Goal: Task Accomplishment & Management: Manage account settings

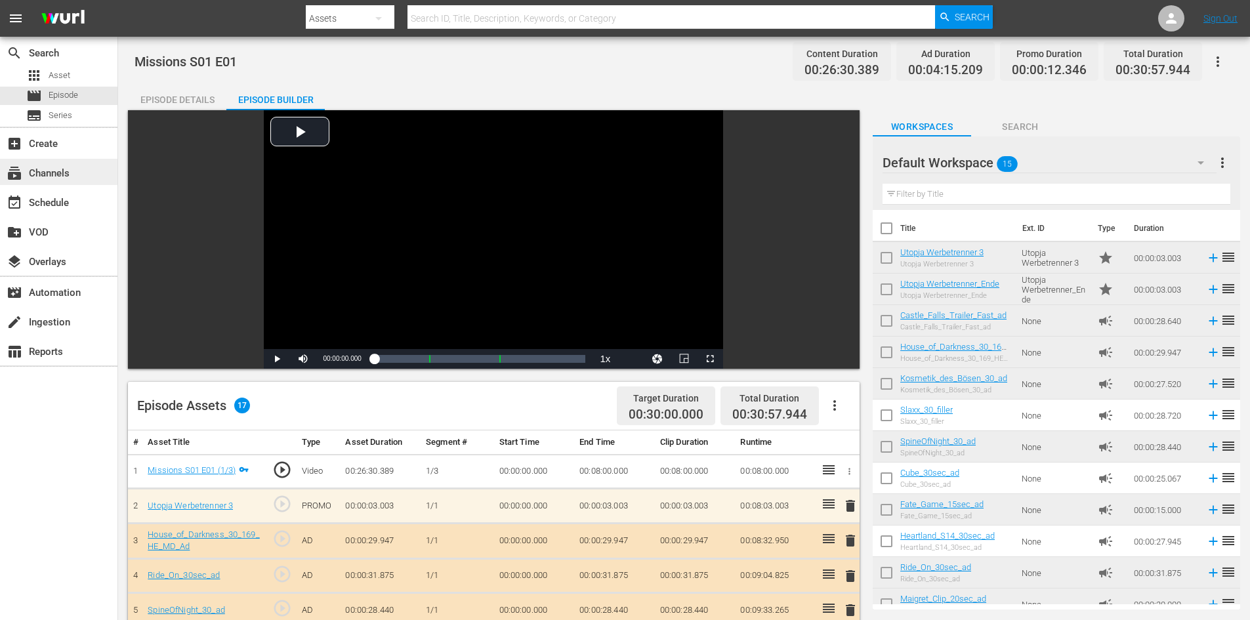
click at [31, 177] on div "subscriptions Channels" at bounding box center [36, 171] width 73 height 12
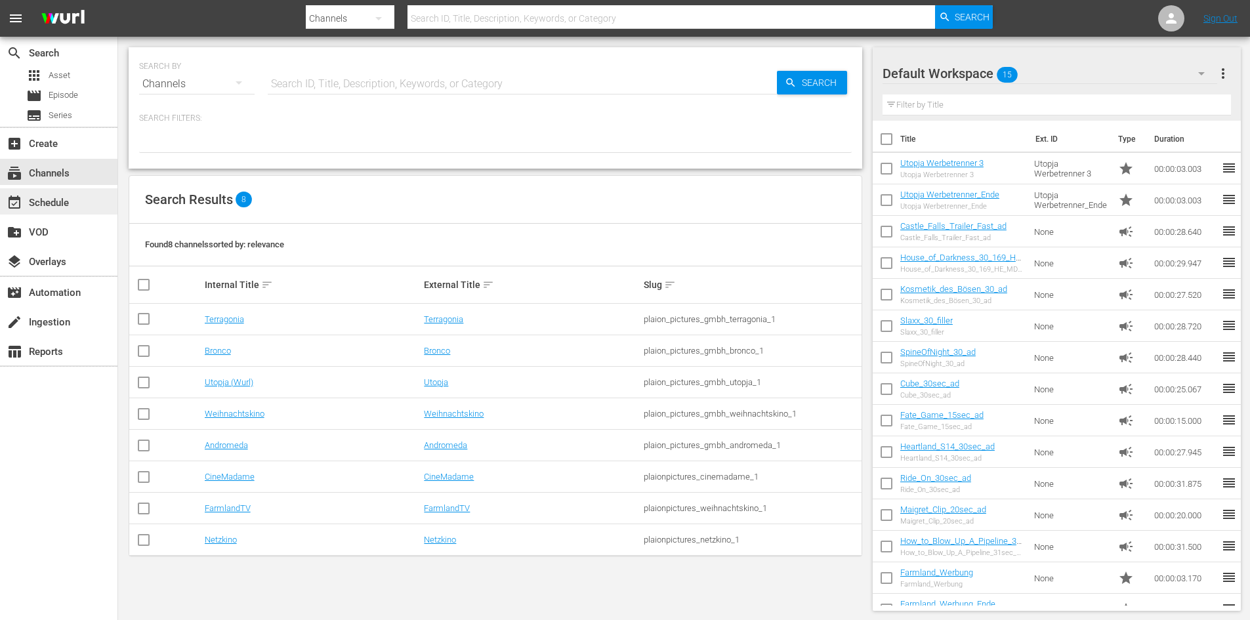
click at [42, 203] on div "event_available Schedule" at bounding box center [36, 201] width 73 height 12
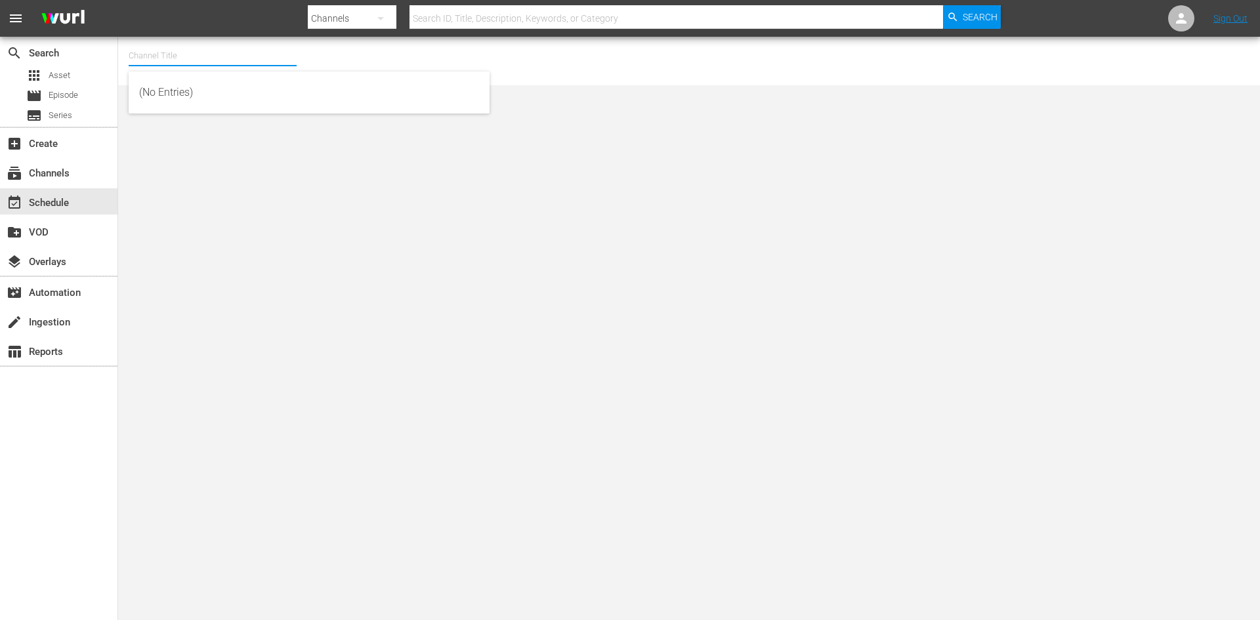
click at [222, 54] on input "text" at bounding box center [213, 55] width 168 height 31
type input "FarmlandTV"
drag, startPoint x: 215, startPoint y: 54, endPoint x: 216, endPoint y: 62, distance: 8.6
click at [216, 62] on input "FarmlandTV" at bounding box center [213, 55] width 168 height 31
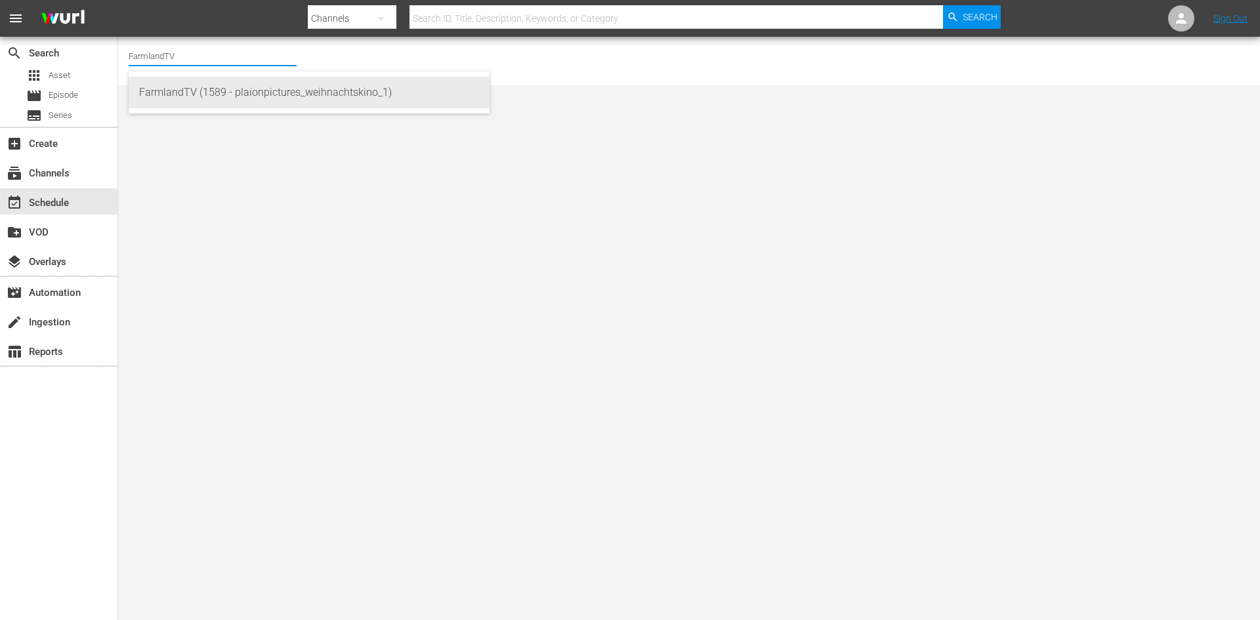
click at [209, 93] on div "FarmlandTV (1589 - plaionpictures_weihnachtskino_1)" at bounding box center [309, 92] width 340 height 31
type input "FarmlandTV (1589 - plaionpictures_weihnachtskino_1)"
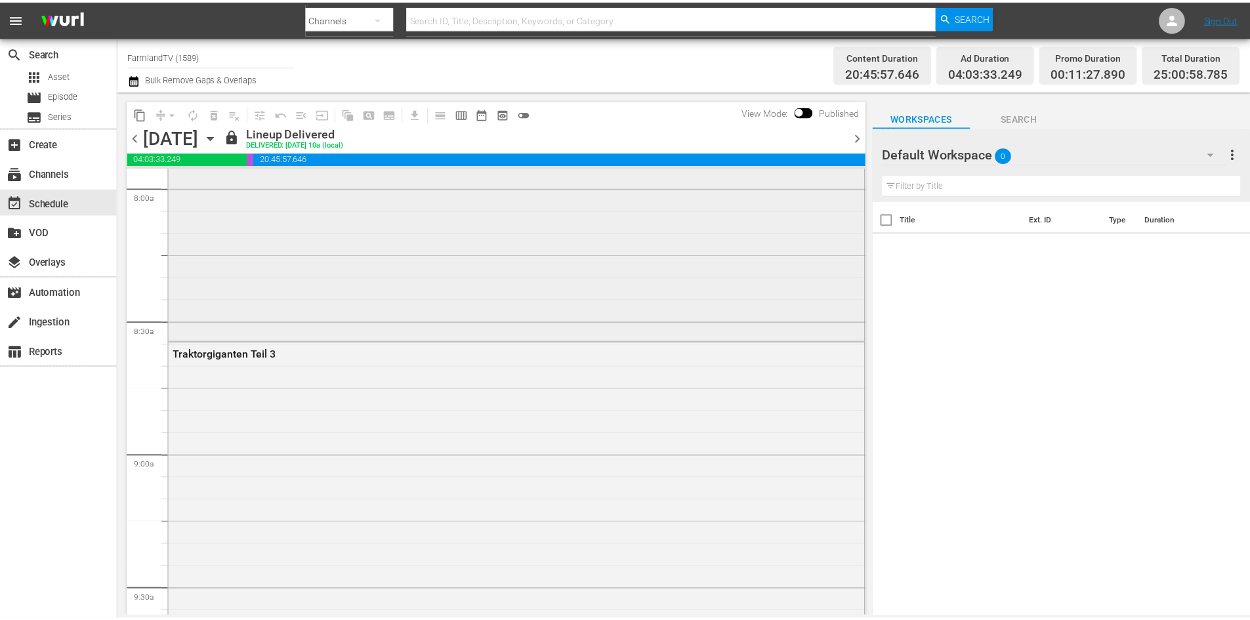
scroll to position [2231, 0]
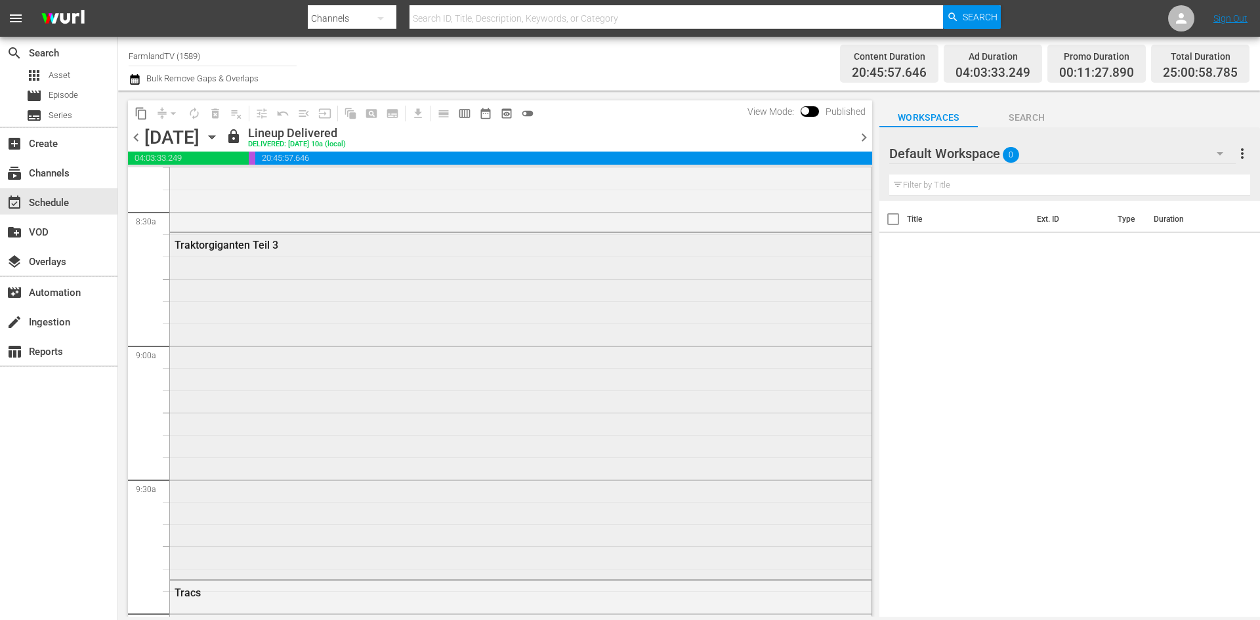
click at [226, 246] on div "Traktorgiganten Teil 3" at bounding box center [485, 245] width 621 height 12
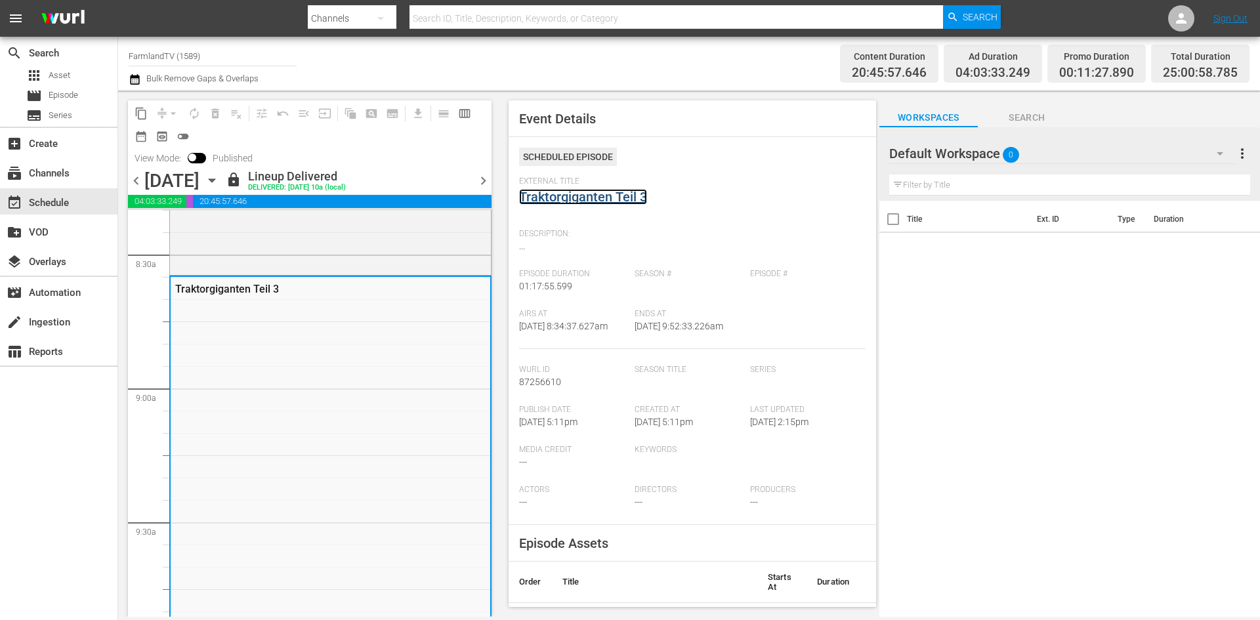
click at [586, 200] on link "Traktorgiganten Teil 3" at bounding box center [583, 197] width 128 height 16
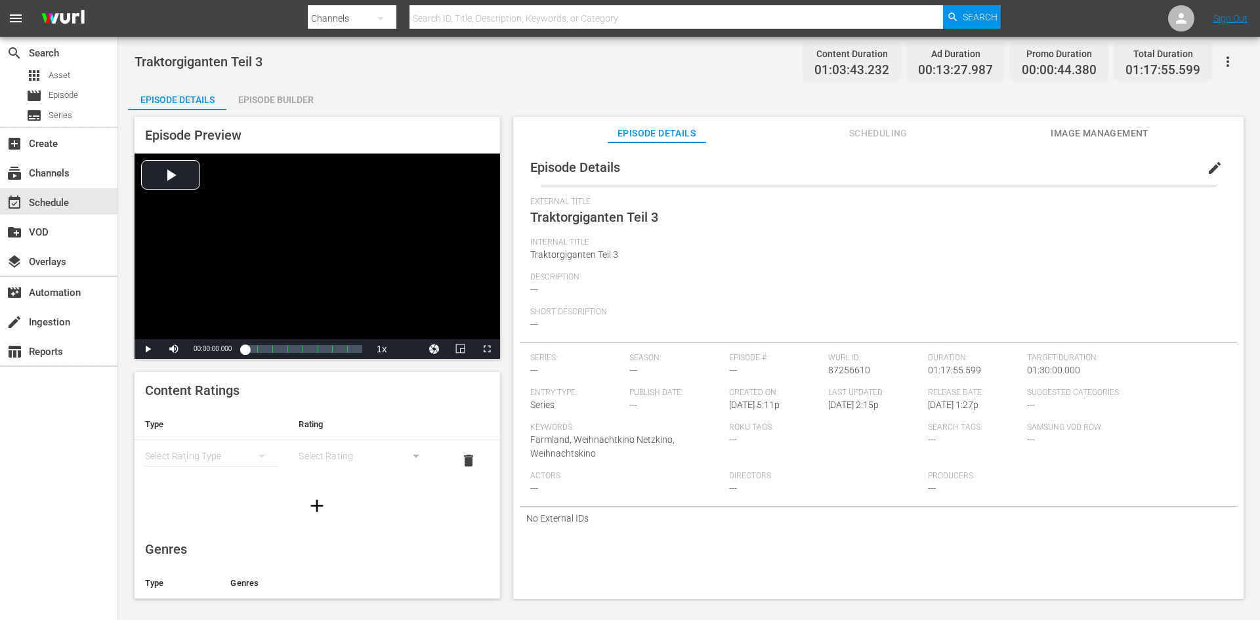
click at [289, 104] on div "Episode Builder" at bounding box center [275, 99] width 98 height 31
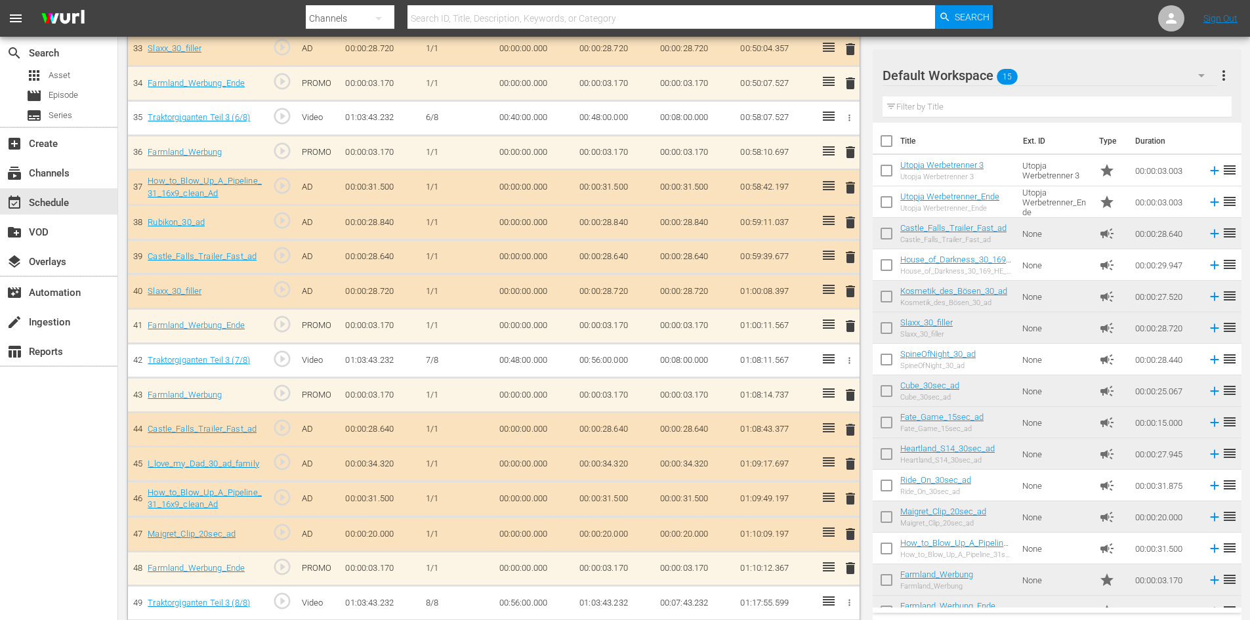
scroll to position [1540, 0]
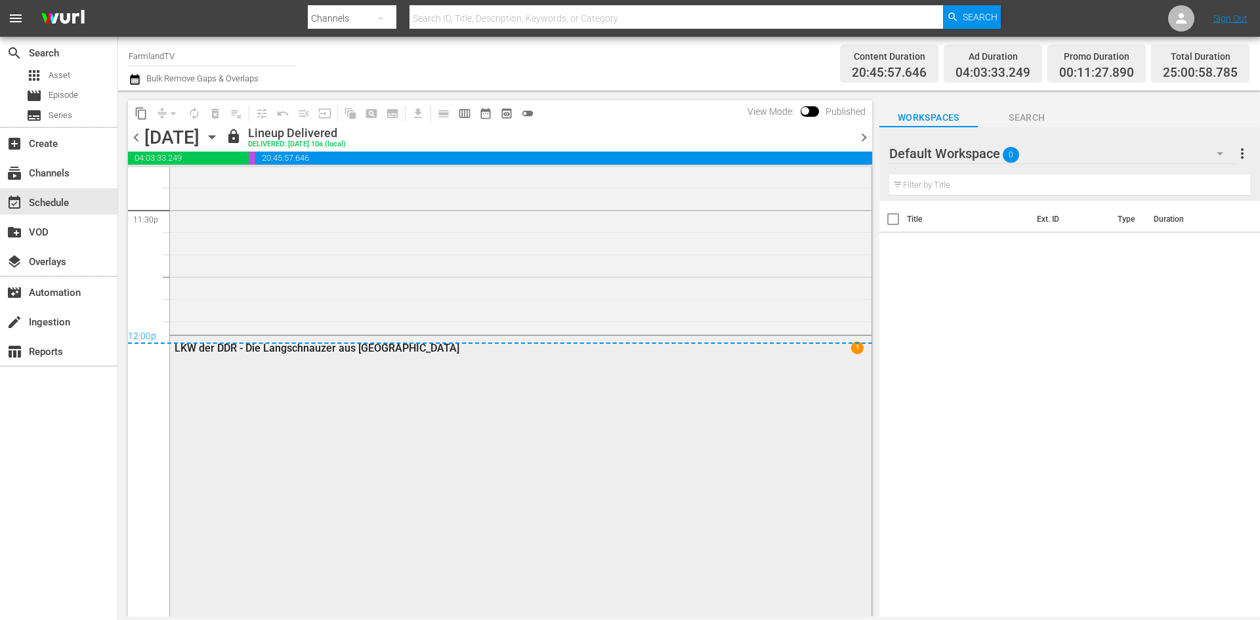
scroll to position [6252, 0]
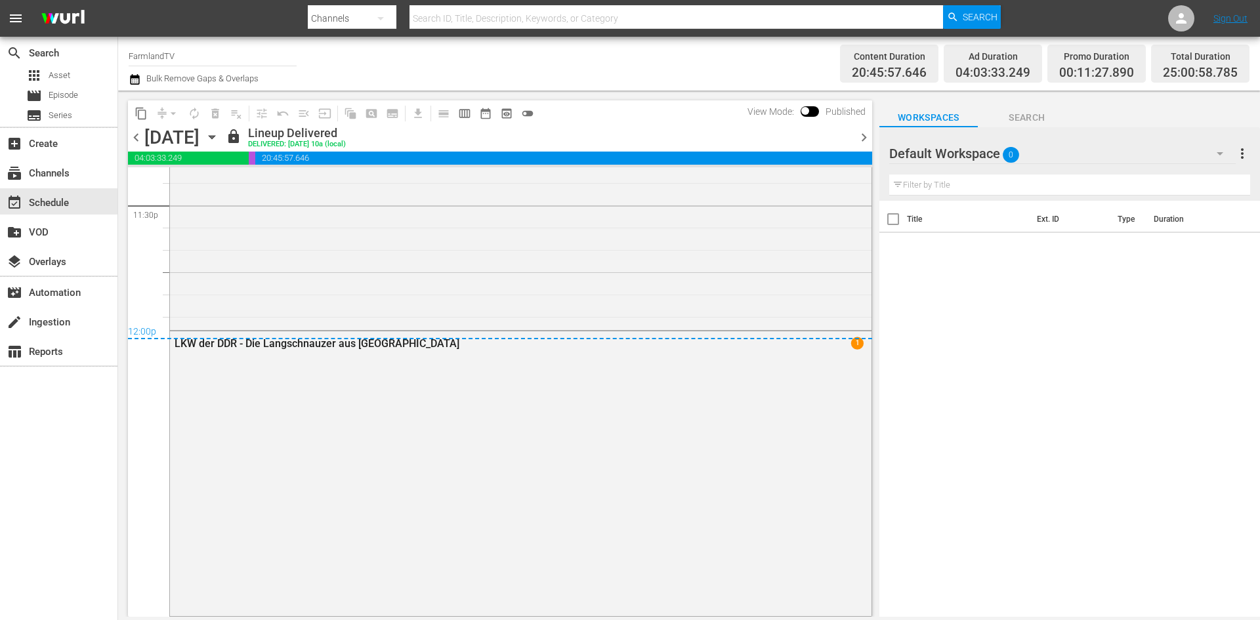
click at [219, 140] on icon "button" at bounding box center [212, 137] width 14 height 14
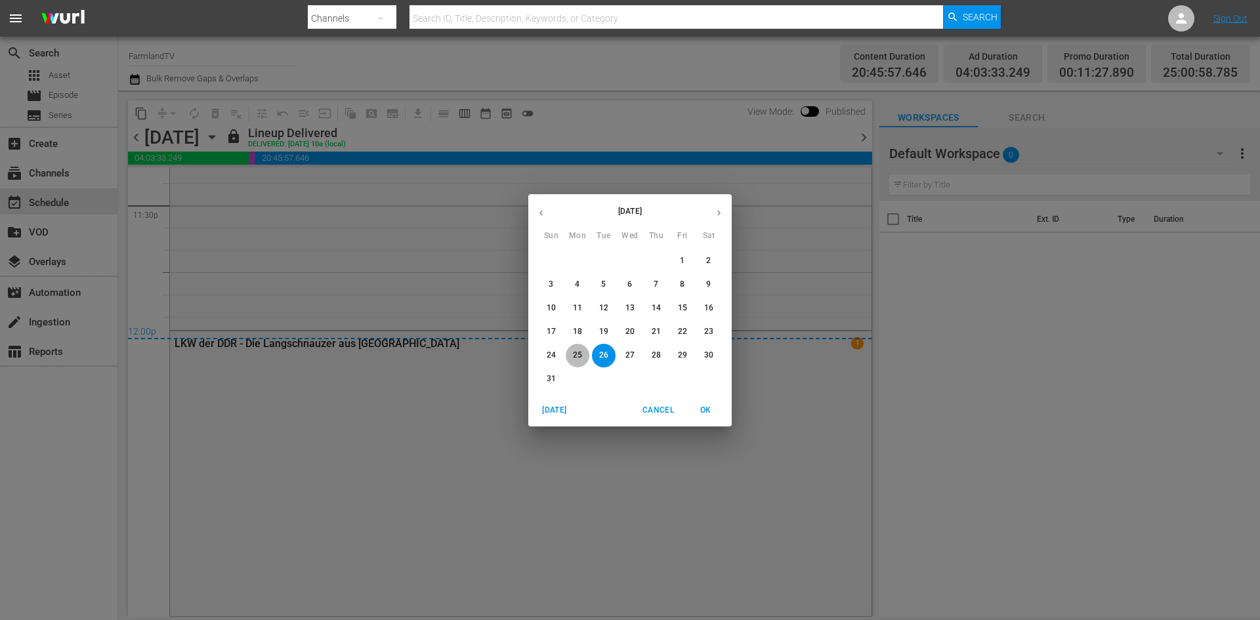
click at [577, 350] on p "25" at bounding box center [577, 355] width 9 height 11
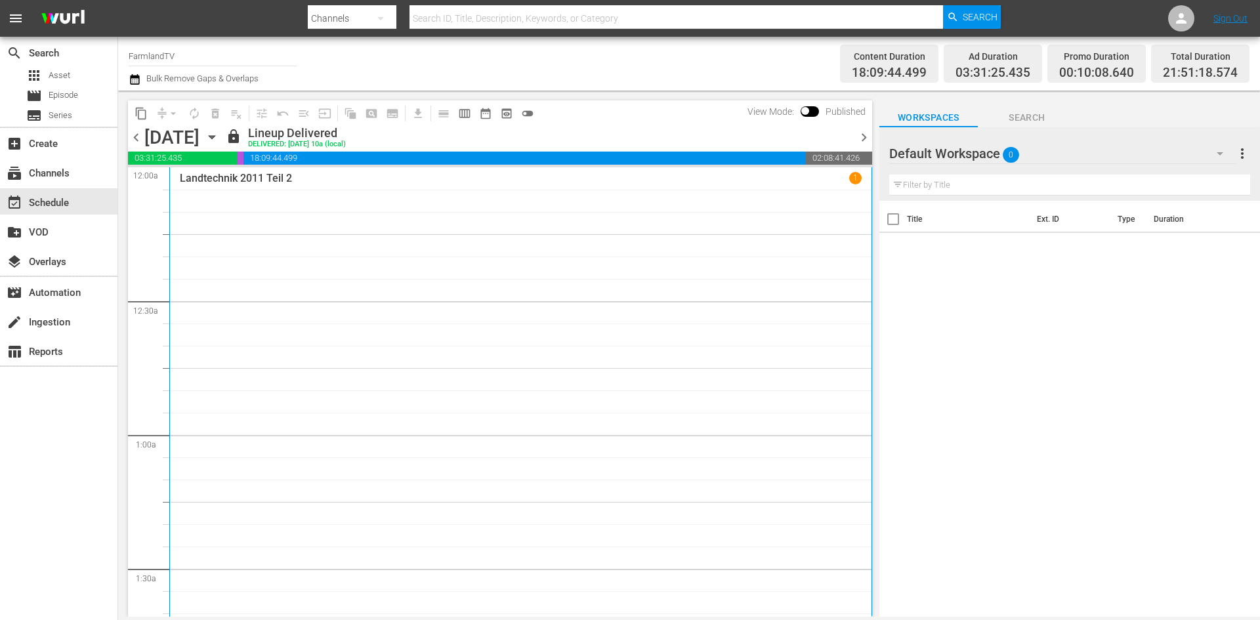
click at [215, 136] on icon "button" at bounding box center [212, 137] width 6 height 3
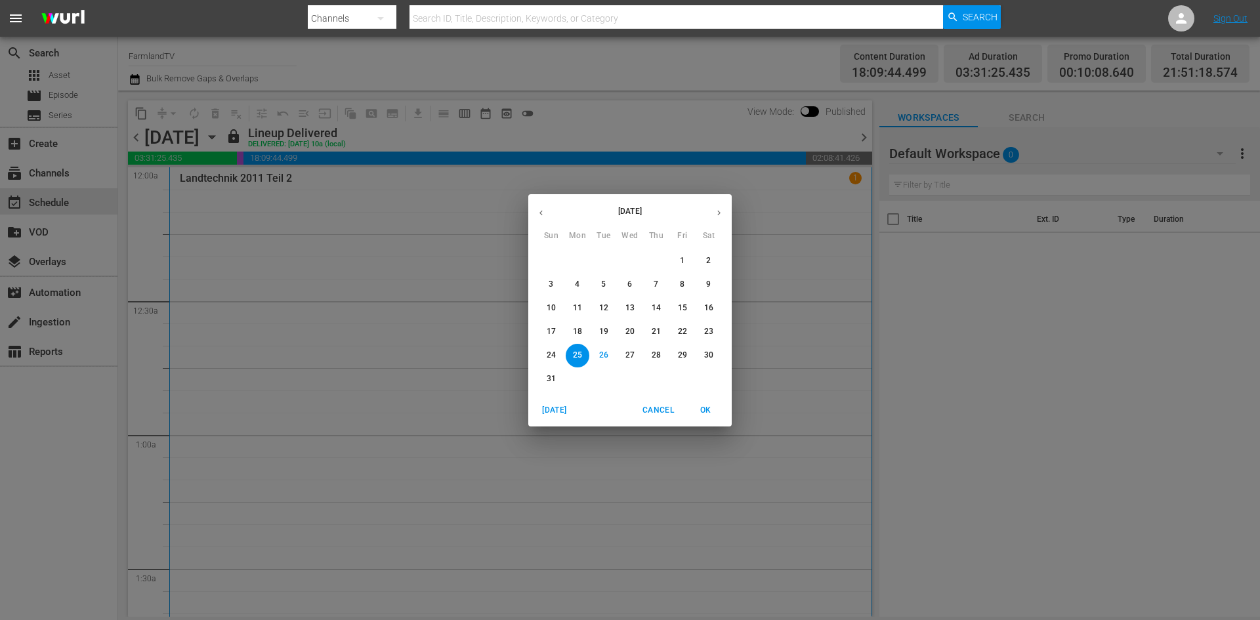
click at [548, 353] on p "24" at bounding box center [551, 355] width 9 height 11
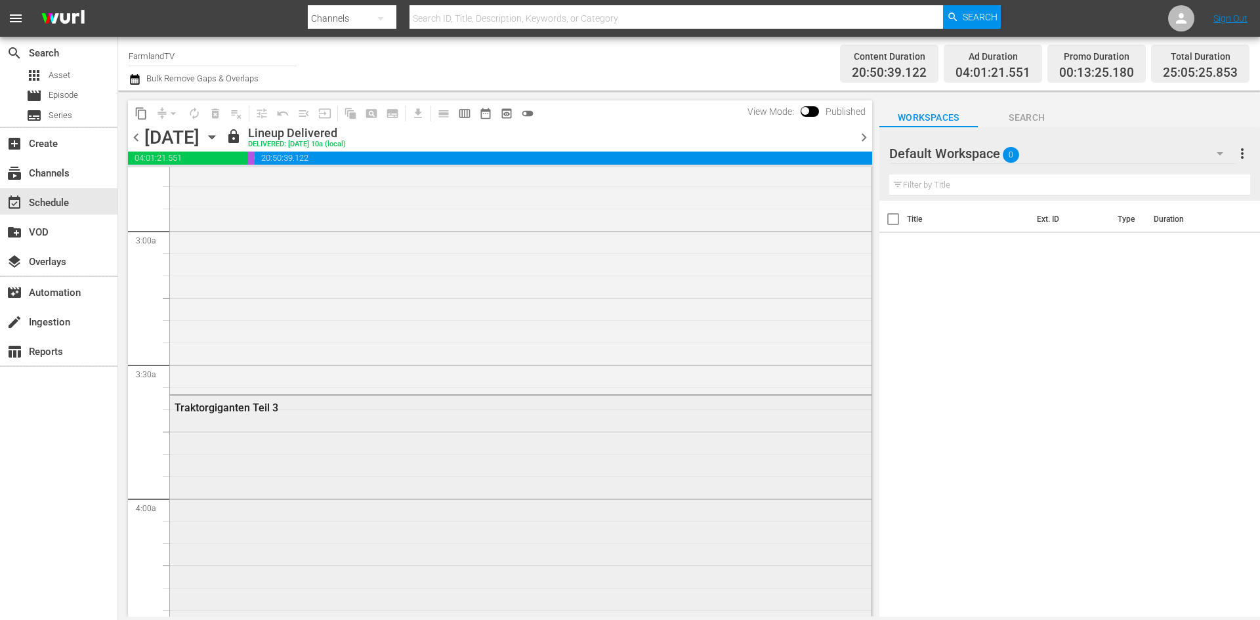
scroll to position [787, 0]
click at [257, 363] on div "Traktorgiganten Teil 3" at bounding box center [485, 360] width 621 height 12
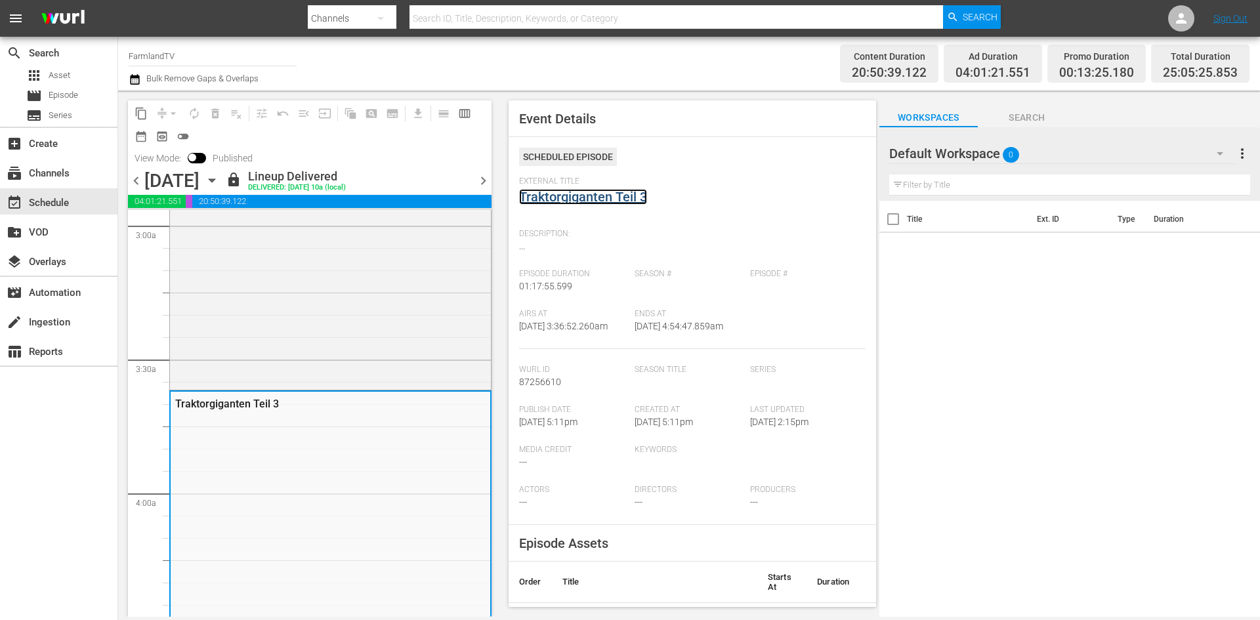
click at [569, 197] on link "Traktorgiganten Teil 3" at bounding box center [583, 197] width 128 height 16
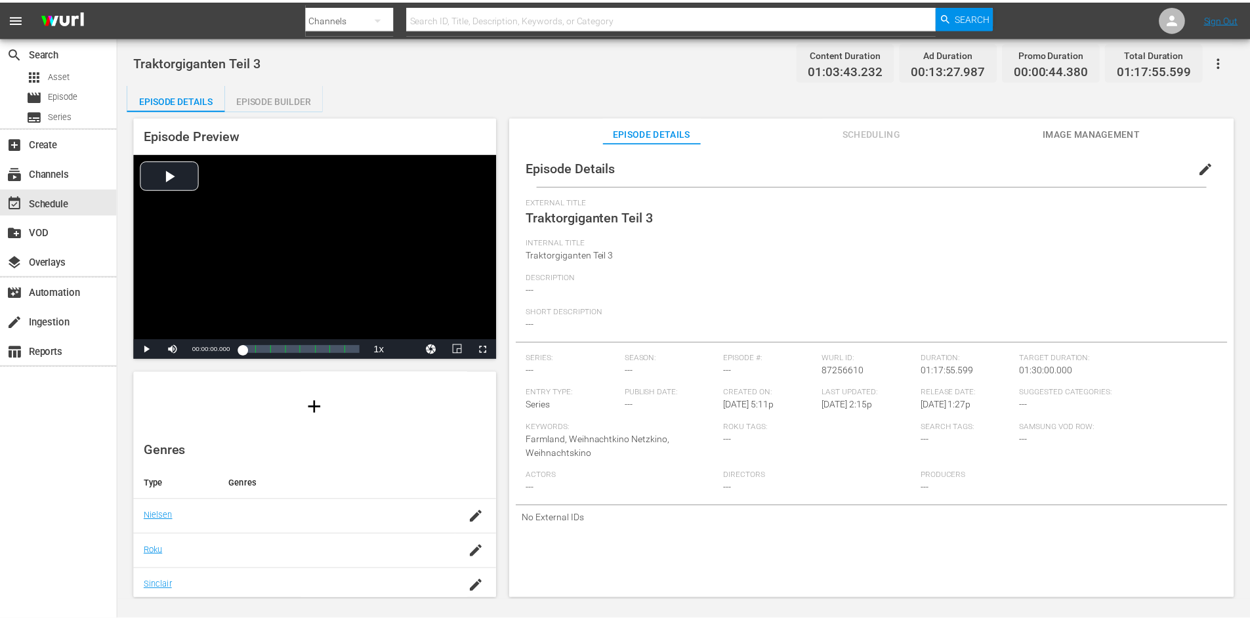
scroll to position [243, 0]
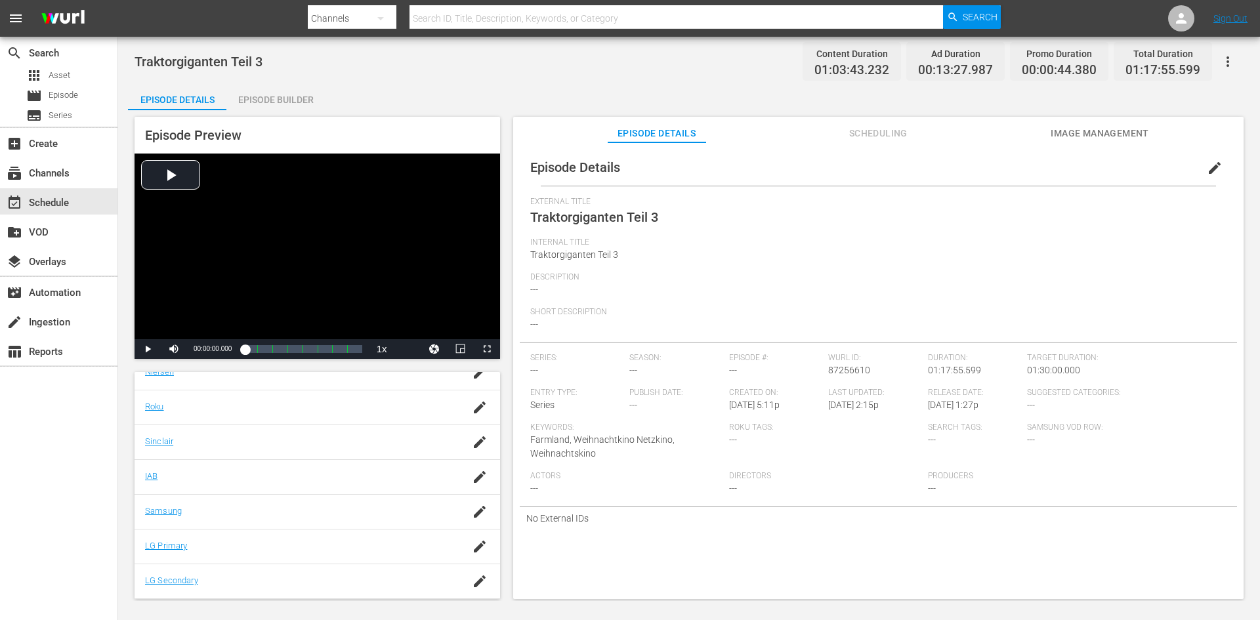
click at [245, 89] on div "Episode Builder" at bounding box center [275, 99] width 98 height 31
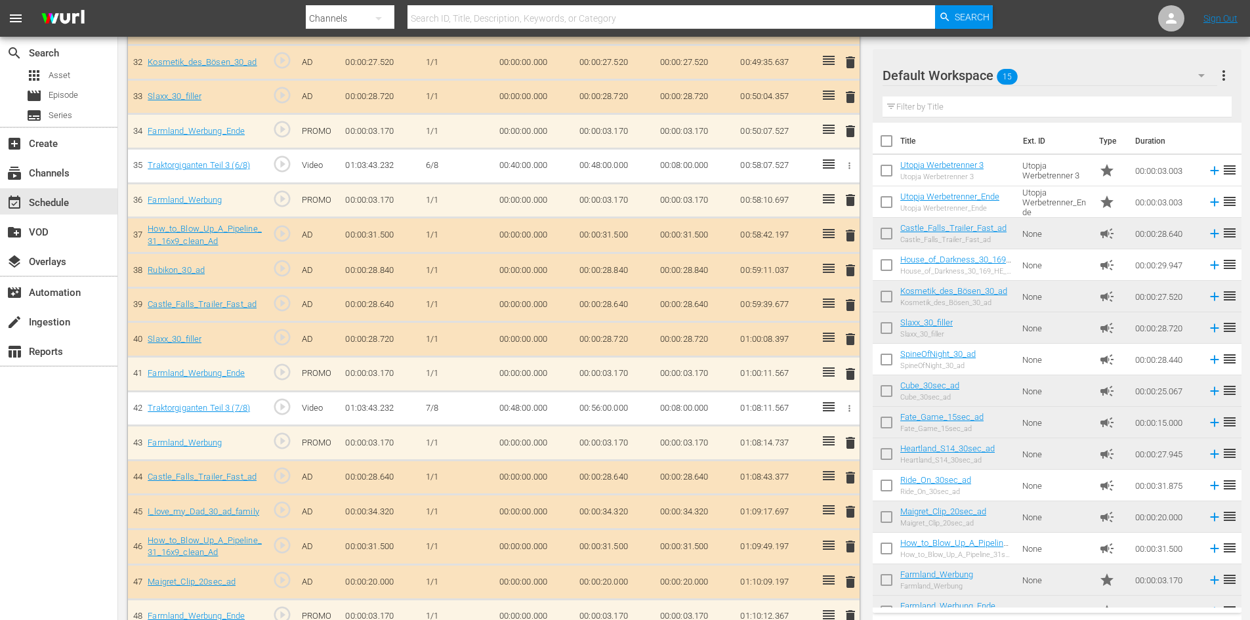
scroll to position [1540, 0]
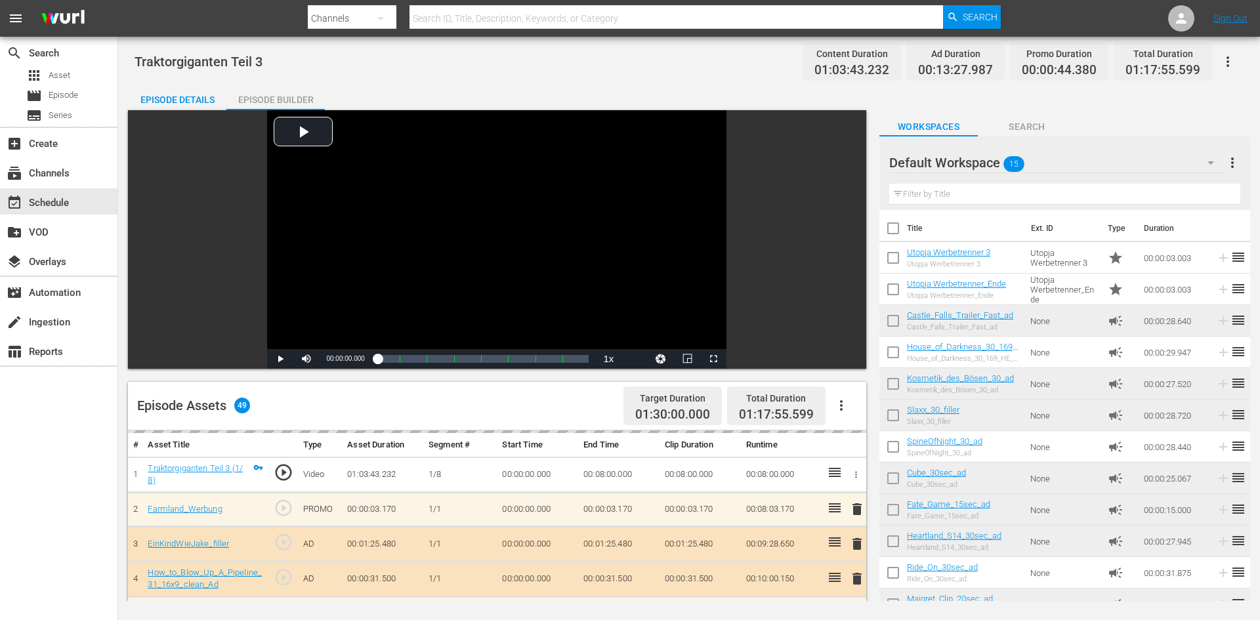
scroll to position [243, 0]
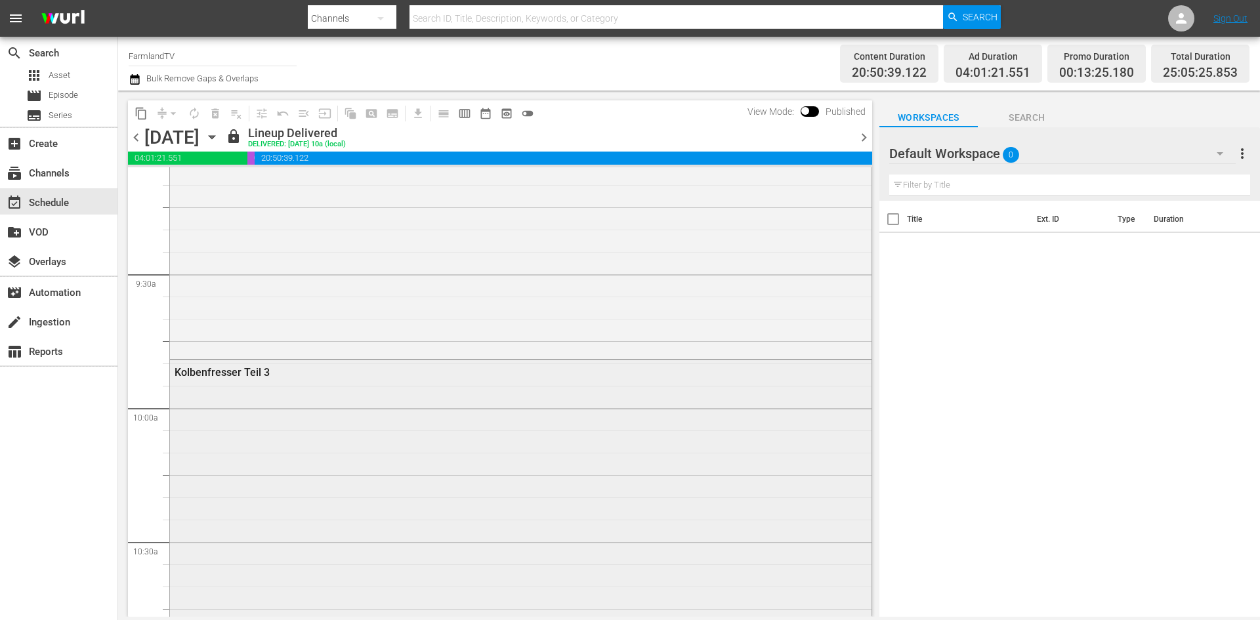
scroll to position [2624, 0]
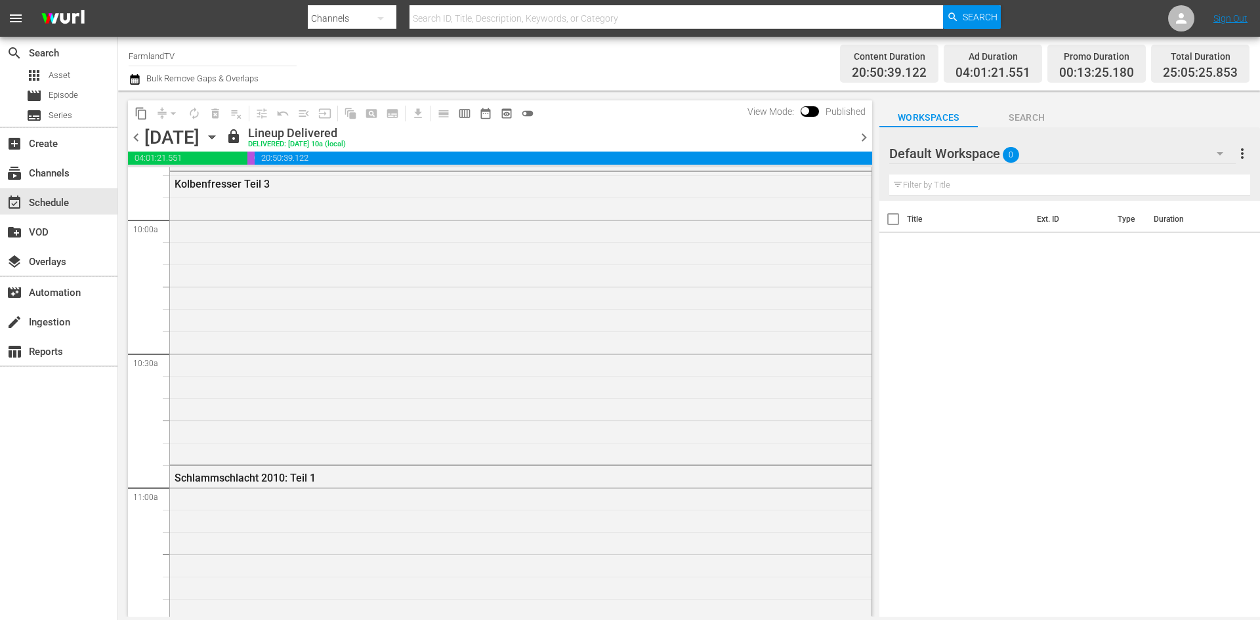
click at [219, 133] on icon "button" at bounding box center [212, 137] width 14 height 14
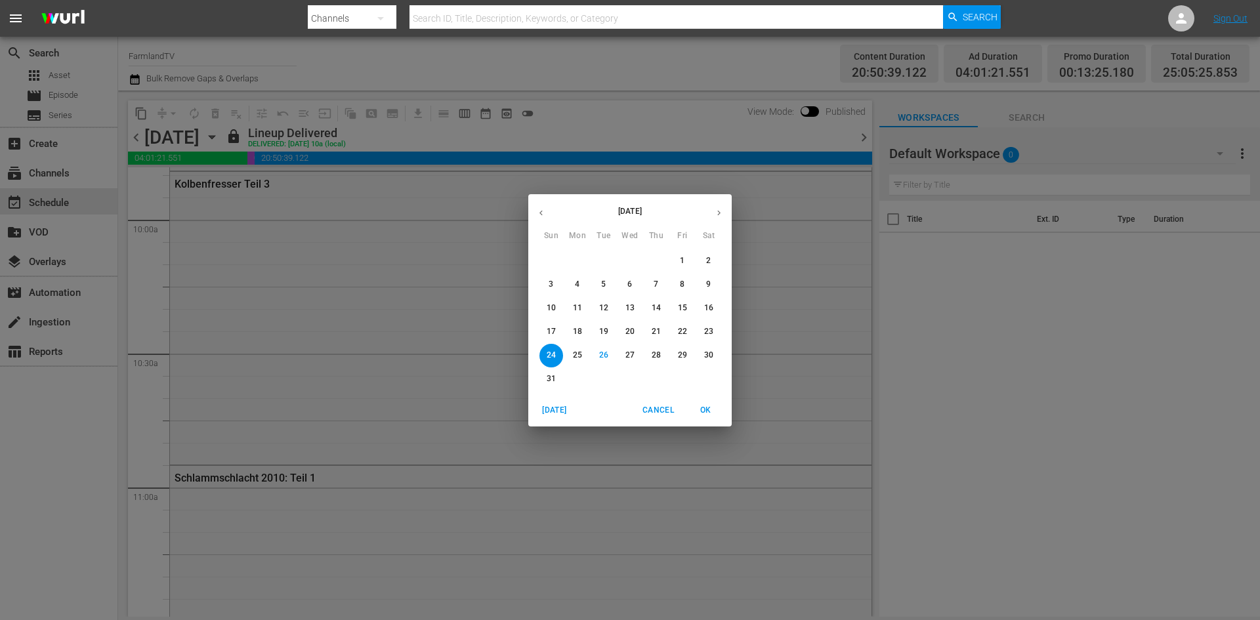
click at [829, 252] on div "August 2025 Sun Mon Tue Wed Thu Fri Sat 27 28 29 30 31 1 2 3 4 5 6 7 8 9 10 11 …" at bounding box center [630, 310] width 1260 height 620
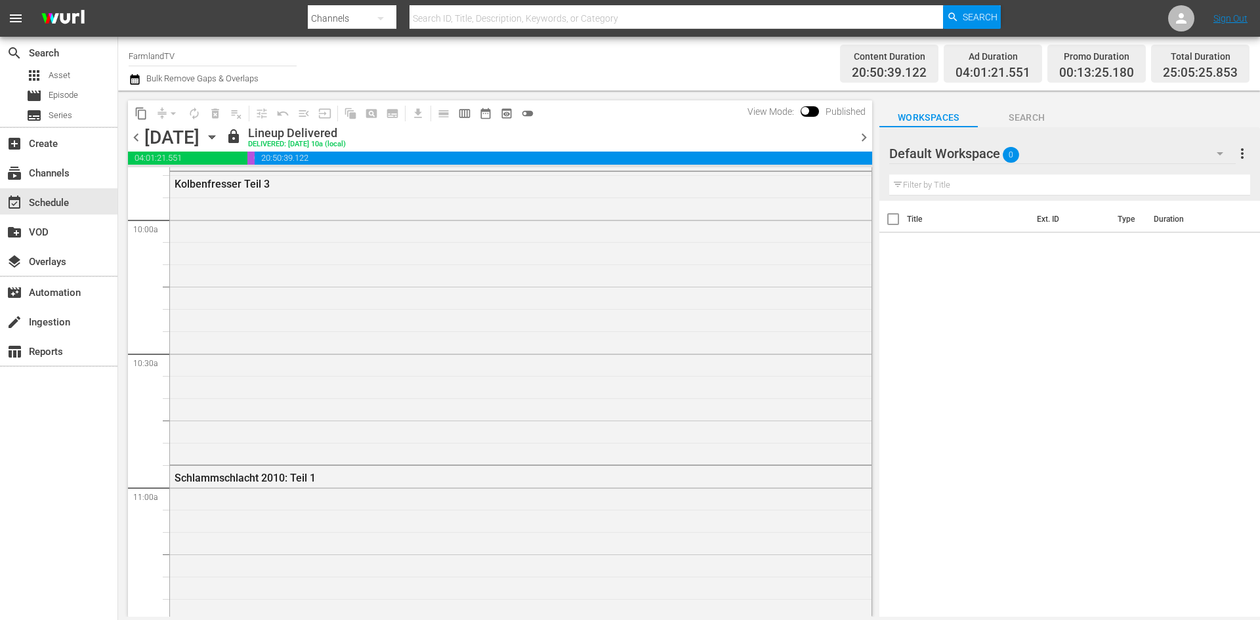
click at [959, 157] on div at bounding box center [936, 154] width 94 height 33
click at [1042, 154] on div "Default Workspace 0" at bounding box center [1062, 153] width 346 height 37
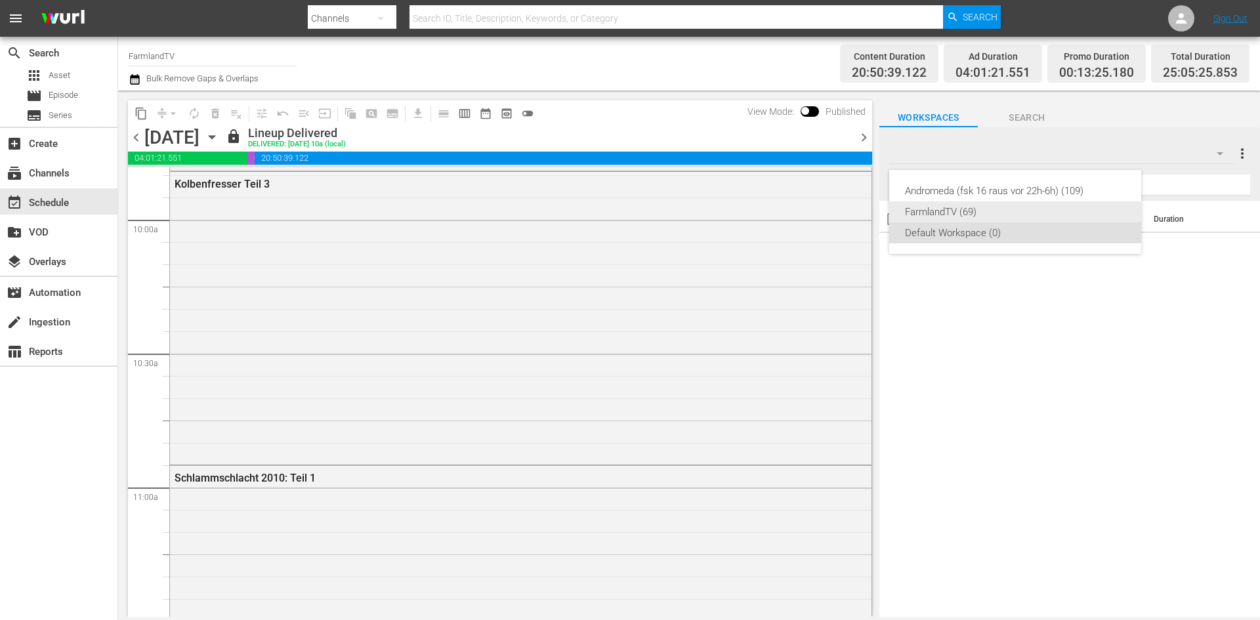
click at [951, 214] on div "FarmlandTV (69)" at bounding box center [1015, 211] width 220 height 21
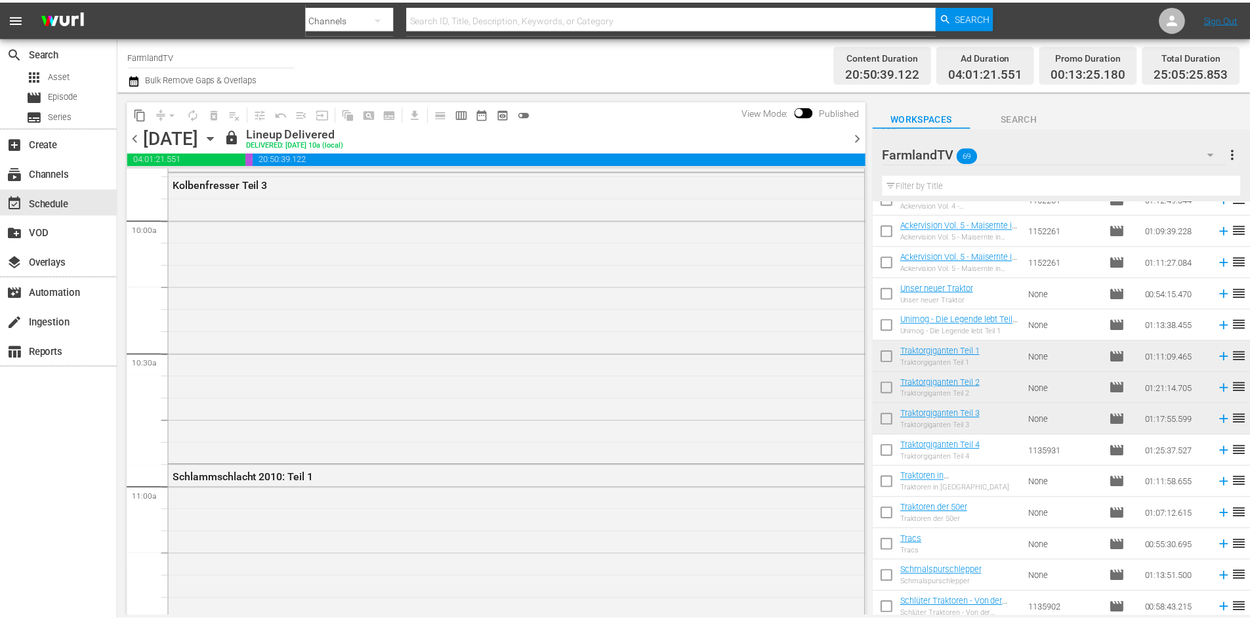
scroll to position [1000, 0]
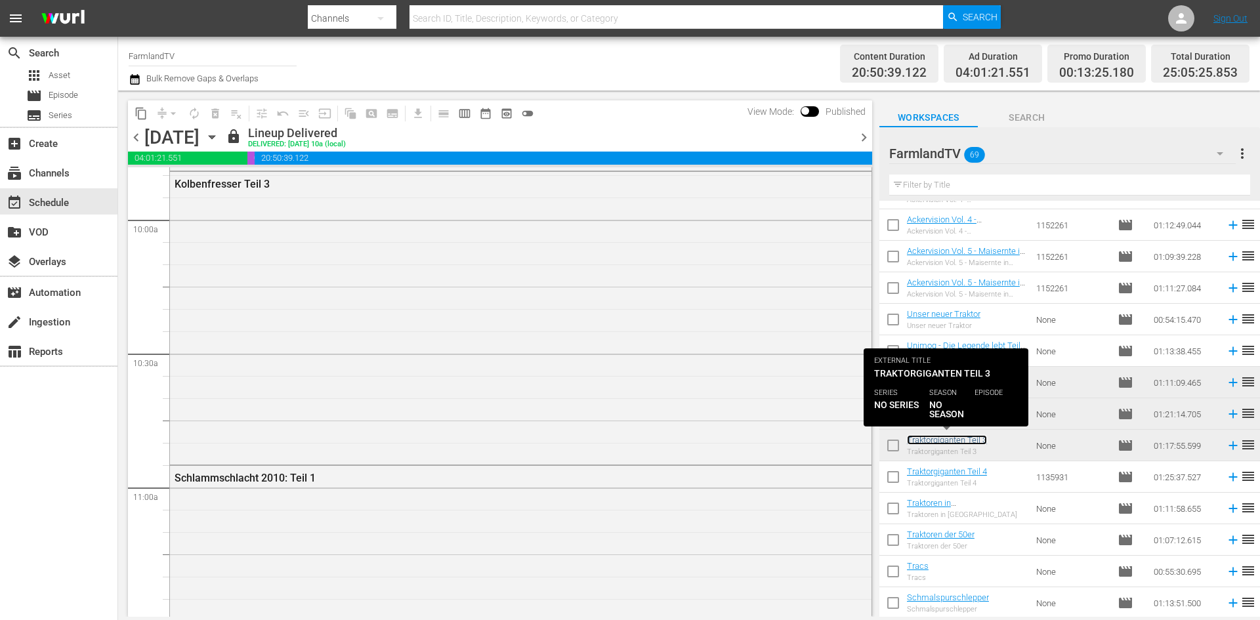
click at [964, 441] on link "Traktorgiganten Teil 3" at bounding box center [947, 440] width 80 height 10
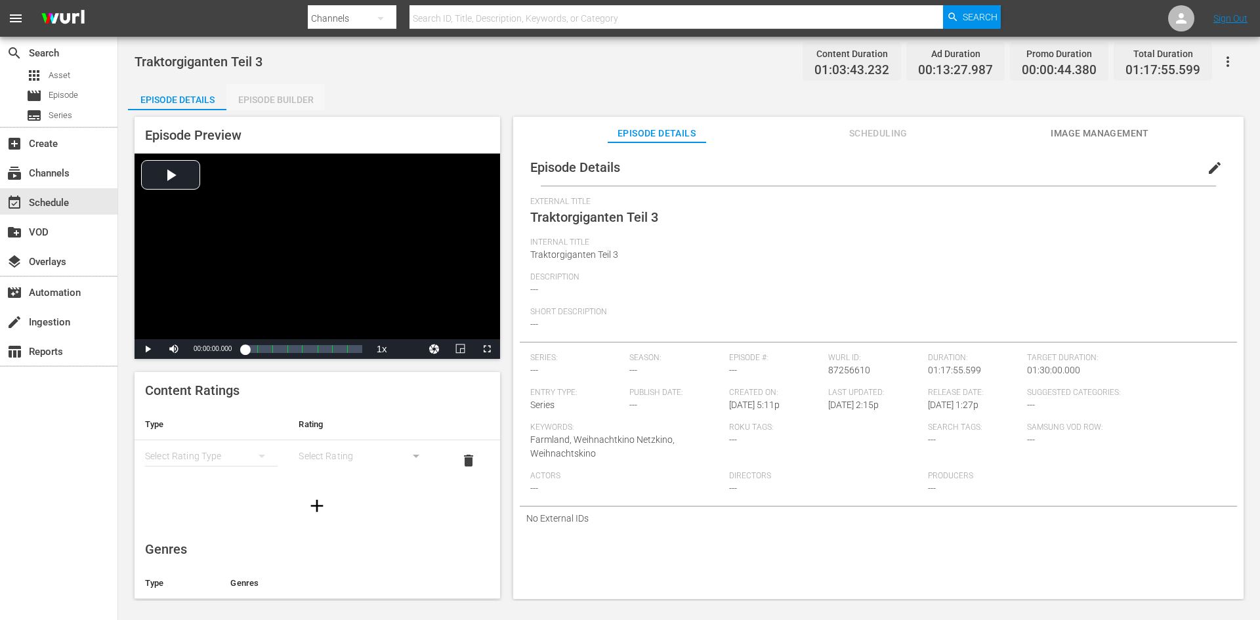
click at [268, 98] on div "Episode Builder" at bounding box center [275, 99] width 98 height 31
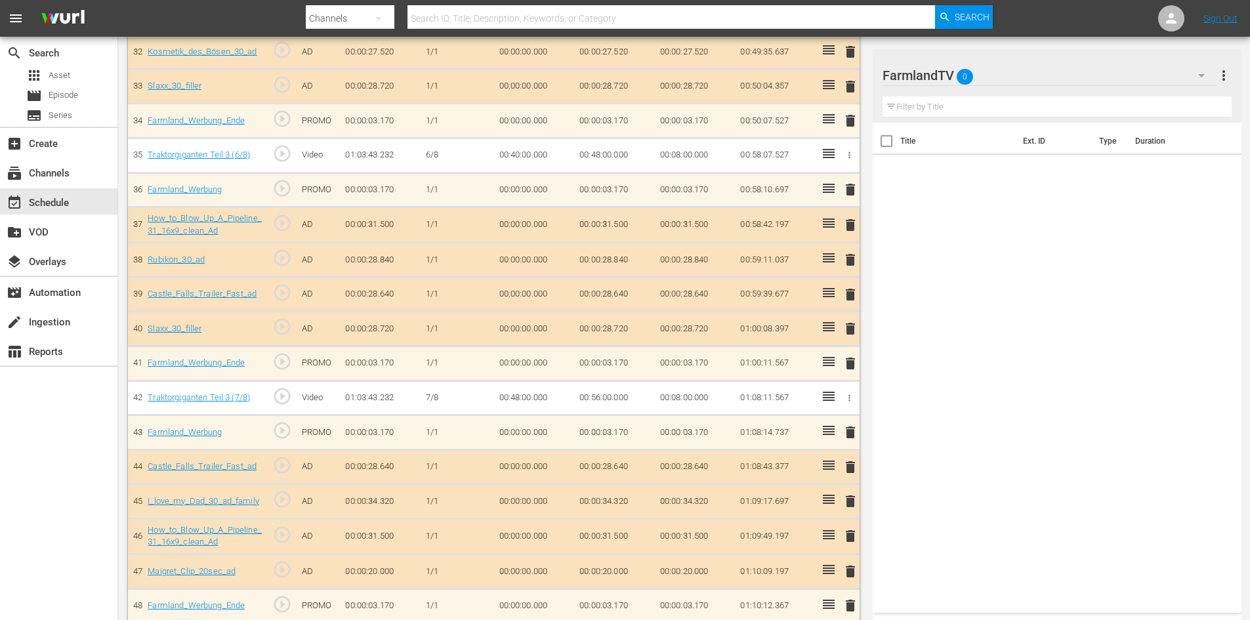
scroll to position [1540, 0]
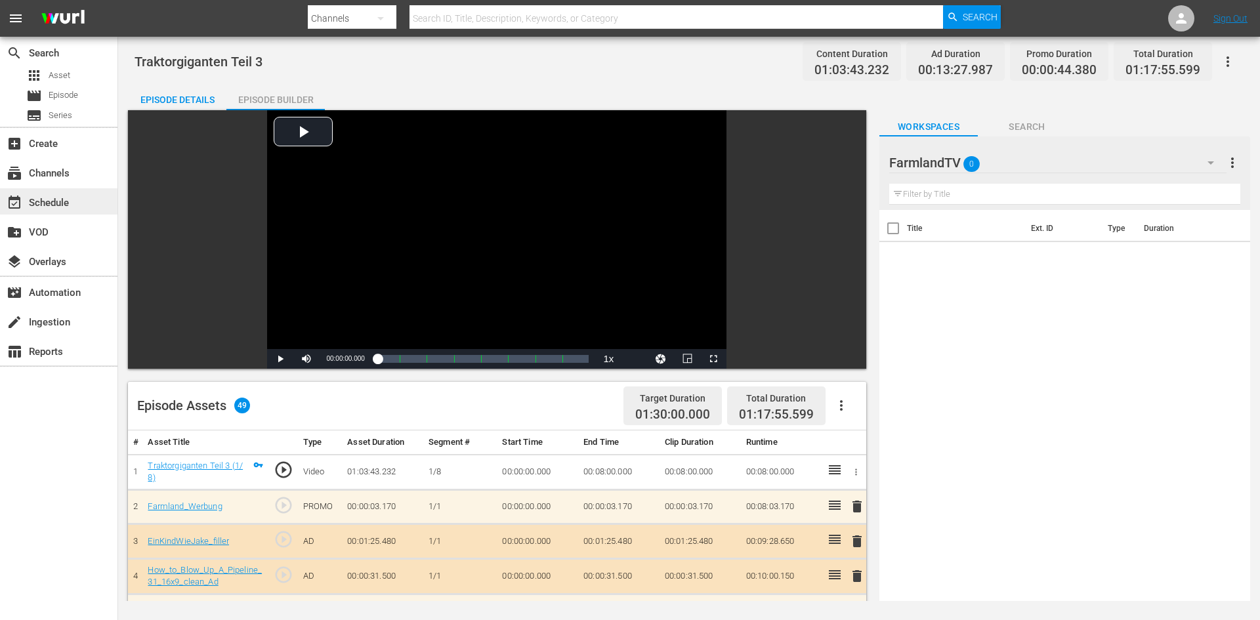
click at [75, 205] on div "event_available Schedule" at bounding box center [58, 201] width 117 height 26
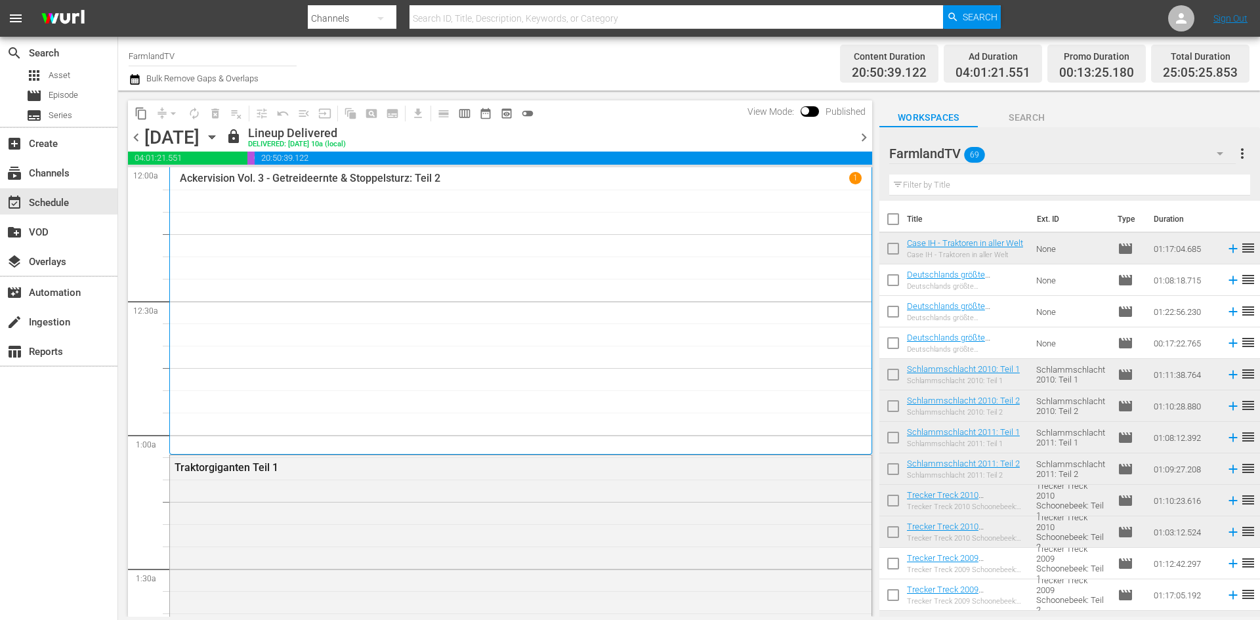
click at [215, 137] on icon "button" at bounding box center [212, 137] width 6 height 3
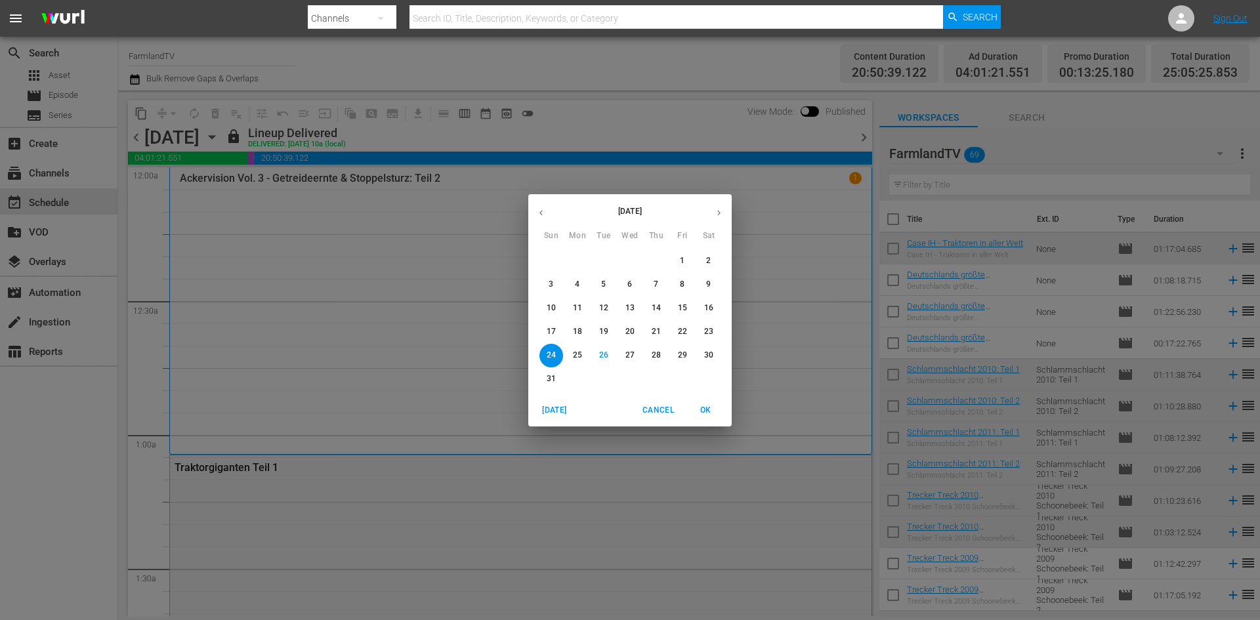
click at [649, 330] on span "21" at bounding box center [656, 331] width 24 height 11
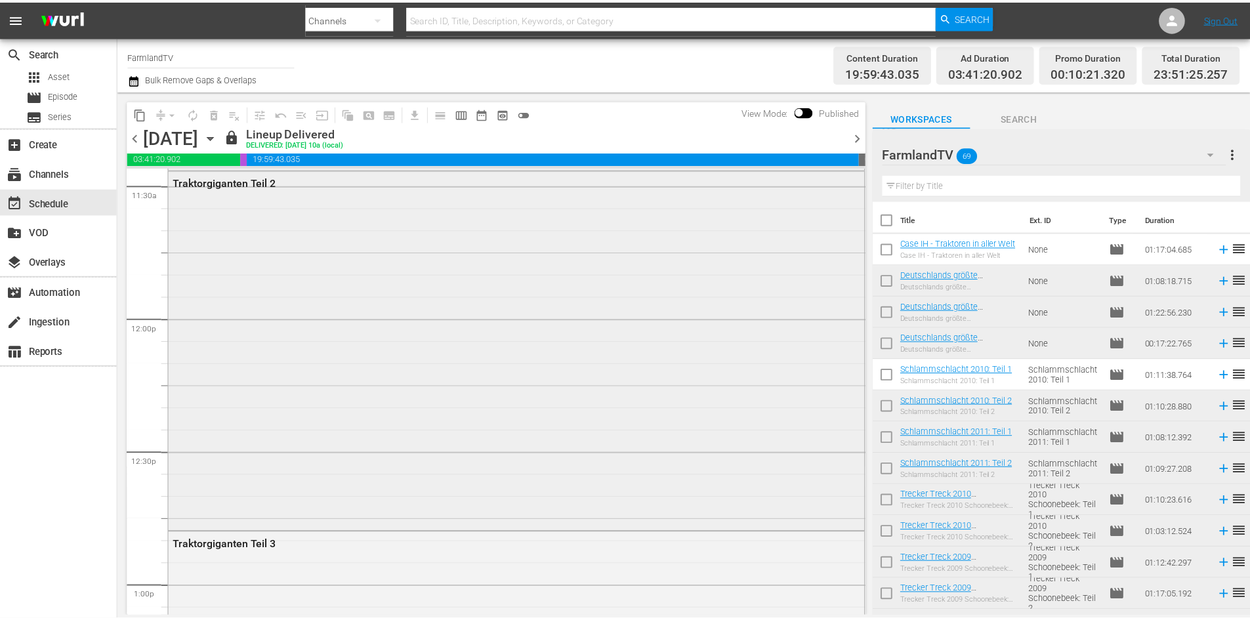
scroll to position [3215, 0]
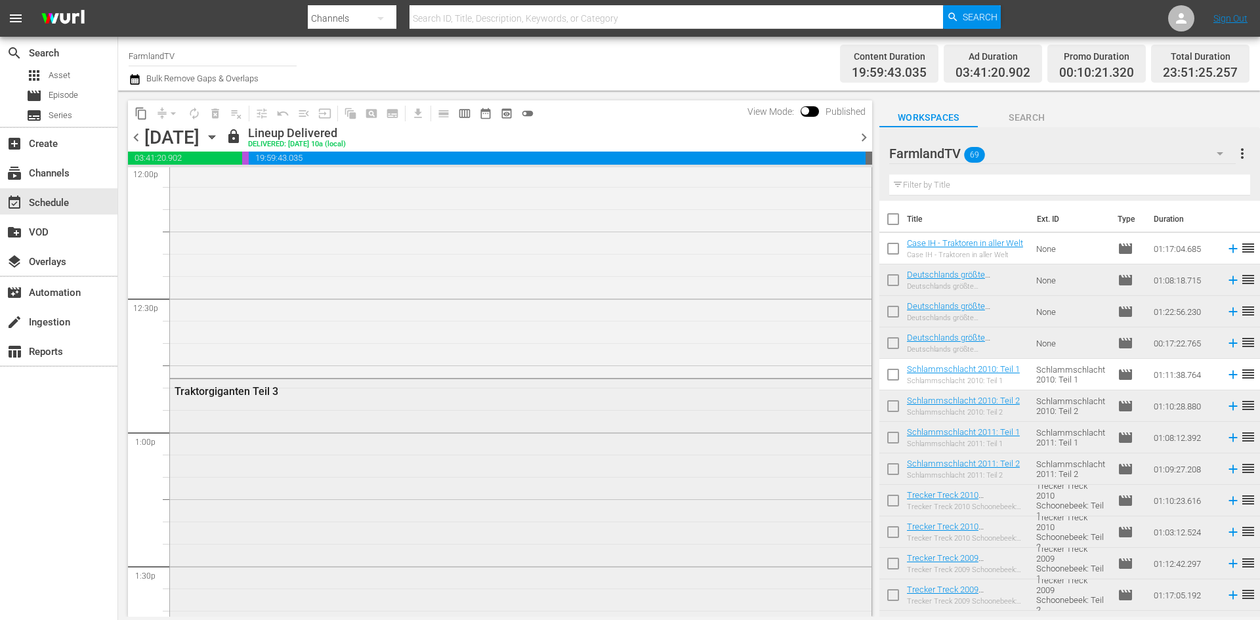
click at [237, 392] on div "Traktorgiganten Teil 3" at bounding box center [485, 391] width 621 height 12
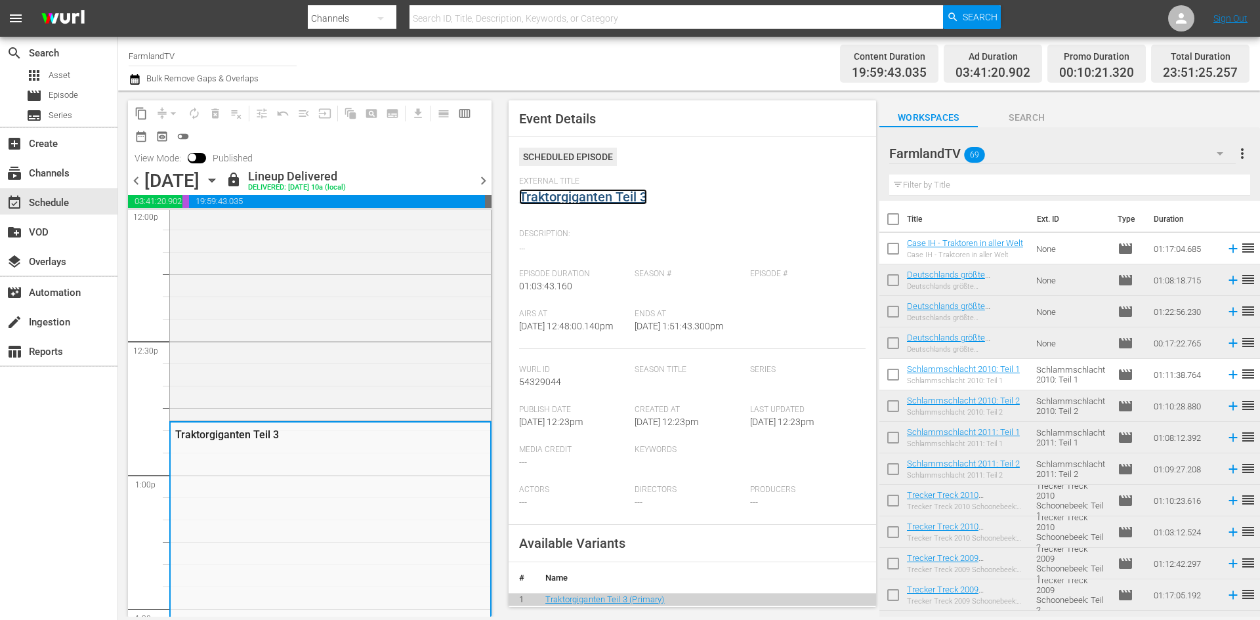
click at [556, 202] on link "Traktorgiganten Teil 3" at bounding box center [583, 197] width 128 height 16
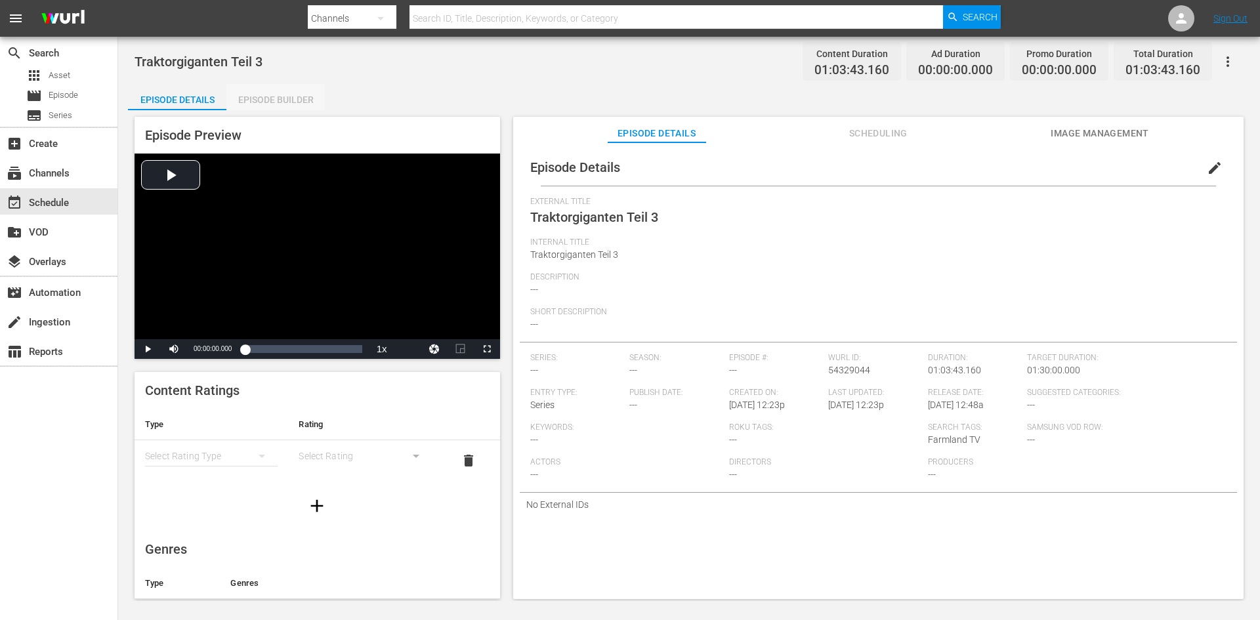
click at [270, 92] on div "Episode Builder" at bounding box center [275, 99] width 98 height 31
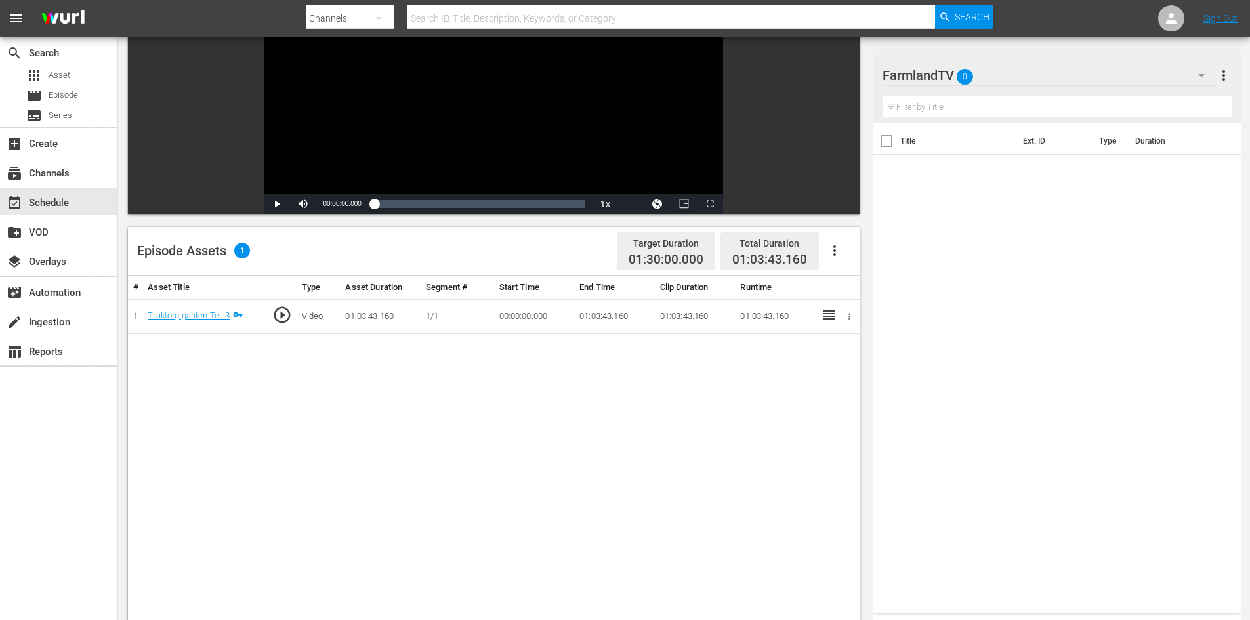
scroll to position [131, 0]
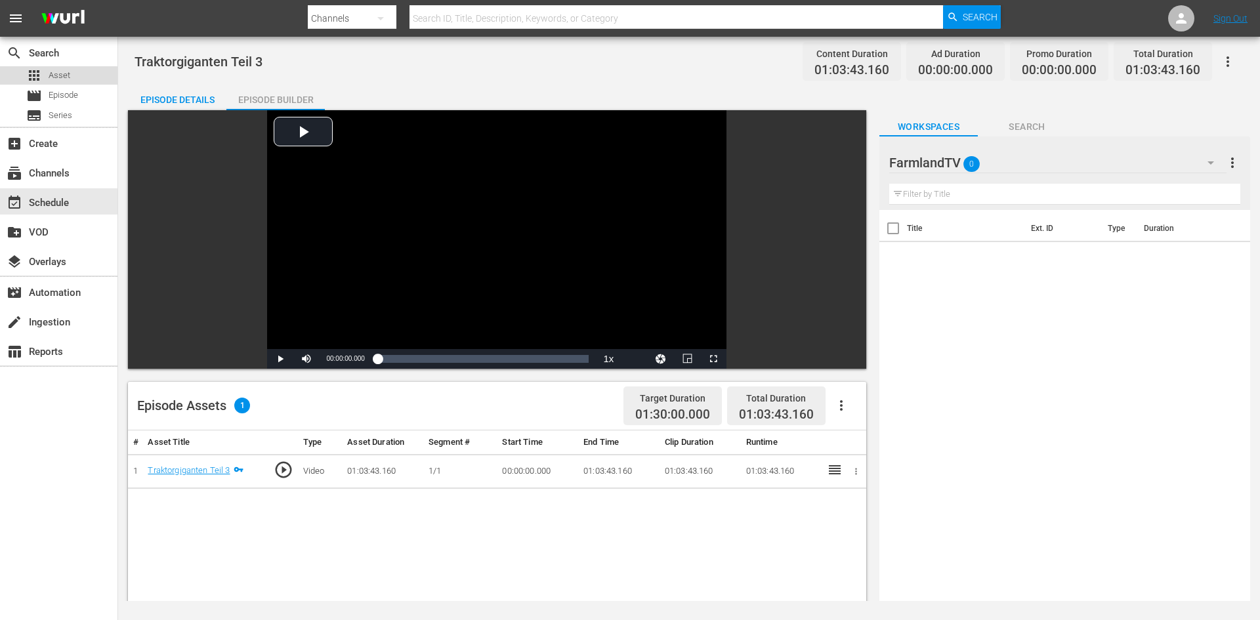
click at [54, 80] on span "Asset" at bounding box center [60, 75] width 22 height 13
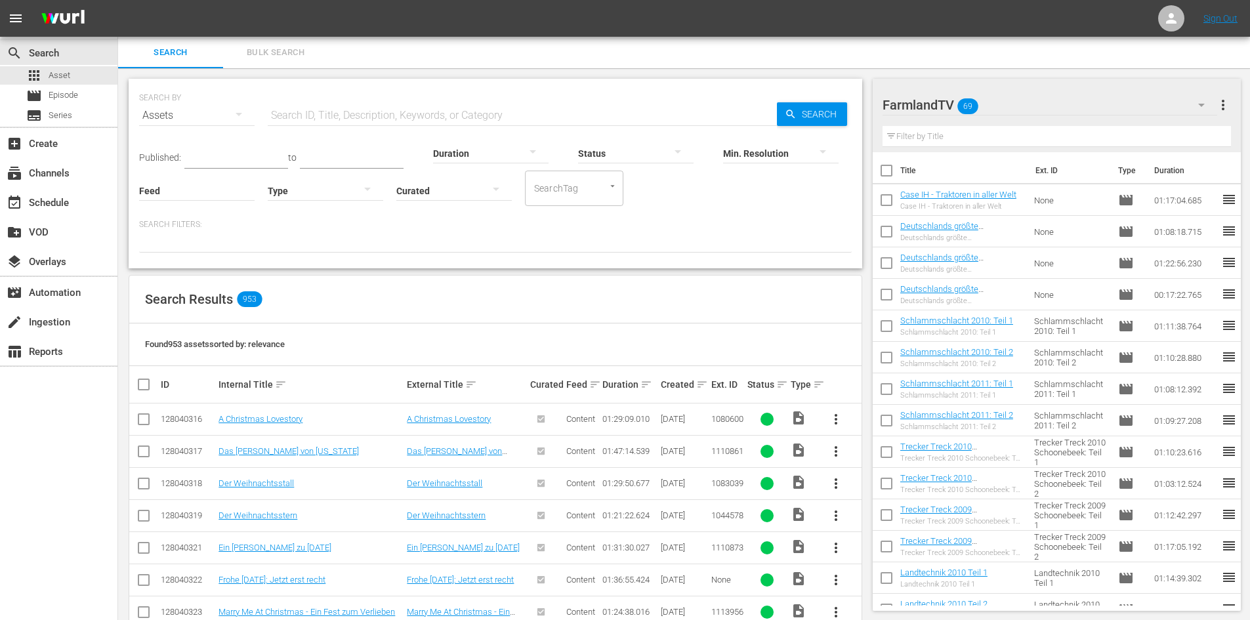
click at [324, 105] on input "text" at bounding box center [522, 115] width 509 height 31
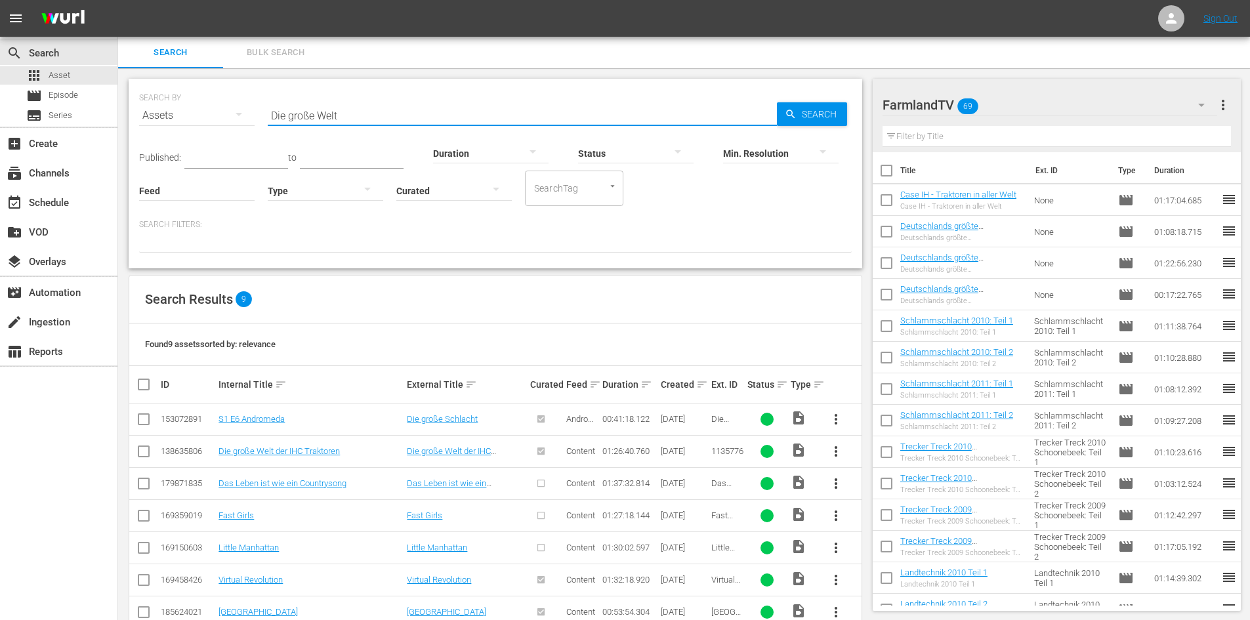
type input "Die große Welt"
click at [837, 451] on span "more_vert" at bounding box center [836, 452] width 16 height 16
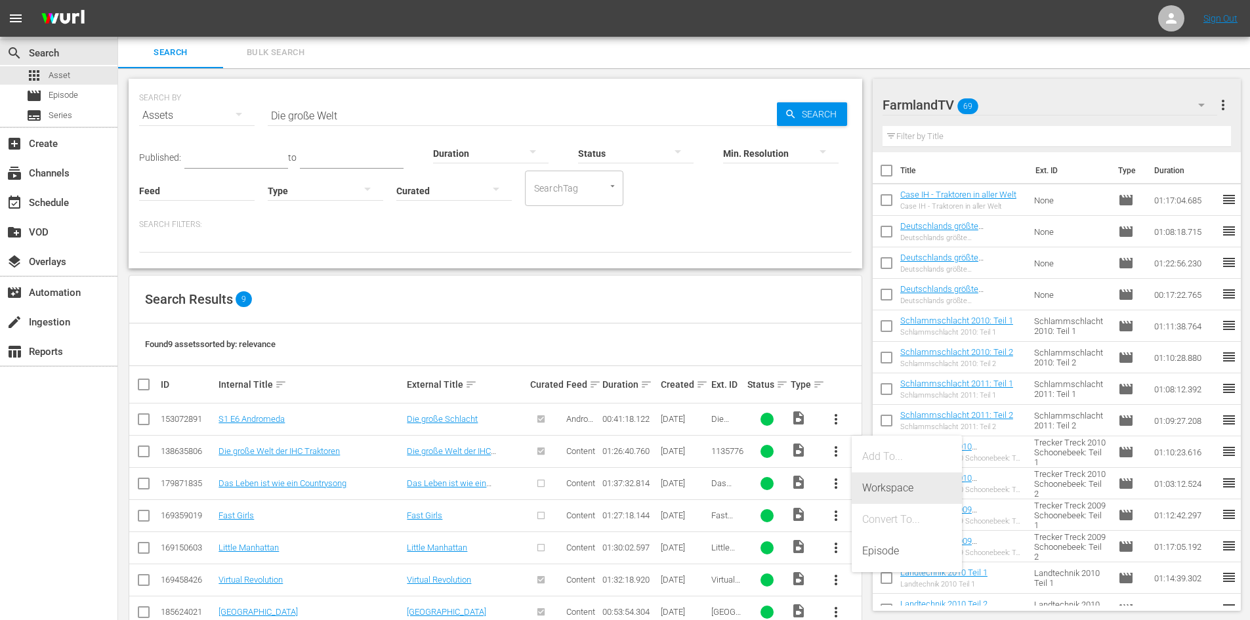
click at [902, 493] on div "Workspace" at bounding box center [906, 487] width 89 height 31
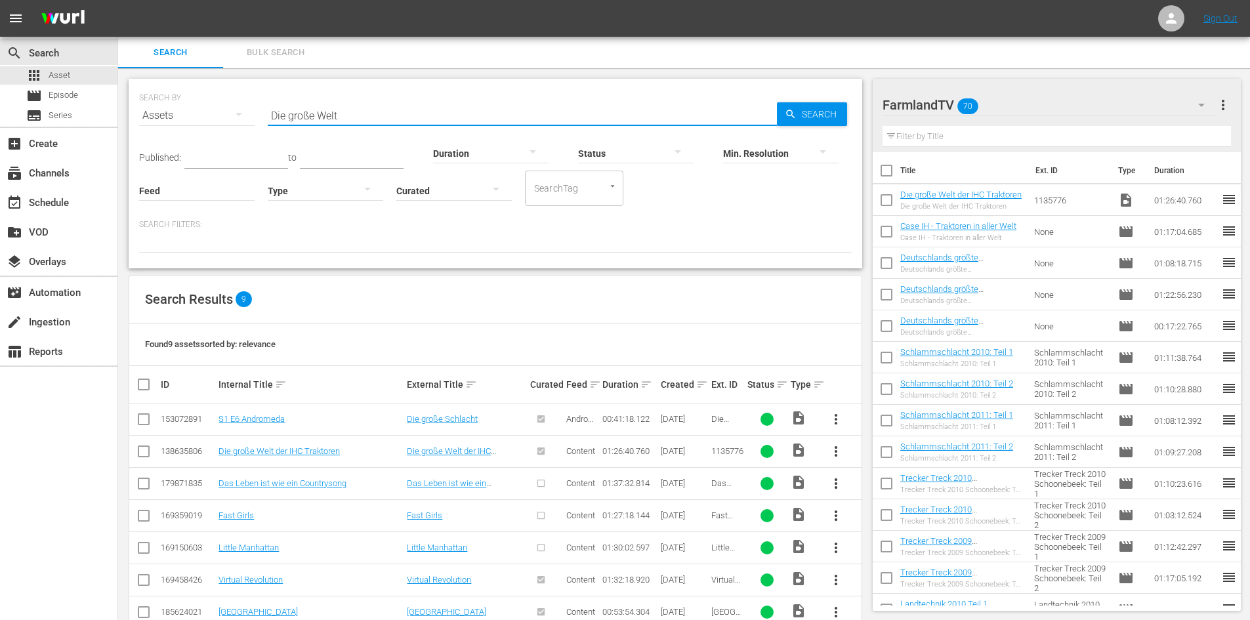
drag, startPoint x: 349, startPoint y: 113, endPoint x: 265, endPoint y: 121, distance: 84.3
click at [265, 121] on div "SEARCH BY Search By Assets Search ID, Title, Description, Keywords, or Category…" at bounding box center [495, 107] width 712 height 47
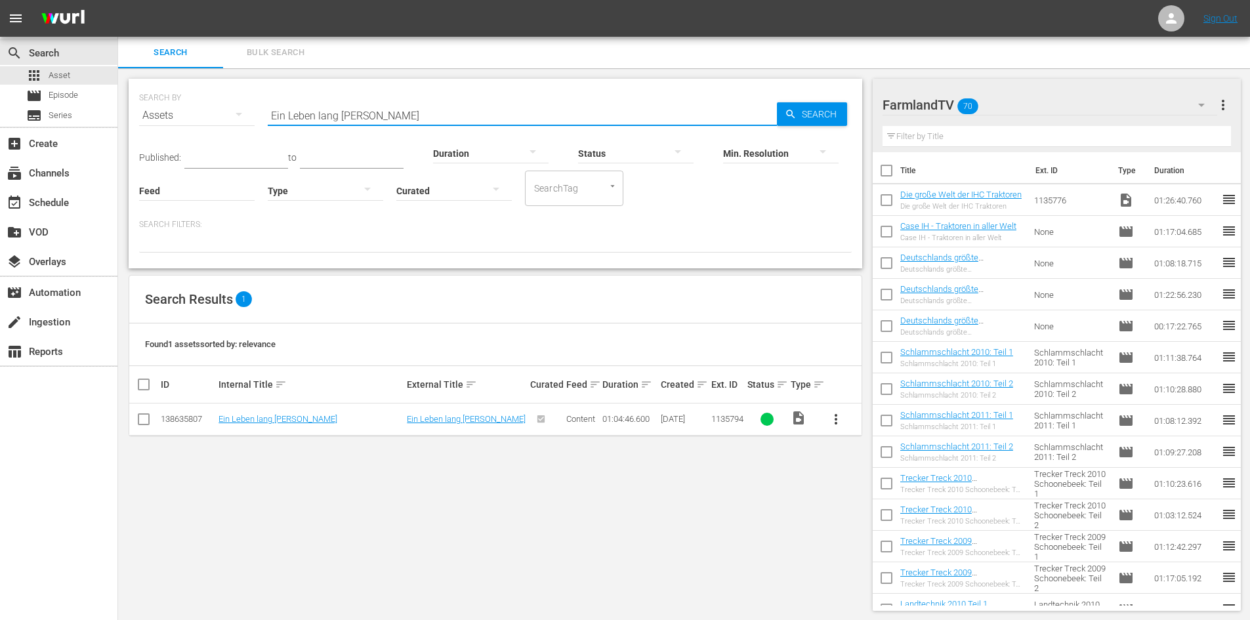
click at [836, 419] on span "more_vert" at bounding box center [836, 419] width 16 height 16
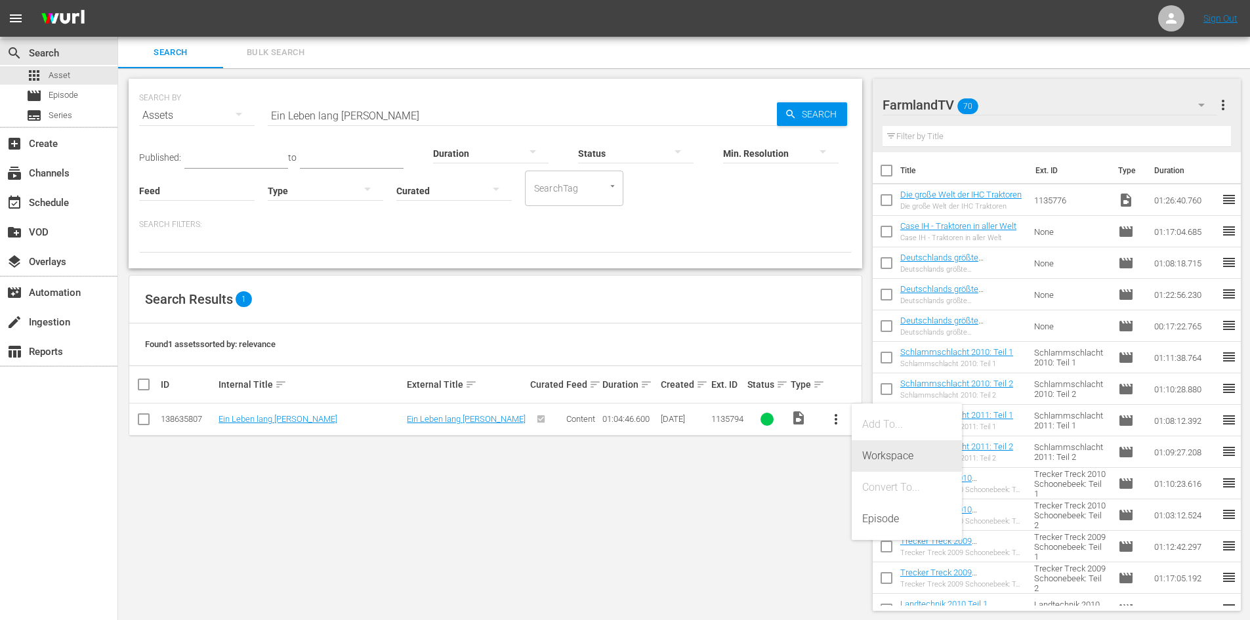
click at [889, 447] on div "Workspace" at bounding box center [906, 455] width 89 height 31
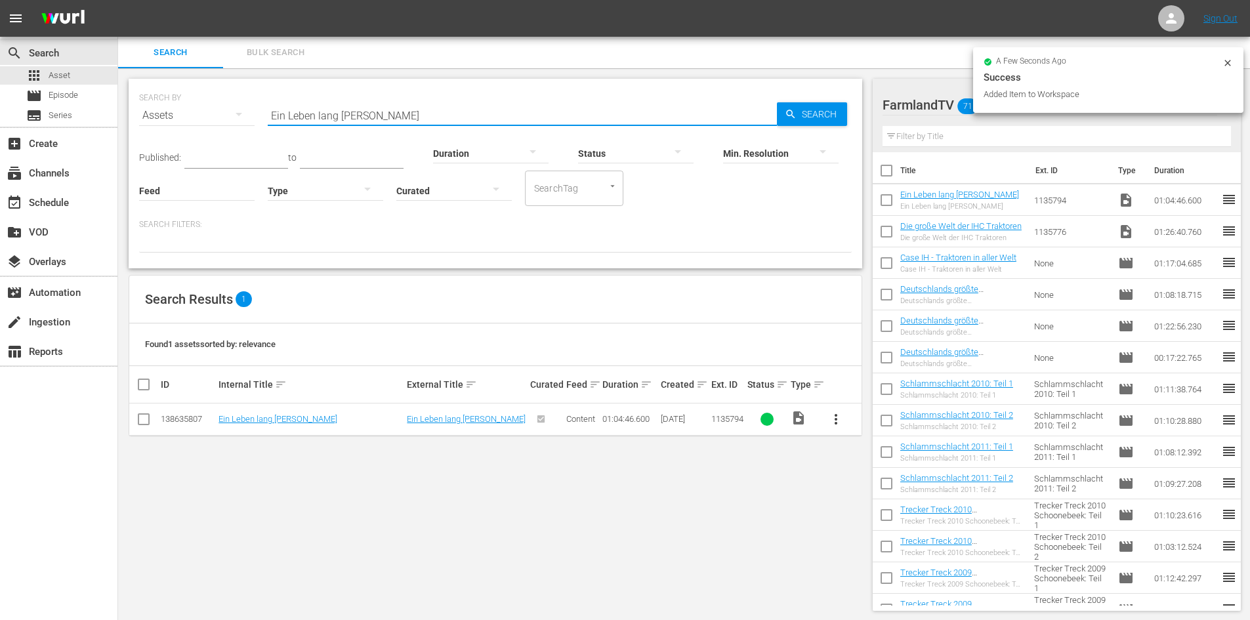
click at [379, 112] on input "Ein Leben lang [PERSON_NAME]" at bounding box center [522, 115] width 509 height 31
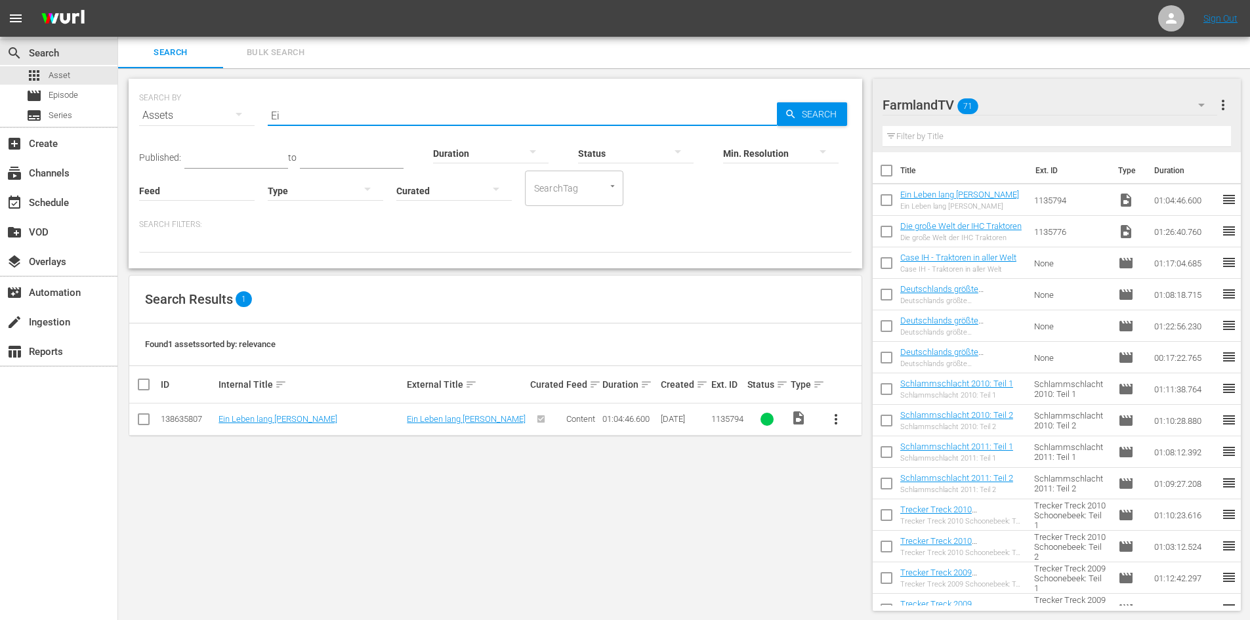
type input "E"
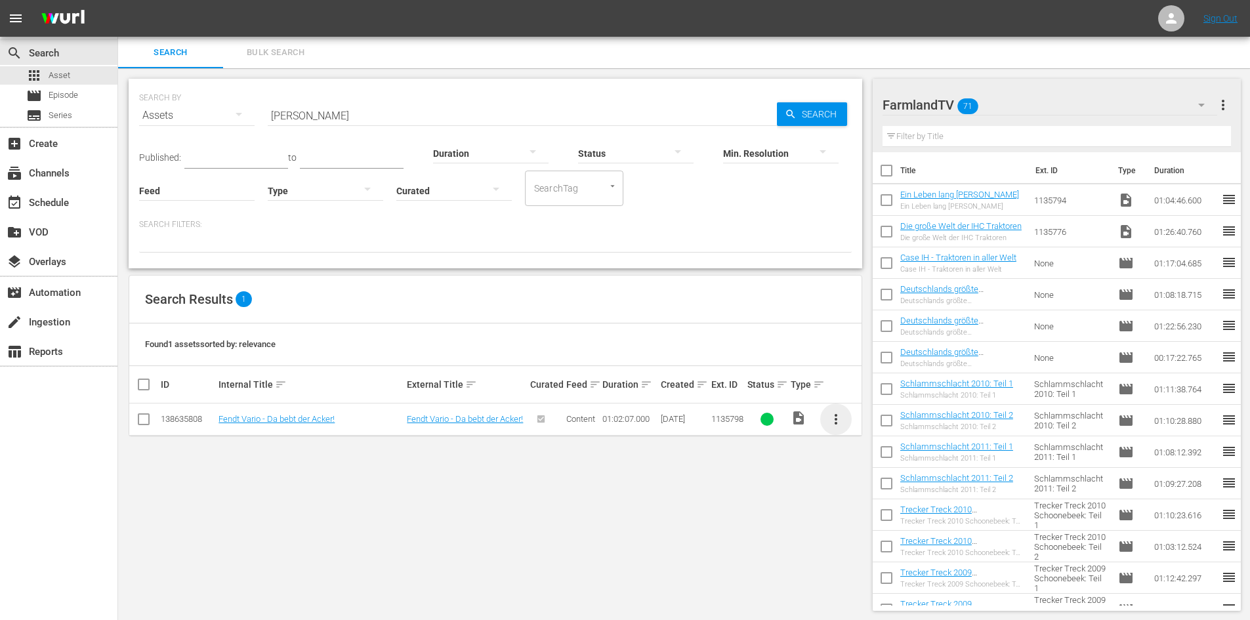
click at [832, 420] on span "more_vert" at bounding box center [836, 419] width 16 height 16
click at [875, 447] on div "Workspace" at bounding box center [906, 455] width 89 height 31
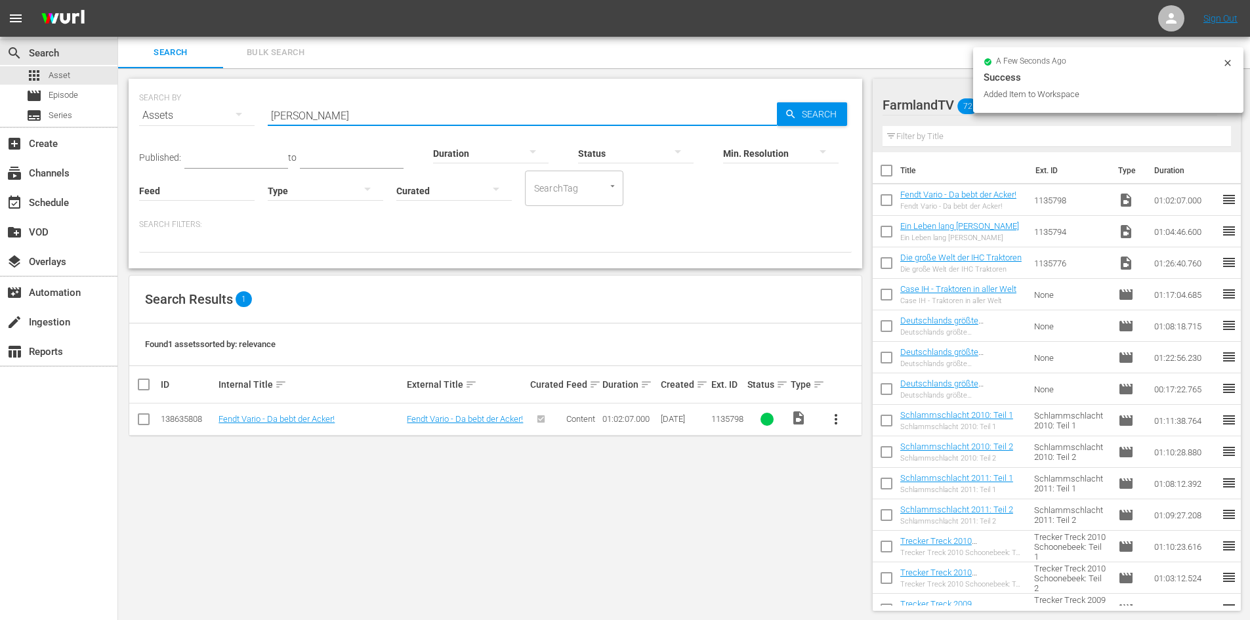
click at [350, 126] on input "Fendt Vario" at bounding box center [522, 115] width 509 height 31
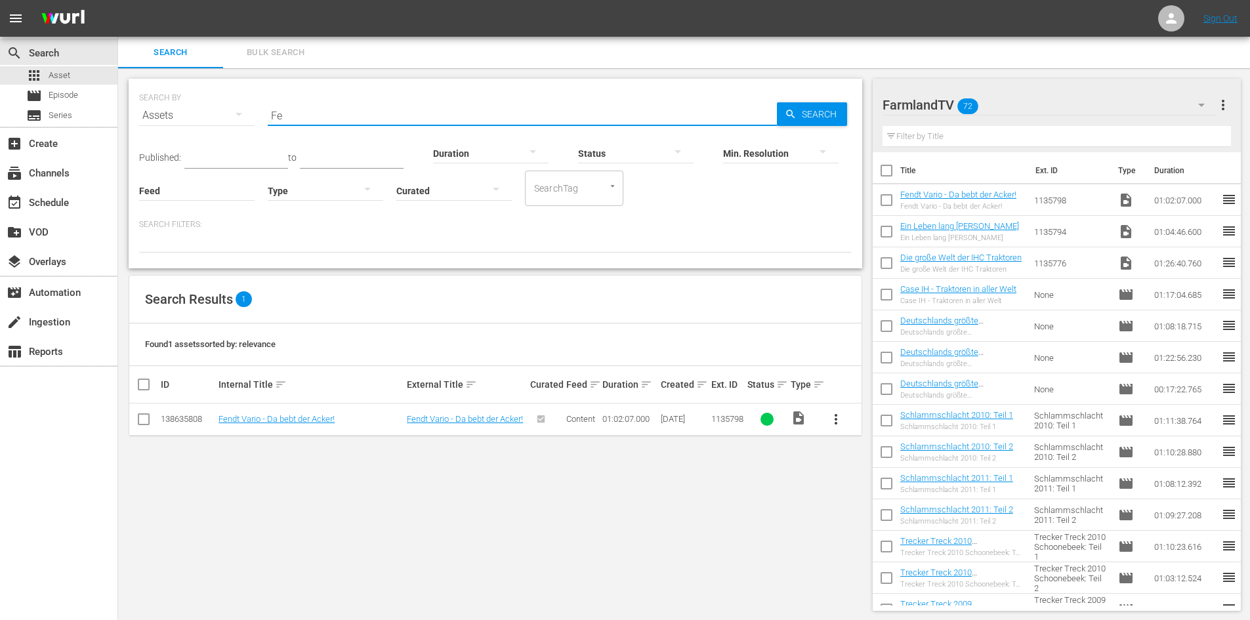
type input "F"
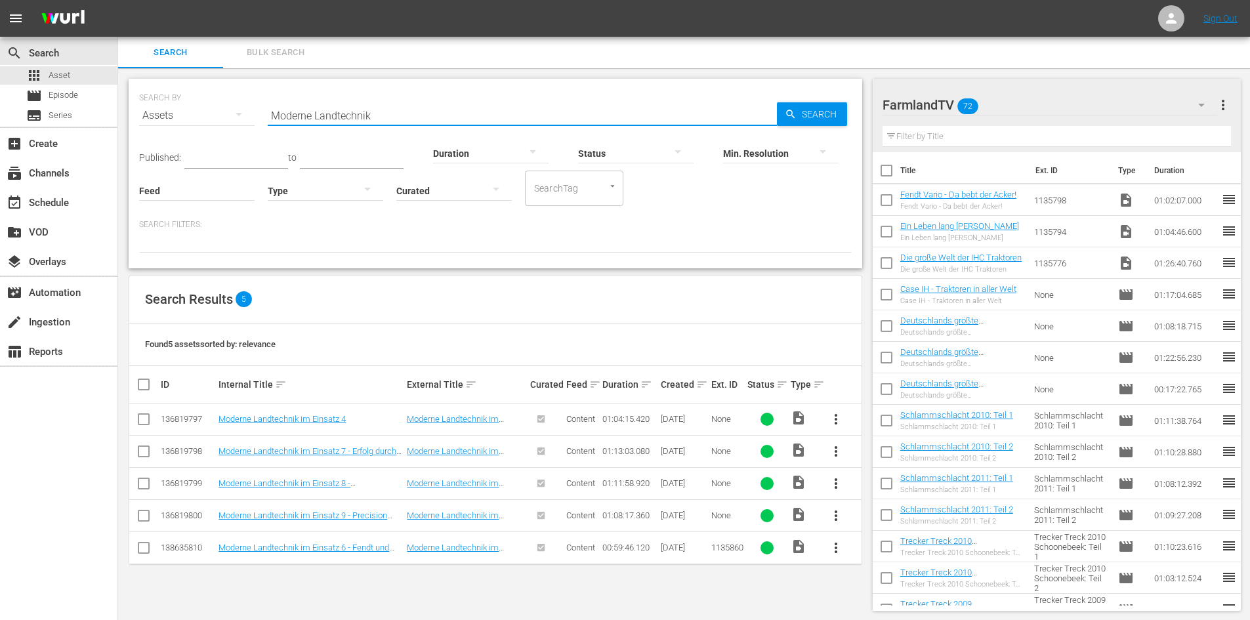
type input "Moderne Landtechnik"
click at [838, 545] on span "more_vert" at bounding box center [836, 548] width 16 height 16
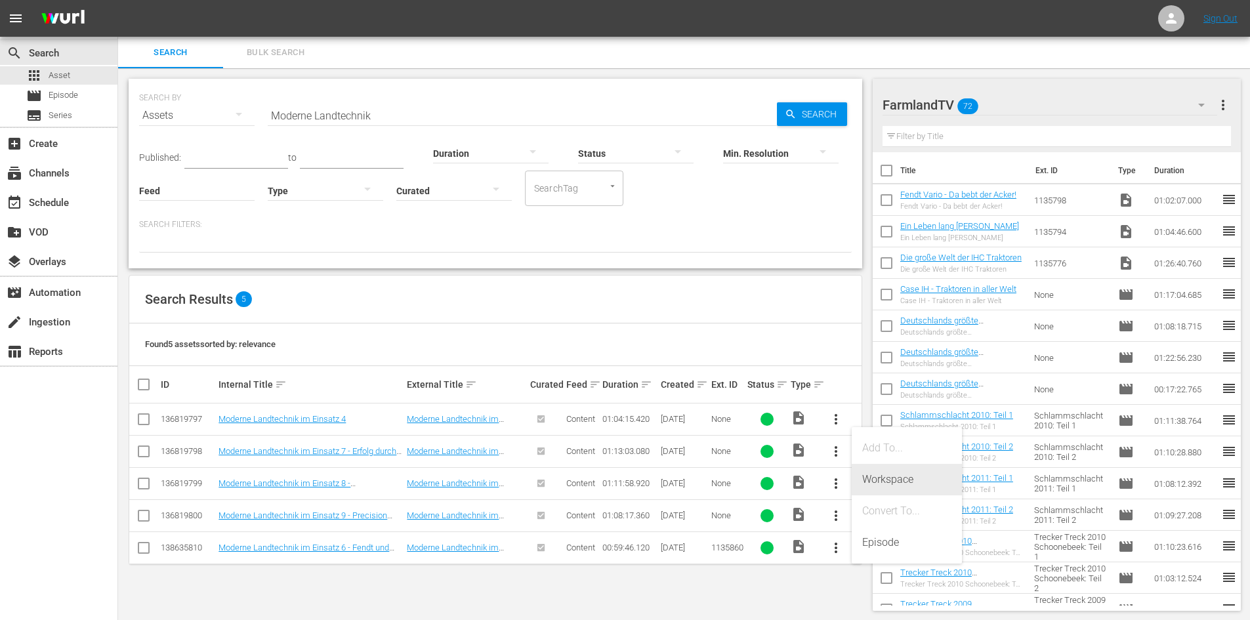
click at [886, 475] on div "Workspace" at bounding box center [906, 479] width 89 height 31
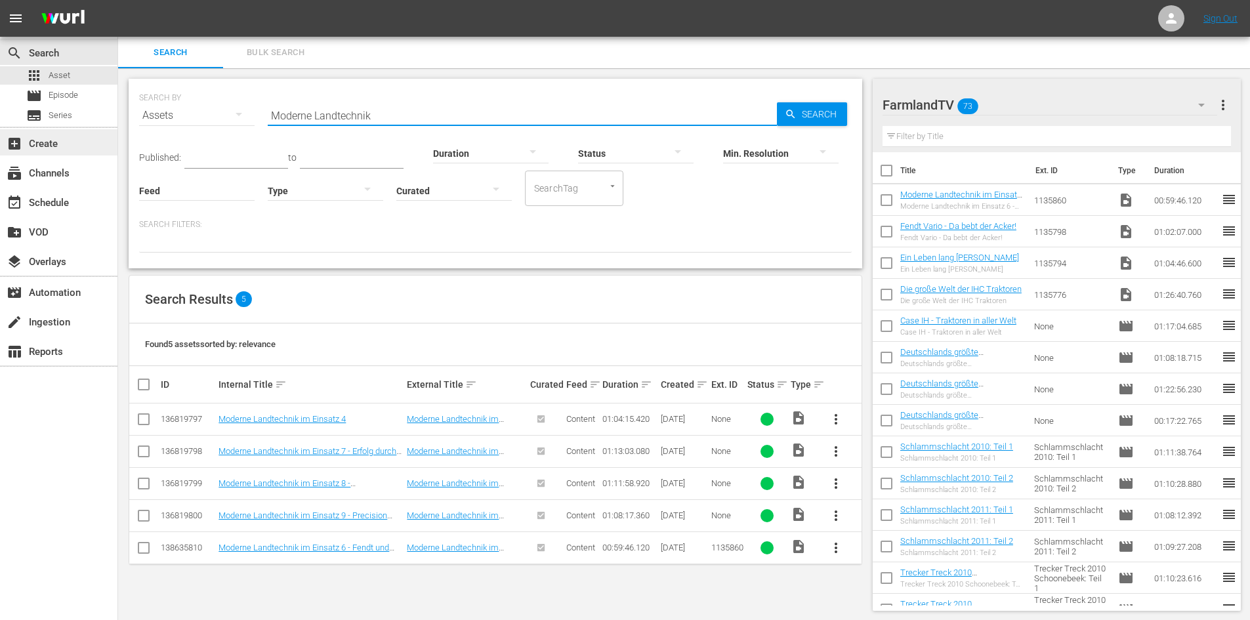
drag, startPoint x: 390, startPoint y: 115, endPoint x: 117, endPoint y: 140, distance: 274.1
click at [118, 0] on div "search Search apps Asset movie Episode subtitles Series add_box Create subscrip…" at bounding box center [684, 0] width 1132 height 0
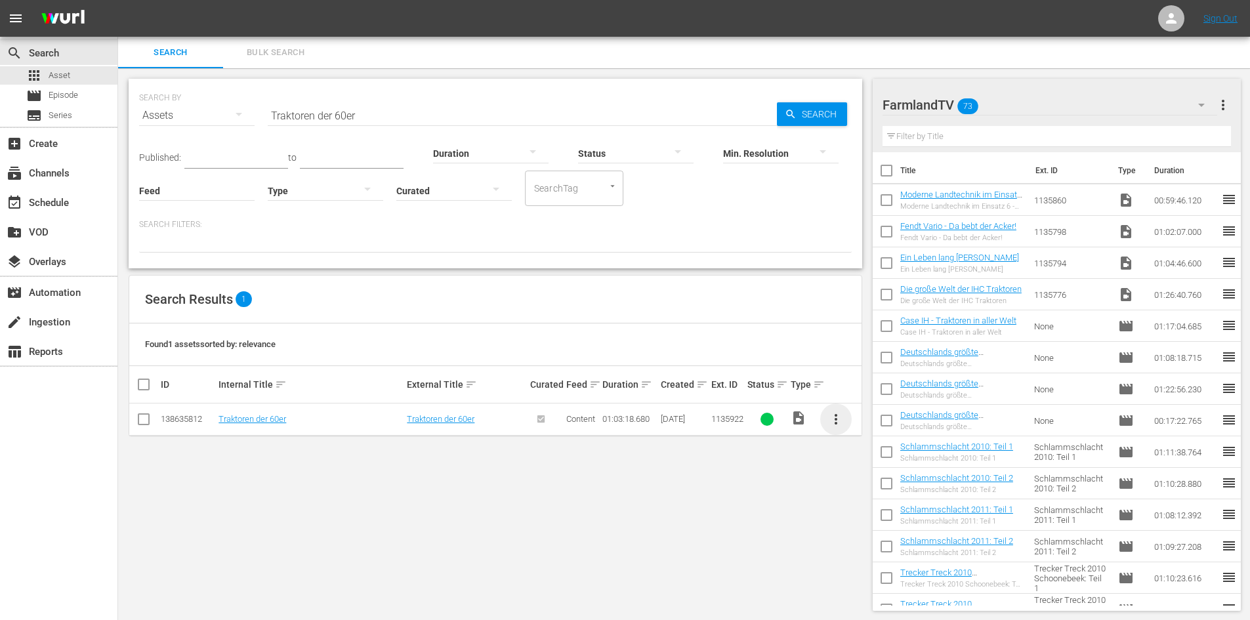
click at [837, 423] on span "more_vert" at bounding box center [836, 419] width 16 height 16
click at [886, 459] on div "Workspace" at bounding box center [906, 455] width 89 height 31
click at [392, 125] on div "Search ID, Title, Description, Keywords, or Category Traktoren der 60er" at bounding box center [522, 115] width 509 height 31
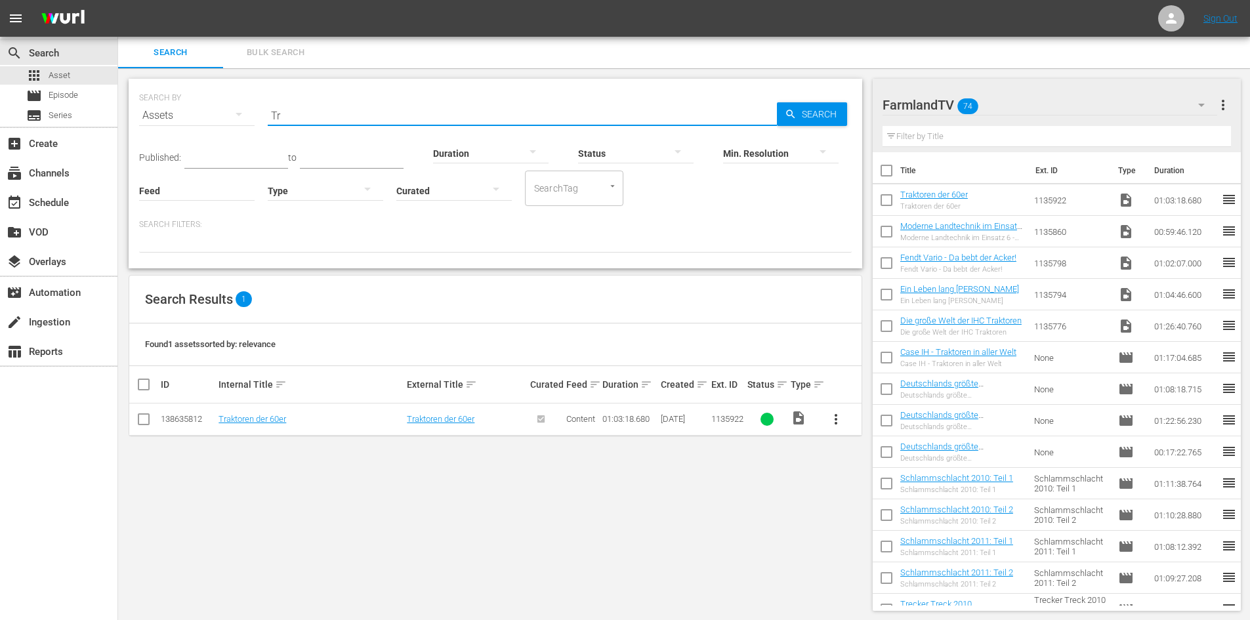
type input "T"
click at [837, 421] on span "more_vert" at bounding box center [836, 419] width 16 height 16
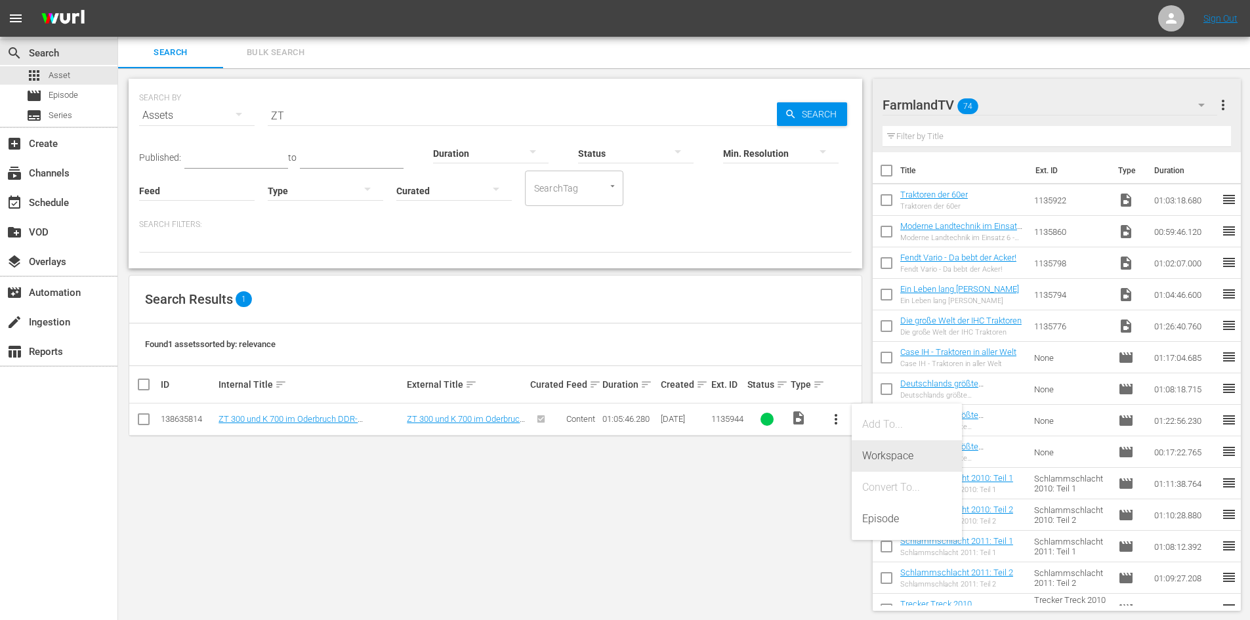
click at [879, 458] on div "Workspace" at bounding box center [906, 455] width 89 height 31
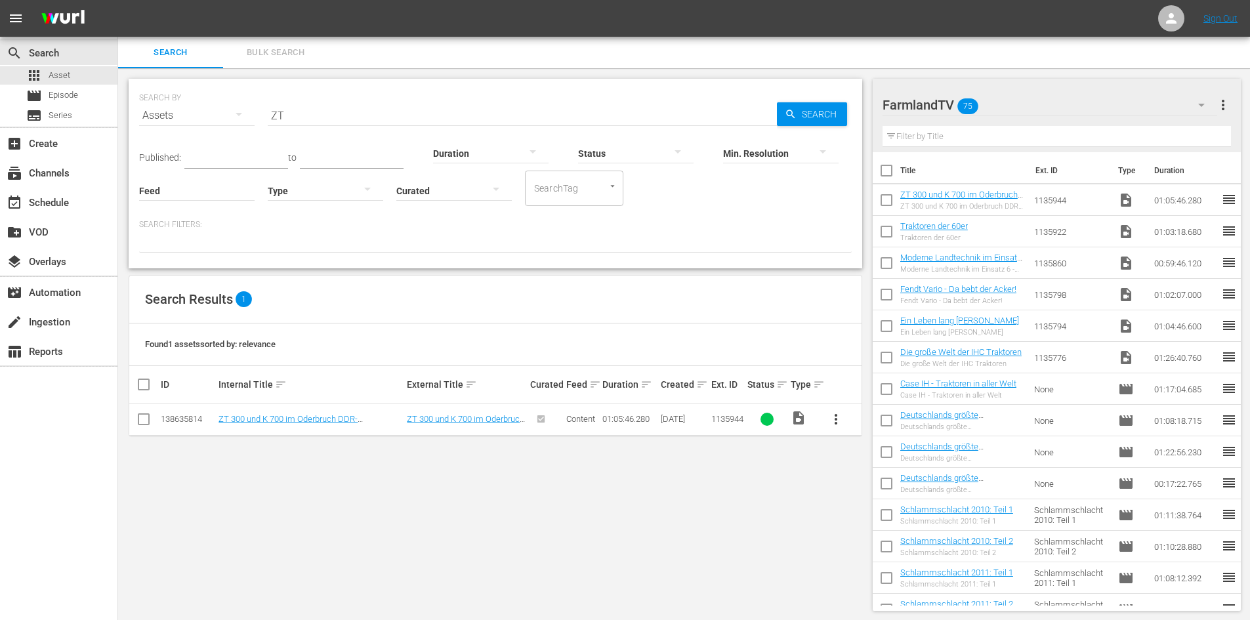
drag, startPoint x: 589, startPoint y: 103, endPoint x: 587, endPoint y: 110, distance: 6.8
click at [588, 104] on input "ZT" at bounding box center [522, 115] width 509 height 31
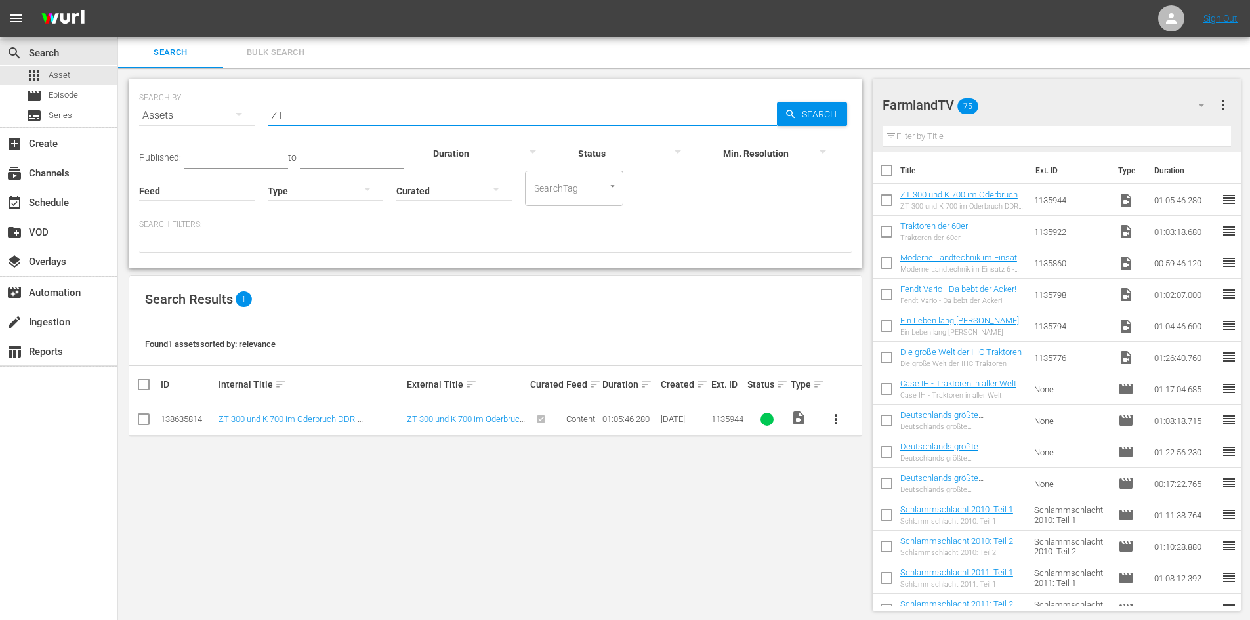
type input "Z"
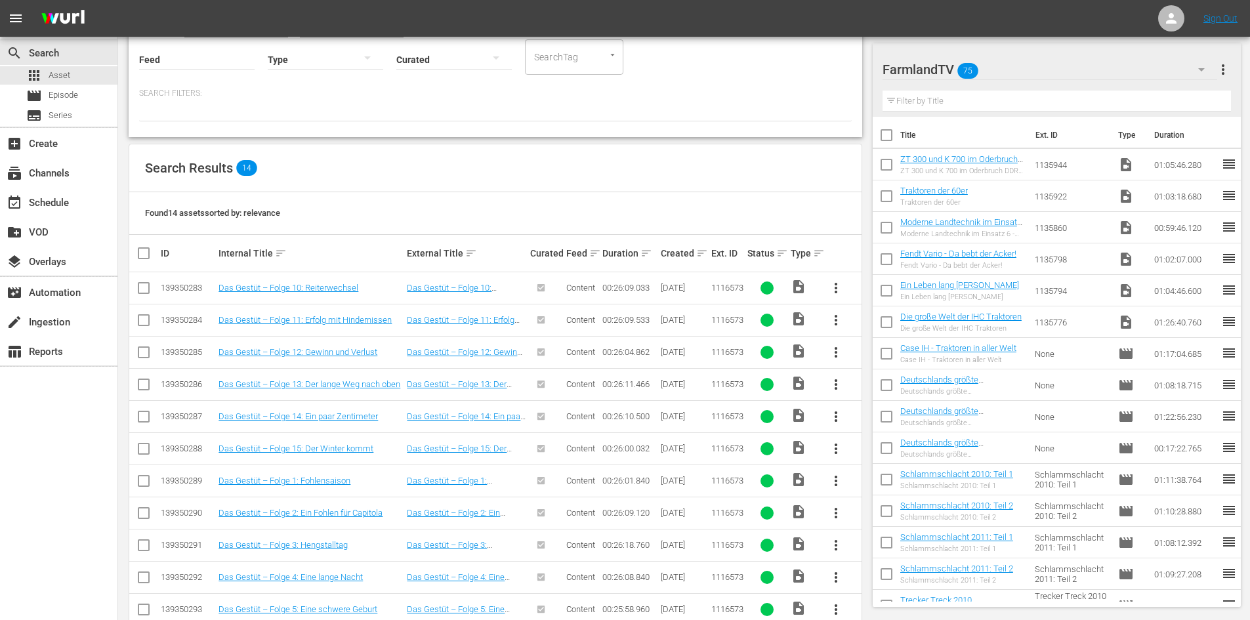
scroll to position [258, 0]
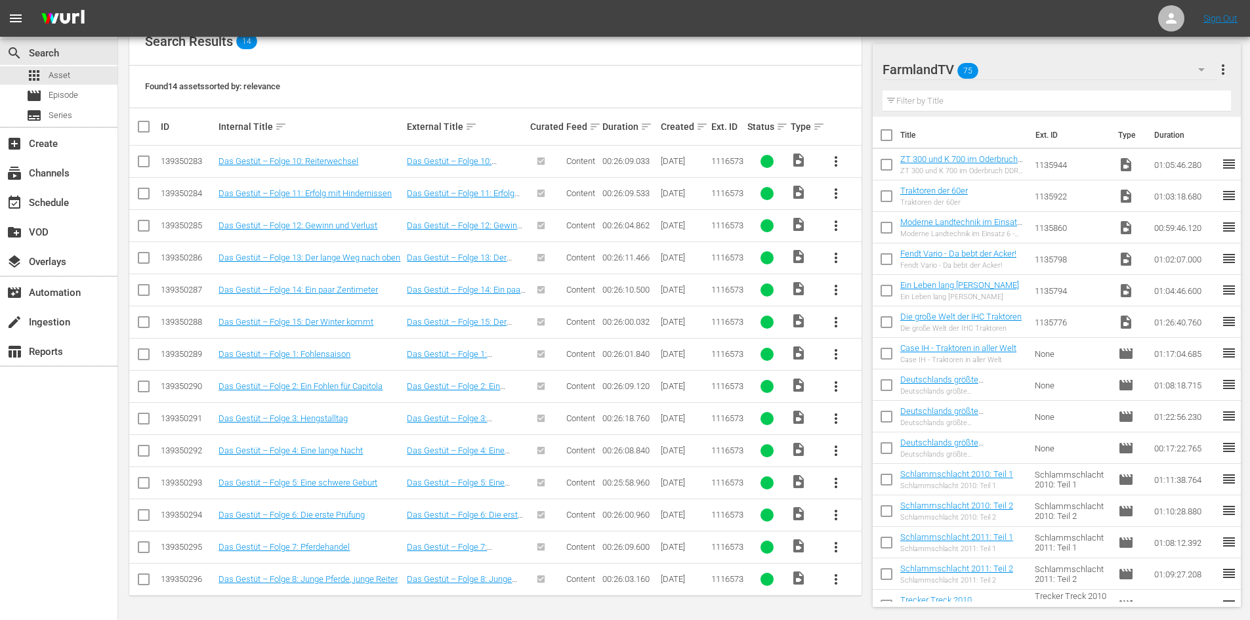
click at [831, 322] on span "more_vert" at bounding box center [836, 322] width 16 height 16
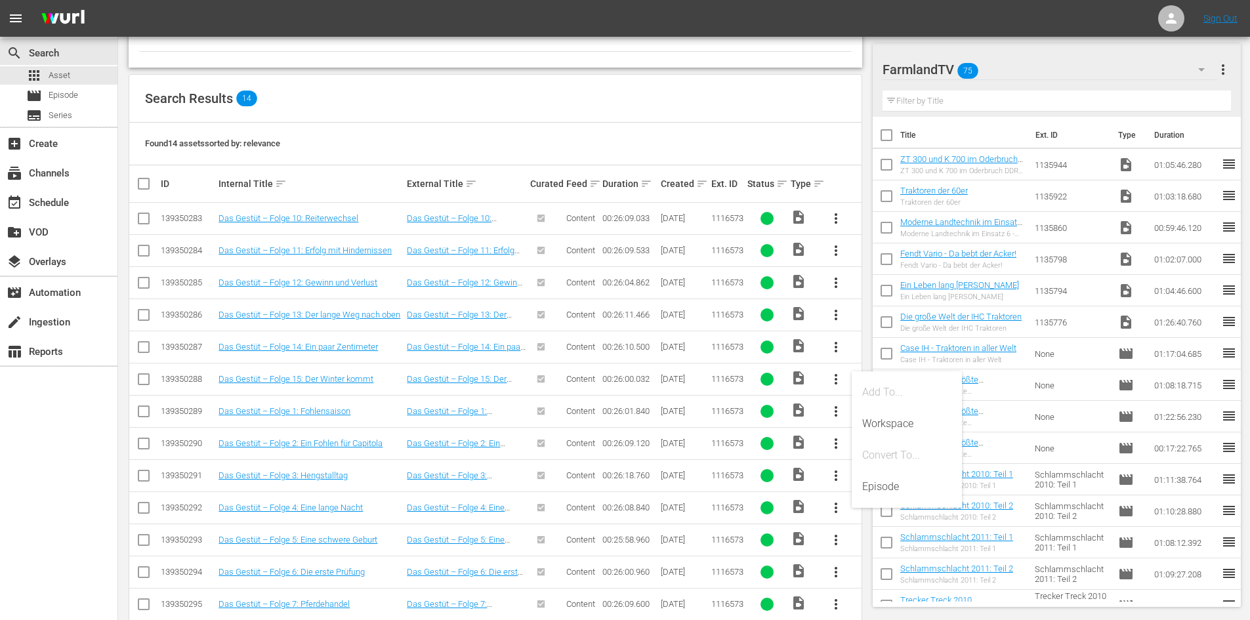
scroll to position [192, 0]
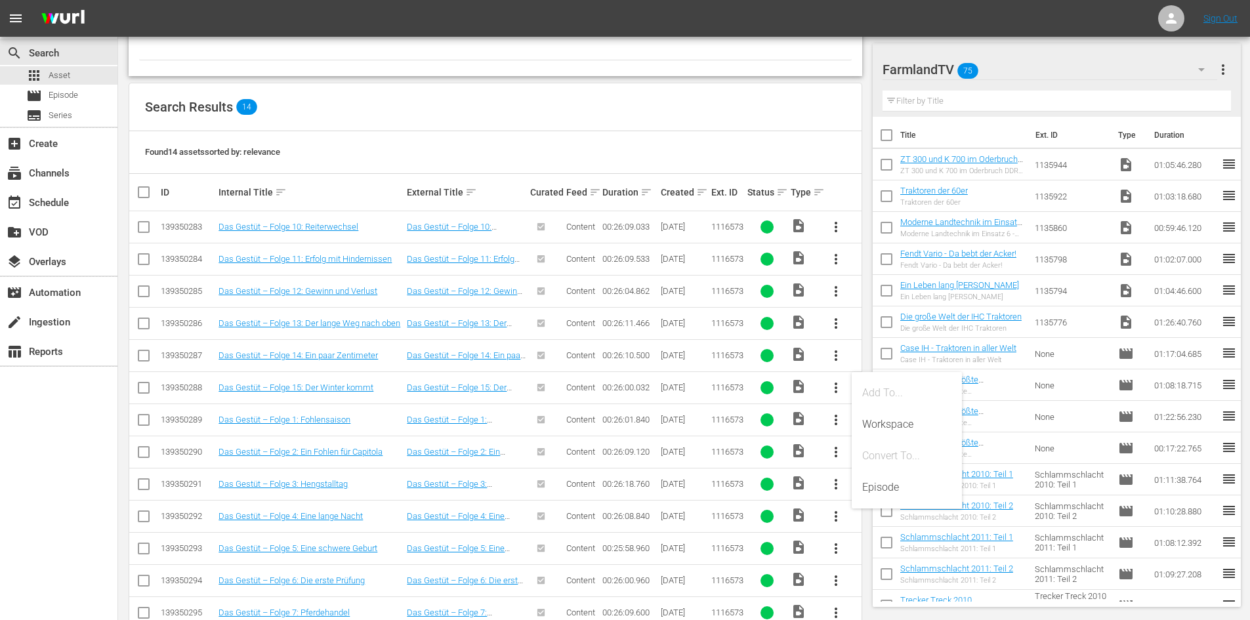
click at [835, 220] on span "more_vert" at bounding box center [836, 227] width 16 height 16
click at [897, 265] on div "Workspace" at bounding box center [906, 263] width 89 height 31
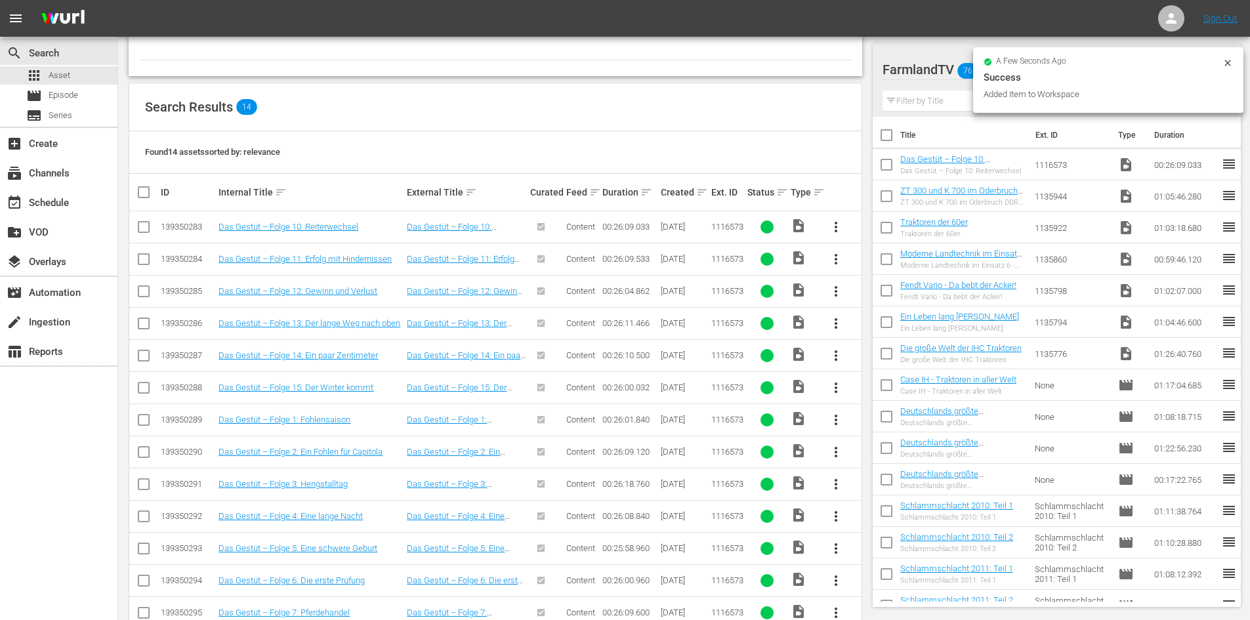
click at [837, 260] on span "more_vert" at bounding box center [836, 259] width 16 height 16
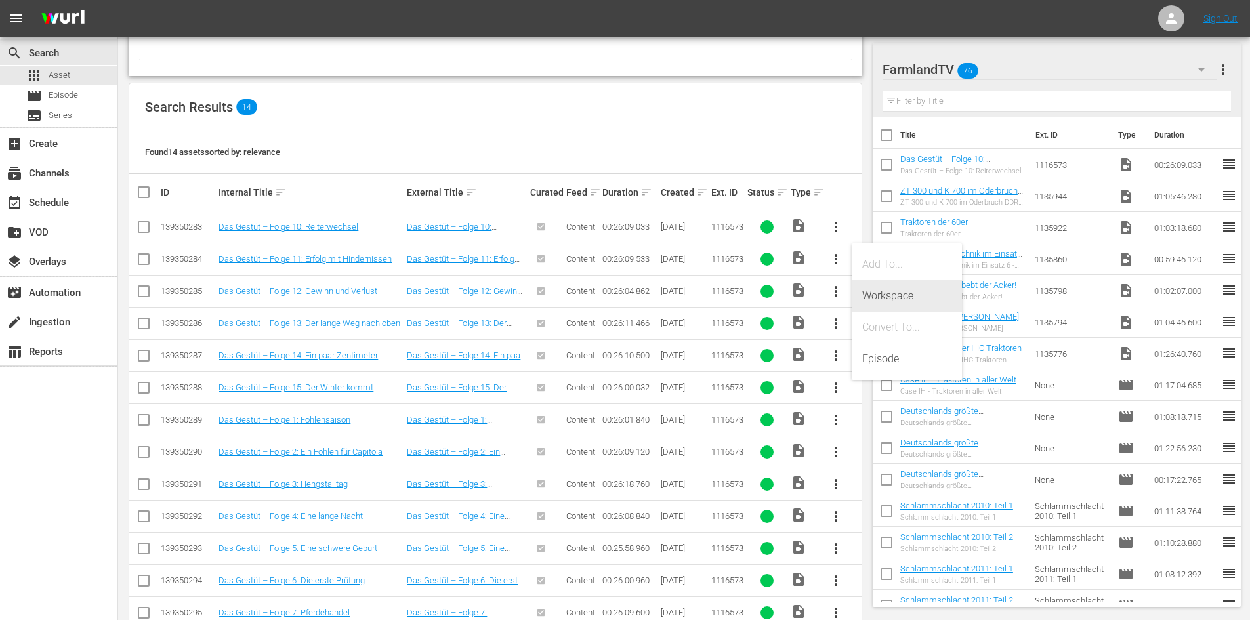
click at [866, 295] on div "Workspace" at bounding box center [906, 295] width 89 height 31
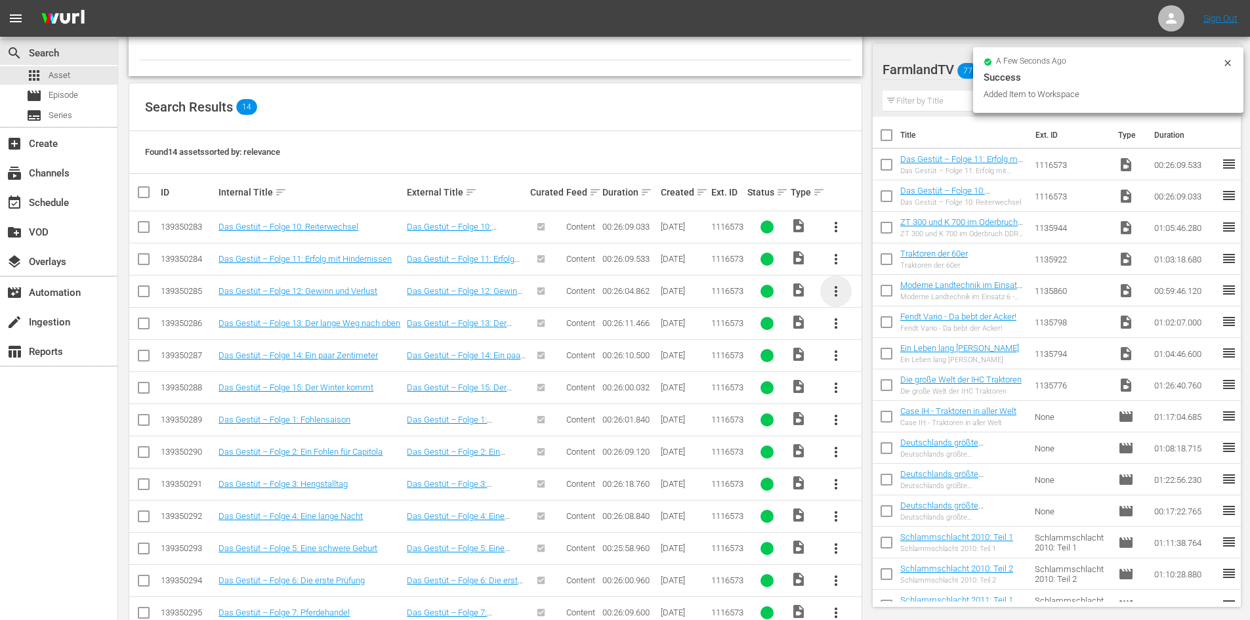
click at [835, 290] on span "more_vert" at bounding box center [836, 291] width 16 height 16
click at [860, 317] on div "Workspace" at bounding box center [907, 327] width 110 height 31
click at [836, 325] on span "more_vert" at bounding box center [836, 324] width 16 height 16
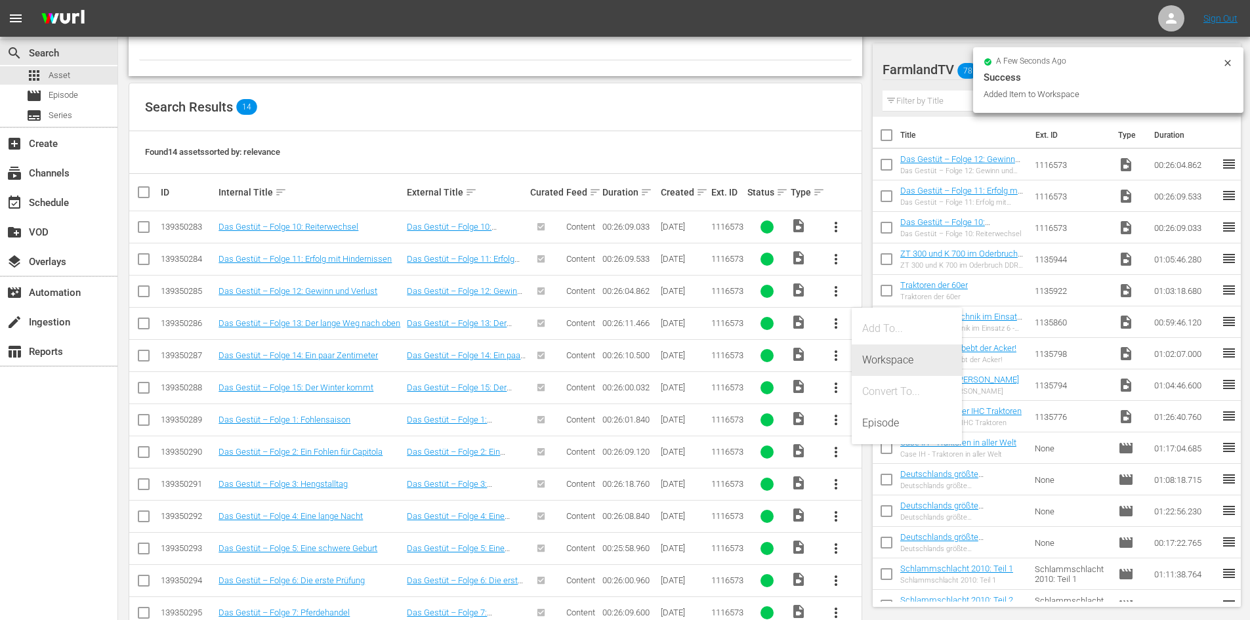
click at [879, 357] on div "Workspace" at bounding box center [906, 359] width 89 height 31
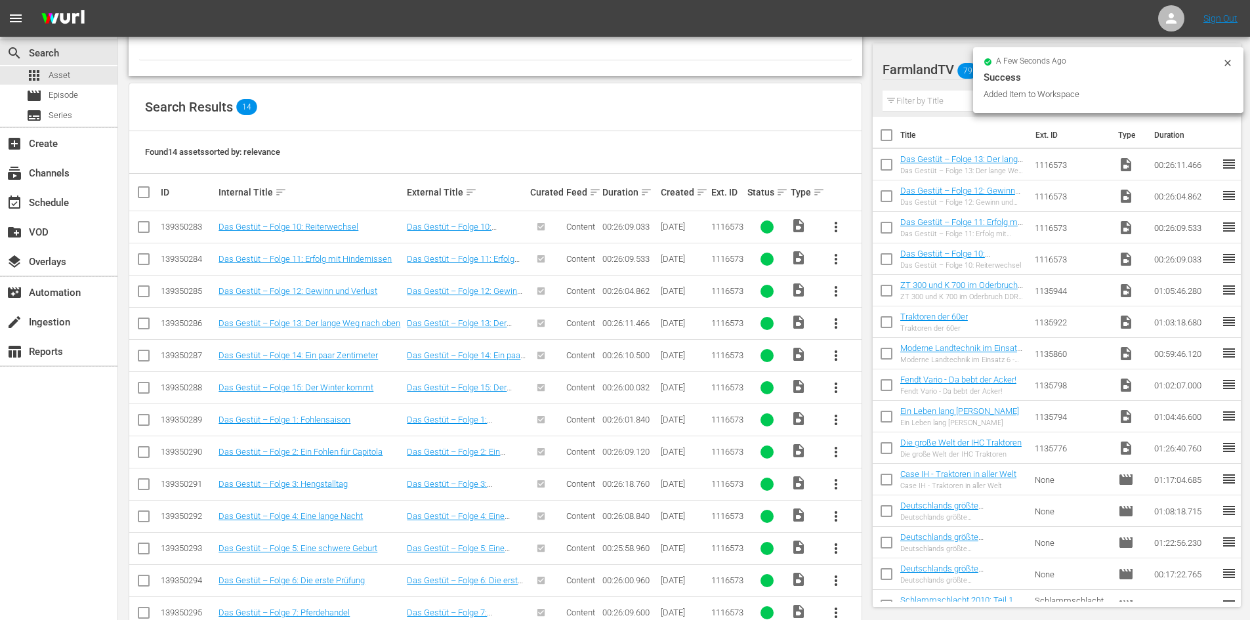
click at [835, 358] on span "more_vert" at bounding box center [836, 356] width 16 height 16
click at [875, 396] on div "Workspace" at bounding box center [906, 392] width 89 height 31
click at [835, 390] on span "more_vert" at bounding box center [836, 388] width 16 height 16
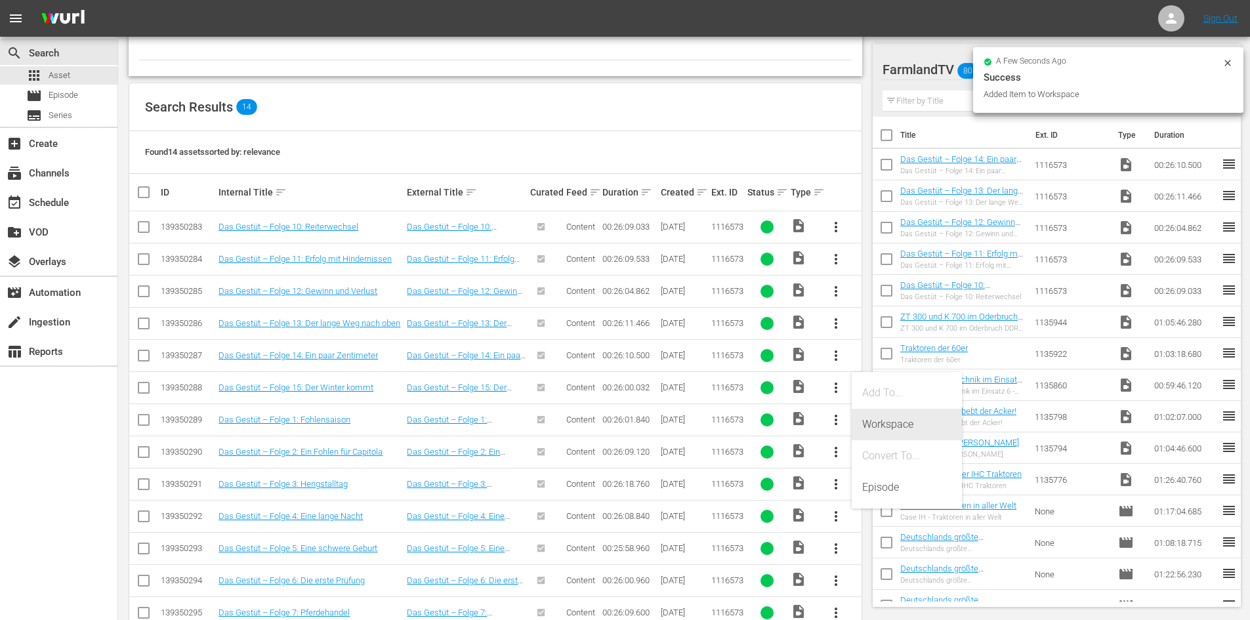
click at [882, 423] on div "Workspace" at bounding box center [906, 424] width 89 height 31
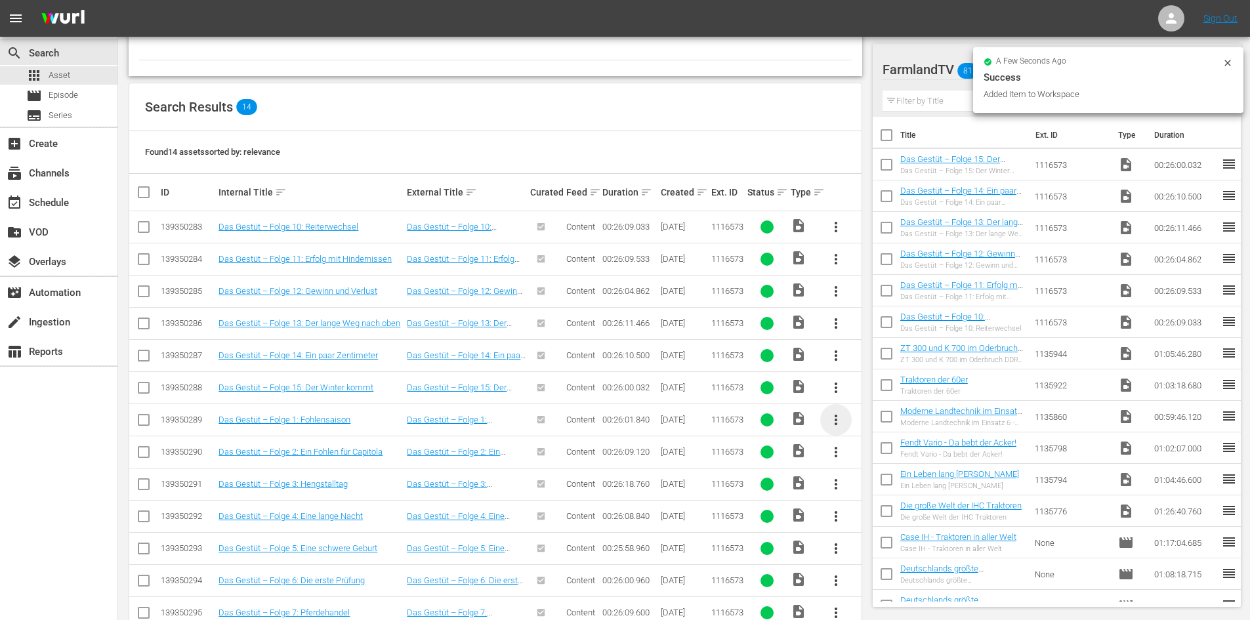
click at [836, 421] on span "more_vert" at bounding box center [836, 420] width 16 height 16
click at [884, 449] on div "Workspace" at bounding box center [906, 456] width 89 height 31
click at [835, 451] on span "more_vert" at bounding box center [836, 452] width 16 height 16
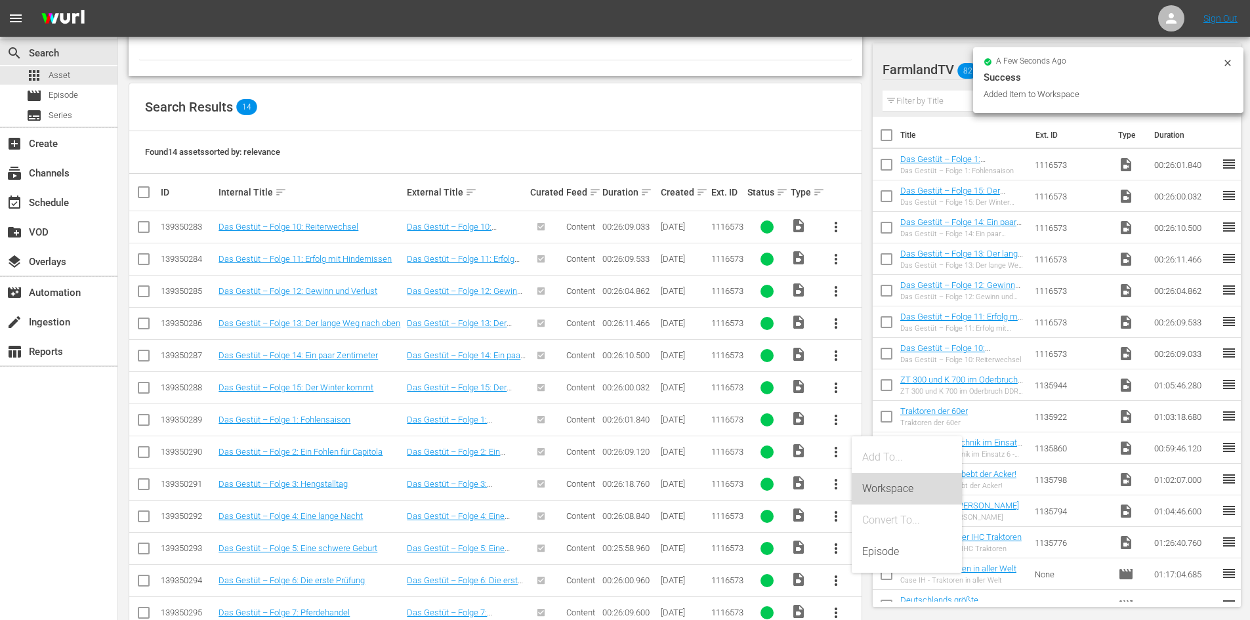
click at [885, 493] on div "Workspace" at bounding box center [906, 488] width 89 height 31
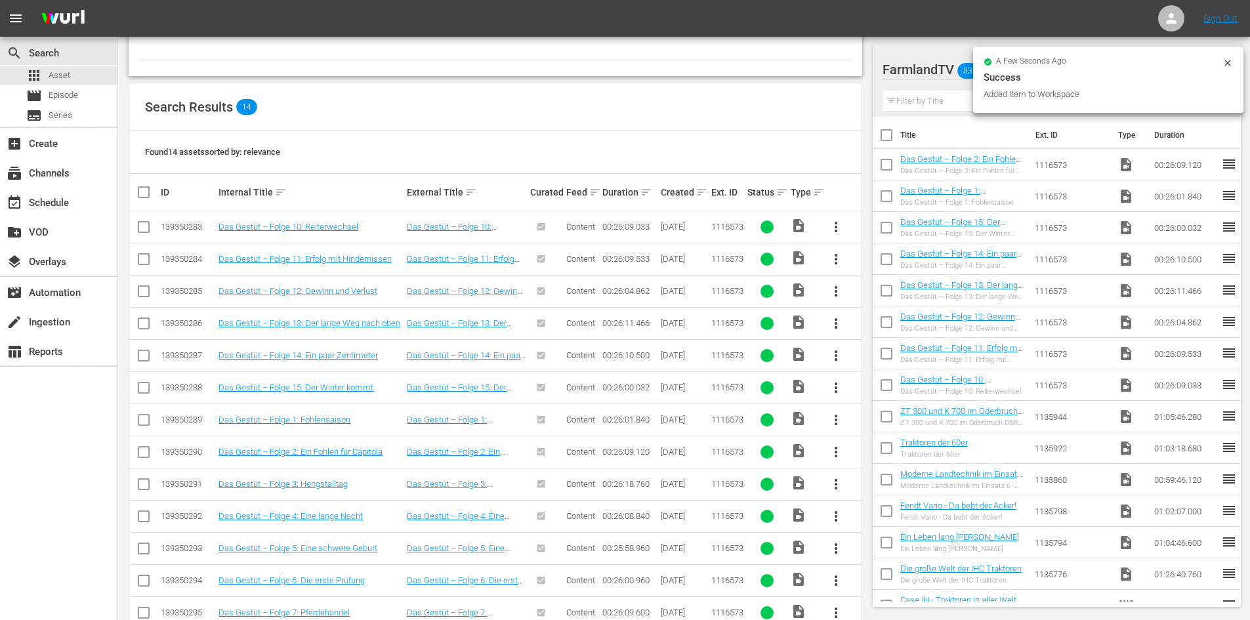
click at [834, 481] on span "more_vert" at bounding box center [836, 484] width 16 height 16
click at [883, 515] on div "Workspace" at bounding box center [906, 520] width 89 height 31
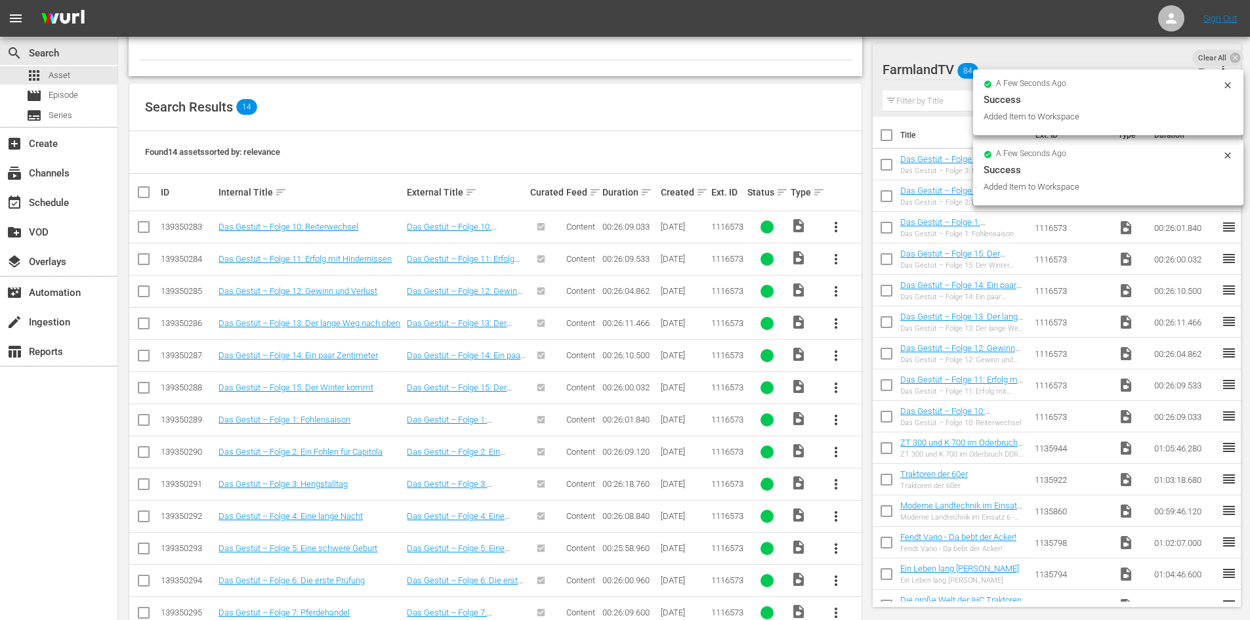
click at [837, 518] on span "more_vert" at bounding box center [836, 516] width 16 height 16
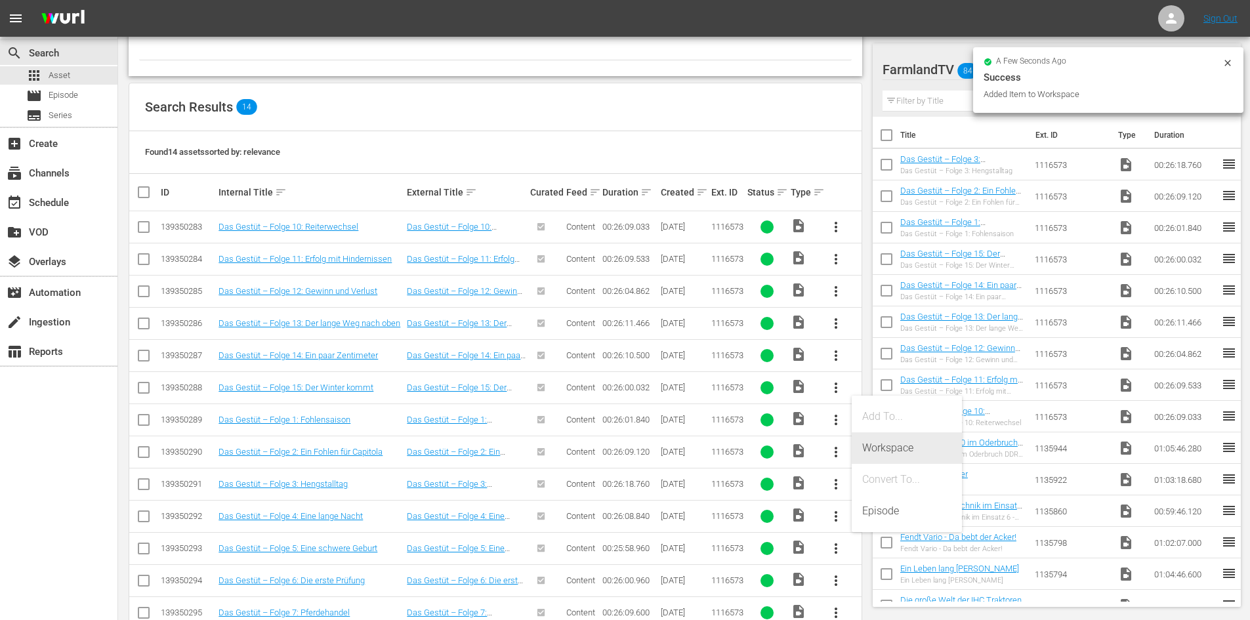
click at [901, 438] on div "Workspace" at bounding box center [906, 447] width 89 height 31
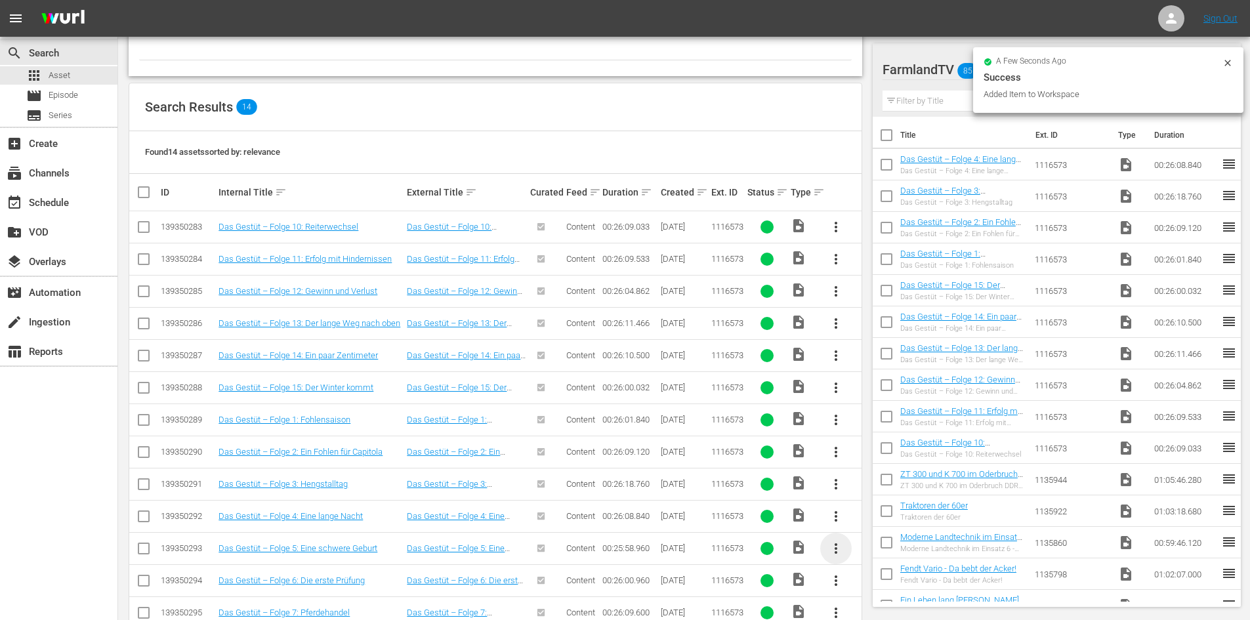
click at [838, 550] on span "more_vert" at bounding box center [836, 549] width 16 height 16
click at [889, 481] on div "Workspace" at bounding box center [906, 479] width 89 height 31
click at [838, 585] on span "more_vert" at bounding box center [836, 581] width 16 height 16
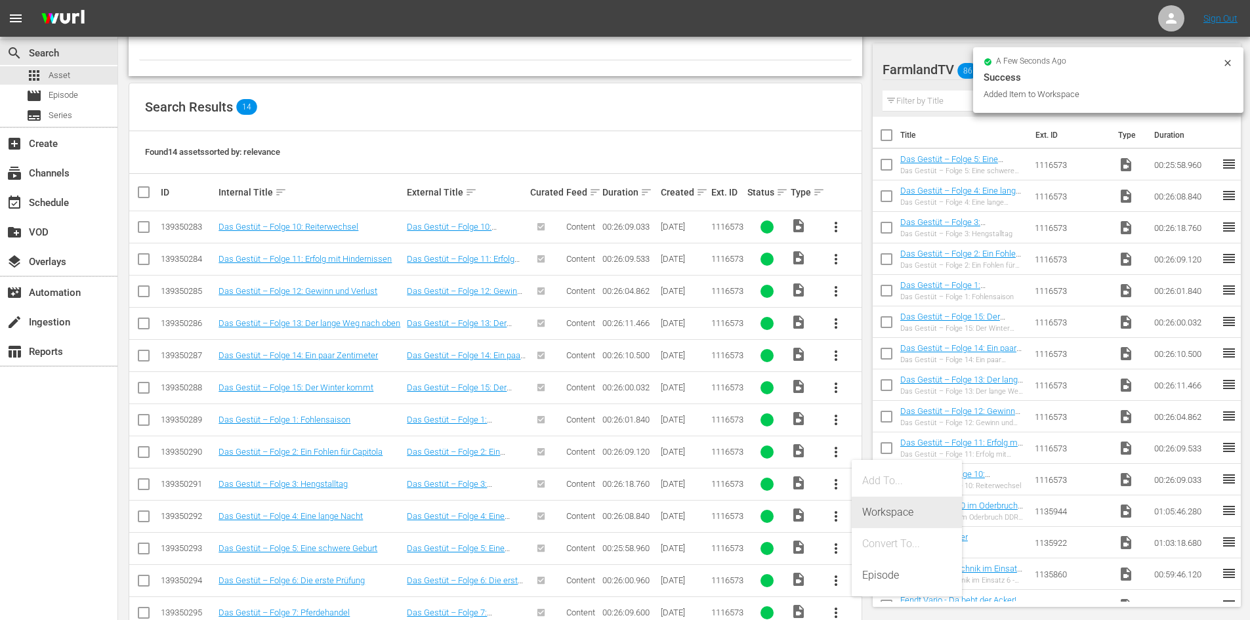
click at [882, 510] on div "Workspace" at bounding box center [906, 512] width 89 height 31
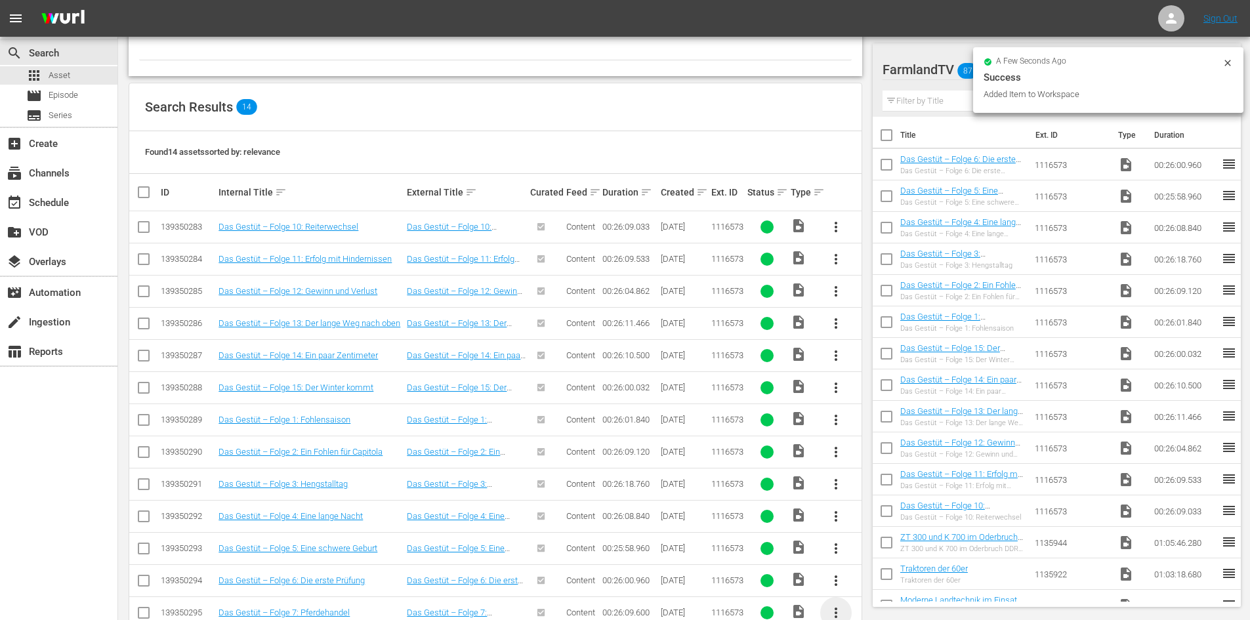
click at [836, 611] on span "more_vert" at bounding box center [836, 613] width 16 height 16
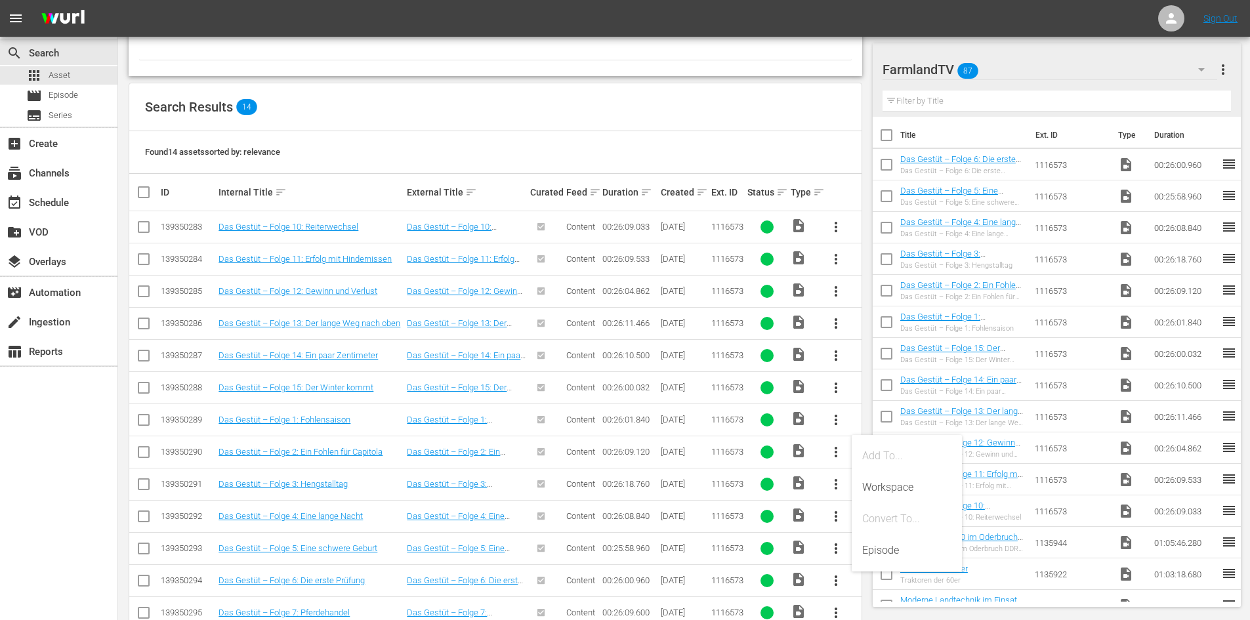
scroll to position [258, 0]
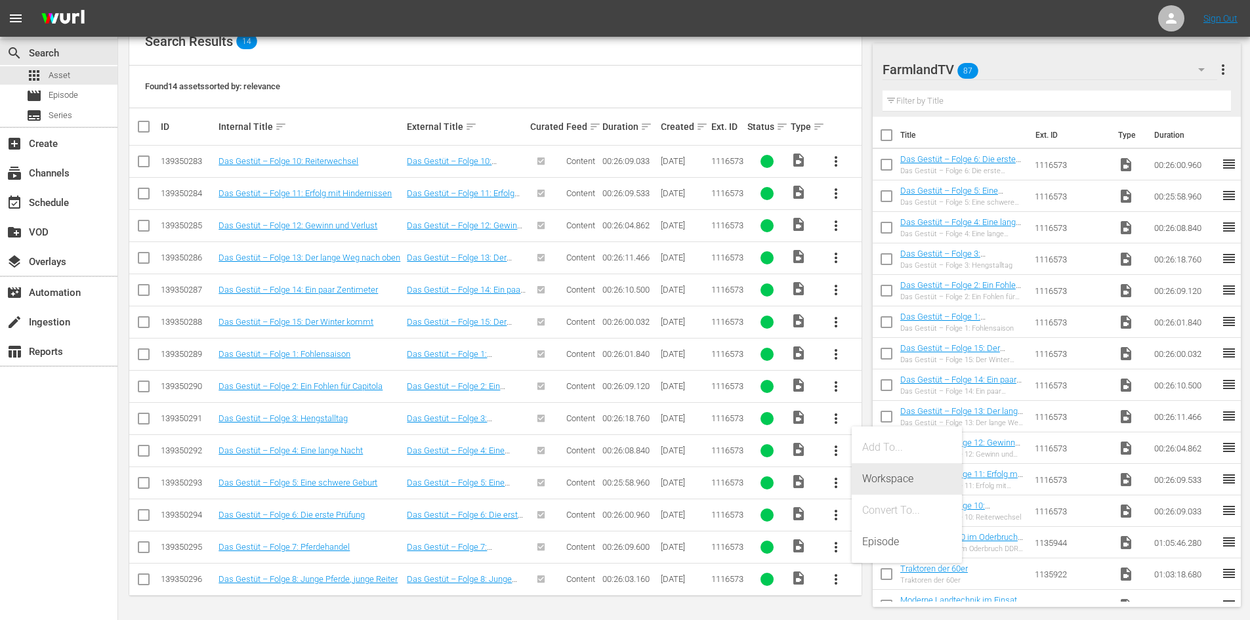
click at [874, 481] on div "Workspace" at bounding box center [906, 478] width 89 height 31
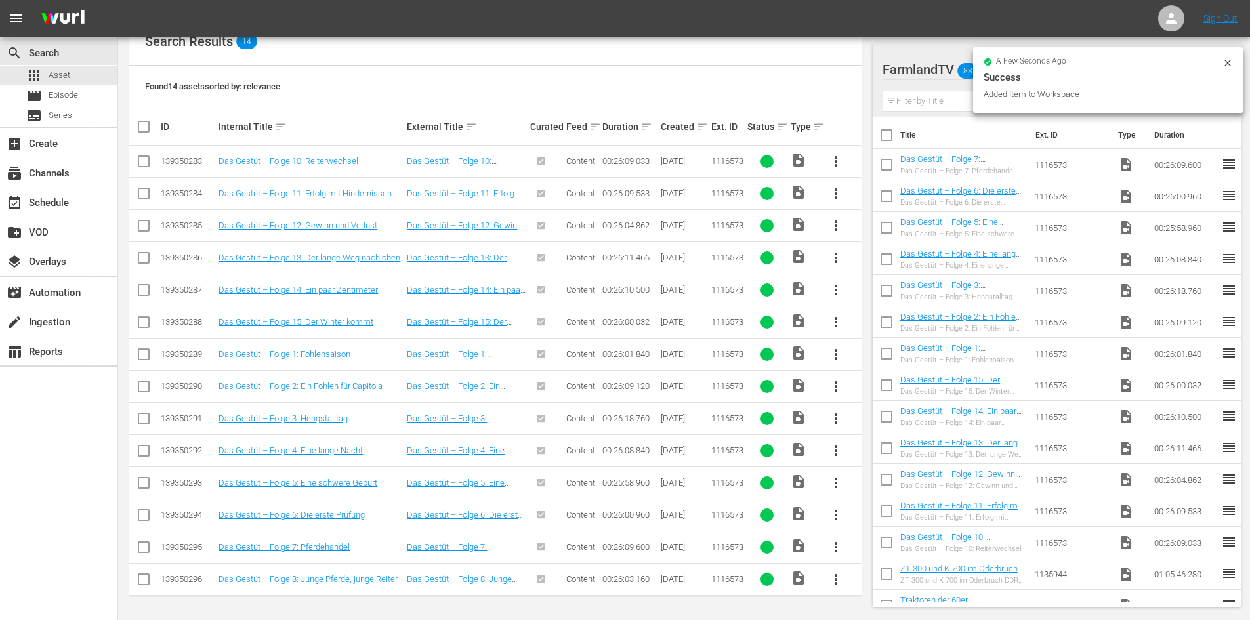
click at [836, 579] on span "more_vert" at bounding box center [836, 579] width 16 height 16
click at [890, 515] on div "Workspace" at bounding box center [906, 510] width 89 height 31
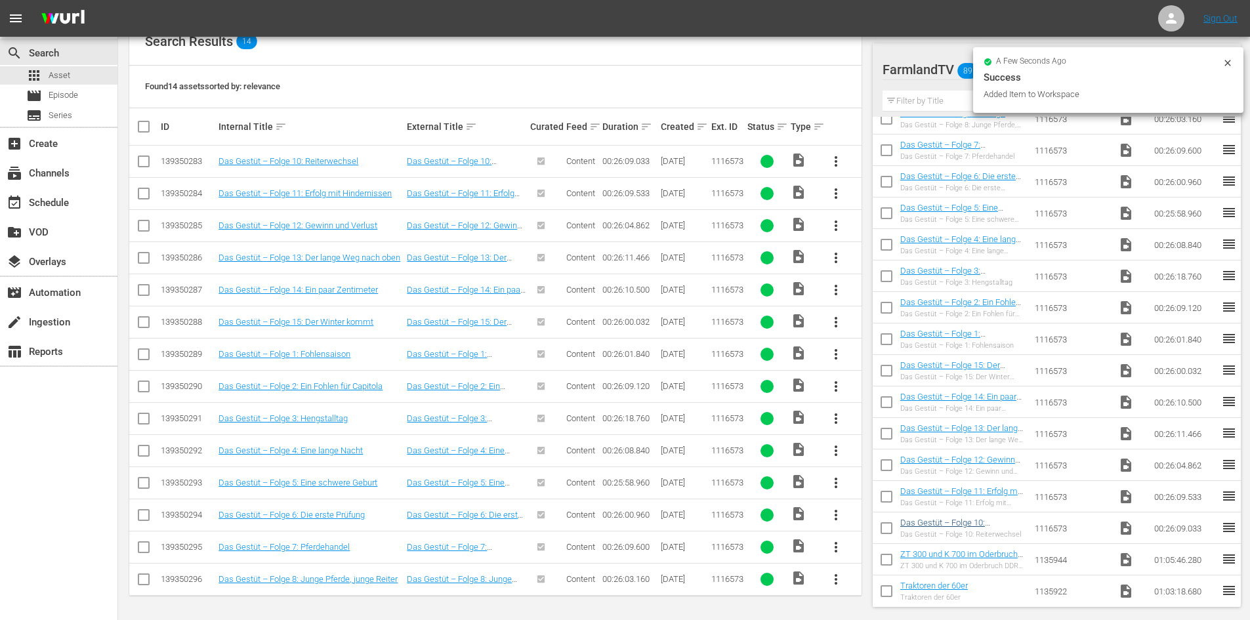
scroll to position [66, 0]
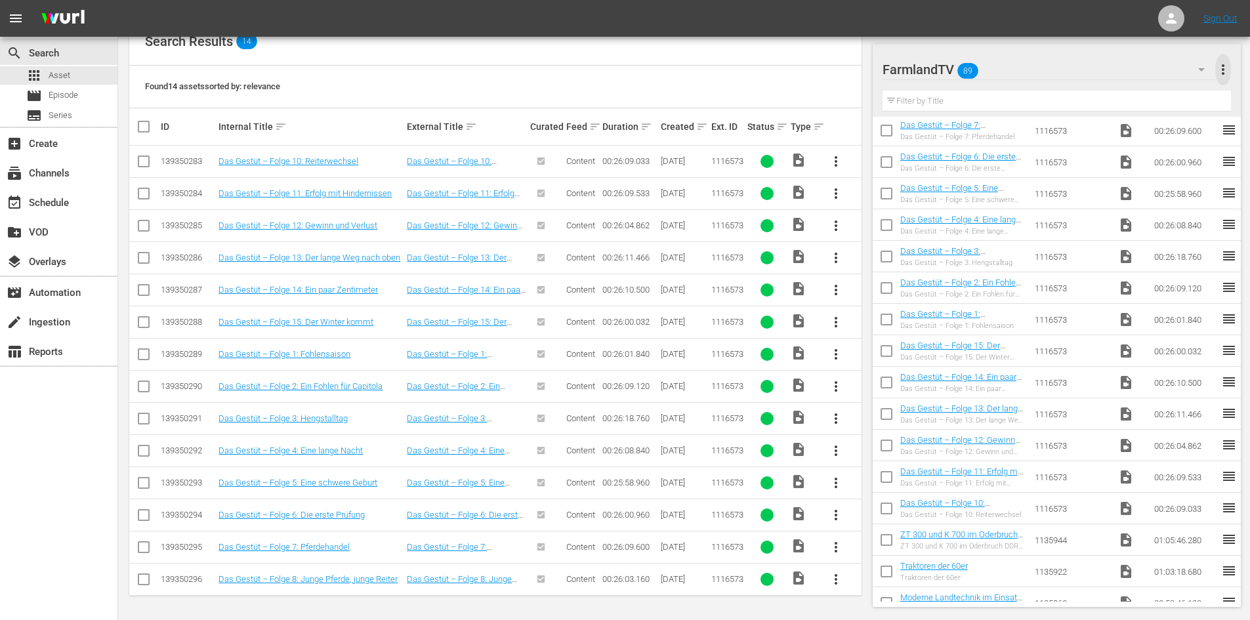
click at [1224, 62] on span "more_vert" at bounding box center [1223, 70] width 16 height 16
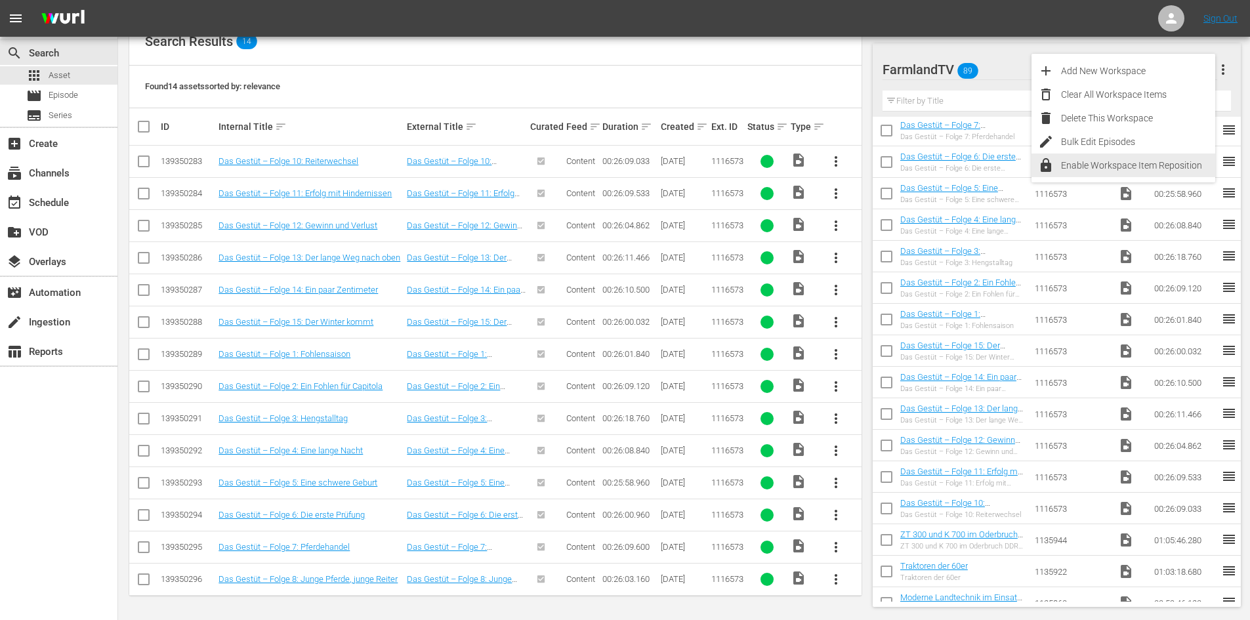
click at [1111, 165] on div "Enable Workspace Item Reposition" at bounding box center [1138, 166] width 154 height 24
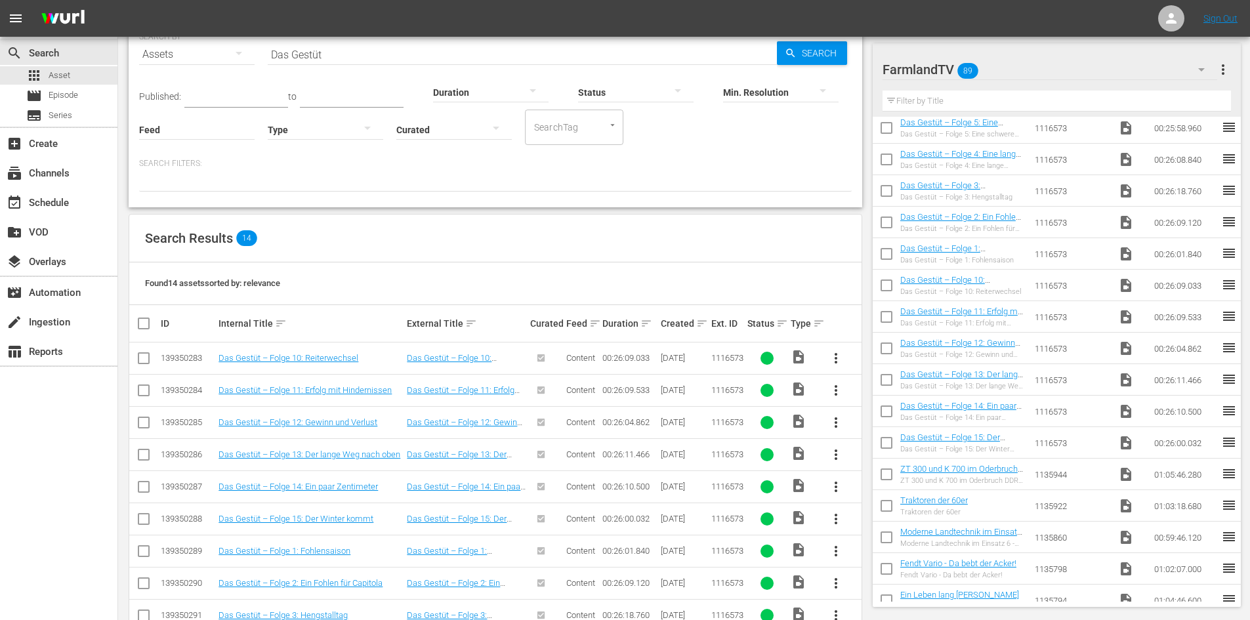
scroll to position [0, 0]
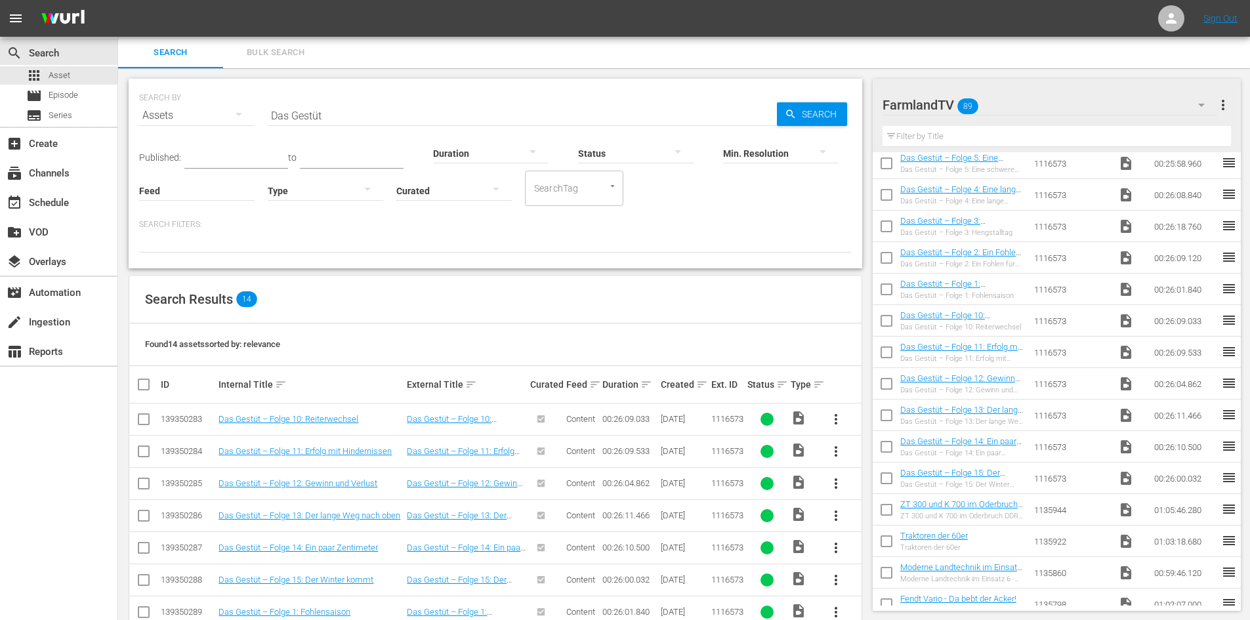
click at [342, 113] on input "Das Gestüt" at bounding box center [522, 115] width 509 height 31
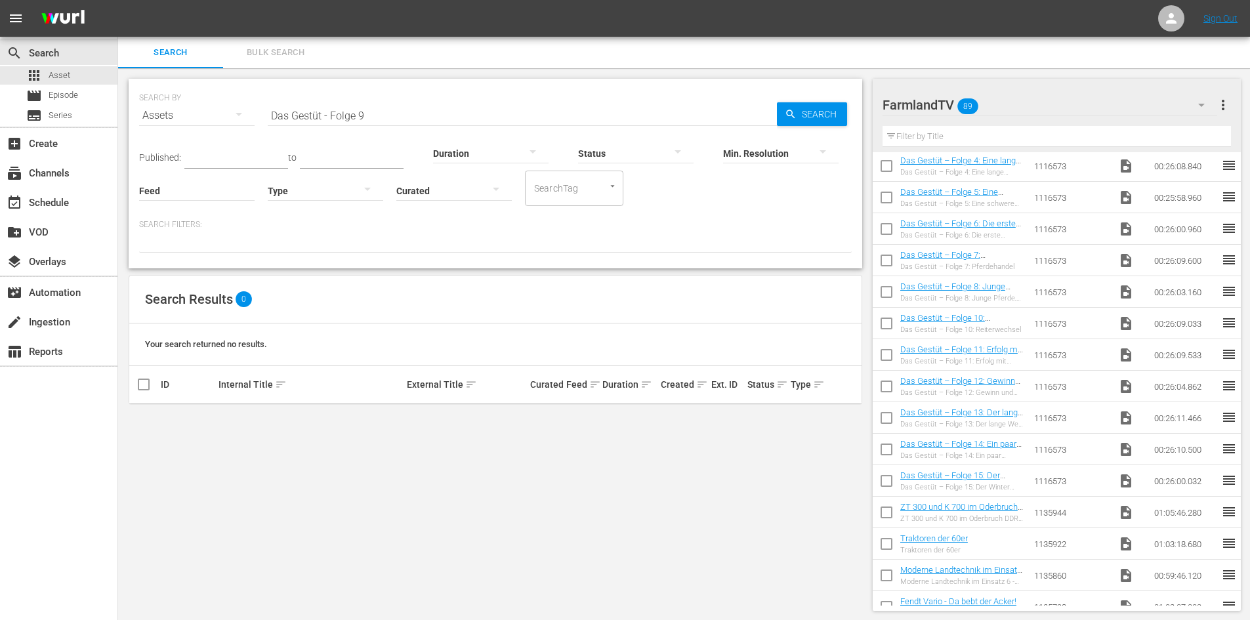
scroll to position [131, 0]
click at [377, 106] on input "Das Gestüt - Folge 9" at bounding box center [522, 115] width 509 height 31
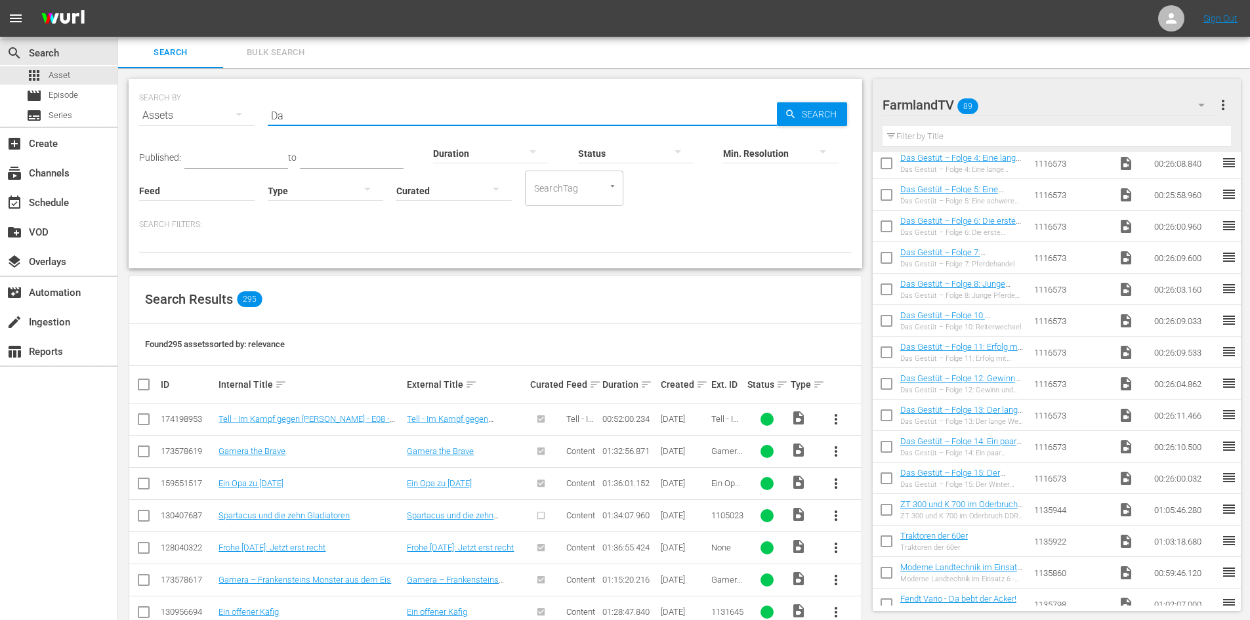
type input "D"
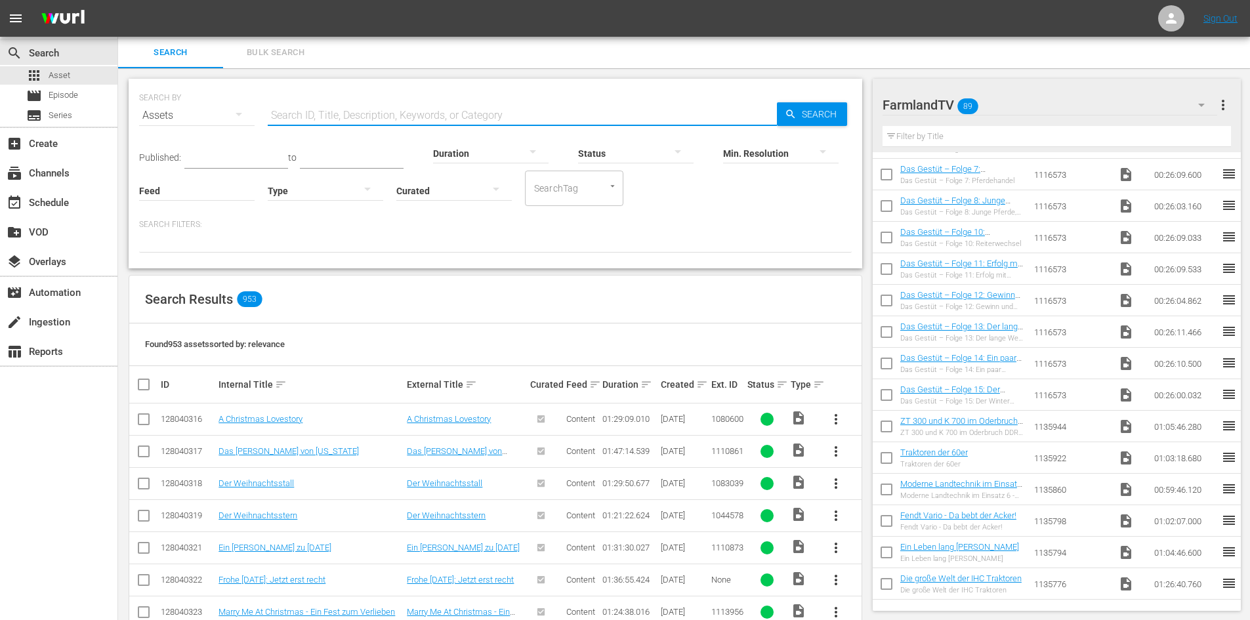
scroll to position [262, 0]
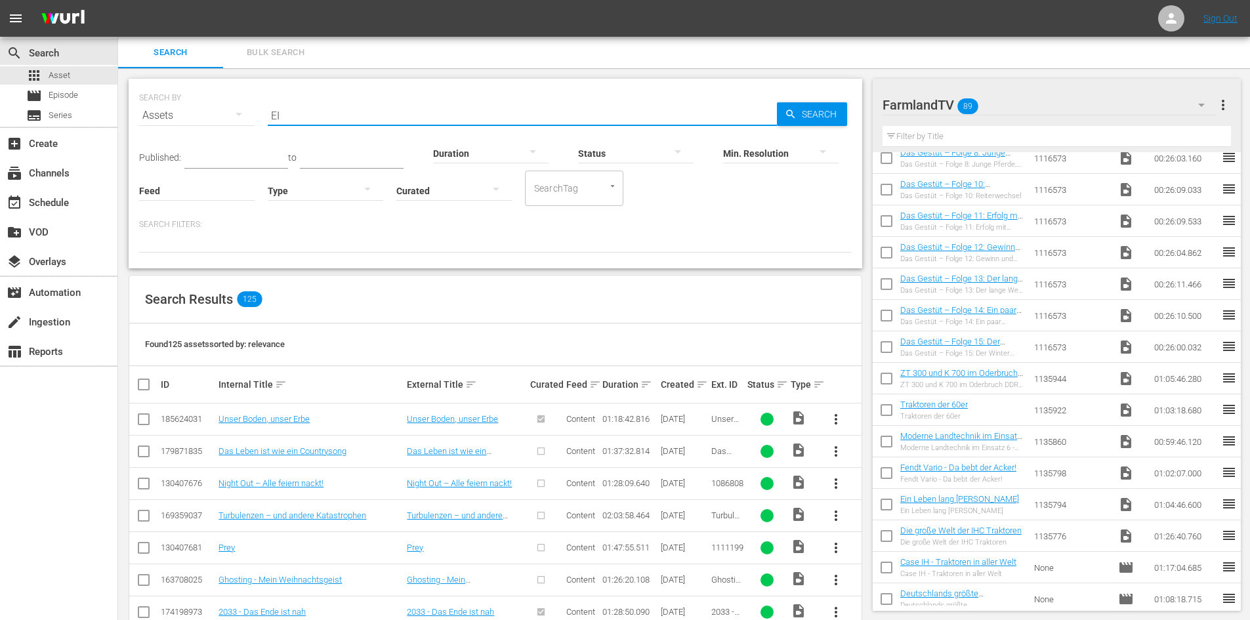
type input "E"
click at [441, 113] on input "text" at bounding box center [522, 115] width 509 height 31
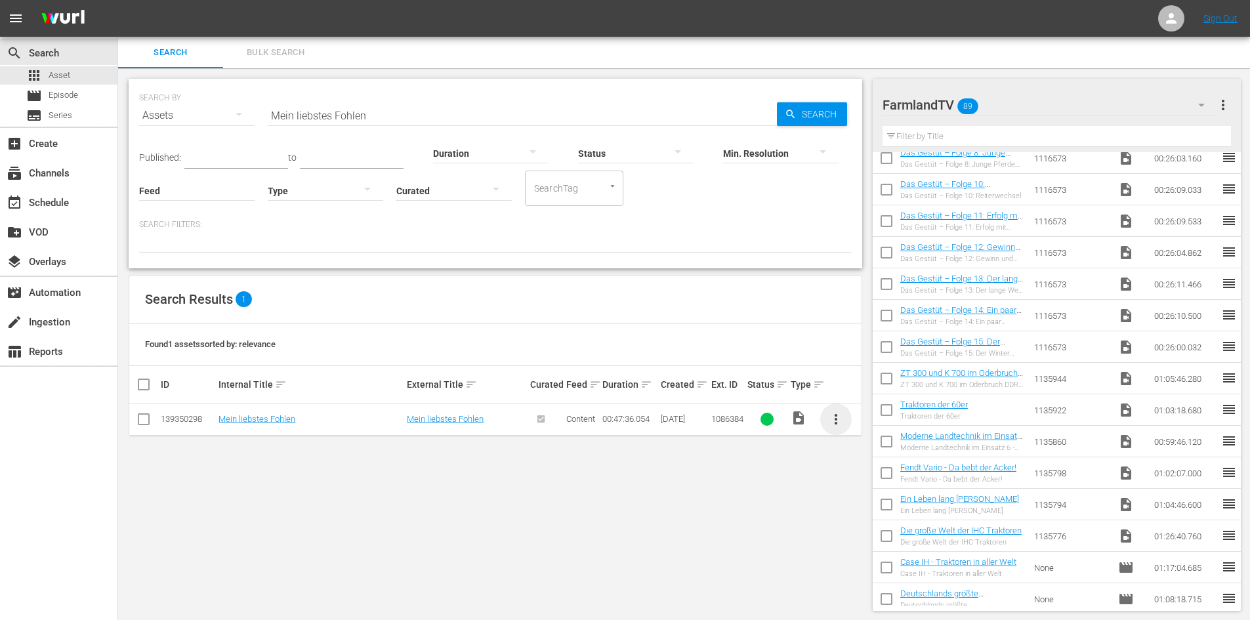
click at [831, 415] on span "more_vert" at bounding box center [836, 419] width 16 height 16
click at [888, 455] on div "Workspace" at bounding box center [906, 455] width 89 height 31
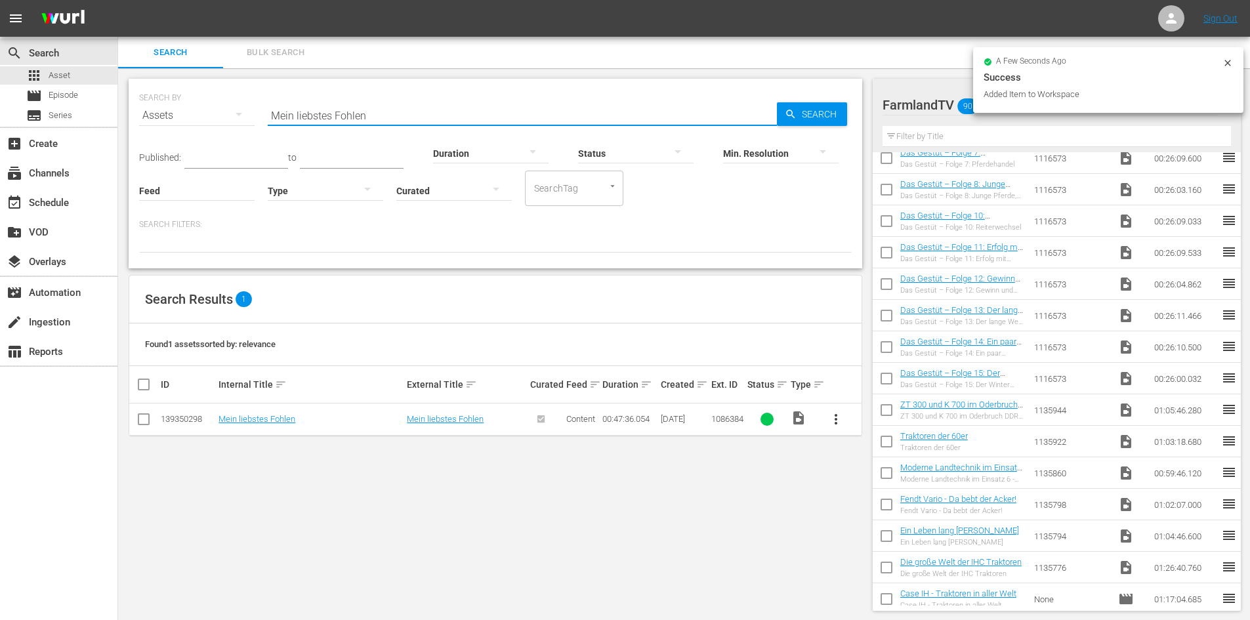
click at [375, 113] on input "Mein liebstes Fohlen" at bounding box center [522, 115] width 509 height 31
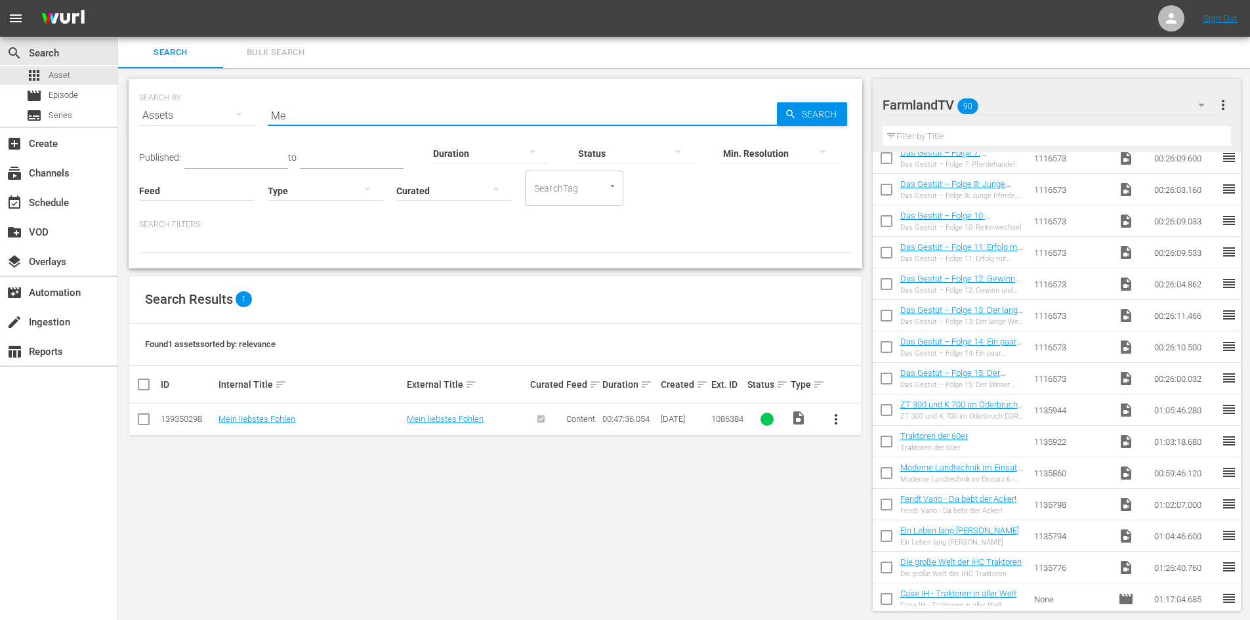
type input "M"
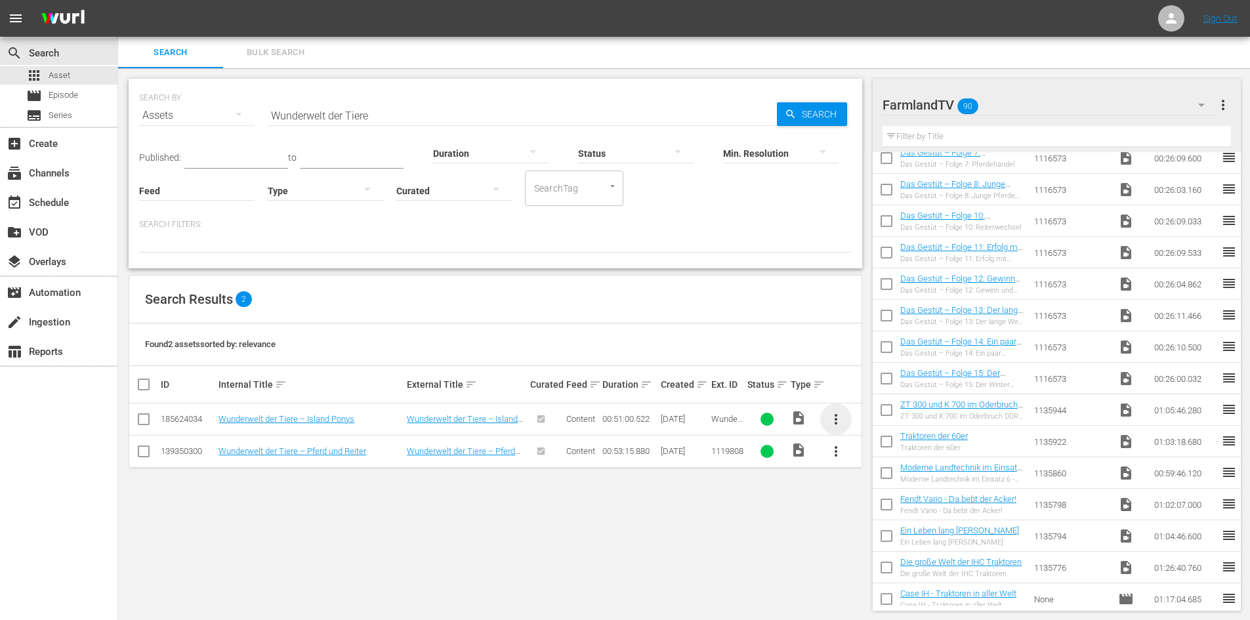
click at [839, 421] on span "more_vert" at bounding box center [836, 419] width 16 height 16
click at [887, 450] on div "Workspace" at bounding box center [906, 455] width 89 height 31
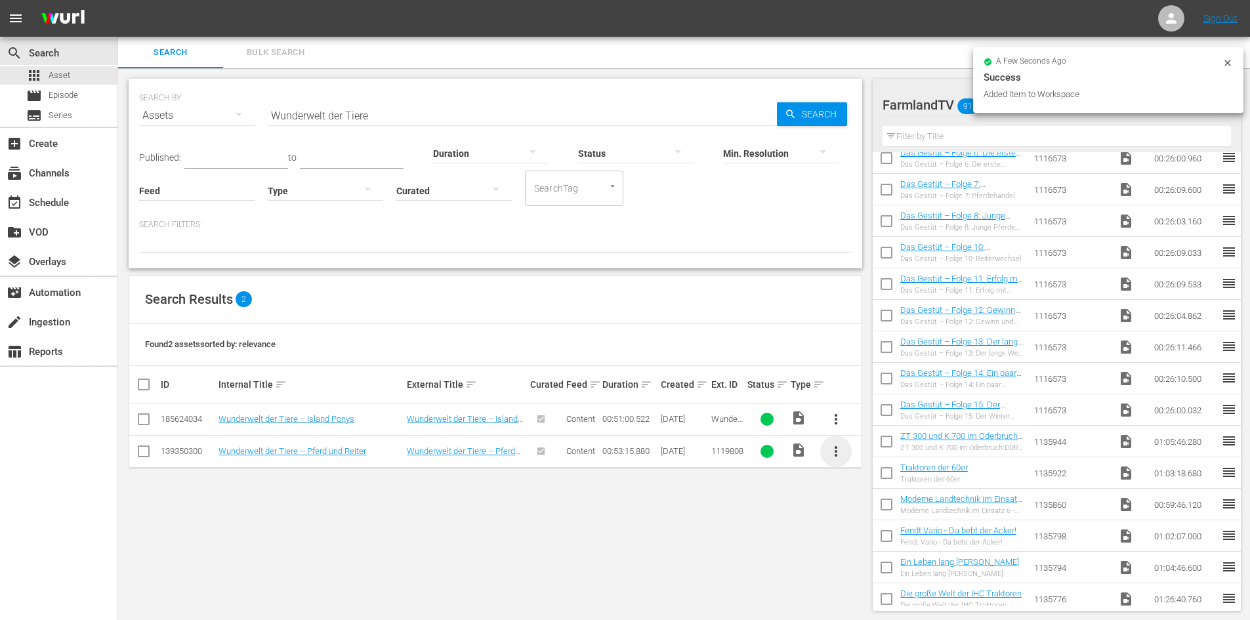
click at [836, 453] on span "more_vert" at bounding box center [836, 452] width 16 height 16
click at [861, 473] on div "Workspace" at bounding box center [907, 487] width 110 height 31
click at [384, 113] on input "Wunderwelt der Tiere" at bounding box center [522, 115] width 509 height 31
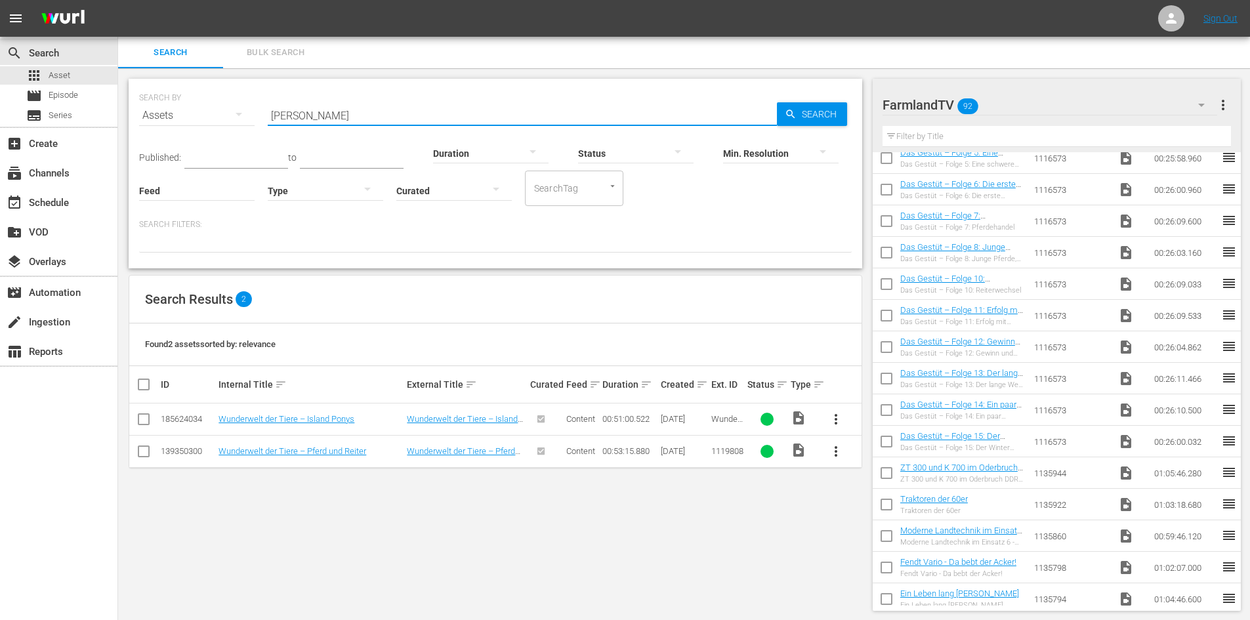
type input "W"
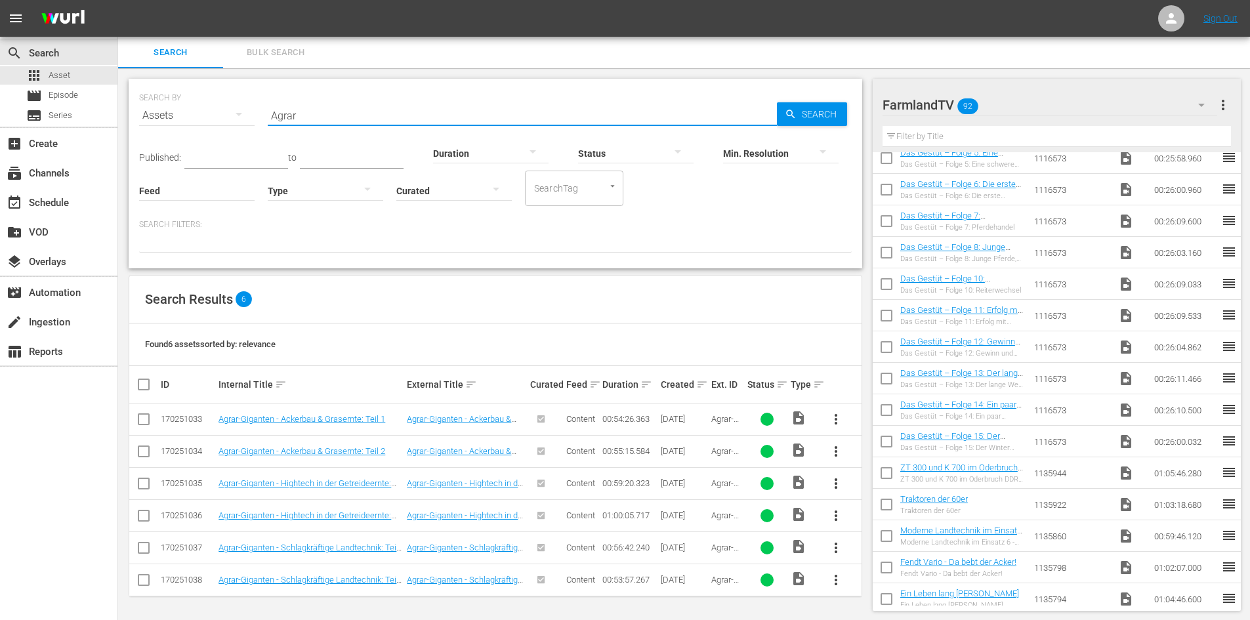
scroll to position [1, 0]
type input "Agrar"
click at [838, 422] on span "more_vert" at bounding box center [836, 418] width 16 height 16
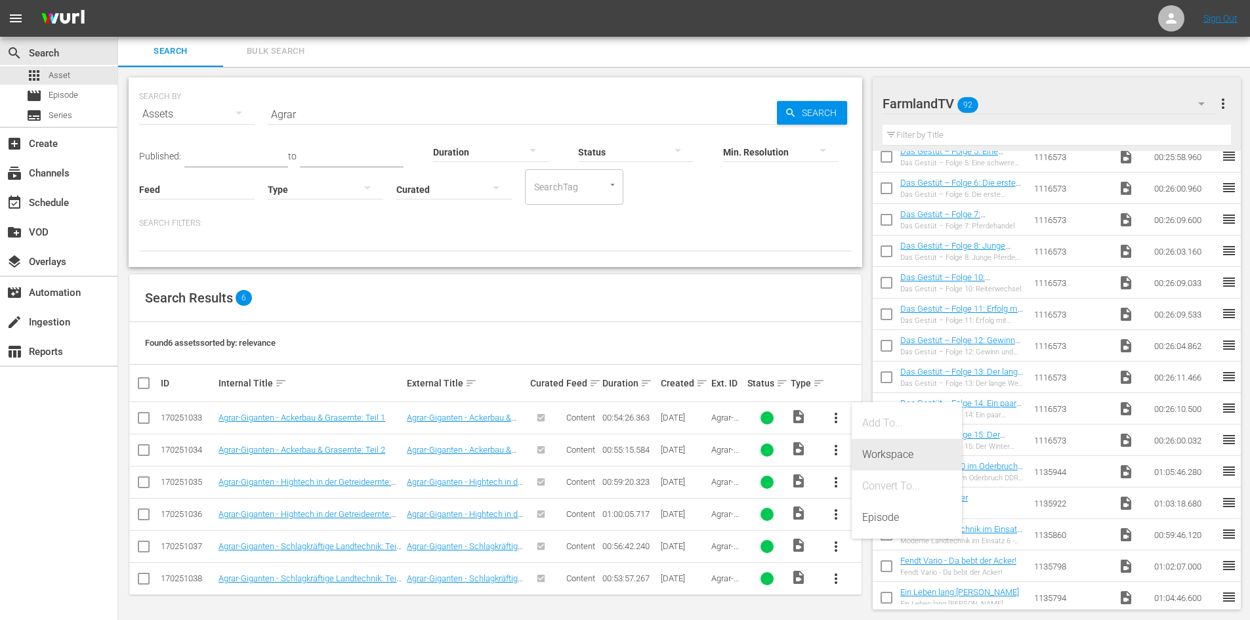
click at [879, 452] on div "Workspace" at bounding box center [906, 454] width 89 height 31
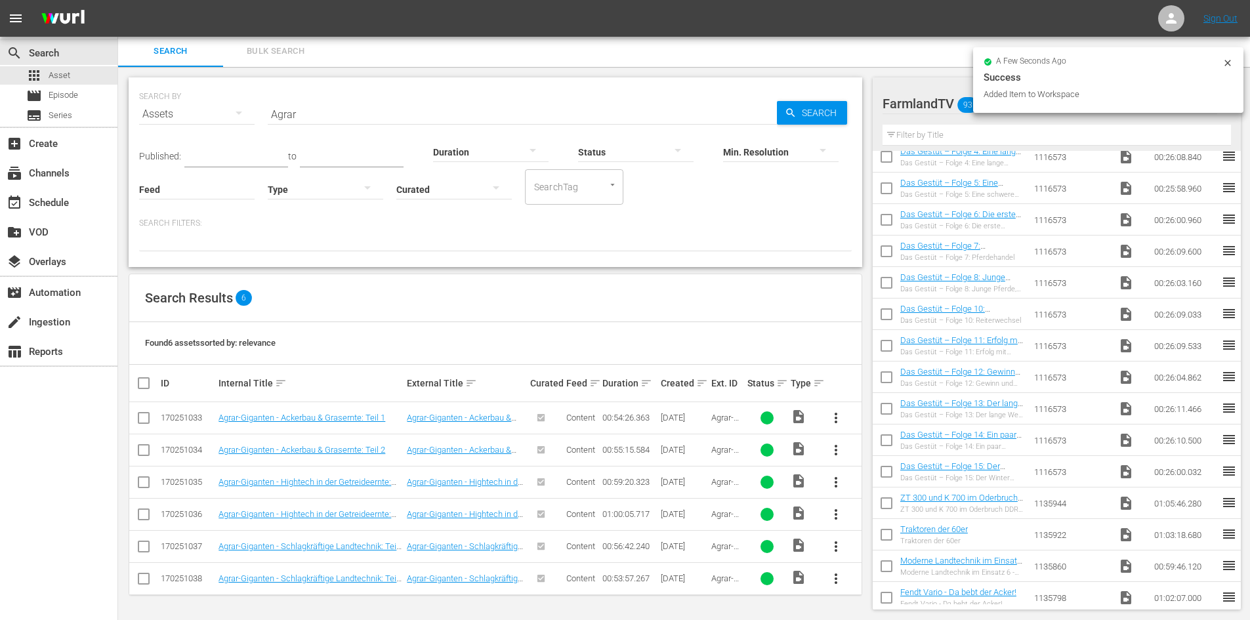
click at [836, 453] on span "more_vert" at bounding box center [836, 450] width 16 height 16
click at [884, 488] on div "Workspace" at bounding box center [906, 486] width 89 height 31
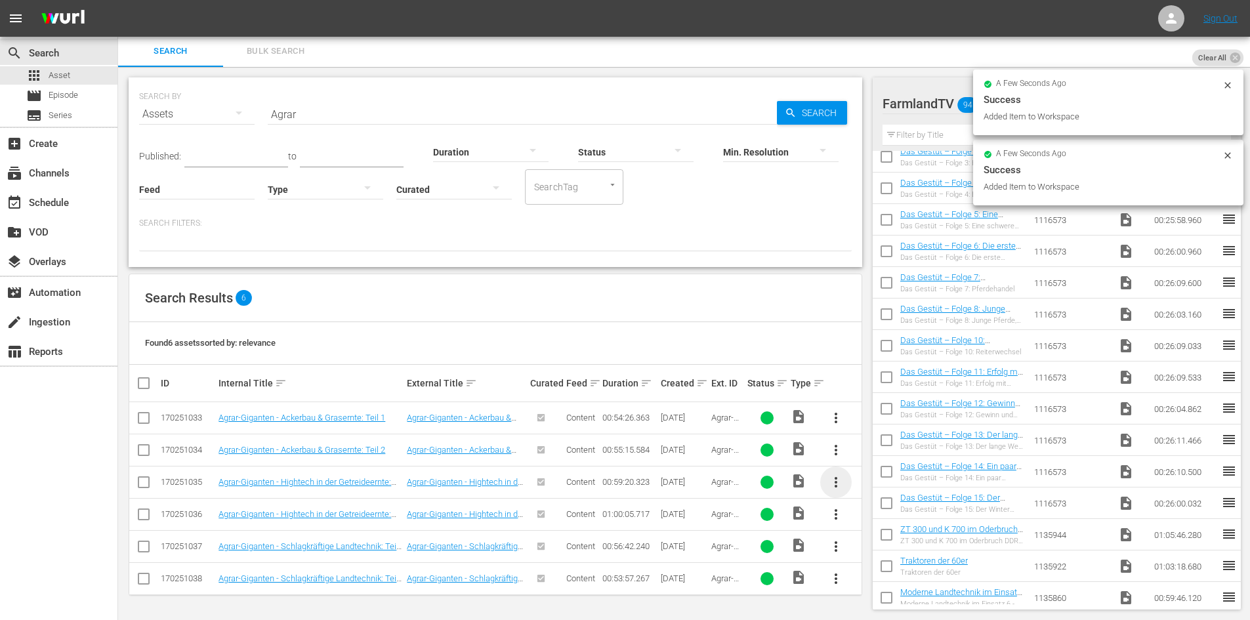
click at [838, 486] on span "more_vert" at bounding box center [836, 482] width 16 height 16
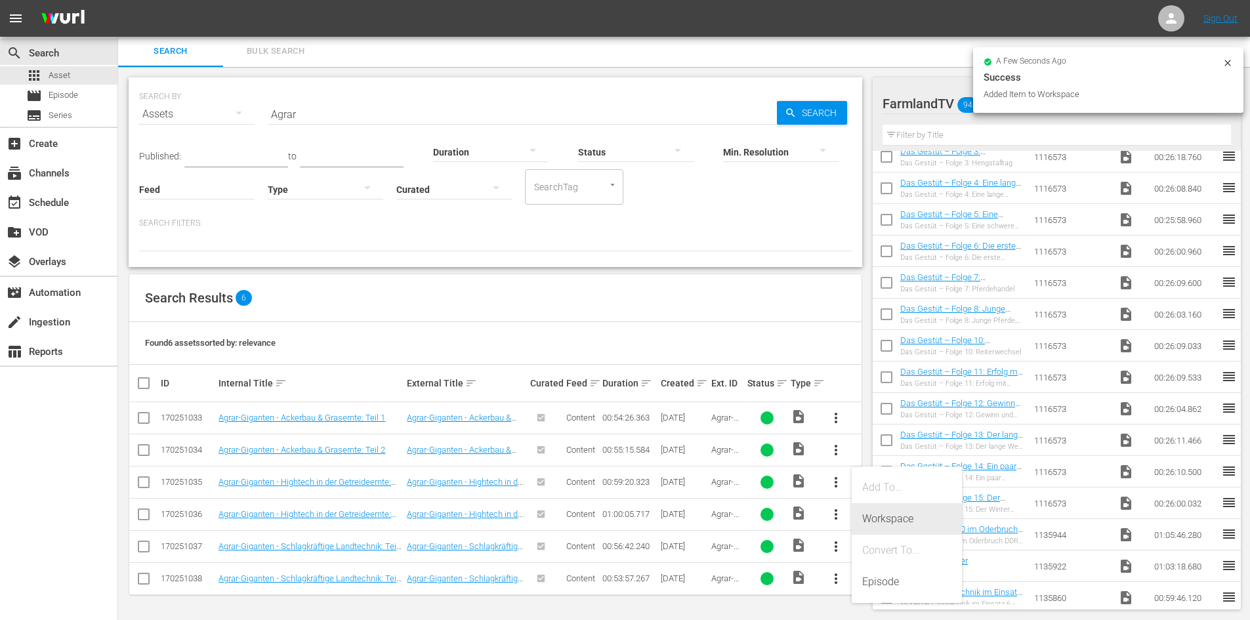
click at [888, 515] on div "Workspace" at bounding box center [906, 518] width 89 height 31
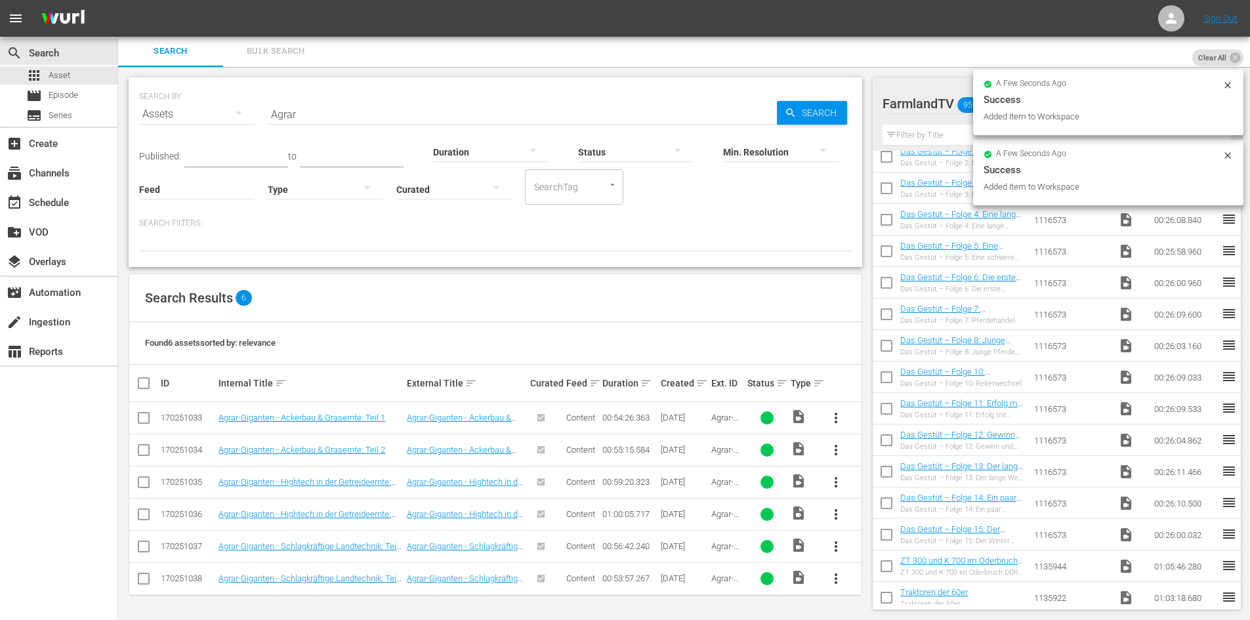
click at [835, 514] on span "more_vert" at bounding box center [836, 514] width 16 height 16
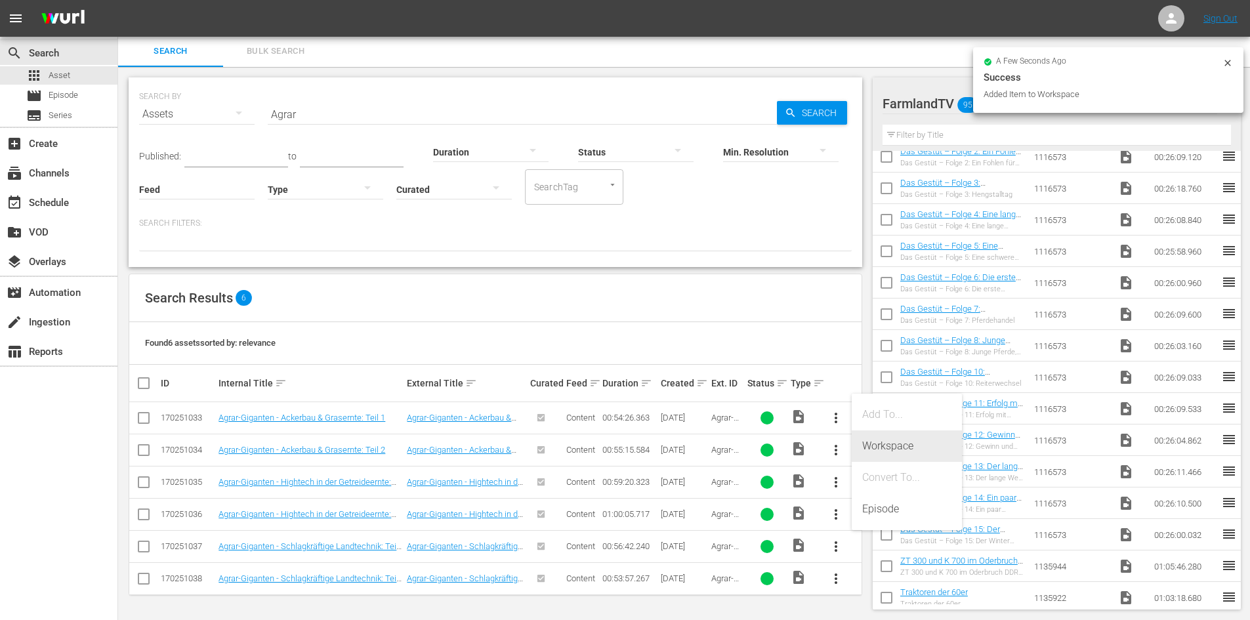
click at [884, 445] on div "Workspace" at bounding box center [906, 445] width 89 height 31
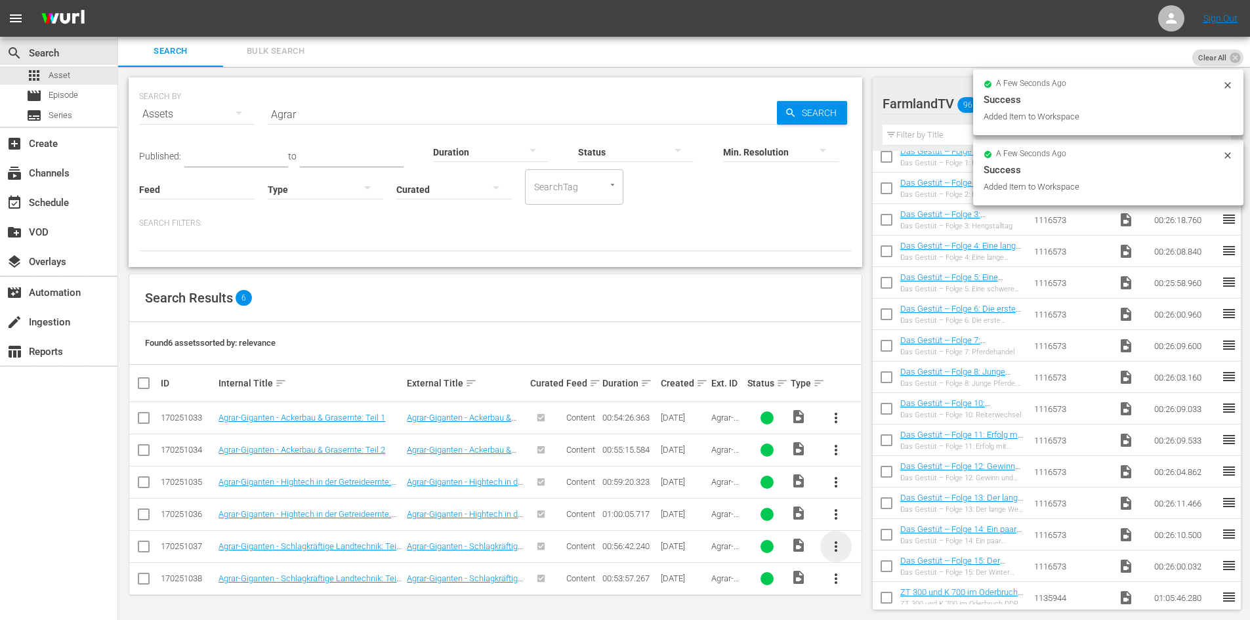
click at [834, 547] on span "more_vert" at bounding box center [836, 547] width 16 height 16
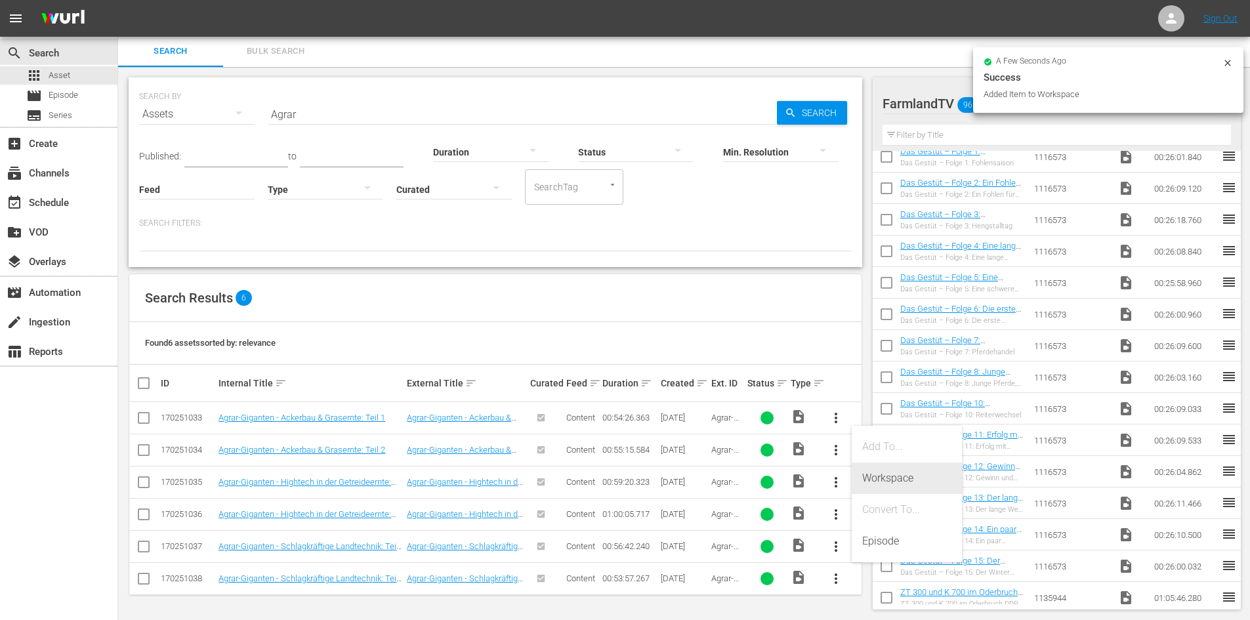
click at [888, 476] on div "Workspace" at bounding box center [906, 478] width 89 height 31
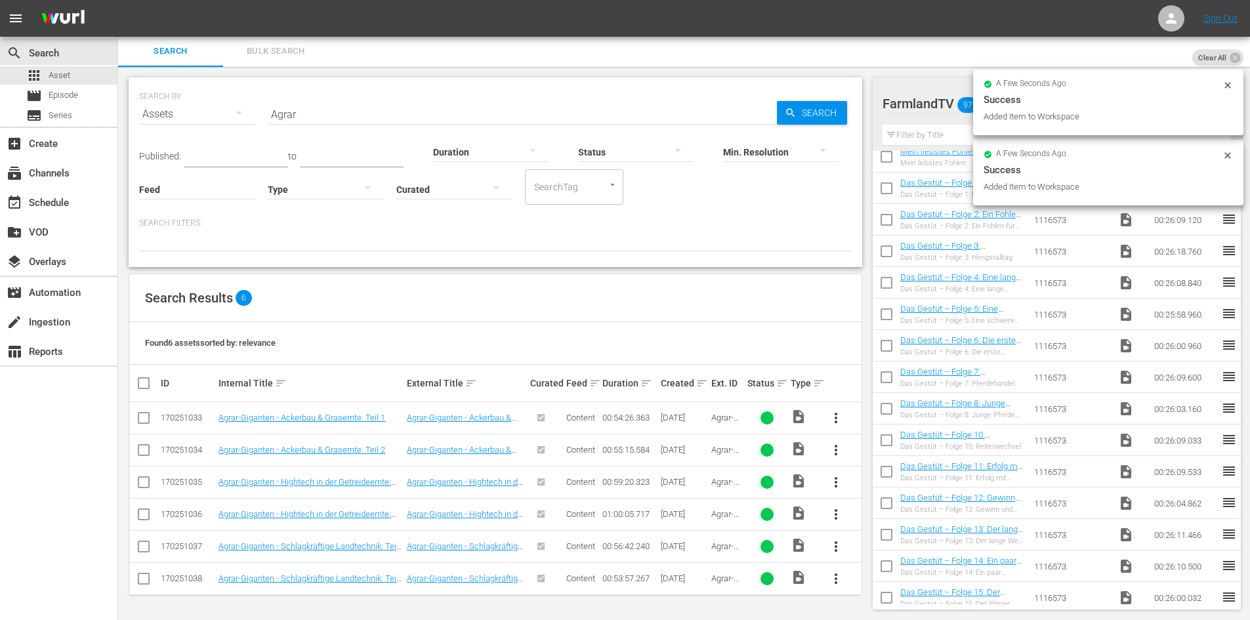
click at [840, 578] on span "more_vert" at bounding box center [836, 579] width 16 height 16
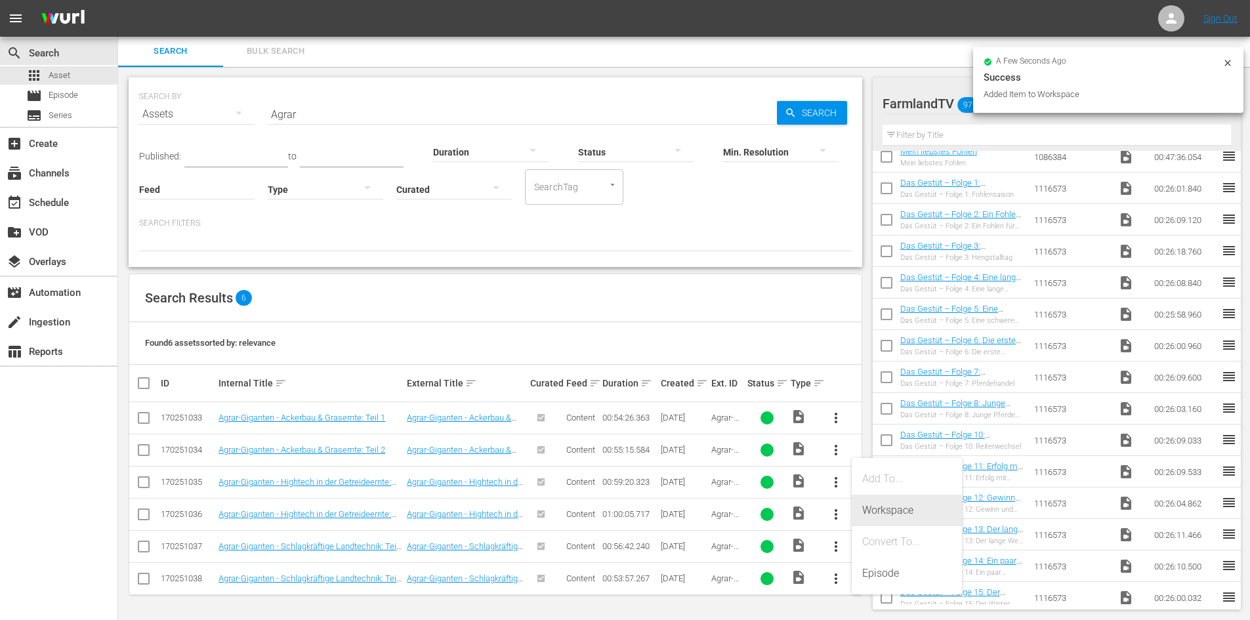
click at [894, 512] on div "Workspace" at bounding box center [906, 510] width 89 height 31
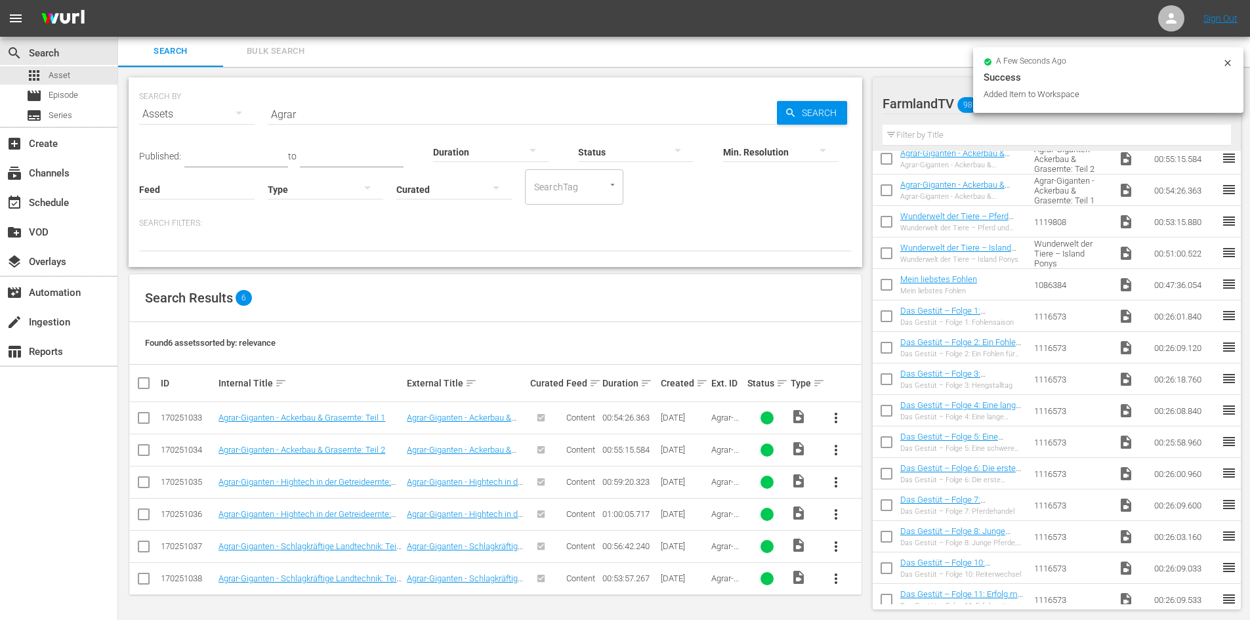
scroll to position [0, 0]
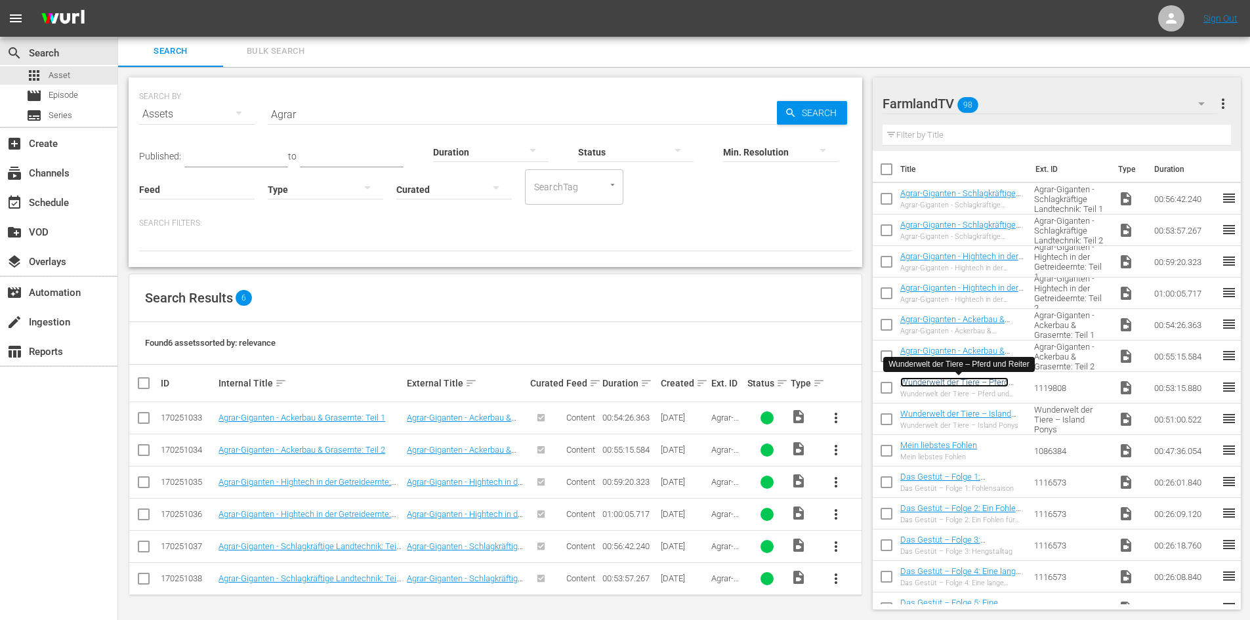
click at [954, 382] on link "Wunderwelt der Tiere – Pferd und Reiter" at bounding box center [954, 387] width 108 height 20
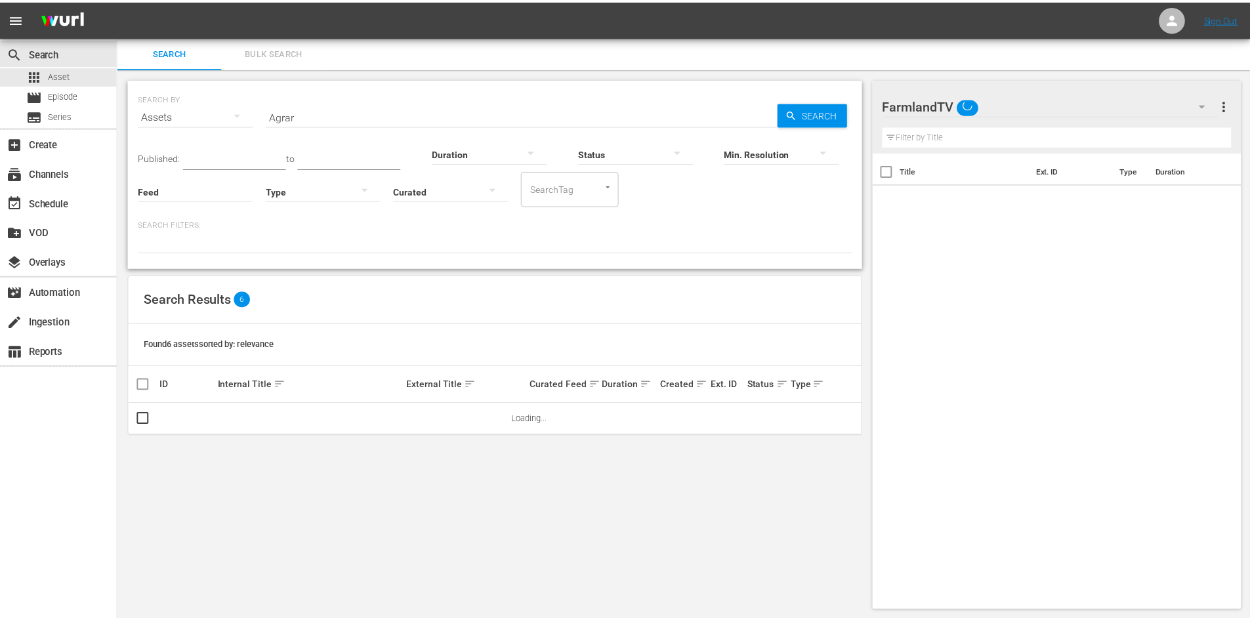
scroll to position [1, 0]
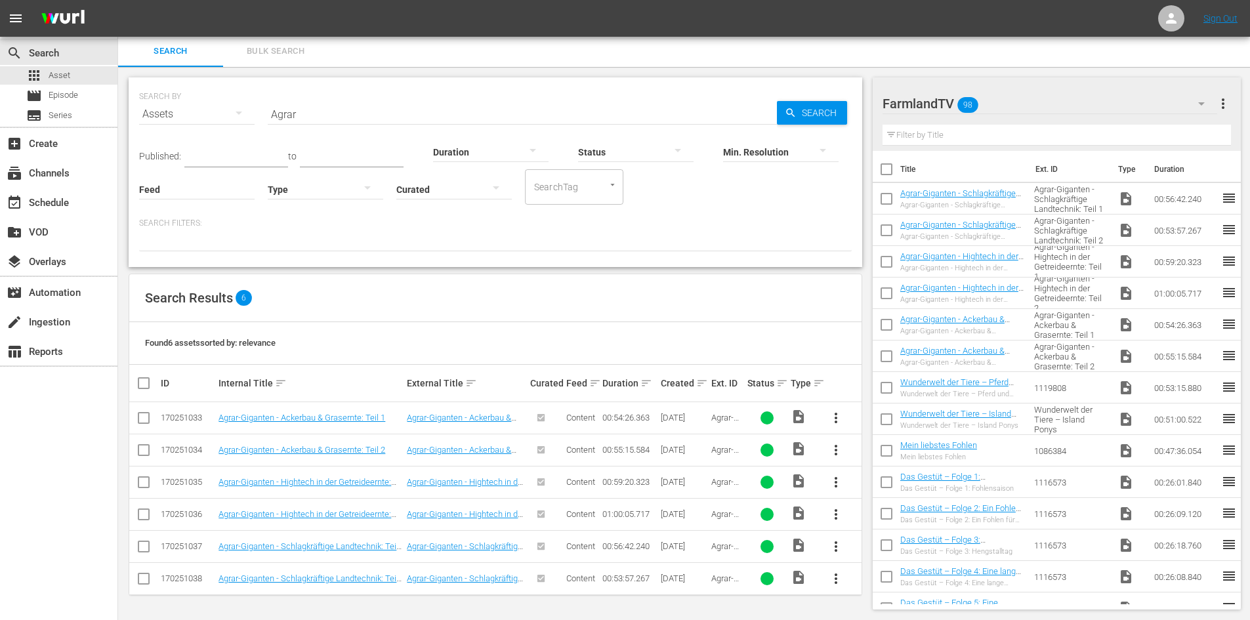
click at [323, 125] on input "Agrar" at bounding box center [522, 113] width 509 height 31
type input "A"
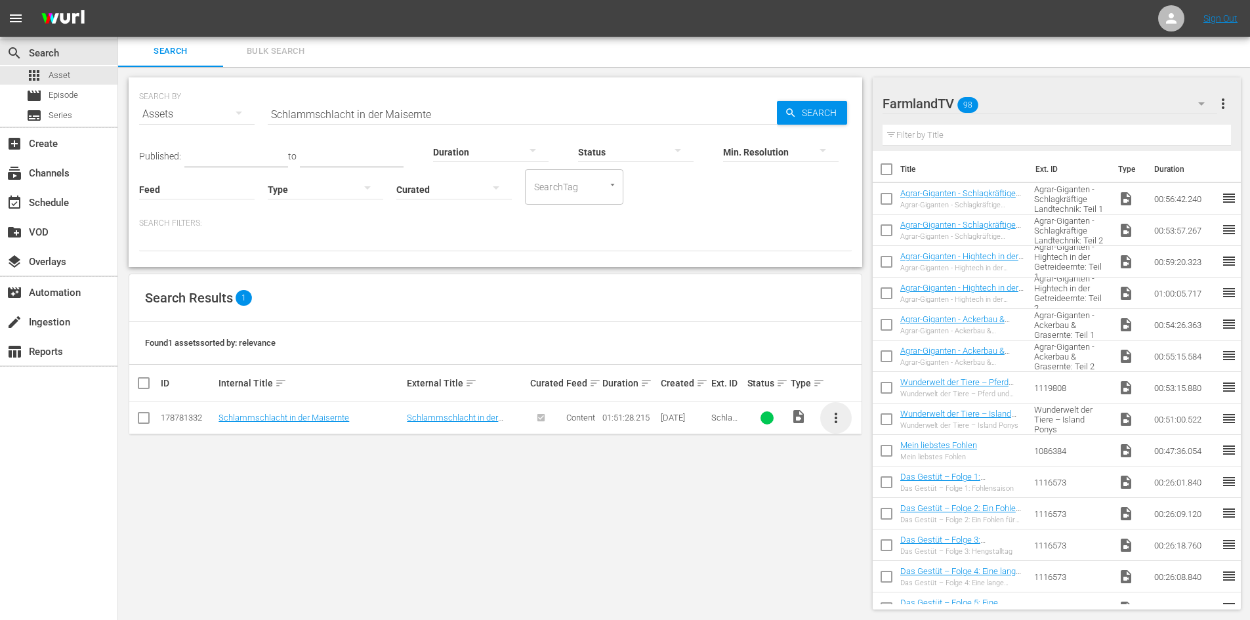
click at [828, 415] on span "more_vert" at bounding box center [836, 418] width 16 height 16
click at [900, 461] on div "Workspace" at bounding box center [906, 454] width 89 height 31
click at [465, 116] on input "Schlammschlacht in der Maisernte" at bounding box center [522, 113] width 509 height 31
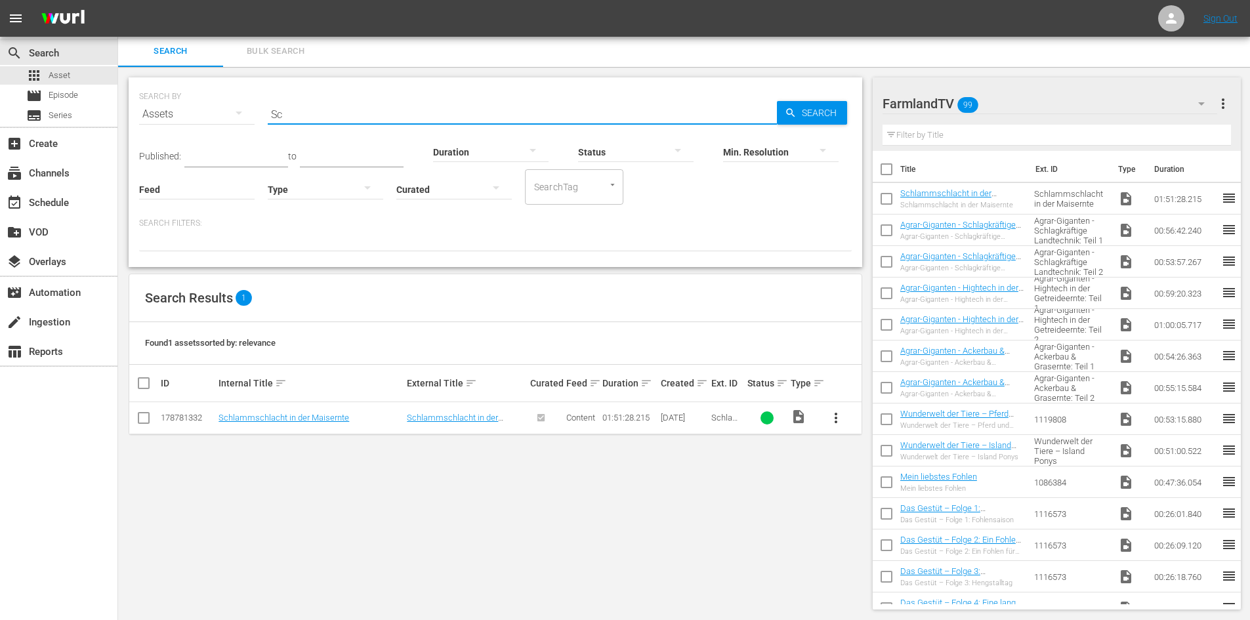
type input "S"
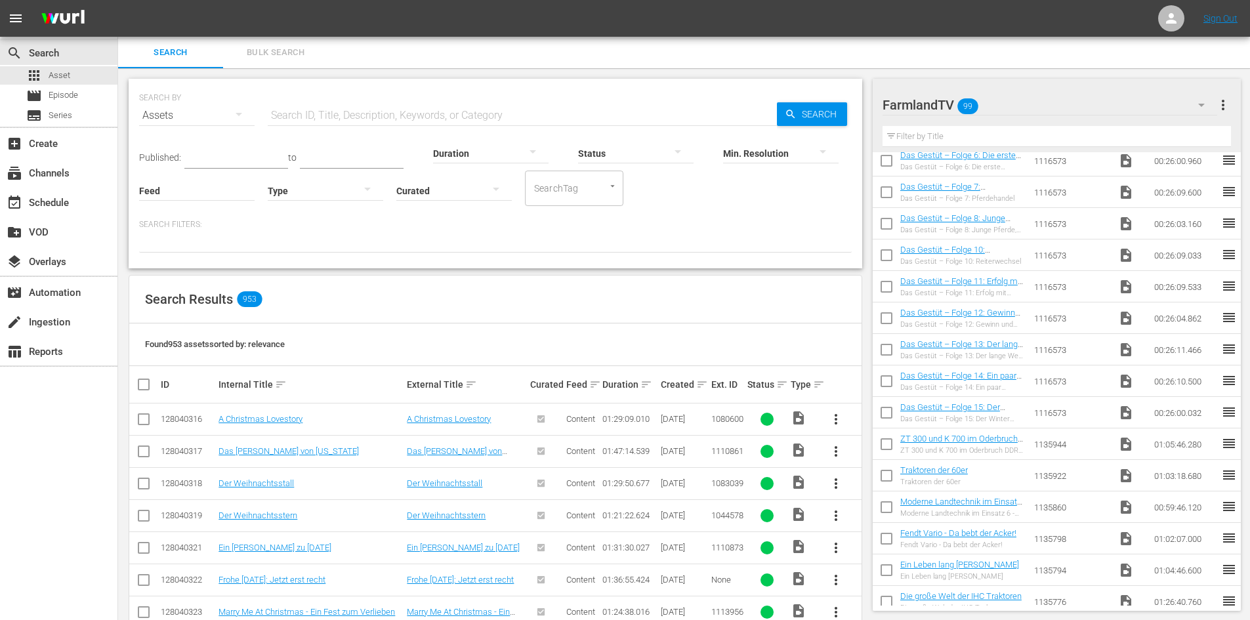
scroll to position [590, 0]
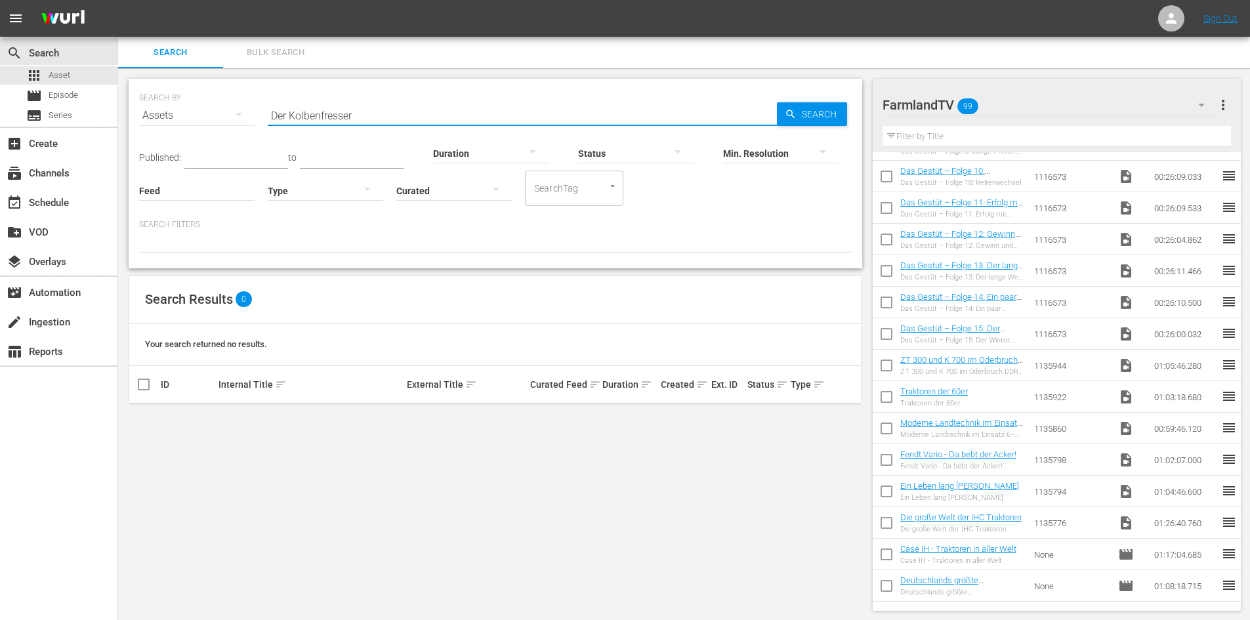
type input "Der Kolbenfresser"
drag, startPoint x: 382, startPoint y: 115, endPoint x: 269, endPoint y: 100, distance: 113.9
click at [269, 100] on input "Der Kolbenfresser" at bounding box center [522, 115] width 509 height 31
paste input "Der Kolbenfresser"
type input "Der Kolbenfresser"
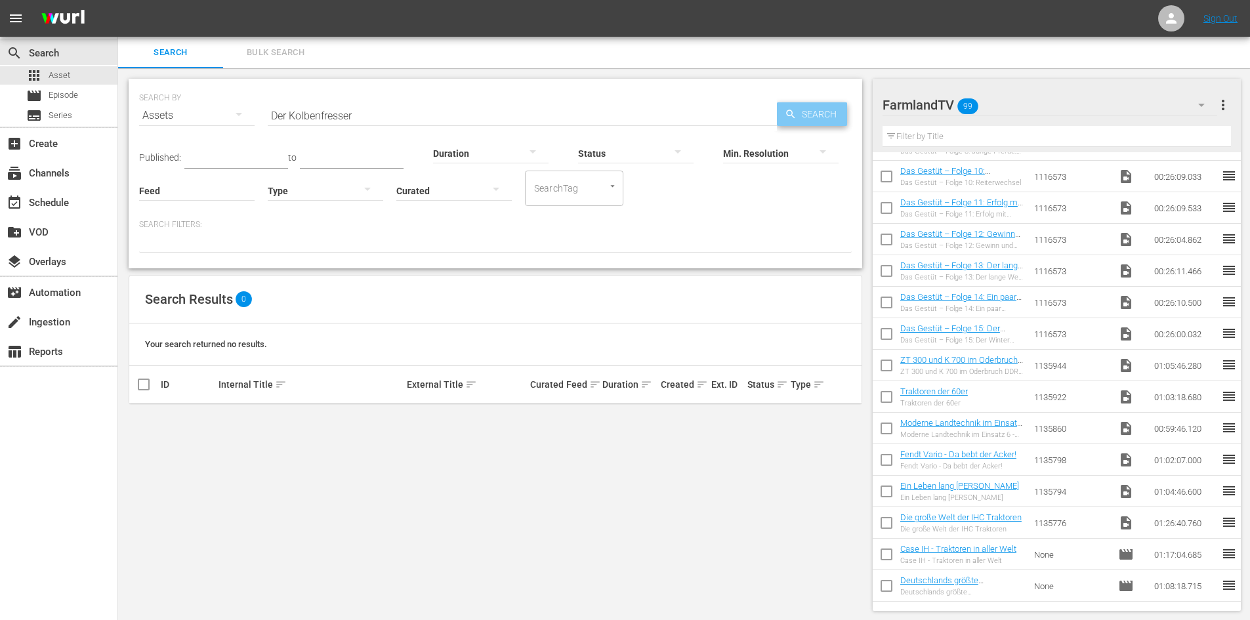
click at [799, 119] on span "Search" at bounding box center [821, 114] width 51 height 24
click at [226, 114] on button "button" at bounding box center [238, 113] width 31 height 31
click at [205, 198] on div "Episodes" at bounding box center [181, 203] width 52 height 21
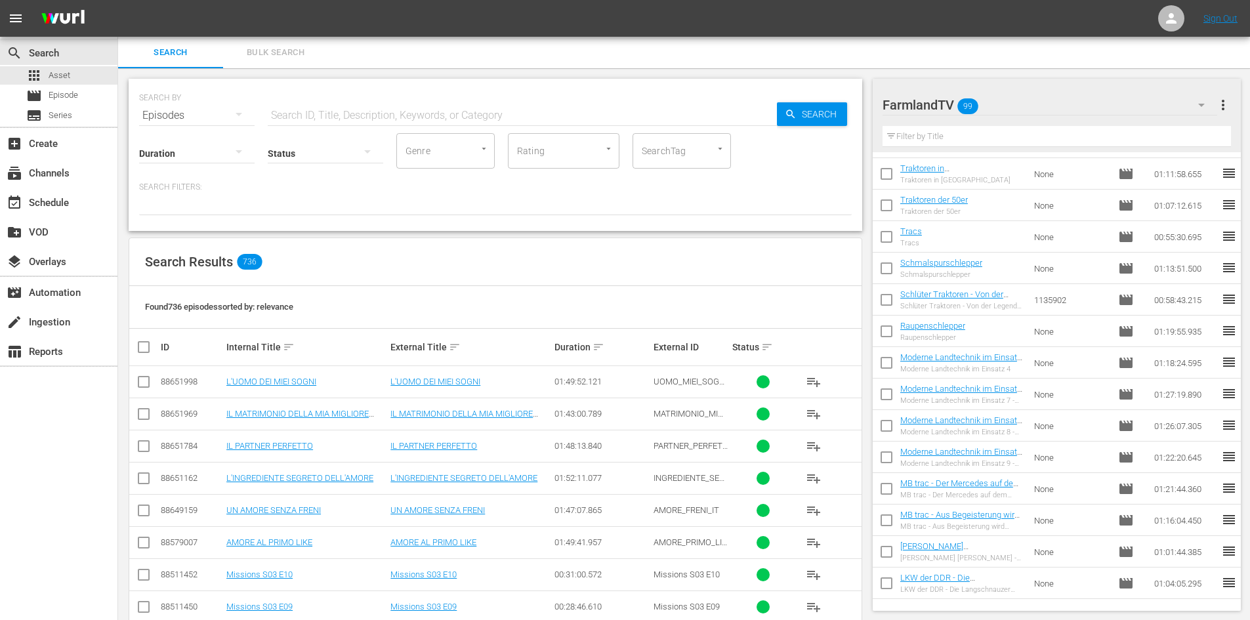
scroll to position [2493, 0]
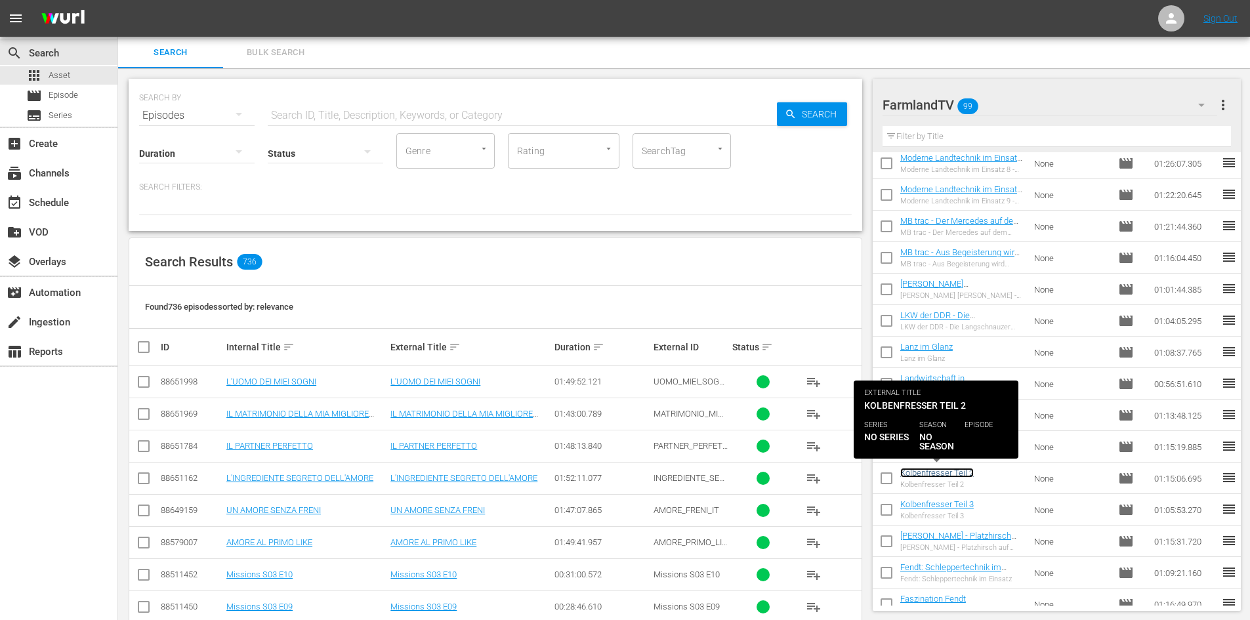
click at [945, 475] on link "Kolbenfresser Teil 2" at bounding box center [936, 473] width 73 height 10
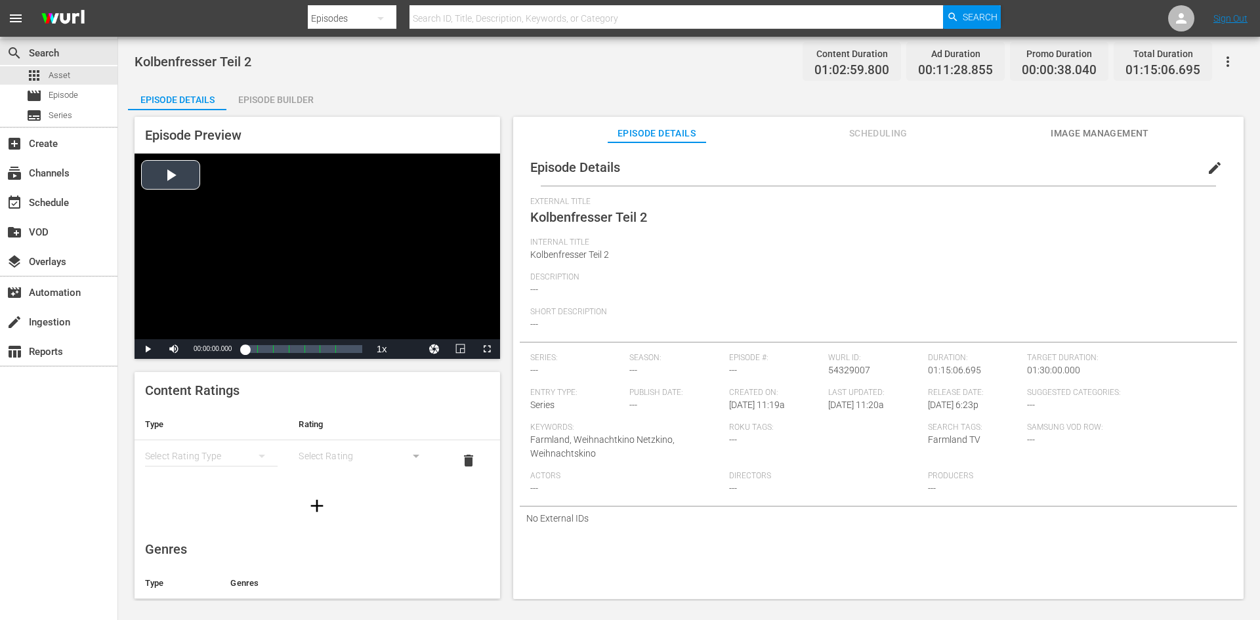
click at [184, 175] on div "Video Player" at bounding box center [316, 247] width 365 height 186
click at [199, 349] on div "Volume Level" at bounding box center [203, 349] width 27 height 2
click at [266, 348] on div "Loaded : 1.27% 00:14:05.005 Kolbenfresser Teil 2 (2/7) 00:00:08.494 Cue Point 3…" at bounding box center [303, 348] width 117 height 13
click at [281, 352] on div "Loaded : 19.54% 00:24:03.155 Kolbenfresser Teil 2 (3/7) 00:11:30.062 Cue Point …" at bounding box center [303, 348] width 117 height 13
click at [148, 349] on span "Video Player" at bounding box center [148, 349] width 0 height 0
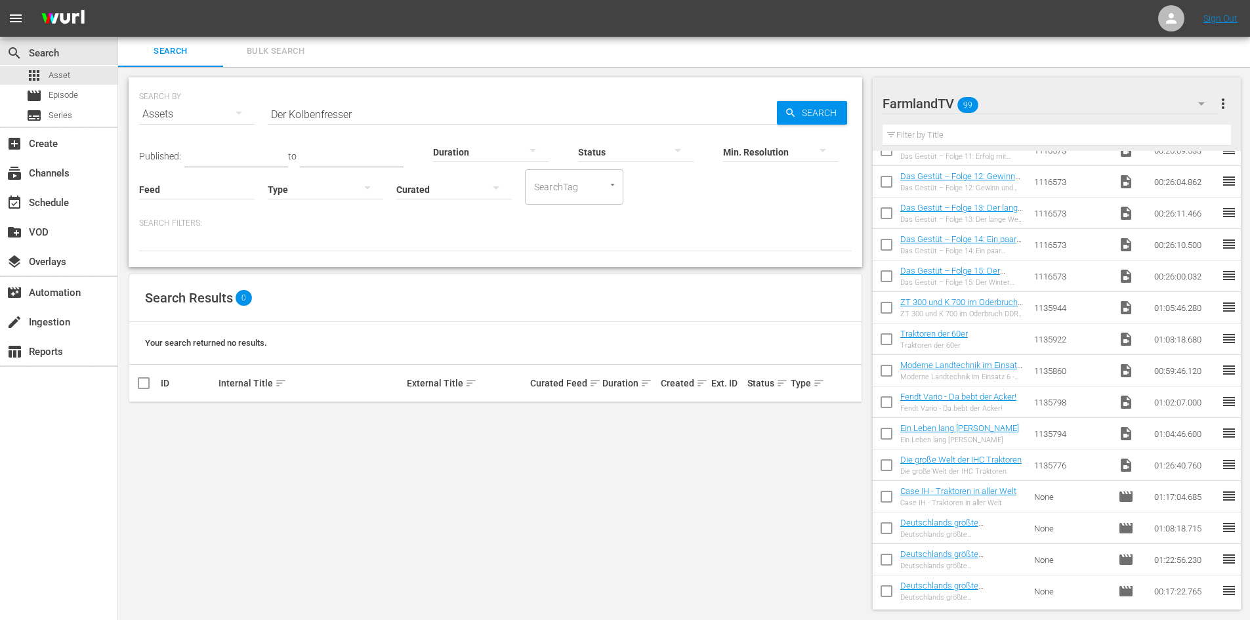
scroll to position [752, 0]
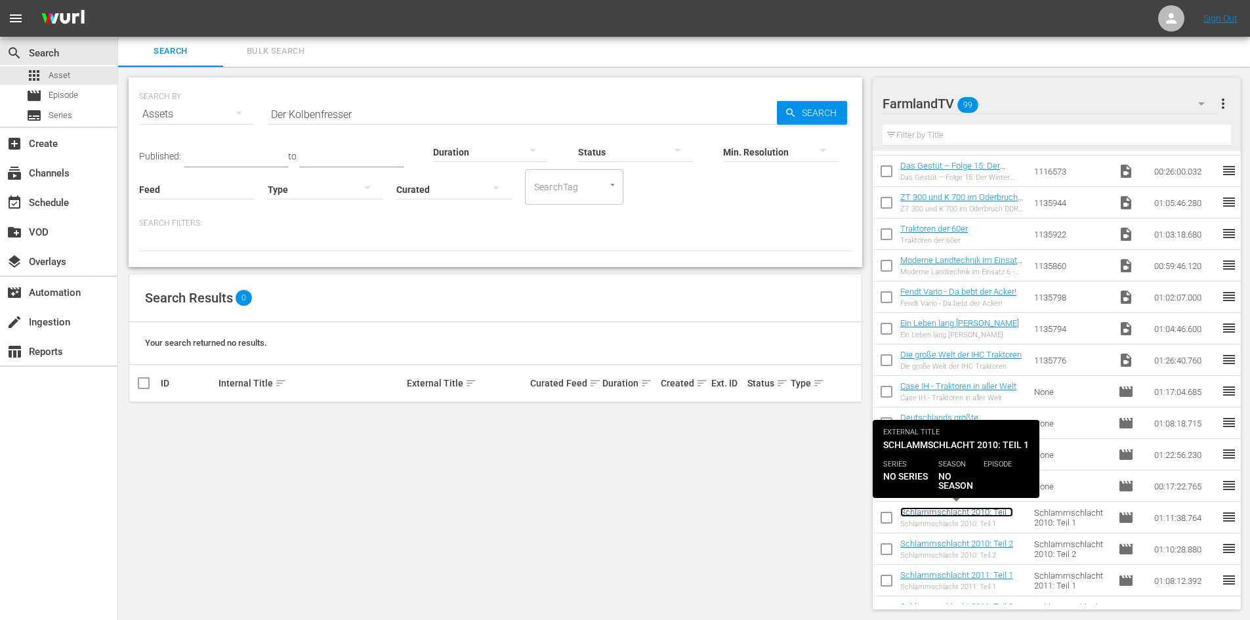
click at [958, 513] on link "Schlammschlacht 2010: Teil 1" at bounding box center [956, 512] width 113 height 10
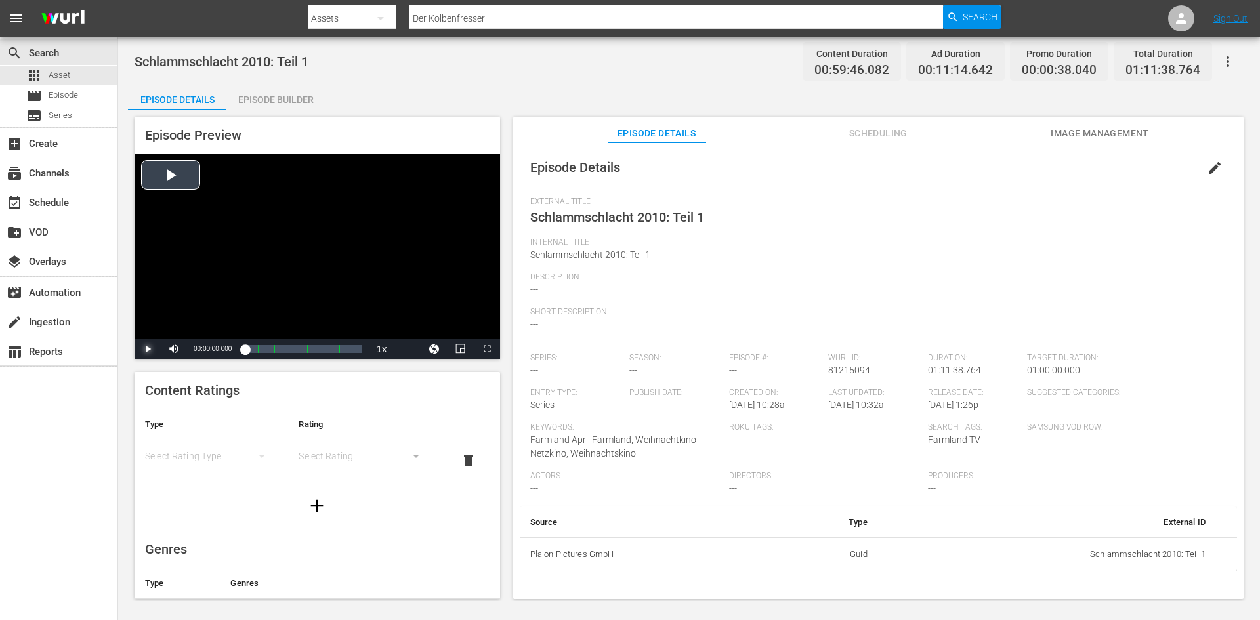
click at [148, 349] on span "Video Player" at bounding box center [148, 349] width 0 height 0
click at [262, 348] on div "Loaded : 1.17% 00:10:27.909 Schlammschlacht 2010: Teil 1 (2/7) 00:00:06.358 Cue…" at bounding box center [303, 348] width 117 height 13
click at [203, 348] on div "Volume Level" at bounding box center [203, 349] width 27 height 2
click at [197, 350] on div "Volume Level" at bounding box center [194, 349] width 8 height 2
click at [278, 352] on div "Loaded : 17.25% 00:19:36.756 Castle_Falls_Trailer_Fast_ad 00:09:16.367 Cue Poin…" at bounding box center [303, 348] width 117 height 13
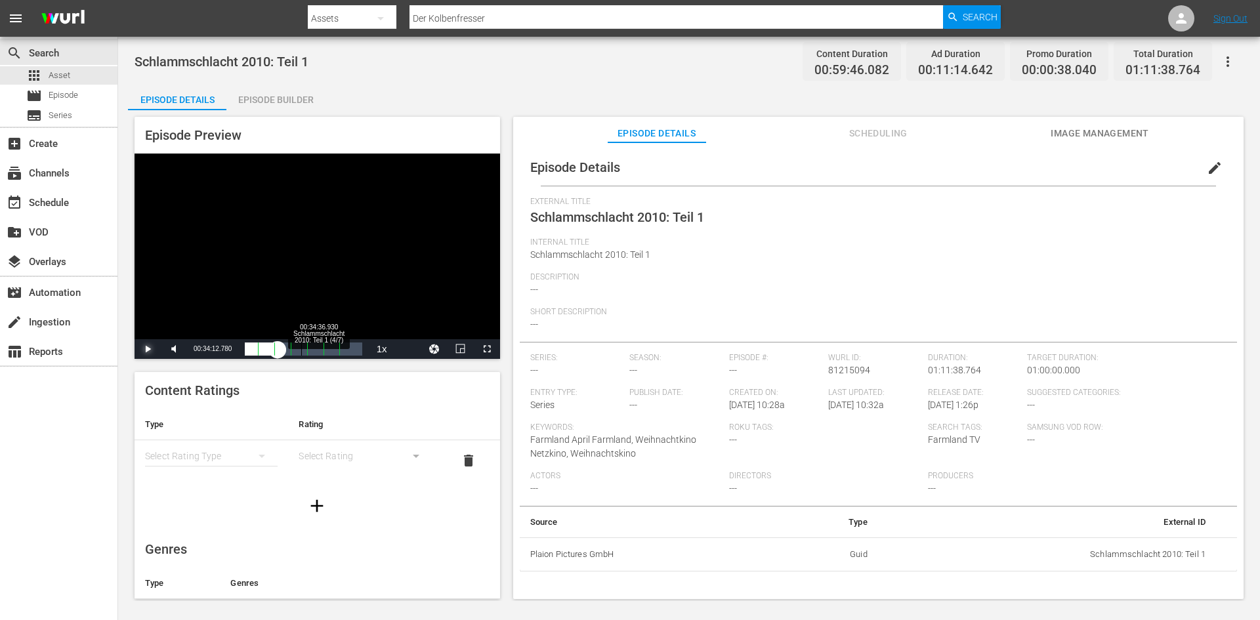
click at [300, 345] on div "Loaded : 27.80% 00:34:36.930 Schlammschlacht 2010: Teil 1 (4/7) 00:16:10.090 Cu…" at bounding box center [303, 348] width 117 height 13
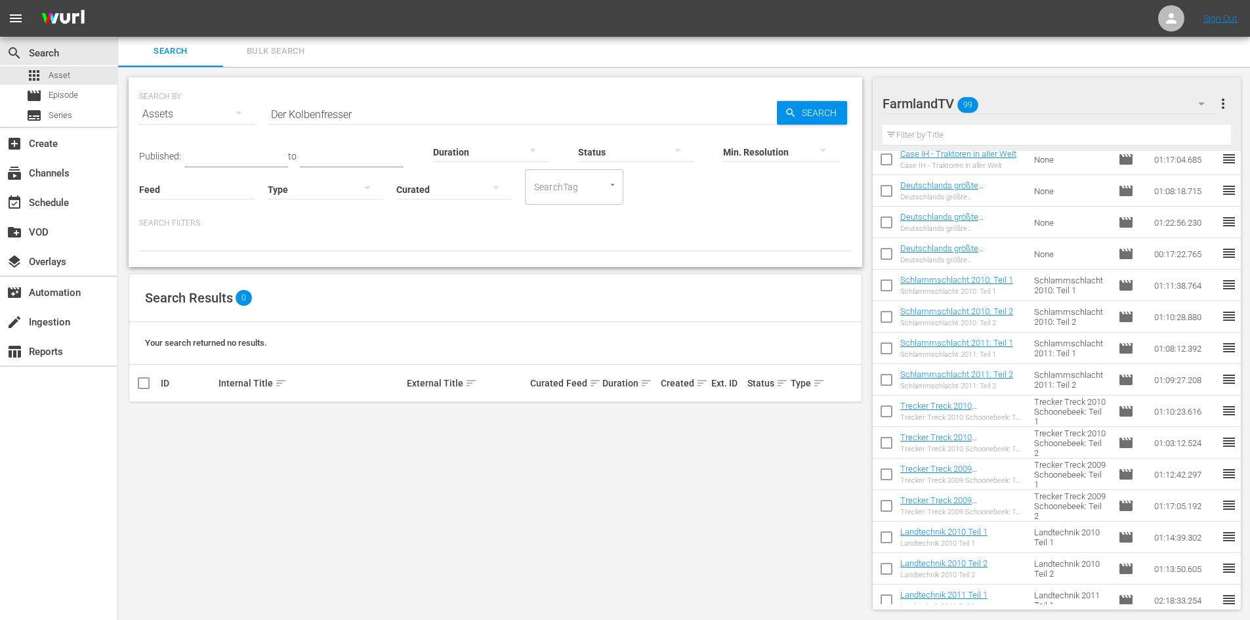
scroll to position [853, 0]
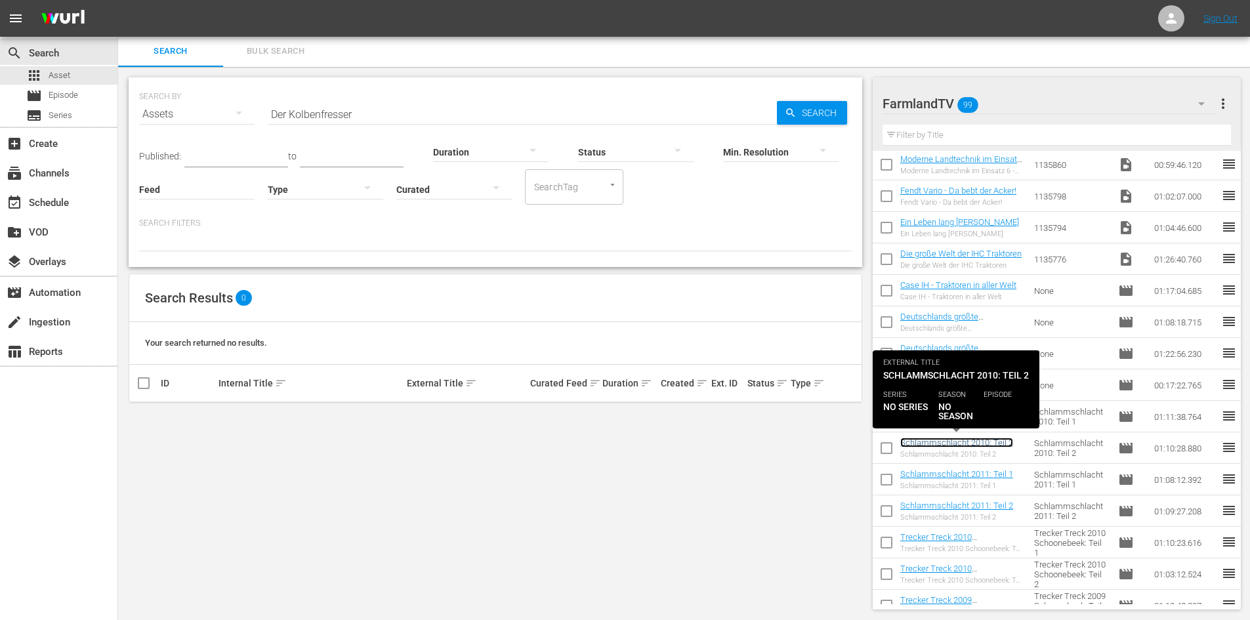
click at [970, 444] on link "Schlammschlacht 2010: Teil 2" at bounding box center [956, 443] width 113 height 10
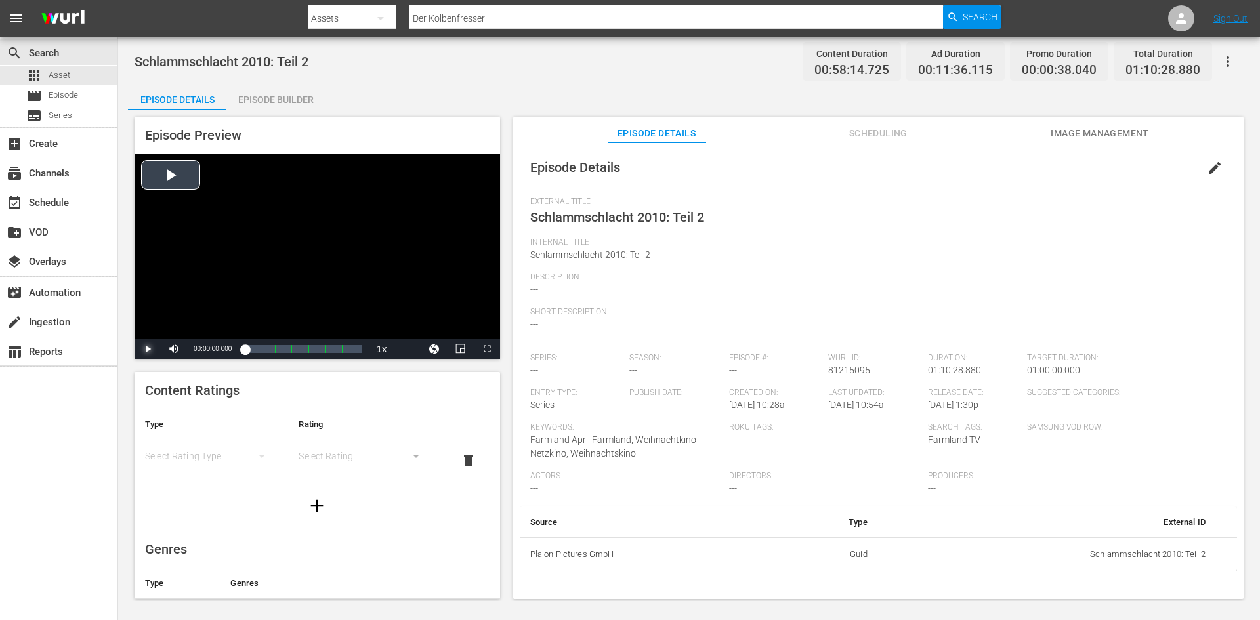
click at [148, 349] on span "Video Player" at bounding box center [148, 349] width 0 height 0
click at [263, 350] on div "Loaded : 0.69% 00:11:05.217 Schlammschlacht 2010: Teil 2 (2/7) 00:00:01.982 Cue…" at bounding box center [303, 348] width 117 height 13
click at [297, 348] on div "Loaded : 17.70% 00:31:30.002 Schlammschlacht 2010: Teil 2 (4/7) 00:09:19.582 Cu…" at bounding box center [303, 348] width 117 height 13
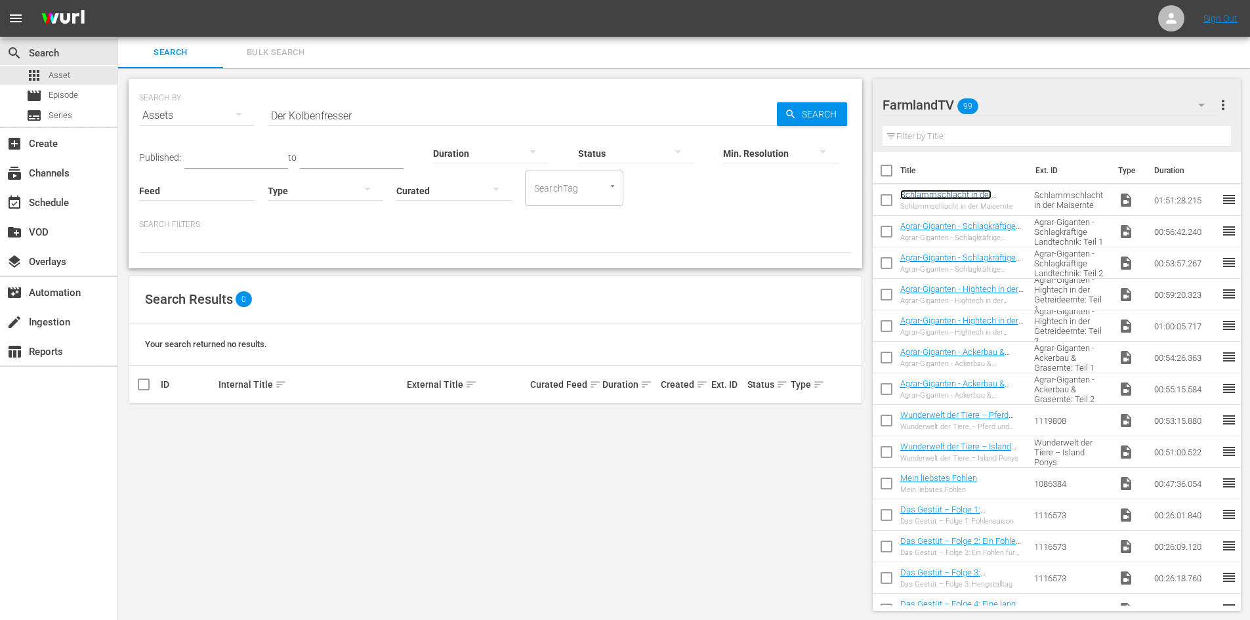
click at [957, 194] on link "Schlammschlacht in der Maisernte" at bounding box center [945, 200] width 91 height 20
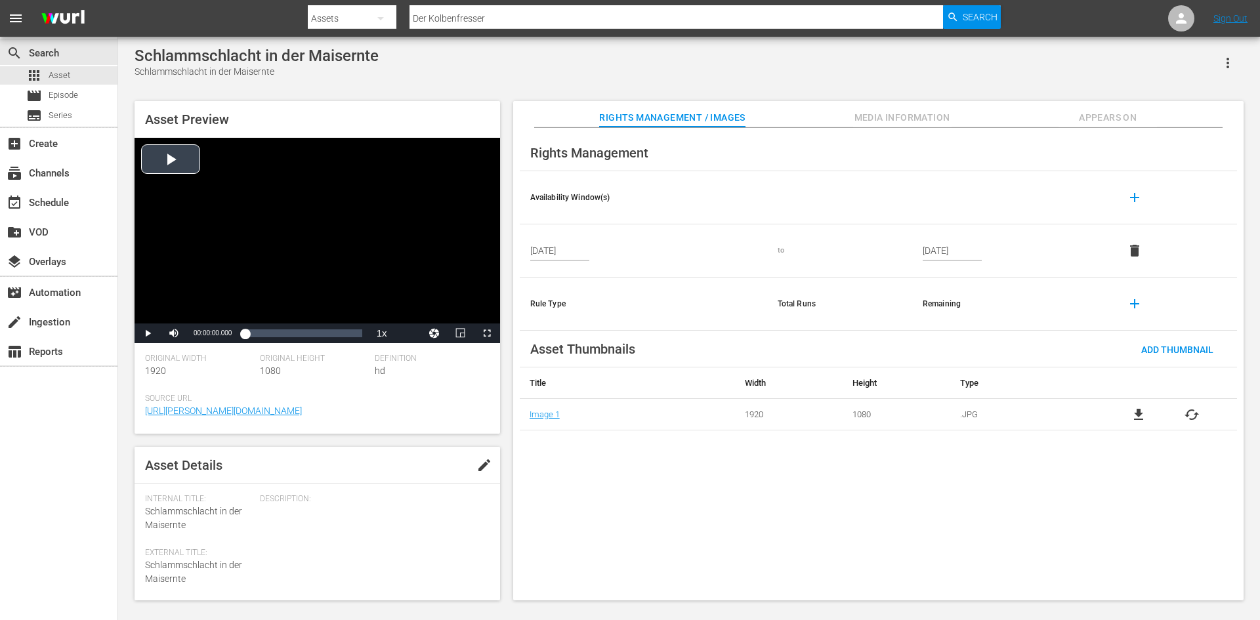
click at [164, 166] on div "Video Player" at bounding box center [316, 231] width 365 height 186
click at [263, 334] on div "Loaded : 0.99% 00:16:54.504 00:00:18.179" at bounding box center [303, 333] width 117 height 13
click at [283, 337] on div "Loaded : 16.07% 00:36:19.306 00:17:34.185" at bounding box center [303, 333] width 117 height 13
click at [295, 332] on div "Loaded : 33.32% 00:47:35.642 00:36:57.604" at bounding box center [303, 333] width 117 height 13
click at [306, 331] on div "00:58:14.404" at bounding box center [306, 333] width 1 height 13
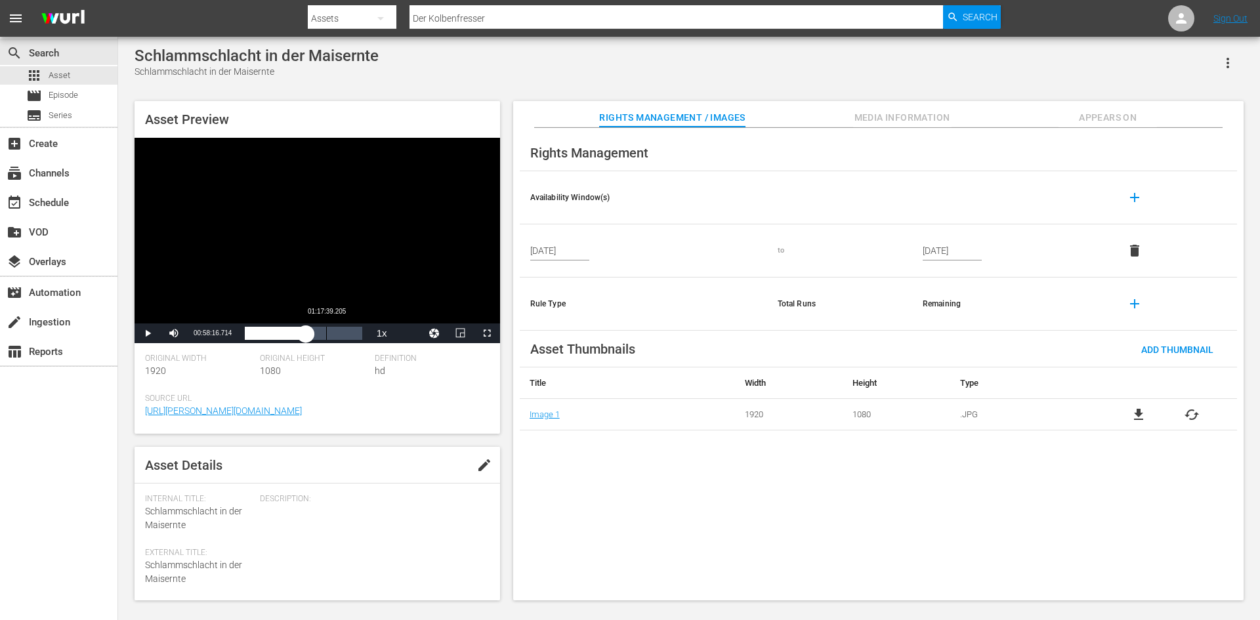
click at [325, 333] on div "Loaded : 52.44% 01:17:39.205 00:58:16.717" at bounding box center [303, 333] width 117 height 13
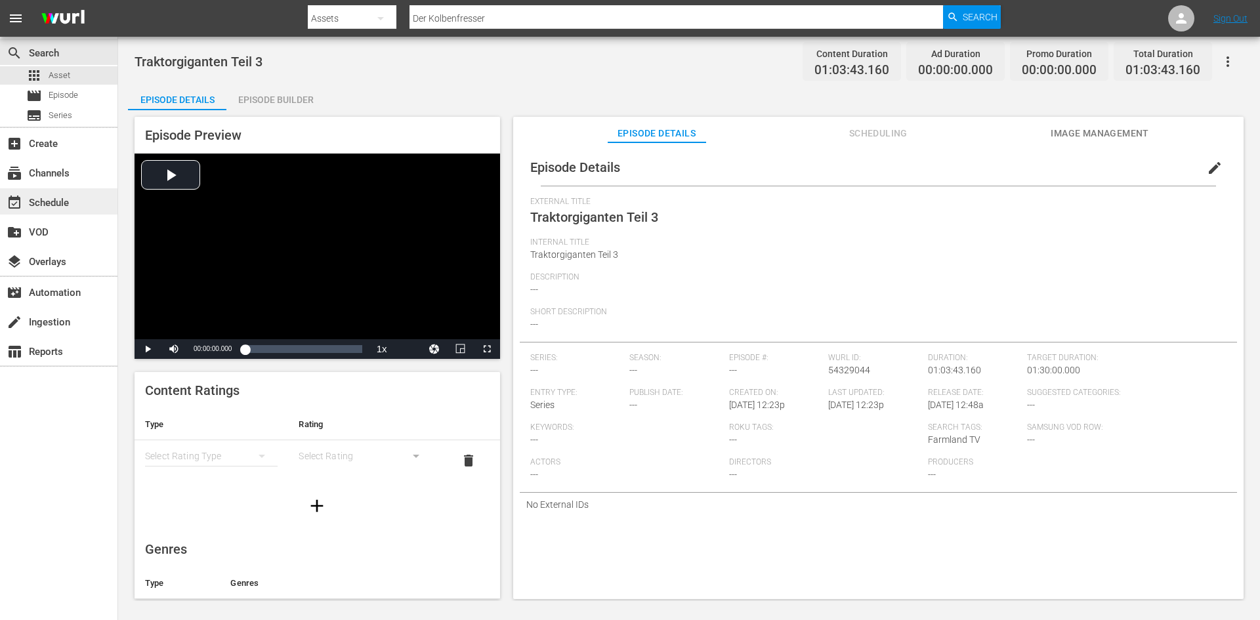
click at [64, 201] on div "event_available Schedule" at bounding box center [36, 201] width 73 height 12
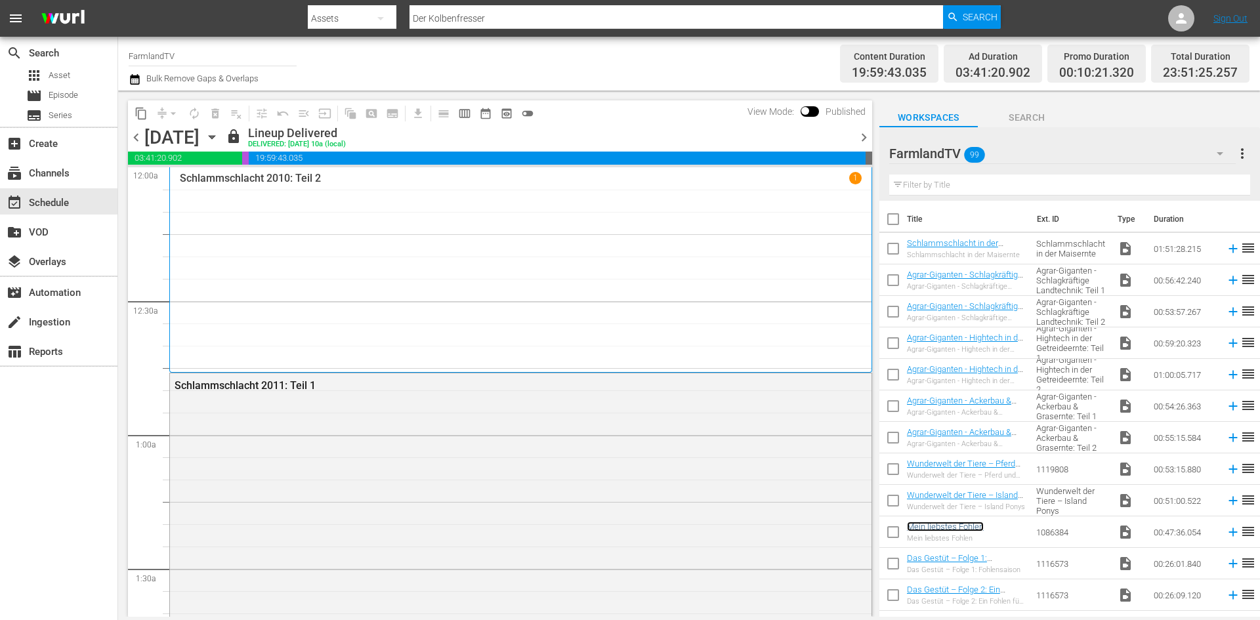
click at [958, 529] on link "Mein liebstes Fohlen" at bounding box center [945, 527] width 77 height 10
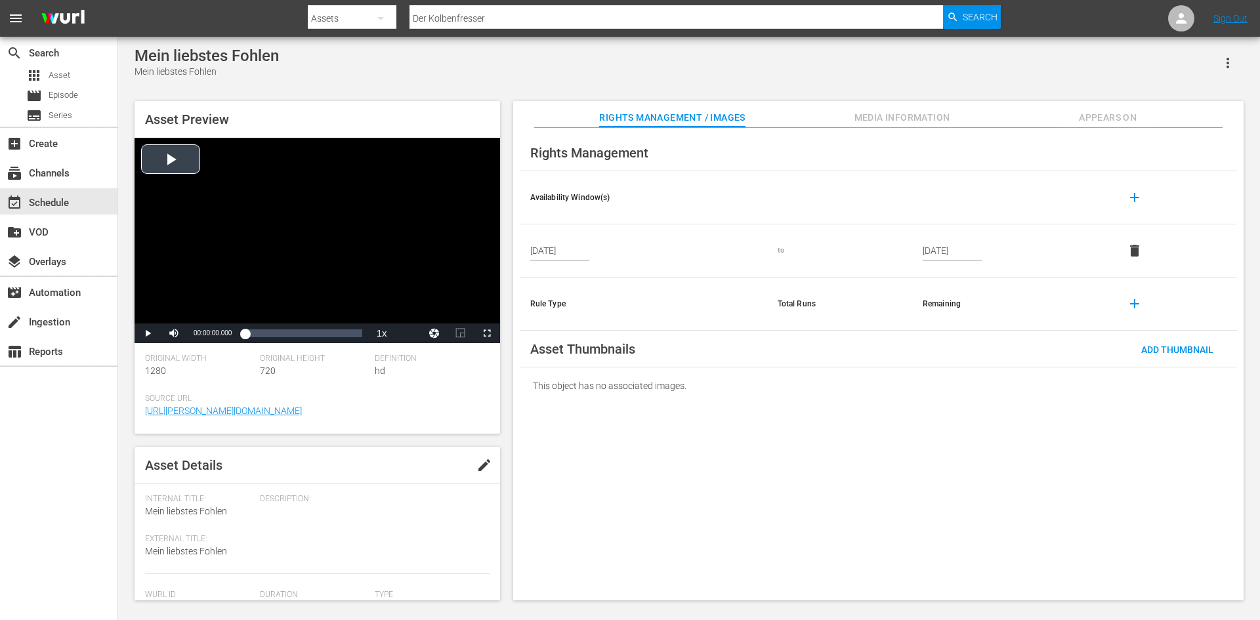
click at [173, 163] on div "Video Player" at bounding box center [316, 231] width 365 height 186
click at [260, 333] on div "Loaded : 1.47% 00:06:09.040 00:00:04.101" at bounding box center [303, 333] width 117 height 13
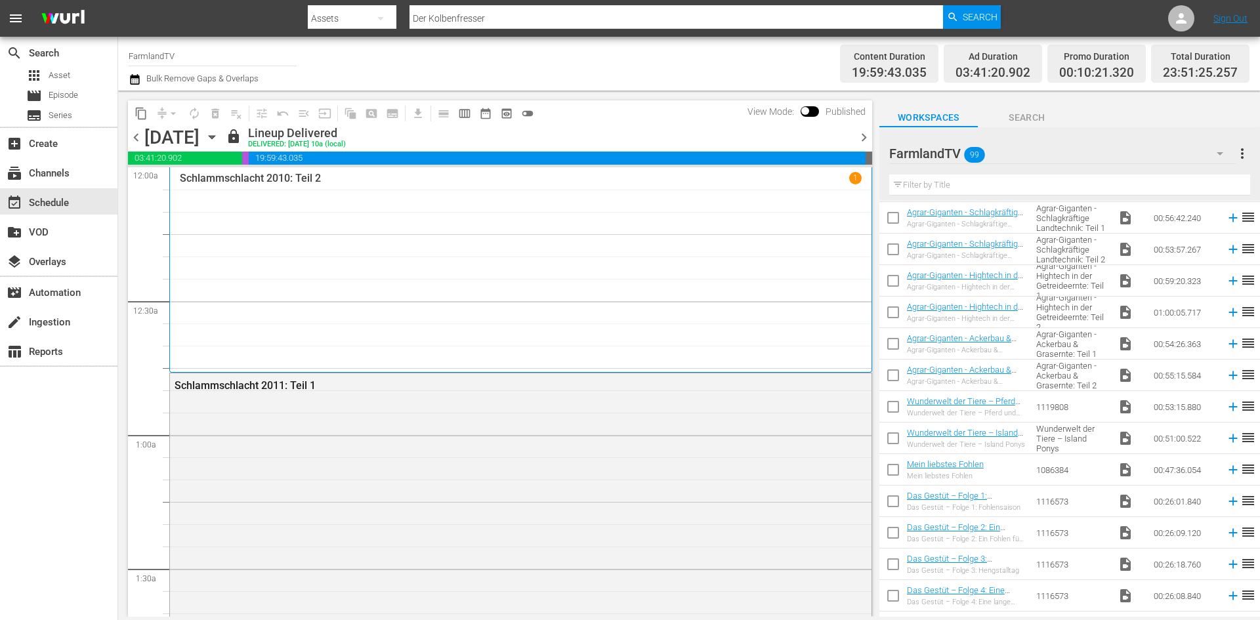
scroll to position [131, 0]
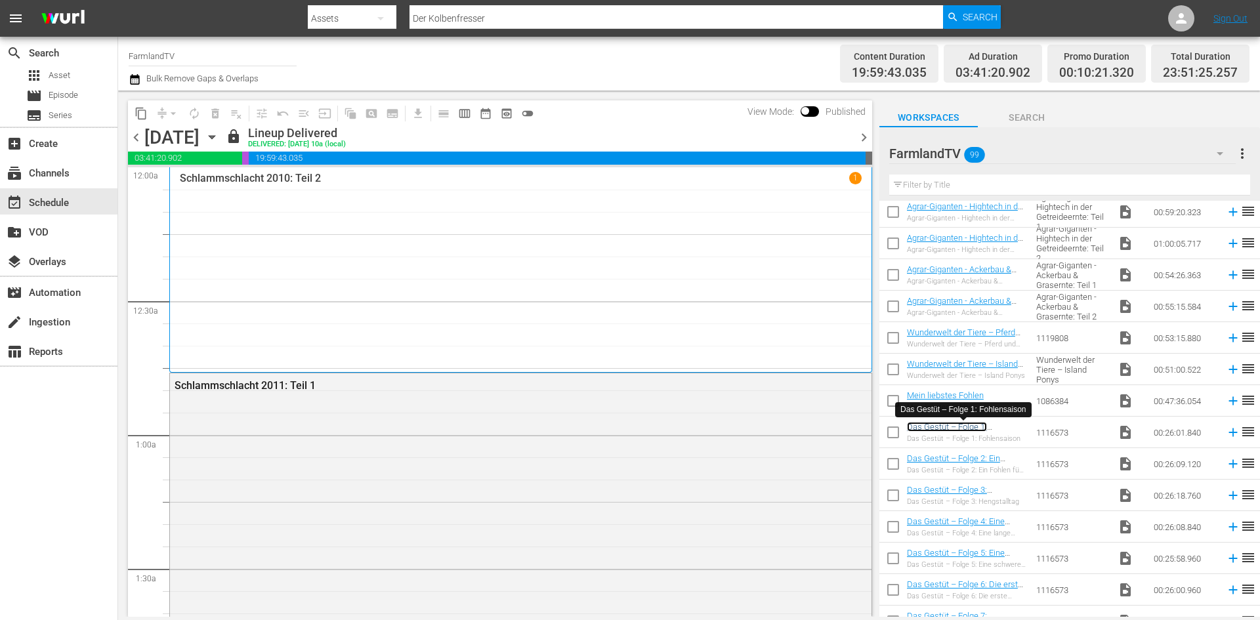
click at [960, 423] on link "Das Gestüt – Folge 1: Fohlensaison" at bounding box center [947, 432] width 80 height 20
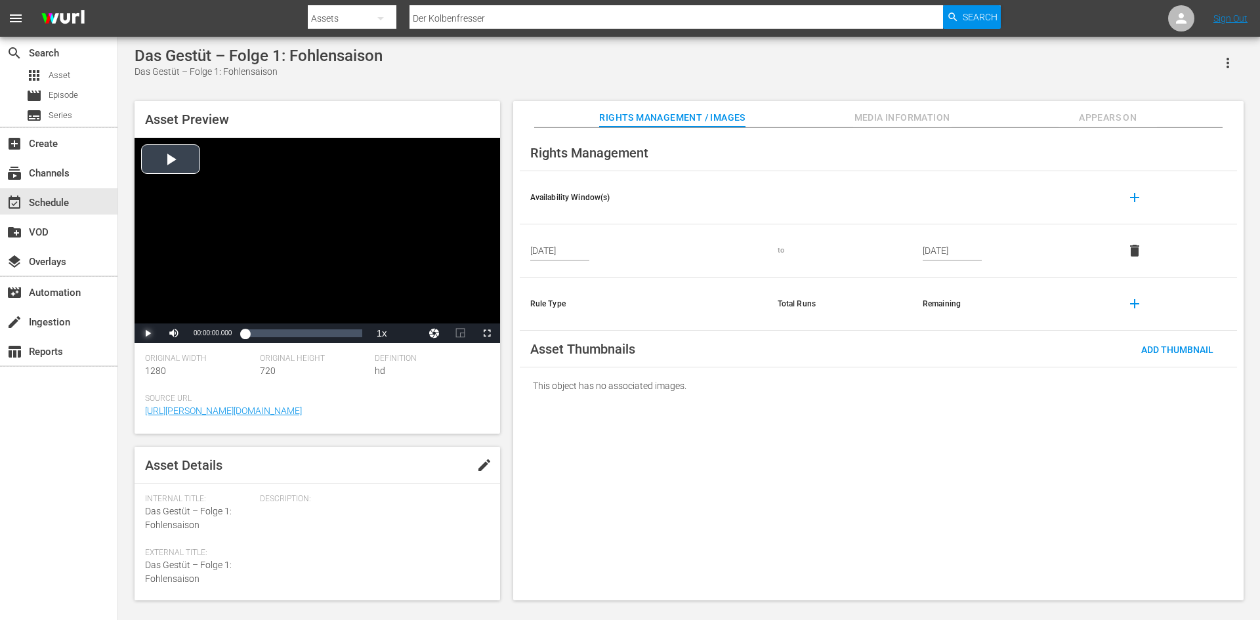
click at [148, 333] on span "Video Player" at bounding box center [148, 333] width 0 height 0
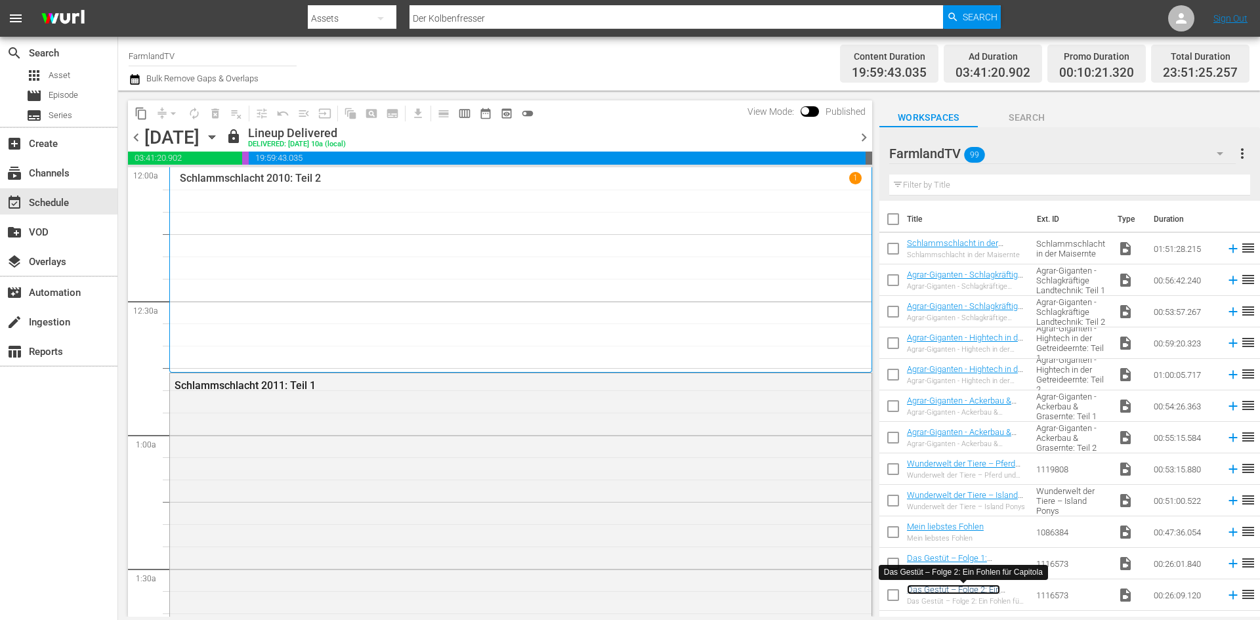
click at [974, 590] on link "Das Gestüt – Folge 2: Ein Fohlen für Capitola" at bounding box center [953, 595] width 93 height 20
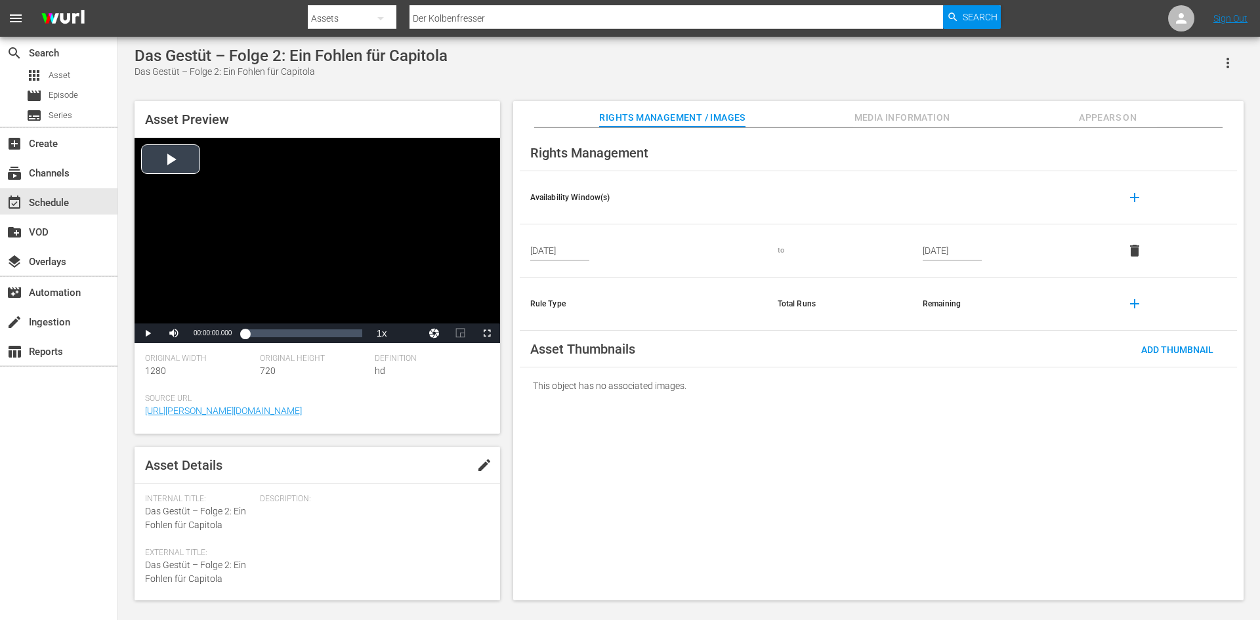
click at [169, 148] on div "Video Player" at bounding box center [316, 231] width 365 height 186
click at [263, 337] on div "Loaded : 2.67% 00:04:06.827 00:00:05.055" at bounding box center [303, 333] width 117 height 13
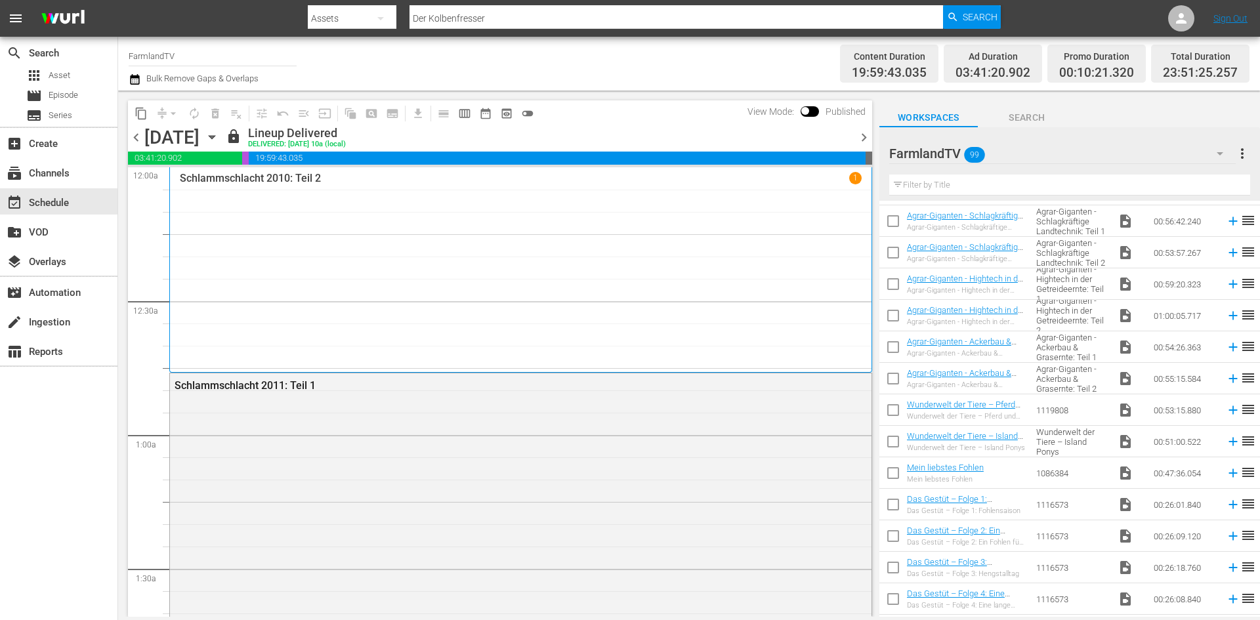
scroll to position [131, 0]
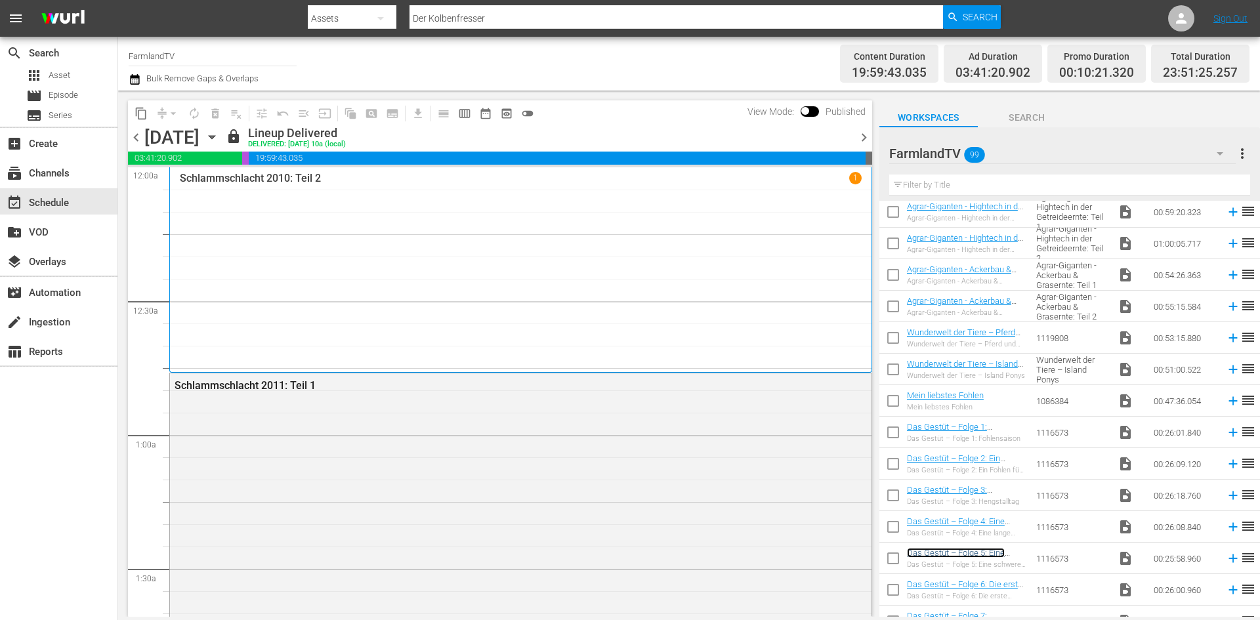
click at [980, 556] on link "Das Gestüt – Folge 5: Eine schwere Geburt" at bounding box center [956, 558] width 98 height 20
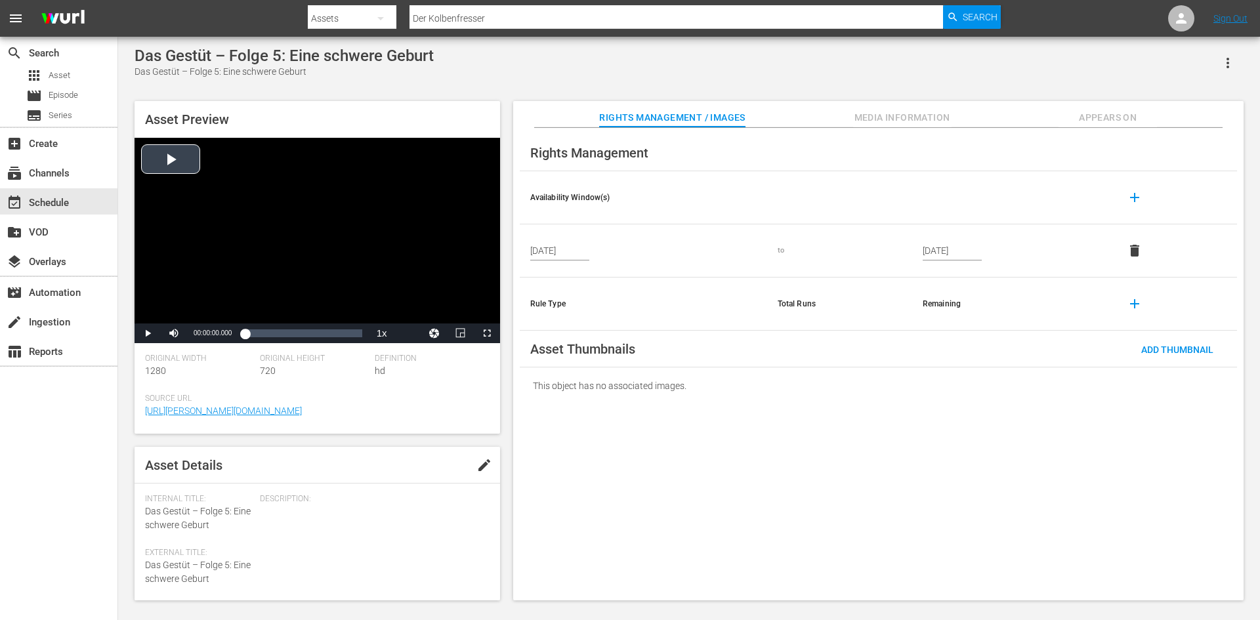
click at [162, 161] on div "Video Player" at bounding box center [316, 231] width 365 height 186
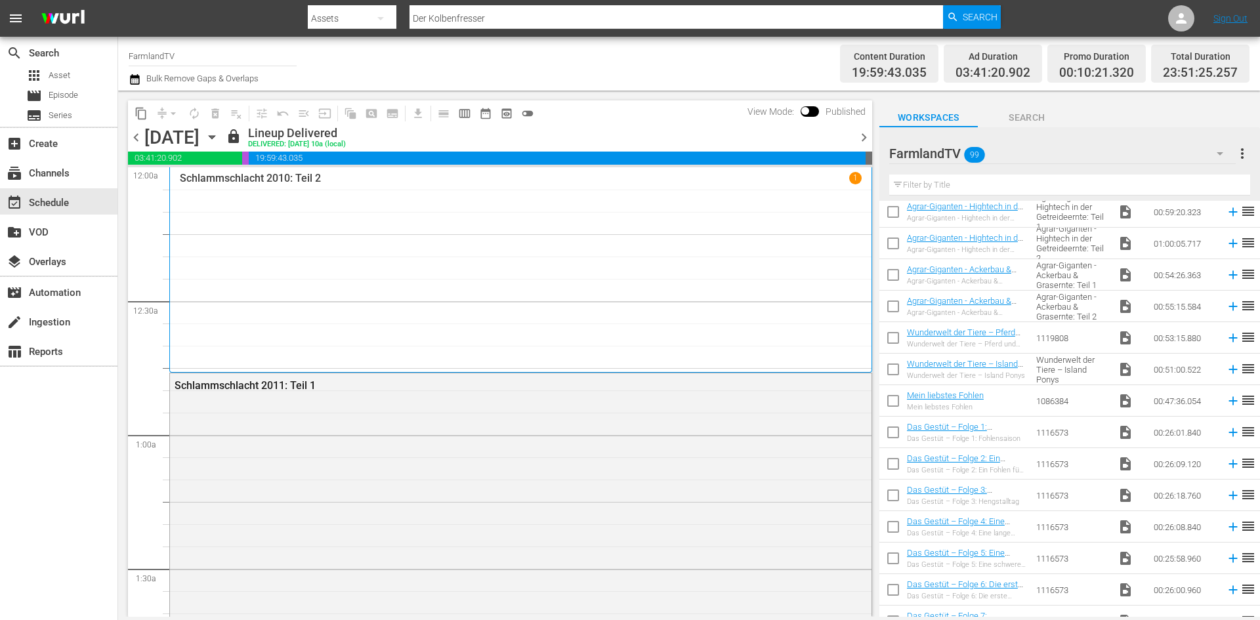
scroll to position [328, 0]
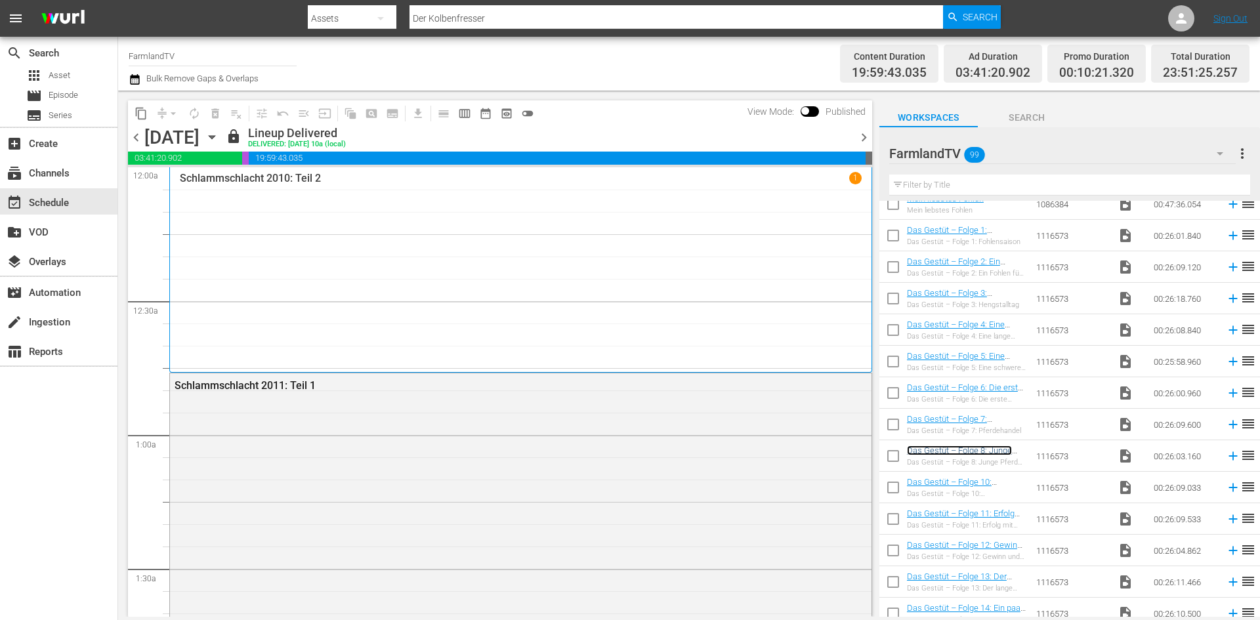
click at [972, 454] on link "Das Gestüt – Folge 8: Junge Pferde, junge Reiter" at bounding box center [959, 455] width 105 height 20
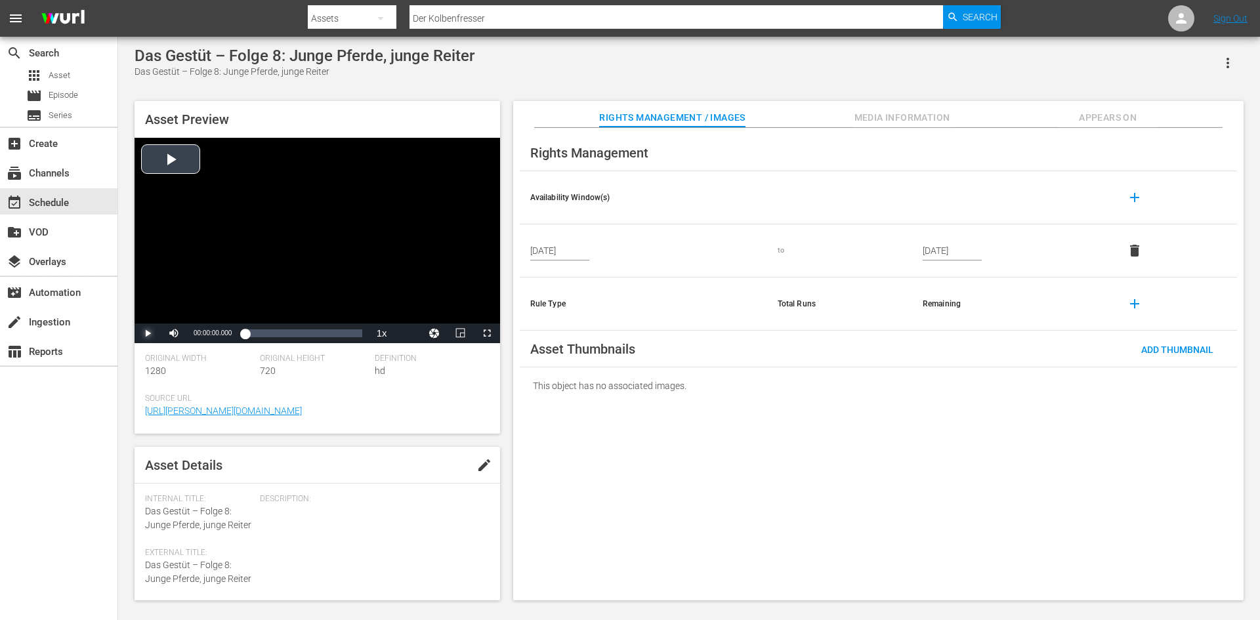
click at [148, 333] on span "Video Player" at bounding box center [148, 333] width 0 height 0
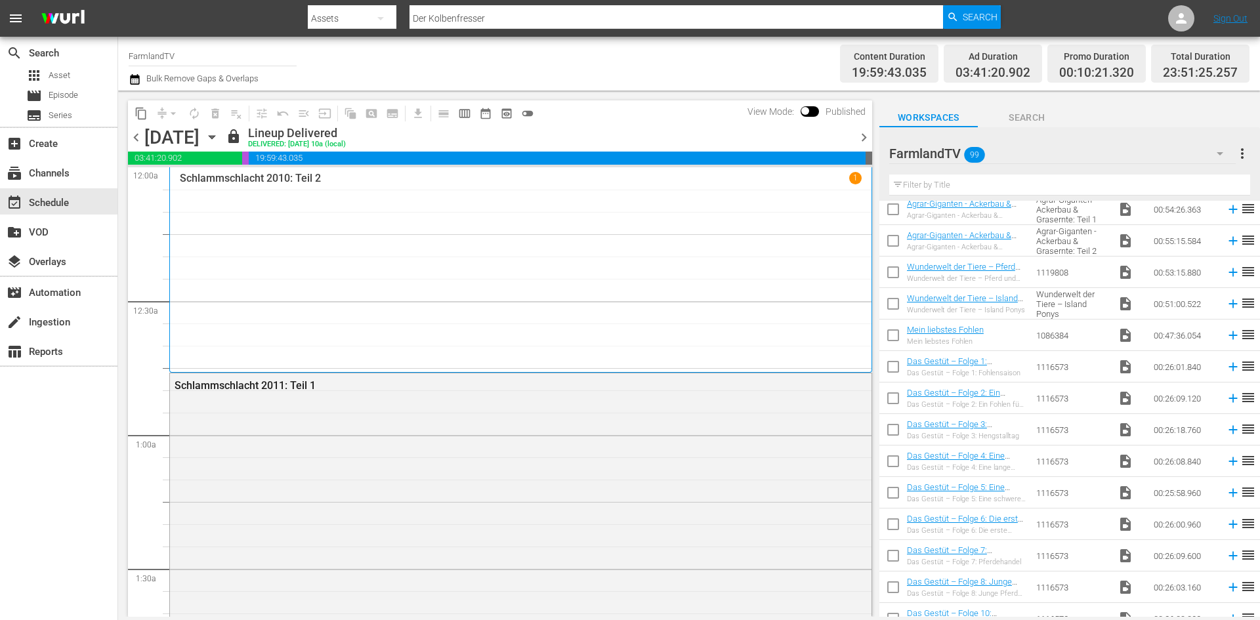
scroll to position [459, 0]
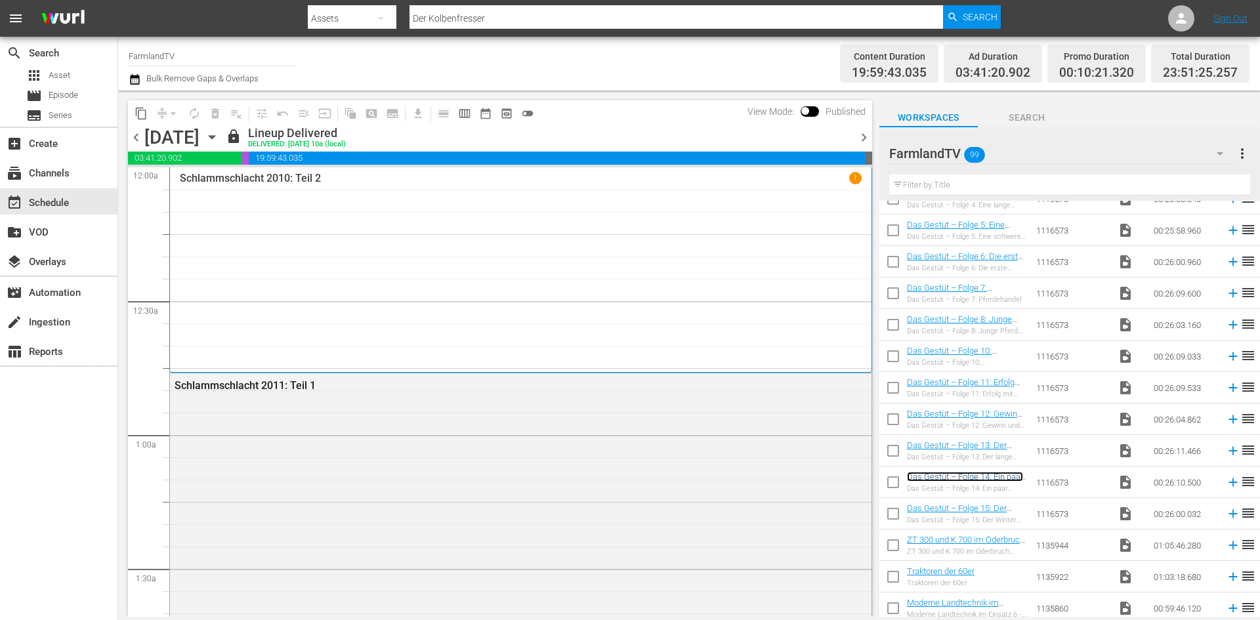
click at [972, 476] on link "Das Gestüt – Folge 14: Ein paar Zentimeter" at bounding box center [965, 482] width 116 height 20
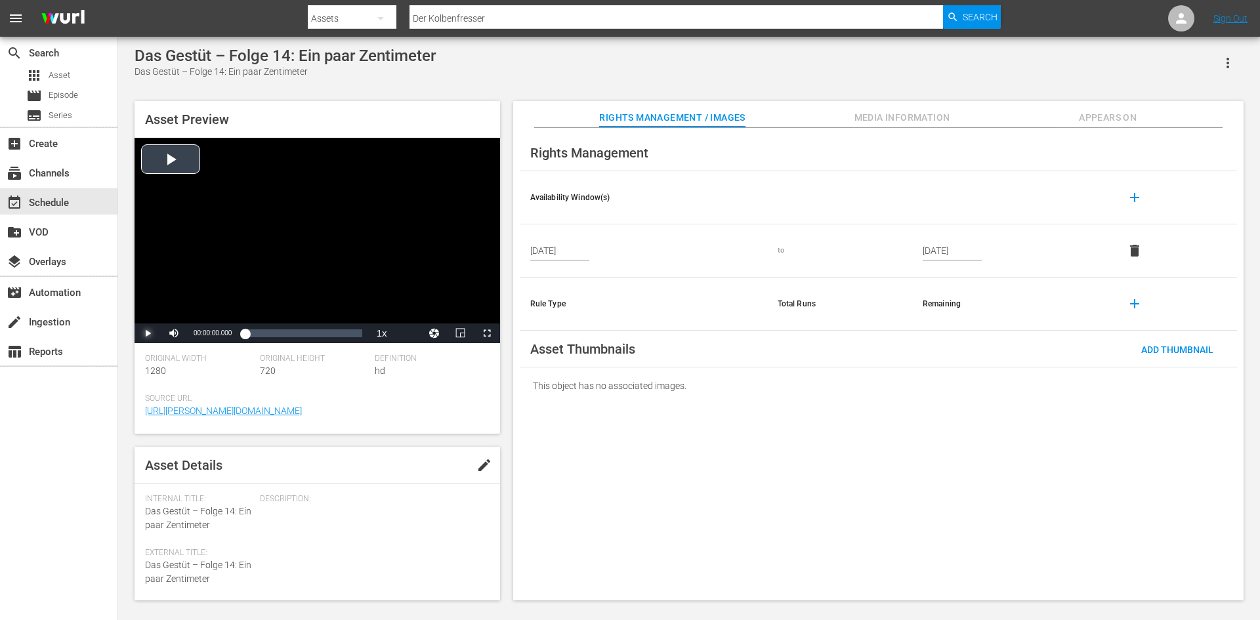
click at [148, 333] on span "Video Player" at bounding box center [148, 333] width 0 height 0
click at [267, 333] on div "Loaded : 1.13% 00:04:59.983 00:00:01.886" at bounding box center [303, 333] width 117 height 13
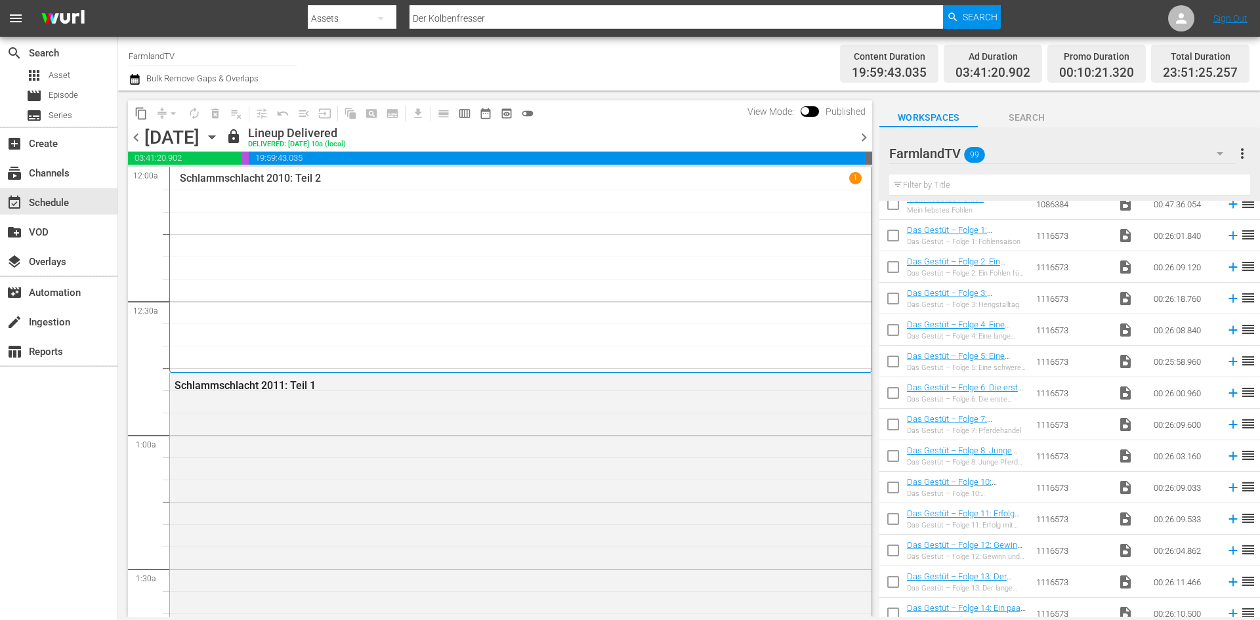
scroll to position [525, 0]
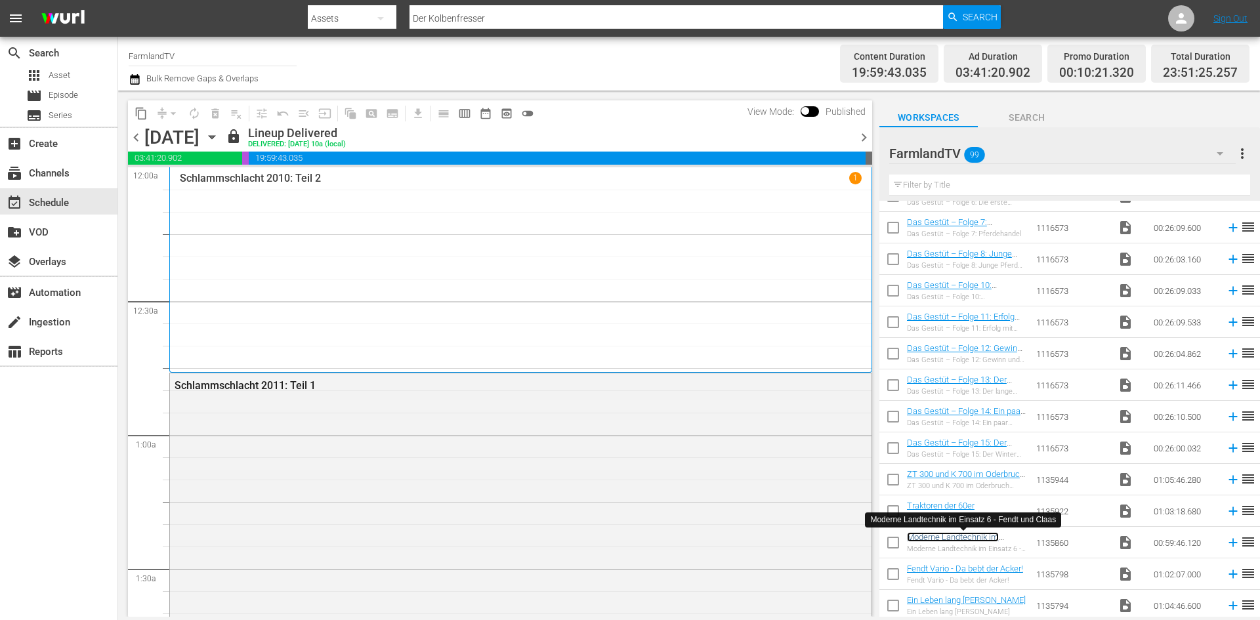
click at [958, 535] on link "Moderne Landtechnik im Einsatz 6 - Fendt und Claas" at bounding box center [957, 542] width 100 height 20
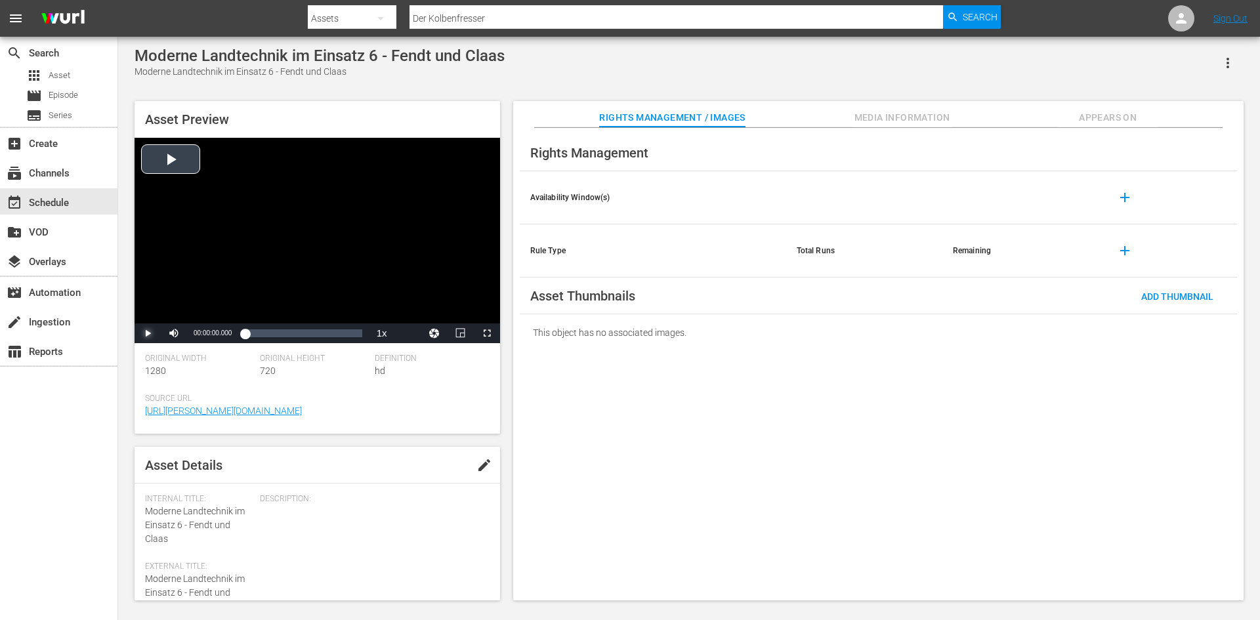
click at [148, 333] on span "Video Player" at bounding box center [148, 333] width 0 height 0
click at [205, 334] on div "Volume Level" at bounding box center [198, 334] width 16 height 2
click at [260, 333] on div "Loaded : 1.51% 00:08:00.820 00:00:11.595" at bounding box center [303, 333] width 117 height 13
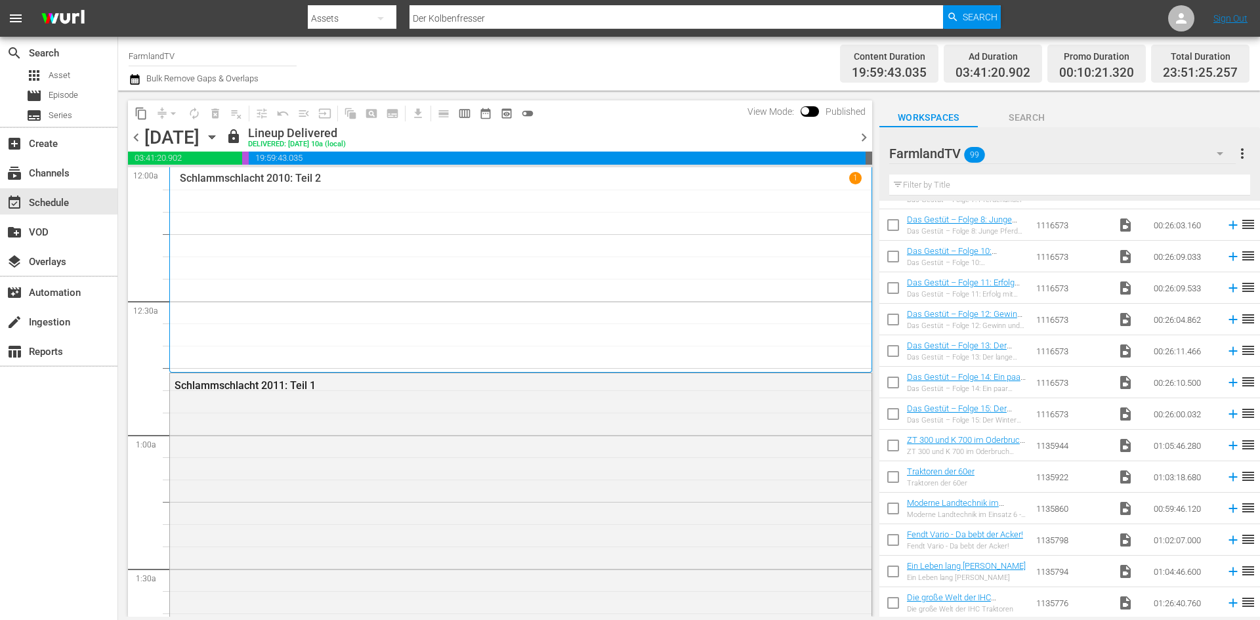
scroll to position [590, 0]
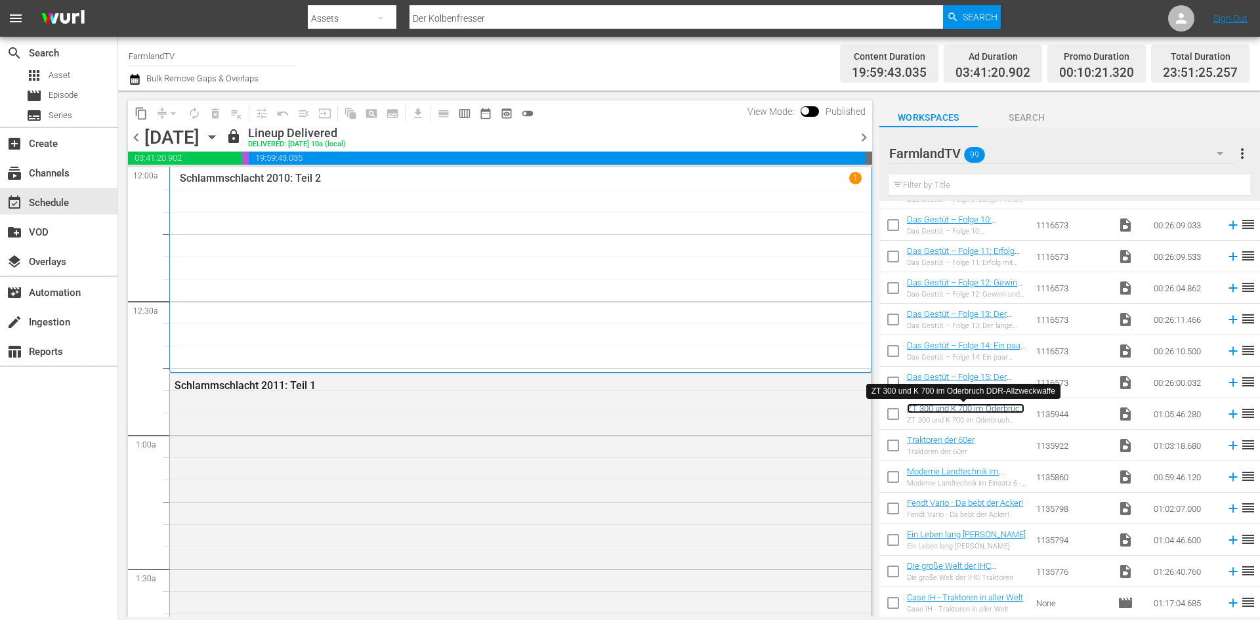
click at [956, 411] on link "ZT 300 und K 700 im Oderbruch DDR-Allzweckwaffe" at bounding box center [965, 413] width 117 height 20
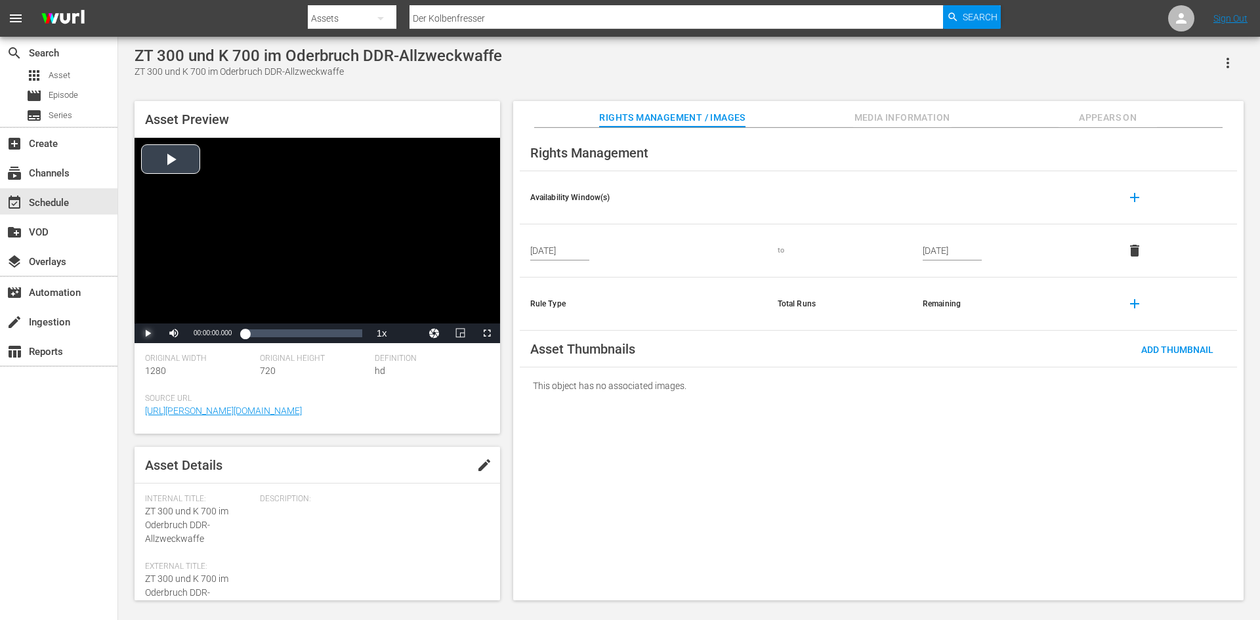
click at [148, 333] on span "Video Player" at bounding box center [148, 333] width 0 height 0
click at [258, 327] on div "00:07:45.572" at bounding box center [258, 333] width 1 height 13
click at [270, 336] on div "Loaded : 12.33% 00:14:02.464 00:07:47.542" at bounding box center [303, 333] width 117 height 13
click at [305, 337] on div "Loaded : 22.98% 00:33:59.650 00:14:28.429" at bounding box center [303, 333] width 117 height 13
click at [148, 333] on span "Video Player" at bounding box center [148, 333] width 0 height 0
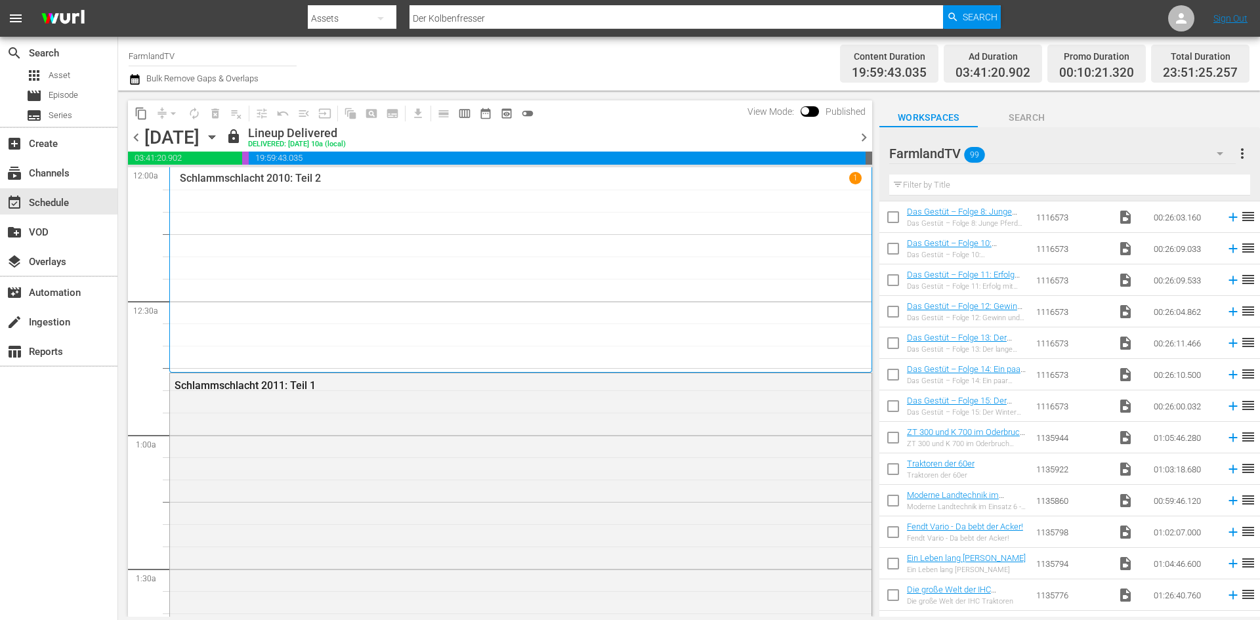
scroll to position [590, 0]
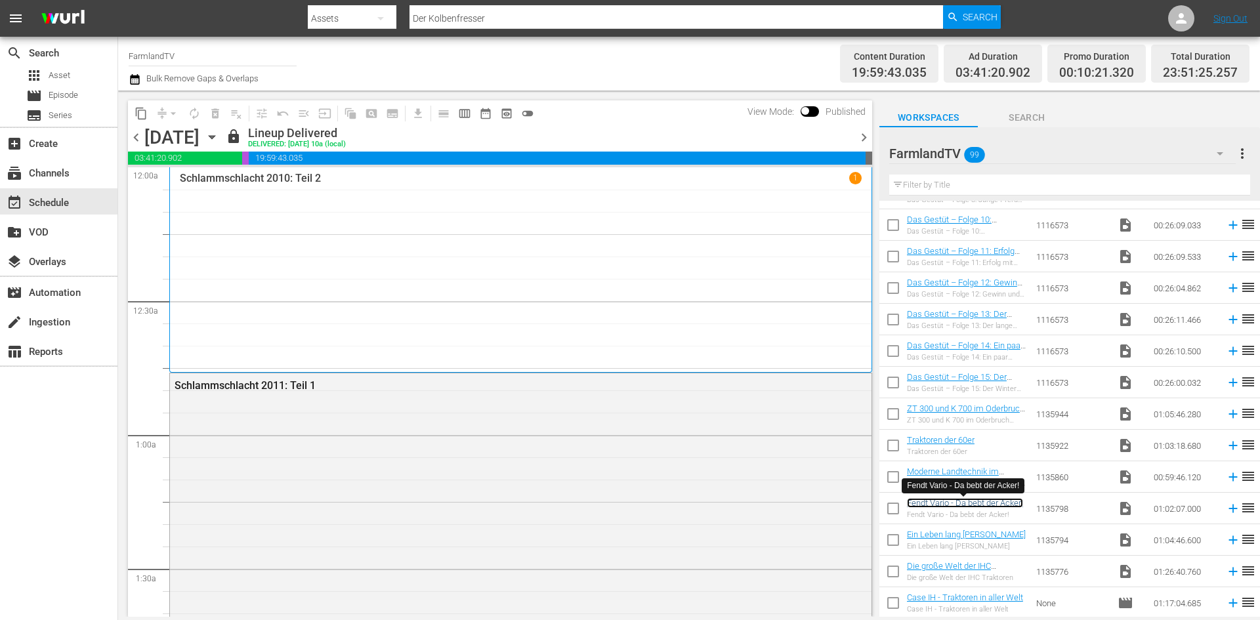
click at [979, 505] on link "Fendt Vario - Da bebt der Acker!" at bounding box center [965, 503] width 116 height 10
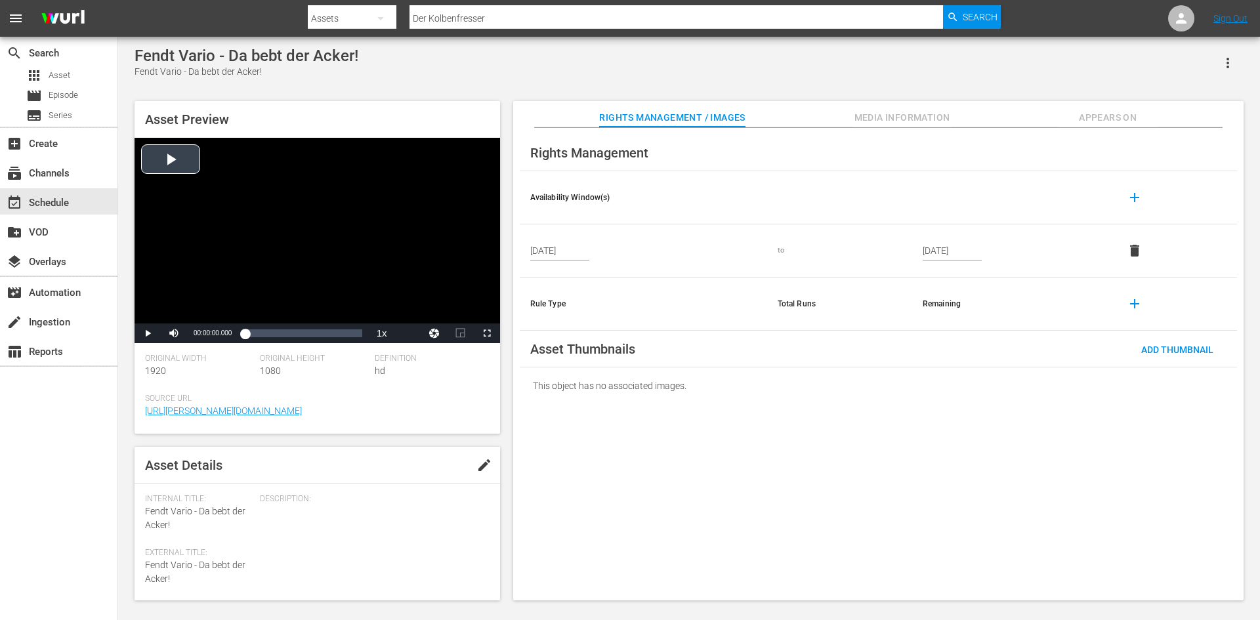
click at [171, 168] on div "Video Player" at bounding box center [316, 231] width 365 height 186
click at [257, 335] on div "00:06:16.887" at bounding box center [257, 333] width 1 height 13
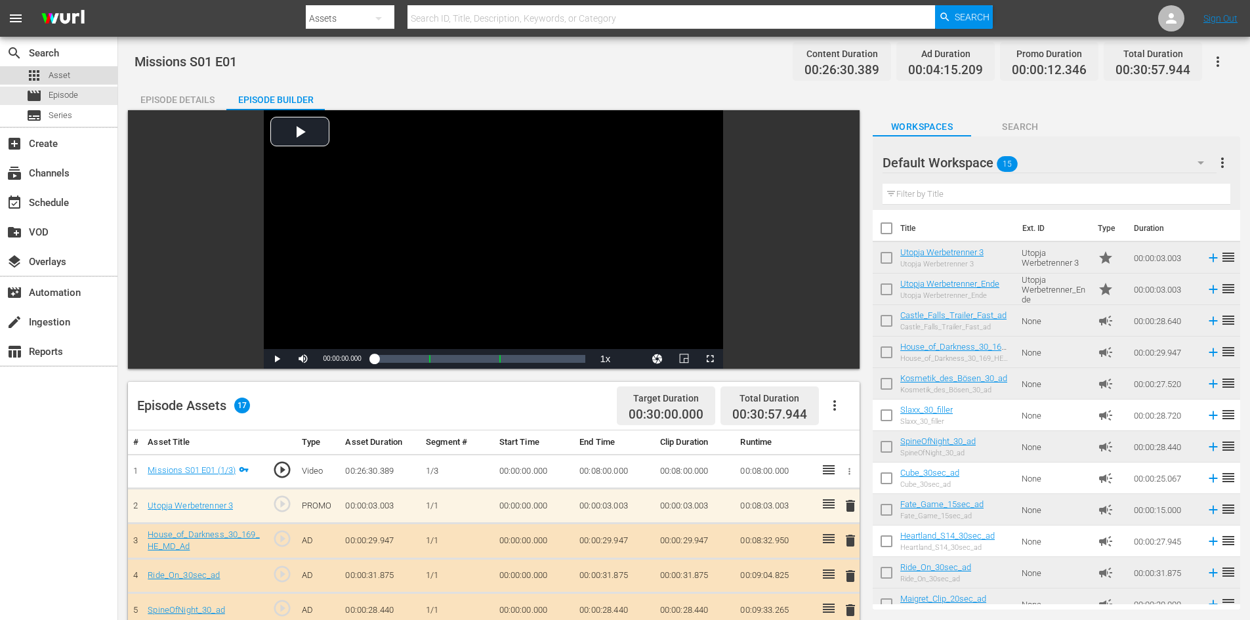
click at [54, 81] on span "Asset" at bounding box center [60, 75] width 22 height 13
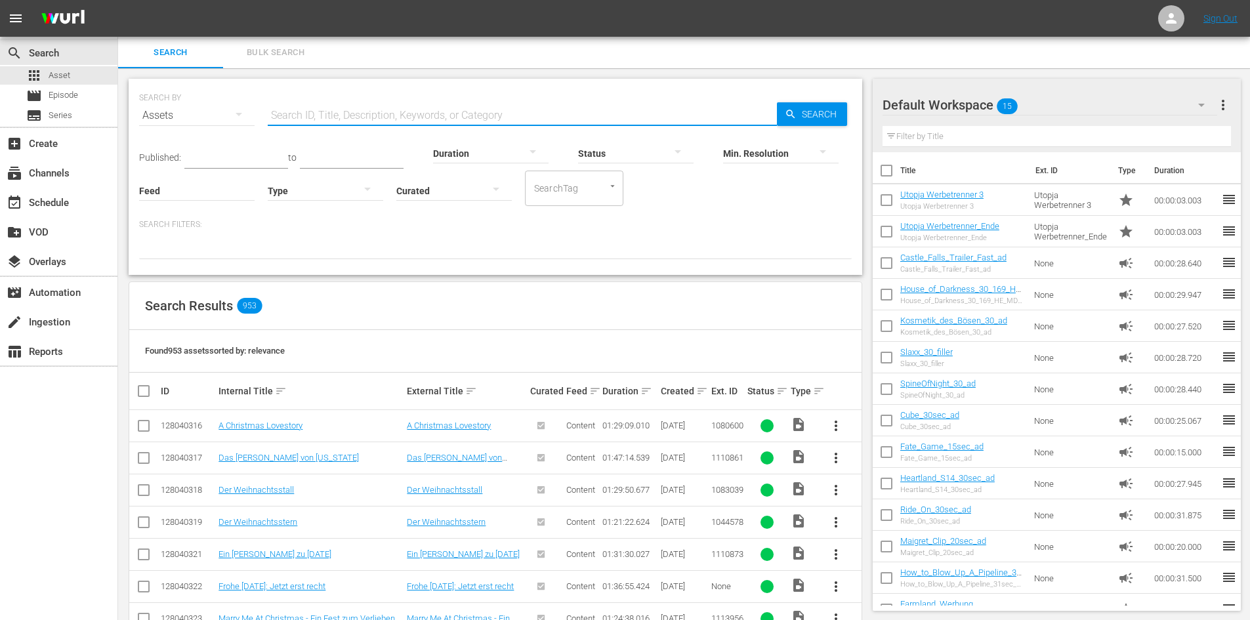
click at [359, 115] on input "text" at bounding box center [522, 115] width 509 height 31
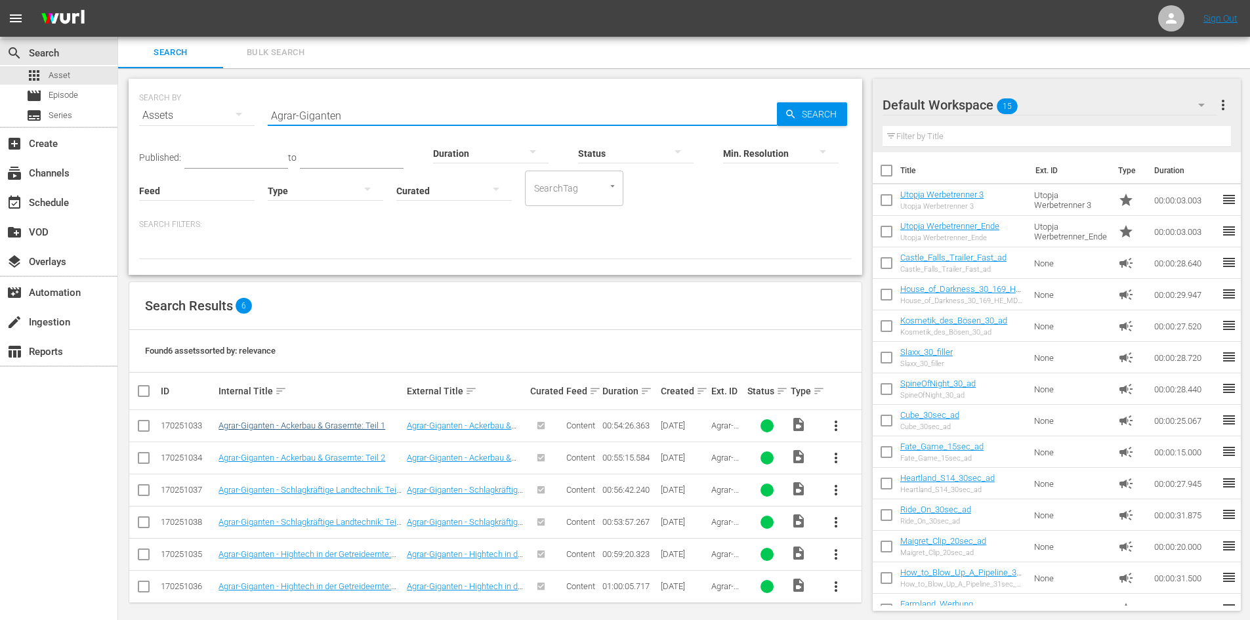
type input "Agrar-Giganten"
click at [307, 426] on link "Agrar-Giganten - Ackerbau & Grasernte: Teil 1" at bounding box center [301, 426] width 167 height 10
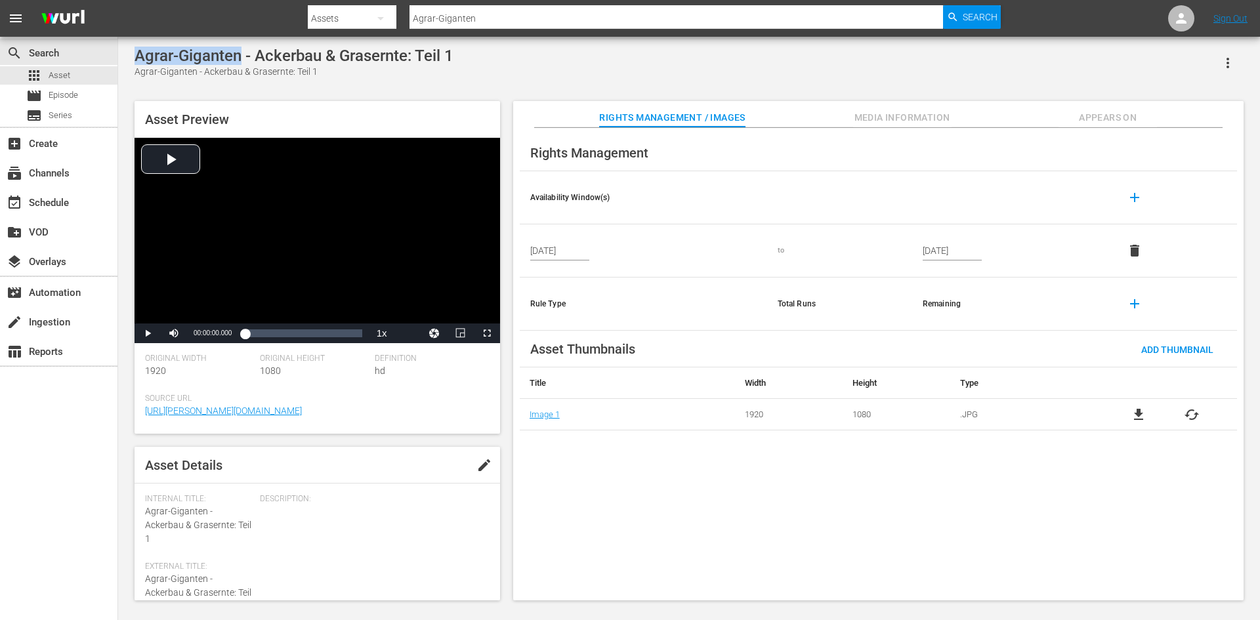
drag, startPoint x: 242, startPoint y: 57, endPoint x: 137, endPoint y: 55, distance: 105.0
click at [137, 55] on div "Agrar-Giganten - Ackerbau & Grasernte: Teil 1" at bounding box center [293, 56] width 319 height 18
copy div "Agrar-Giganten"
click at [972, 11] on span "Search" at bounding box center [979, 17] width 35 height 24
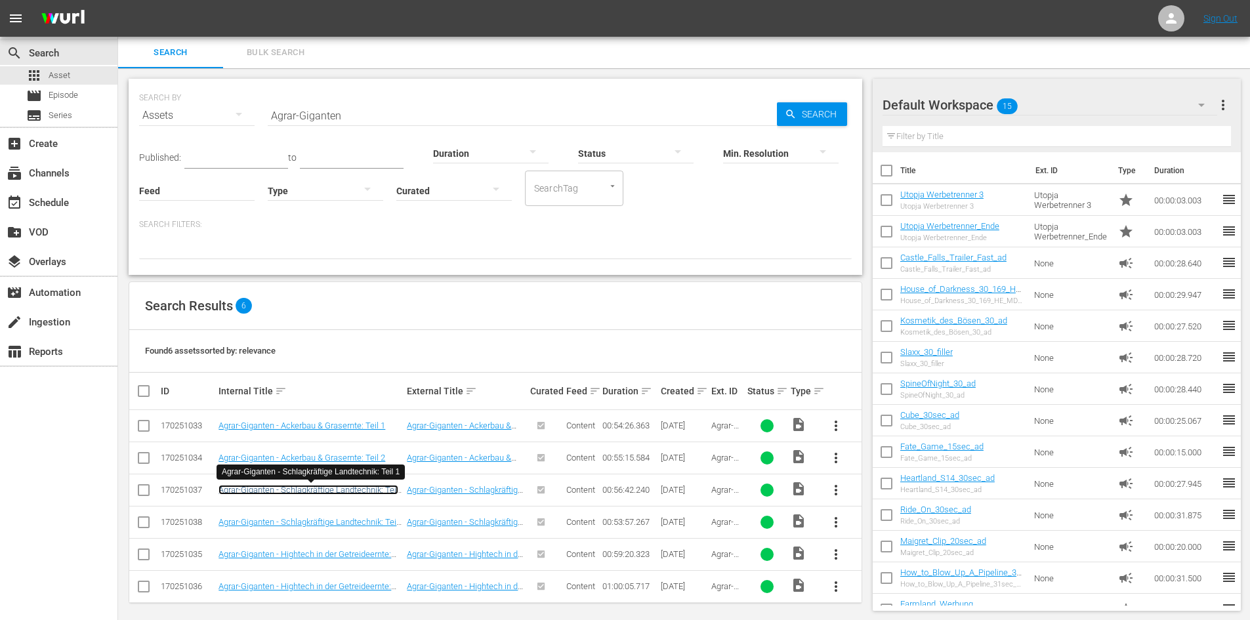
click at [330, 491] on link "Agrar-Giganten - Schlagkräftige Landtechnik: Teil 1" at bounding box center [308, 495] width 180 height 20
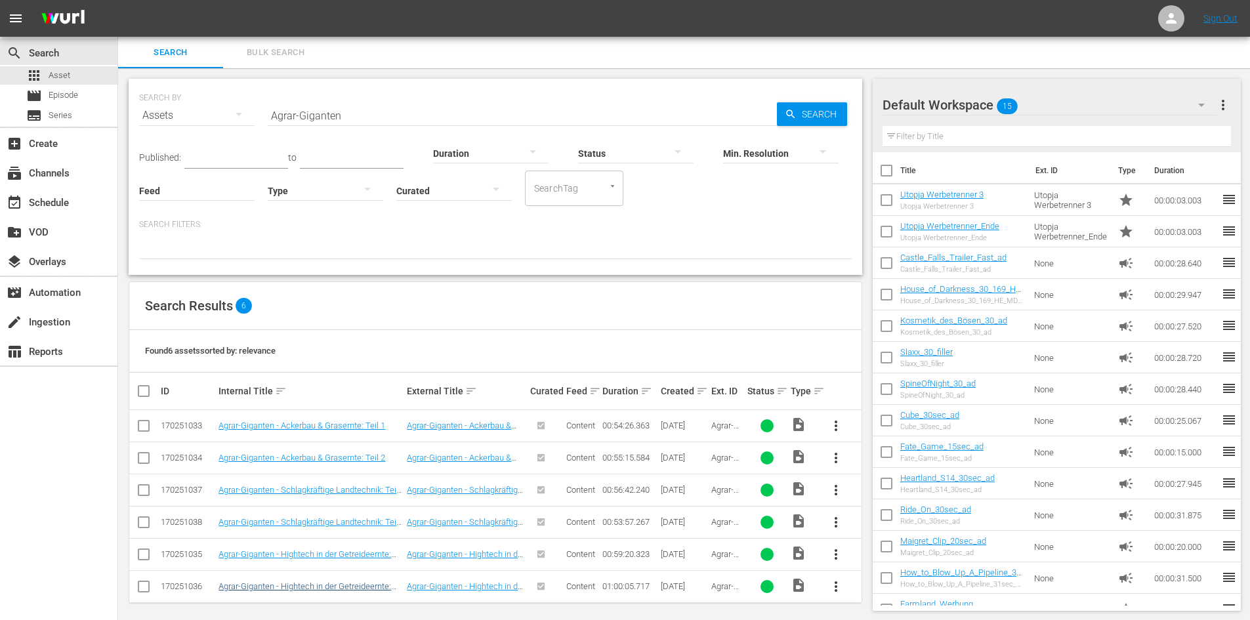
scroll to position [7, 0]
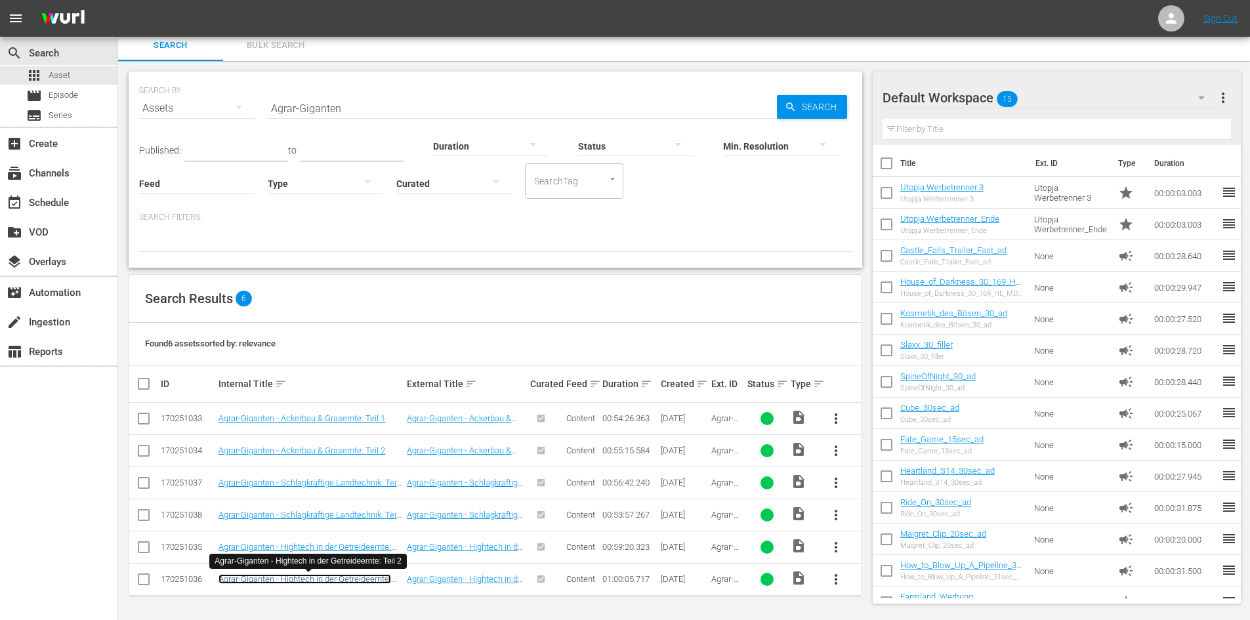
click at [270, 577] on link "Agrar-Giganten - Hightech in der Getreideernte: Teil 2" at bounding box center [304, 584] width 173 height 20
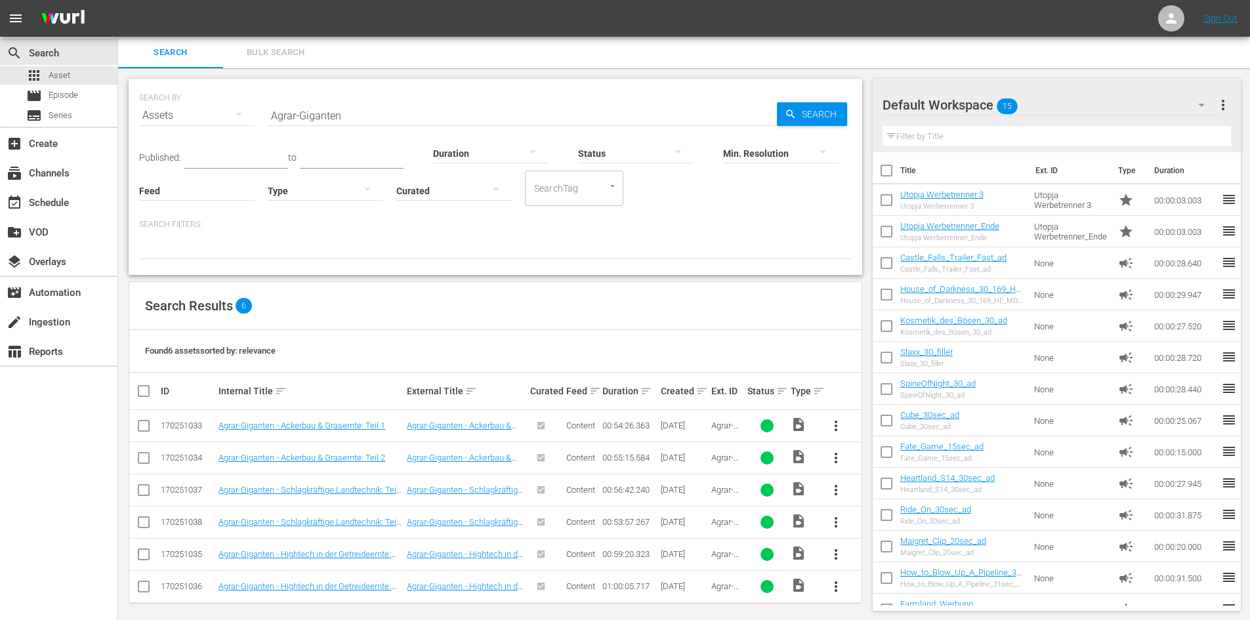
drag, startPoint x: 343, startPoint y: 119, endPoint x: 195, endPoint y: 161, distance: 153.9
click at [195, 161] on div "SEARCH BY Search By Assets Search ID, Title, Description, Keywords, or Category…" at bounding box center [495, 177] width 733 height 196
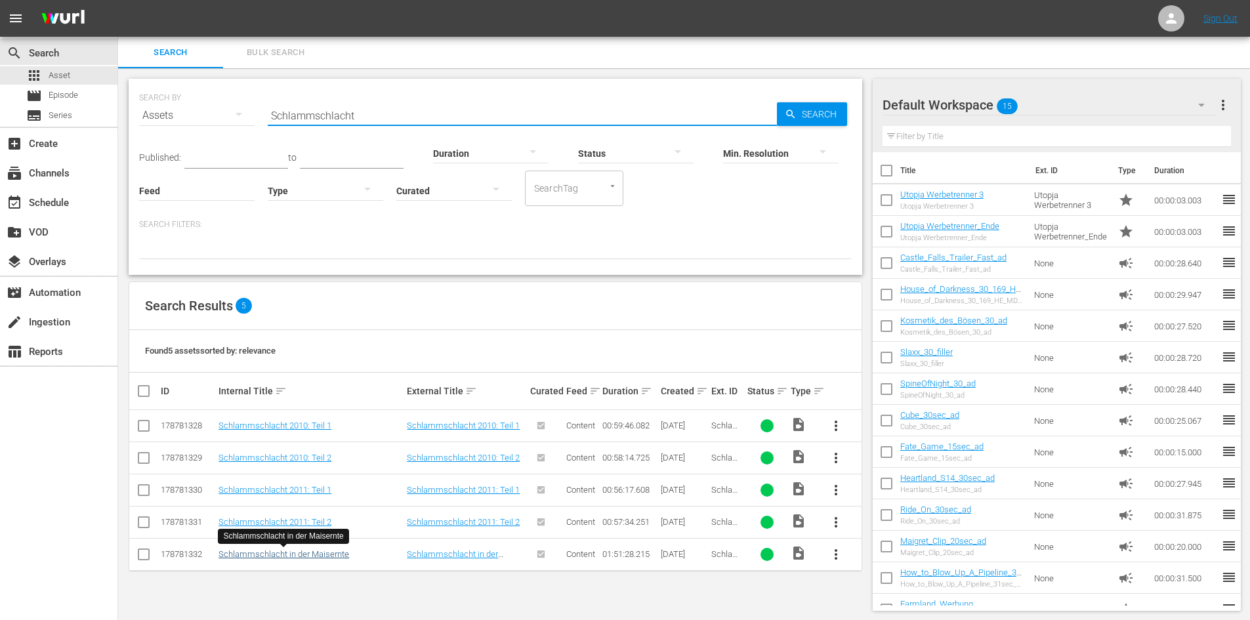
type input "Schlammschlacht"
click at [334, 550] on link "Schlammschlacht in der Maisernte" at bounding box center [283, 554] width 131 height 10
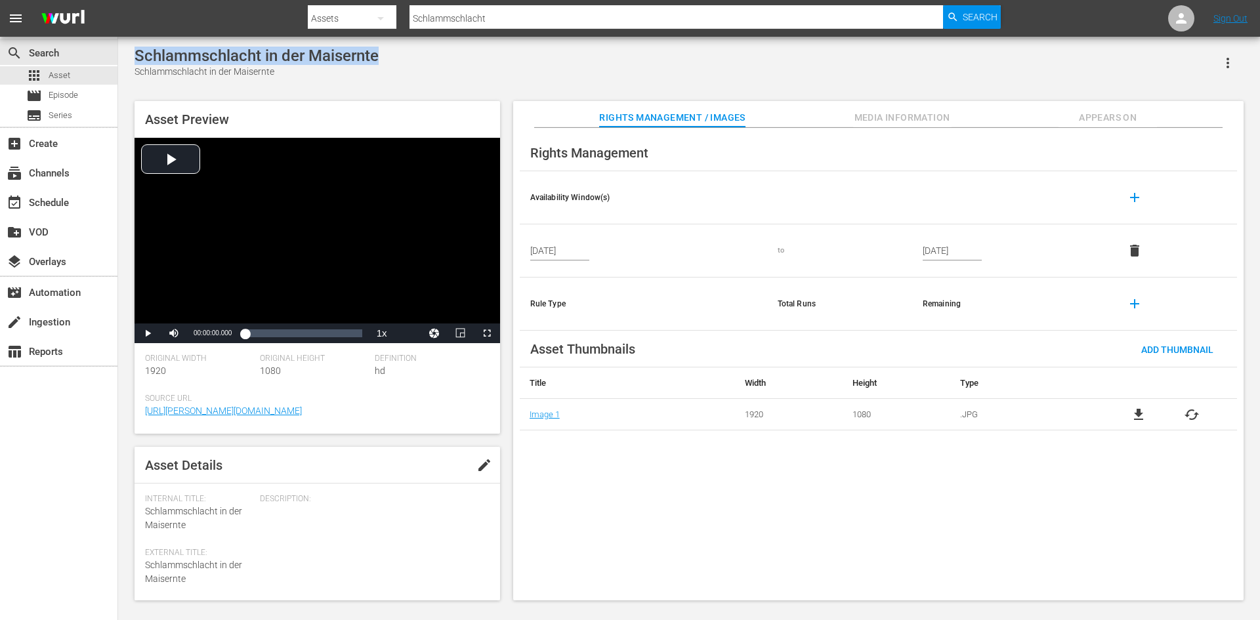
drag, startPoint x: 382, startPoint y: 55, endPoint x: 132, endPoint y: 60, distance: 250.0
click at [133, 60] on div "Schlammschlacht in der Maisernte Schlammschlacht in der Maisernte Asset Preview…" at bounding box center [689, 320] width 1122 height 547
copy div "Schlammschlacht in der Maisernte"
click at [550, 8] on input "Schlammschlacht" at bounding box center [675, 18] width 533 height 31
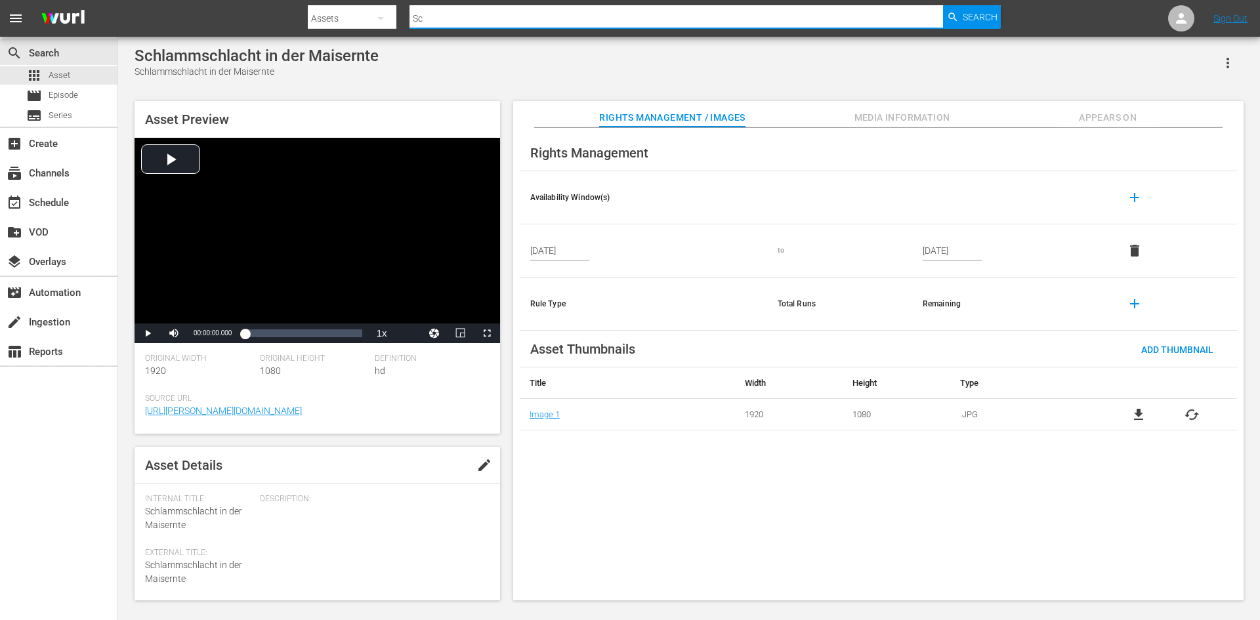
type input "S"
type input "Wunderwelt der Tiere"
click at [961, 16] on div "Search" at bounding box center [972, 17] width 58 height 24
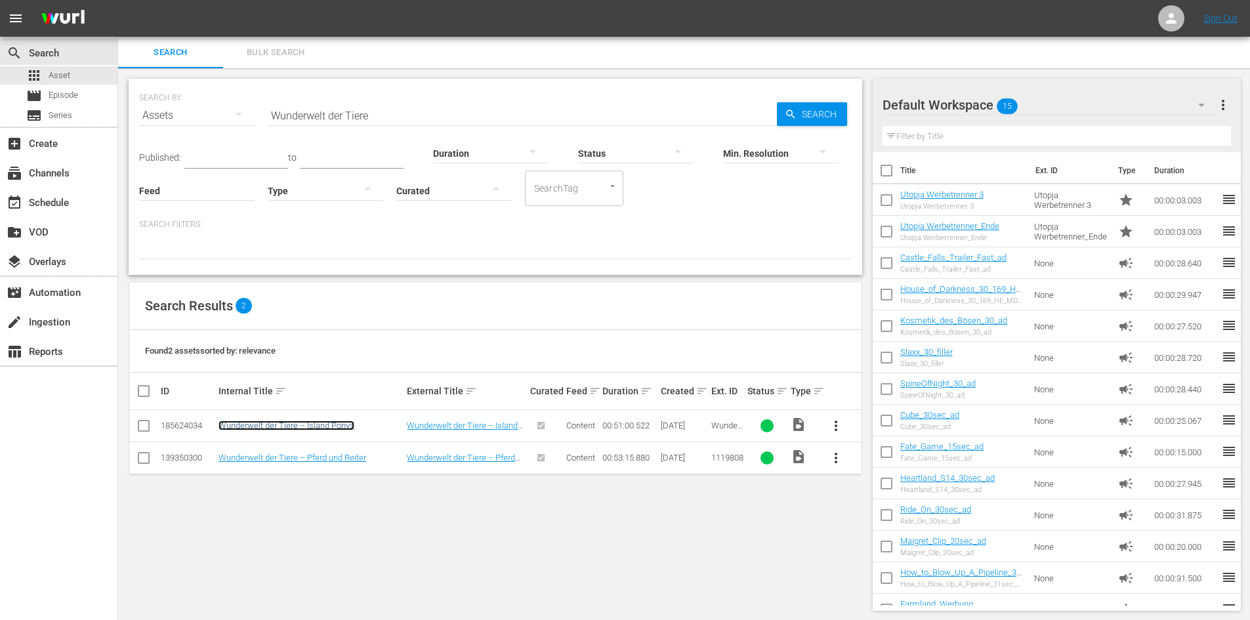
click at [323, 428] on link "Wunderwelt der Tiere – Island Ponys" at bounding box center [286, 426] width 136 height 10
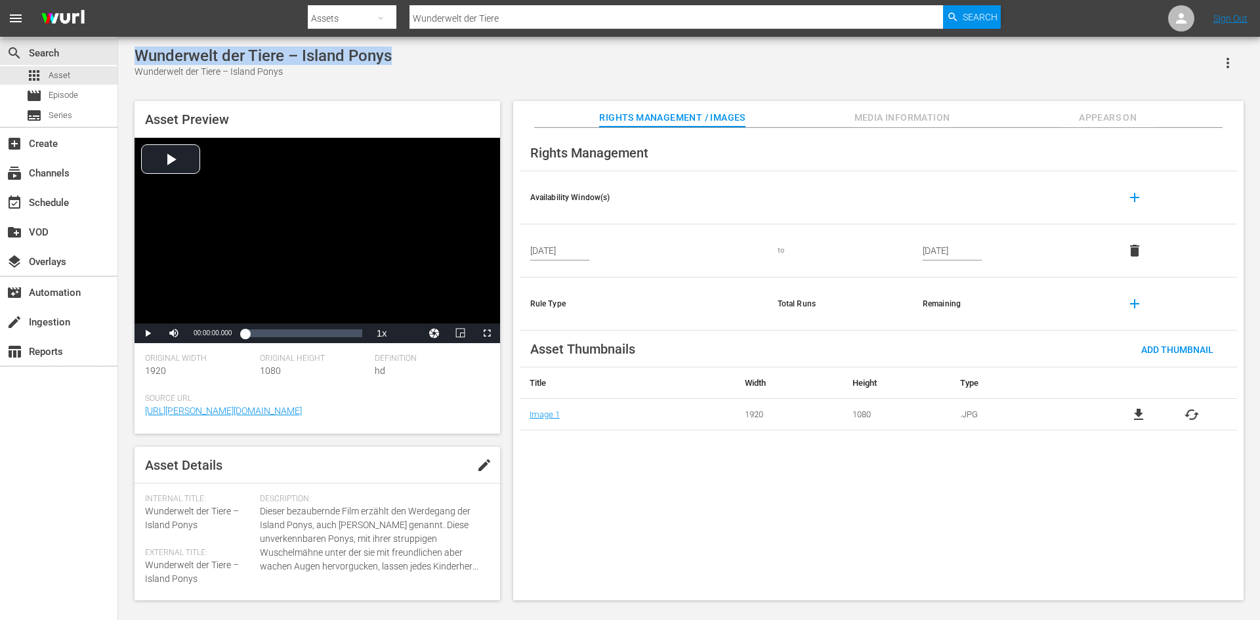
drag, startPoint x: 399, startPoint y: 54, endPoint x: 138, endPoint y: 56, distance: 261.1
click at [138, 56] on div "Wunderwelt der Tiere – Island Ponys Wunderwelt der Tiere – Island Ponys" at bounding box center [688, 63] width 1109 height 32
click at [306, 60] on div "Wunderwelt der Tiere – Island Ponys" at bounding box center [262, 56] width 257 height 18
copy div "Wunderwelt der Tiere – Island Ponys"
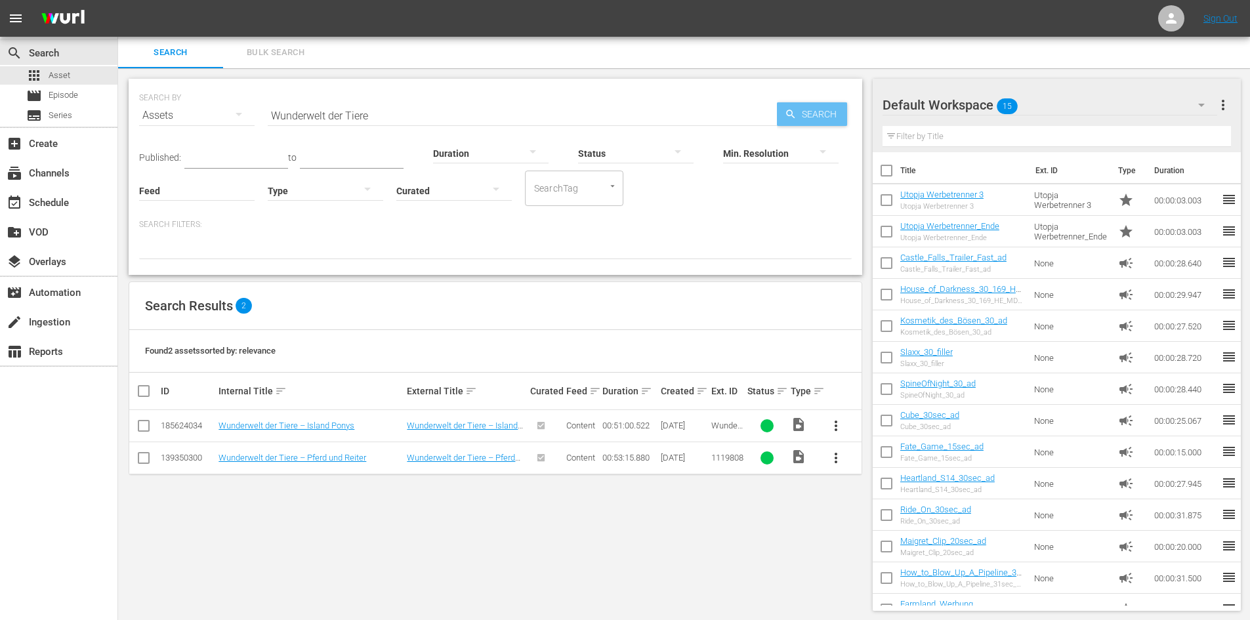
click at [817, 108] on span "Search" at bounding box center [821, 114] width 51 height 24
click at [812, 112] on span "Search" at bounding box center [821, 114] width 51 height 24
click at [344, 463] on link "Wunderwelt der Tiere – Pferd und Reiter" at bounding box center [292, 458] width 148 height 10
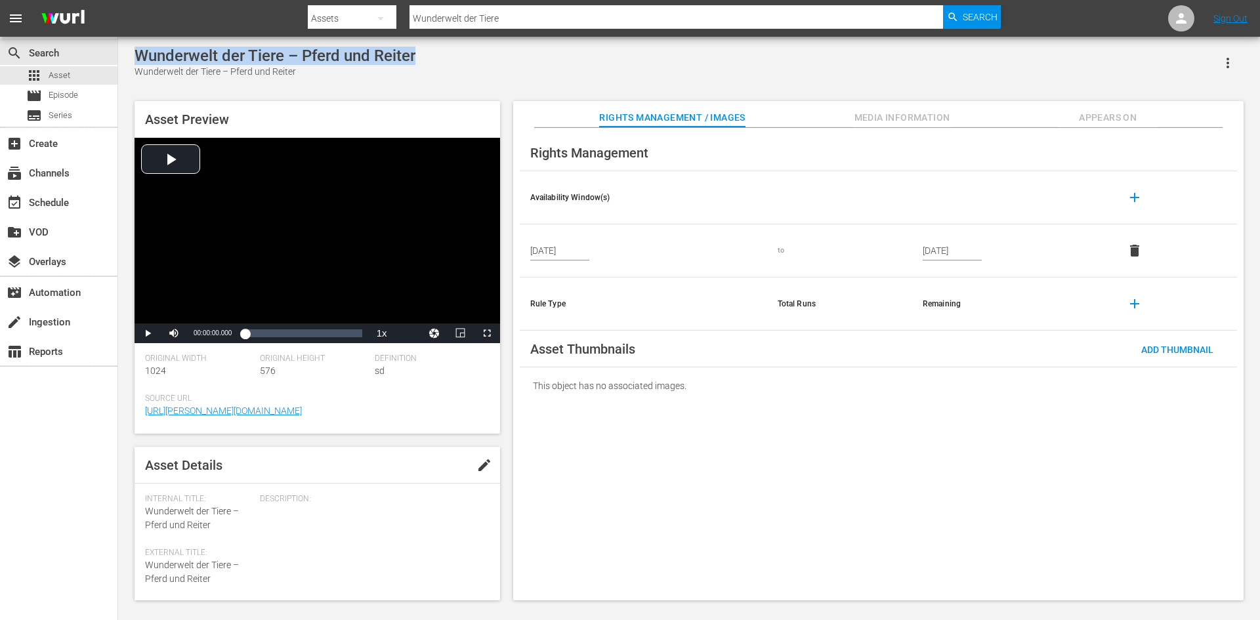
drag, startPoint x: 419, startPoint y: 47, endPoint x: 136, endPoint y: 48, distance: 282.8
click at [136, 48] on div "Wunderwelt der Tiere – Pferd und Reiter Wunderwelt der Tiere – Pferd und Reiter" at bounding box center [688, 63] width 1109 height 32
copy div "Wunderwelt der Tiere – Pferd und Reiter"
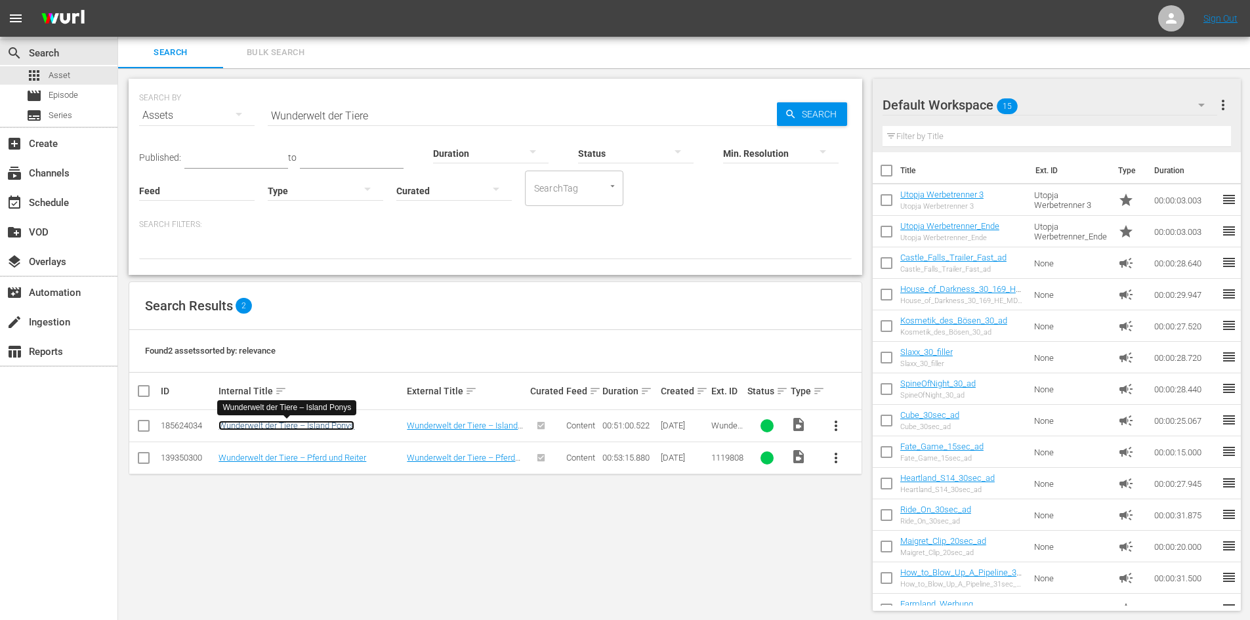
click at [334, 424] on link "Wunderwelt der Tiere – Island Ponys" at bounding box center [286, 426] width 136 height 10
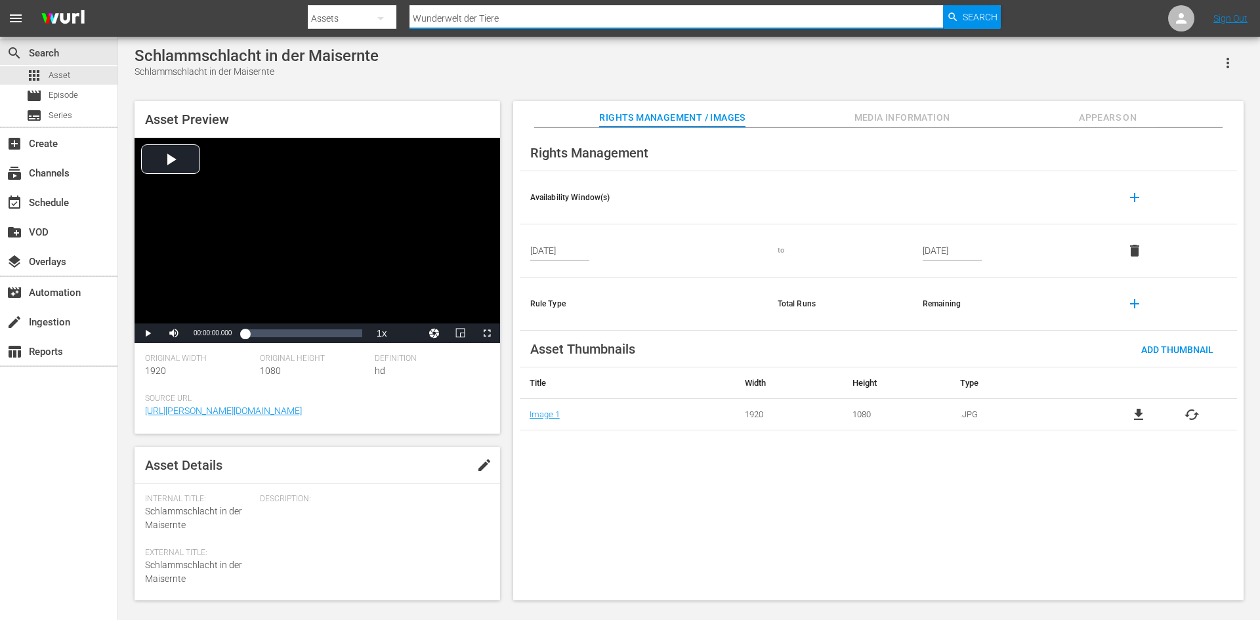
drag, startPoint x: 552, startPoint y: 12, endPoint x: 308, endPoint y: 21, distance: 243.6
click at [308, 21] on div "Search By Assets Search ID, Title, Description, Keywords, or Category Wunderwel…" at bounding box center [654, 18] width 693 height 31
type input "Agrar"
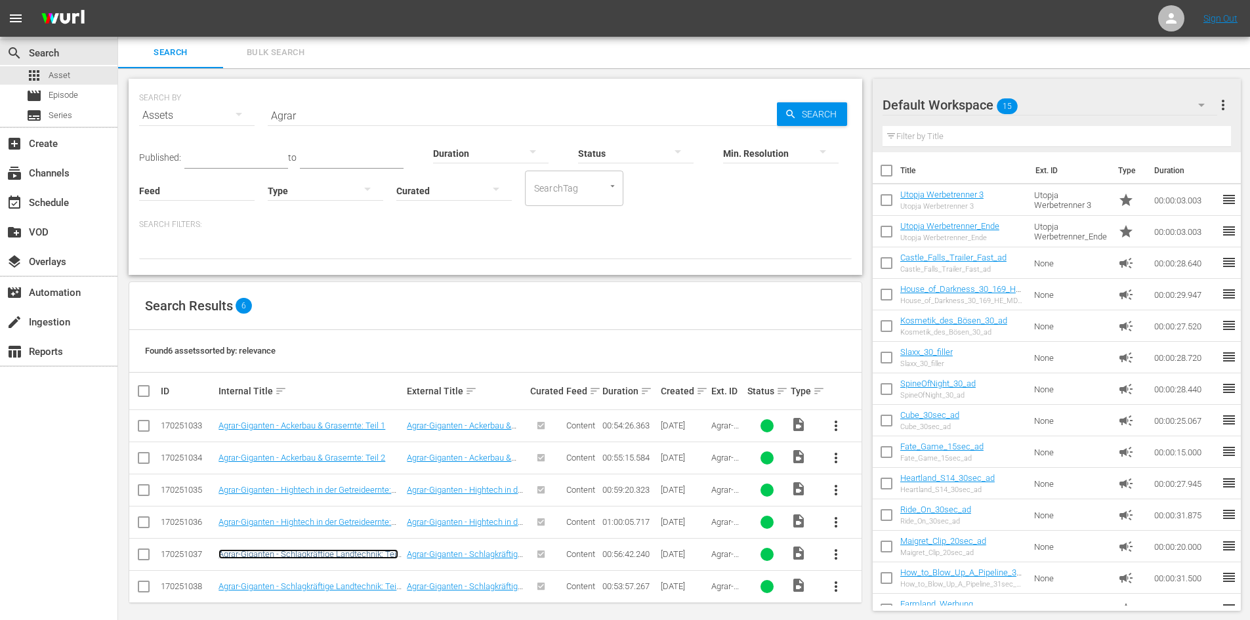
click at [375, 554] on link "Agrar-Giganten - Schlagkräftige Landtechnik: Teil 1" at bounding box center [308, 559] width 180 height 20
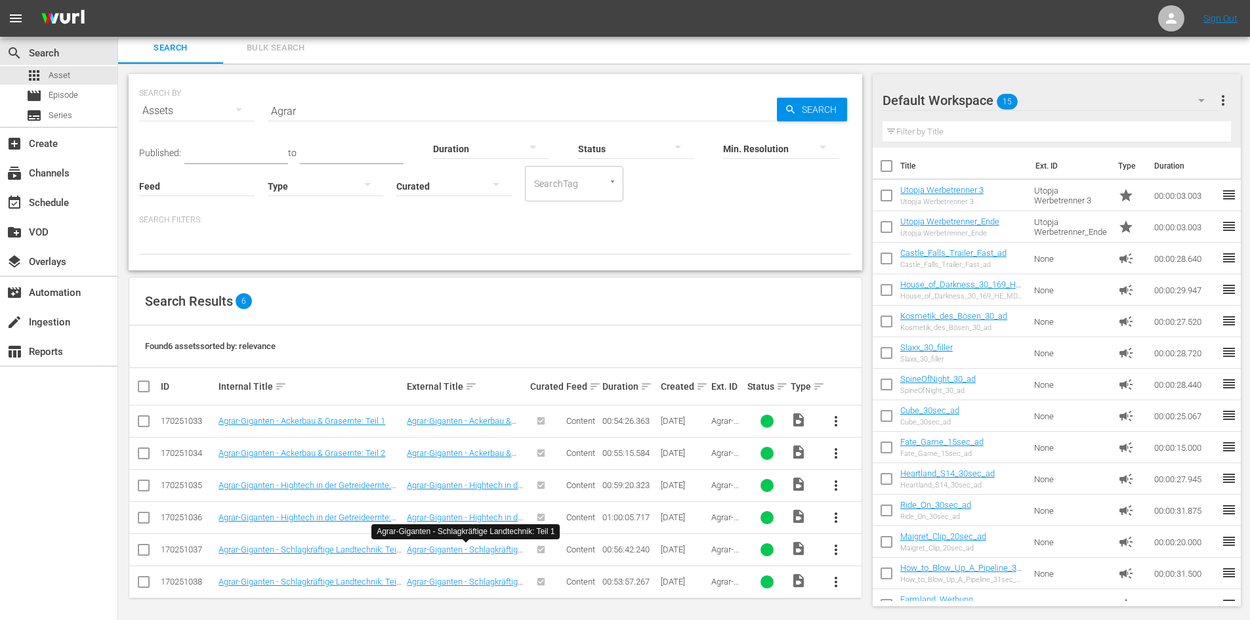
scroll to position [7, 0]
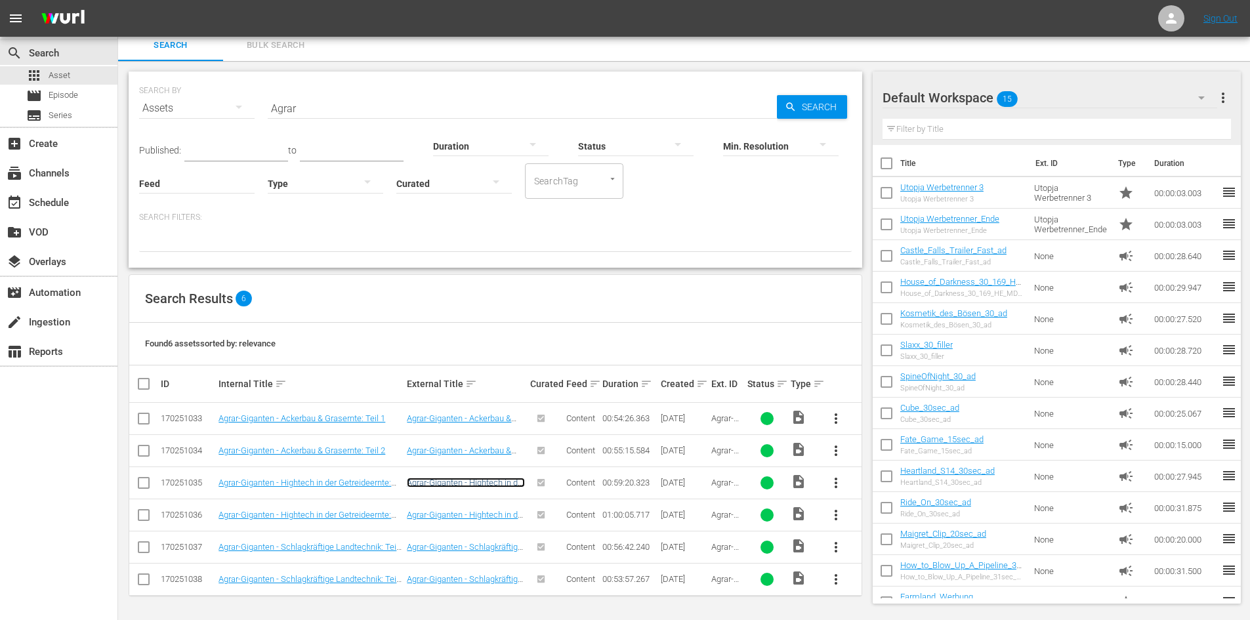
click at [468, 484] on link "Agrar-Giganten - Hightech in der Getreideernte: Teil 1" at bounding box center [466, 488] width 118 height 20
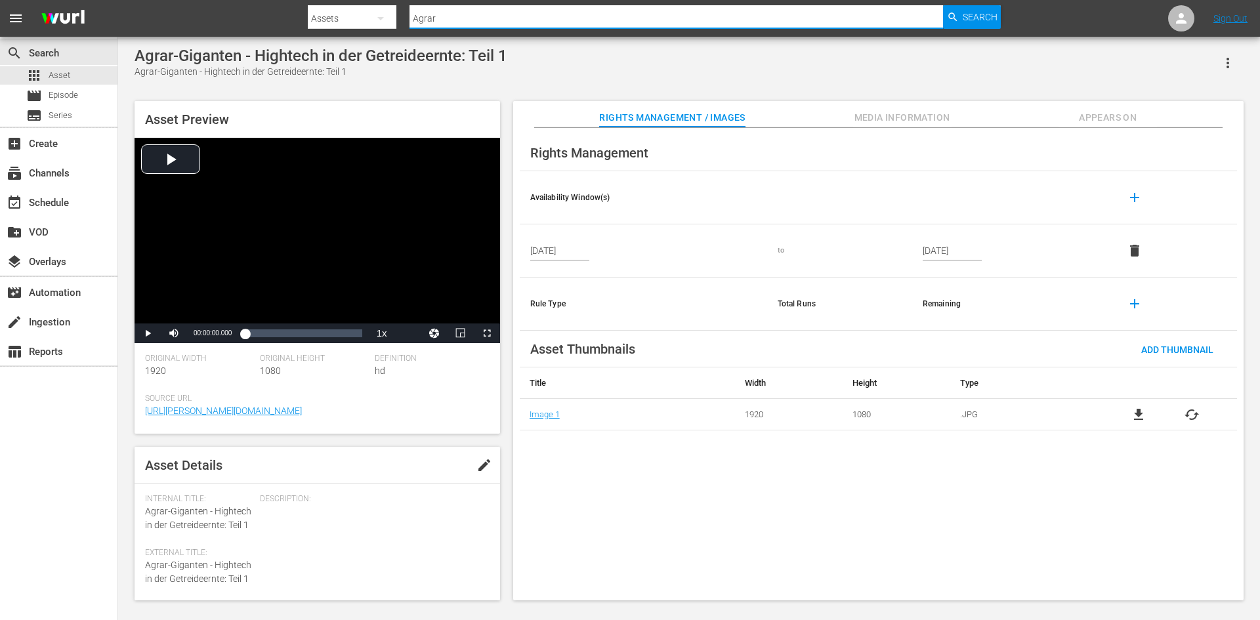
drag, startPoint x: 464, startPoint y: 20, endPoint x: 325, endPoint y: 35, distance: 140.0
click at [325, 34] on div "Search By Assets Search ID, Title, Description, Keywords, or Category Agrar Sea…" at bounding box center [654, 18] width 693 height 31
type input "Mein liebstes FOhlen"
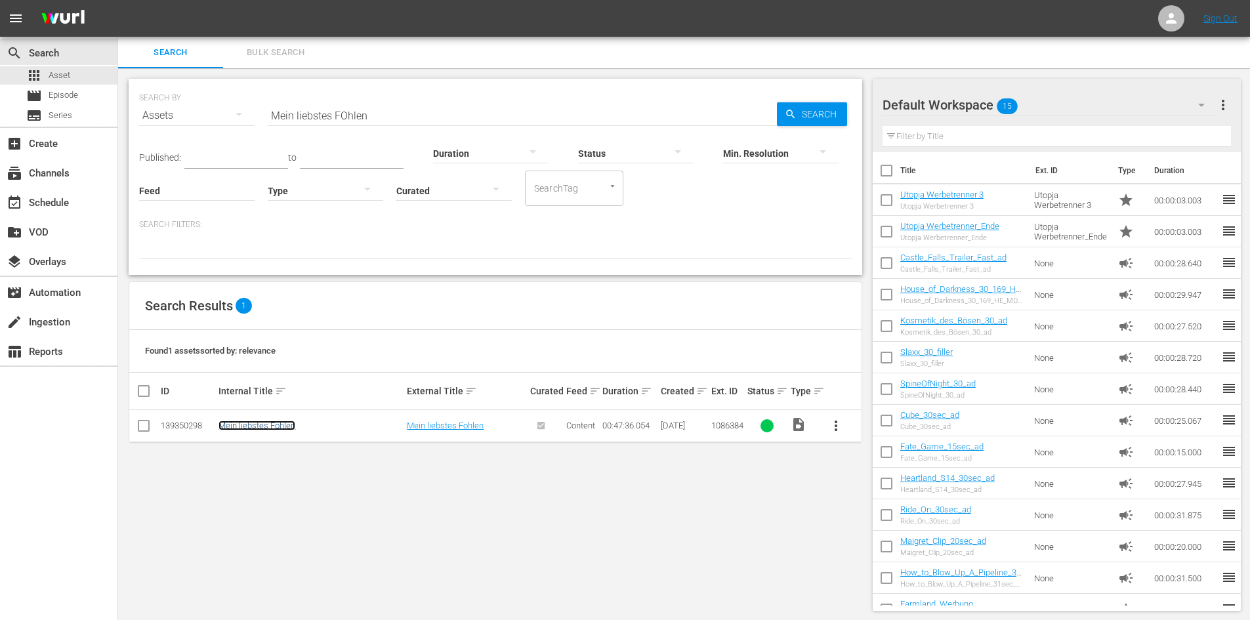
click at [272, 427] on link "Mein liebstes Fohlen" at bounding box center [256, 426] width 77 height 10
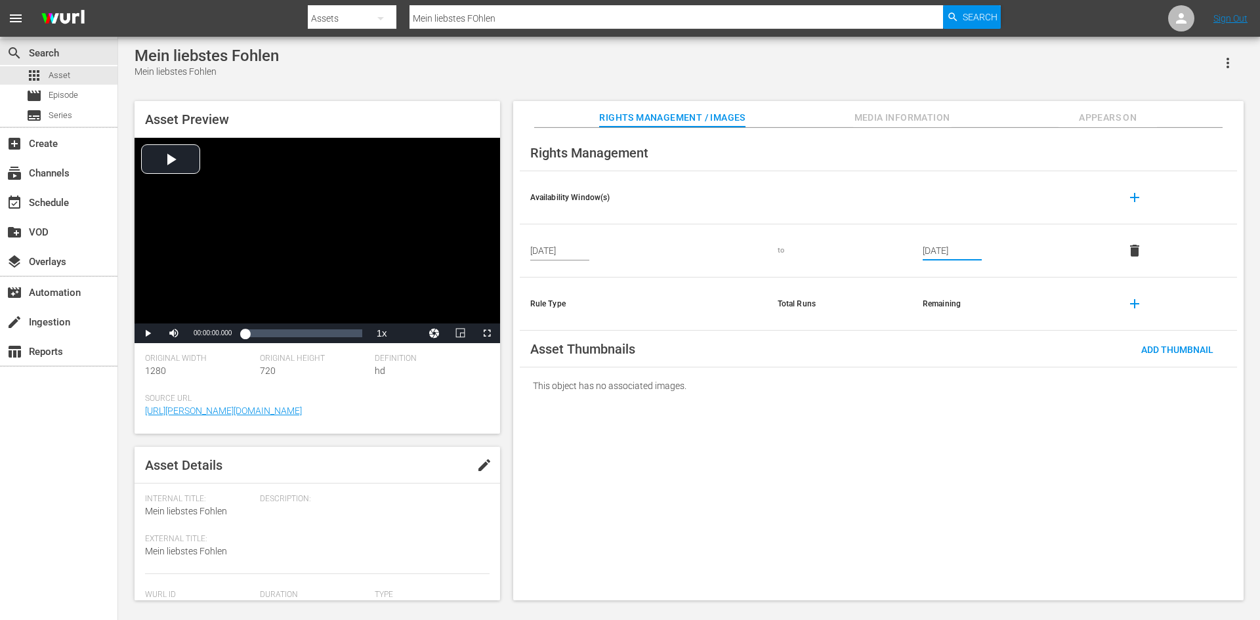
drag, startPoint x: 978, startPoint y: 249, endPoint x: 909, endPoint y: 251, distance: 69.6
click at [909, 251] on tr "Nov 1, 2023 to Sep 19, 2029 delete" at bounding box center [878, 250] width 717 height 53
drag, startPoint x: 178, startPoint y: 51, endPoint x: 135, endPoint y: 50, distance: 43.3
click at [135, 50] on div "Mein liebstes Fohlen Mein liebstes Fohlen" at bounding box center [688, 63] width 1109 height 32
copy div "Mein liebstes Fohlen"
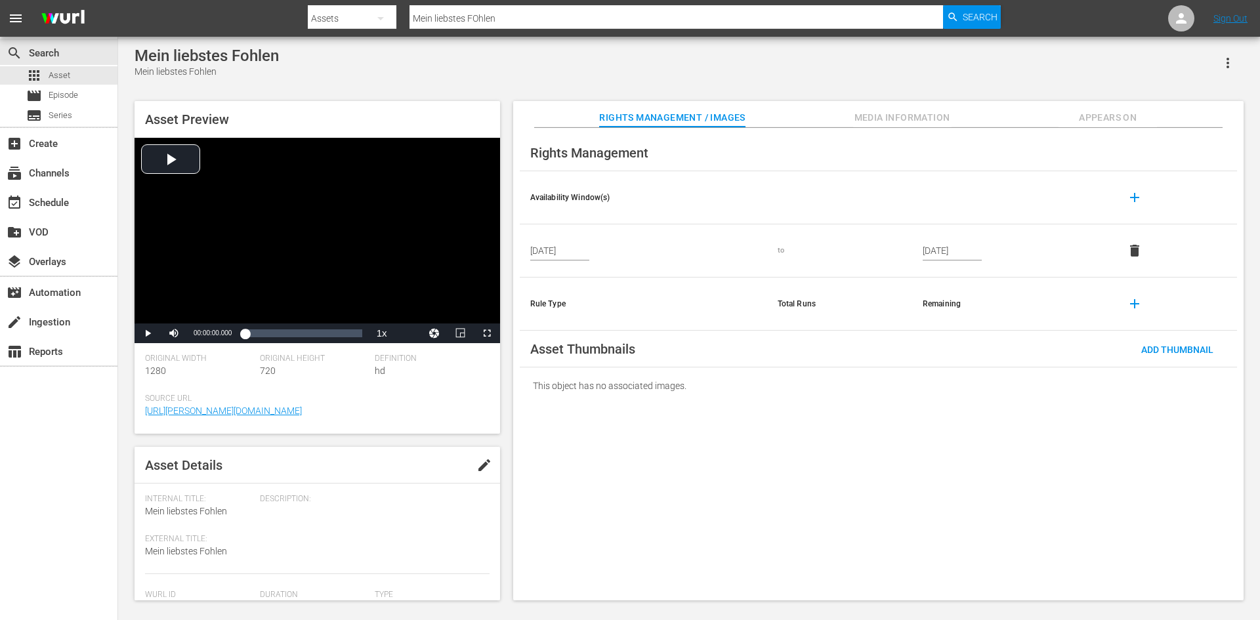
drag, startPoint x: 986, startPoint y: 243, endPoint x: 921, endPoint y: 249, distance: 65.2
click at [921, 249] on td "Sep 19, 2029" at bounding box center [1010, 250] width 196 height 53
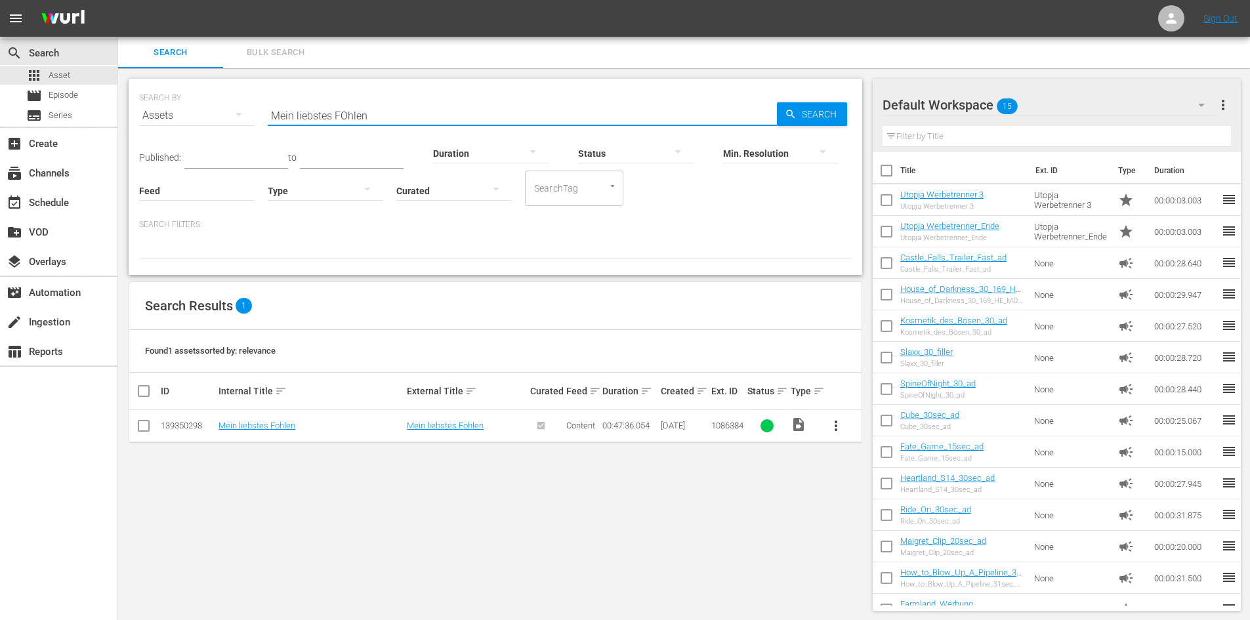
drag, startPoint x: 389, startPoint y: 112, endPoint x: 255, endPoint y: 146, distance: 138.8
click at [255, 146] on div "SEARCH BY Search By Assets Search ID, Title, Description, Keywords, or Category…" at bounding box center [495, 177] width 733 height 196
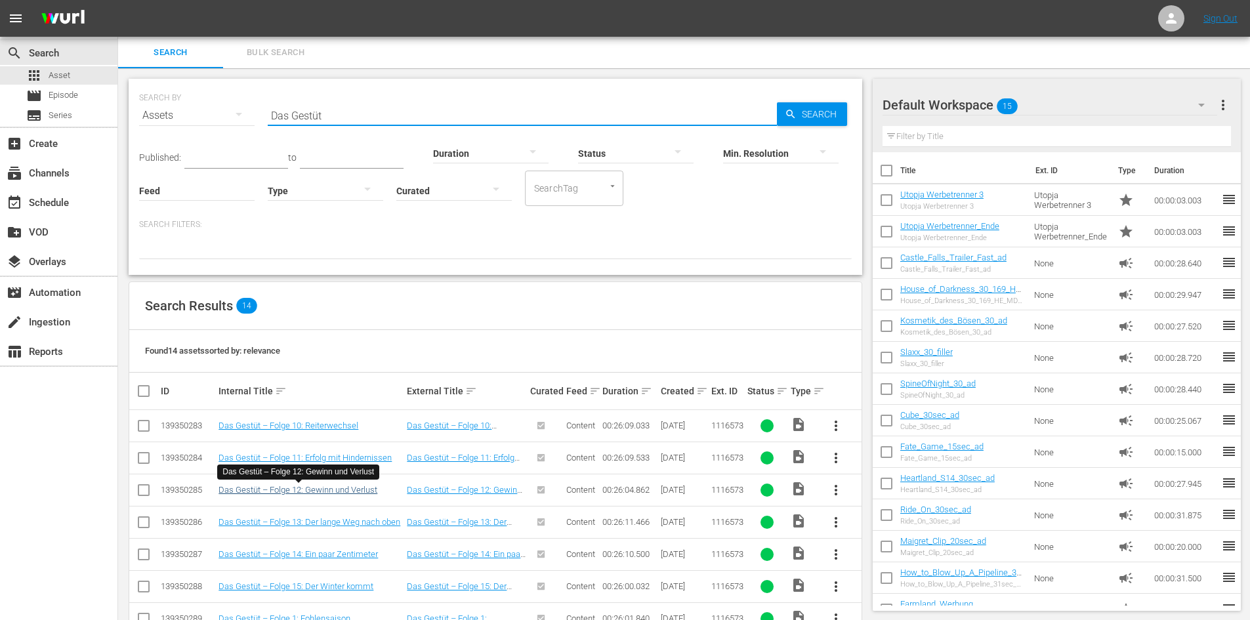
scroll to position [66, 0]
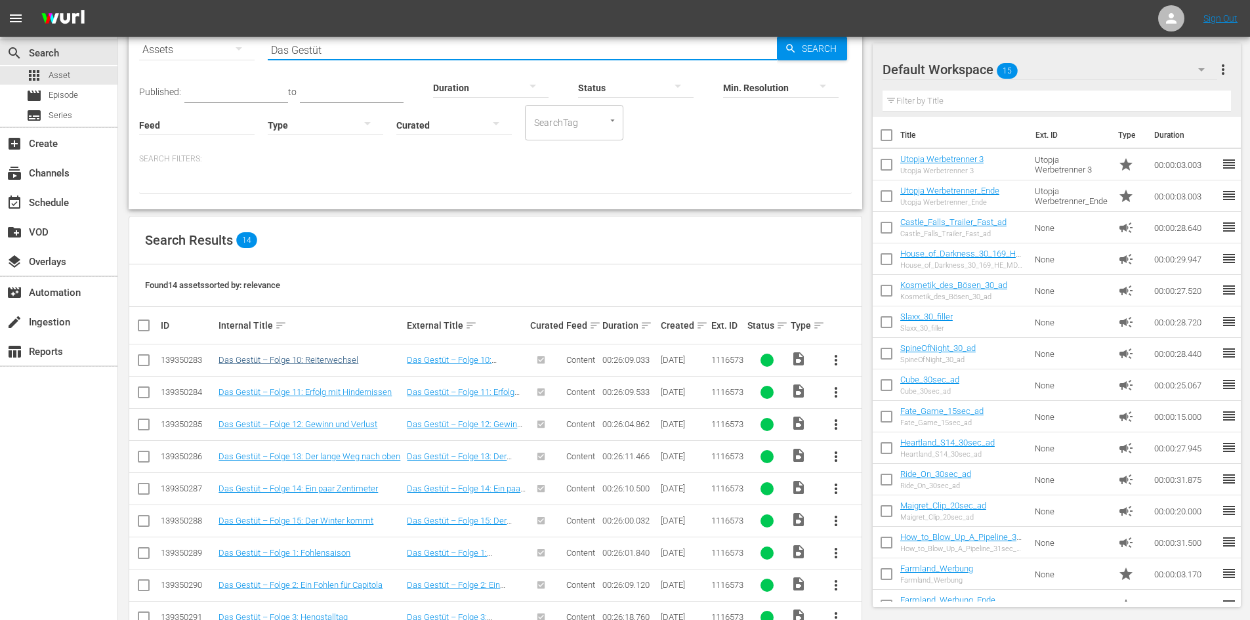
type input "Das Gestüt"
click at [294, 361] on link "Das Gestüt – Folge 10: Reiterwechsel" at bounding box center [288, 360] width 140 height 10
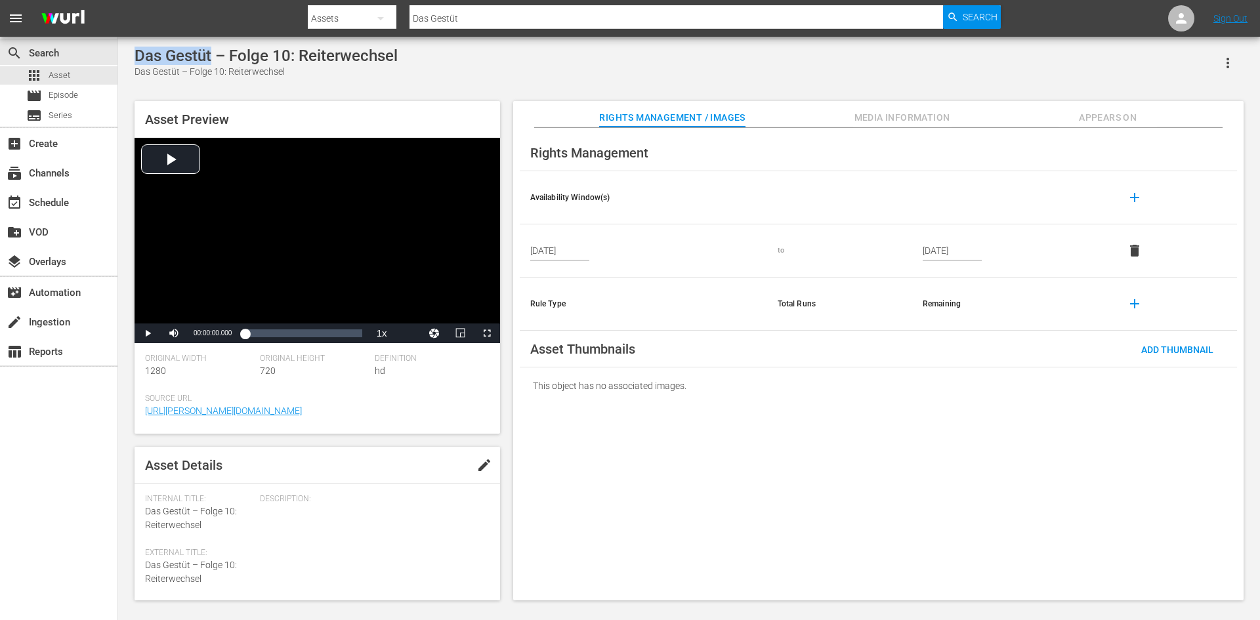
drag, startPoint x: 211, startPoint y: 55, endPoint x: 134, endPoint y: 63, distance: 77.2
click at [134, 63] on div "Das Gestüt – Folge 10: Reiterwechsel" at bounding box center [265, 56] width 263 height 18
copy div "Das Gestüt"
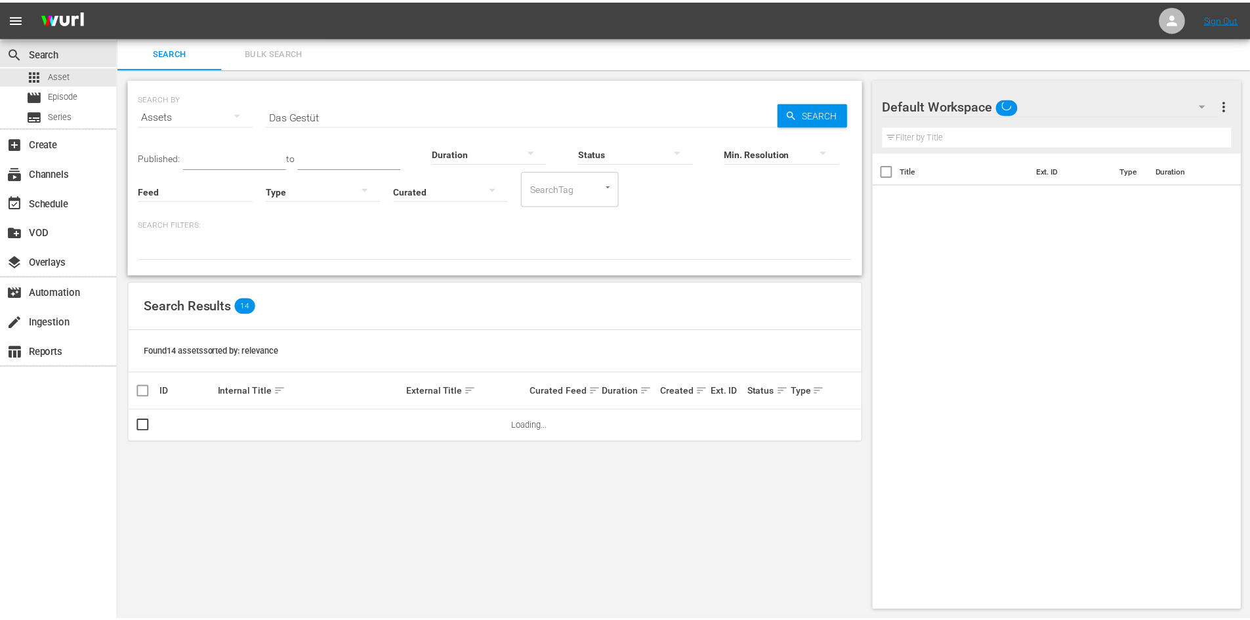
scroll to position [1, 0]
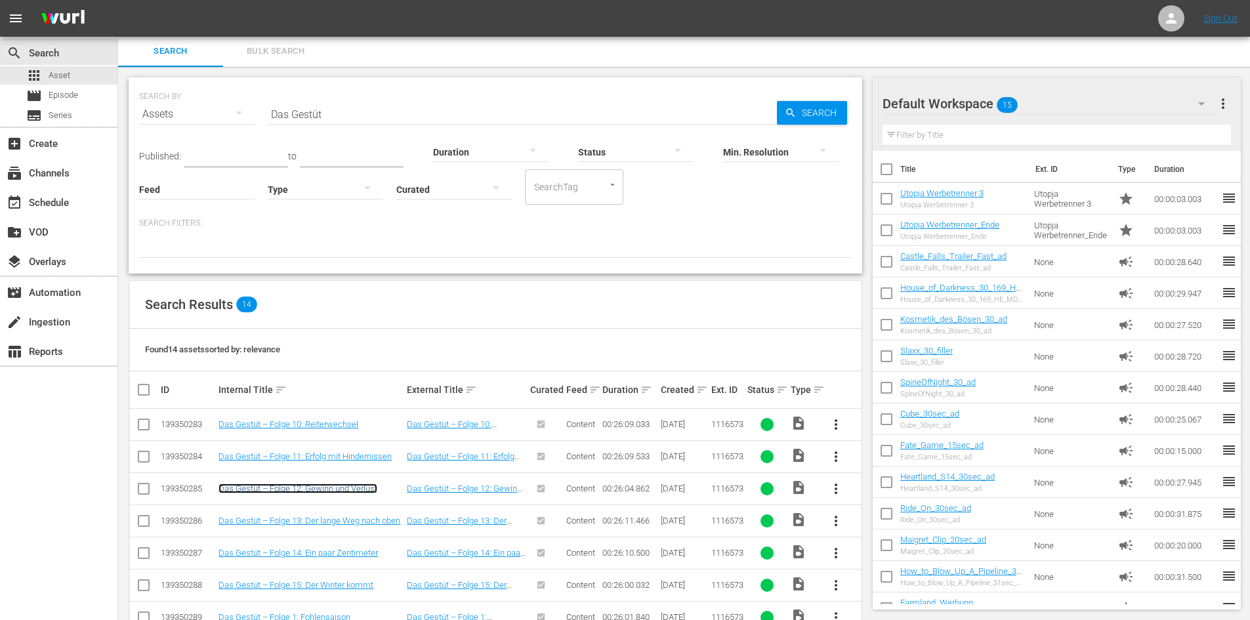
click at [314, 489] on link "Das Gestüt – Folge 12: Gewinn und Verlust" at bounding box center [297, 489] width 159 height 10
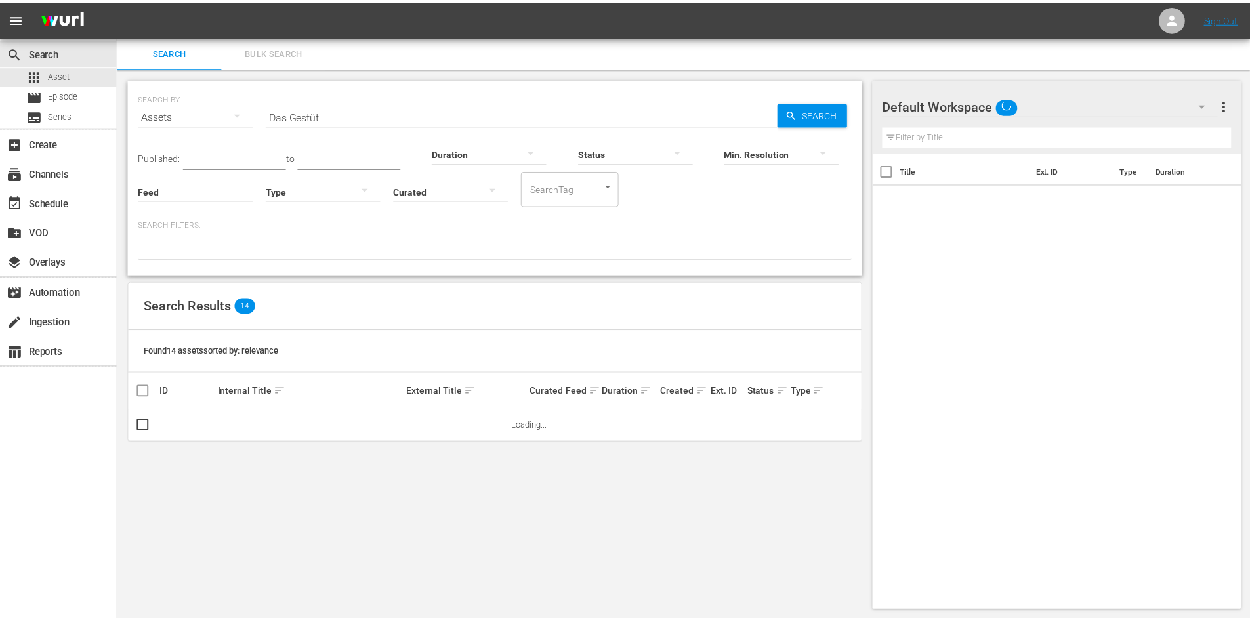
scroll to position [1, 0]
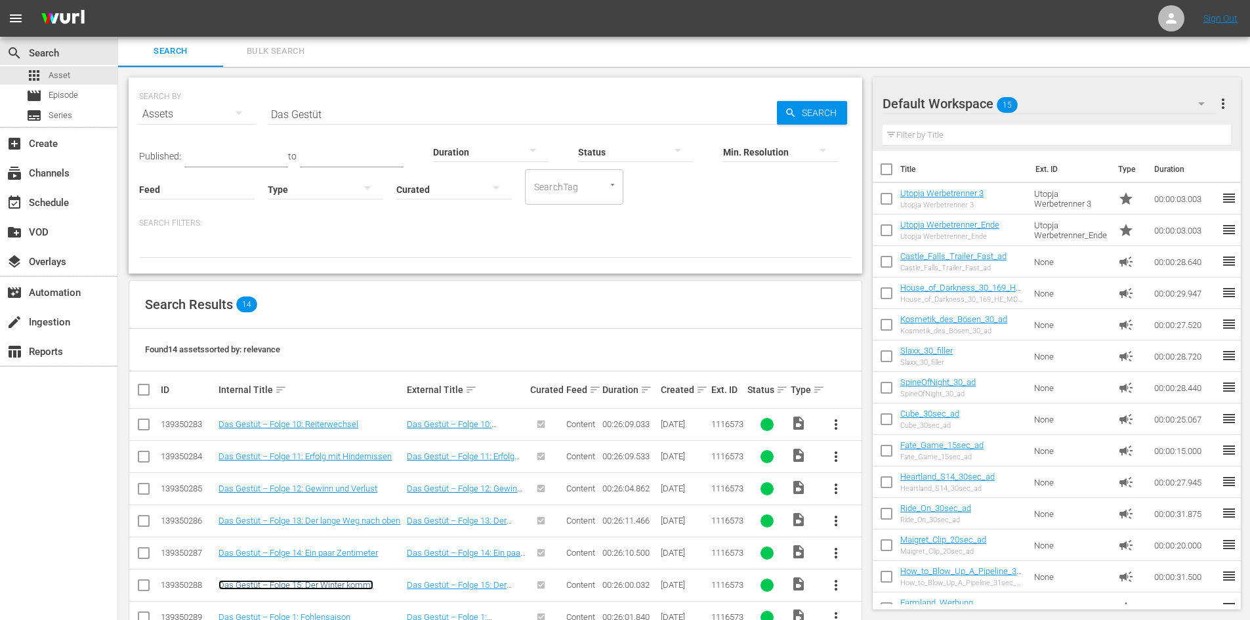
click at [286, 584] on link "Das Gestüt – Folge 15: Der Winter kommt" at bounding box center [295, 585] width 155 height 10
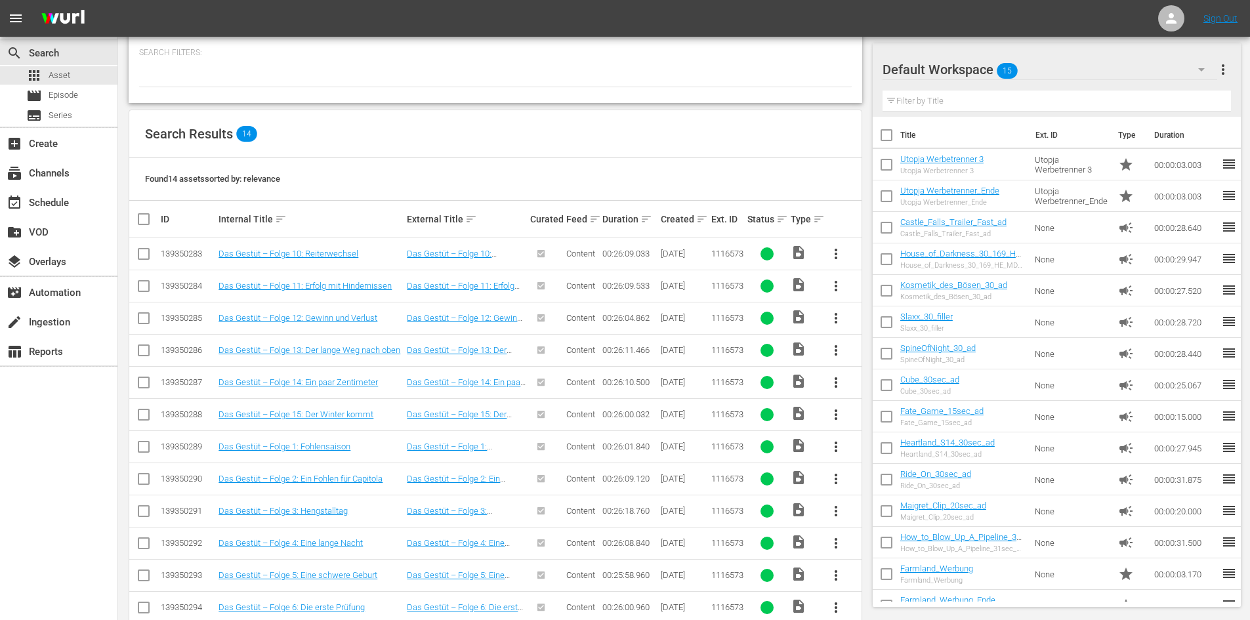
scroll to position [198, 0]
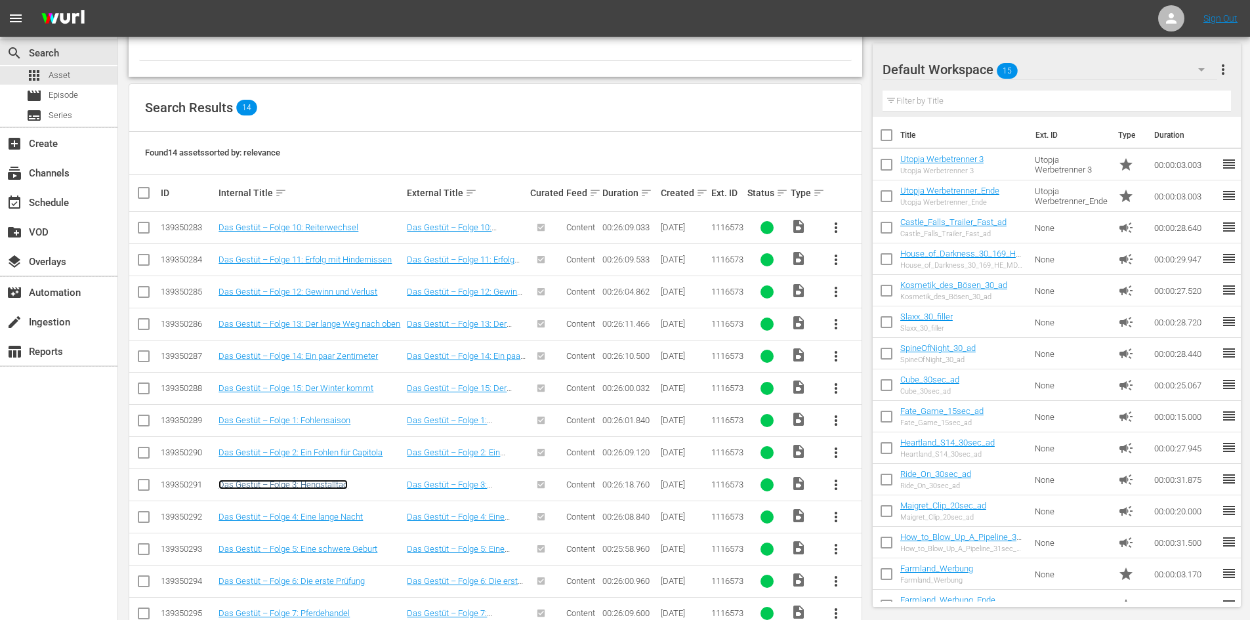
click at [282, 487] on link "Das Gestüt – Folge 3: Hengstalltag" at bounding box center [282, 485] width 129 height 10
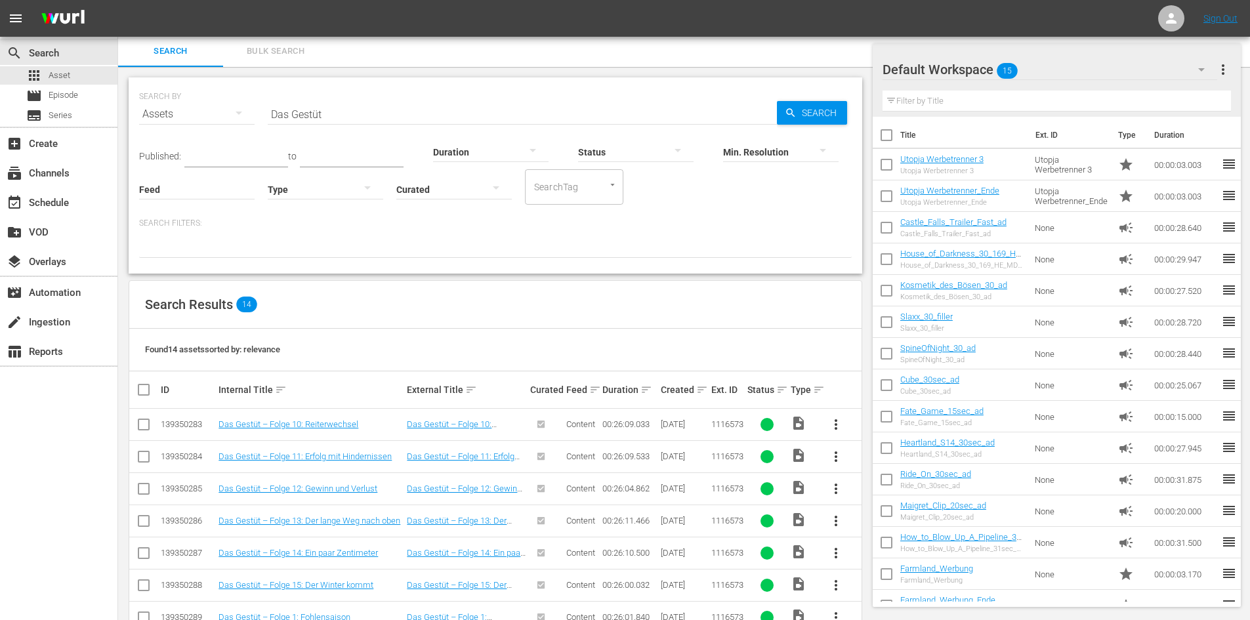
scroll to position [198, 0]
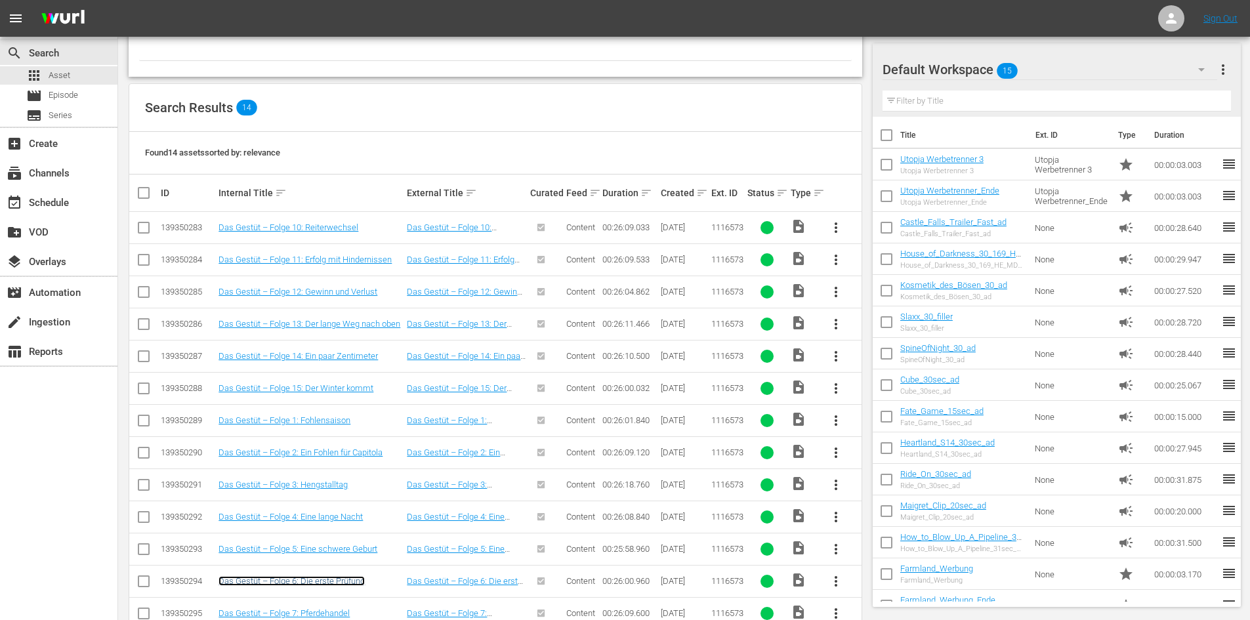
click at [264, 581] on link "Das Gestüt – Folge 6: Die erste Prüfung" at bounding box center [291, 581] width 146 height 10
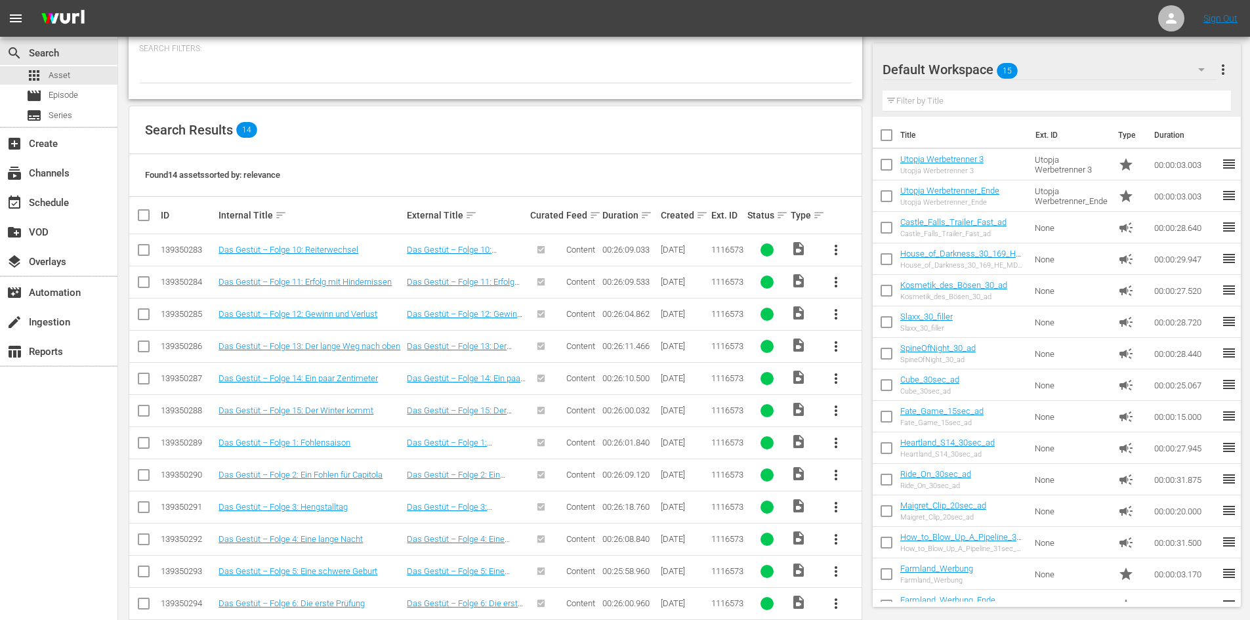
scroll to position [264, 0]
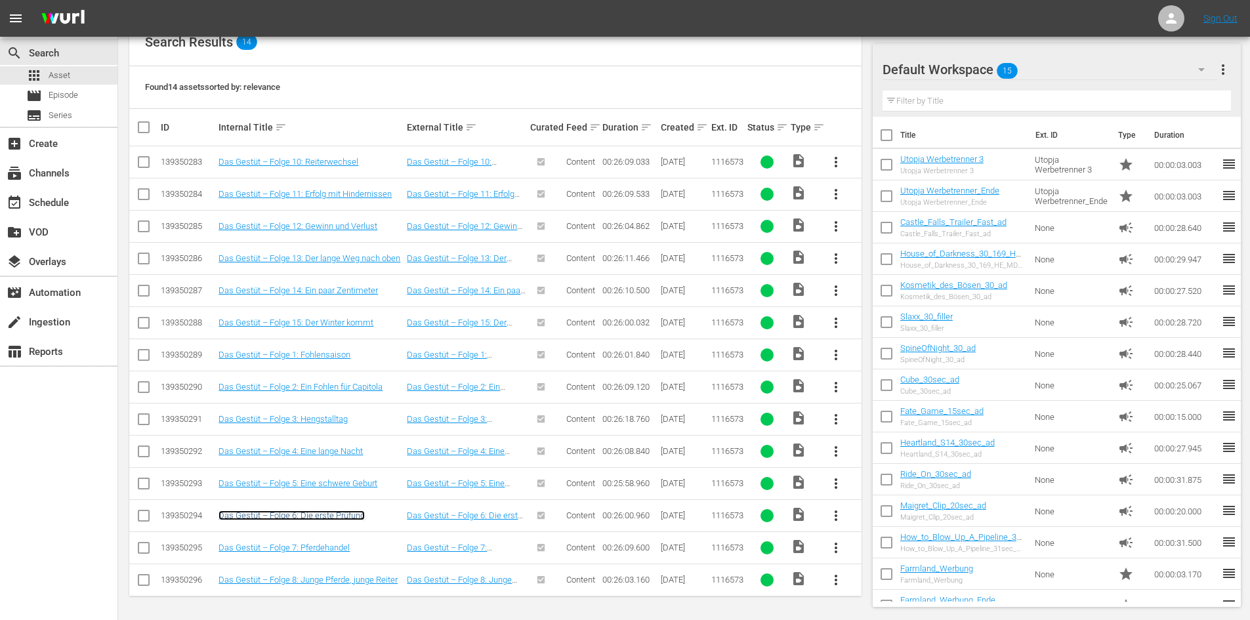
click at [297, 514] on link "Das Gestüt – Folge 6: Die erste Prüfung" at bounding box center [291, 515] width 146 height 10
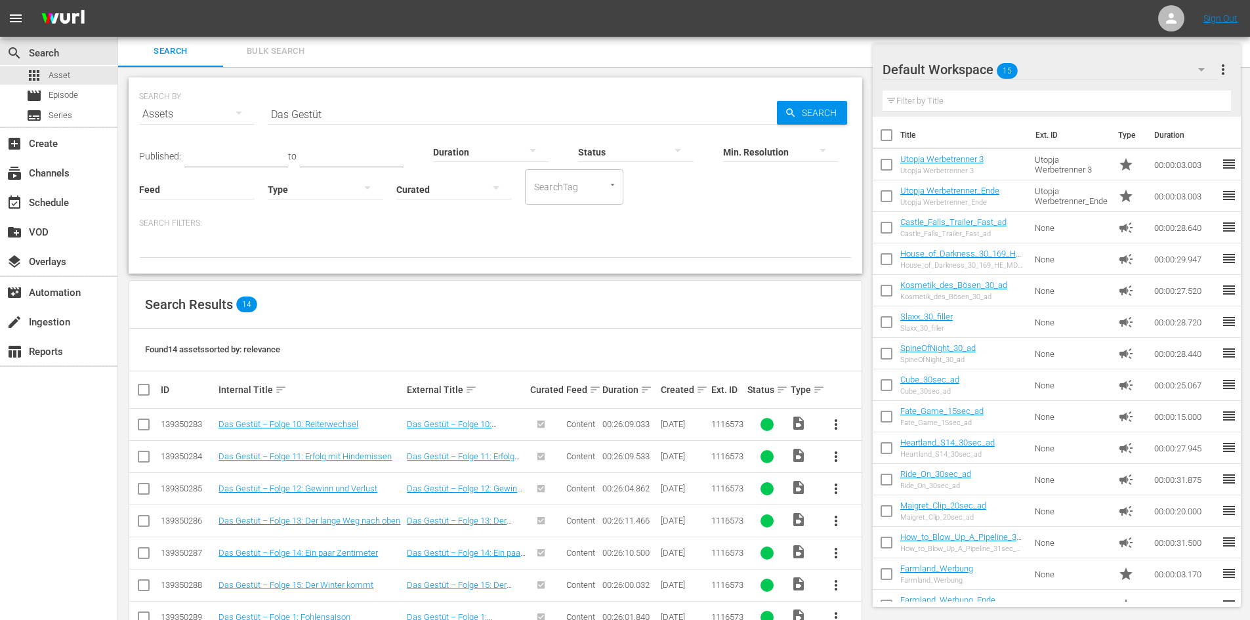
scroll to position [264, 0]
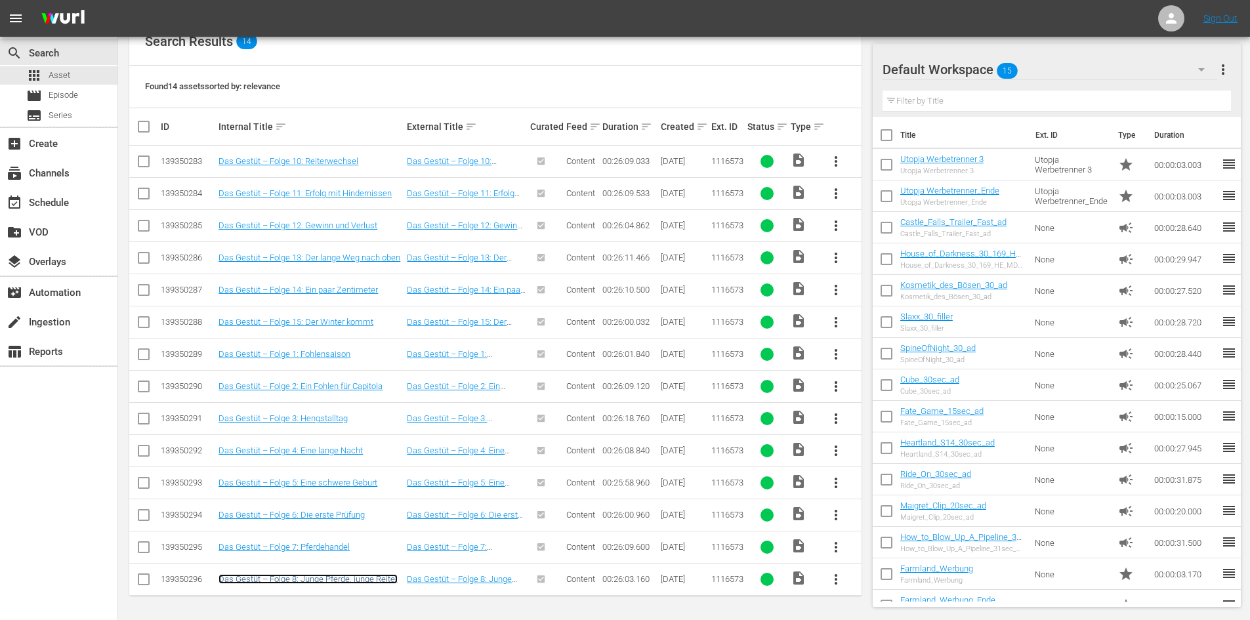
click at [346, 580] on link "Das Gestüt – Folge 8: Junge Pferde, junge Reiter" at bounding box center [307, 579] width 179 height 10
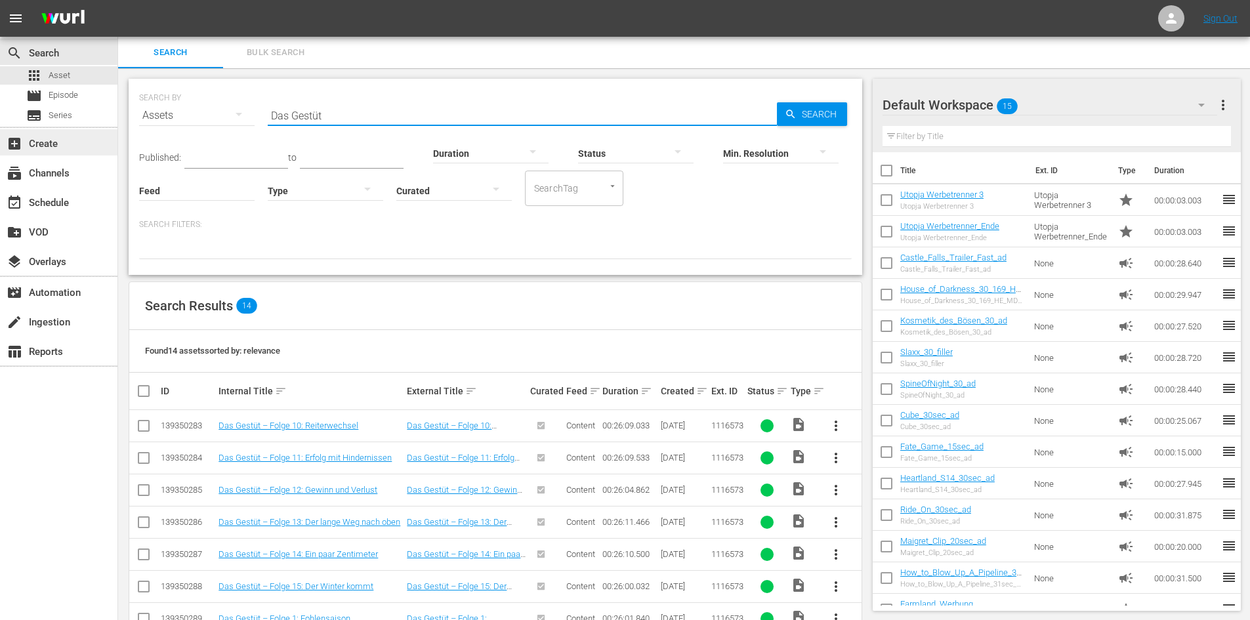
drag, startPoint x: 338, startPoint y: 118, endPoint x: 28, endPoint y: 133, distance: 310.7
click at [118, 0] on div "search Search apps Asset movie Episode subtitles Series add_box Create subscrip…" at bounding box center [684, 0] width 1132 height 0
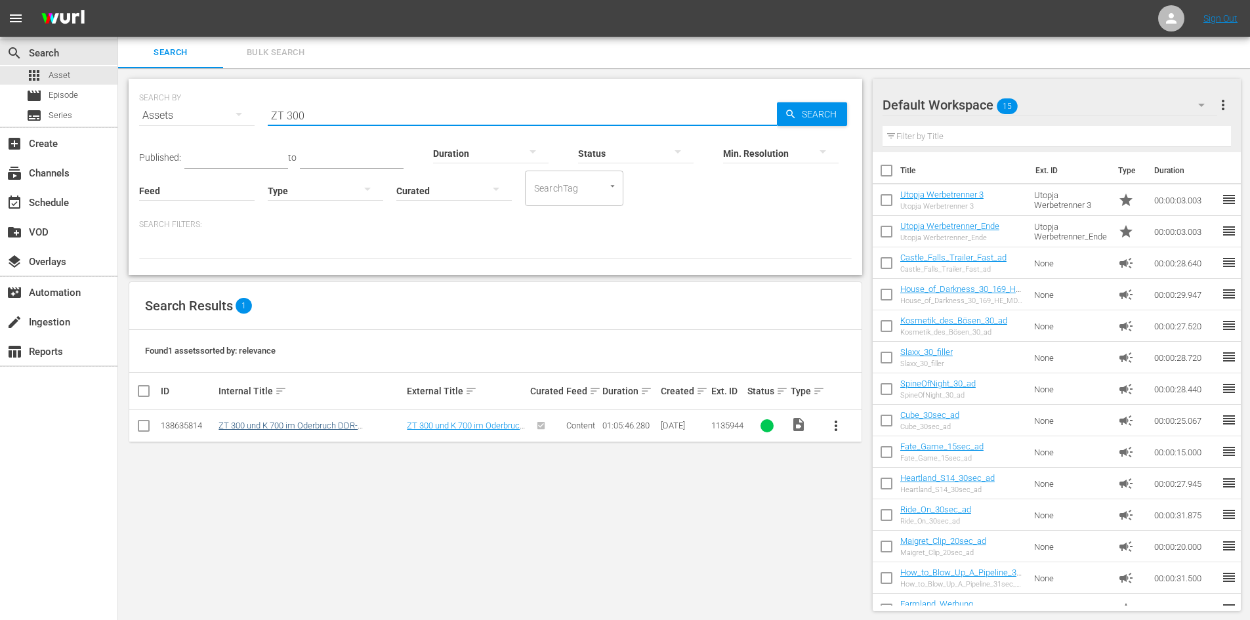
type input "ZT 300"
click at [287, 426] on link "ZT 300 und K 700 im Oderbruch DDR-Allzweckwaffe" at bounding box center [287, 431] width 139 height 20
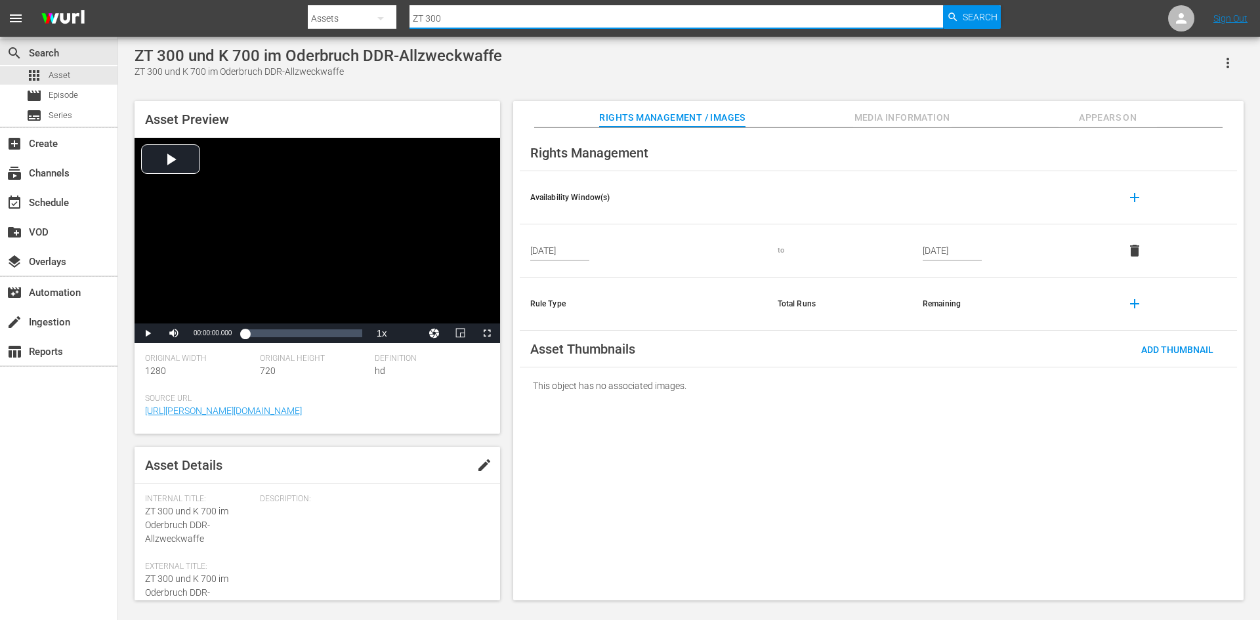
drag, startPoint x: 586, startPoint y: 11, endPoint x: 299, endPoint y: 10, distance: 286.7
click at [299, 10] on nav "menu Search By Assets Search ID, Title, Description, Keywords, or Category ZT 3…" at bounding box center [630, 18] width 1260 height 37
type input "Traktoren der 60er"
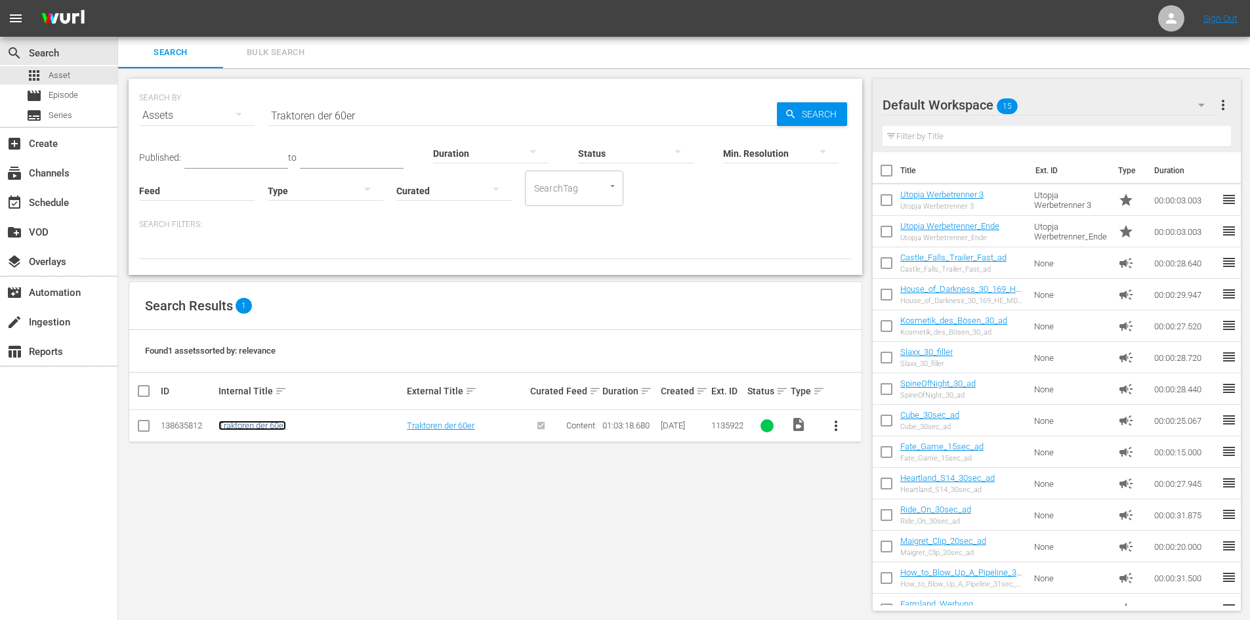
click at [256, 427] on link "Traktoren der 60er" at bounding box center [252, 426] width 68 height 10
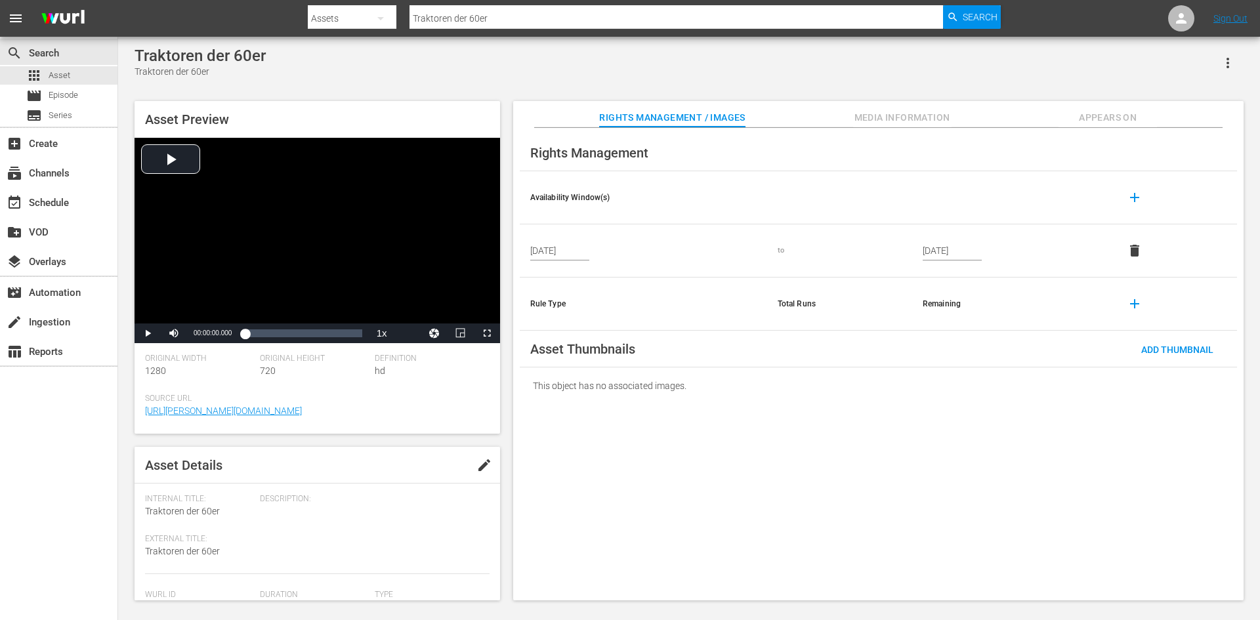
drag, startPoint x: 529, startPoint y: 18, endPoint x: 286, endPoint y: 22, distance: 242.8
click at [286, 22] on nav "menu Search By Assets Search ID, Title, Description, Keywords, or Category Trak…" at bounding box center [630, 18] width 1260 height 37
click at [459, 16] on input "Moderne LAndtechnik im EInsatz" at bounding box center [675, 18] width 533 height 31
type input "Moderne Landtechnik im EInsatz"
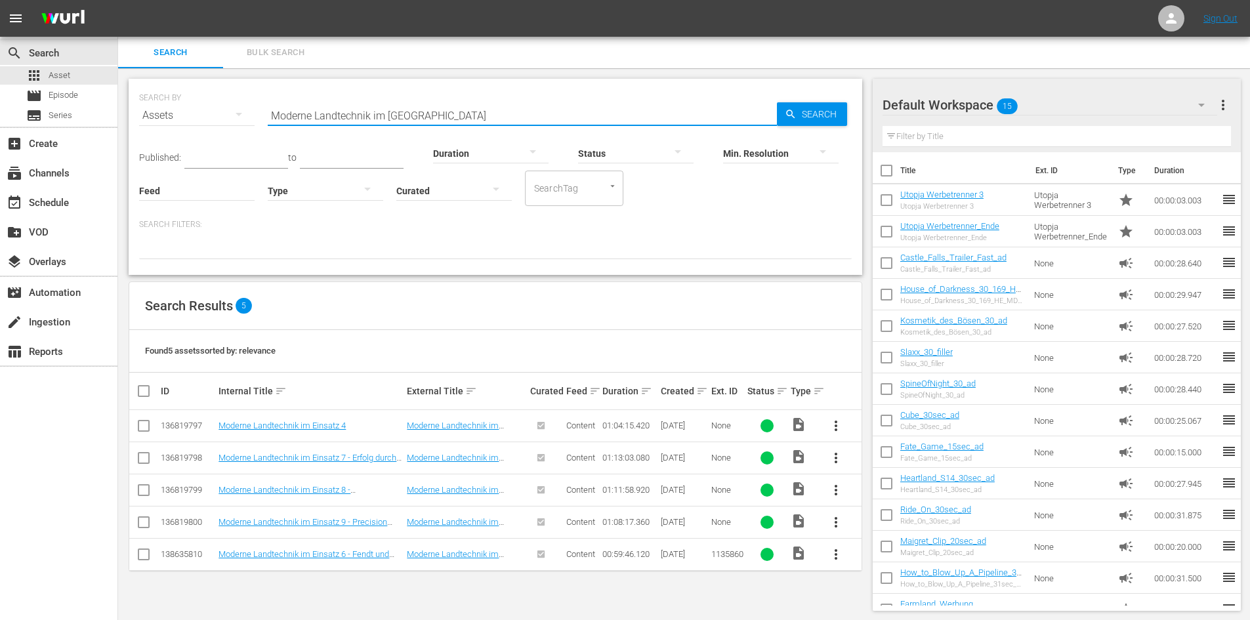
drag, startPoint x: 246, startPoint y: 127, endPoint x: 173, endPoint y: 128, distance: 72.8
click at [173, 128] on div "SEARCH BY Search By Assets Search ID, Title, Description, Keywords, or Category…" at bounding box center [495, 107] width 712 height 47
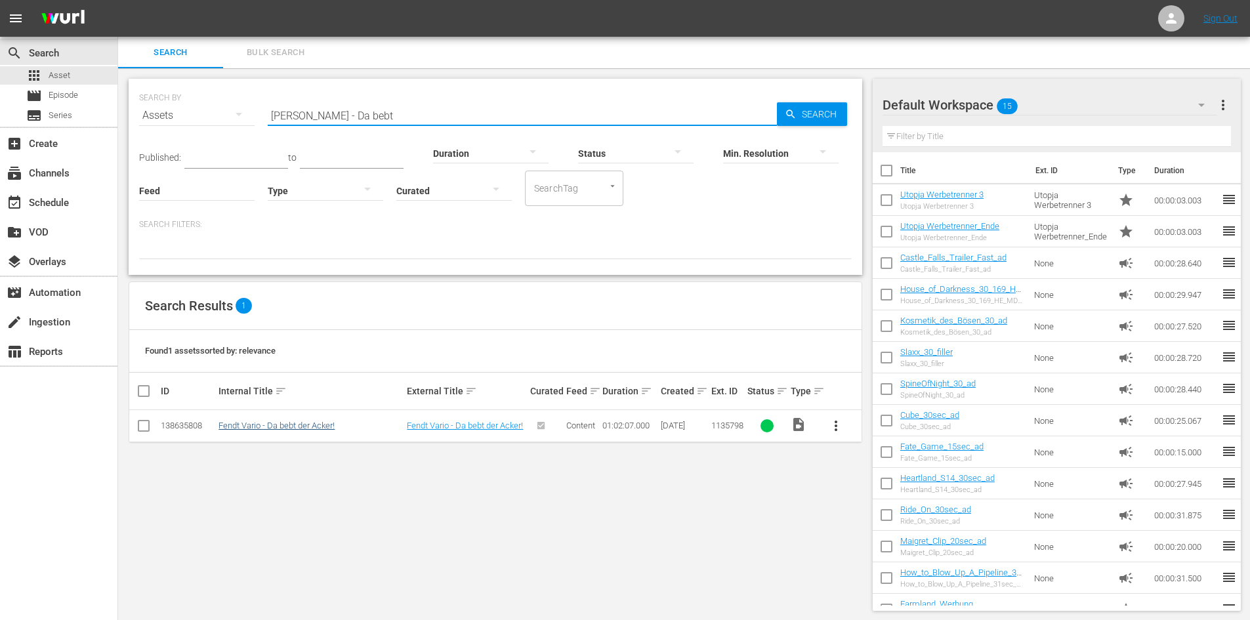
type input "Fendt Vario - Da bebt"
click at [321, 423] on link "Fendt Vario - Da bebt der Acker!" at bounding box center [276, 426] width 116 height 10
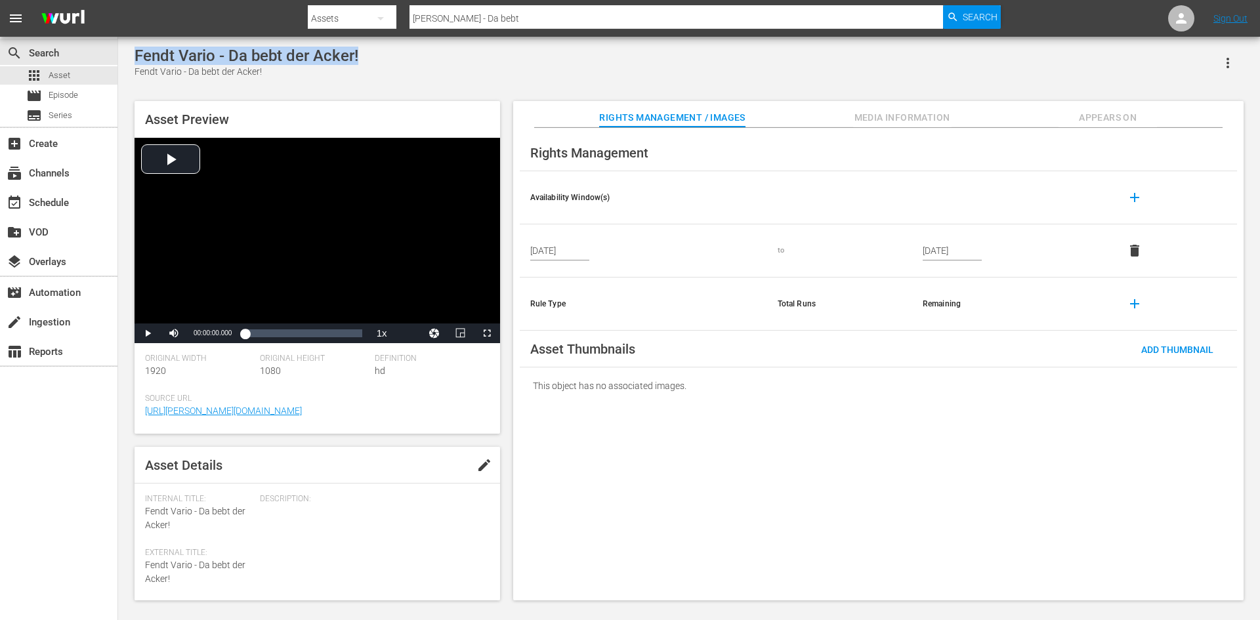
drag, startPoint x: 369, startPoint y: 53, endPoint x: 128, endPoint y: 55, distance: 241.4
click at [128, 55] on div "Fendt Vario - Da bebt der Acker! Fendt Vario - Da bebt der Acker! Asset Preview…" at bounding box center [689, 320] width 1122 height 547
copy div "Fendt Vario - Da bebt der Acker!"
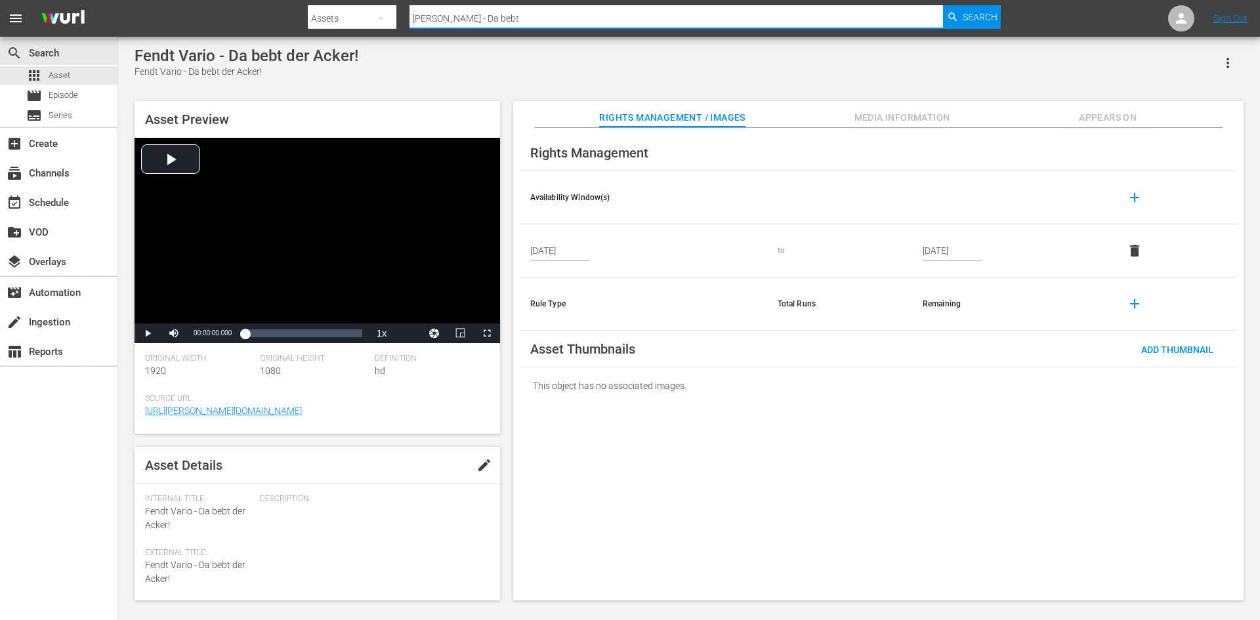
drag, startPoint x: 543, startPoint y: 12, endPoint x: 253, endPoint y: 39, distance: 291.3
click at [252, 37] on div "menu Search By Assets Search ID, Title, Description, Keywords, or Category Fend…" at bounding box center [630, 302] width 1260 height 604
type input "Ein Leben lang [PERSON_NAME]"
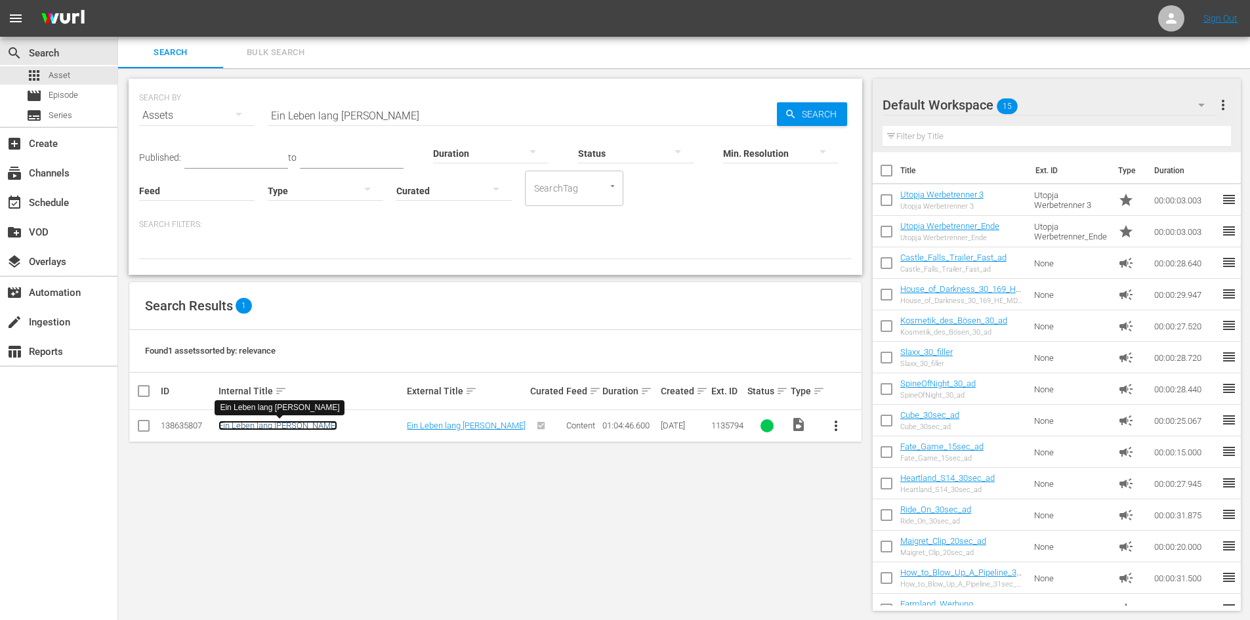
click at [240, 424] on link "Ein Leben lang [PERSON_NAME]" at bounding box center [277, 426] width 119 height 10
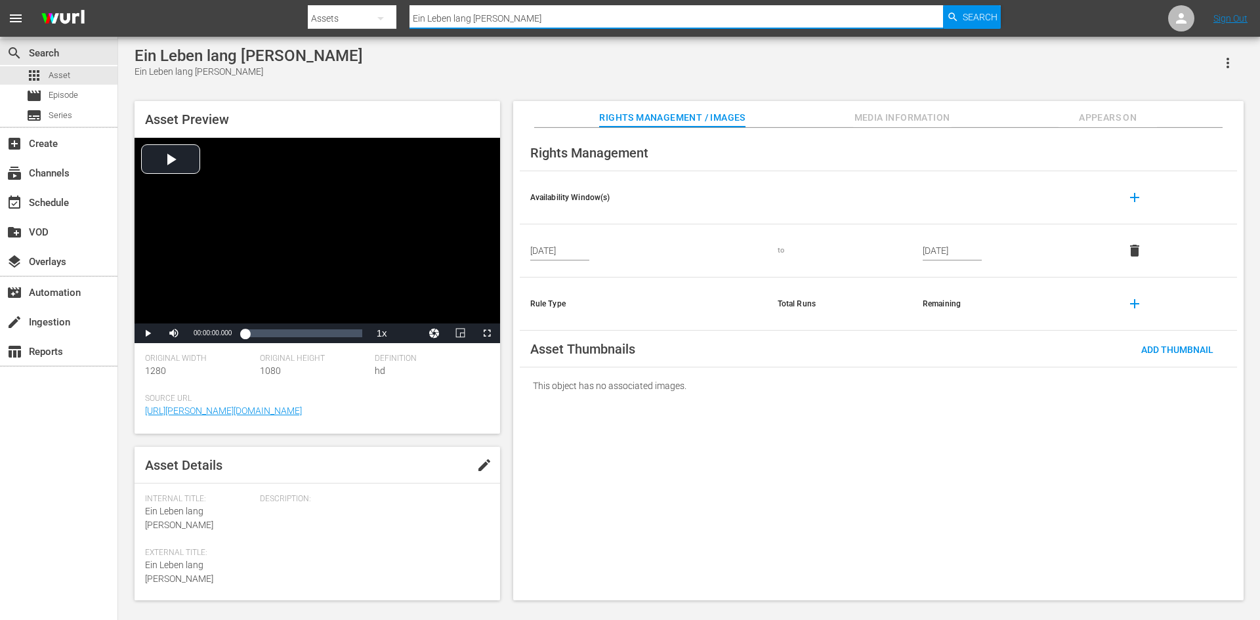
drag, startPoint x: 890, startPoint y: 9, endPoint x: 394, endPoint y: 57, distance: 498.9
click at [394, 57] on div "menu Search By Assets Search ID, Title, Description, Keywords, or Category Ein …" at bounding box center [630, 302] width 1260 height 604
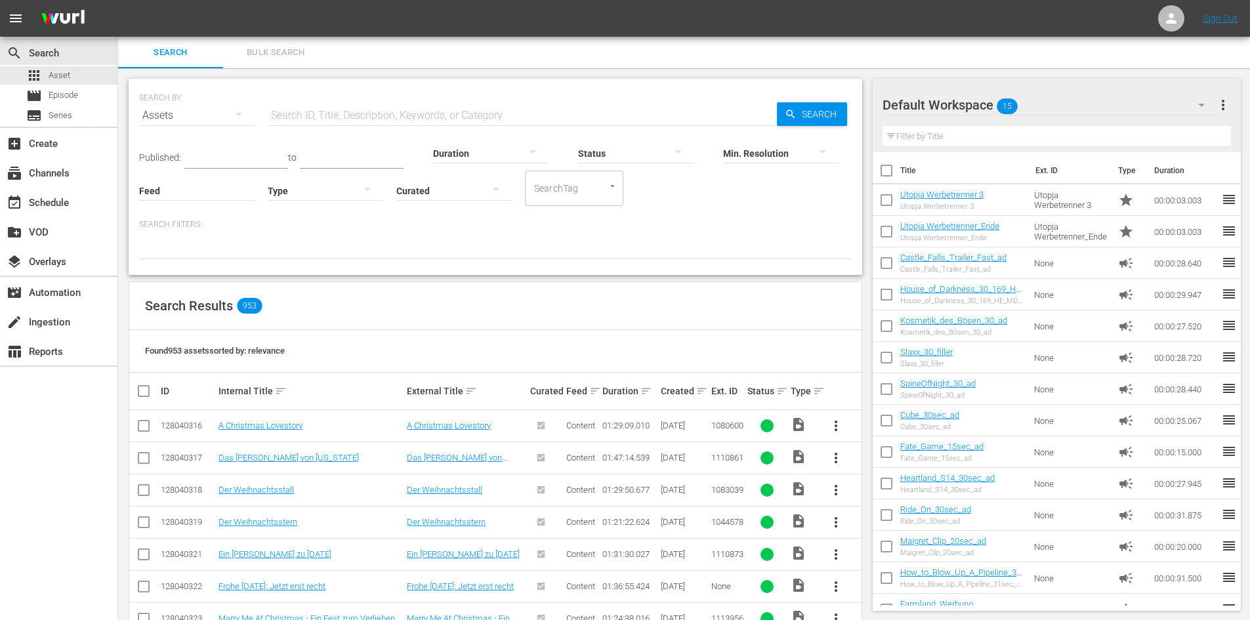
click at [967, 101] on div at bounding box center [929, 105] width 94 height 33
click at [981, 108] on div "Default Workspace 15" at bounding box center [1049, 105] width 335 height 37
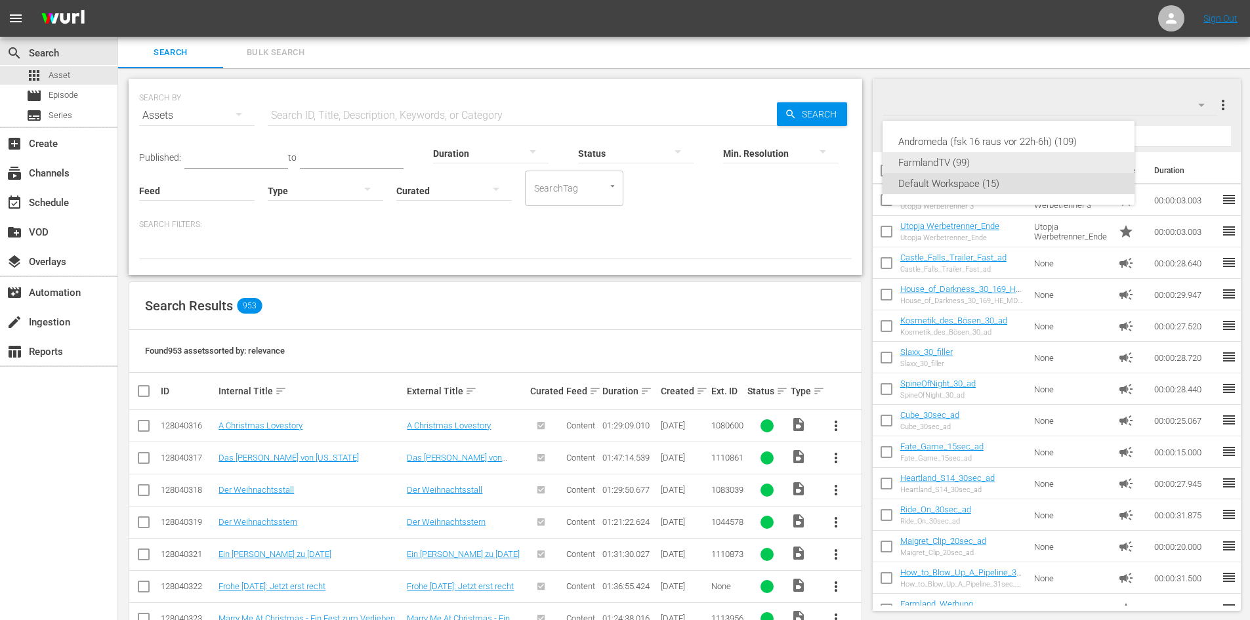
click at [945, 167] on div "FarmlandTV (99)" at bounding box center [1008, 162] width 220 height 21
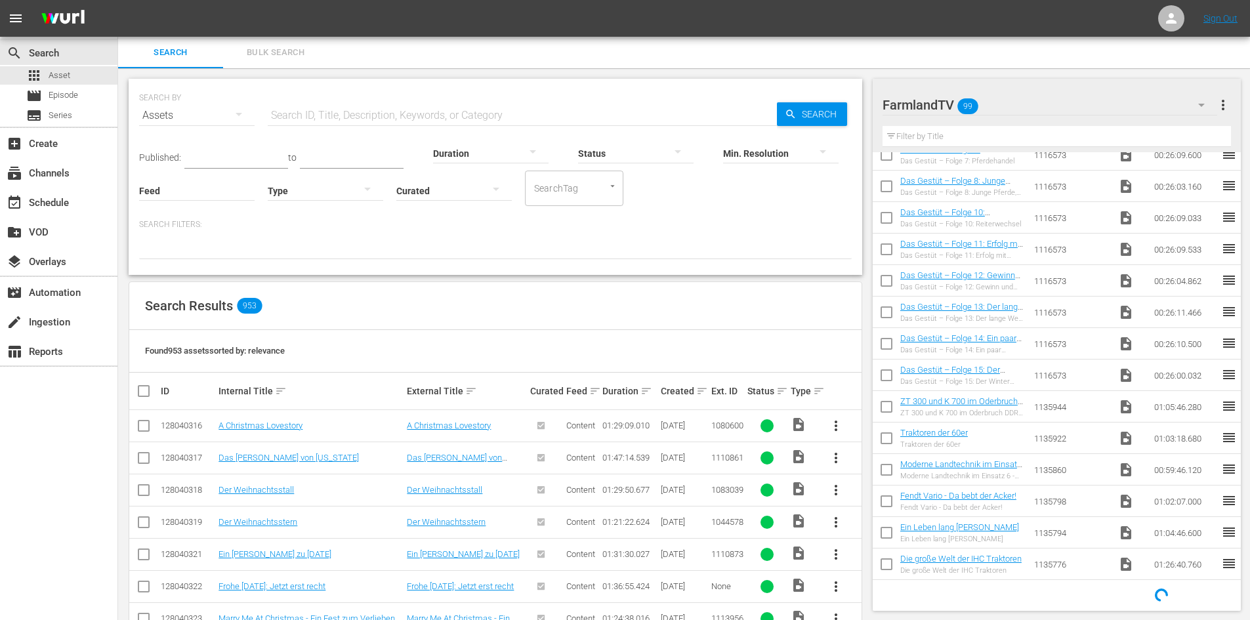
scroll to position [555, 0]
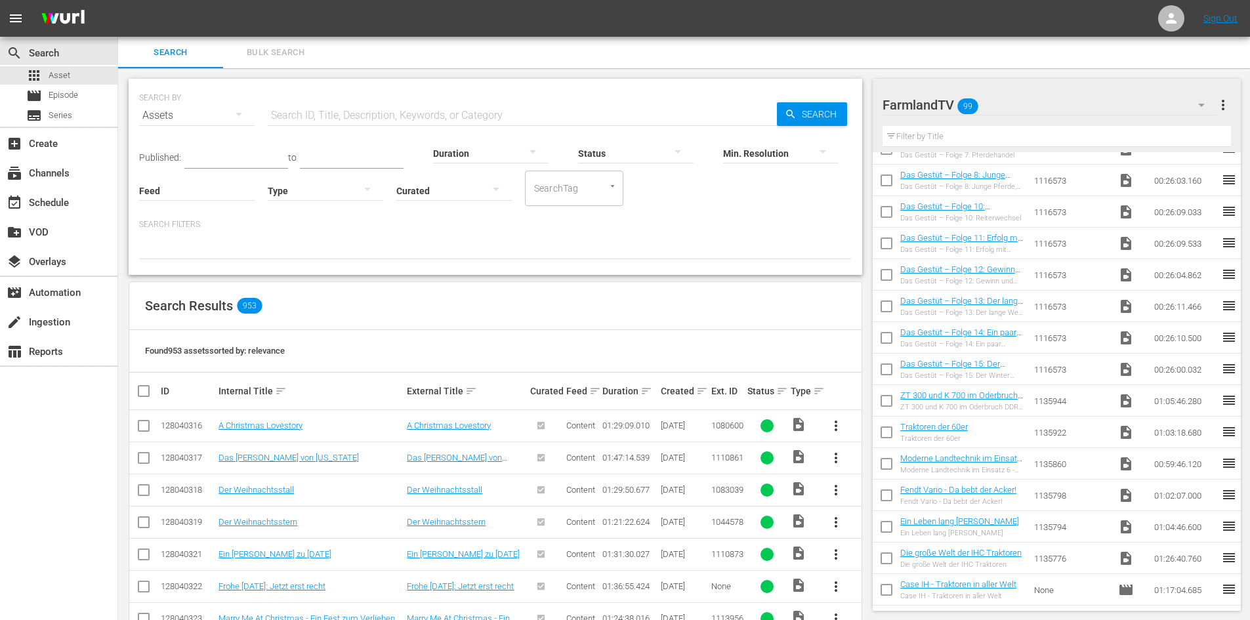
click at [408, 118] on input "text" at bounding box center [522, 115] width 509 height 31
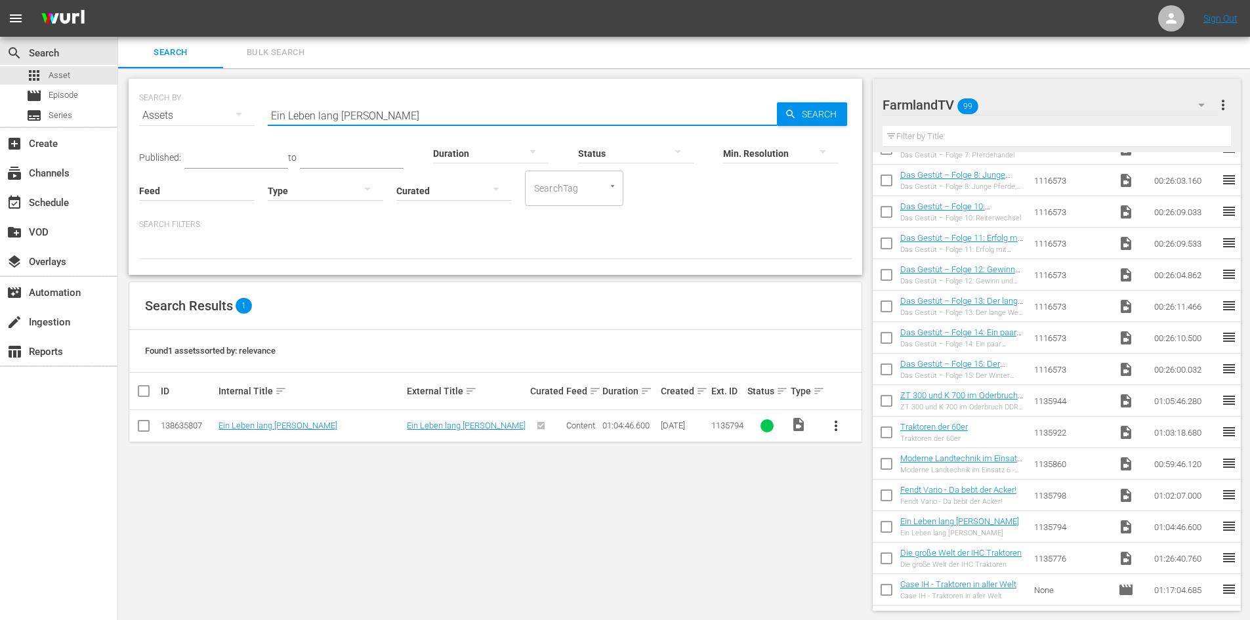
drag, startPoint x: 390, startPoint y: 118, endPoint x: 248, endPoint y: 112, distance: 141.8
click at [248, 112] on div "SEARCH BY Search By Assets Search ID, Title, Description, Keywords, or Category…" at bounding box center [495, 107] width 712 height 47
type input "Ein Leben lang [PERSON_NAME]"
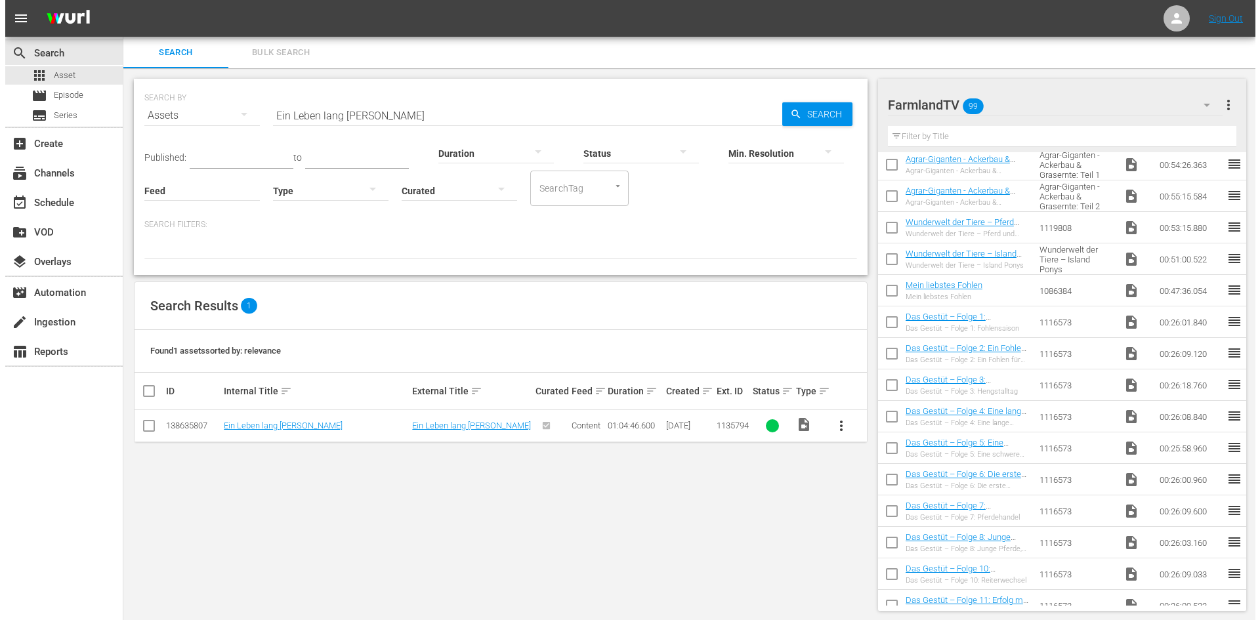
scroll to position [0, 0]
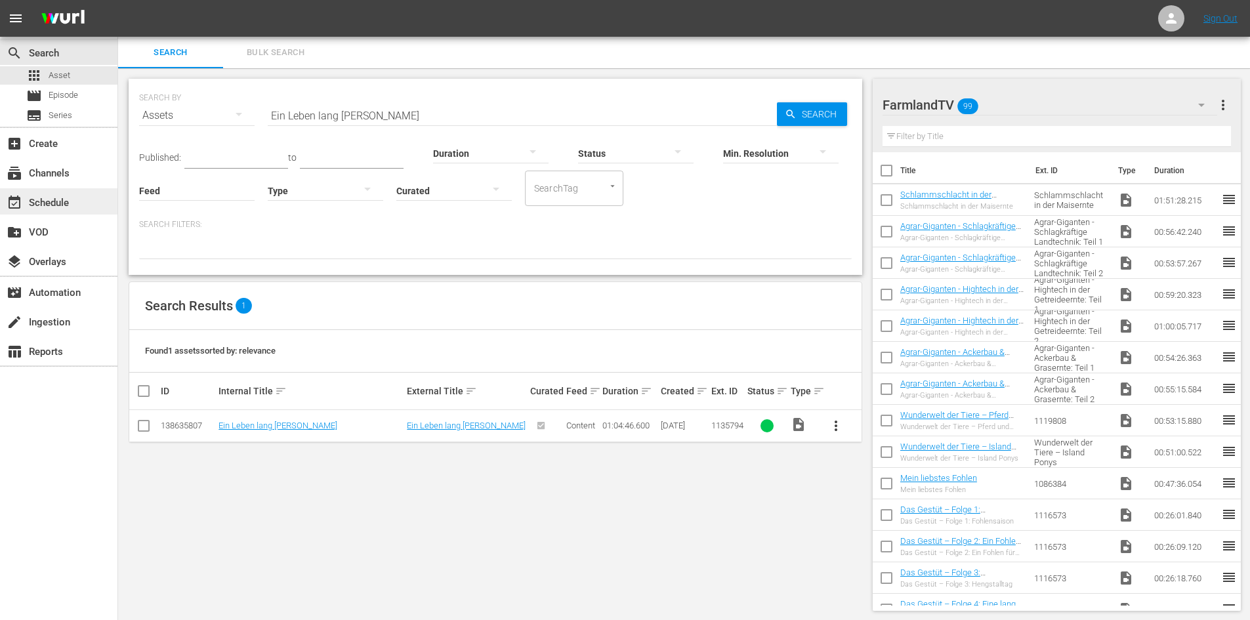
click at [72, 195] on div "event_available Schedule" at bounding box center [36, 201] width 73 height 12
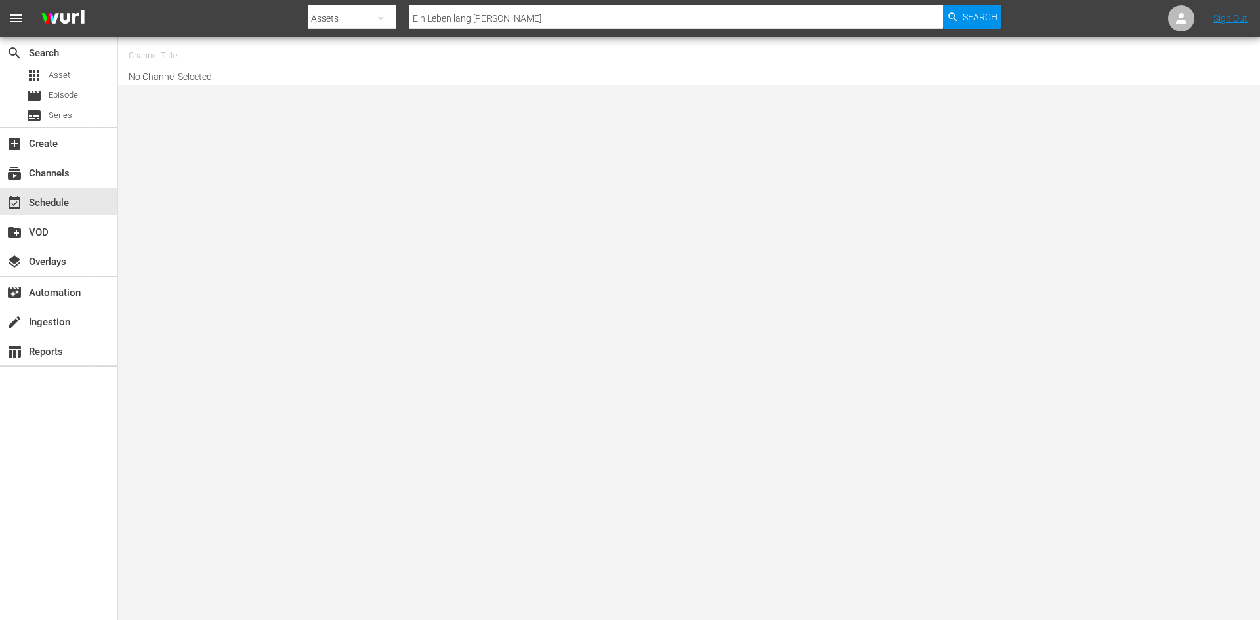
click at [171, 53] on input "text" at bounding box center [213, 55] width 168 height 31
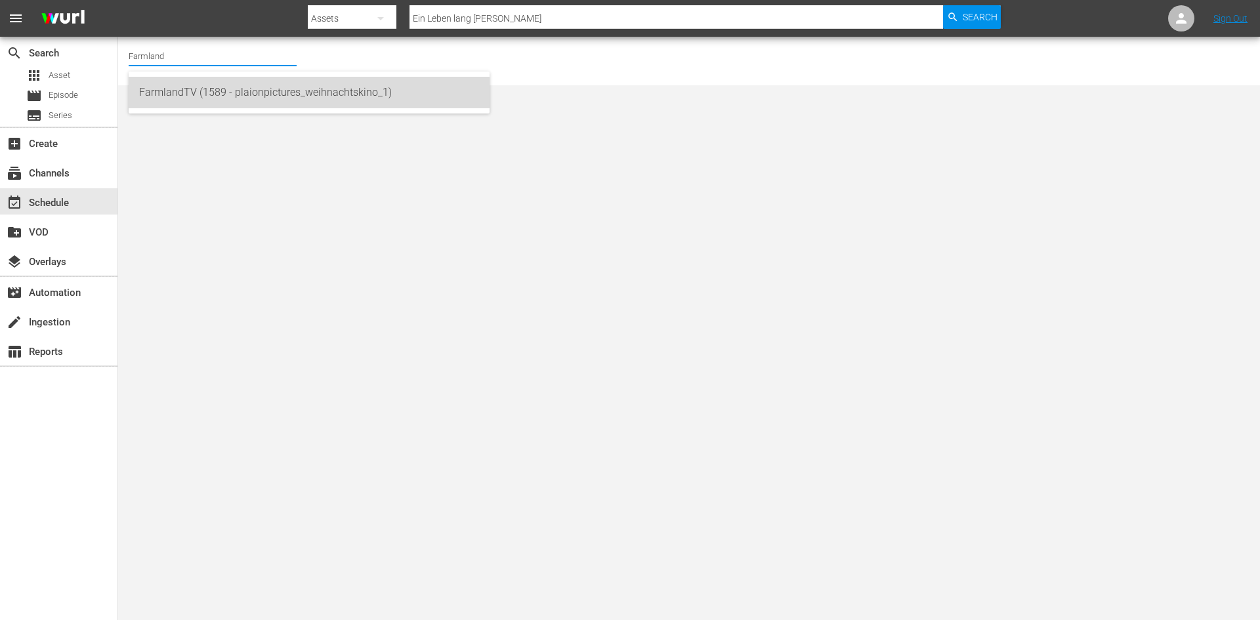
click at [211, 98] on div "FarmlandTV (1589 - plaionpictures_weihnachtskino_1)" at bounding box center [309, 92] width 340 height 31
type input "FarmlandTV (1589 - plaionpictures_weihnachtskino_1)"
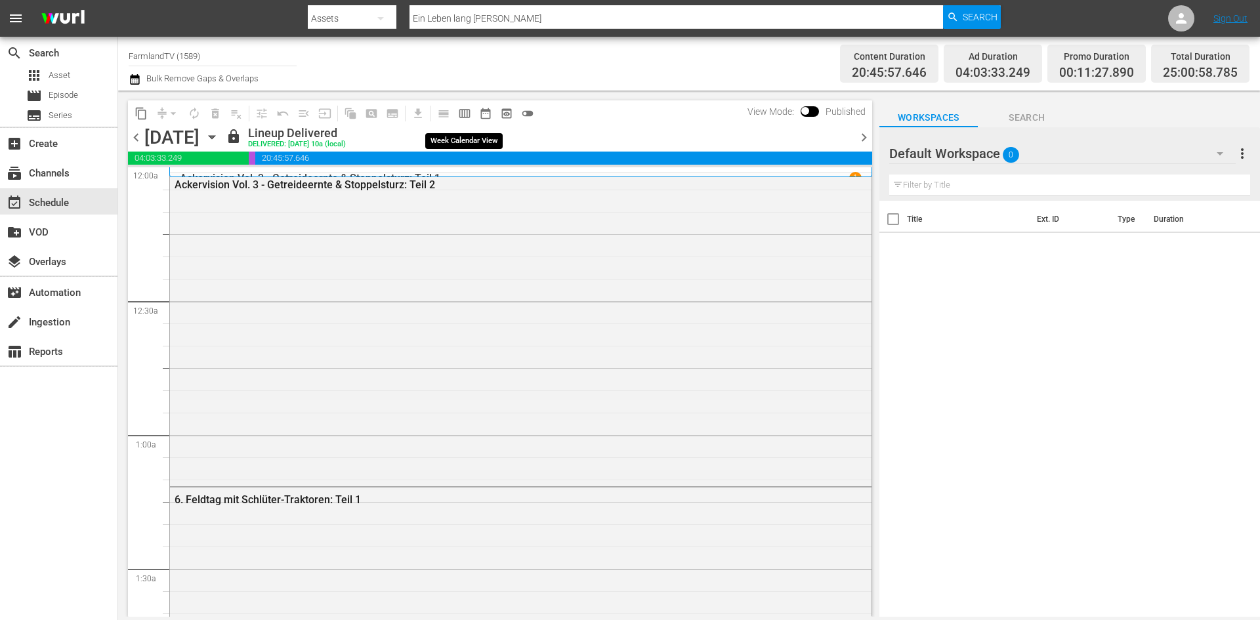
click at [462, 113] on span "calendar_view_week_outlined" at bounding box center [464, 113] width 13 height 13
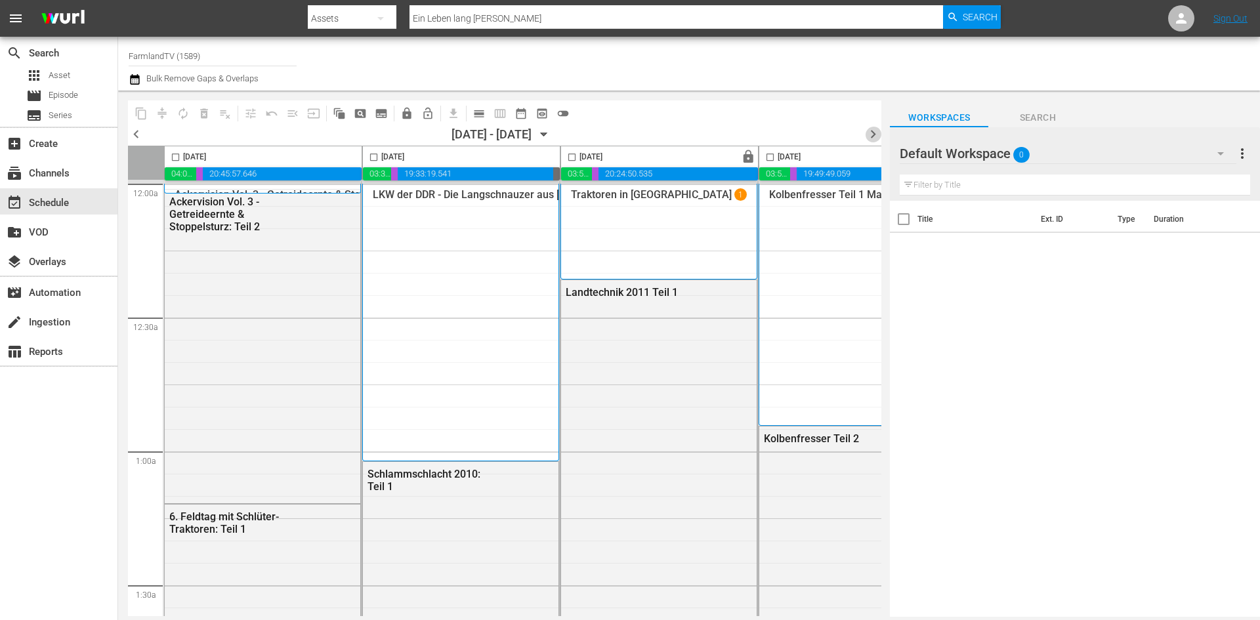
click at [871, 134] on span "chevron_right" at bounding box center [873, 134] width 16 height 16
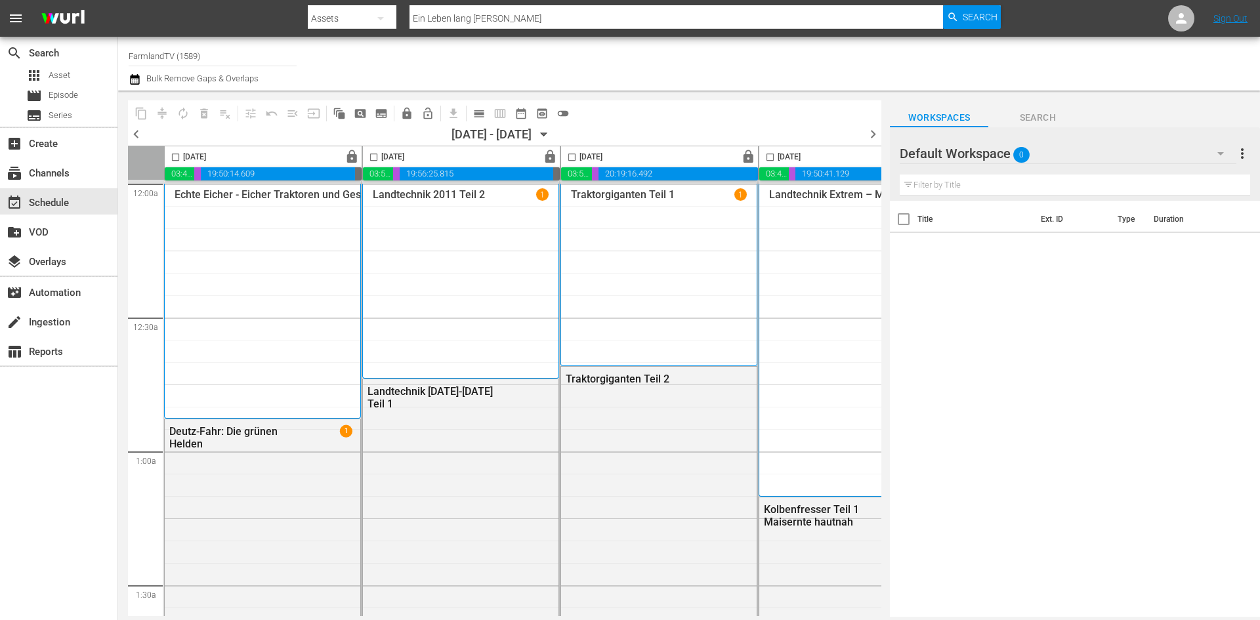
click at [869, 140] on span "chevron_right" at bounding box center [873, 134] width 16 height 16
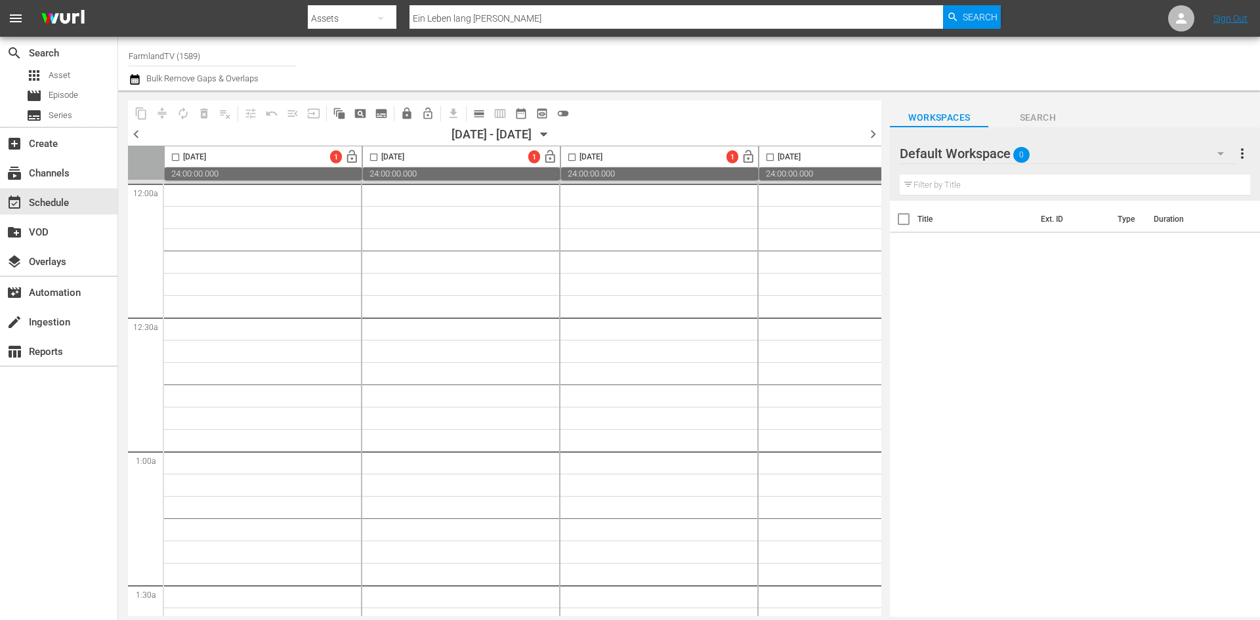
click at [136, 131] on span "chevron_left" at bounding box center [136, 134] width 16 height 16
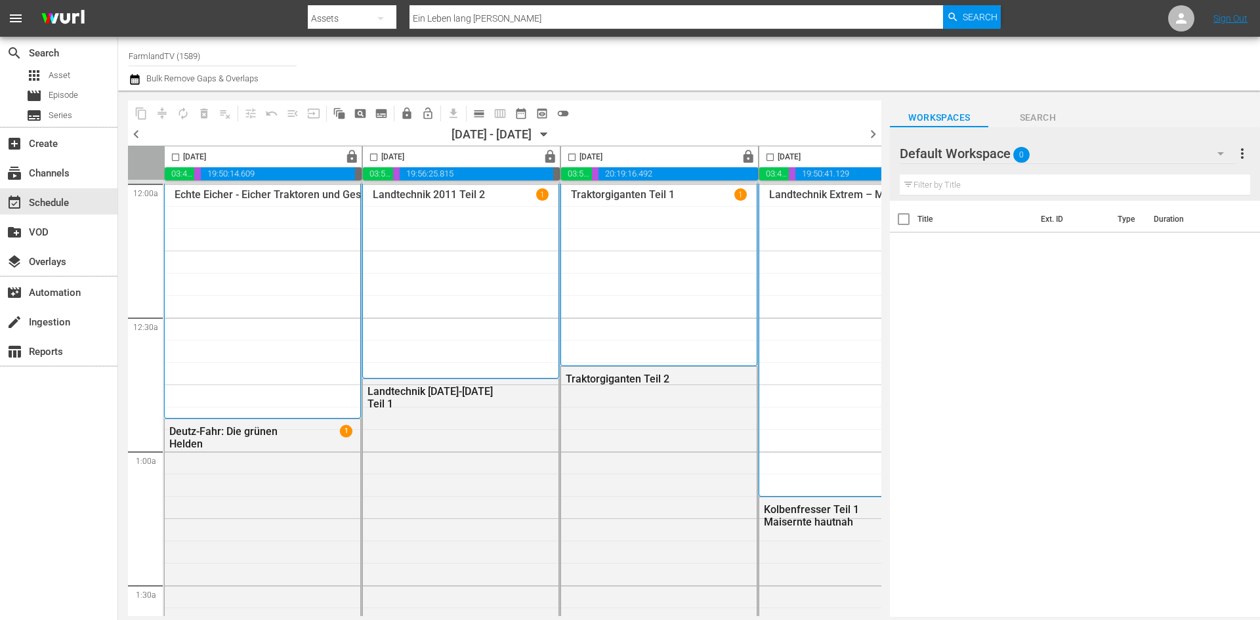
click at [869, 134] on span "chevron_right" at bounding box center [873, 134] width 16 height 16
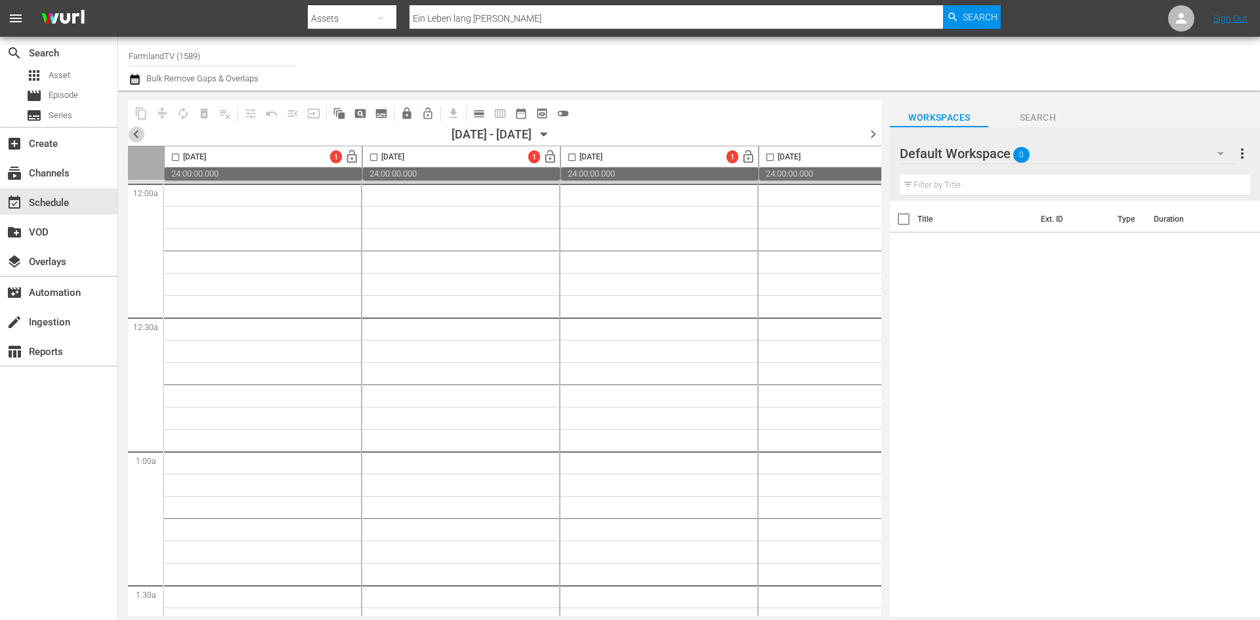
click at [140, 135] on span "chevron_left" at bounding box center [136, 134] width 16 height 16
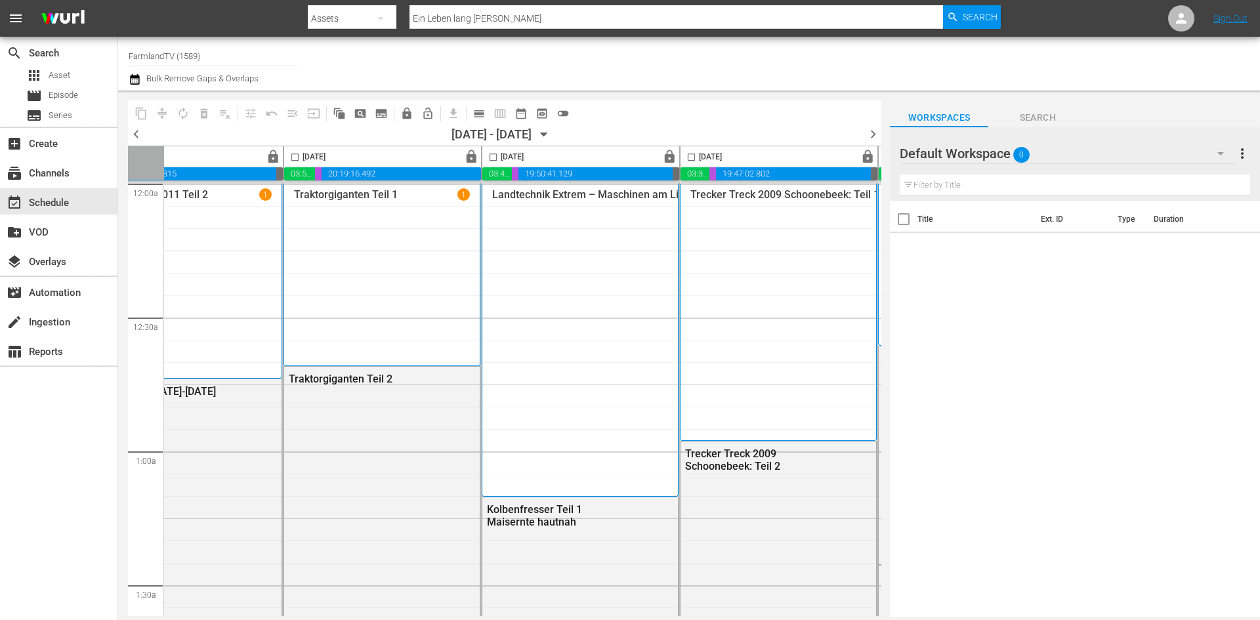
scroll to position [0, 675]
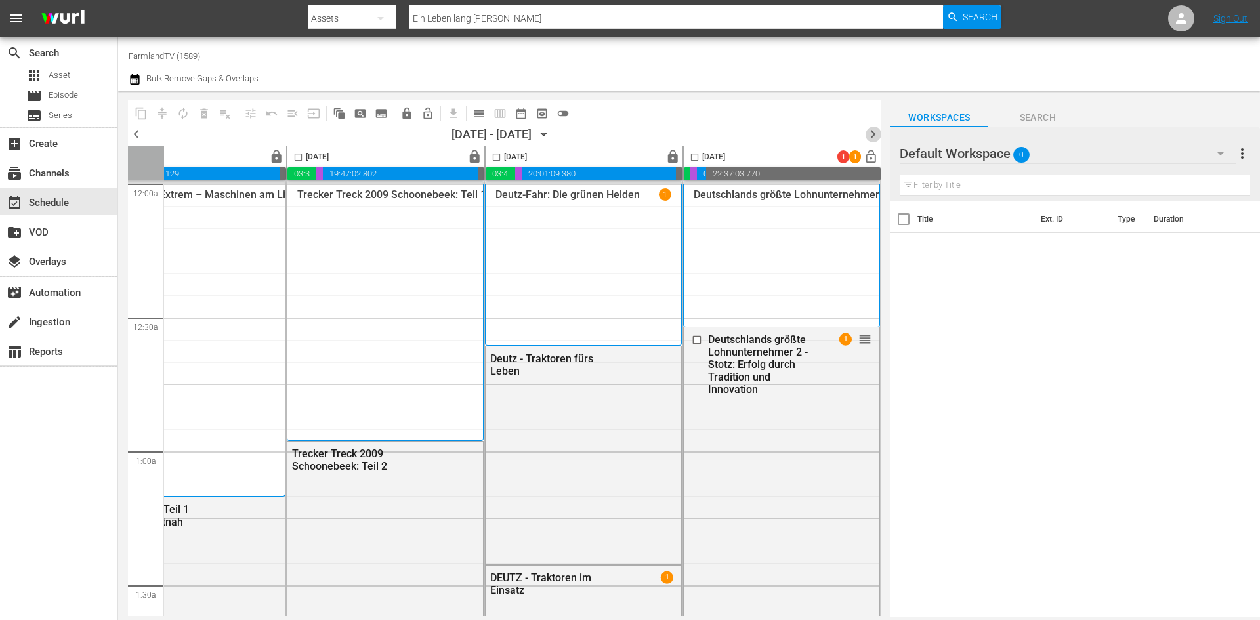
click at [872, 131] on span "chevron_right" at bounding box center [873, 134] width 16 height 16
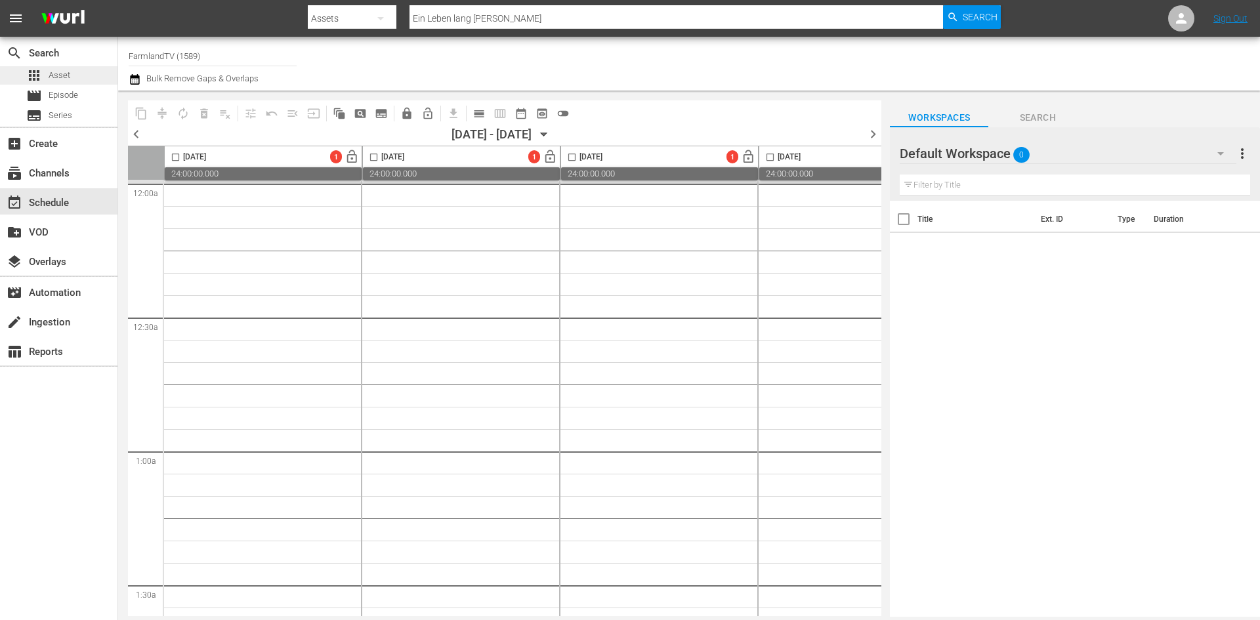
click at [72, 76] on div "apps Asset" at bounding box center [58, 75] width 117 height 18
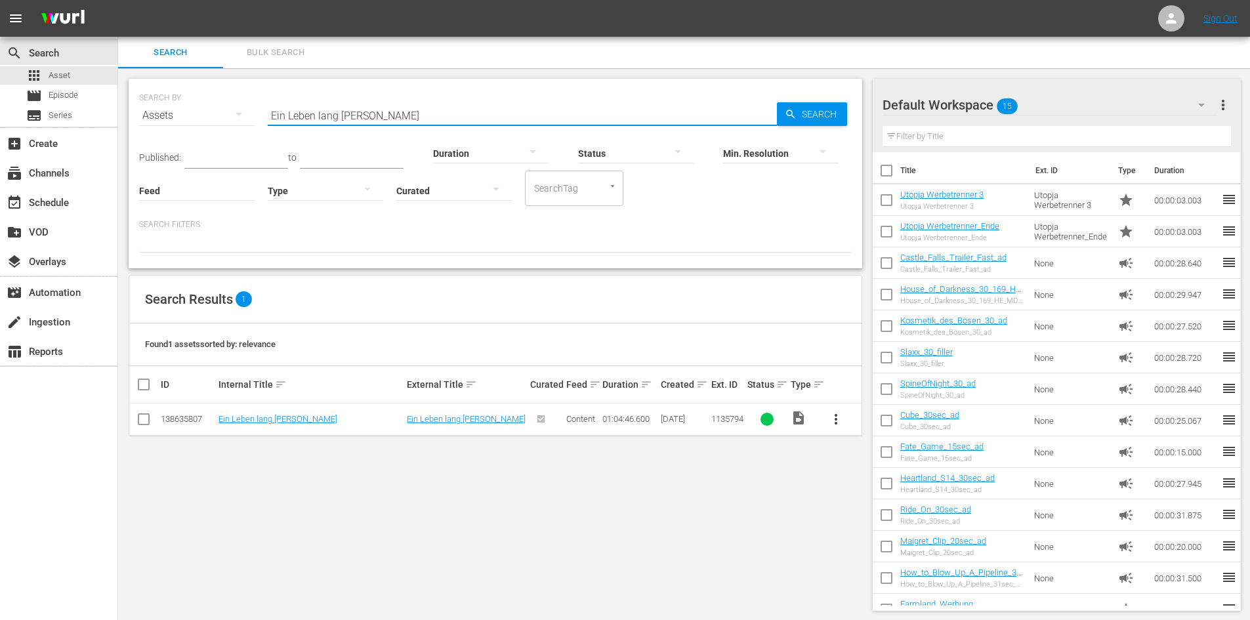
drag, startPoint x: 390, startPoint y: 117, endPoint x: 180, endPoint y: 123, distance: 209.4
click at [182, 122] on div "SEARCH BY Search By Assets Search ID, Title, Description, Keywords, or Category…" at bounding box center [495, 107] width 712 height 47
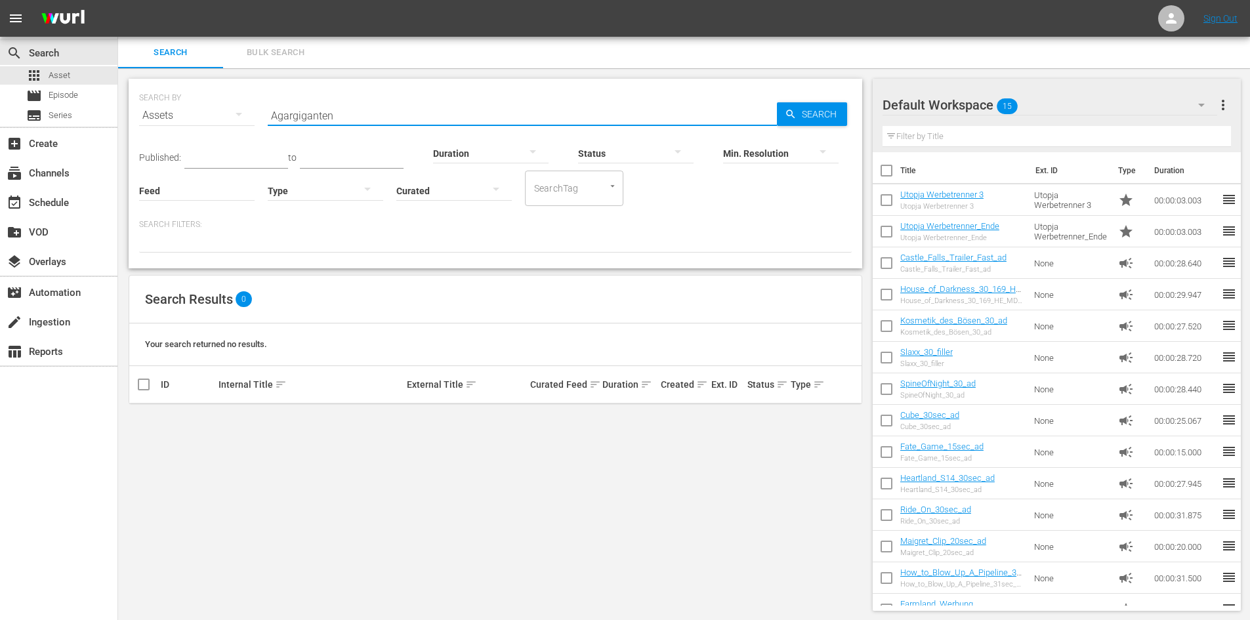
click at [299, 119] on input "Agargiganten" at bounding box center [522, 115] width 509 height 31
click at [292, 123] on input "Agargiganten" at bounding box center [522, 115] width 509 height 31
click at [278, 110] on input "Agargiganten" at bounding box center [522, 115] width 509 height 31
click at [284, 118] on input "Agargiganten" at bounding box center [522, 115] width 509 height 31
click at [296, 118] on input "Agrargiganten" at bounding box center [522, 115] width 509 height 31
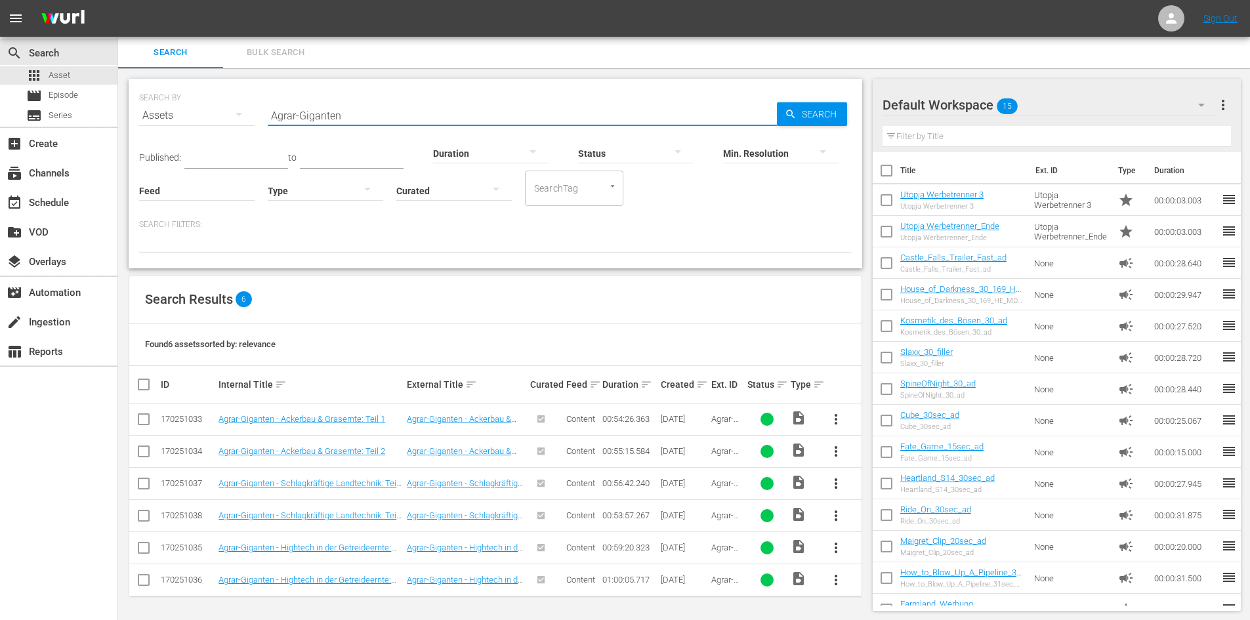
type input "Agrar-Giganten"
click at [821, 108] on span "Search" at bounding box center [821, 114] width 51 height 24
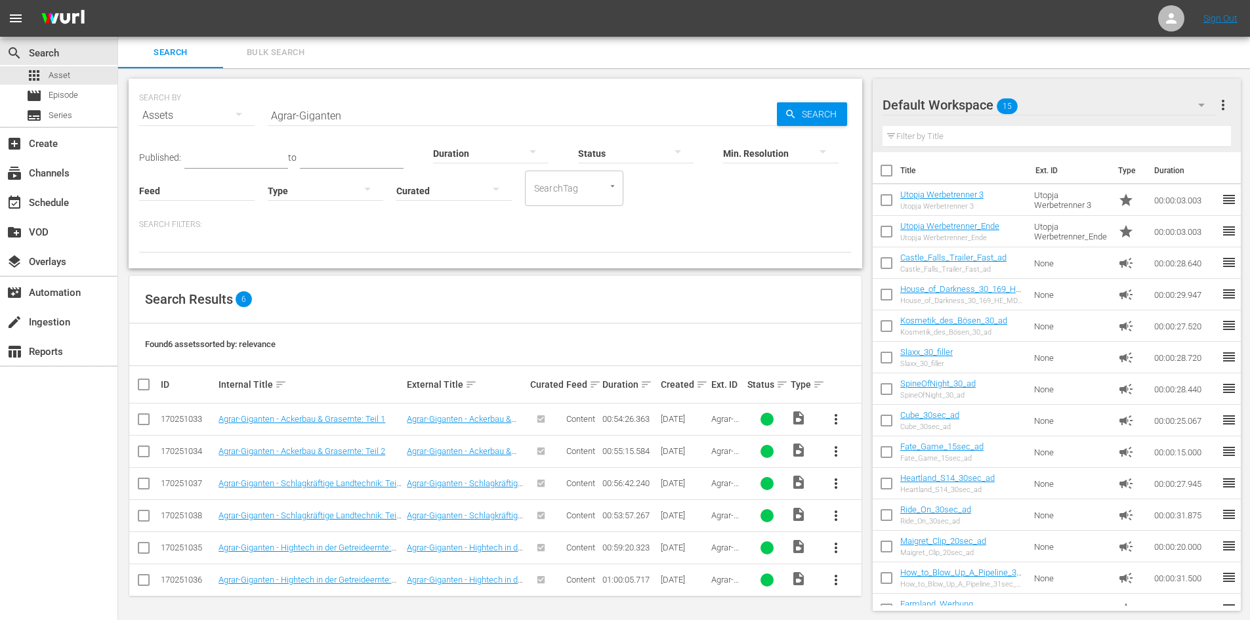
scroll to position [1, 0]
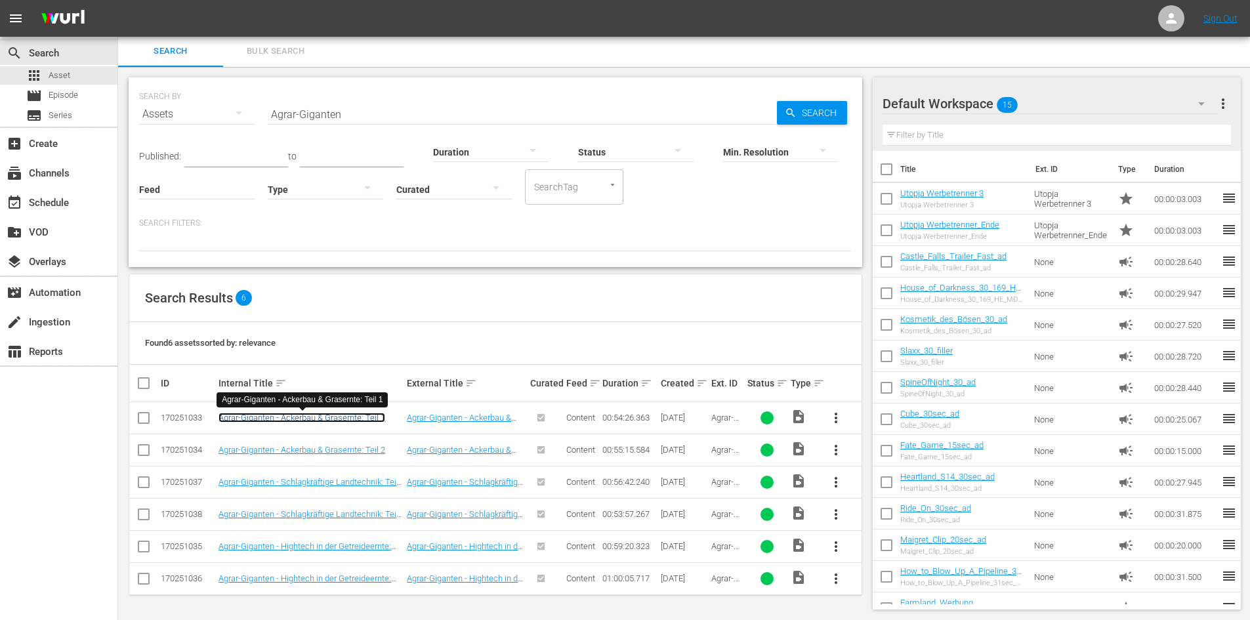
click at [314, 418] on link "Agrar-Giganten - Ackerbau & Grasernte: Teil 1" at bounding box center [301, 418] width 167 height 10
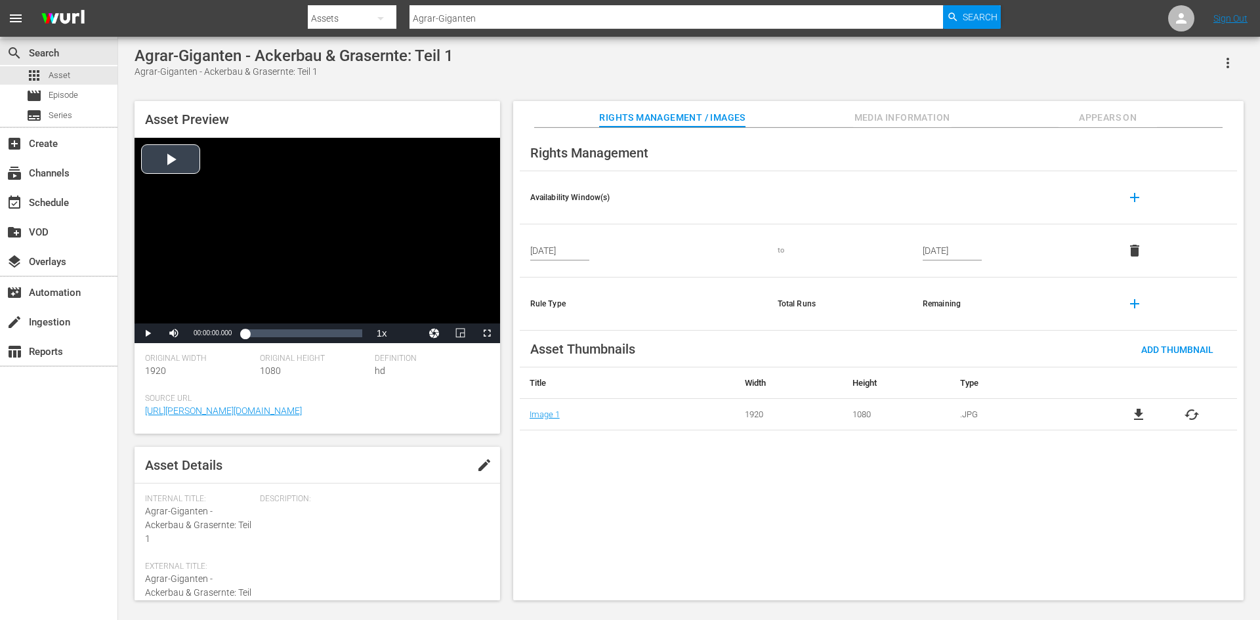
click at [175, 157] on div "Video Player" at bounding box center [316, 231] width 365 height 186
click at [260, 335] on div "Loaded : 2.02% 00:07:38.758 00:00:16.570" at bounding box center [303, 333] width 117 height 13
click at [275, 335] on div "Loaded : 14.34% 00:14:22.466 00:07:22.875" at bounding box center [303, 333] width 117 height 13
click at [306, 331] on div "Loaded : 26.84% 00:28:44.933 00:14:07.616" at bounding box center [303, 333] width 117 height 13
click at [329, 332] on div "00:38:50.494" at bounding box center [328, 333] width 1 height 13
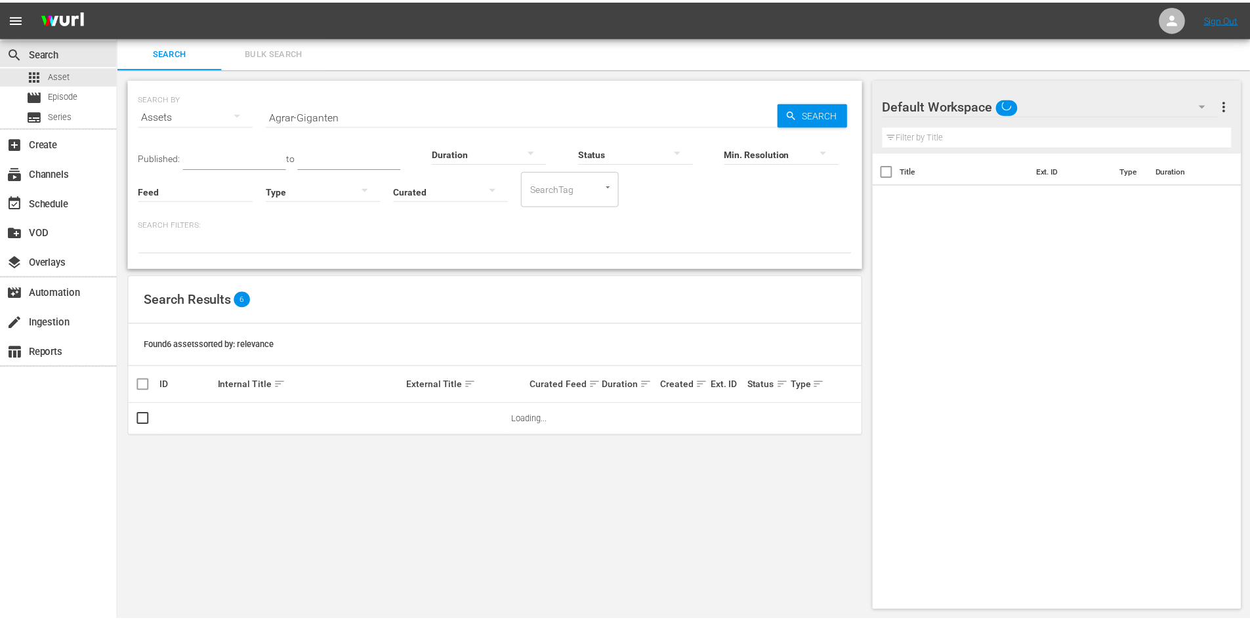
scroll to position [1, 0]
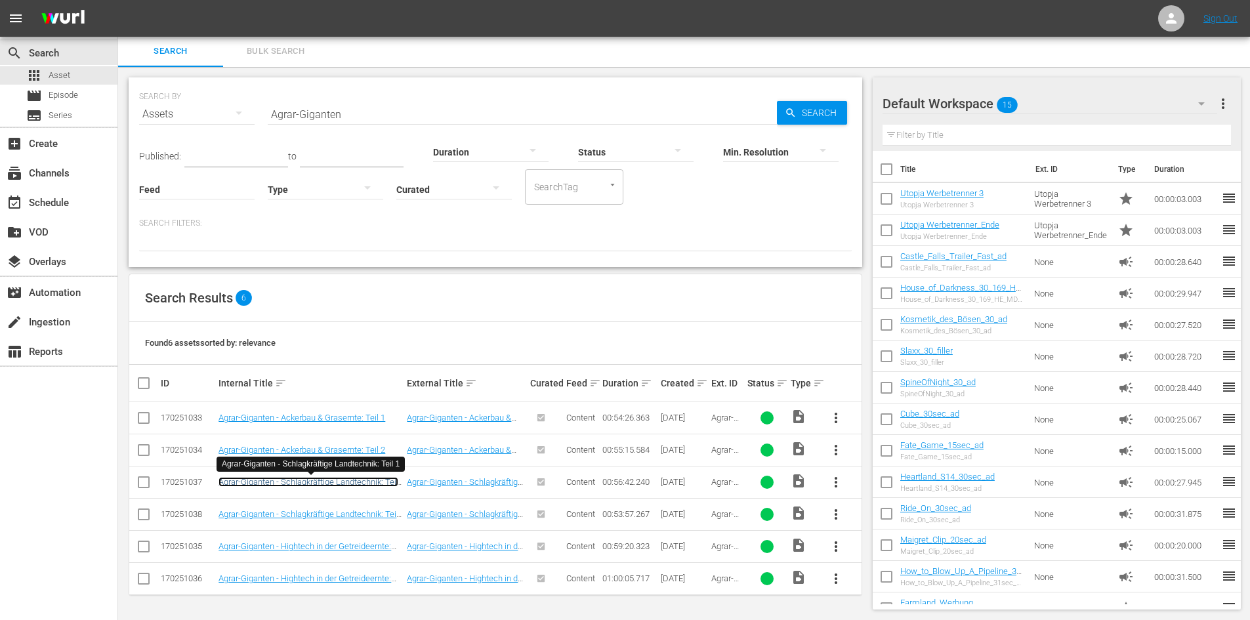
click at [352, 485] on link "Agrar-Giganten - Schlagkräftige Landtechnik: Teil 1" at bounding box center [308, 487] width 180 height 20
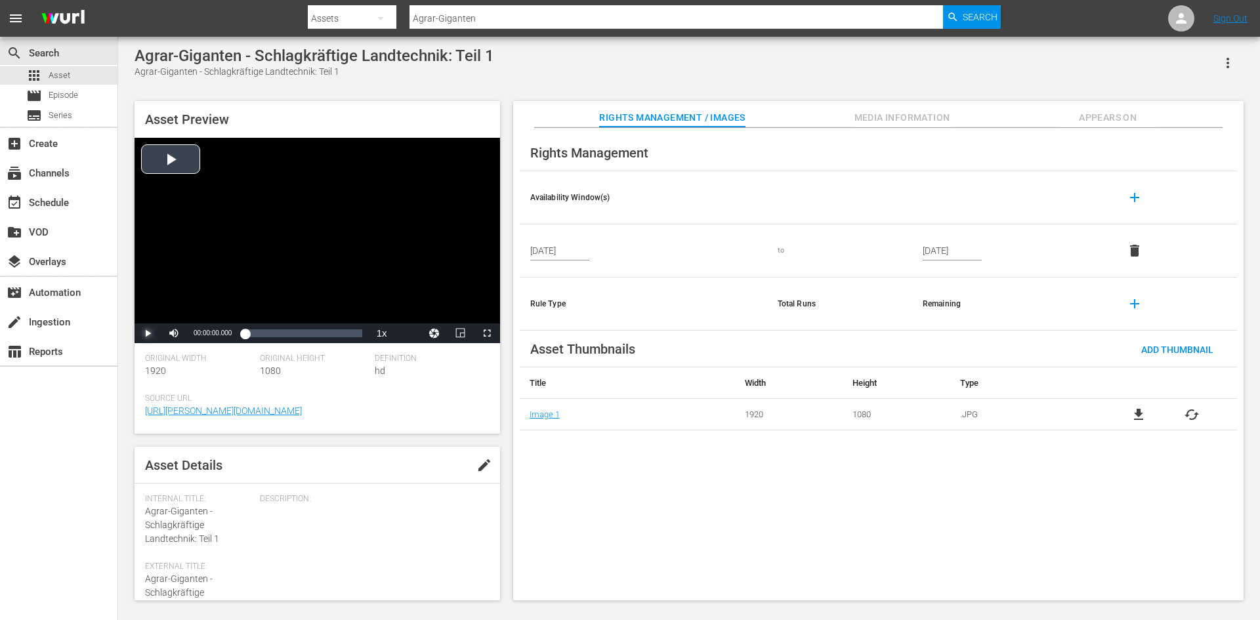
click at [148, 333] on span "Video Player" at bounding box center [148, 333] width 0 height 0
click at [262, 333] on div "Loaded : 0.70% 00:08:36.070 00:00:02.576" at bounding box center [303, 333] width 117 height 13
click at [285, 333] on div "Loaded : 16.06% 00:19:25.936 00:08:39.545" at bounding box center [303, 333] width 117 height 13
click at [304, 333] on div "Loaded : 35.31% 00:28:40.233 00:19:47.138" at bounding box center [303, 333] width 117 height 13
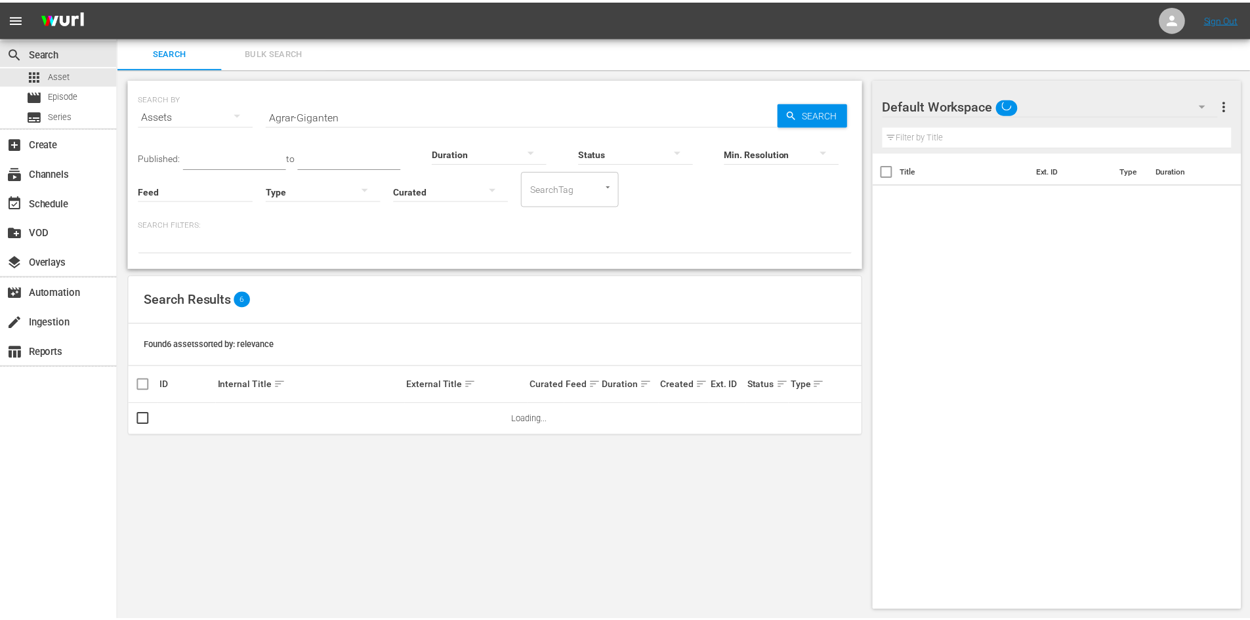
scroll to position [1, 0]
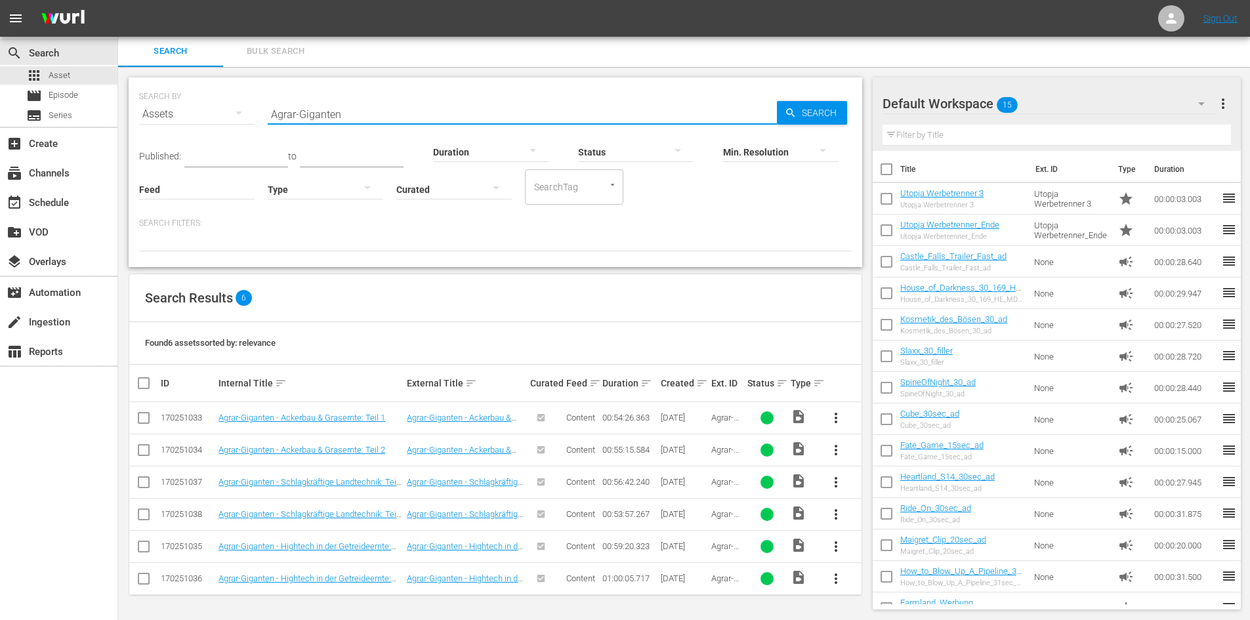
drag, startPoint x: 363, startPoint y: 112, endPoint x: 237, endPoint y: 125, distance: 127.4
click at [237, 125] on div "SEARCH BY Search By Assets Search ID, Title, Description, Keywords, or Category…" at bounding box center [495, 106] width 712 height 47
type input "Wunderwelt der Tiere"
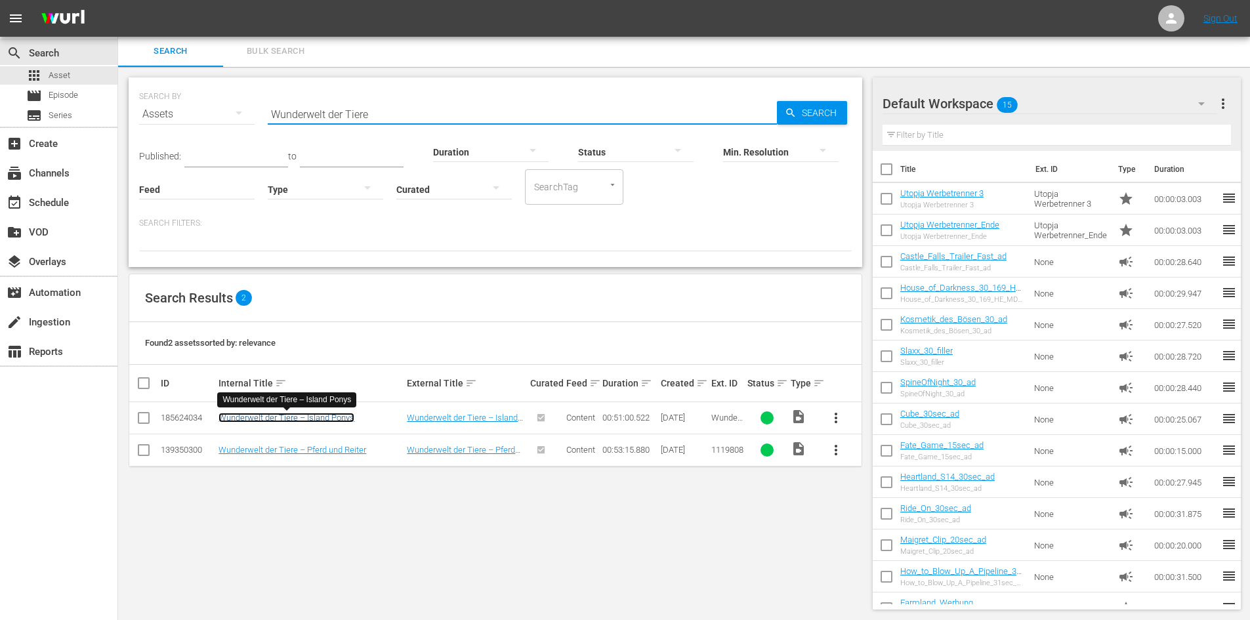
click at [338, 421] on link "Wunderwelt der Tiere – Island Ponys" at bounding box center [286, 418] width 136 height 10
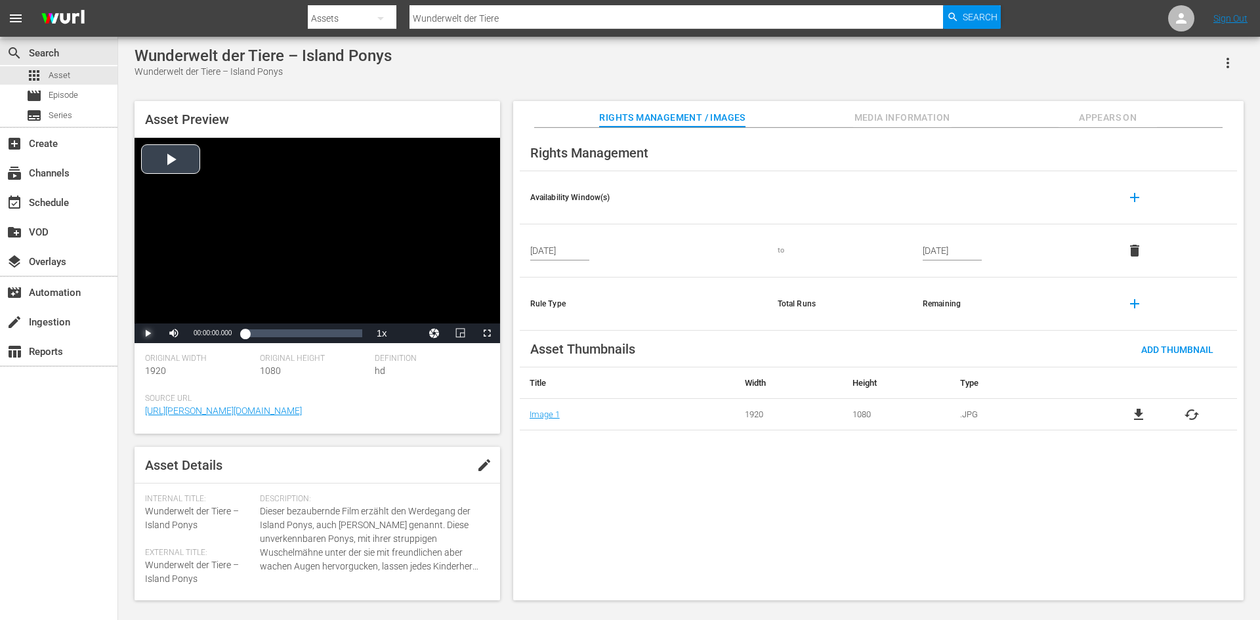
click at [148, 333] on span "Video Player" at bounding box center [148, 333] width 0 height 0
click at [262, 335] on div "Loaded : 3.73% 00:07:27.042 00:00:50.478" at bounding box center [303, 333] width 117 height 13
click at [276, 339] on div "Loaded : 16.09% 00:13:23.600 00:07:32.937" at bounding box center [303, 333] width 117 height 13
click at [293, 338] on div "Loaded : 27.08% 00:20:20.770 00:13:26.452" at bounding box center [303, 333] width 117 height 13
click at [324, 337] on div "Loaded : 41.21% 00:34:40.467 00:20:55.662" at bounding box center [303, 333] width 117 height 13
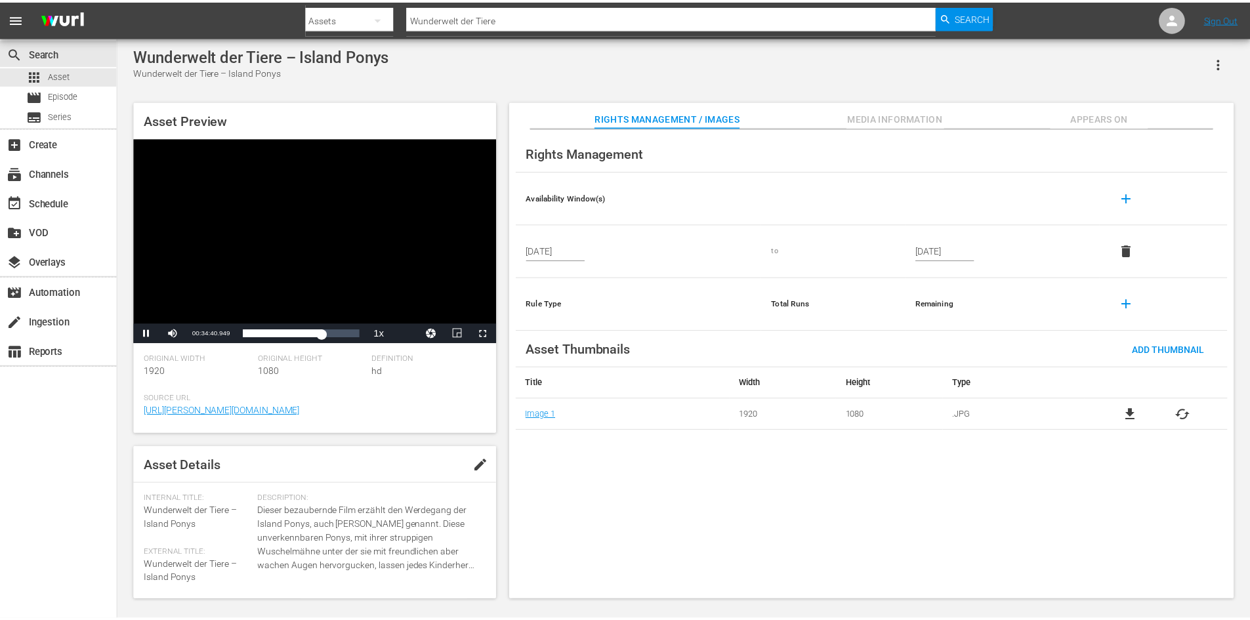
scroll to position [1, 0]
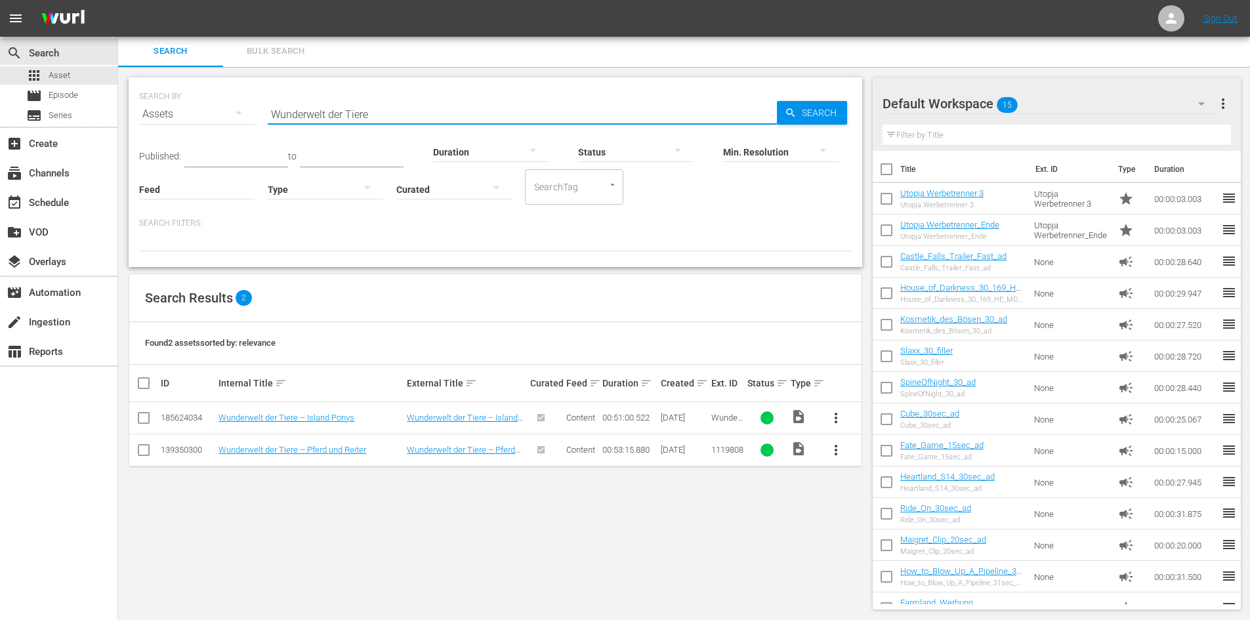
drag, startPoint x: 386, startPoint y: 114, endPoint x: 247, endPoint y: 124, distance: 139.4
click at [247, 124] on div "SEARCH BY Search By Assets Search ID, Title, Description, Keywords, or Category…" at bounding box center [495, 106] width 712 height 47
type input "Mien liebstes Fohlen"
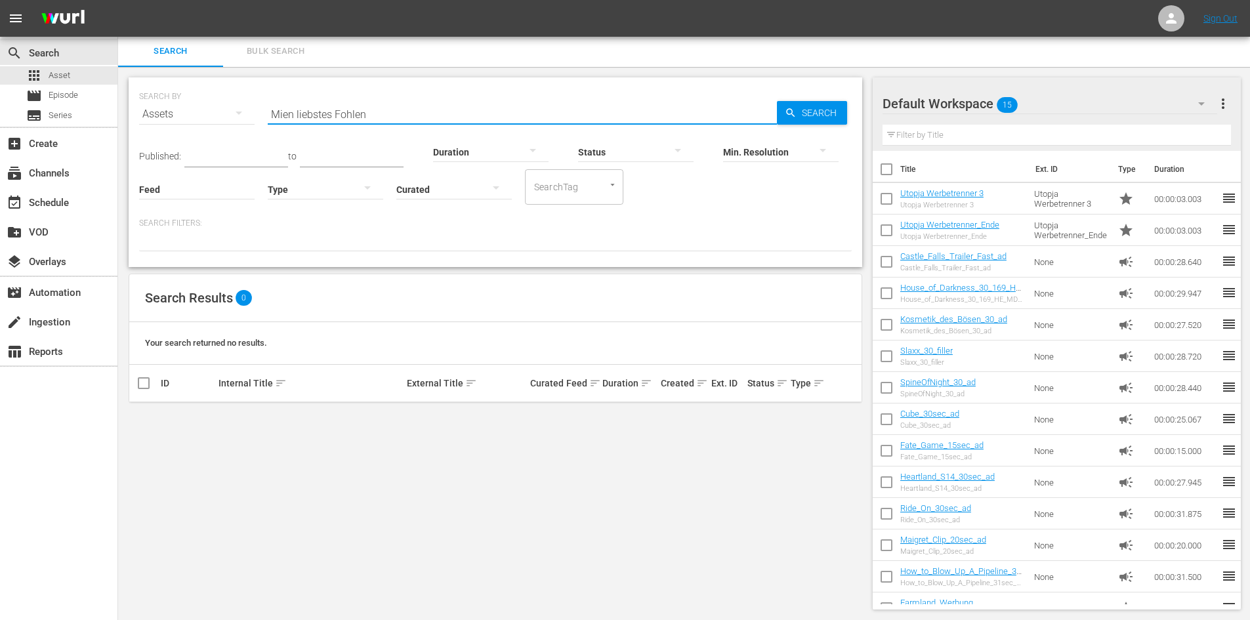
scroll to position [0, 0]
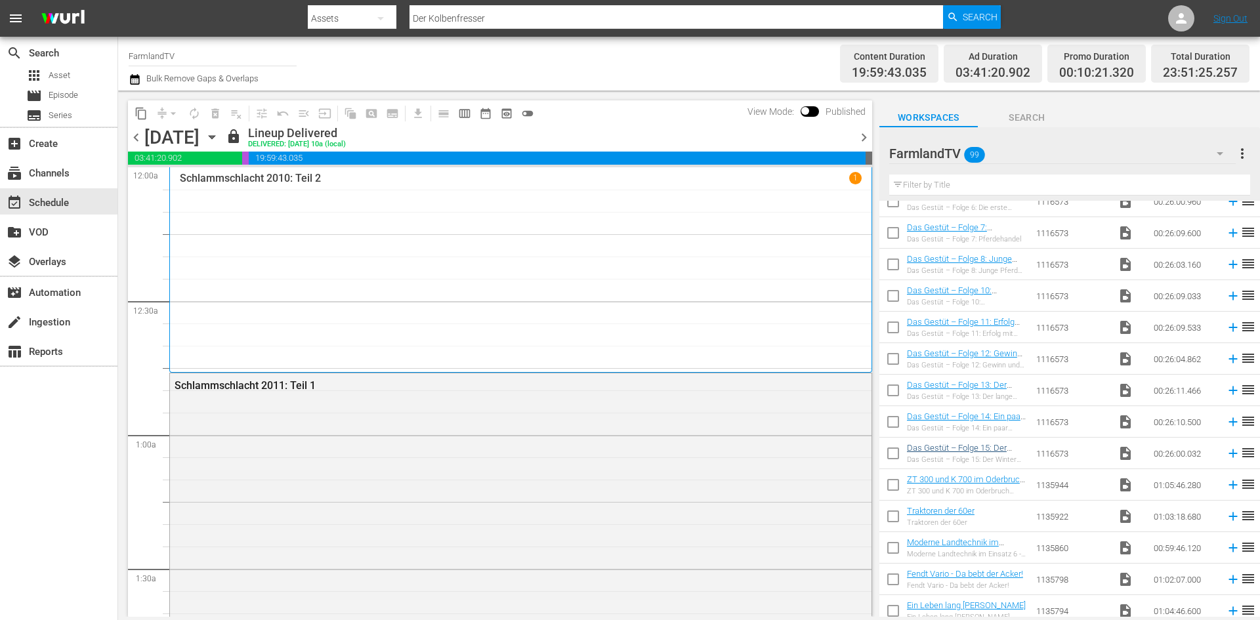
scroll to position [590, 0]
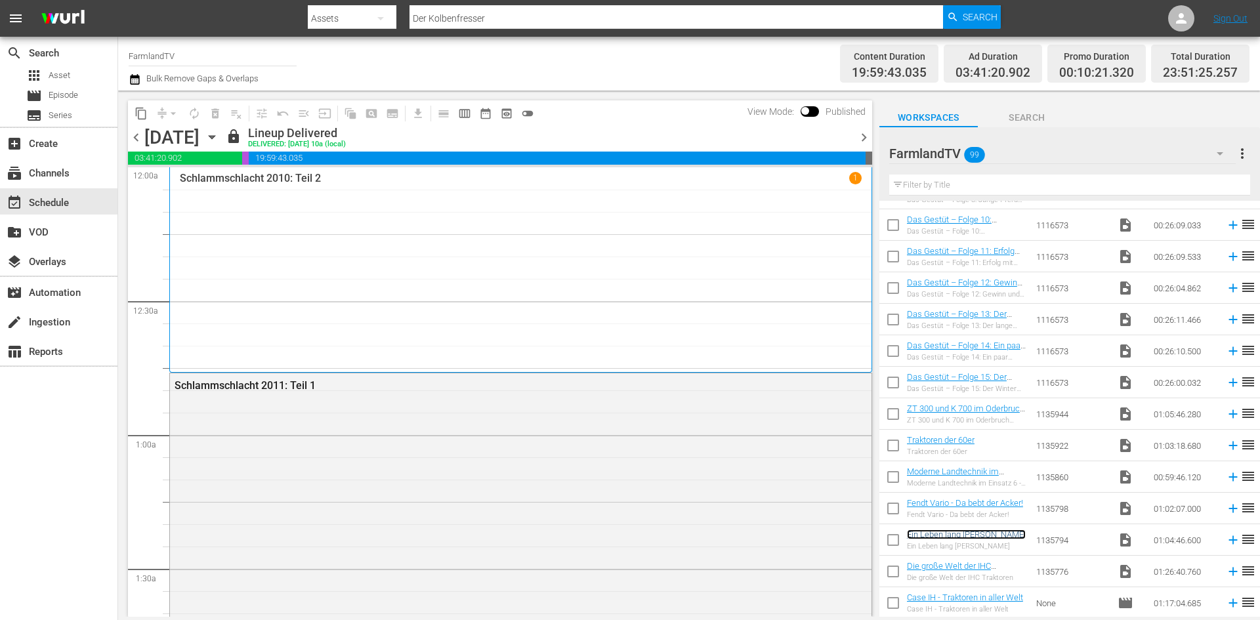
click at [974, 532] on link "Ein Leben lang [PERSON_NAME]" at bounding box center [966, 534] width 119 height 10
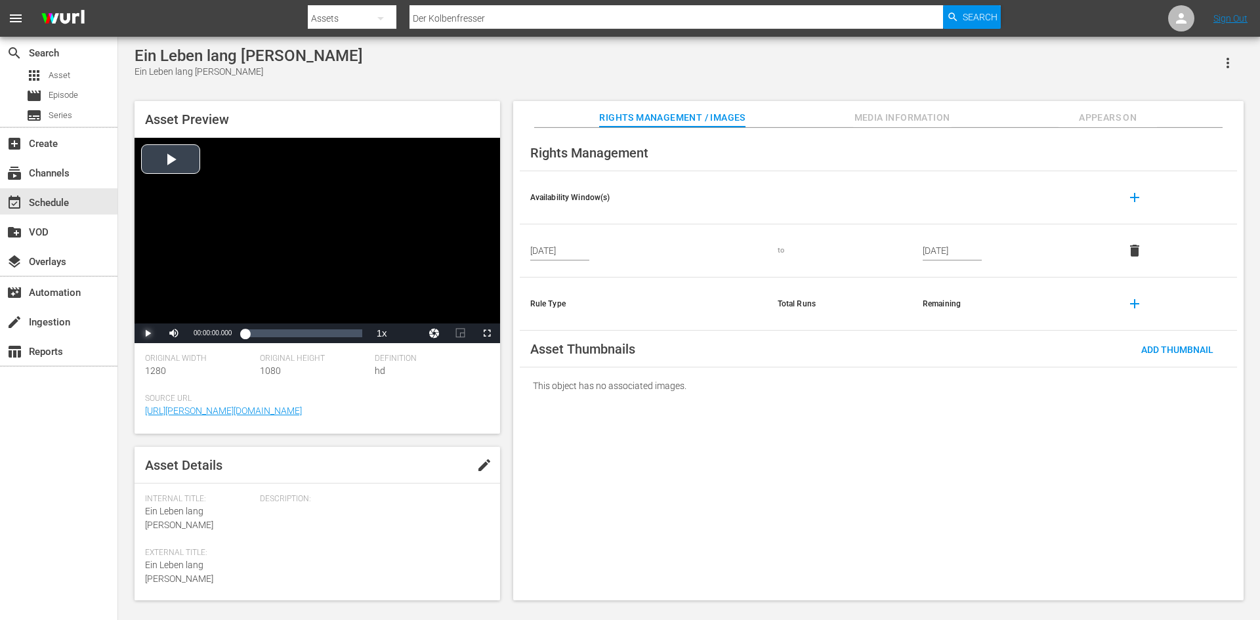
drag, startPoint x: 149, startPoint y: 327, endPoint x: 157, endPoint y: 333, distance: 9.8
click at [148, 333] on span "Video Player" at bounding box center [148, 333] width 0 height 0
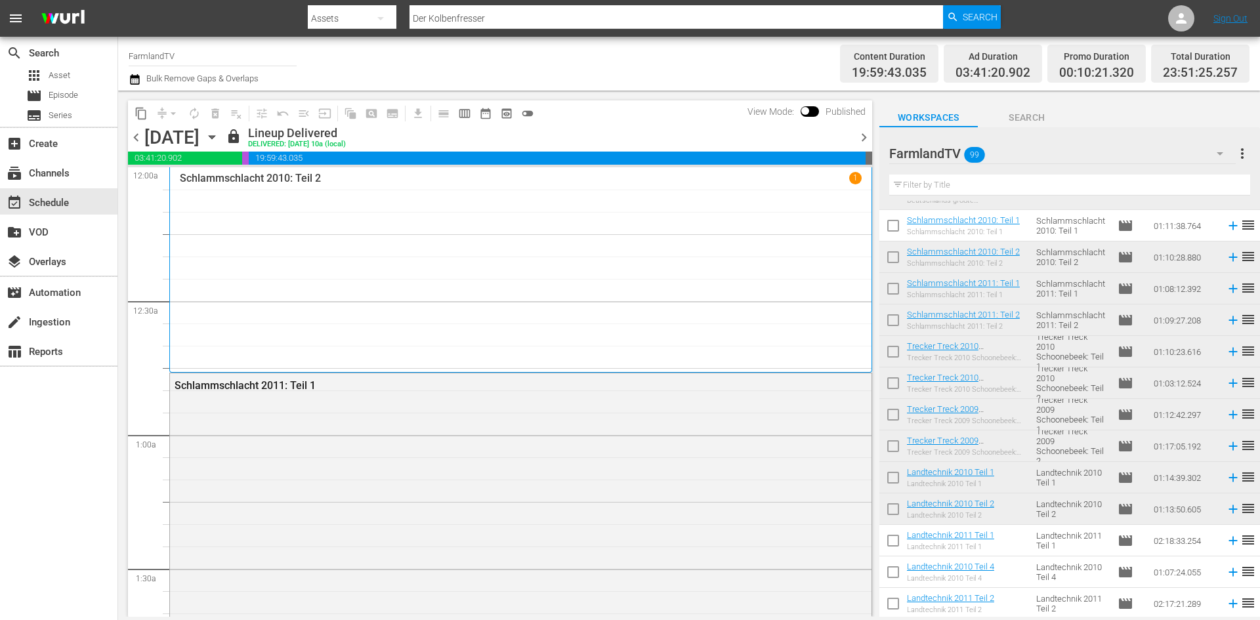
scroll to position [1181, 0]
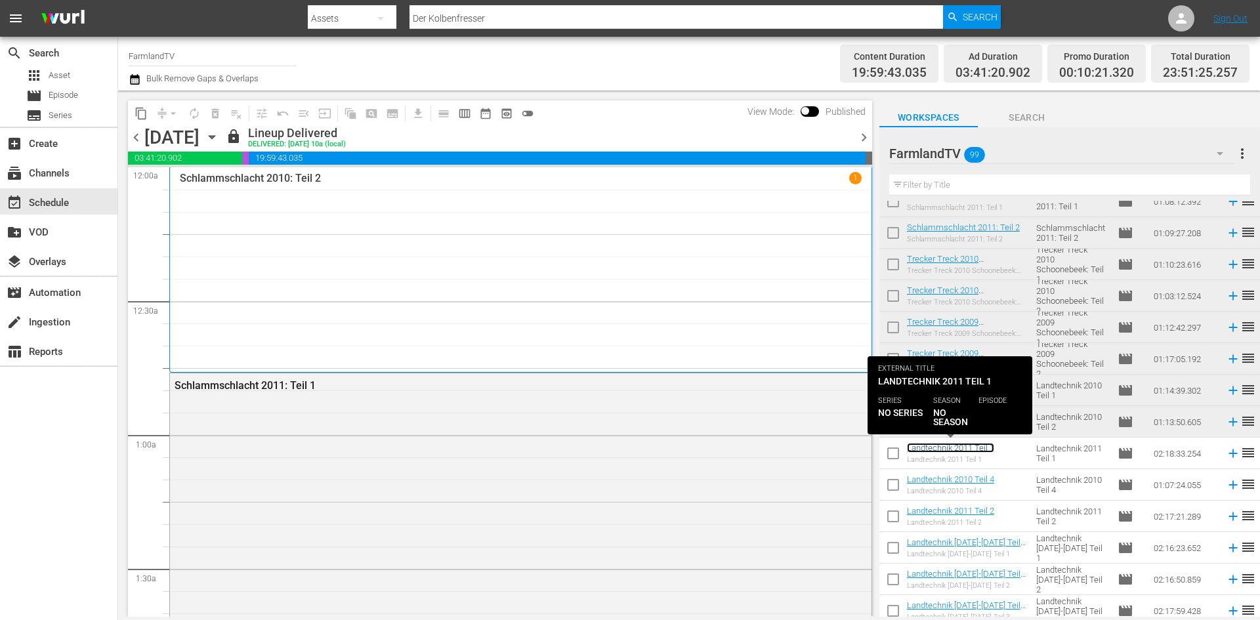
click at [957, 446] on link "Landtechnik 2011 Teil 1" at bounding box center [950, 448] width 87 height 10
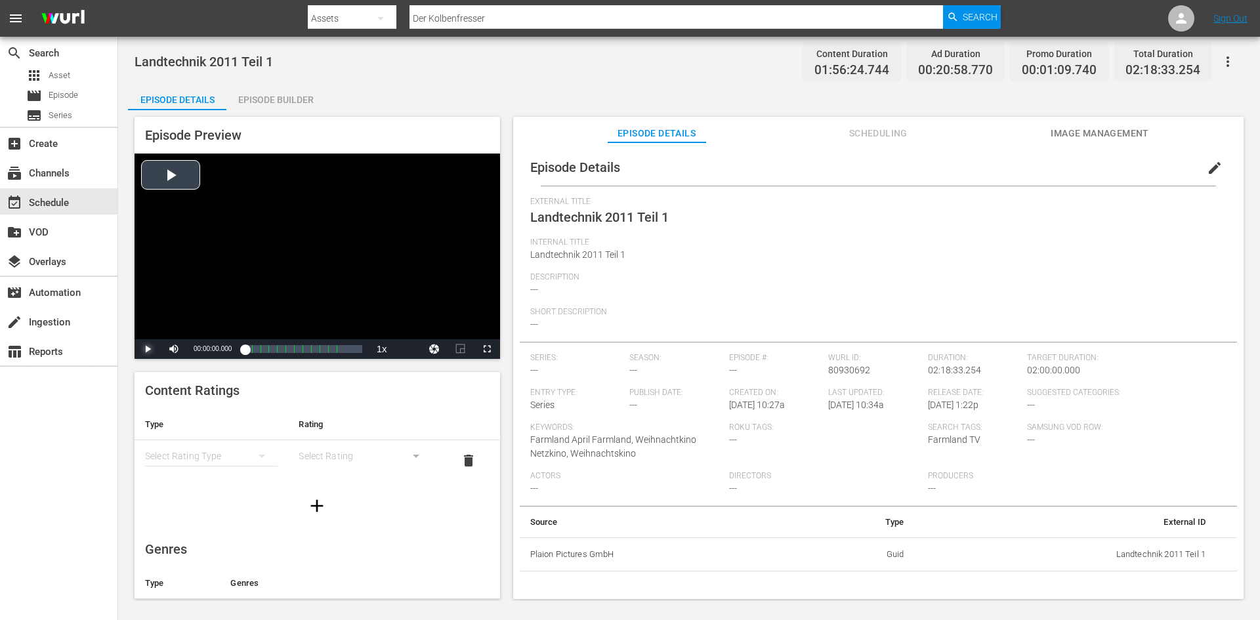
click at [148, 349] on span "Video Player" at bounding box center [148, 349] width 0 height 0
click at [298, 346] on div "Loaded : 0.34% 00:58:22.775 Heartland_S14_30sec_ad 00:00:01.767 Cue Point 6: 00…" at bounding box center [303, 348] width 117 height 13
click at [324, 350] on div "Loaded : 44.19% 01:34:11.144 00:50:54.545 Cue Point 8: 01:18:04.575" at bounding box center [303, 348] width 117 height 13
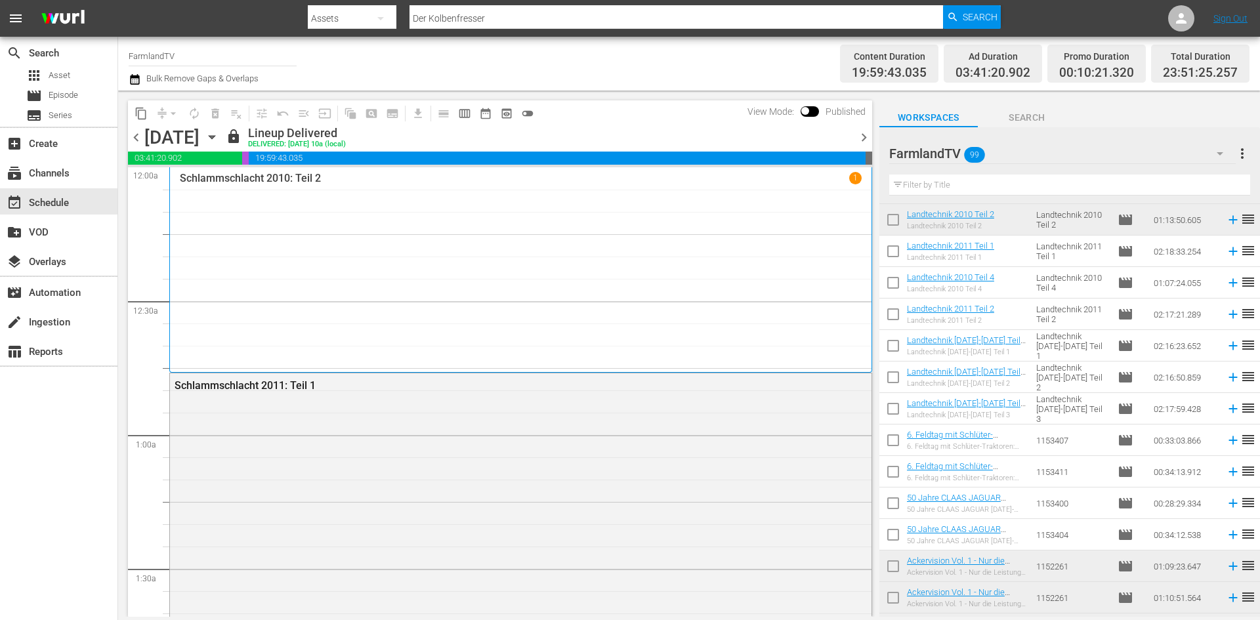
scroll to position [1443, 0]
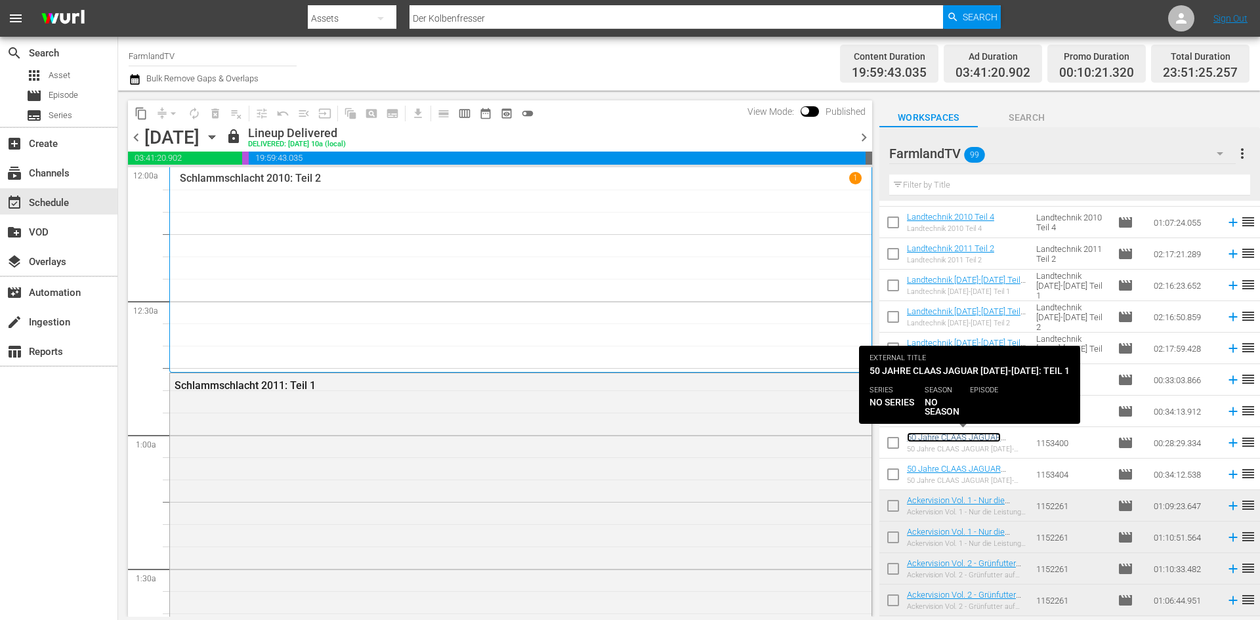
click at [945, 440] on link "50 Jahre CLAAS JAGUAR [DATE]-[DATE]: Teil 1" at bounding box center [954, 442] width 94 height 20
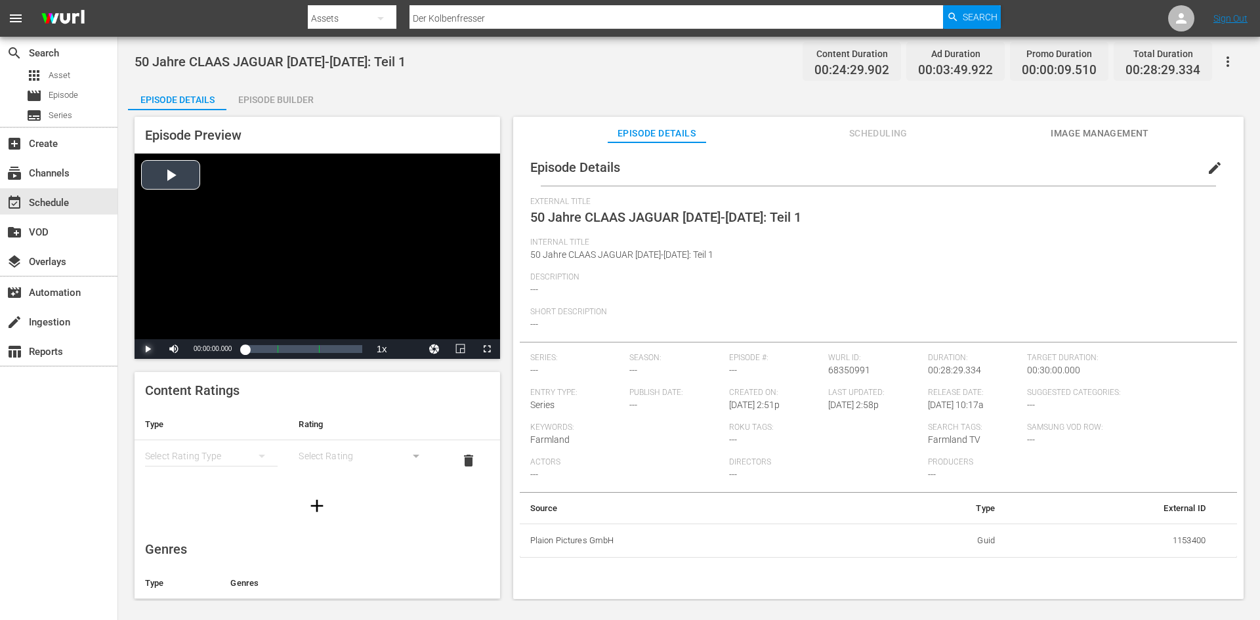
click at [148, 349] on span "Video Player" at bounding box center [148, 349] width 0 height 0
click at [260, 350] on div "00:03:50.472 50 Jahre CLAAS JAGUAR 1973-2023: Teil 1 (1/3)" at bounding box center [260, 348] width 1 height 13
click at [281, 346] on div "Loaded : 16.75% 00:08:57.768 SpineOfNight_30_ad 00:03:52.141" at bounding box center [303, 348] width 117 height 13
click at [323, 349] on div "00:18:53.154 I_love_my_Dad_30_ad" at bounding box center [322, 348] width 1 height 13
click at [309, 341] on div "Loaded : 100.00% 00:15:50.697 50 Jahre CLAAS JAGUAR 1973-2023: Teil 1 (2/3) 00:…" at bounding box center [303, 349] width 130 height 20
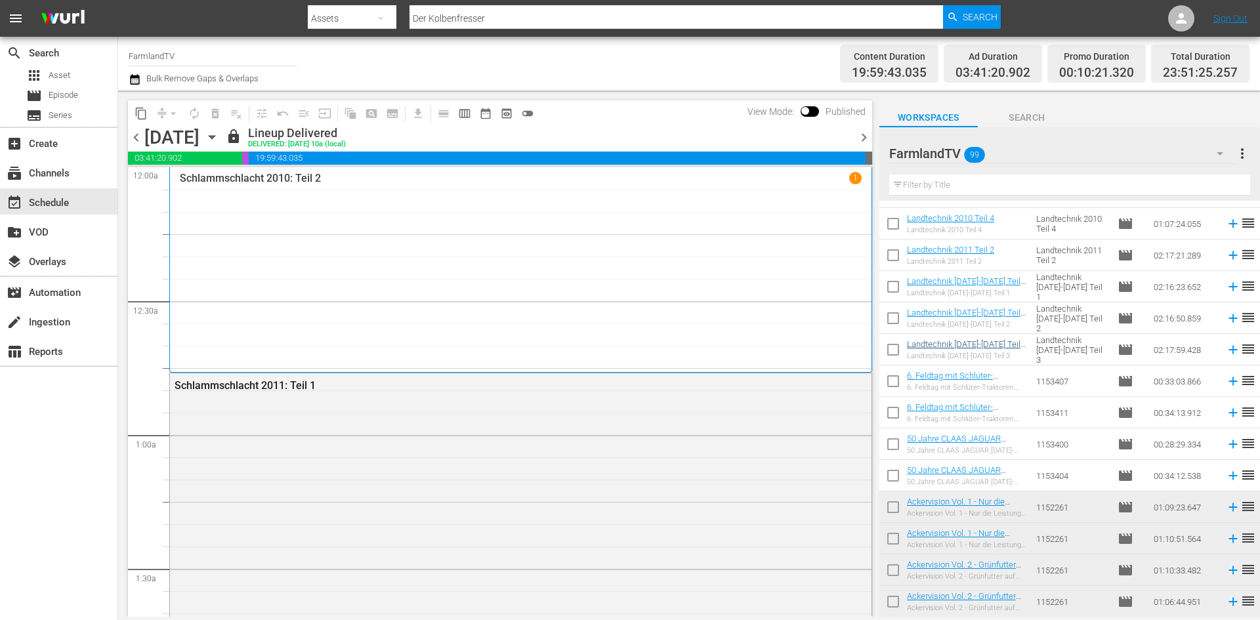
scroll to position [1443, 0]
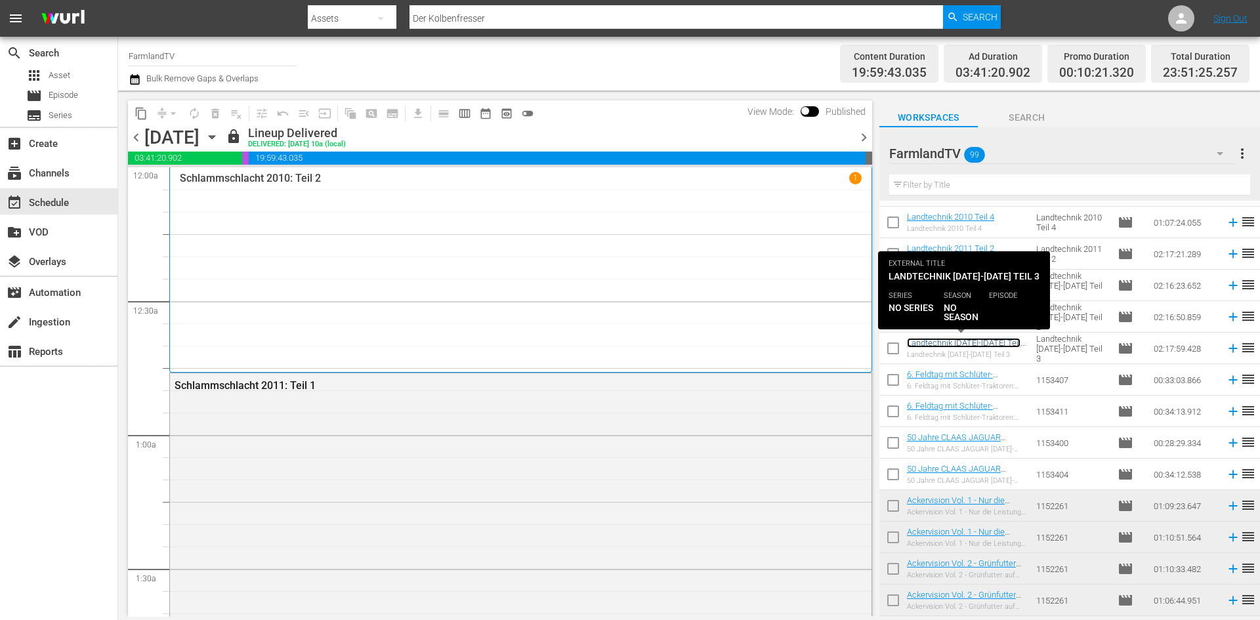
click at [964, 345] on link "Landtechnik [DATE]-[DATE] Teil 3" at bounding box center [963, 348] width 113 height 20
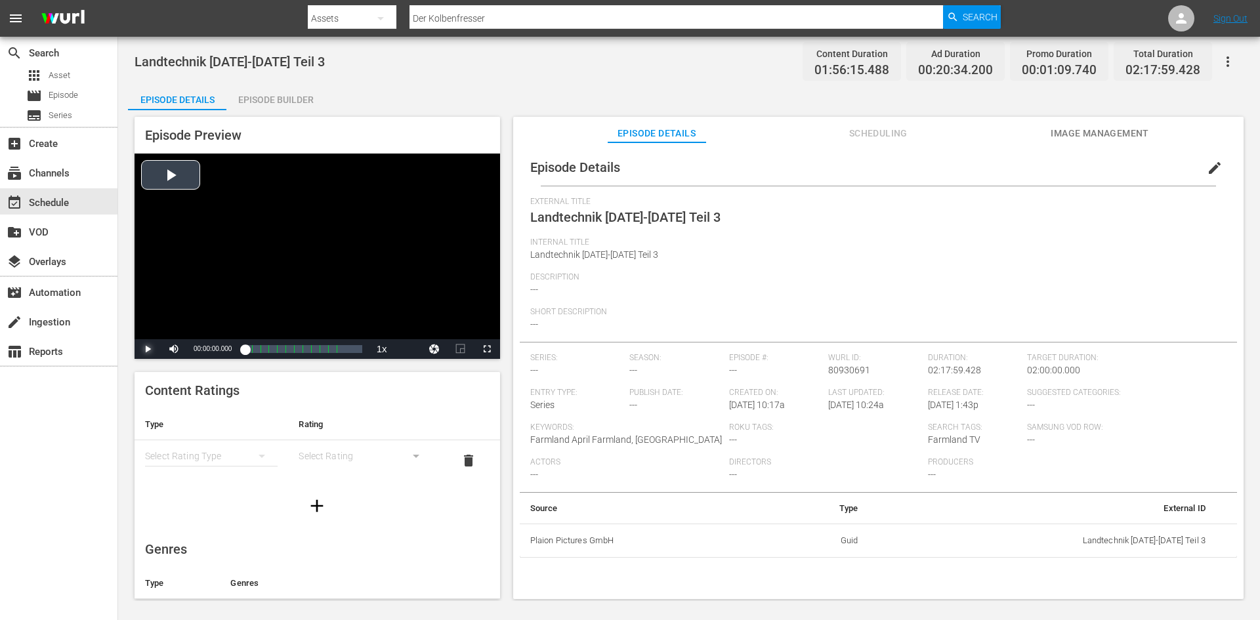
click at [148, 349] on span "Video Player" at bounding box center [148, 349] width 0 height 0
click at [281, 350] on div "Loaded : 0.17% 00:42:38.250 Landtechnik 2012-2013 Teil 3 (5/12) 00:00:00.722" at bounding box center [303, 348] width 117 height 13
click at [309, 351] on div "01:15:11.823 Landtechnik 2012-2013 Teil 3 (8/12)" at bounding box center [308, 348] width 1 height 13
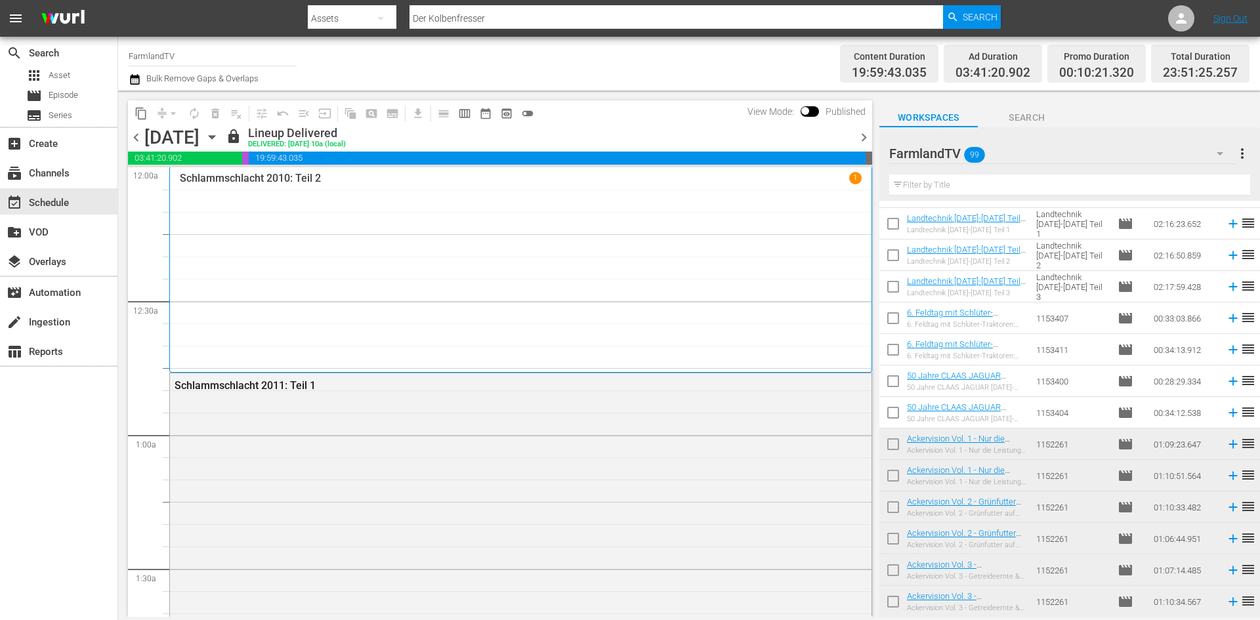
scroll to position [1509, 0]
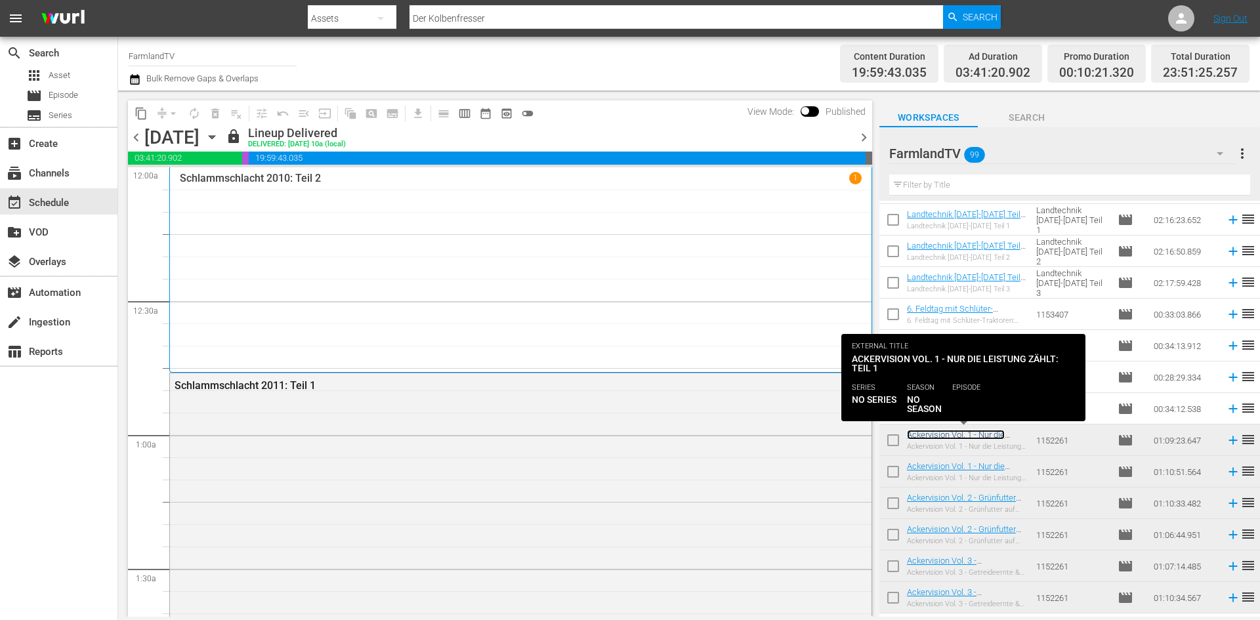
click at [976, 434] on link "Ackervision Vol. 1 - Nur die Leistung zählt: Teil 1" at bounding box center [956, 440] width 98 height 20
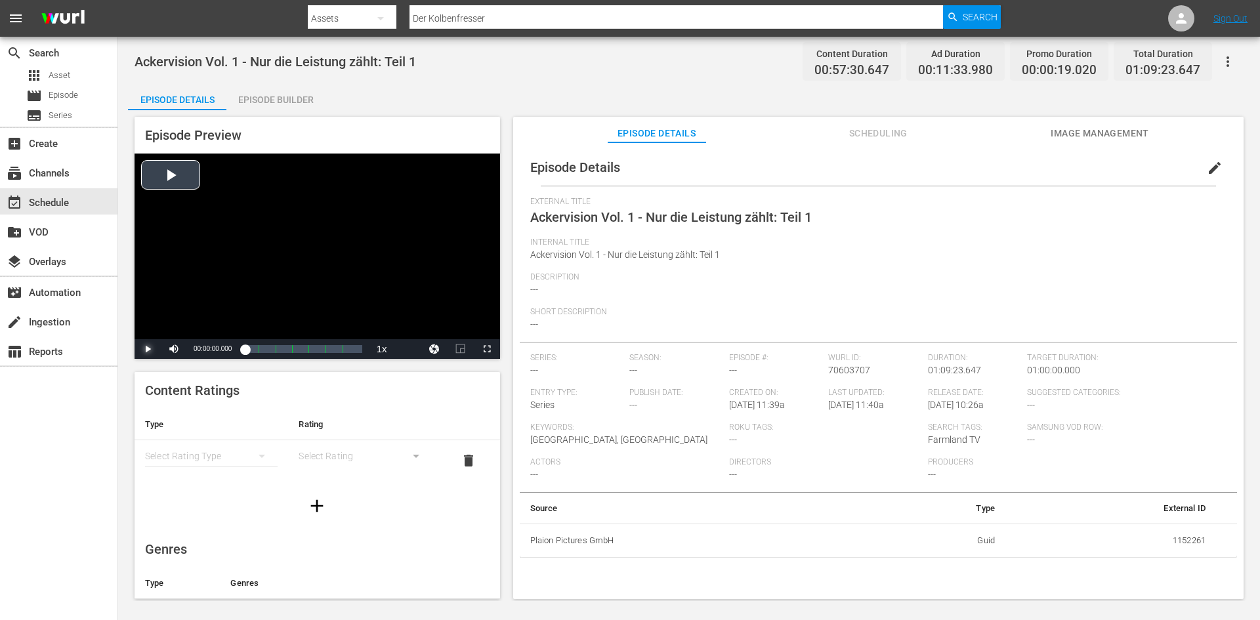
click at [148, 349] on span "Video Player" at bounding box center [148, 349] width 0 height 0
click at [267, 349] on div "Loaded : 1.39% 00:14:02.085 Ackervision Vol. 1 - Nur die Leistung zählt: Teil 1…" at bounding box center [303, 348] width 117 height 13
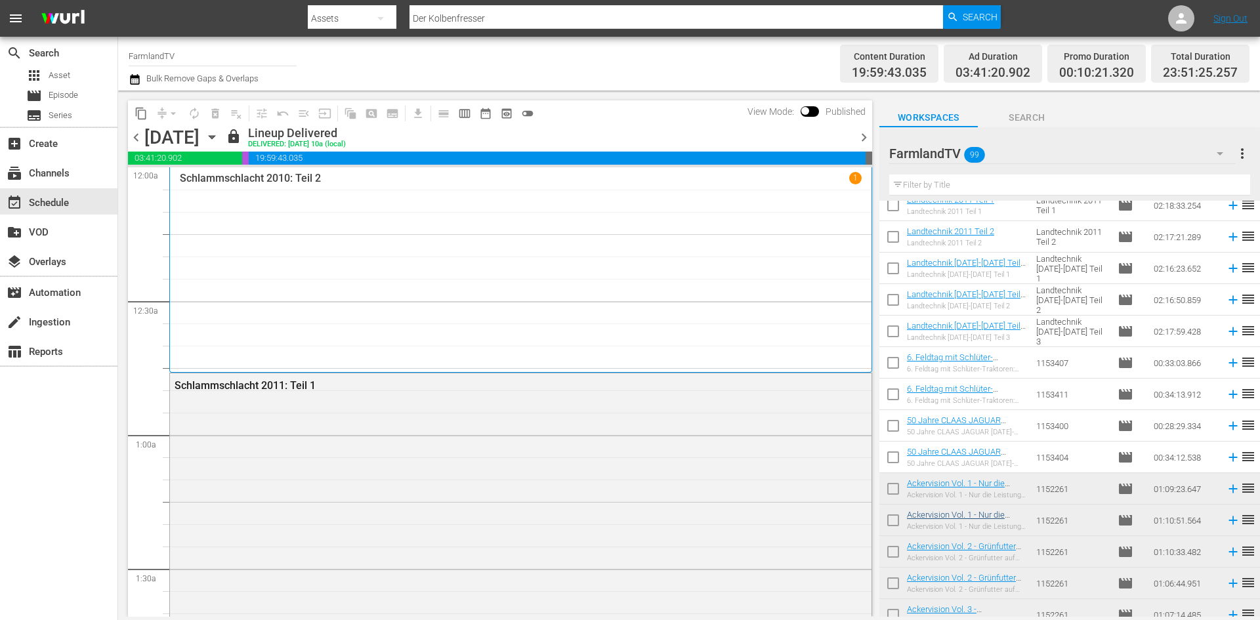
scroll to position [1535, 0]
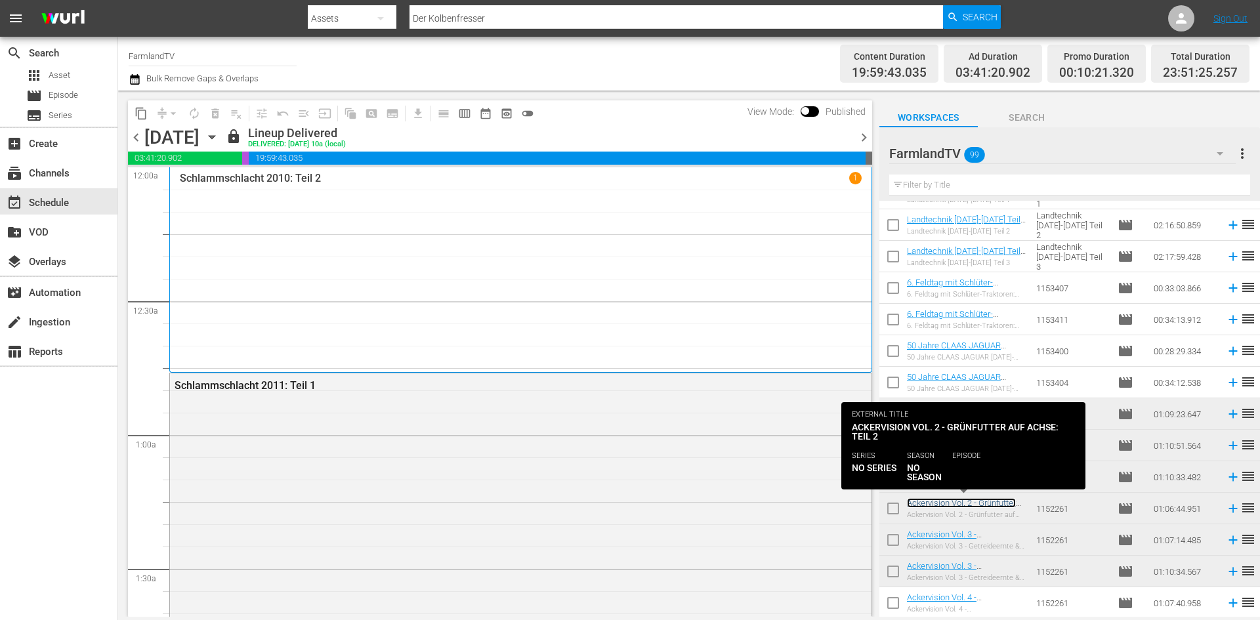
click at [998, 500] on link "Ackervision Vol. 2 - Grünfutter auf Achse: Teil 2" at bounding box center [961, 508] width 109 height 20
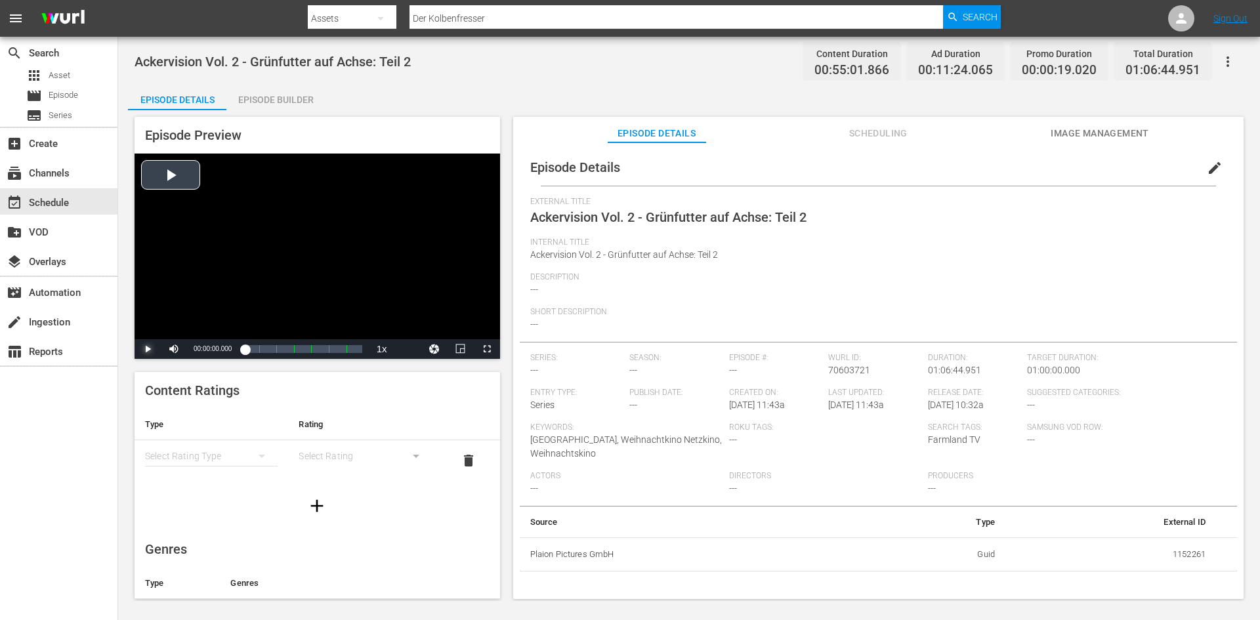
click at [148, 349] on span "Video Player" at bounding box center [148, 349] width 0 height 0
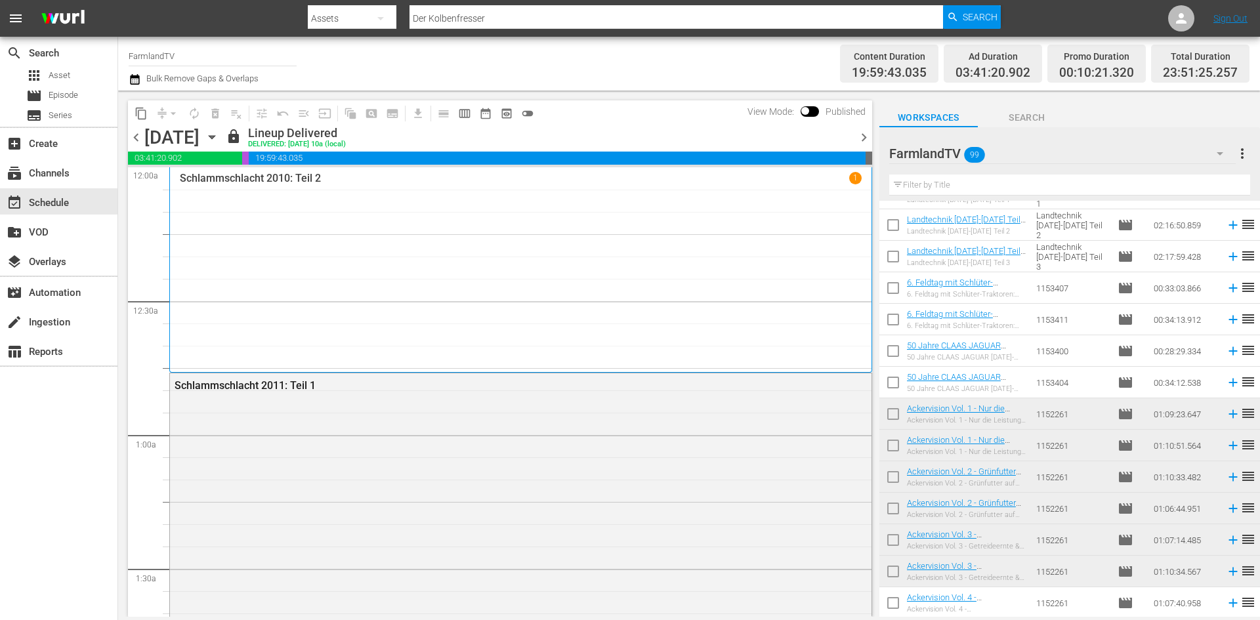
scroll to position [1798, 0]
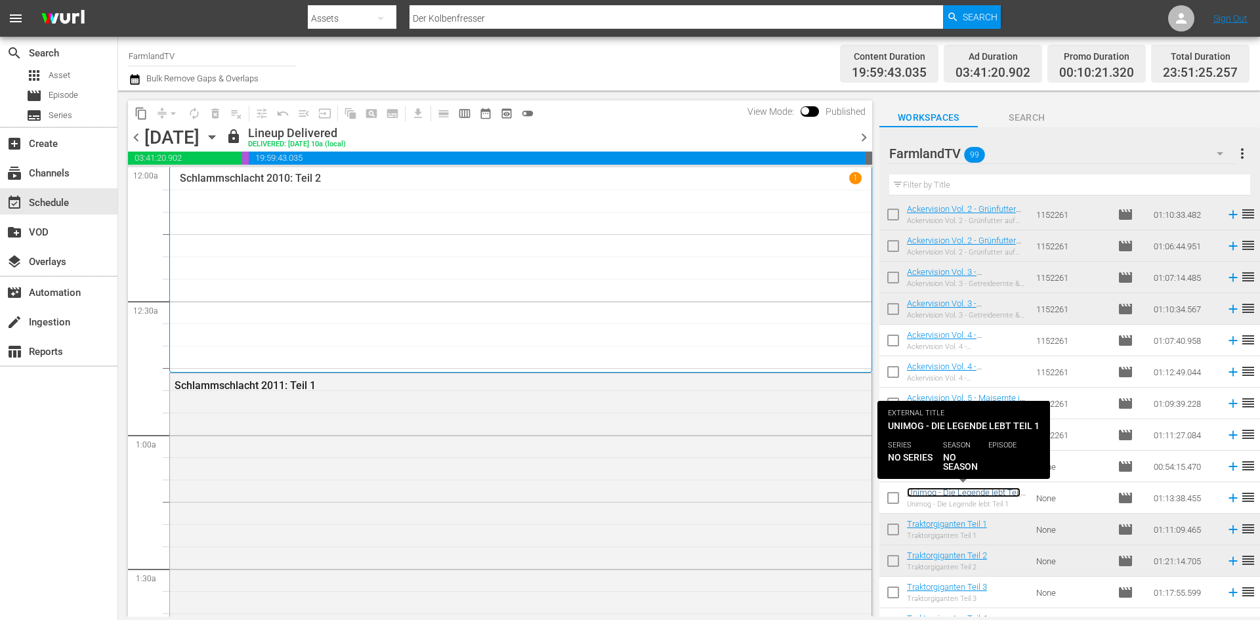
click at [953, 495] on link "Unimog - Die Legende lebt Teil 1" at bounding box center [963, 497] width 113 height 20
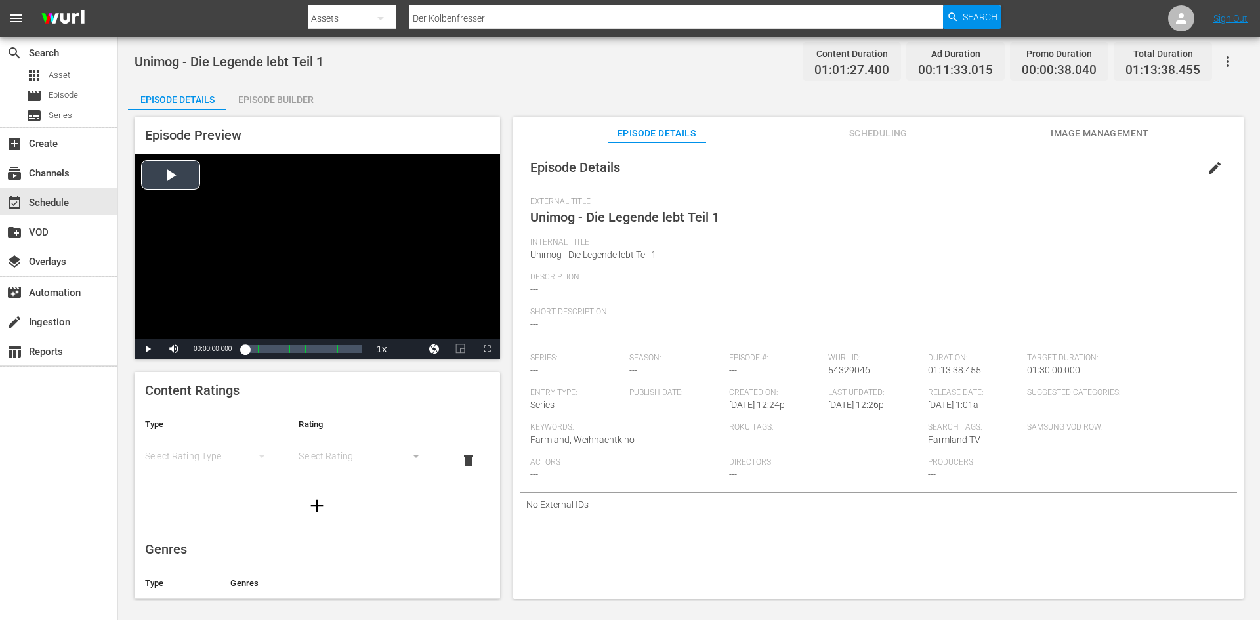
click at [176, 184] on div "Video Player" at bounding box center [316, 247] width 365 height 186
click at [263, 348] on div "00:11:35.037 Unimog - Die Legende lebt Teil 1 (2/7)" at bounding box center [263, 348] width 1 height 13
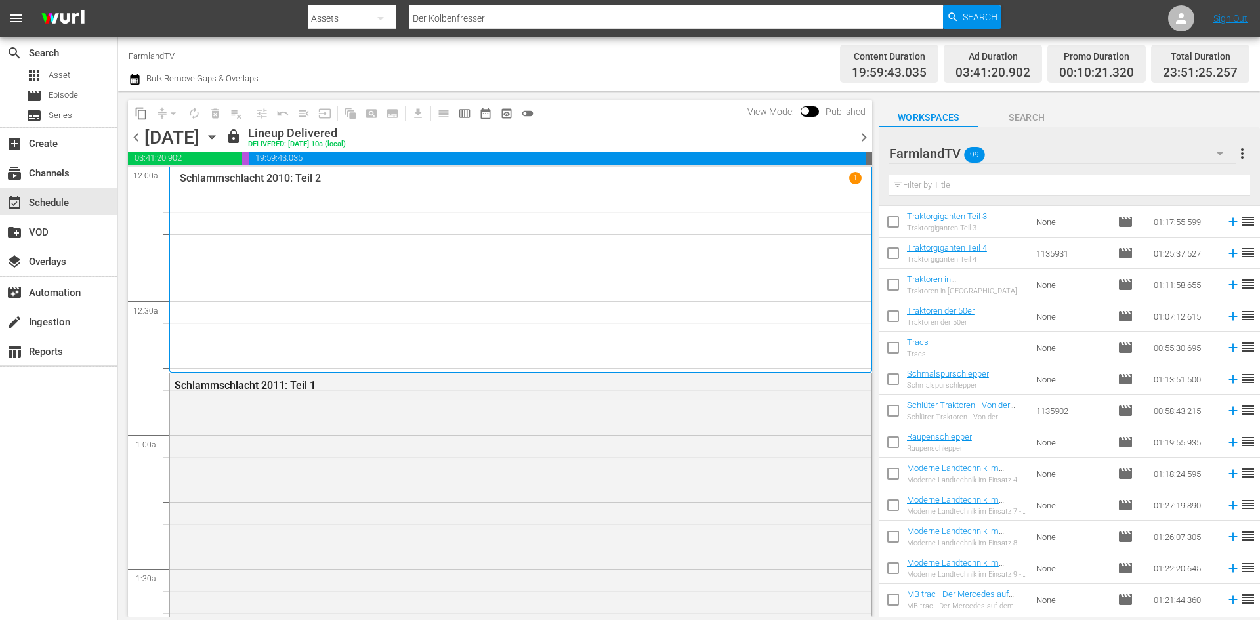
scroll to position [2191, 0]
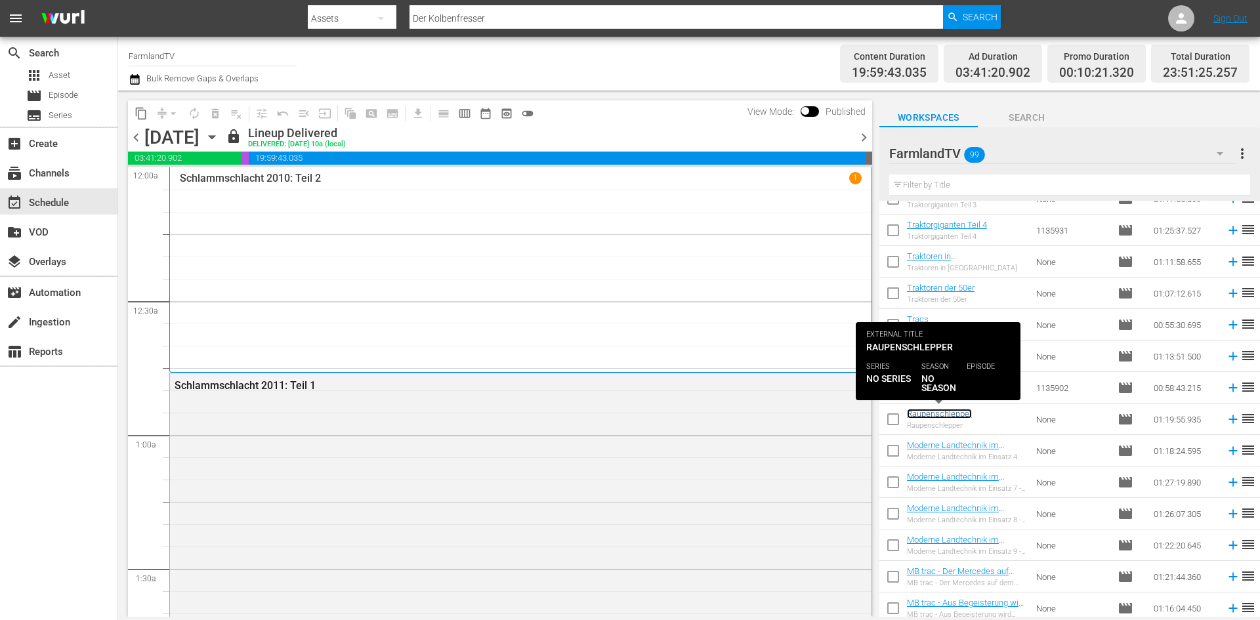
click at [949, 414] on link "Raupenschlepper" at bounding box center [939, 414] width 65 height 10
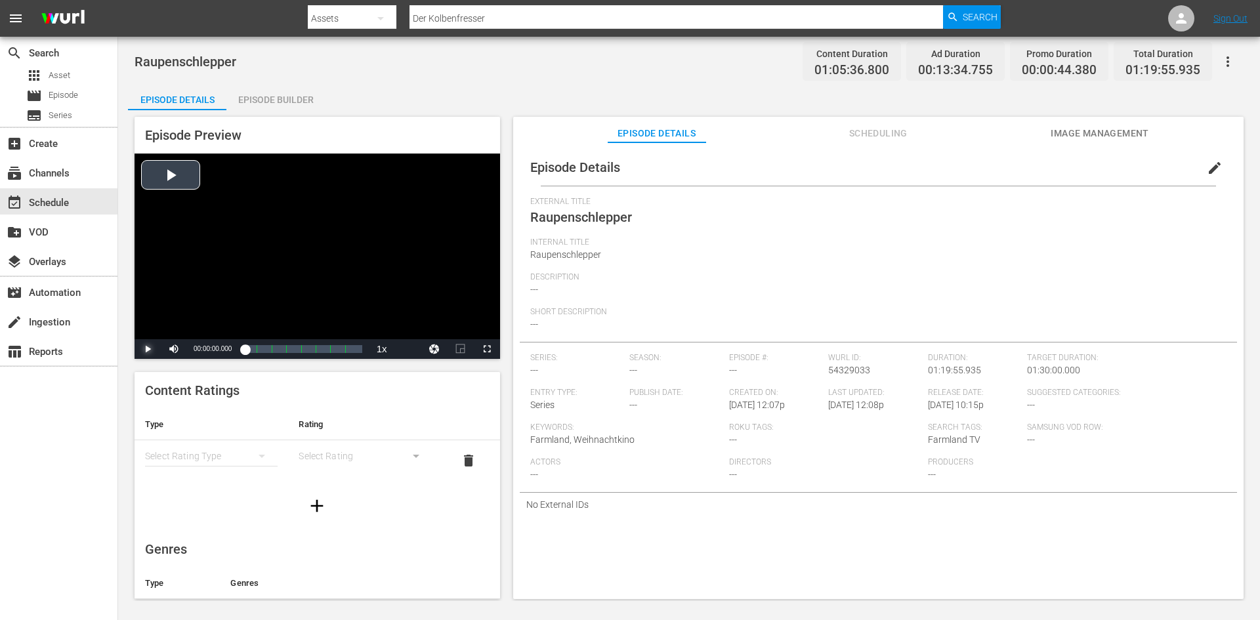
click at [148, 349] on span "Video Player" at bounding box center [148, 349] width 0 height 0
click at [264, 349] on div "Loaded : 0.46% 00:12:07.473 Raupenschlepper (2/8) 00:00:00.957 Cue Point 1: 00:…" at bounding box center [303, 348] width 117 height 13
click at [281, 350] on div "00:25:08.833 Raupenschlepper (3/8)" at bounding box center [281, 348] width 1 height 13
click at [303, 346] on div "Loaded : 32.49% 00:39:57.967 Rubikon_30_ad 00:20:59.896 Cue Point 3: 00:28:10.7…" at bounding box center [303, 348] width 117 height 13
click at [317, 346] on div "Loaded : 100.00% 00:48:56.836 Slaxx_30_filler 00:00:22.543 Cue Point 5: 00:48:0…" at bounding box center [303, 348] width 117 height 13
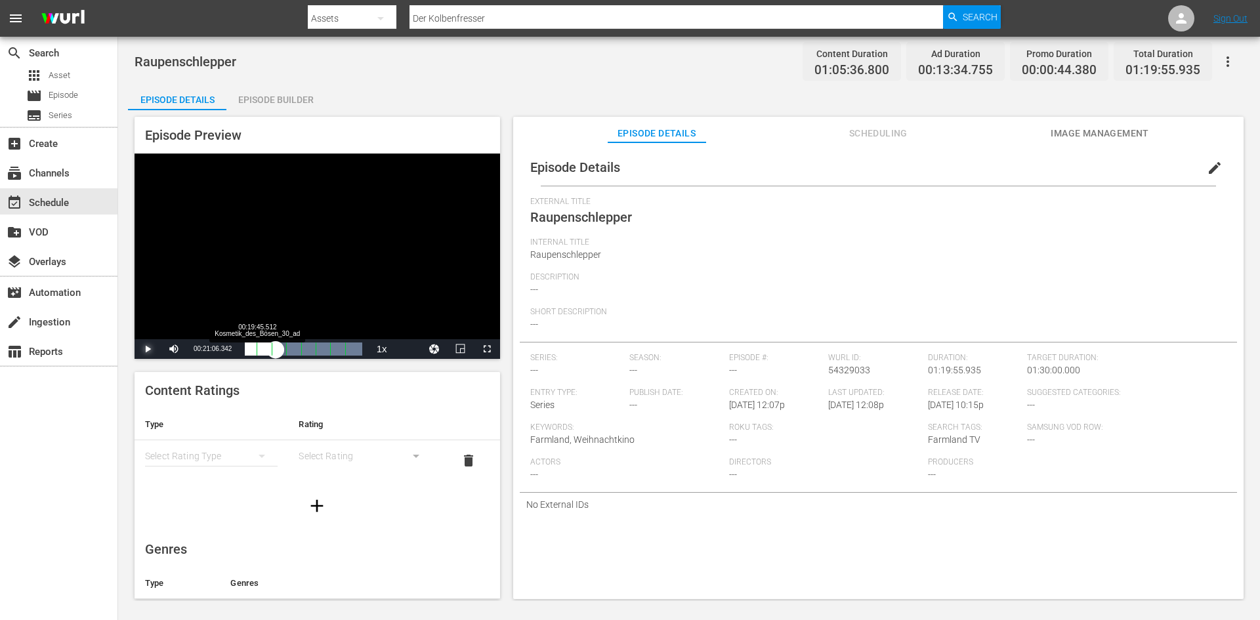
click at [276, 345] on div "00:00:15.616" at bounding box center [260, 348] width 31 height 13
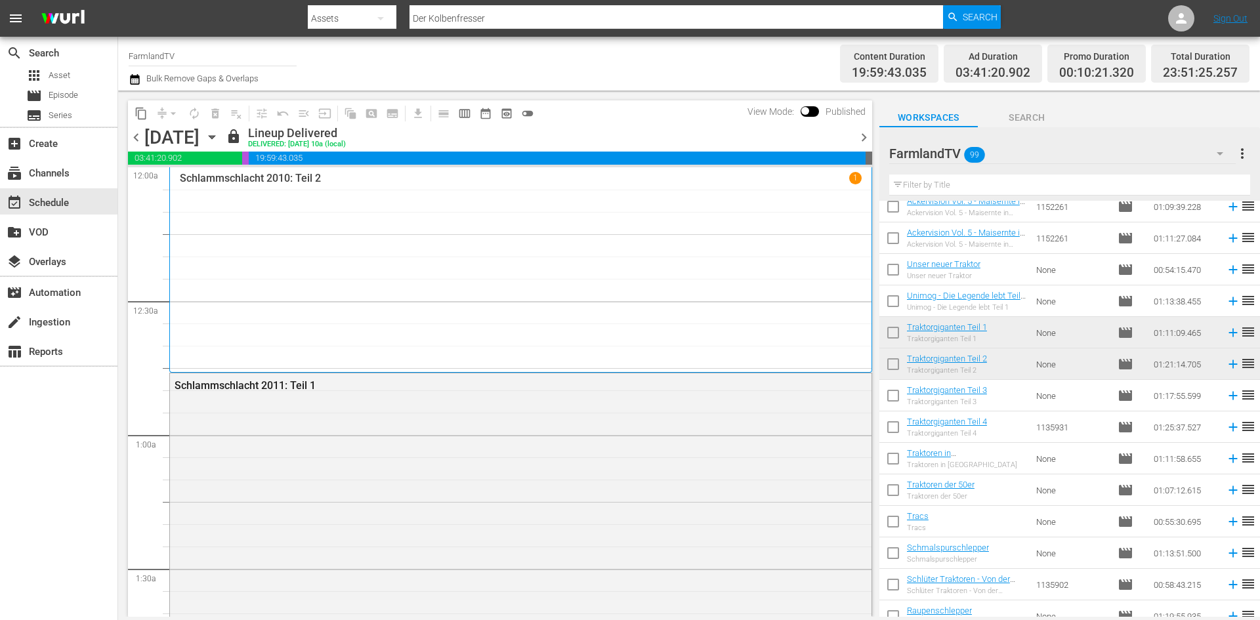
scroll to position [2126, 0]
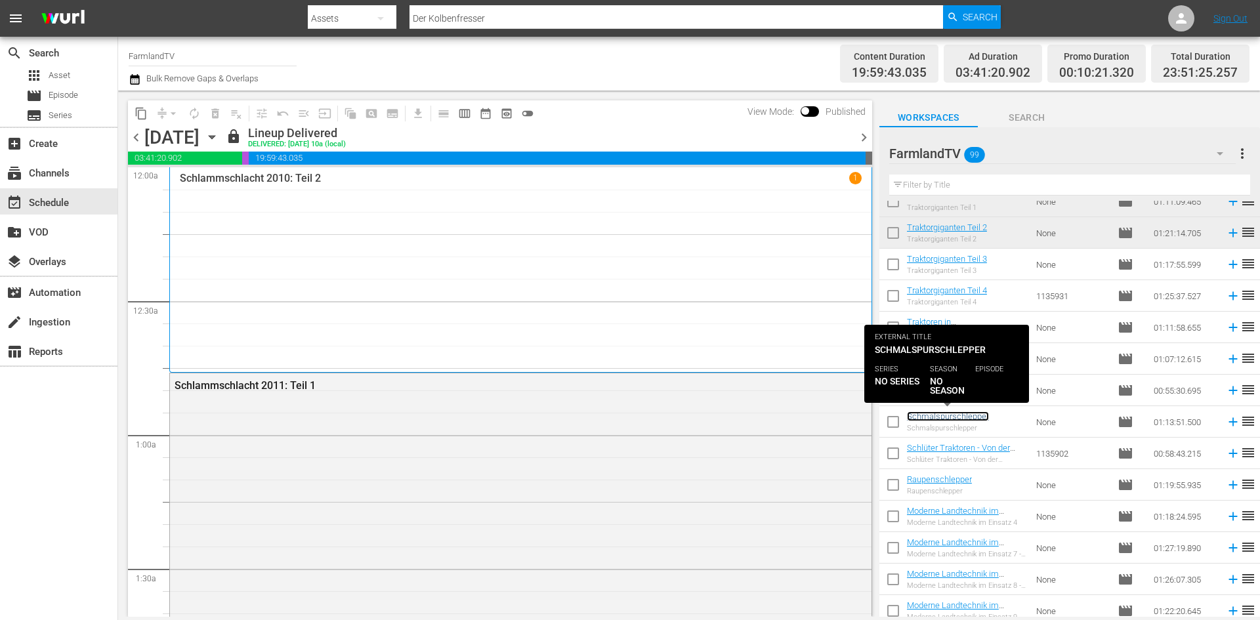
click at [951, 417] on link "Schmalspurschlepper" at bounding box center [948, 416] width 82 height 10
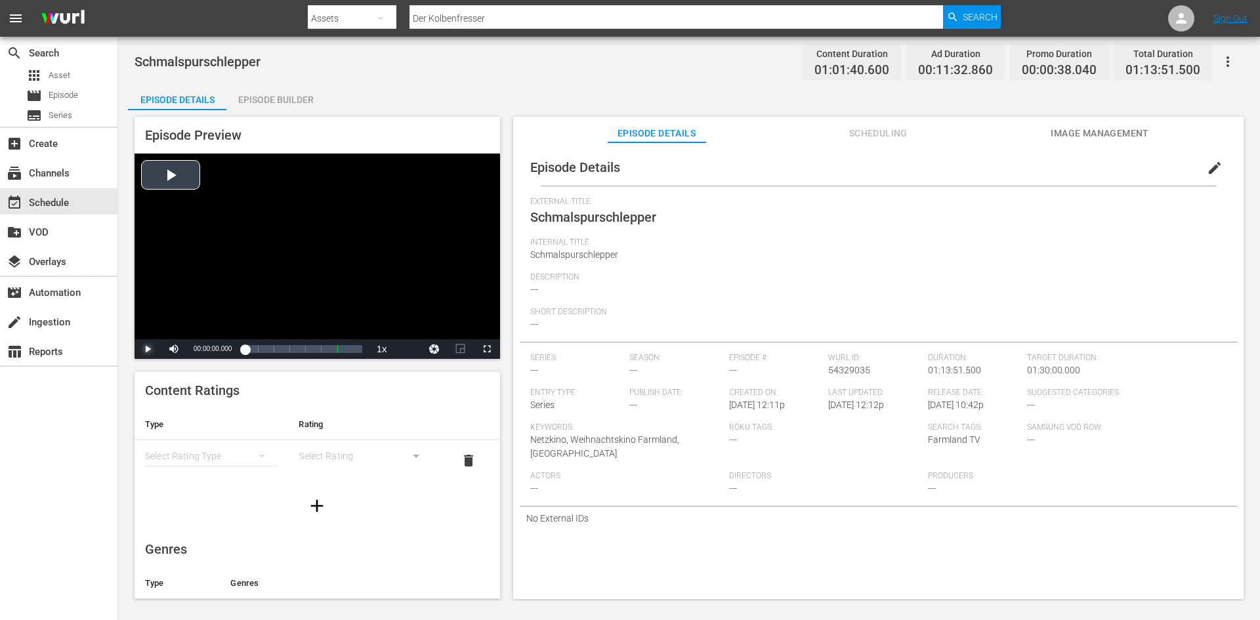
click at [148, 349] on span "Video Player" at bounding box center [148, 349] width 0 height 0
click at [272, 346] on div "00:17:00.738 Schmalspurschlepper (2/7)" at bounding box center [272, 348] width 1 height 13
click at [148, 349] on span "Video Player" at bounding box center [148, 349] width 0 height 0
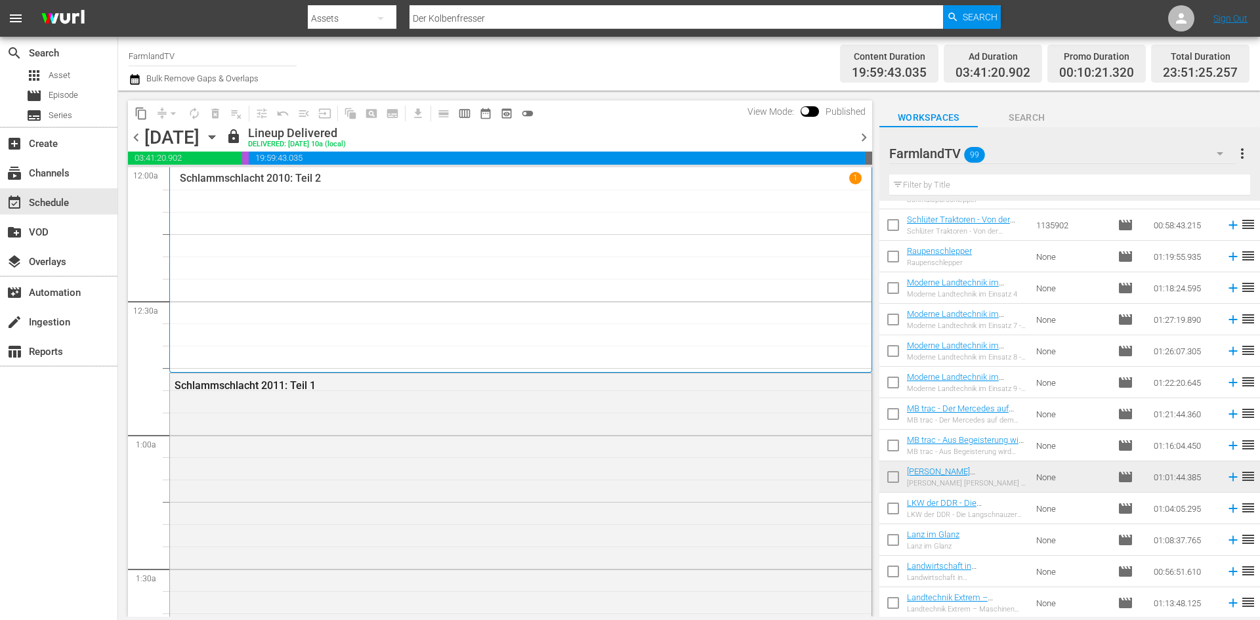
scroll to position [2349, 0]
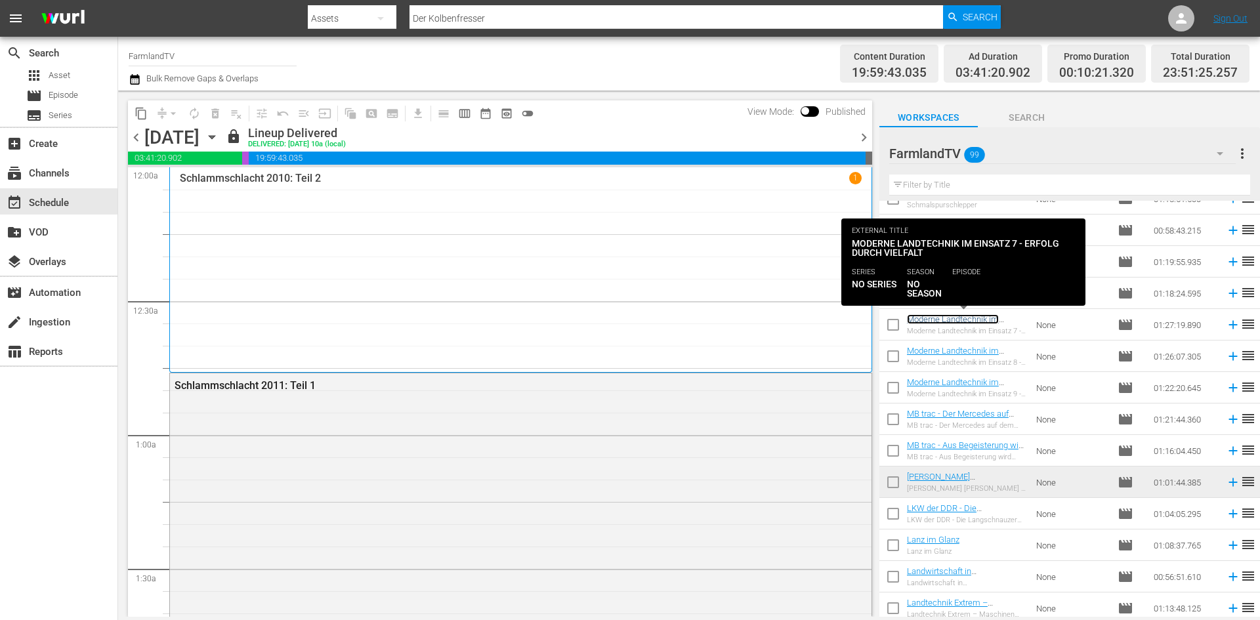
click at [974, 320] on link "Moderne Landtechnik im Einsatz 7 - Erfolg durch Vielfalt" at bounding box center [963, 324] width 112 height 20
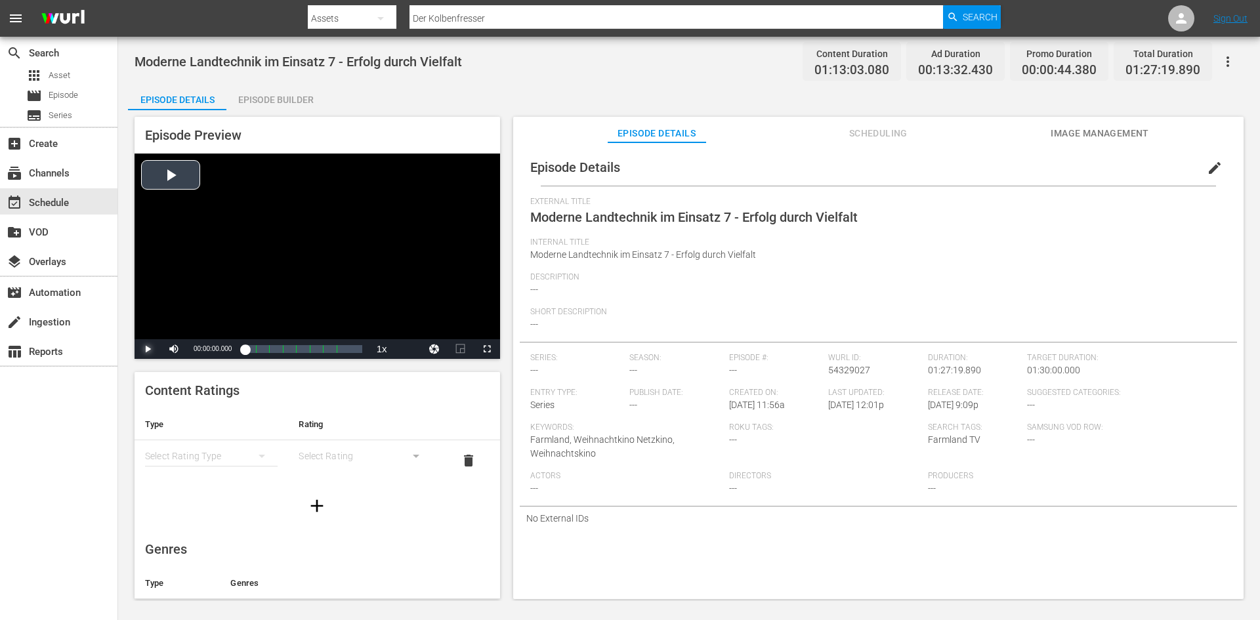
click at [148, 349] on span "Video Player" at bounding box center [148, 349] width 0 height 0
click at [269, 350] on div "Progress Bar" at bounding box center [269, 348] width 0 height 17
click at [293, 351] on div "Loaded : 65.34% 00:36:18.381 Moderne Landtechnik im Einsatz 7 - Erfolg durch Vi…" at bounding box center [303, 348] width 117 height 13
click at [327, 349] on div "Loaded : 42.06% 01:01:49.135 Moderne Landtechnik im Einsatz 7 - Erfolg durch Vi…" at bounding box center [303, 348] width 117 height 13
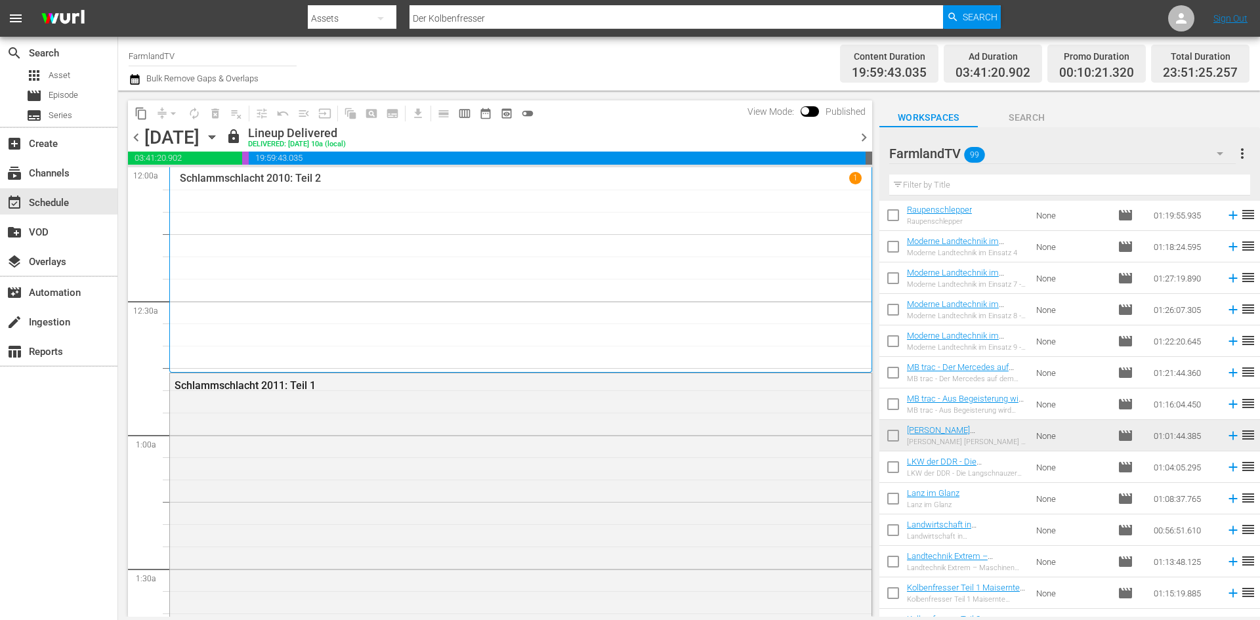
scroll to position [2454, 0]
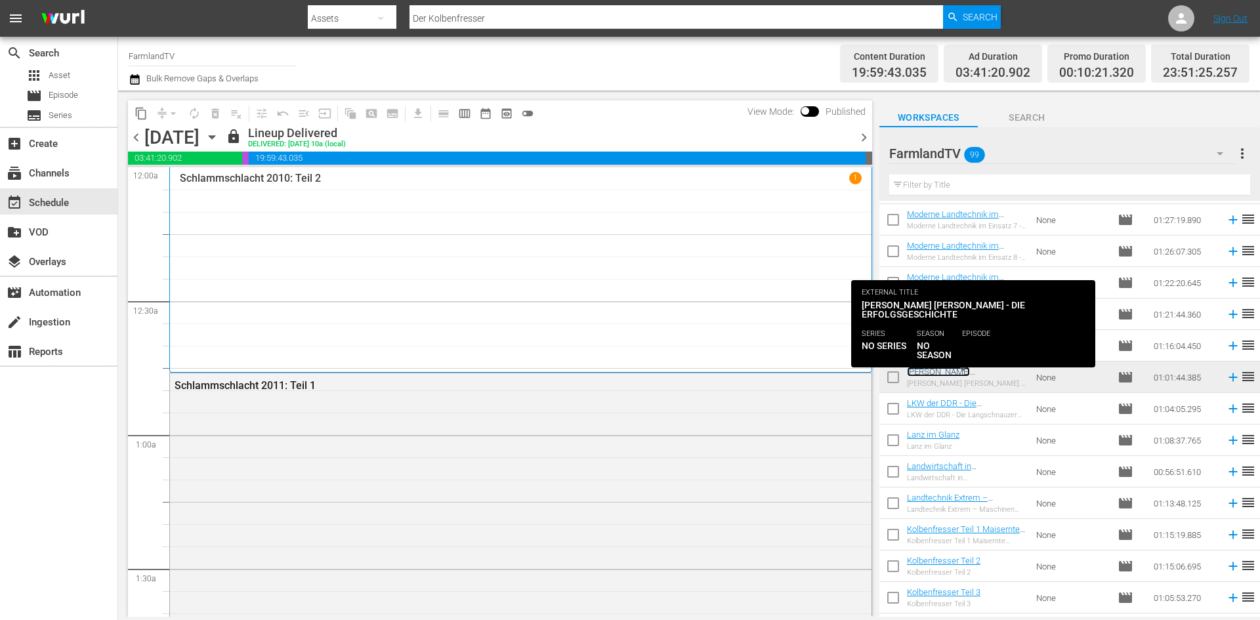
click at [941, 373] on link "[PERSON_NAME] - Die Erfolgsgeschichte" at bounding box center [948, 382] width 82 height 30
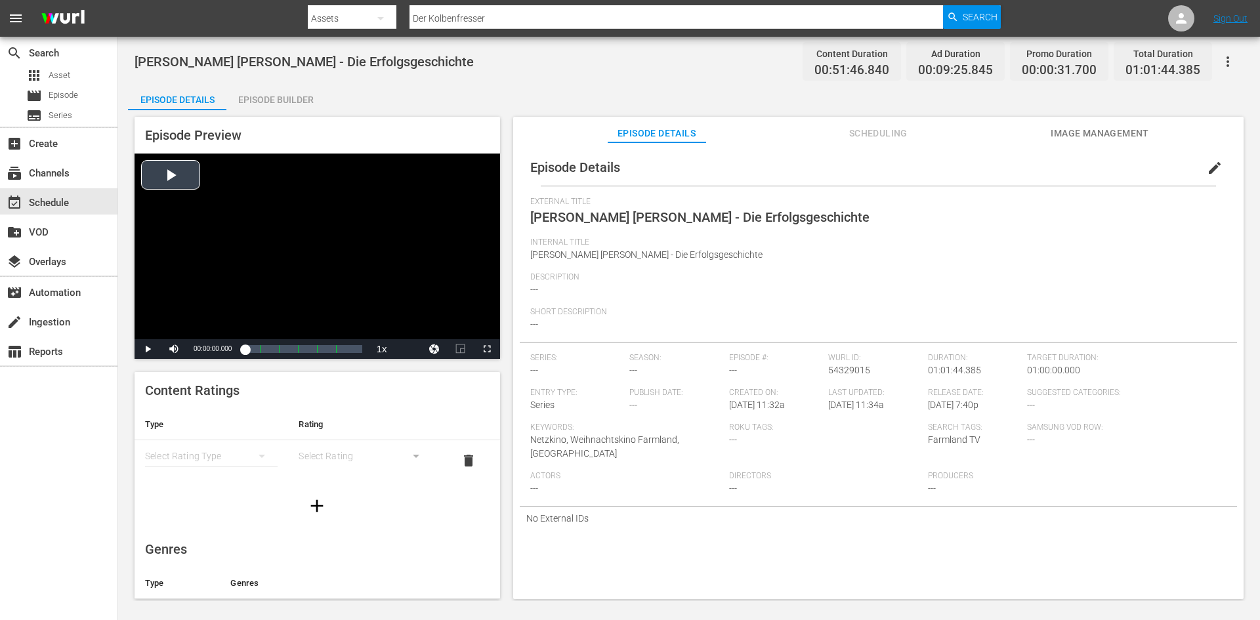
click at [157, 172] on div "Video Player" at bounding box center [316, 247] width 365 height 186
click at [268, 347] on div "Loaded : 0.38% 00:12:08.390 Massey Ferguson - Die Erfolgsgeschichte (2/6) 00:00…" at bounding box center [303, 348] width 117 height 13
click at [302, 350] on div "Loaded : 20.49% 00:30:10.570 Massey Ferguson - Die Erfolgsgeschichte (4/6) 00:1…" at bounding box center [303, 348] width 117 height 13
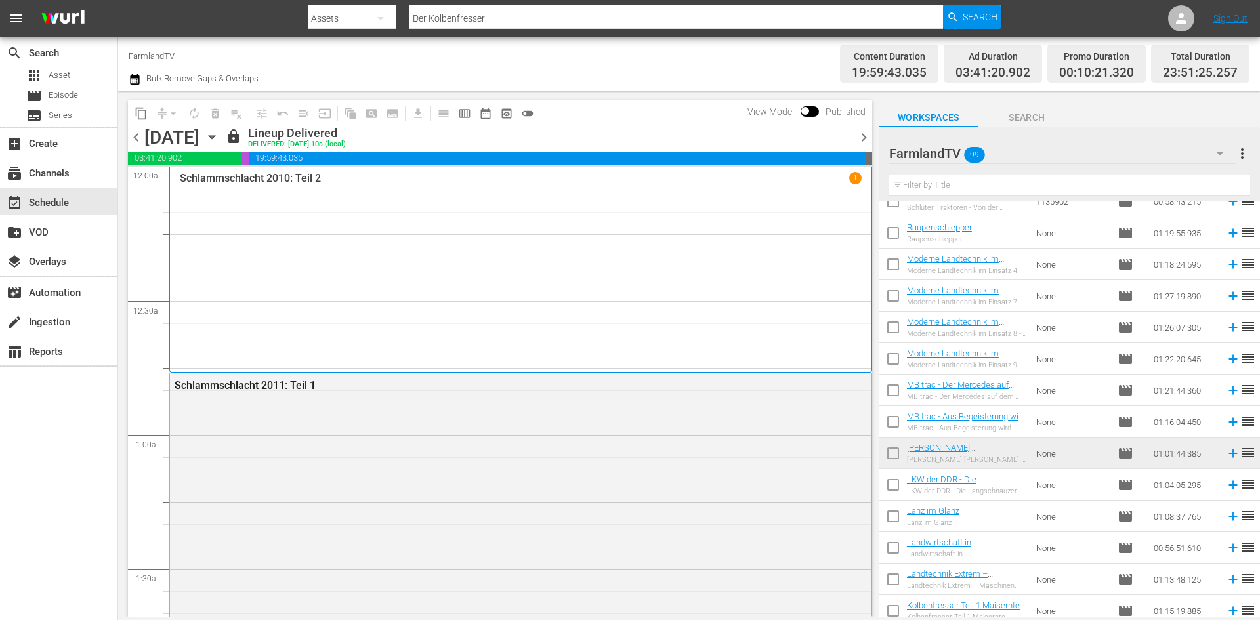
scroll to position [2388, 0]
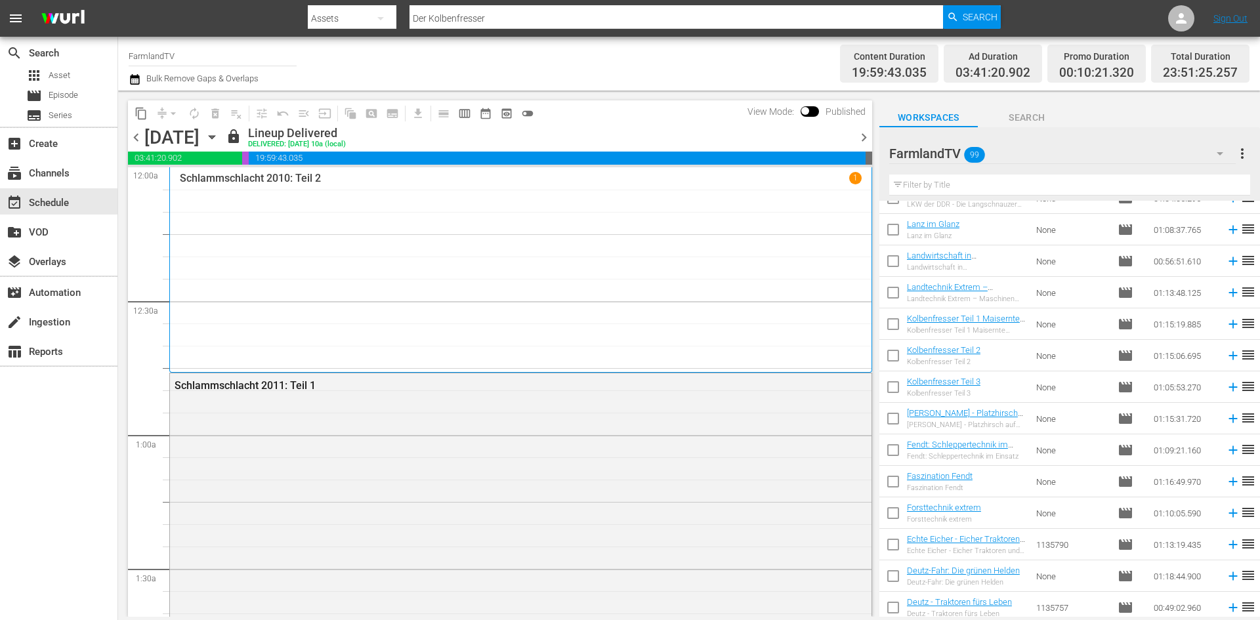
scroll to position [2601, 0]
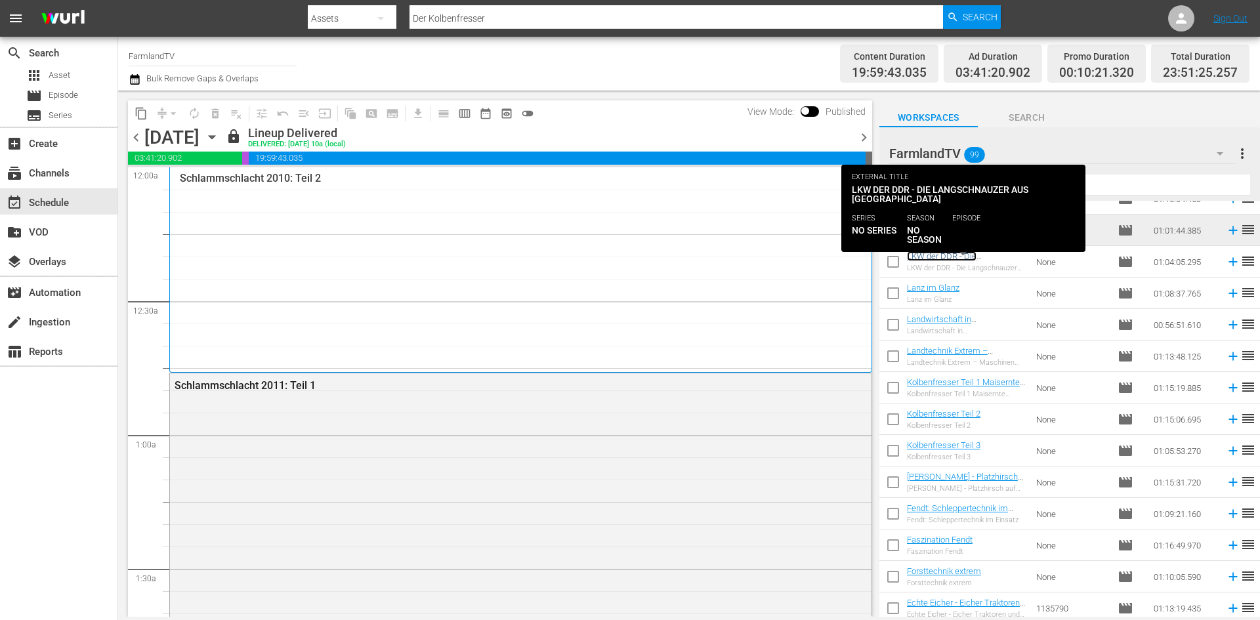
click at [945, 261] on link "LKW der DDR - Die Langschnauzer aus [GEOGRAPHIC_DATA]" at bounding box center [946, 266] width 79 height 30
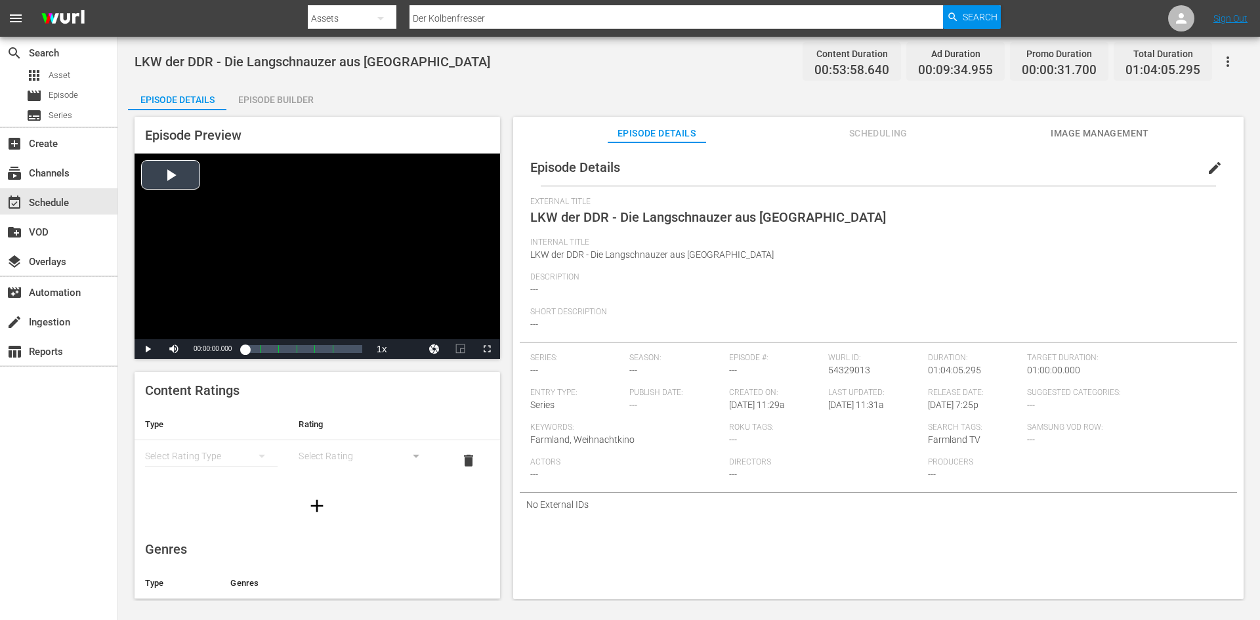
click at [167, 179] on div "Video Player" at bounding box center [316, 247] width 365 height 186
click at [267, 341] on div "Loaded : 2.96% 00:11:09.686 LKW der DDR - Die Langschnauzer aus Sachsen (2/6) 0…" at bounding box center [303, 349] width 130 height 20
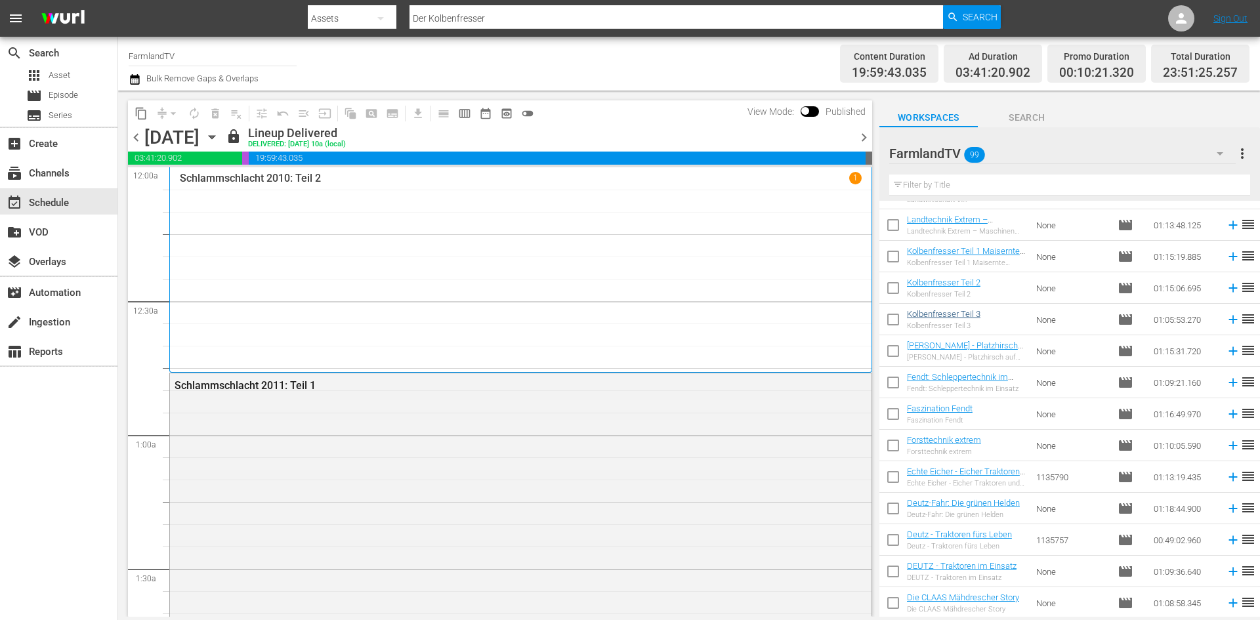
scroll to position [2535, 0]
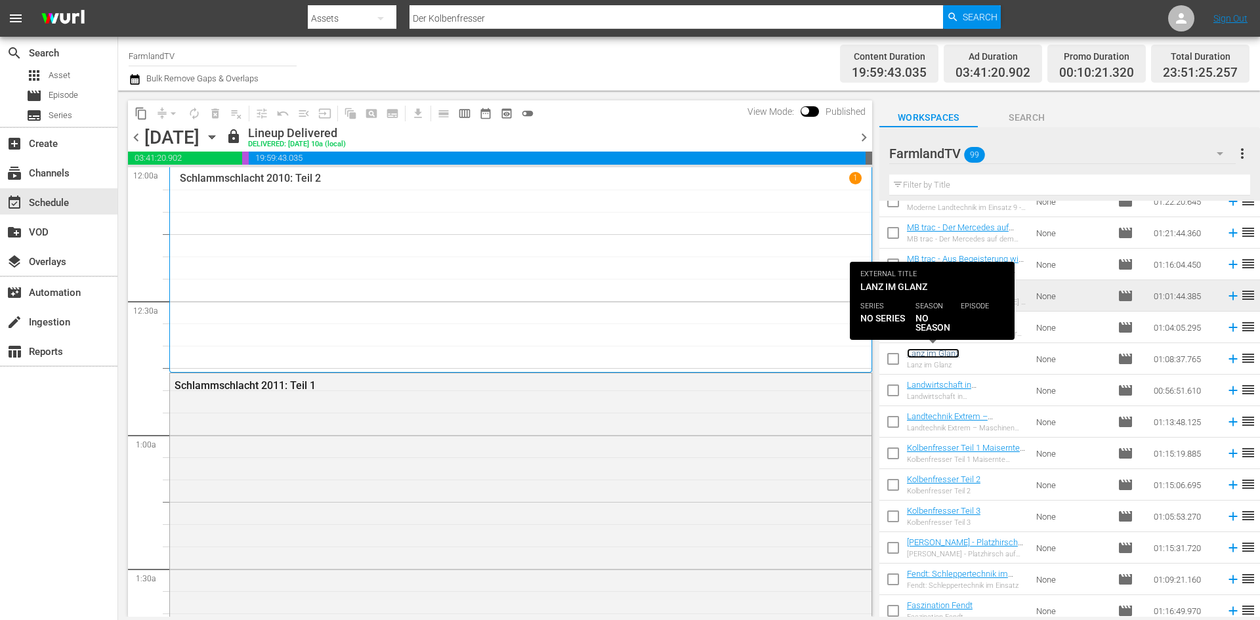
click at [947, 354] on link "Lanz im Glanz" at bounding box center [933, 353] width 52 height 10
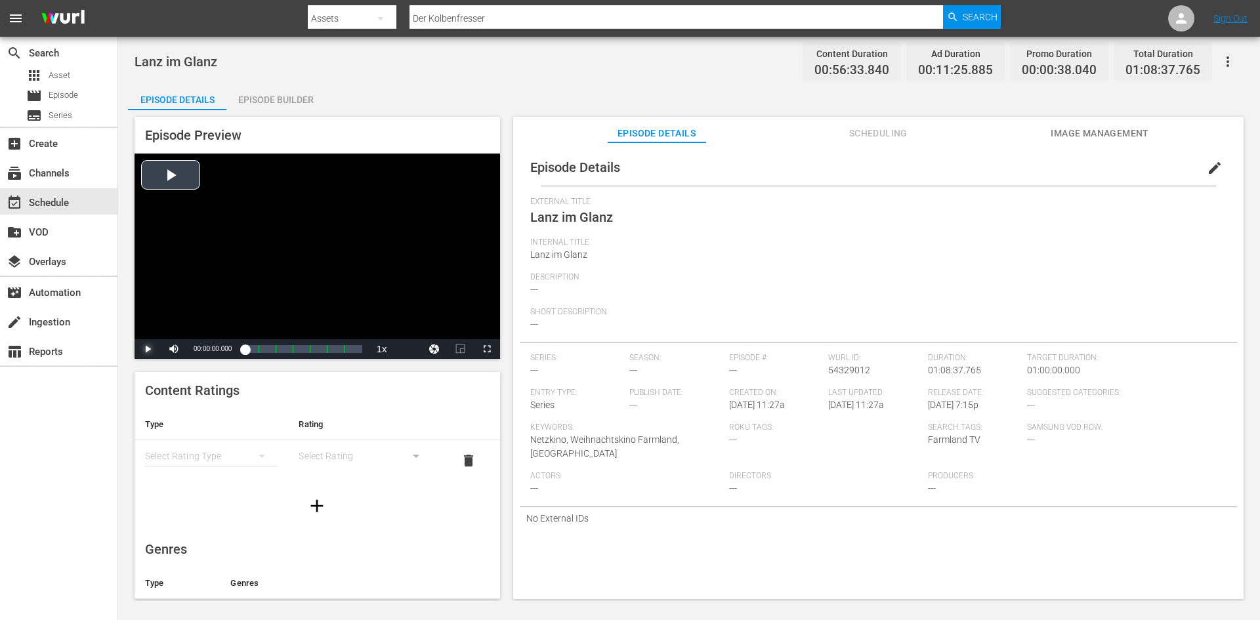
click at [148, 349] on span "Video Player" at bounding box center [148, 349] width 0 height 0
click at [285, 348] on div "00:23:31.144 Lanz im Glanz (3/7)" at bounding box center [285, 348] width 1 height 13
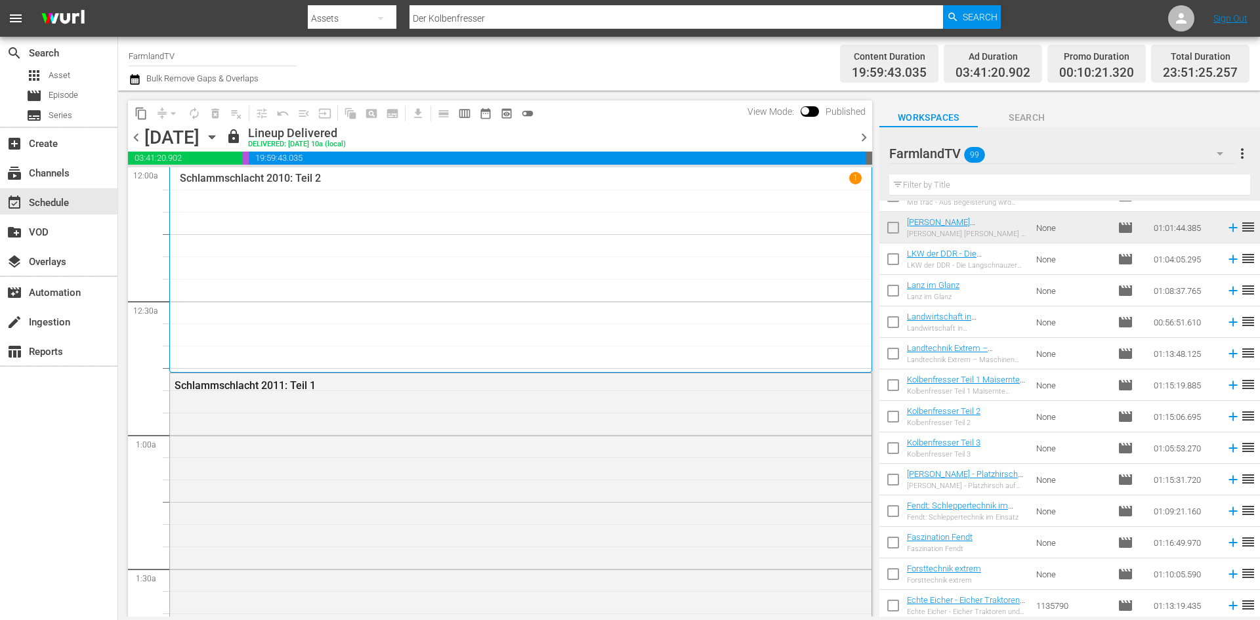
scroll to position [2732, 0]
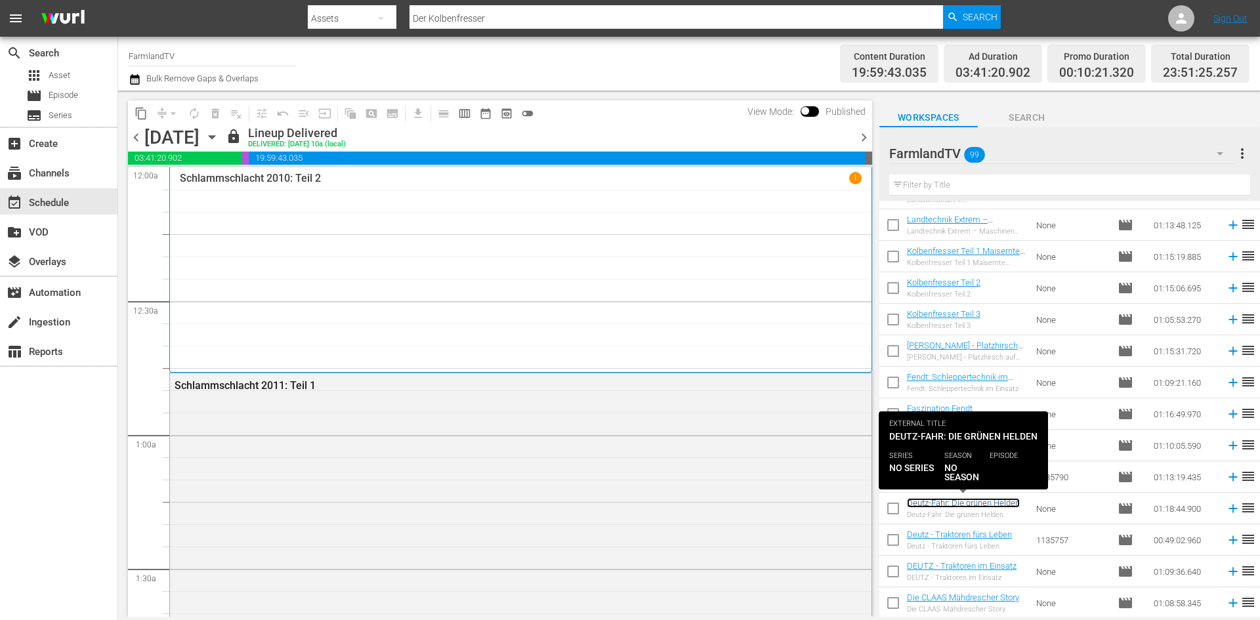
click at [981, 503] on link "Deutz-Fahr: Die grünen Helden" at bounding box center [963, 503] width 113 height 10
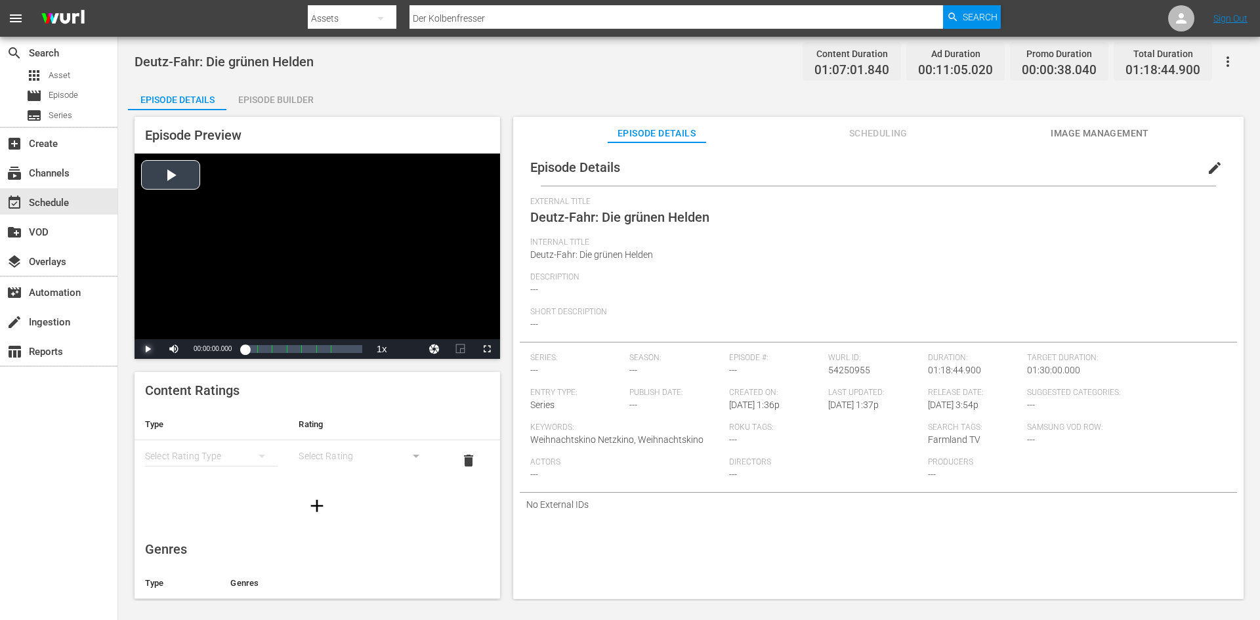
click at [148, 349] on span "Video Player" at bounding box center [148, 349] width 0 height 0
click at [273, 351] on div "00:19:01.408 Belle_30_ad_fam" at bounding box center [273, 348] width 1 height 13
click at [148, 349] on span "Video Player" at bounding box center [148, 349] width 0 height 0
click at [307, 351] on div "Loaded : 100.00% 00:42:01.716 Deutz-Fahr: Die grünen Helden (5/7) 00:00:26.131 …" at bounding box center [303, 348] width 117 height 13
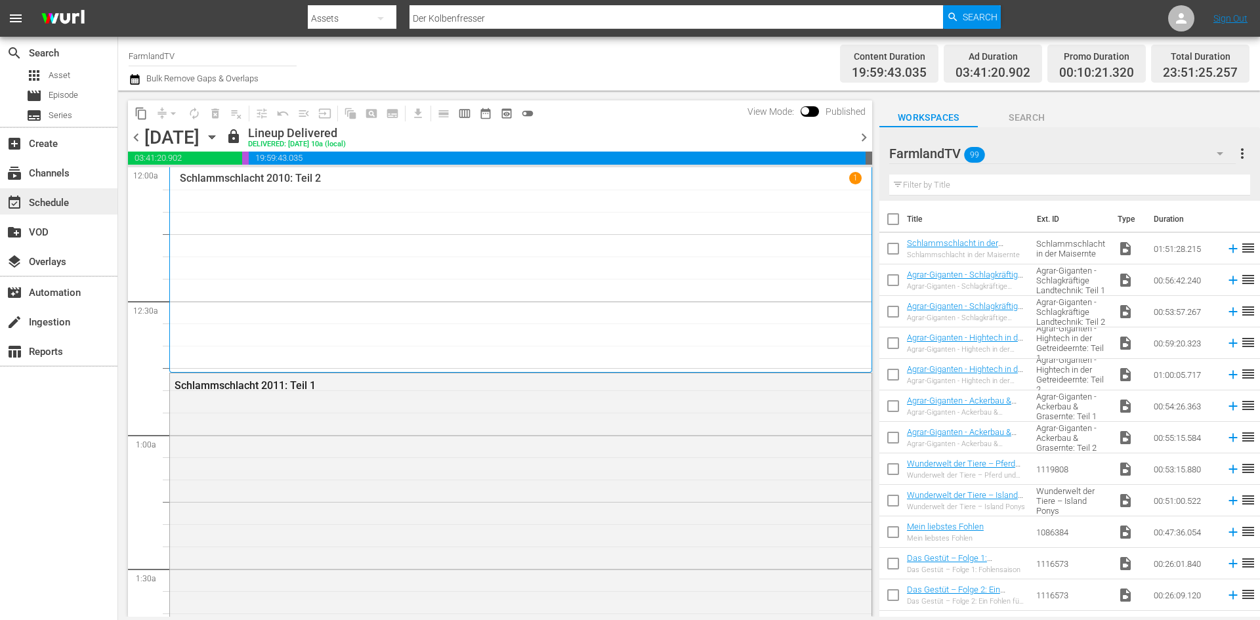
click at [103, 202] on div "event_available Schedule" at bounding box center [58, 201] width 117 height 26
click at [463, 116] on span "calendar_view_week_outlined" at bounding box center [464, 113] width 13 height 13
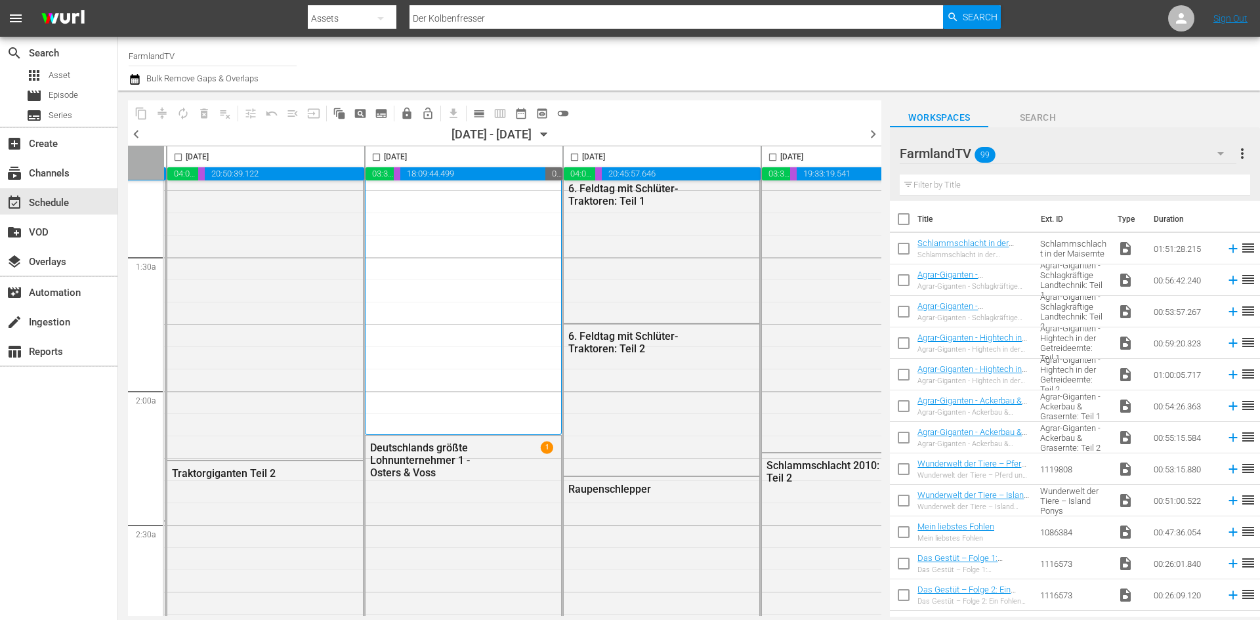
scroll to position [328, 675]
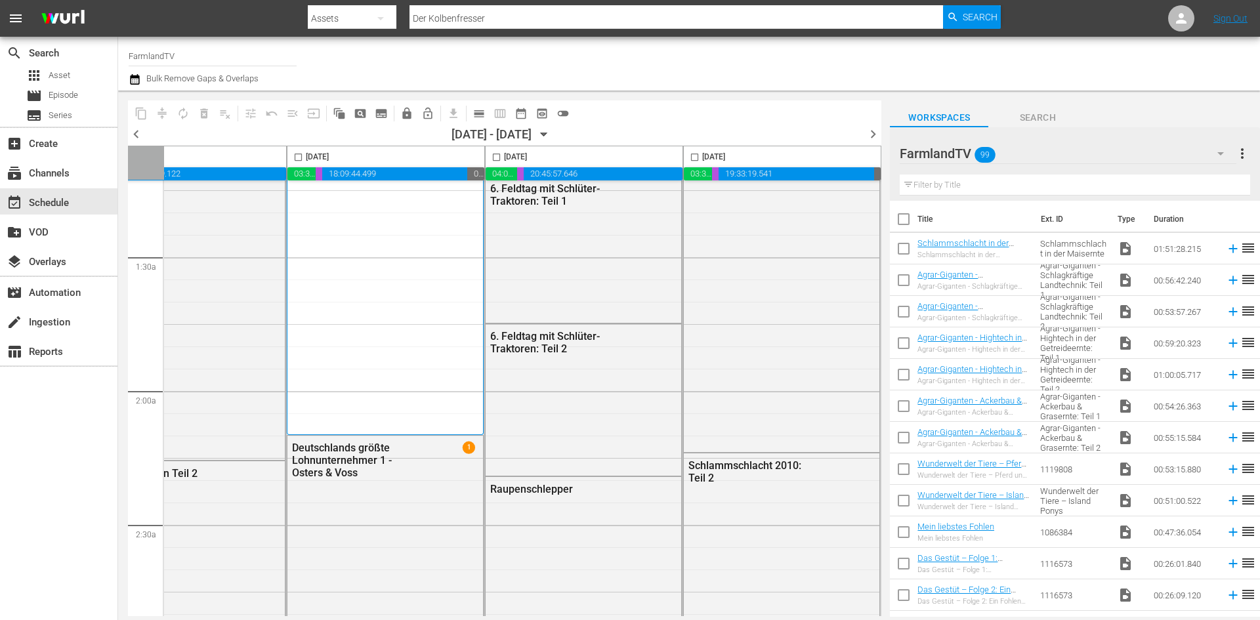
click at [872, 133] on span "chevron_right" at bounding box center [873, 134] width 16 height 16
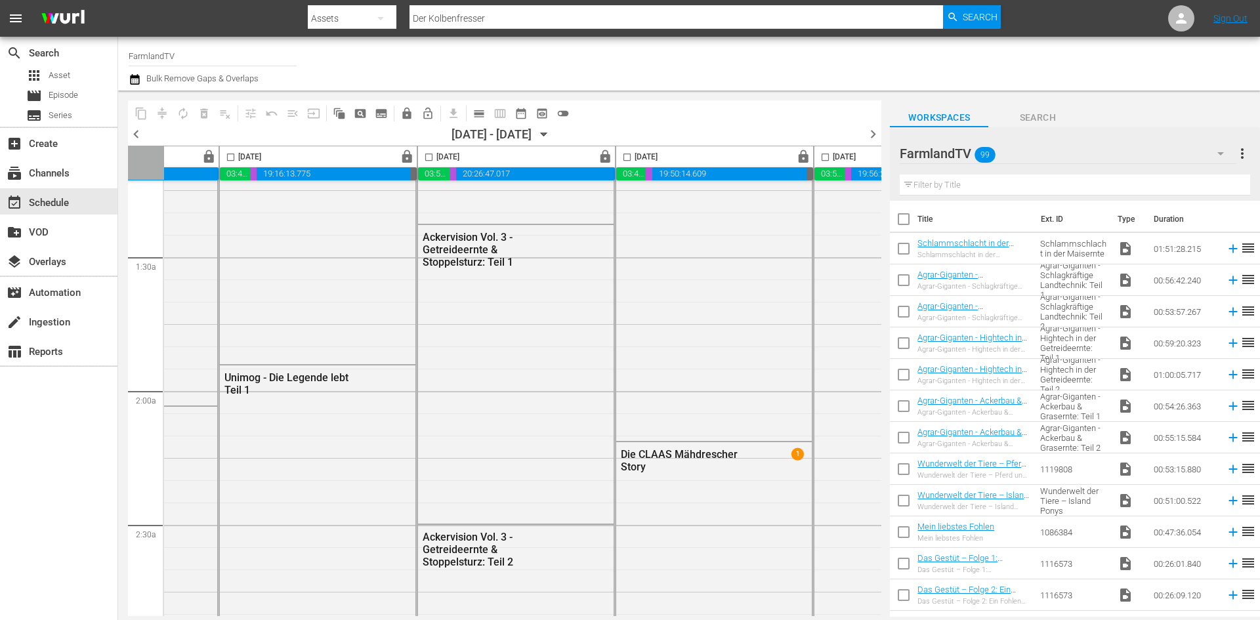
scroll to position [328, 0]
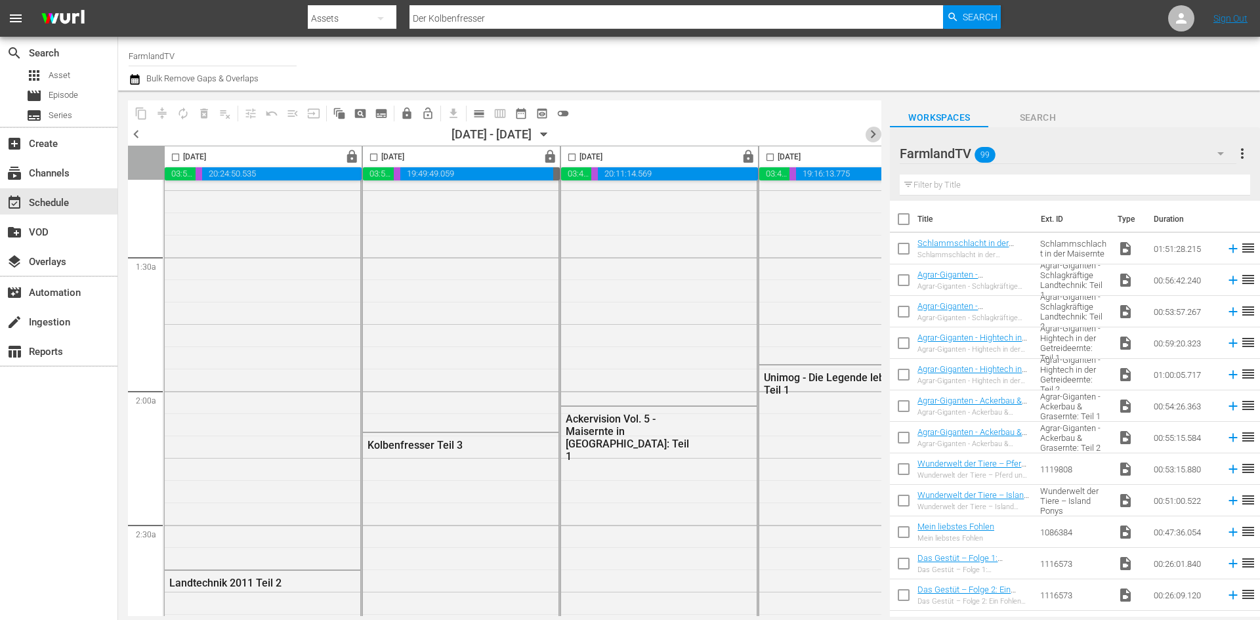
click at [872, 138] on span "chevron_right" at bounding box center [873, 134] width 16 height 16
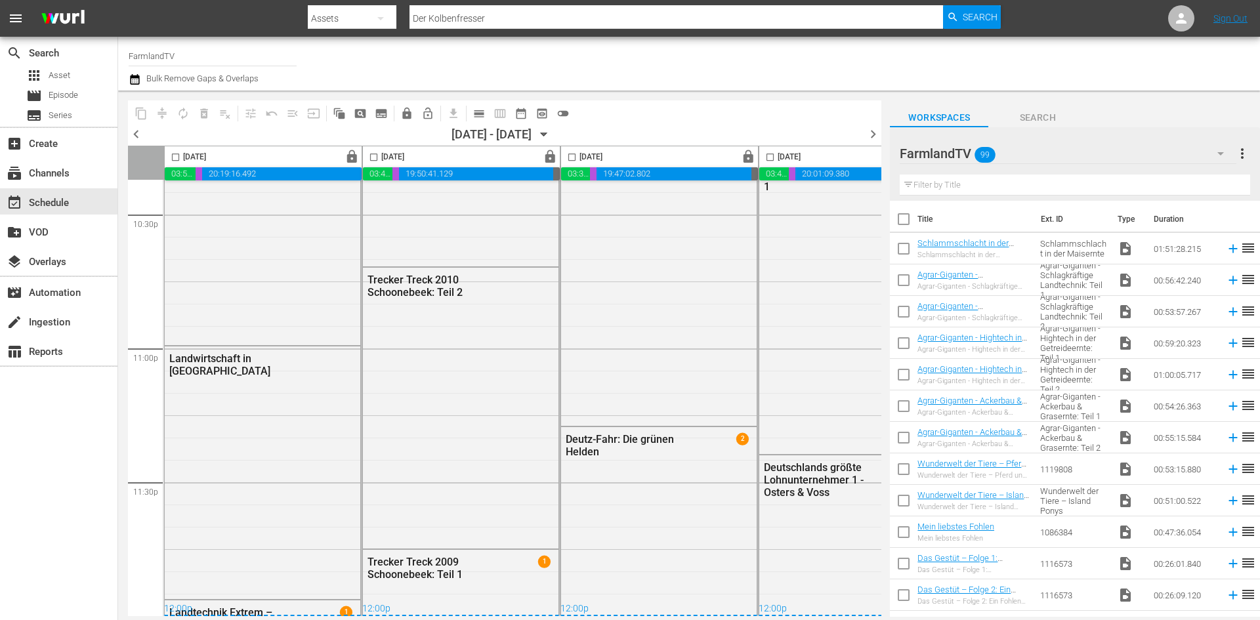
scroll to position [350, 0]
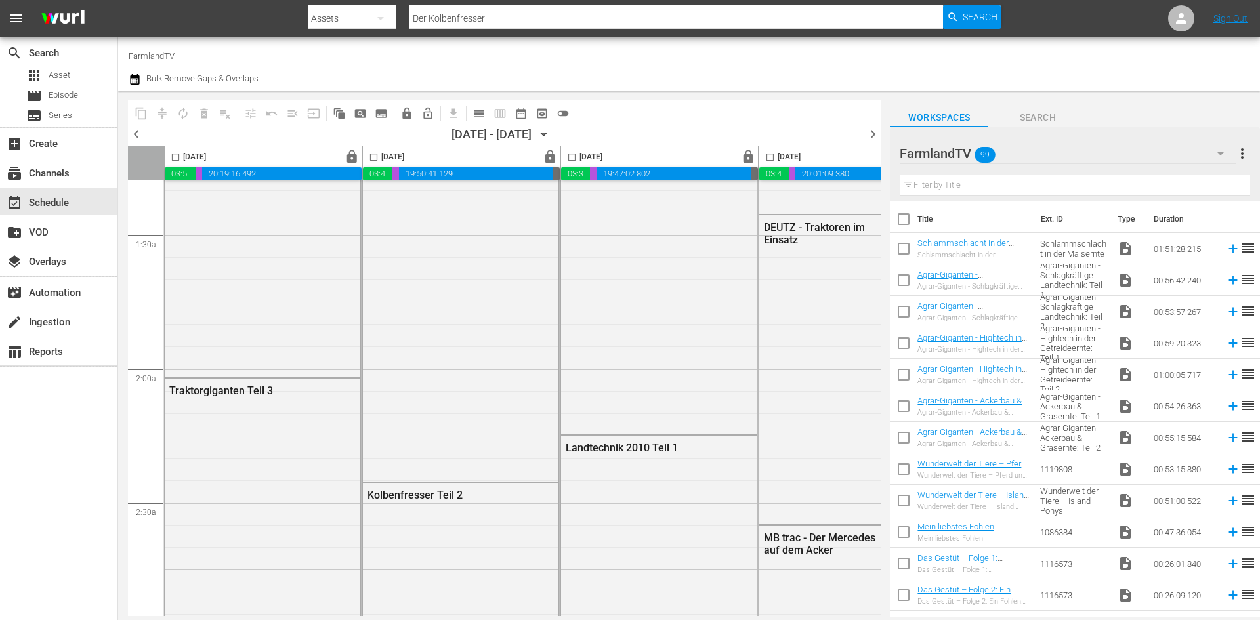
click at [865, 135] on span "chevron_right" at bounding box center [873, 134] width 16 height 16
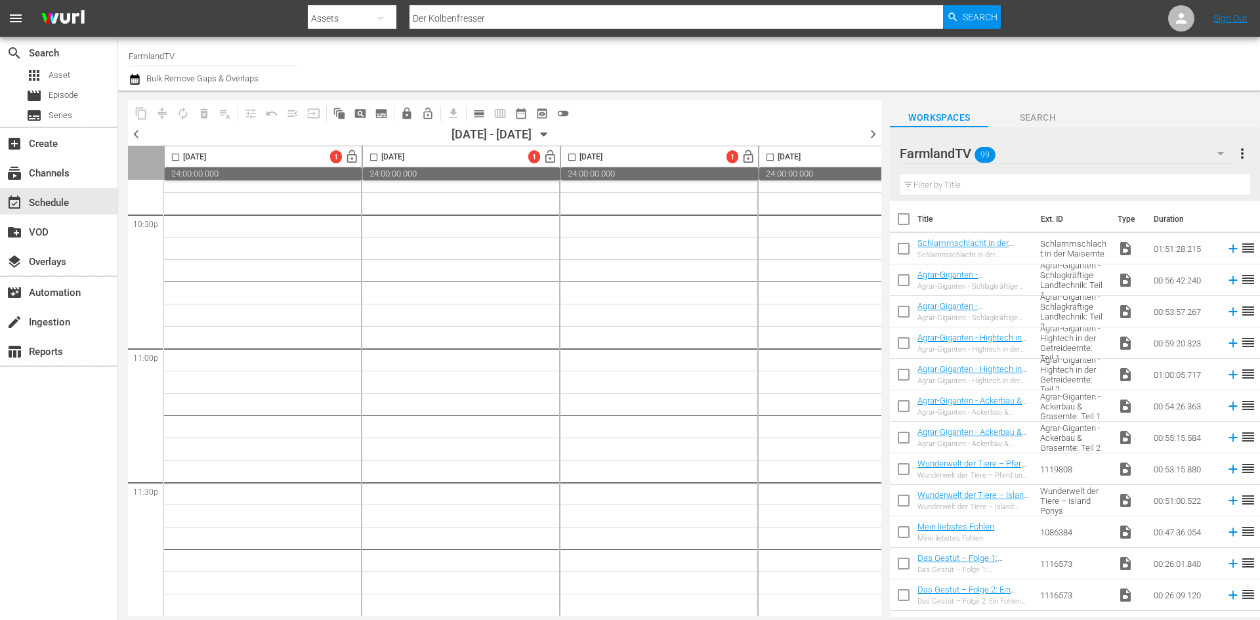
scroll to position [350, 0]
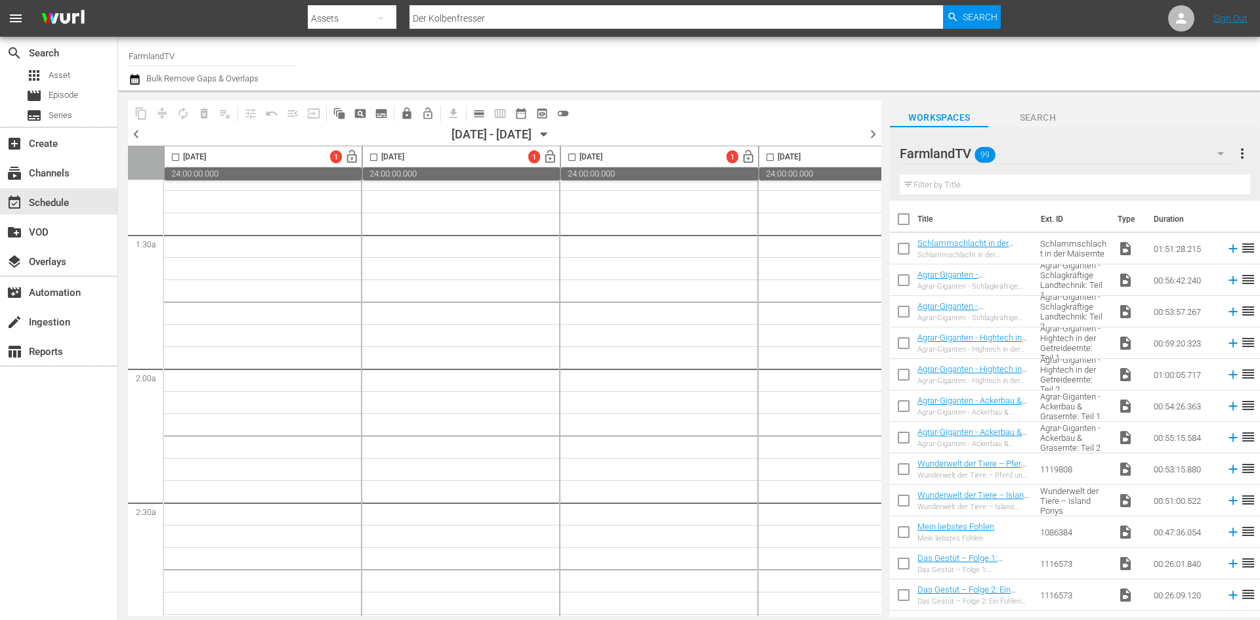
click at [138, 133] on span "chevron_left" at bounding box center [136, 134] width 16 height 16
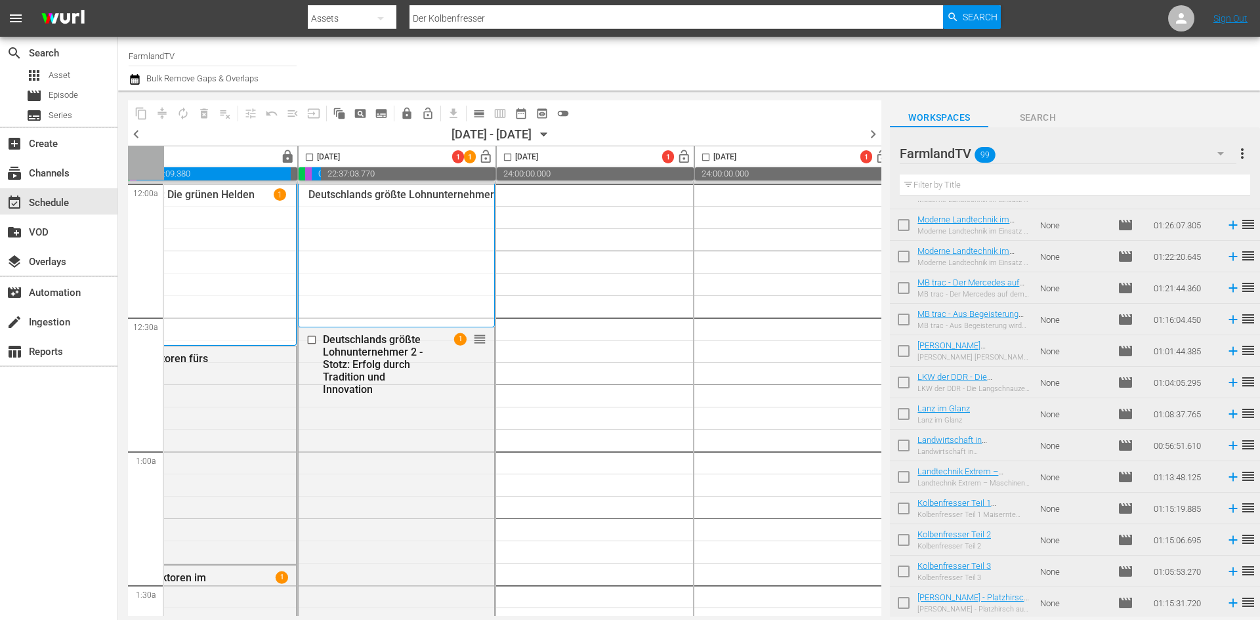
scroll to position [328, 659]
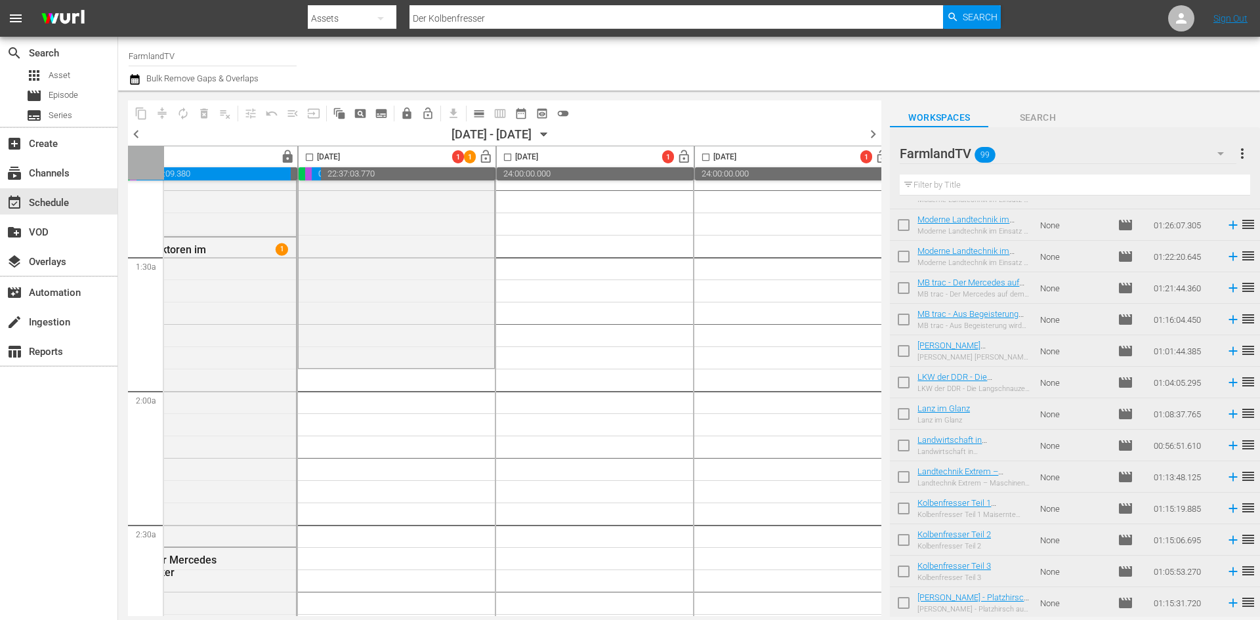
click at [551, 134] on icon "button" at bounding box center [544, 134] width 14 height 14
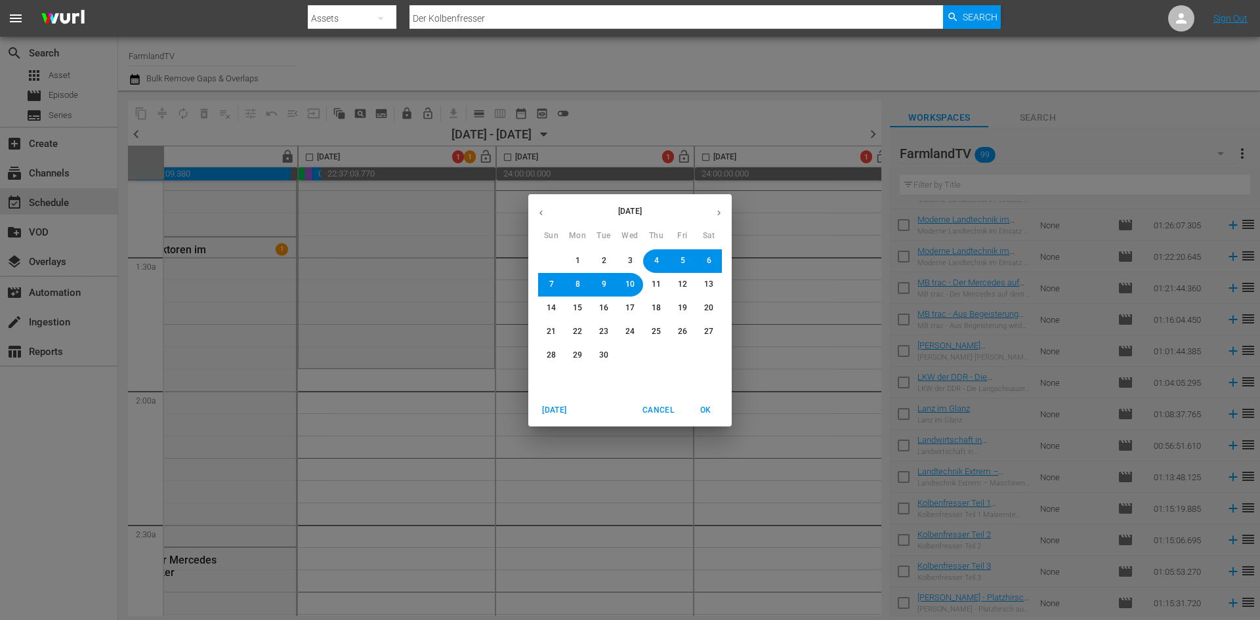
click at [579, 289] on span "8" at bounding box center [577, 284] width 5 height 11
click at [703, 404] on span "OK" at bounding box center [705, 410] width 31 height 14
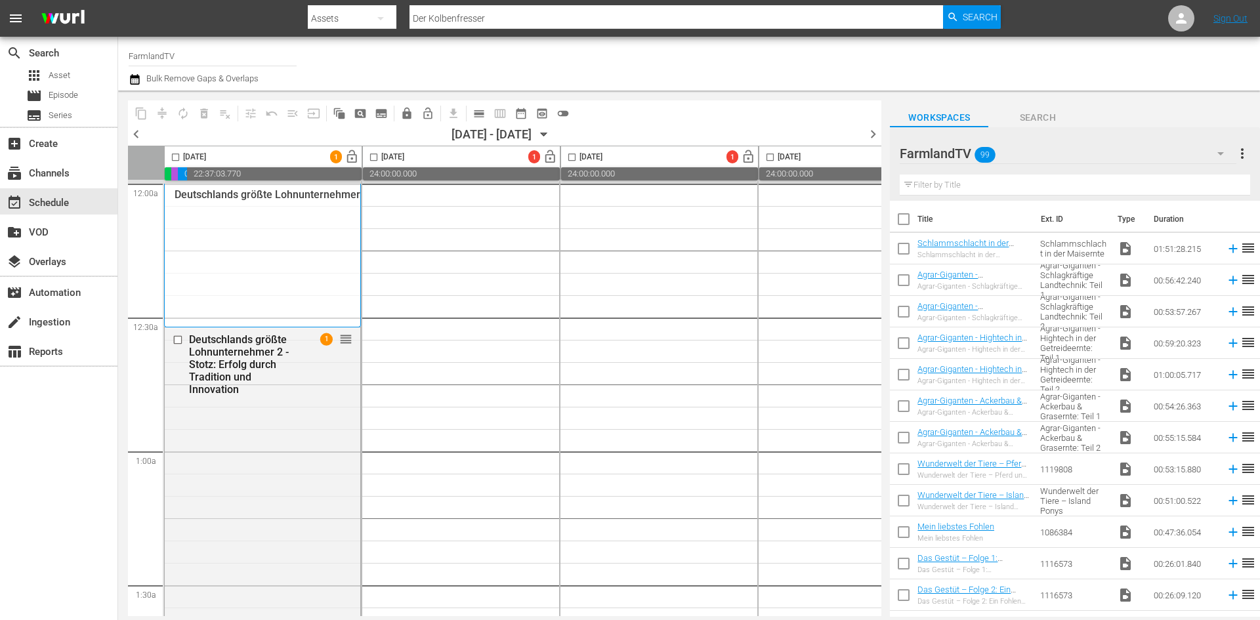
click at [287, 198] on p "Deutschlands größte Lohnunternehmer 1 - Osters & Voss" at bounding box center [309, 194] width 268 height 12
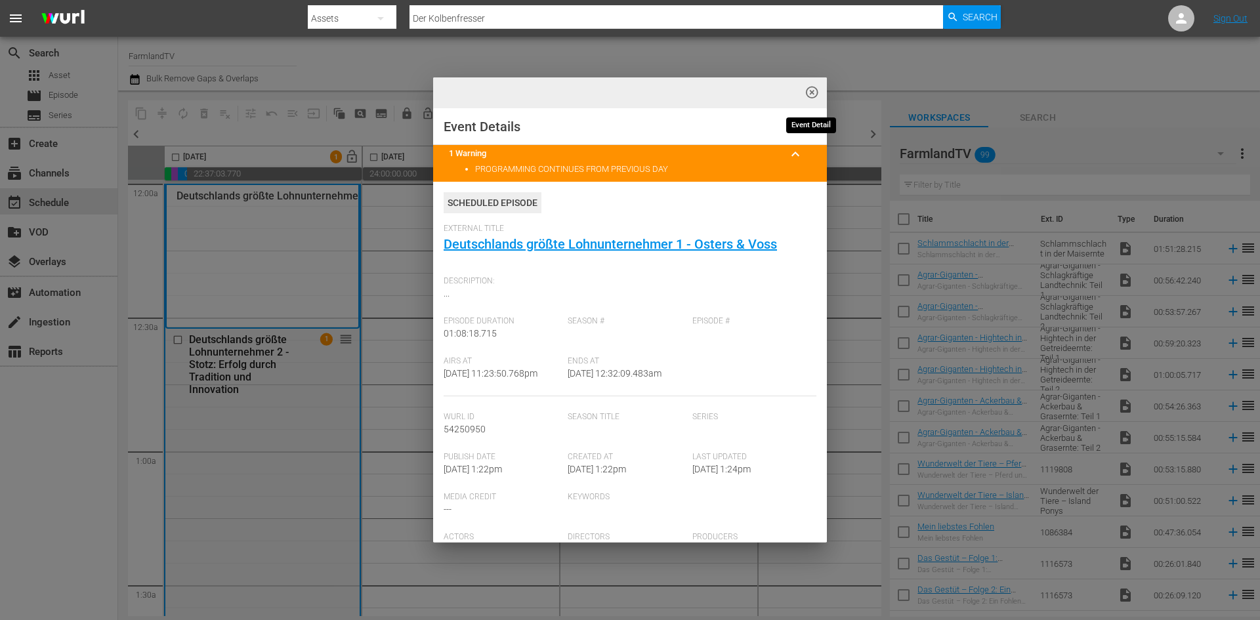
click at [816, 93] on span "highlight_off_icon" at bounding box center [811, 92] width 15 height 15
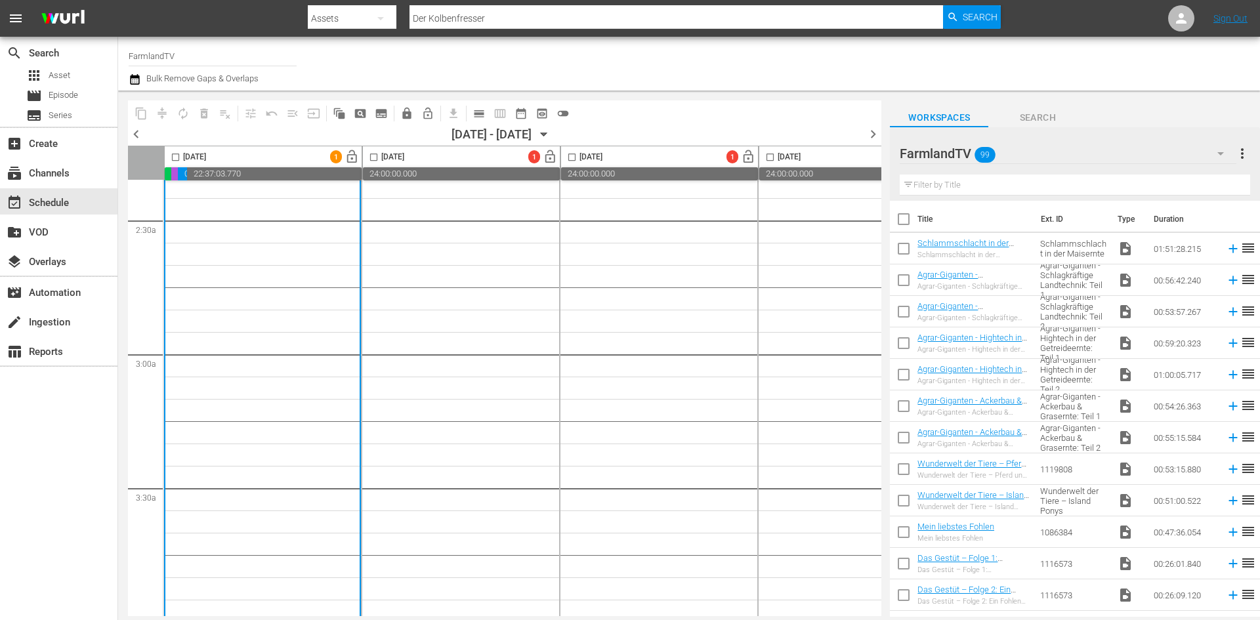
scroll to position [722, 0]
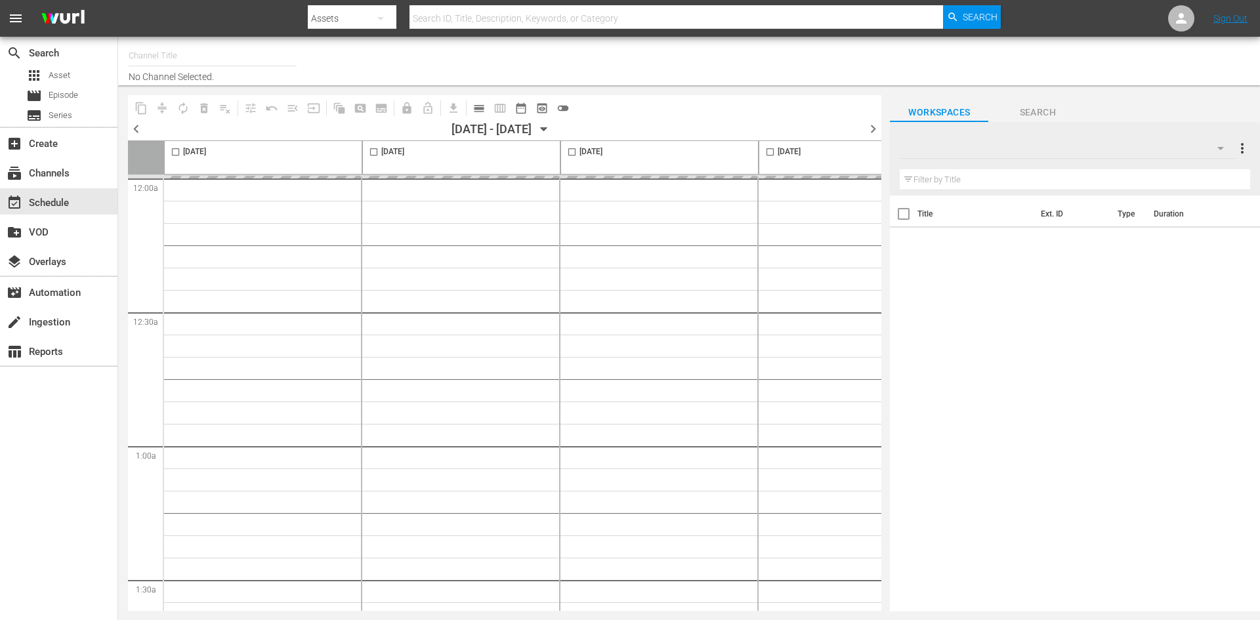
type input "FarmlandTV (1589)"
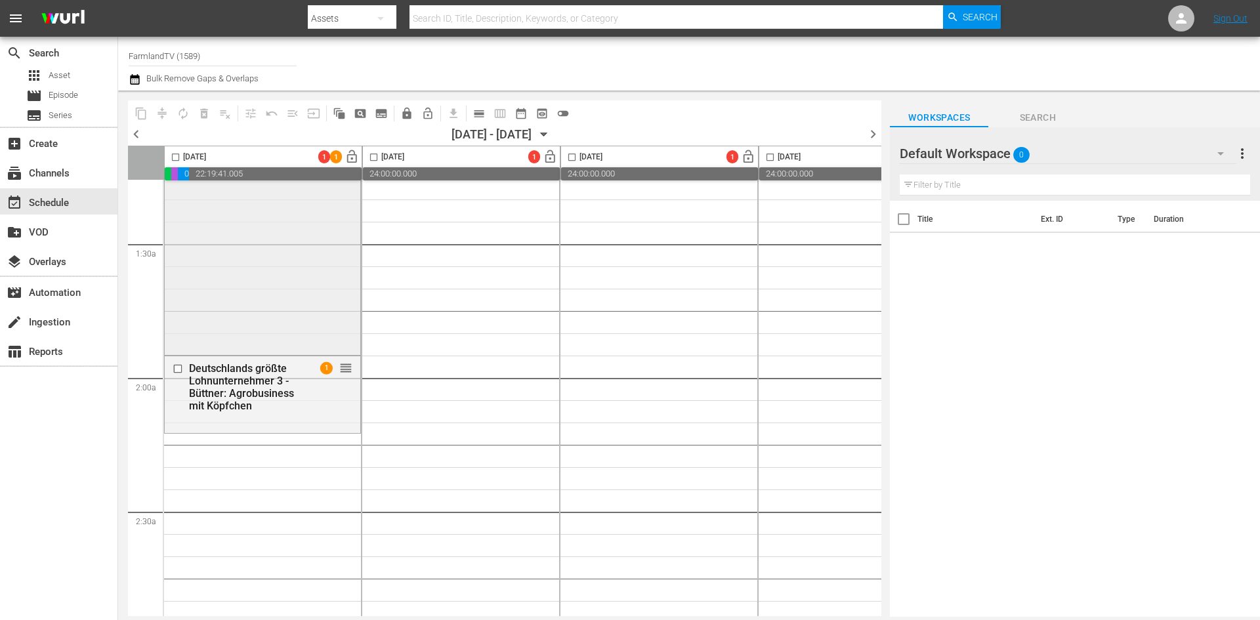
scroll to position [459, 0]
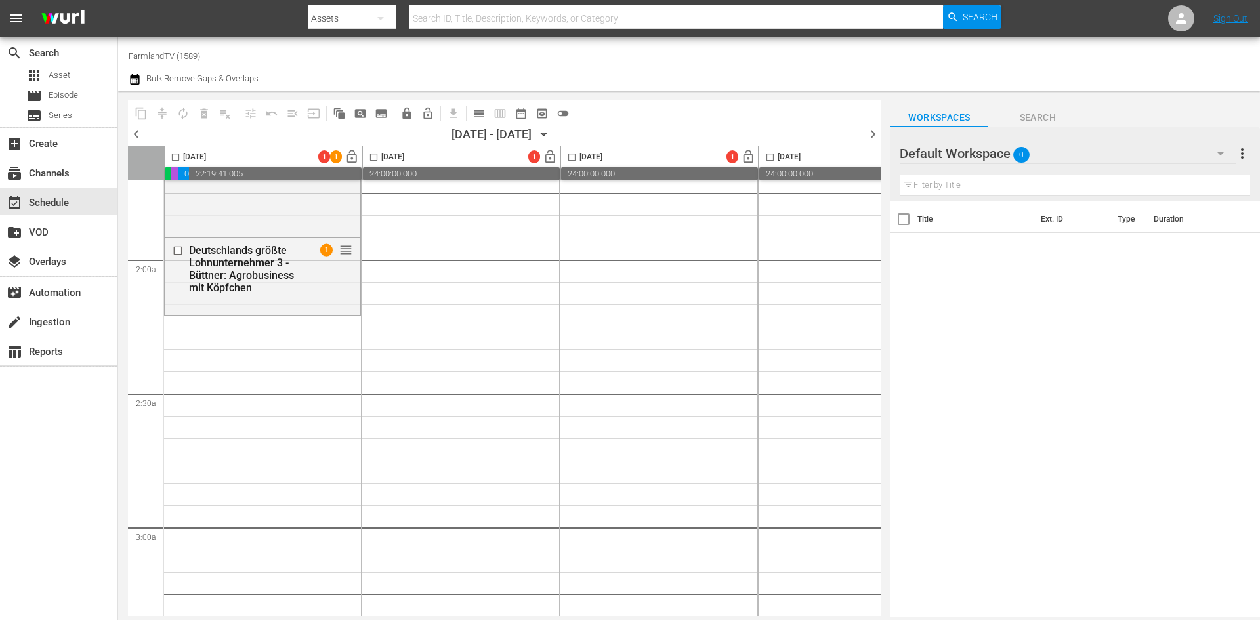
click at [956, 154] on div at bounding box center [946, 154] width 94 height 33
click at [1146, 155] on div "Default Workspace 0" at bounding box center [1067, 153] width 336 height 37
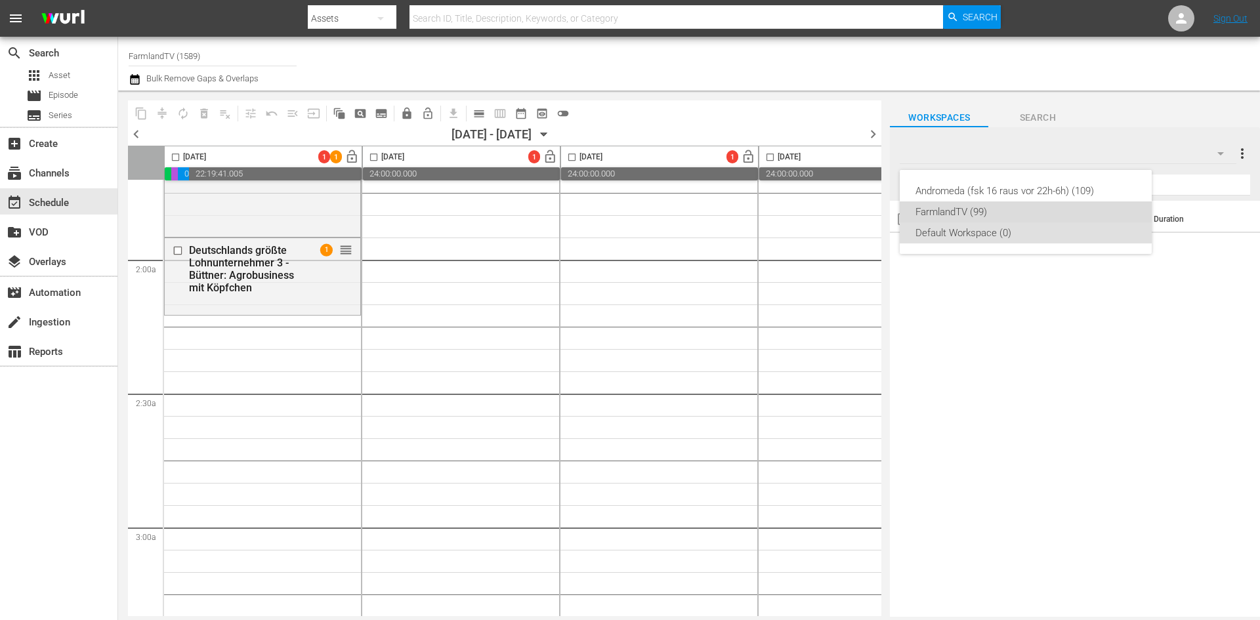
drag, startPoint x: 981, startPoint y: 206, endPoint x: 970, endPoint y: 208, distance: 12.0
click at [981, 206] on div "FarmlandTV (99)" at bounding box center [1025, 211] width 220 height 21
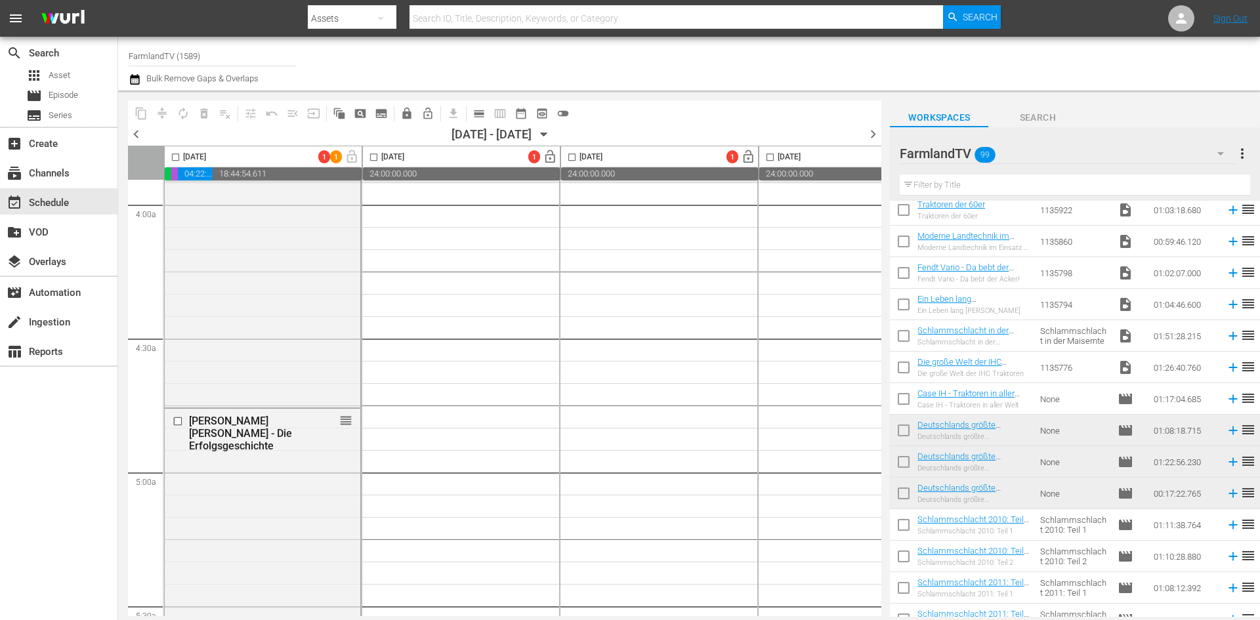
scroll to position [853, 0]
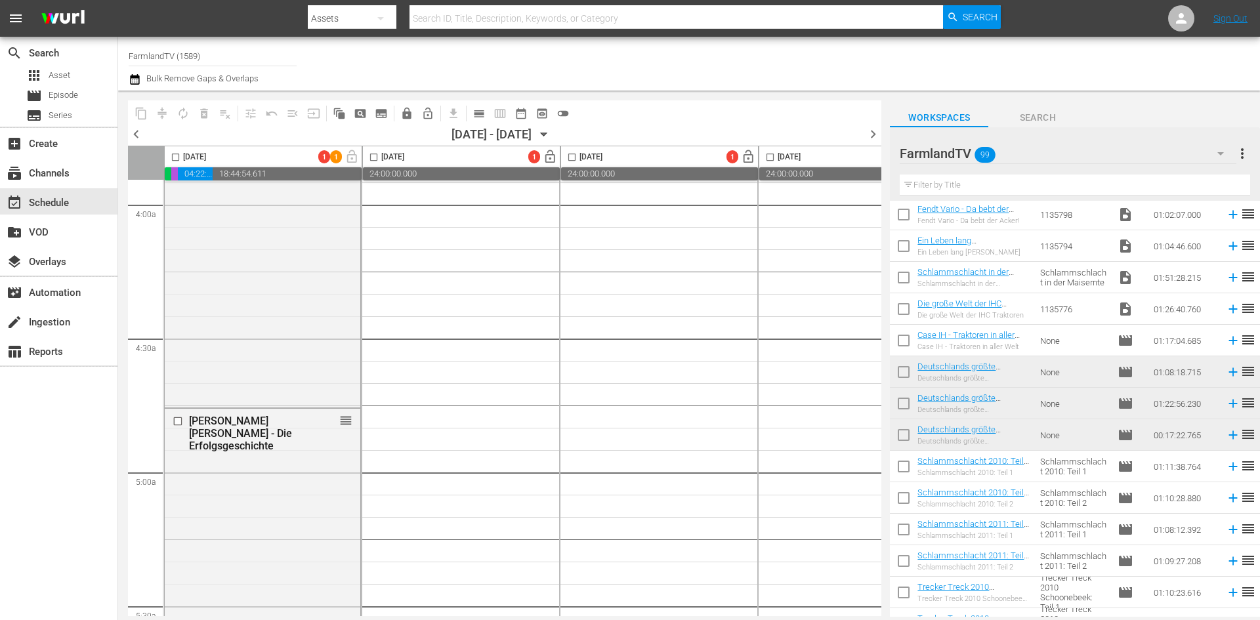
click at [1014, 241] on td "Ein Leben lang Güldner Ein Leben lang Güldner" at bounding box center [975, 245] width 117 height 31
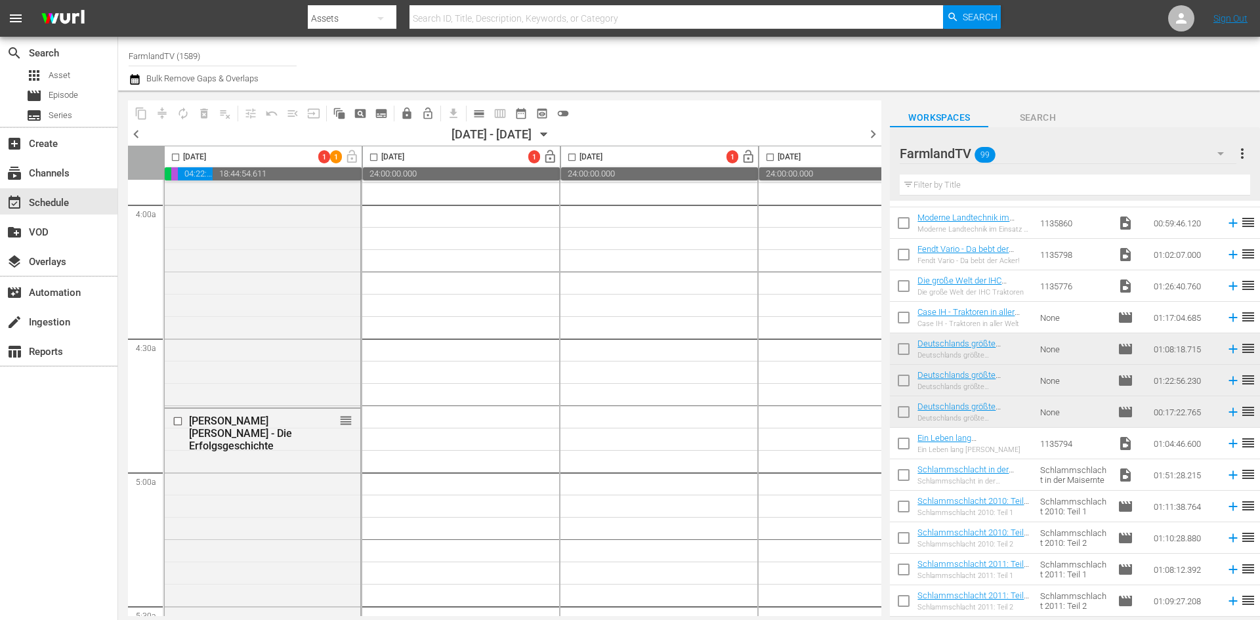
scroll to position [774, 0]
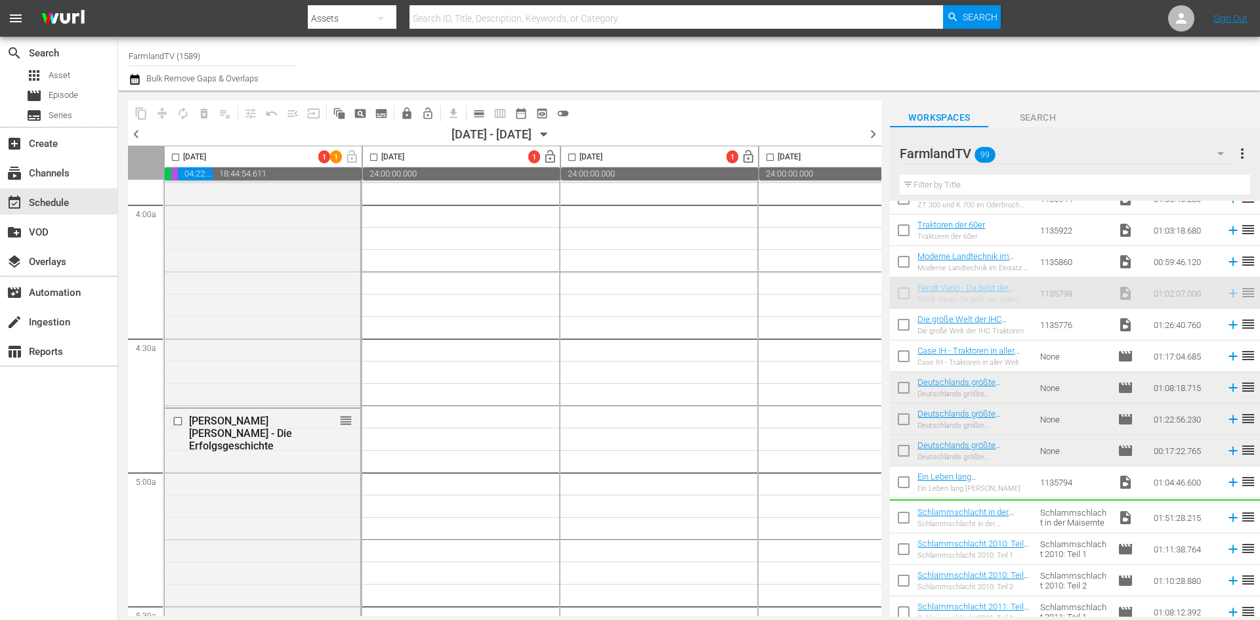
click at [1008, 472] on td "Ein Leben lang Güldner Ein Leben lang Güldner" at bounding box center [975, 481] width 117 height 31
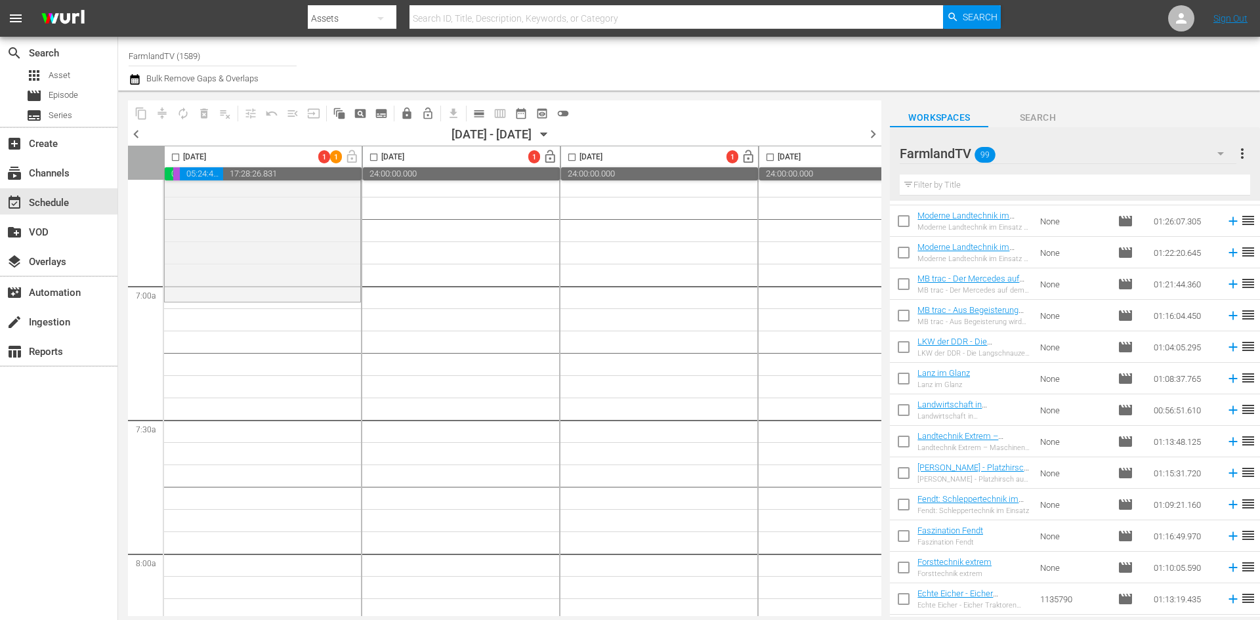
scroll to position [2611, 0]
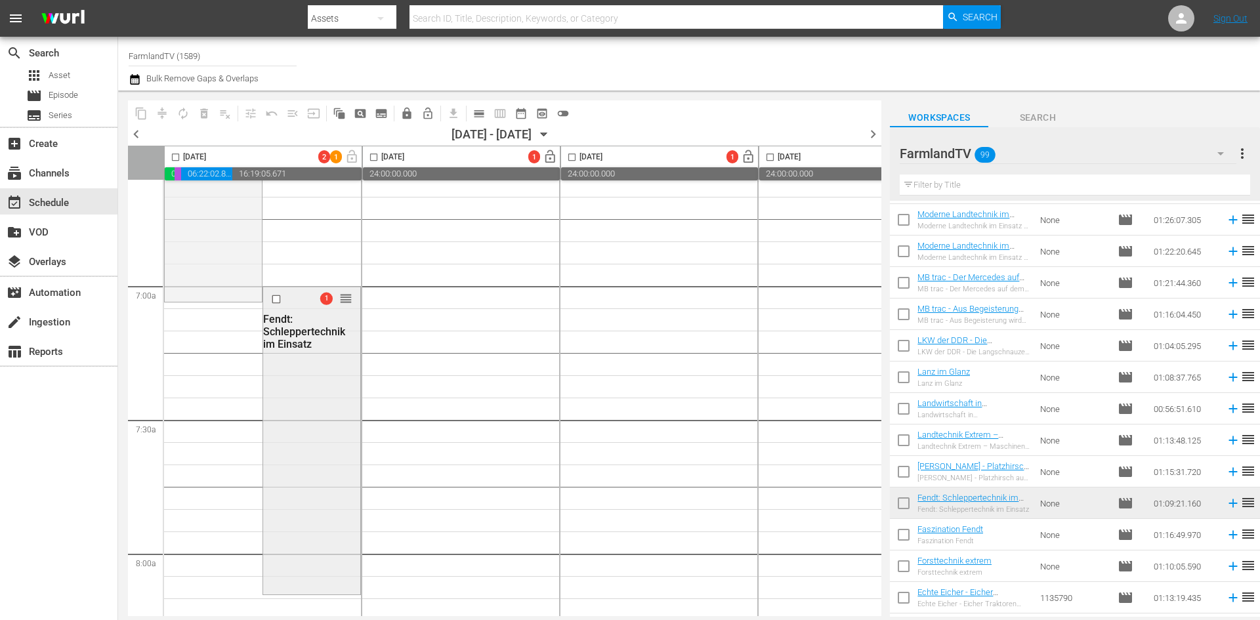
click at [309, 369] on div "1 reorder Fendt: Schleppertechnik im Einsatz" at bounding box center [311, 440] width 97 height 306
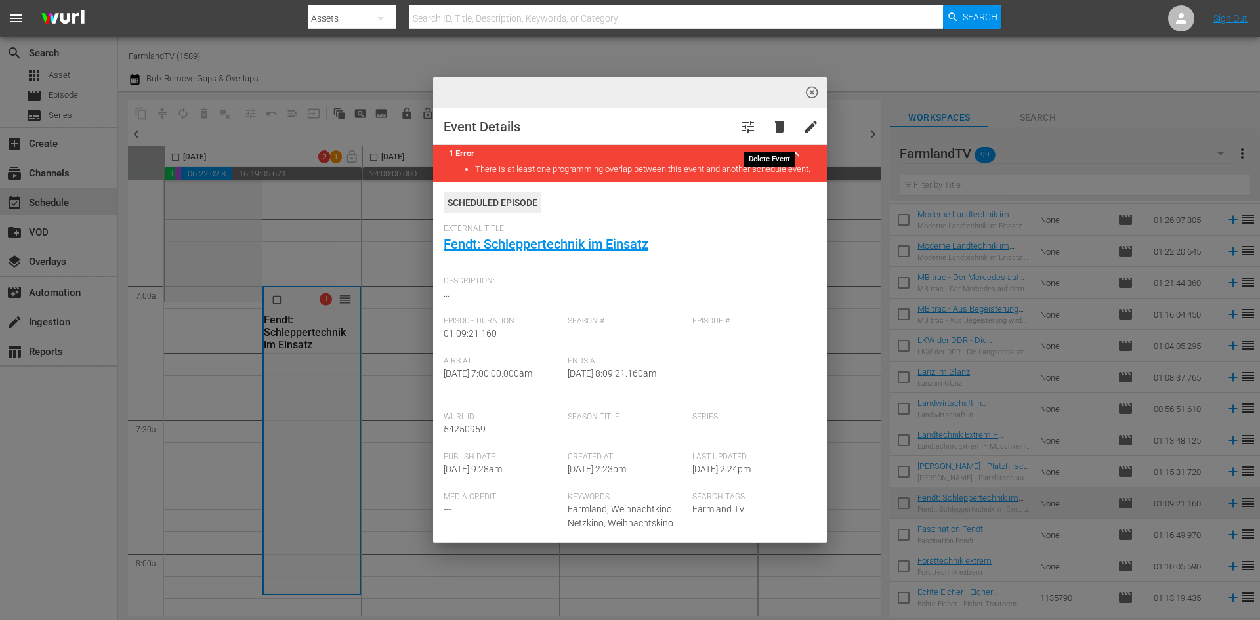
click at [772, 127] on span "delete" at bounding box center [780, 127] width 16 height 16
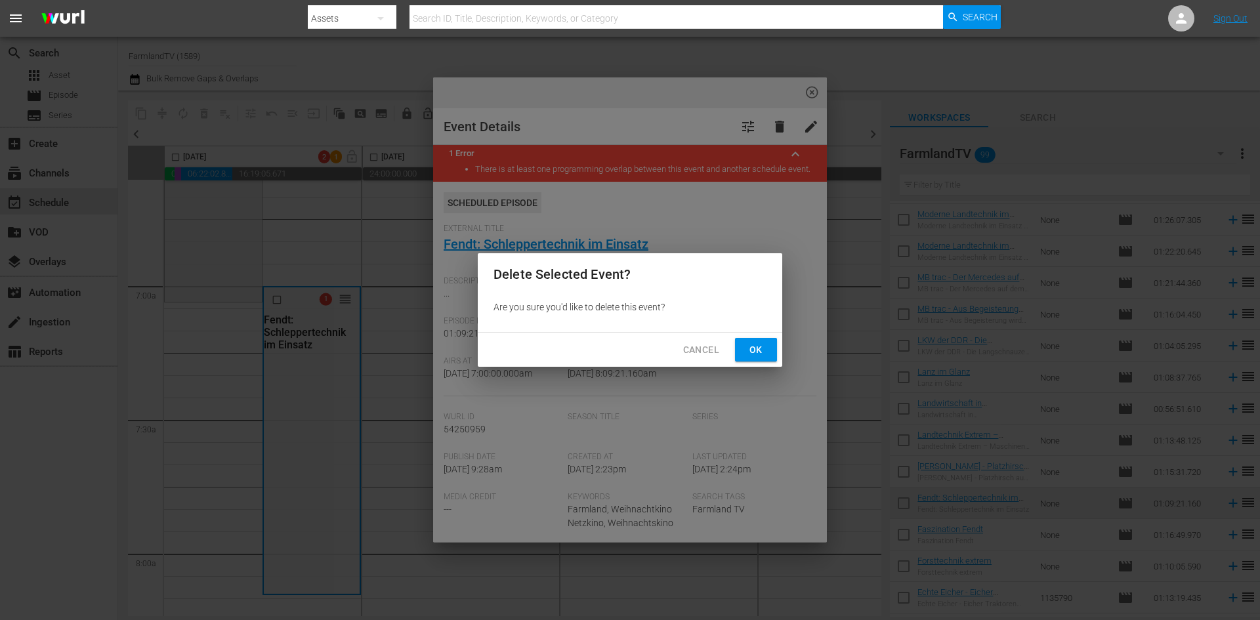
click at [747, 351] on span "Ok" at bounding box center [755, 350] width 21 height 16
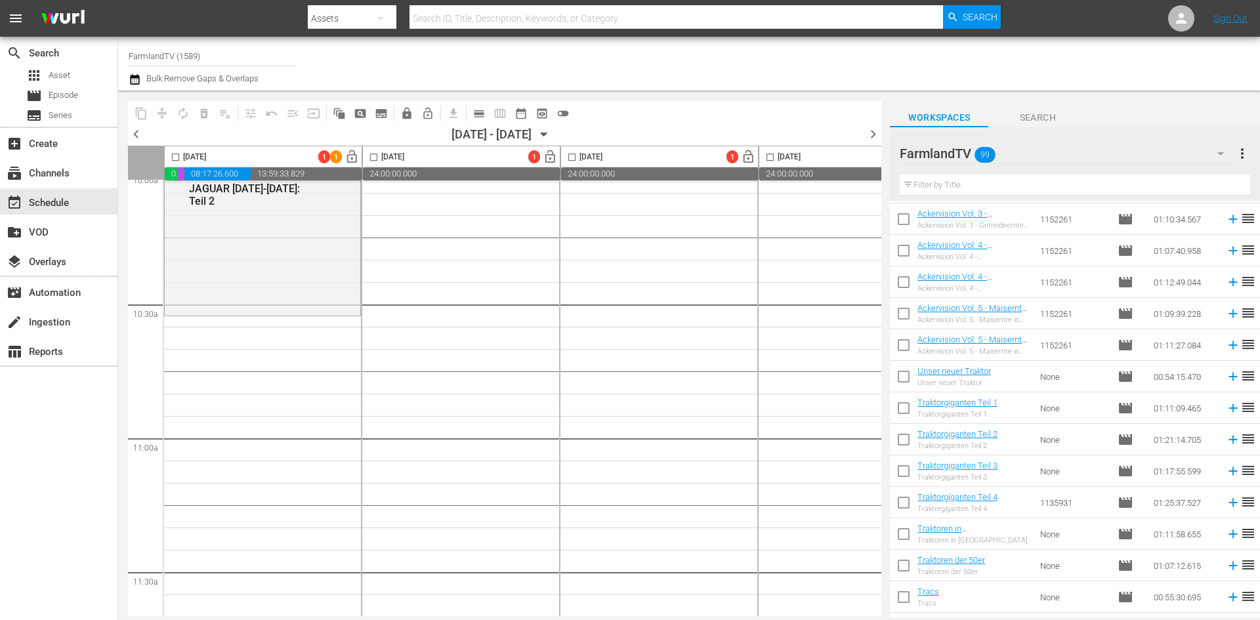
scroll to position [2107, 0]
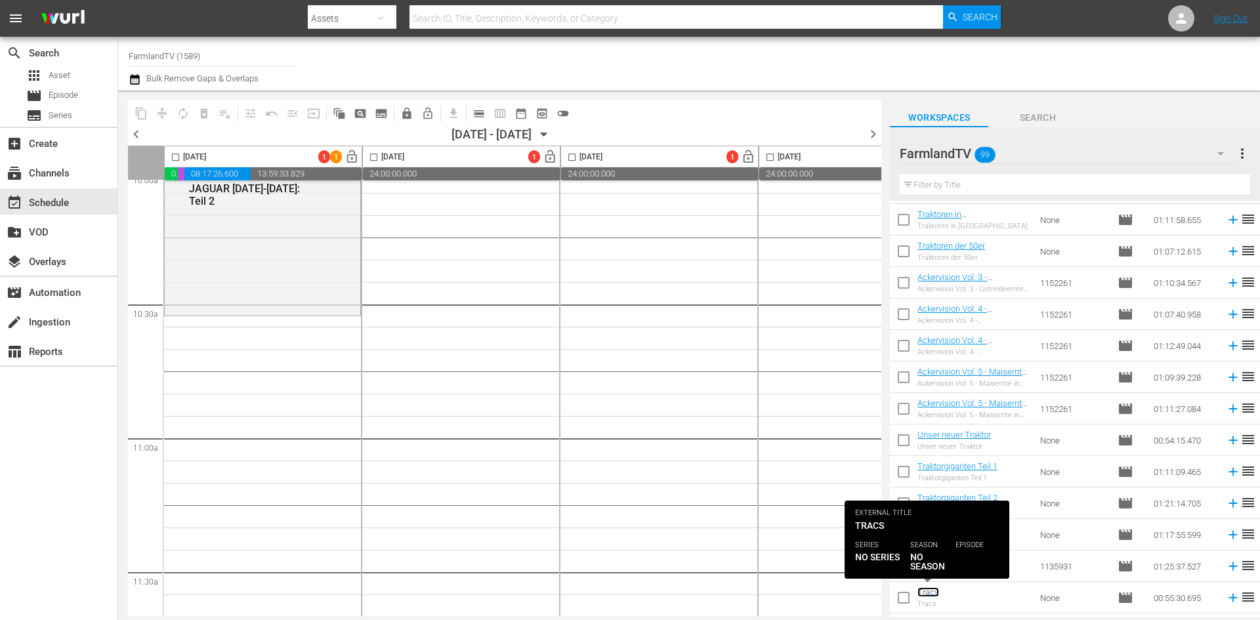
click at [934, 594] on link "Tracs" at bounding box center [928, 592] width 22 height 10
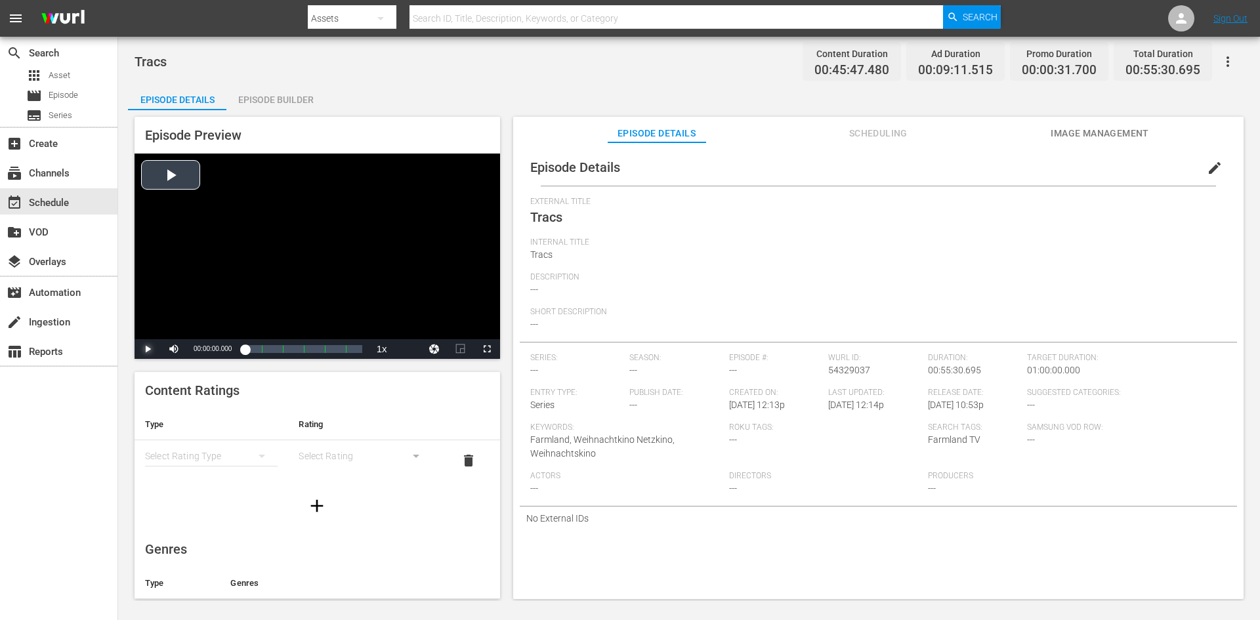
click at [148, 349] on span "Video Player" at bounding box center [148, 349] width 0 height 0
click at [278, 346] on div "00:15:35.588 Tracs (2/6)" at bounding box center [278, 348] width 1 height 13
click at [314, 342] on div "00:33:03.447 Tracs (4/6)" at bounding box center [314, 348] width 1 height 13
click at [342, 351] on div "Loaded : 60.33% 00:46:28.053 Tracs (5/6) 00:27:15.897 Cue Point 1: 00:08:00.000" at bounding box center [303, 348] width 117 height 13
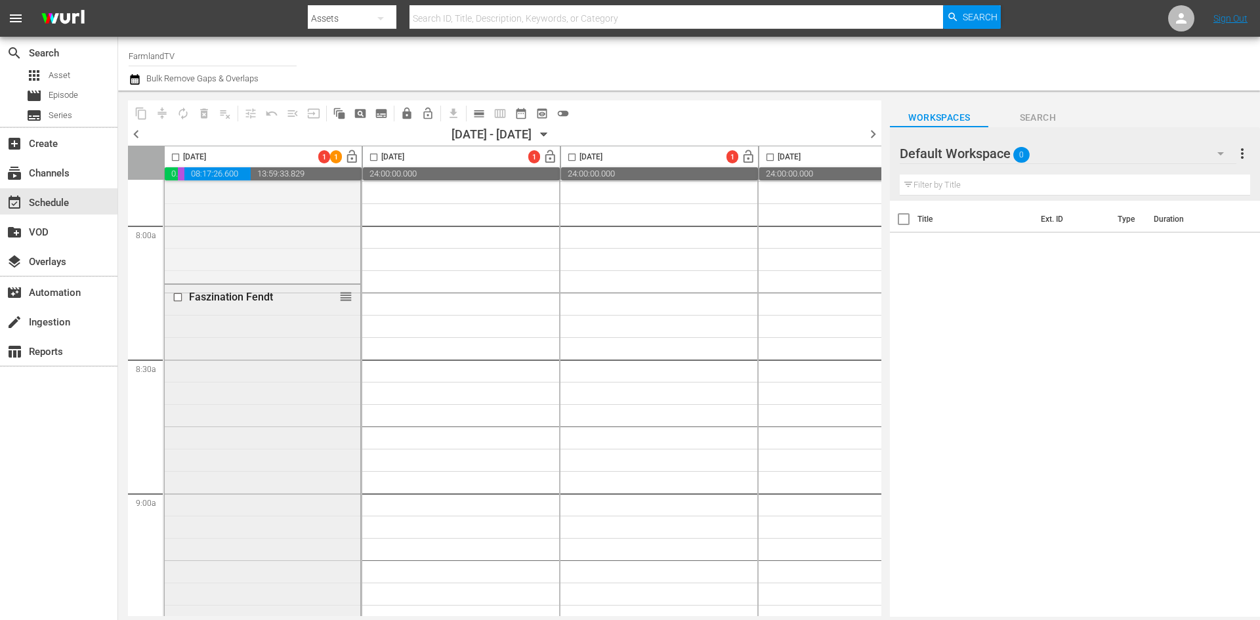
scroll to position [2559, 0]
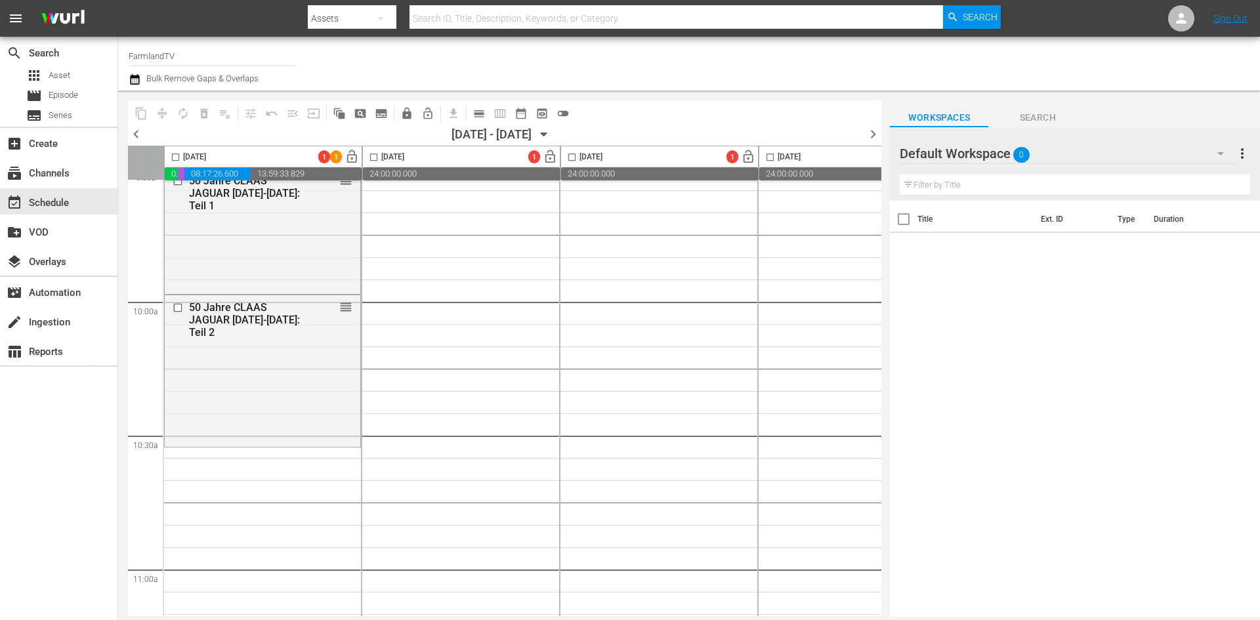
click at [1005, 155] on div "Default Workspace 0" at bounding box center [1067, 153] width 336 height 37
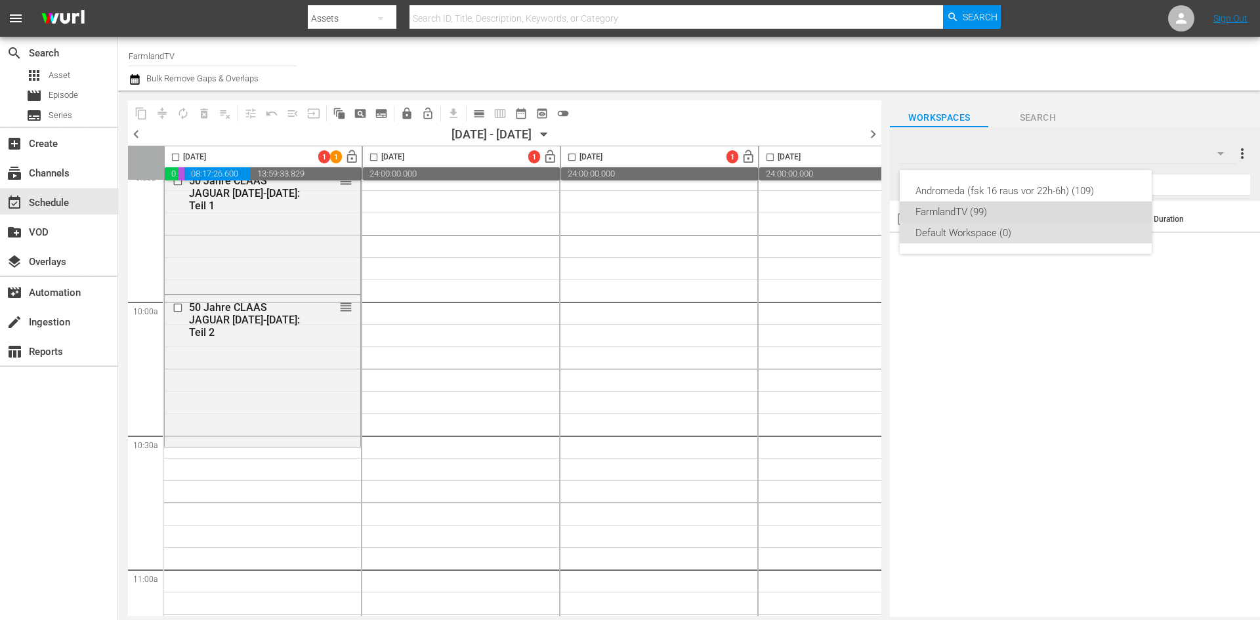
click at [995, 211] on div "FarmlandTV (99)" at bounding box center [1025, 211] width 220 height 21
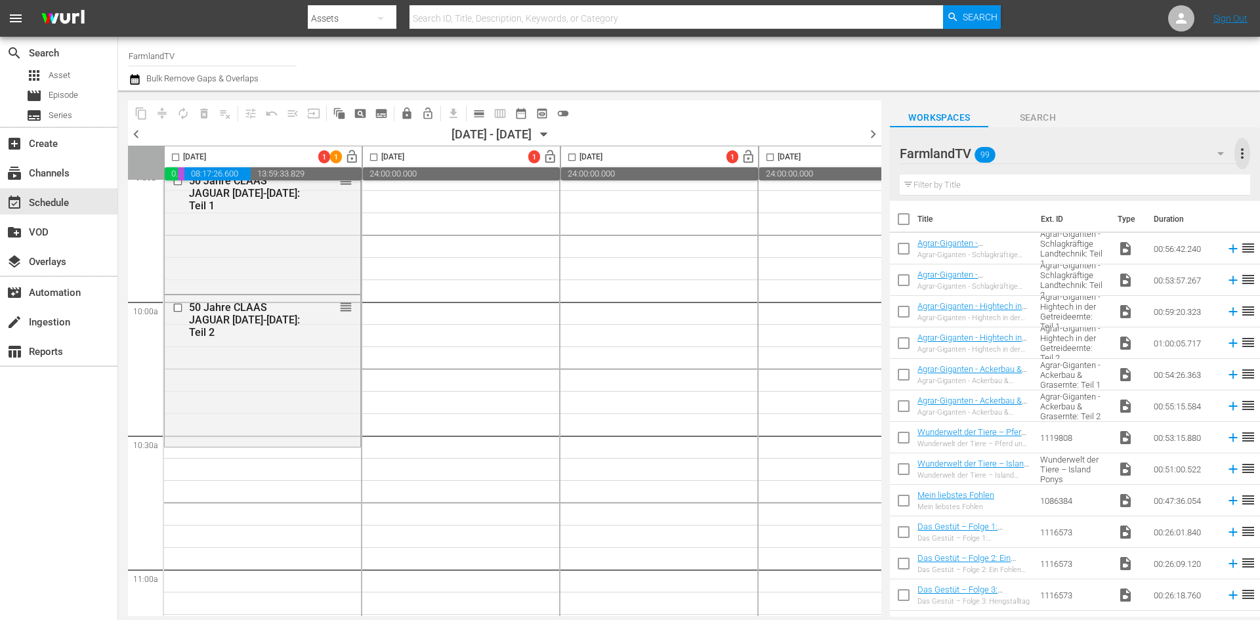
click at [1239, 157] on span "more_vert" at bounding box center [1242, 154] width 16 height 16
click at [975, 205] on th "Title" at bounding box center [974, 219] width 115 height 37
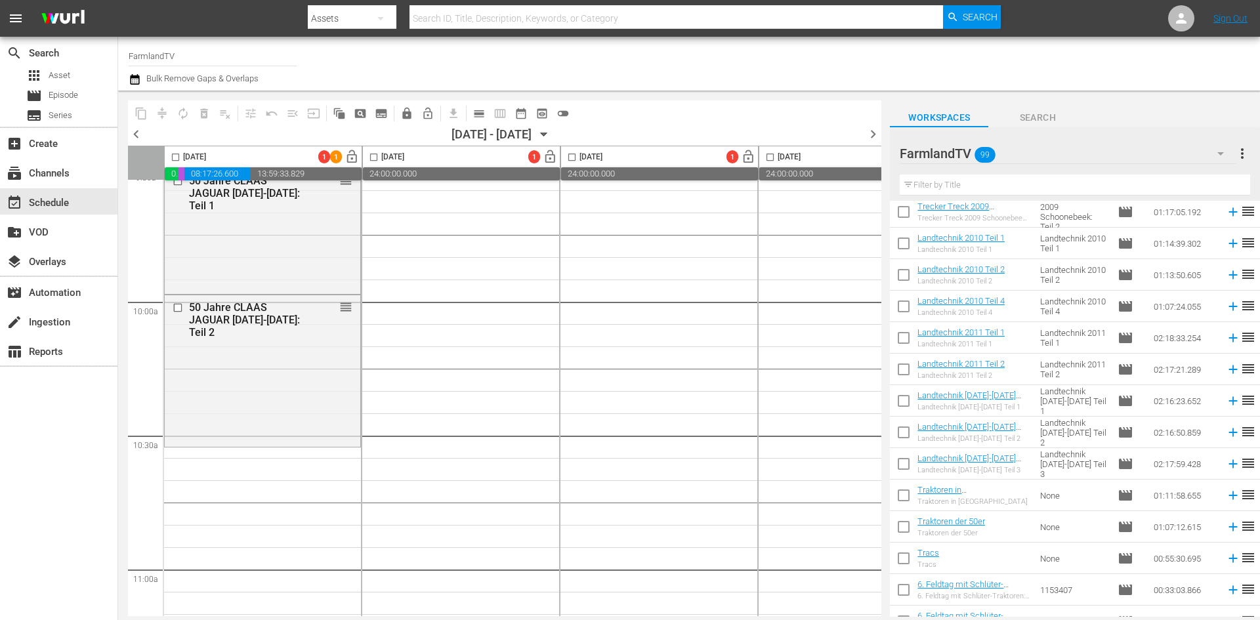
scroll to position [1601, 0]
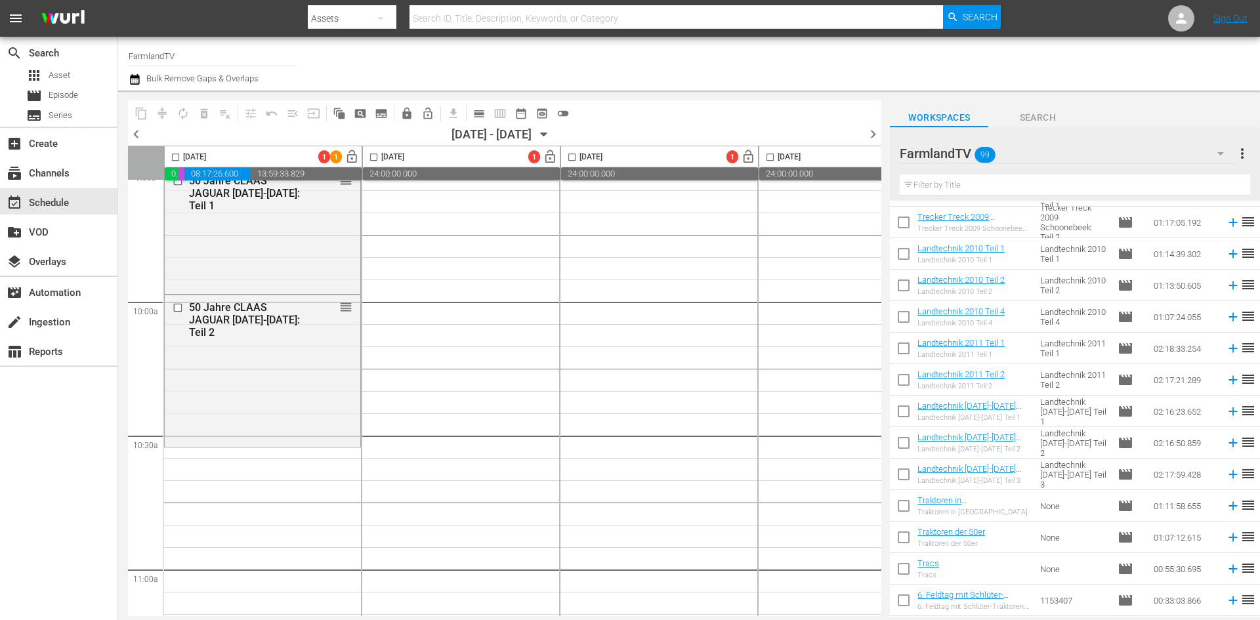
click at [902, 538] on input "checkbox" at bounding box center [904, 540] width 28 height 28
checkbox input "true"
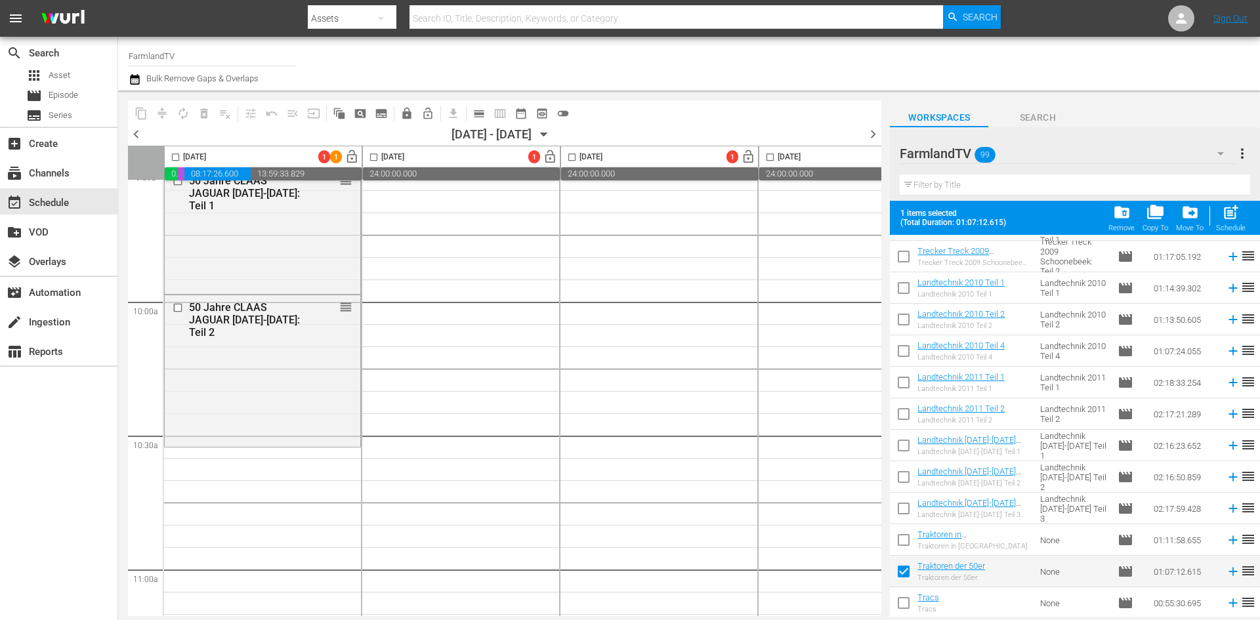
click at [903, 539] on input "checkbox" at bounding box center [904, 543] width 28 height 28
checkbox input "true"
click at [905, 606] on input "checkbox" at bounding box center [904, 606] width 28 height 28
checkbox input "true"
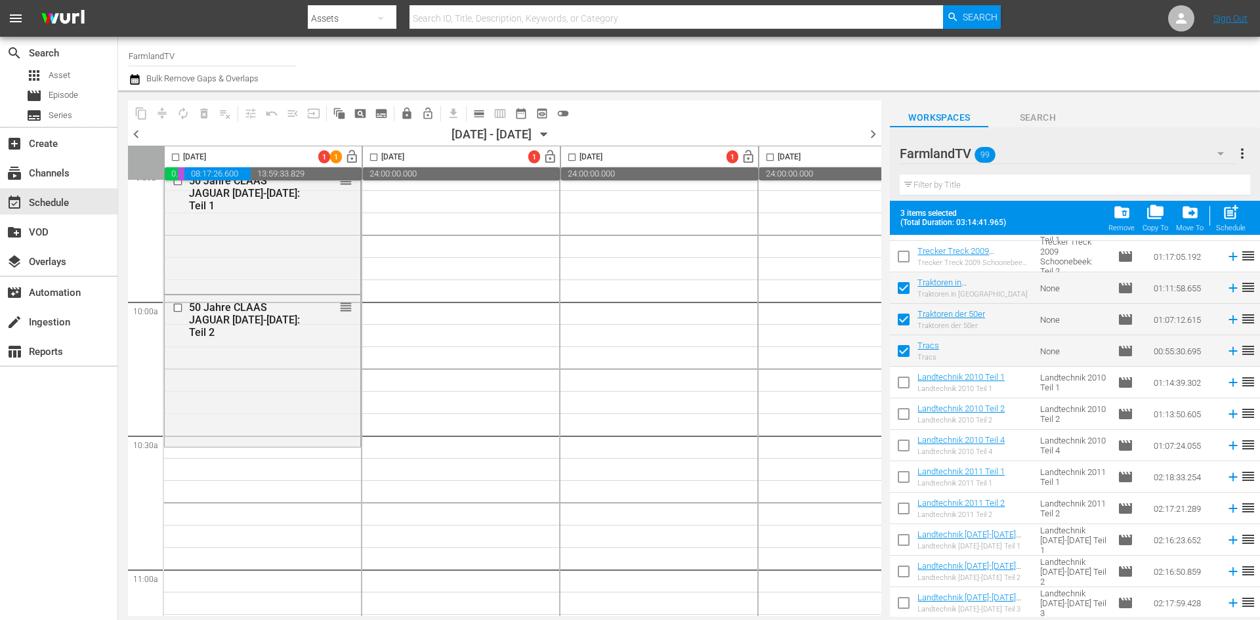
click at [901, 350] on input "checkbox" at bounding box center [904, 354] width 28 height 28
checkbox input "false"
click at [906, 321] on input "checkbox" at bounding box center [904, 322] width 28 height 28
checkbox input "false"
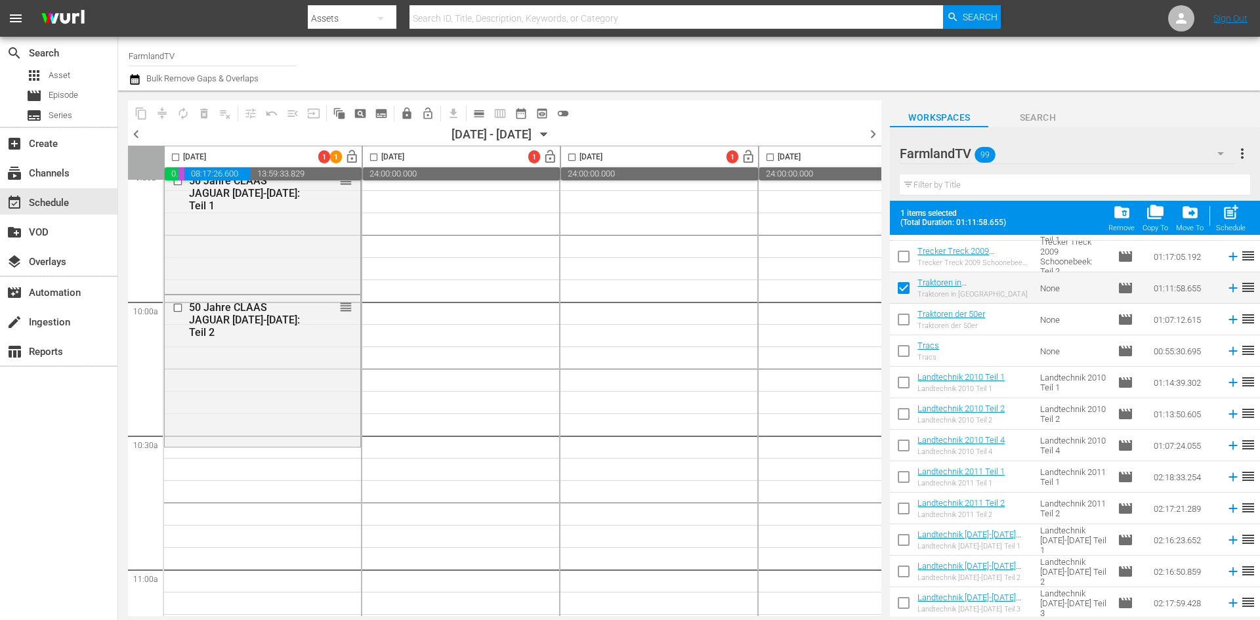
click at [904, 288] on input "checkbox" at bounding box center [904, 291] width 28 height 28
checkbox input "false"
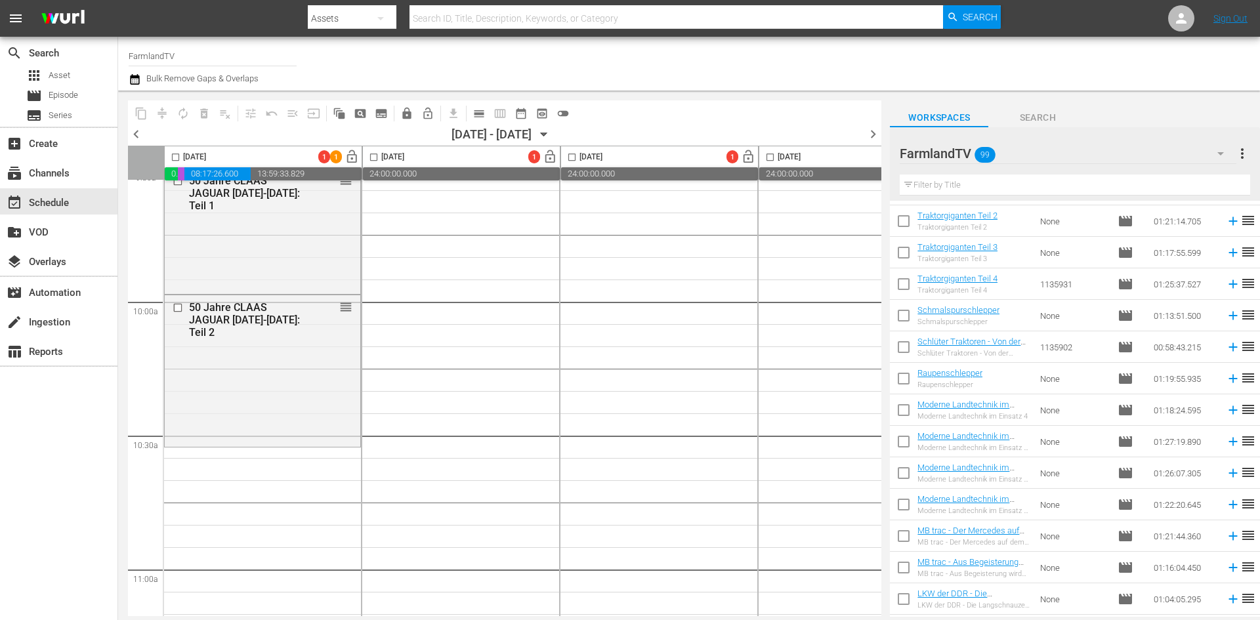
scroll to position [2480, 0]
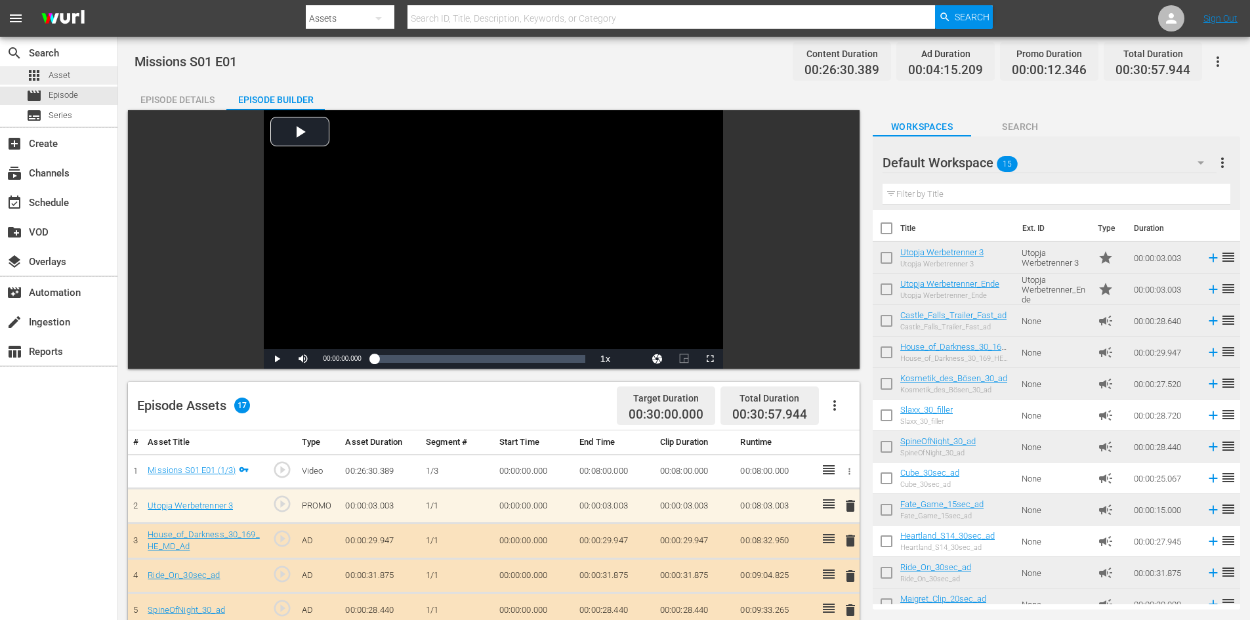
click at [93, 73] on div "apps Asset" at bounding box center [58, 75] width 117 height 18
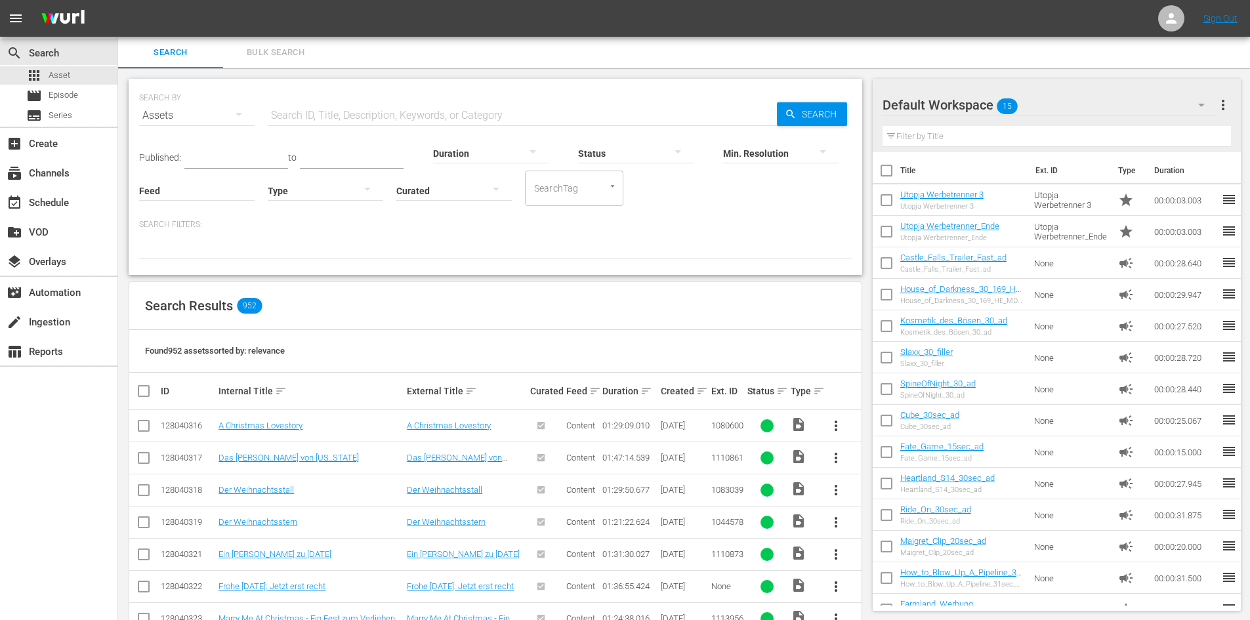
click at [346, 116] on input "text" at bounding box center [522, 115] width 509 height 31
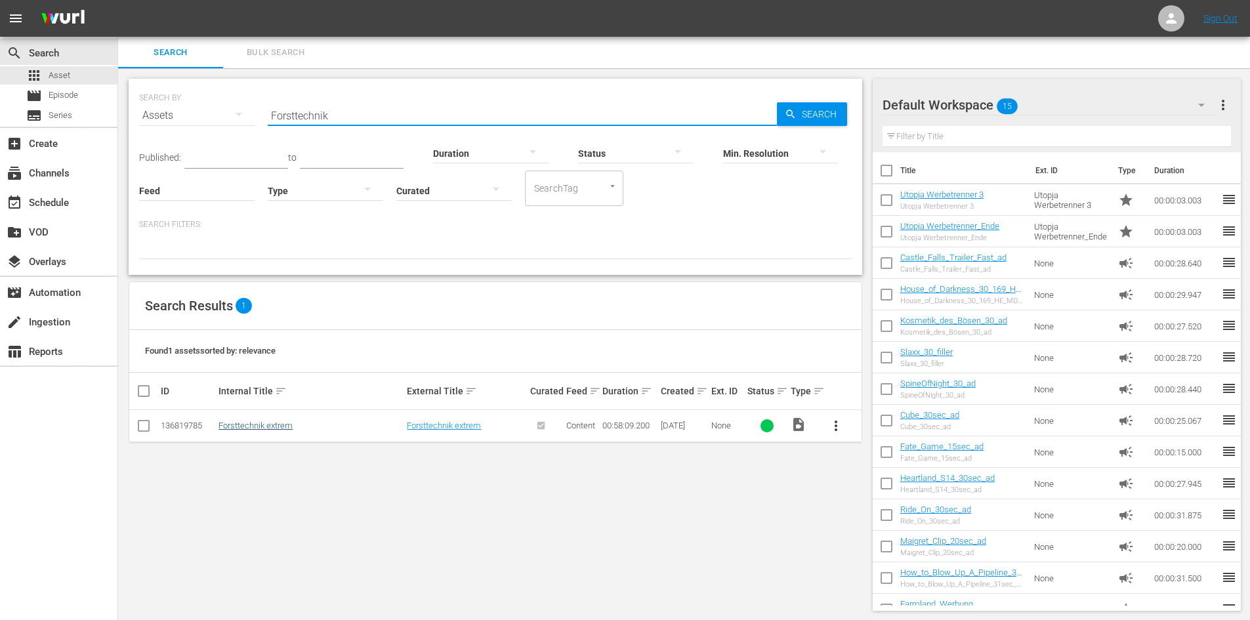
type input "Forsttechnik"
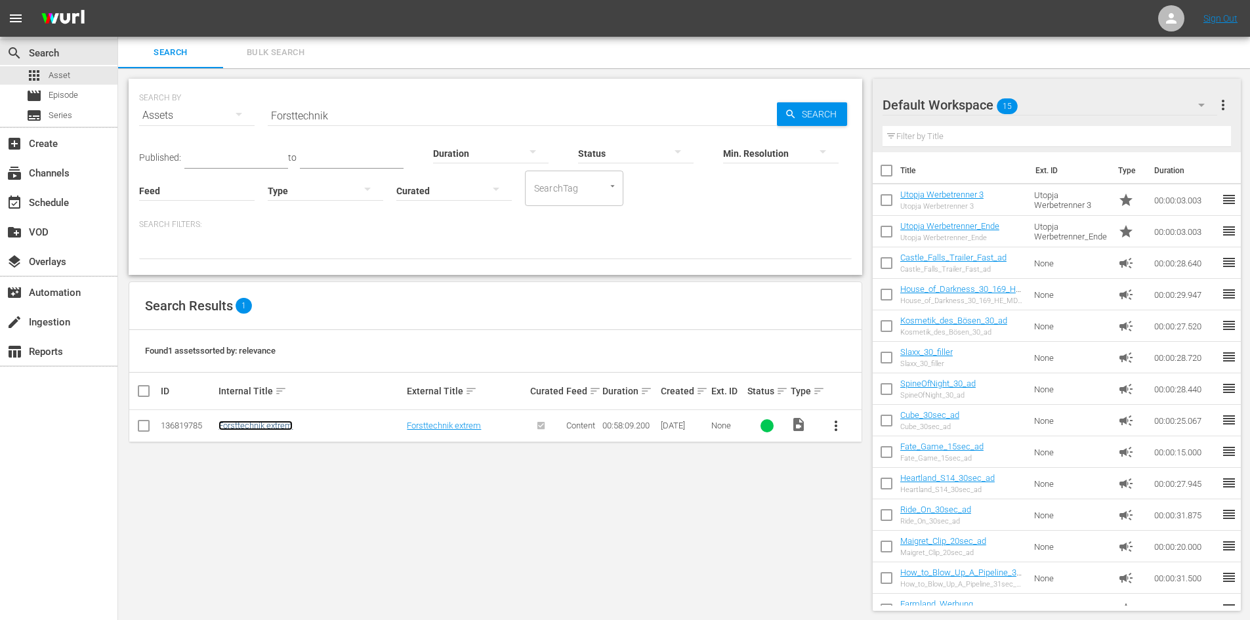
click at [281, 424] on link "Forsttechnik extrem" at bounding box center [255, 426] width 74 height 10
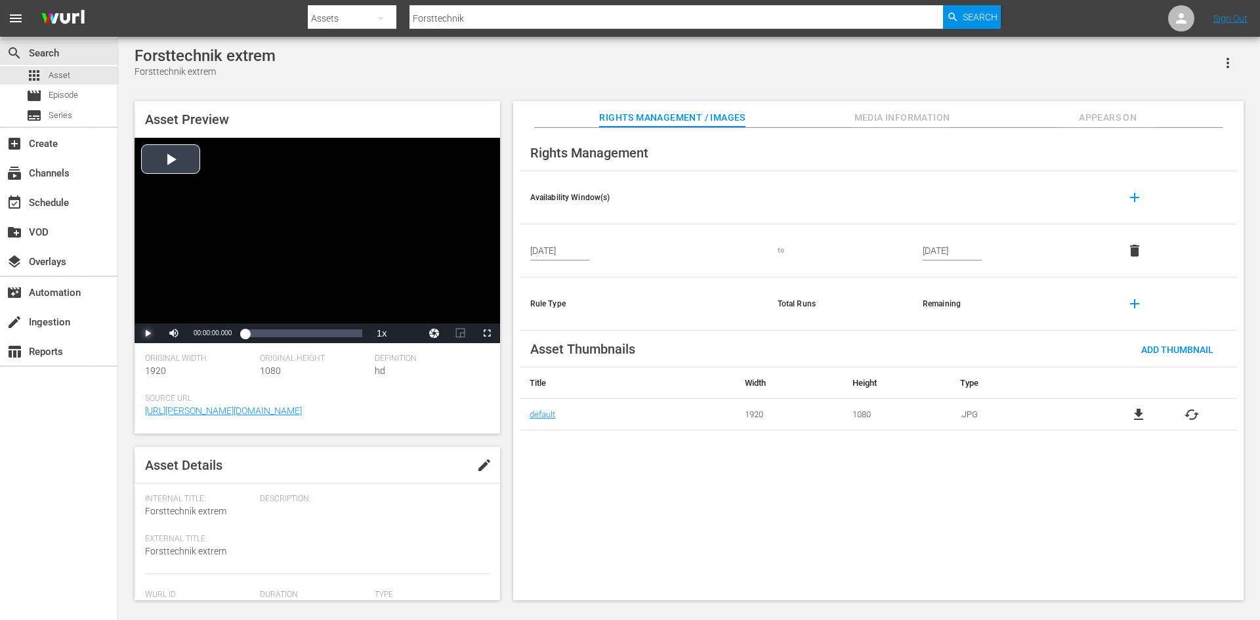
click at [148, 333] on span "Video Player" at bounding box center [148, 333] width 0 height 0
click at [266, 329] on div "Loaded : 0.51% 00:08:49.260 00:00:01.306" at bounding box center [303, 333] width 117 height 13
click at [293, 333] on div "00:24:10.566" at bounding box center [293, 333] width 1 height 13
click at [148, 333] on span "Video Player" at bounding box center [148, 333] width 0 height 0
click at [269, 191] on div "Video Player" at bounding box center [316, 231] width 365 height 186
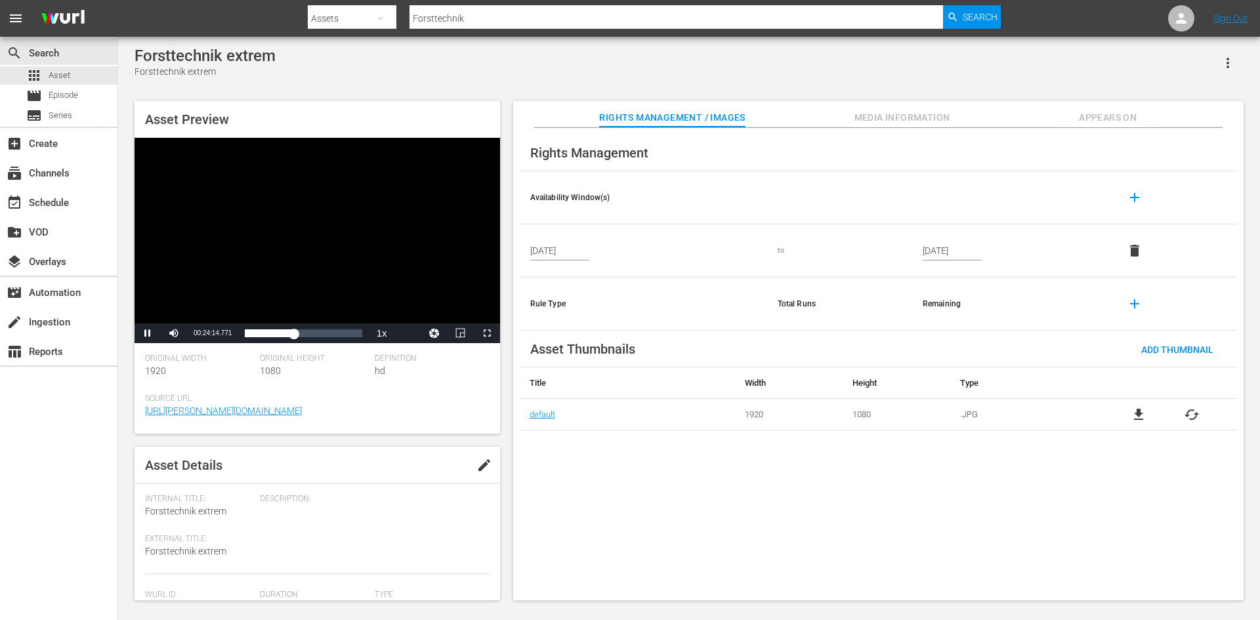
click at [273, 194] on div "Video Player" at bounding box center [316, 231] width 365 height 186
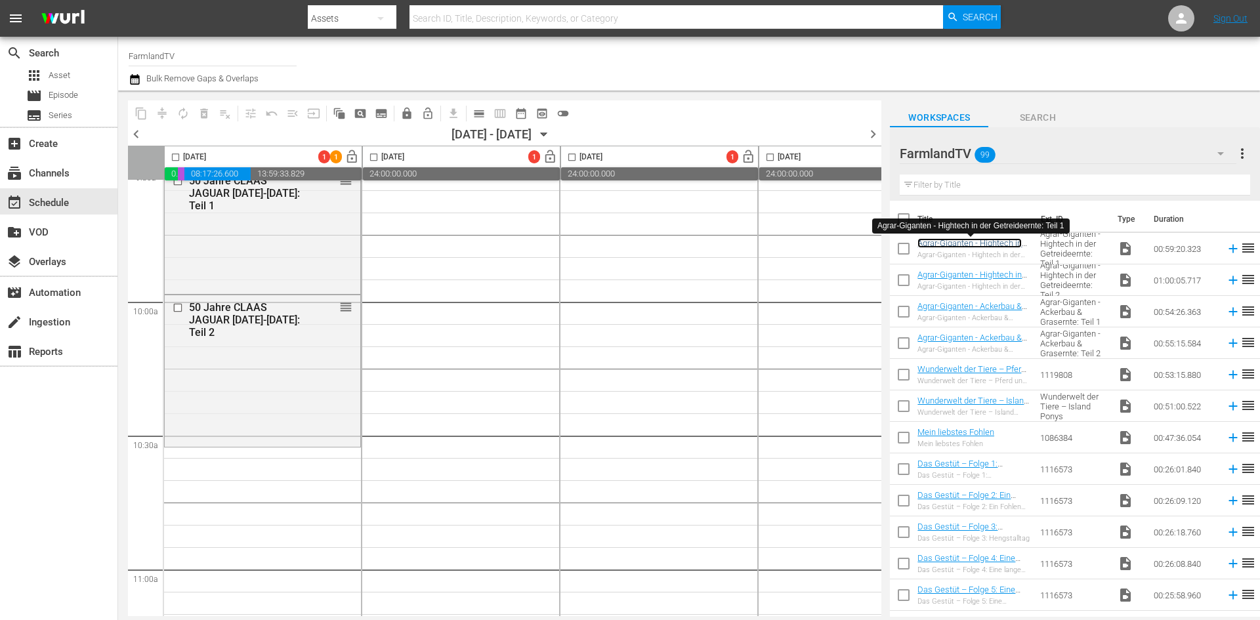
click at [1009, 248] on link "Agrar-Giganten - Hightech in der Getreideernte: Teil 1" at bounding box center [969, 248] width 104 height 20
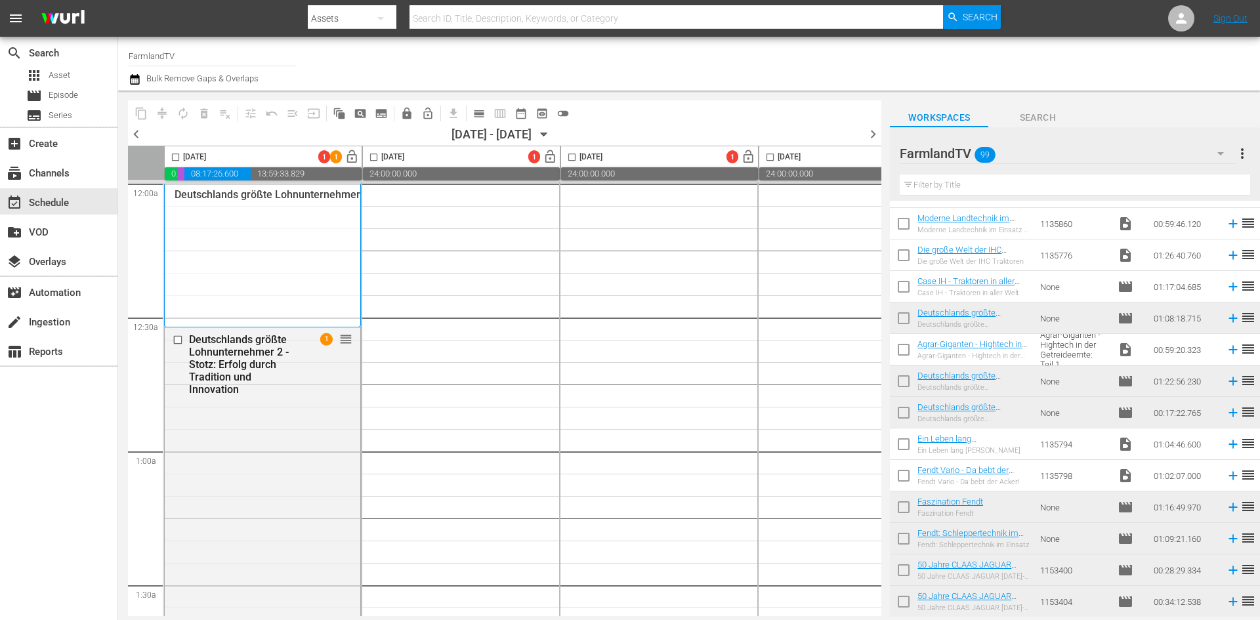
scroll to position [787, 0]
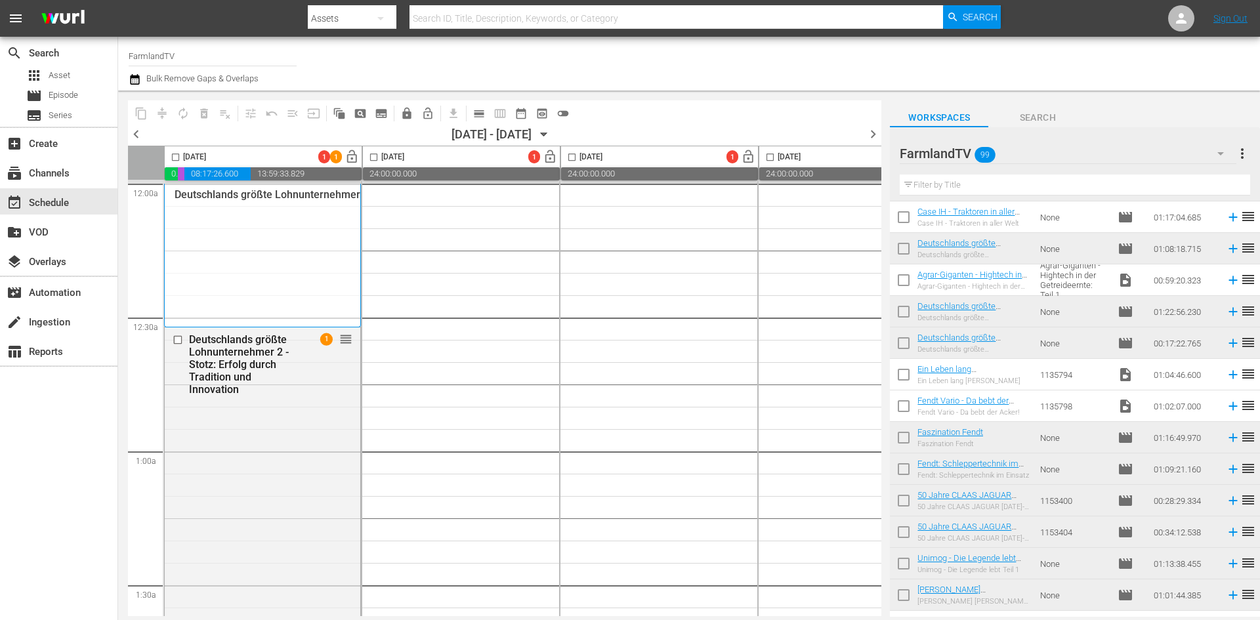
click at [909, 373] on input "checkbox" at bounding box center [904, 377] width 28 height 28
checkbox input "true"
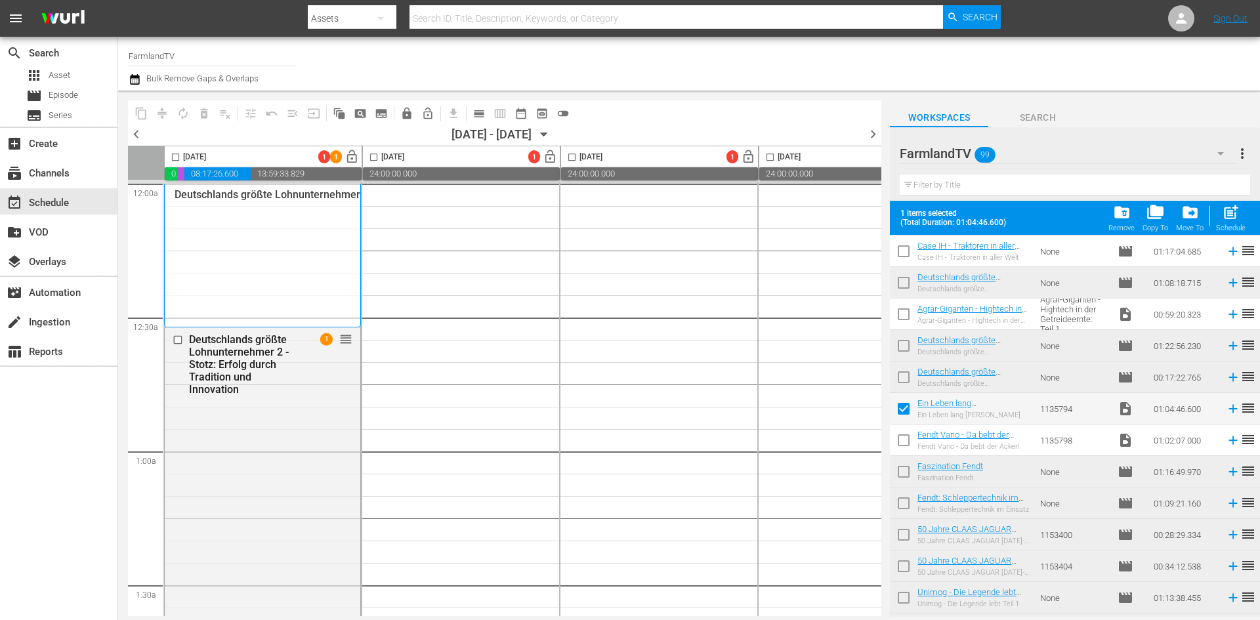
click at [905, 444] on input "checkbox" at bounding box center [904, 443] width 28 height 28
checkbox input "true"
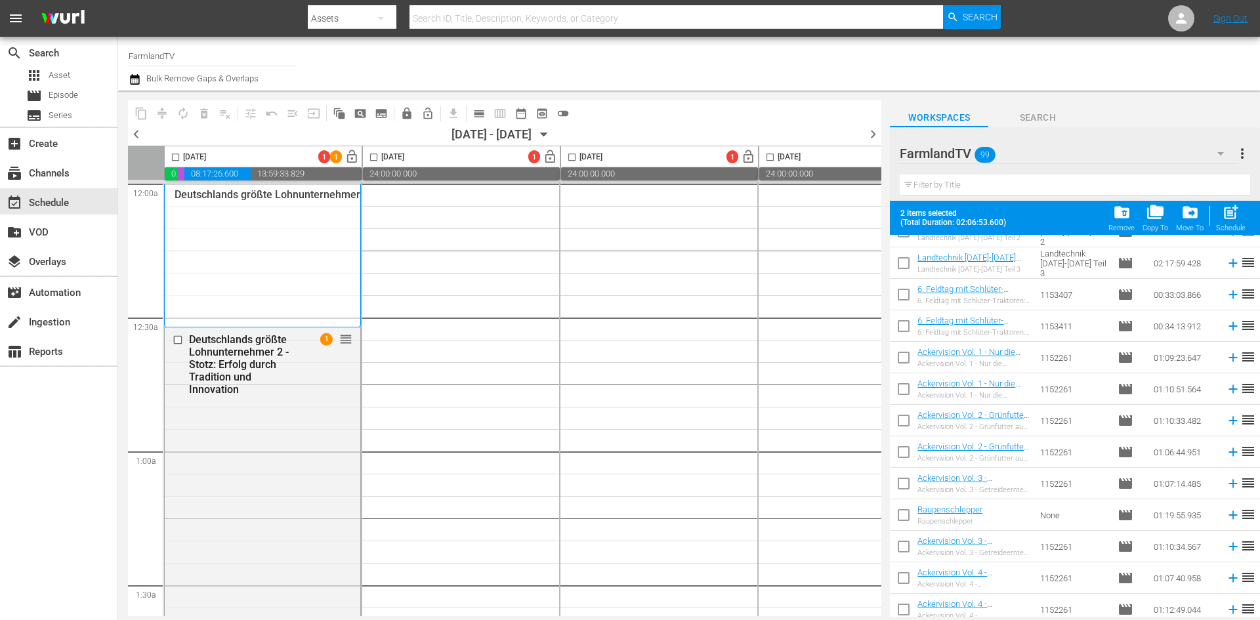
scroll to position [1918, 0]
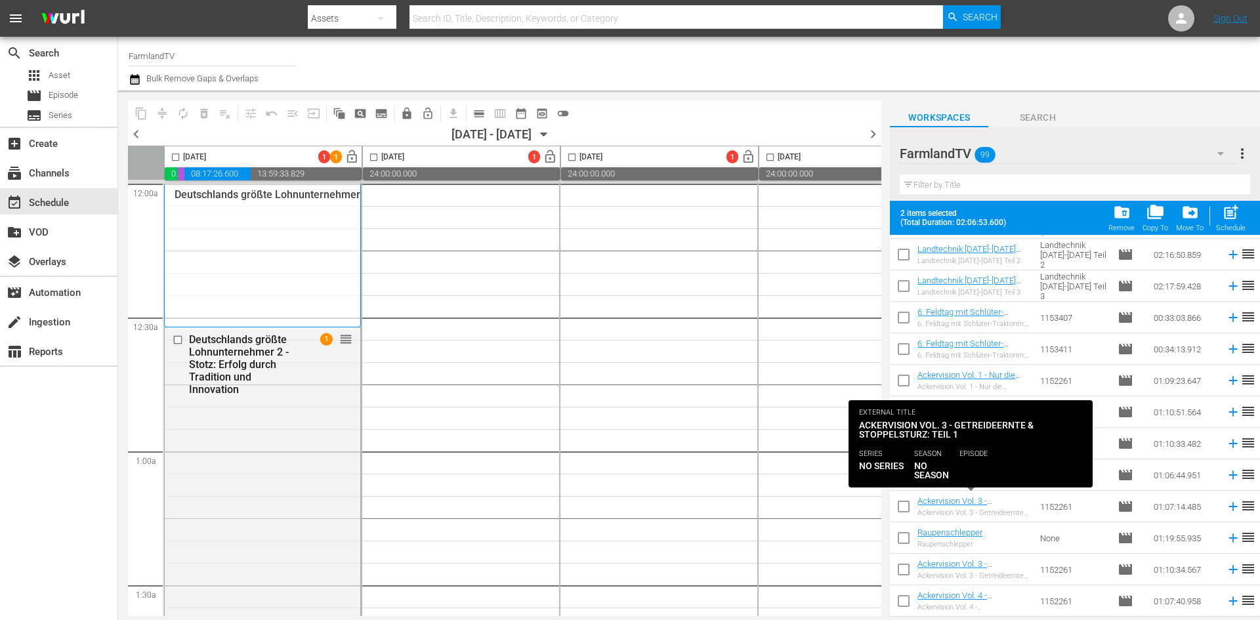
click at [996, 501] on div "Ackervision Vol. 3 - Getreideernte & Stoppelsturz: Teil 1" at bounding box center [973, 501] width 112 height 10
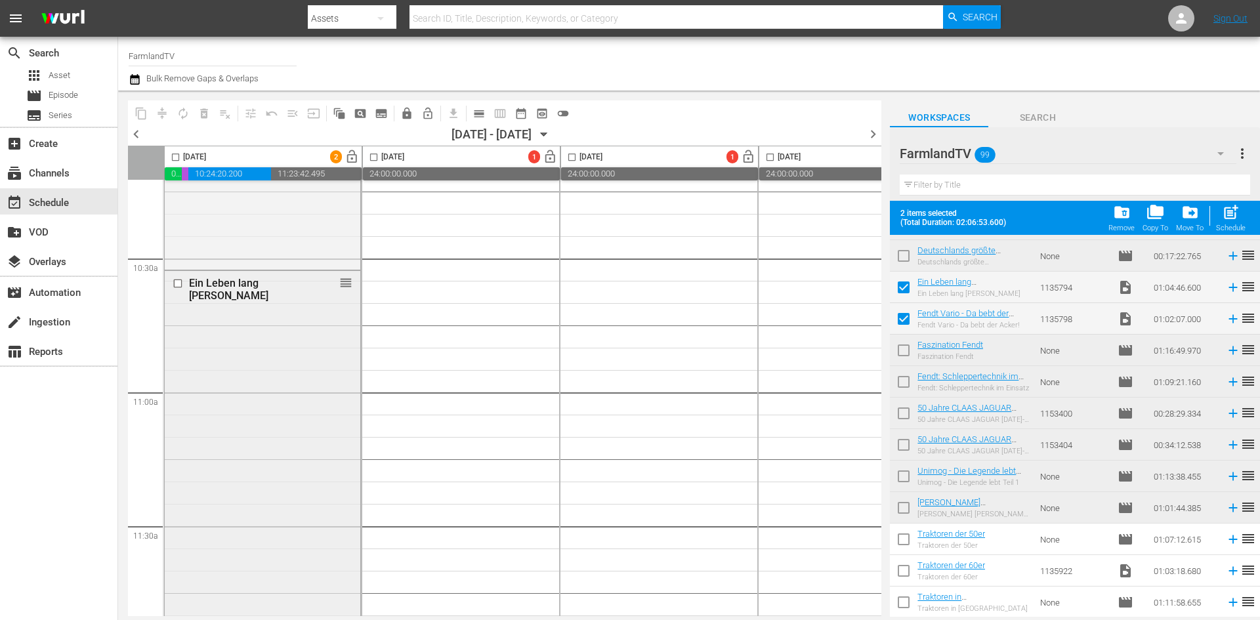
scroll to position [2755, 0]
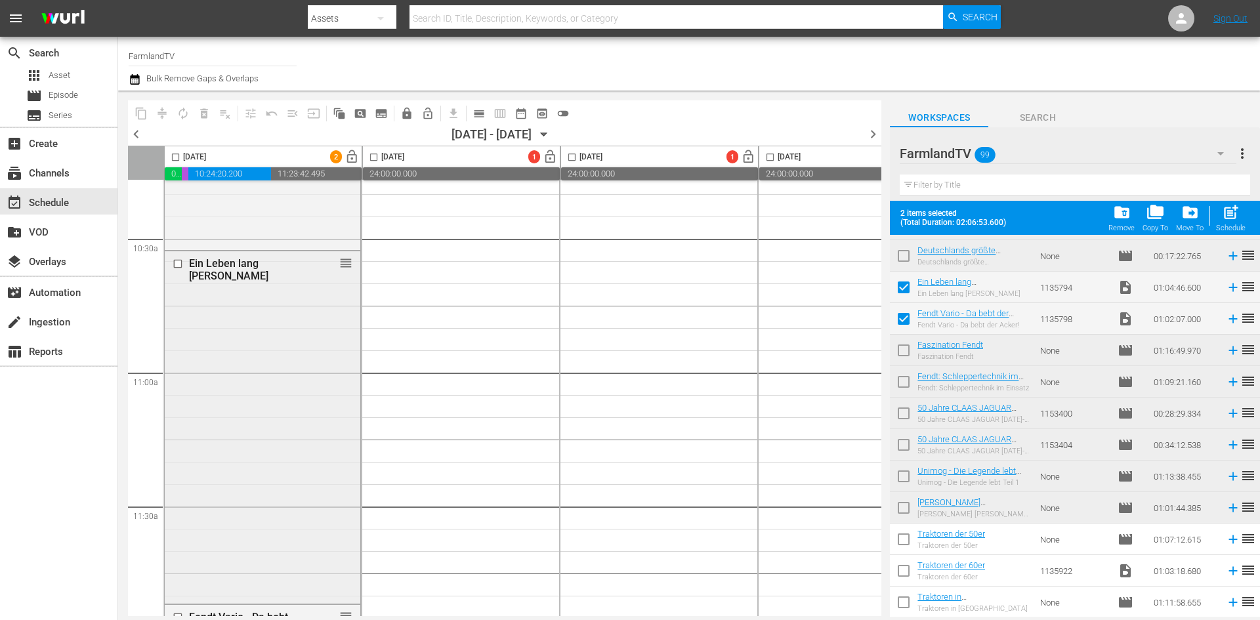
click at [250, 323] on div "Ein Leben lang Güldner reorder" at bounding box center [263, 426] width 196 height 350
click at [276, 361] on div "Delete Event" at bounding box center [305, 362] width 104 height 18
drag, startPoint x: 902, startPoint y: 289, endPoint x: 911, endPoint y: 315, distance: 27.0
click at [903, 289] on input "checkbox" at bounding box center [904, 290] width 28 height 28
checkbox input "false"
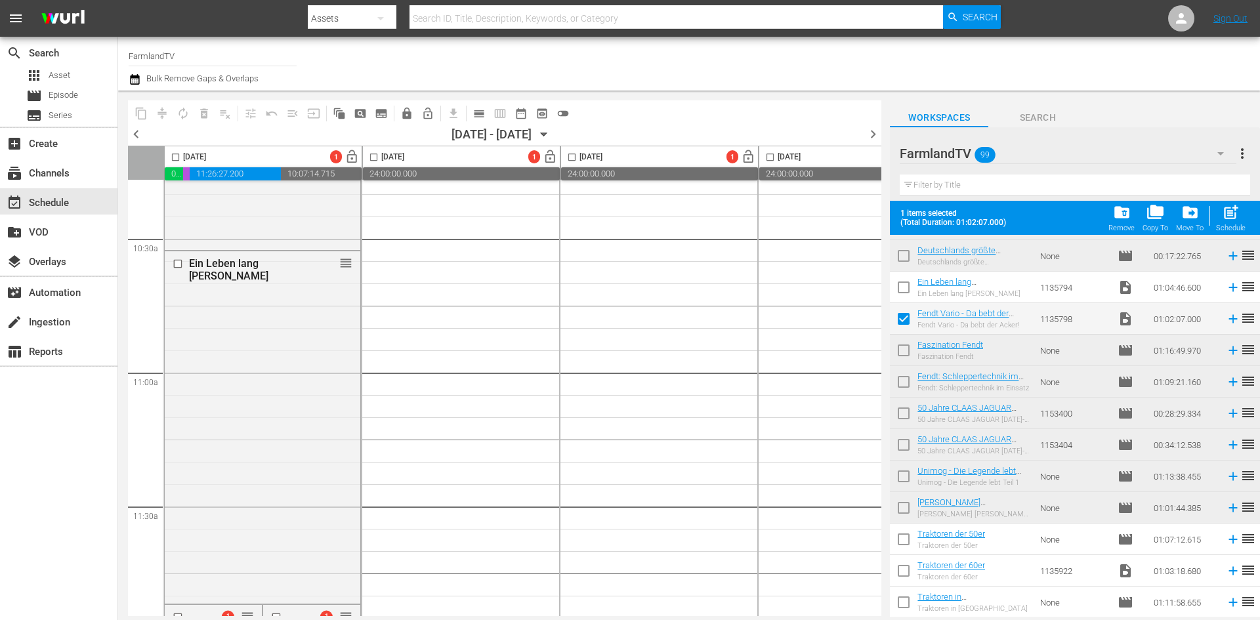
click at [904, 320] on input "checkbox" at bounding box center [904, 322] width 28 height 28
checkbox input "false"
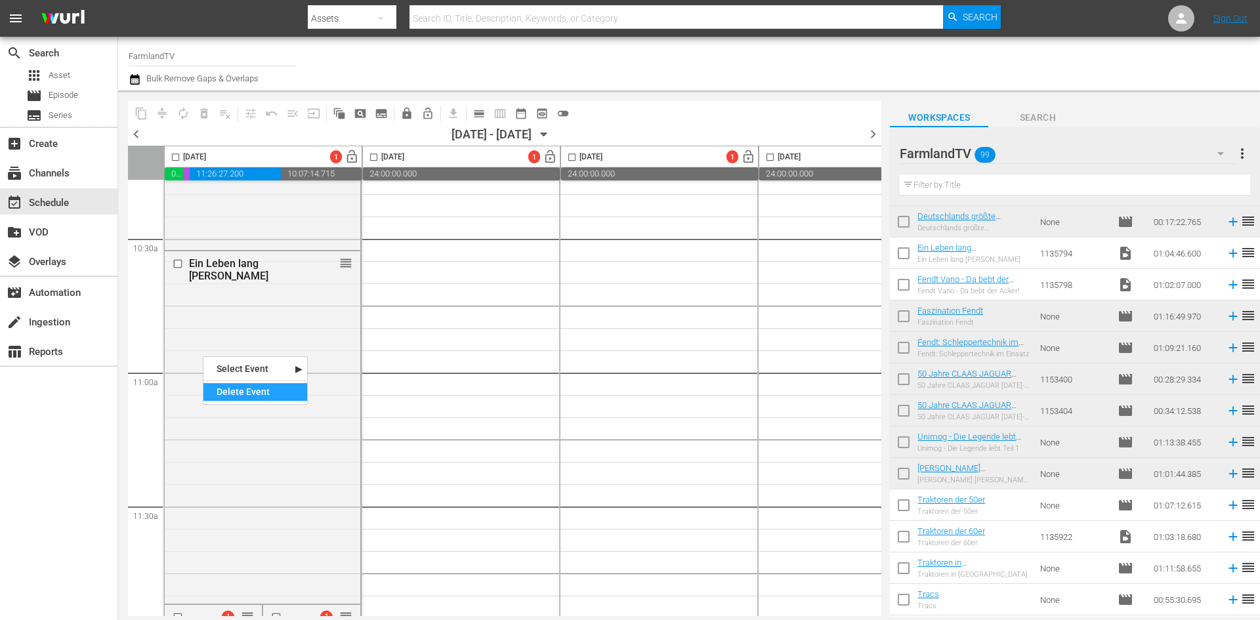
click at [260, 392] on div "Delete Event" at bounding box center [255, 392] width 104 height 18
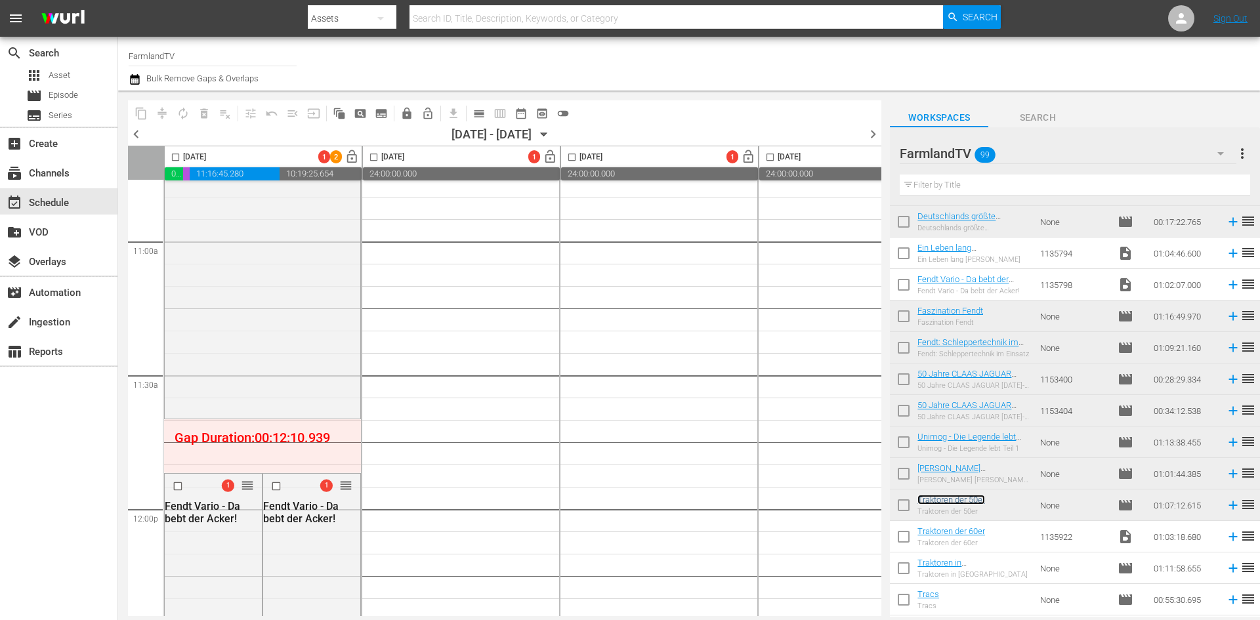
scroll to position [3018, 0]
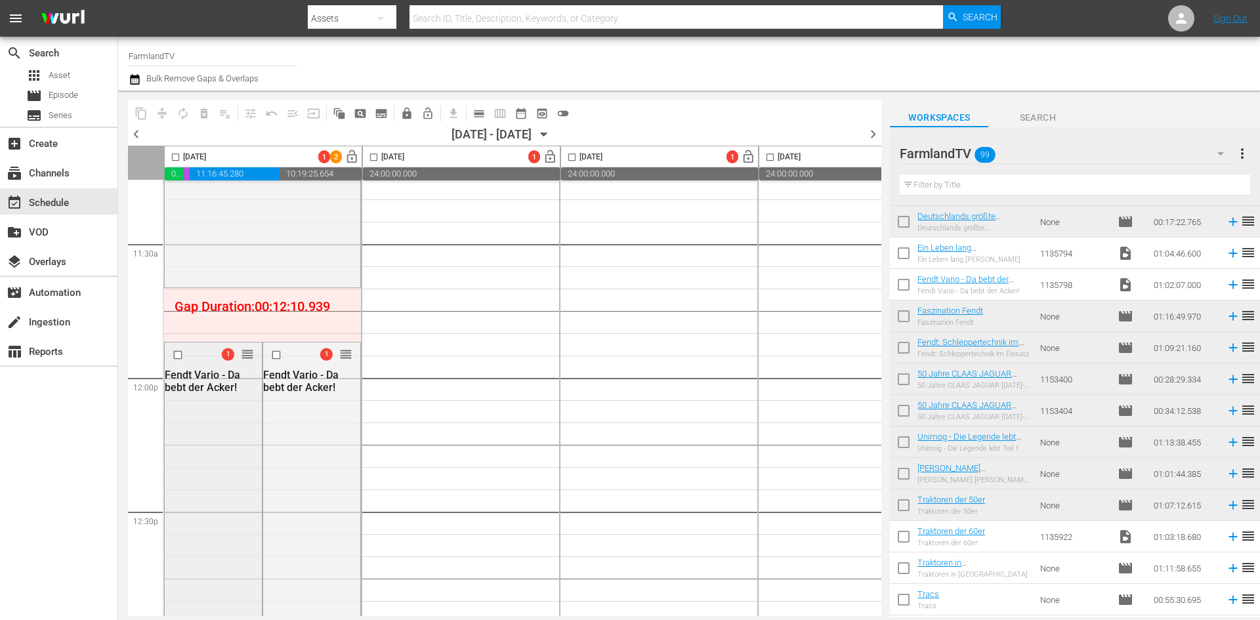
click at [207, 413] on div "1 reorder Fendt Vario - Da bebt der Acker!" at bounding box center [213, 510] width 97 height 337
click at [259, 480] on div "Delete Event" at bounding box center [274, 482] width 104 height 18
click at [372, 485] on div "Delete Event" at bounding box center [384, 485] width 104 height 18
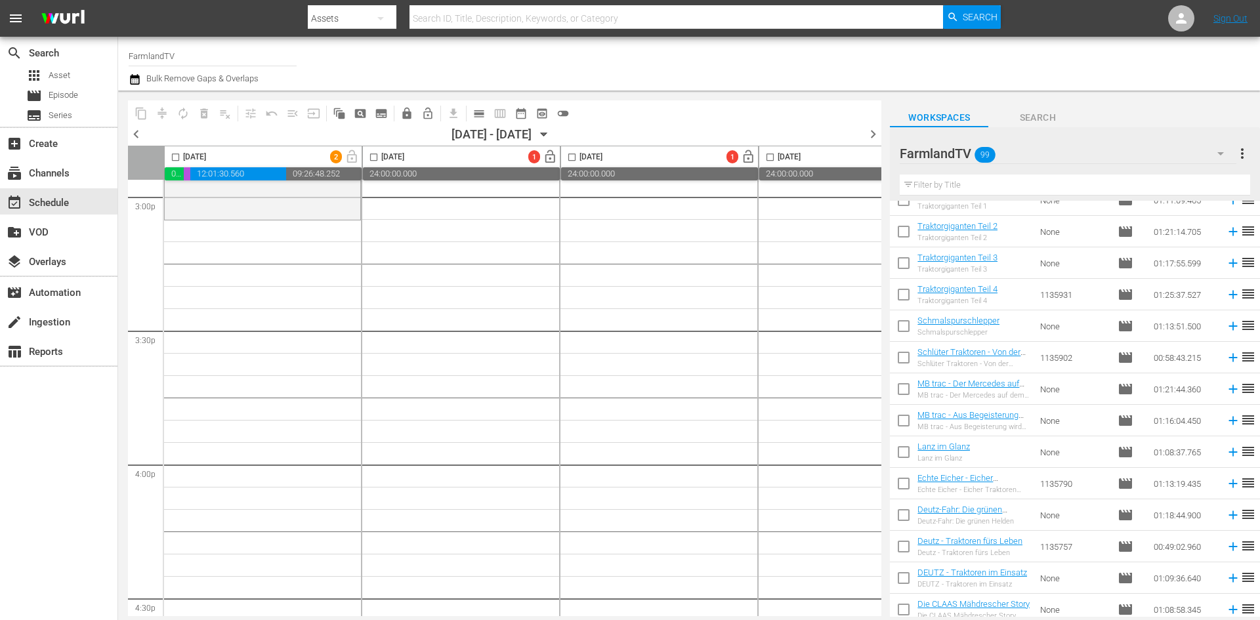
scroll to position [2732, 0]
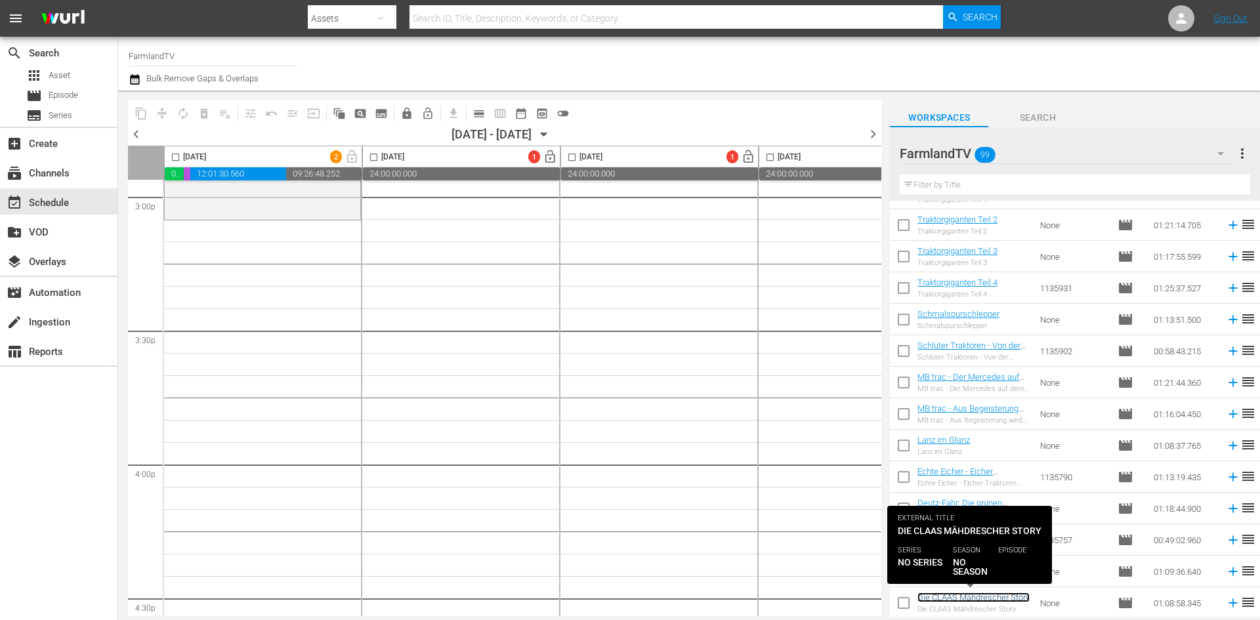
click at [936, 594] on link "Die CLAAS Mähdrescher Story" at bounding box center [973, 597] width 112 height 10
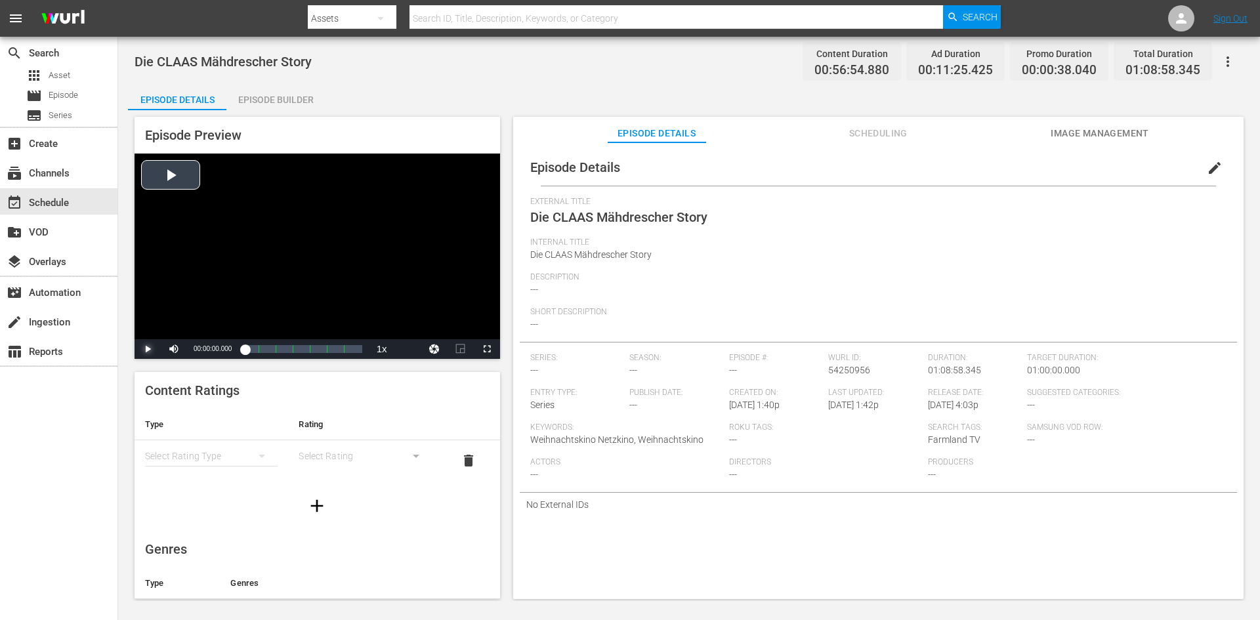
click at [148, 349] on span "Video Player" at bounding box center [148, 349] width 0 height 0
click at [278, 346] on div "00:19:22.456 Heartland_S14_30sec_ad" at bounding box center [278, 348] width 1 height 13
click at [304, 348] on div "Loaded : 100.00% 00:35:15.670 Die CLAAS Mähdrescher Story (4/7) 00:00:03.194 Cu…" at bounding box center [303, 348] width 117 height 13
click at [148, 349] on span "Video Player" at bounding box center [148, 349] width 0 height 0
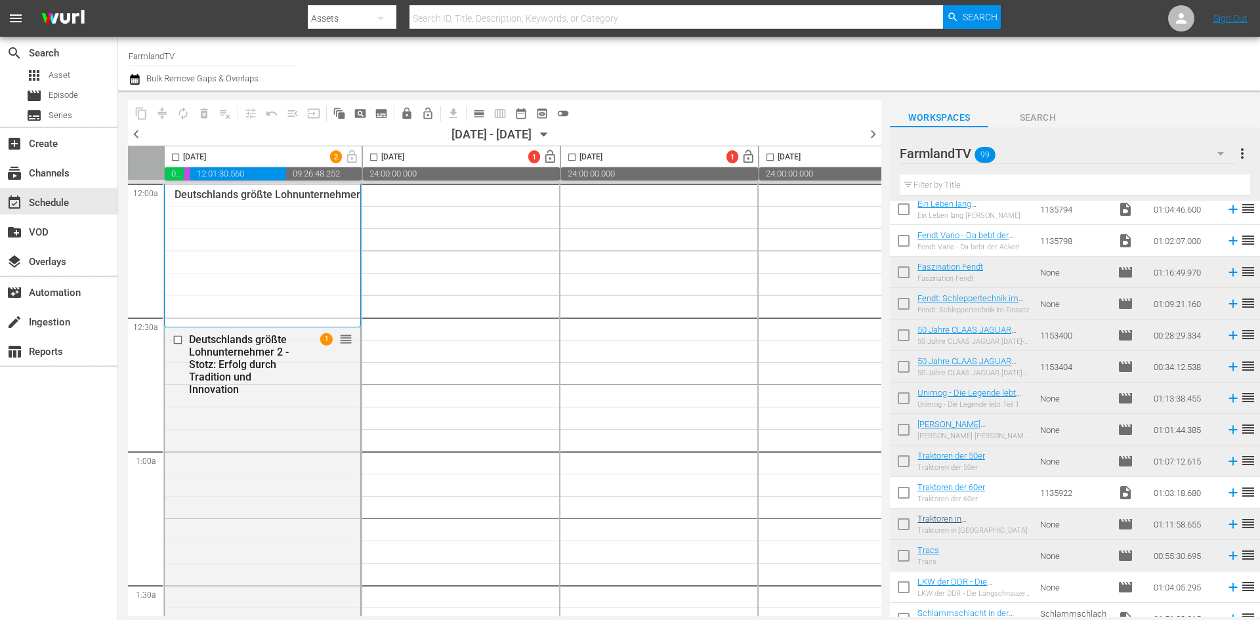
scroll to position [632, 0]
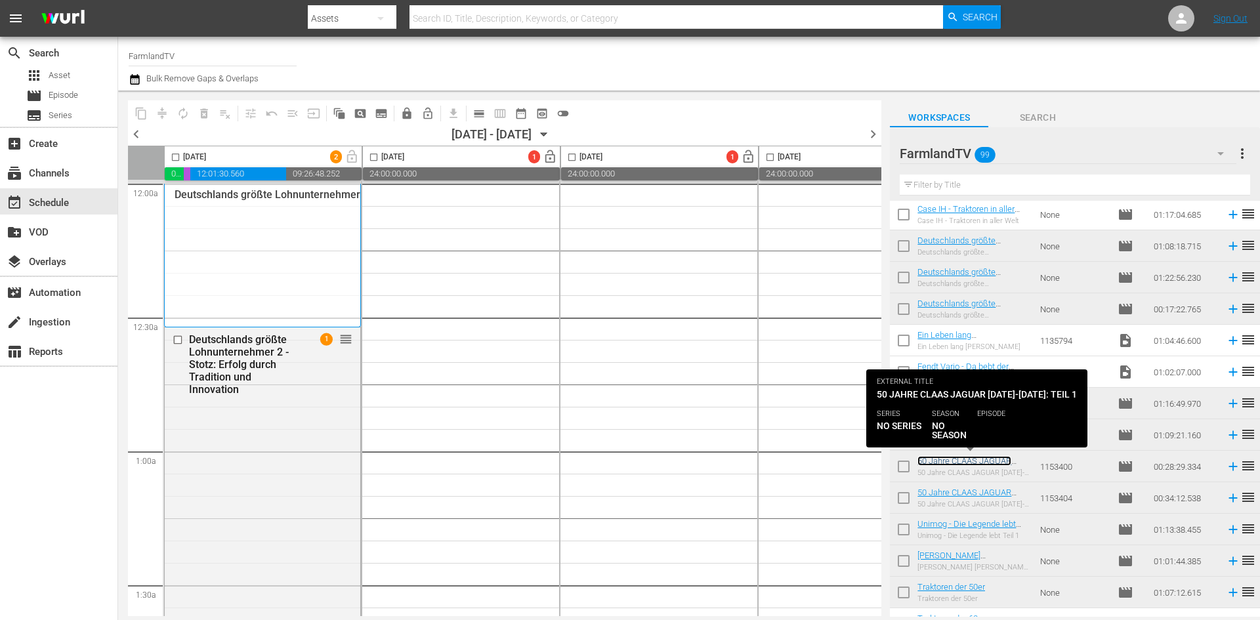
click at [995, 459] on link "50 Jahre CLAAS JAGUAR [DATE]-[DATE]: Teil 1" at bounding box center [964, 466] width 94 height 20
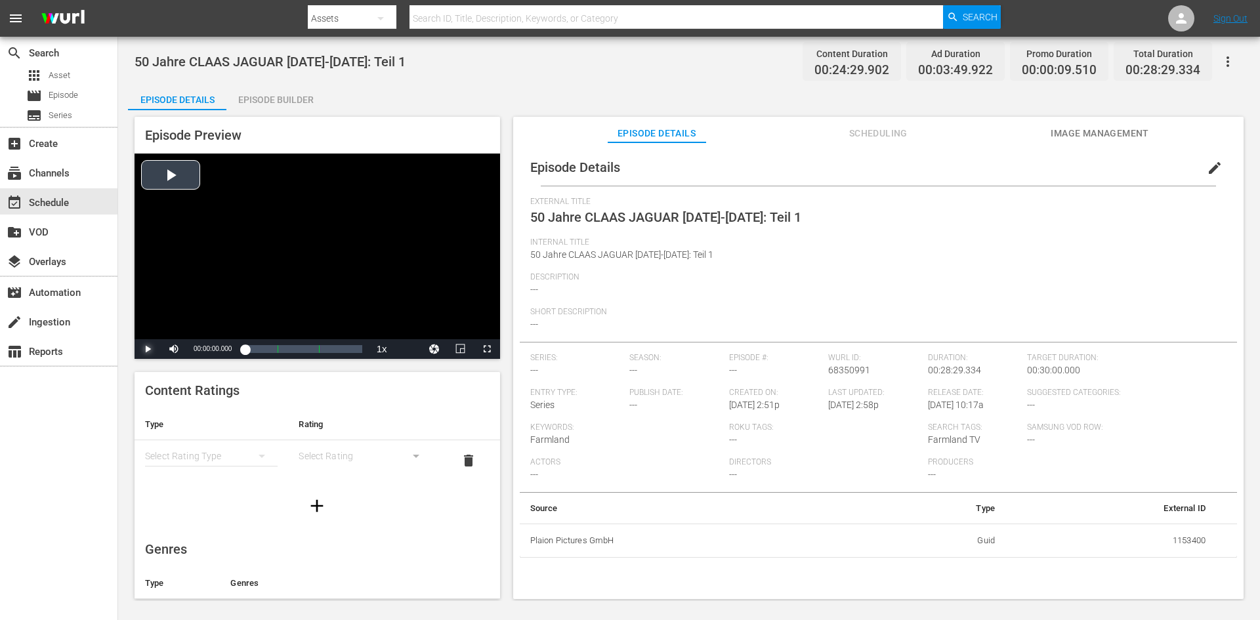
click at [148, 349] on span "Video Player" at bounding box center [148, 349] width 0 height 0
click at [284, 345] on div "Loaded : 0.81% 00:09:45.783 Maigret_Clip_20sec_ad 00:00:01.895" at bounding box center [303, 348] width 117 height 13
click at [148, 349] on span "Video Player" at bounding box center [148, 349] width 0 height 0
click at [308, 344] on div "Loaded : 100.00% 00:15:12.285 50 Jahre CLAAS JAGUAR 1973-2023: Teil 1 (2/3) 00:…" at bounding box center [303, 348] width 117 height 13
click at [335, 346] on div "00:22:05.214 50 Jahre CLAAS JAGUAR 1973-2023: Teil 1 (3/3)" at bounding box center [335, 348] width 1 height 13
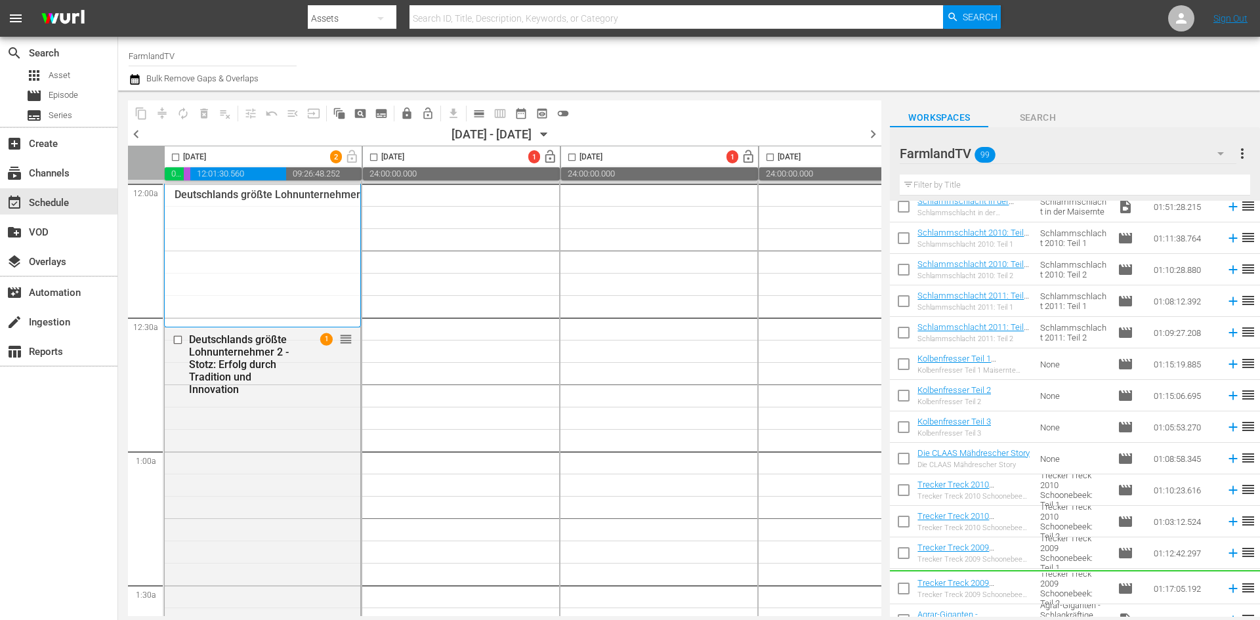
scroll to position [1180, 0]
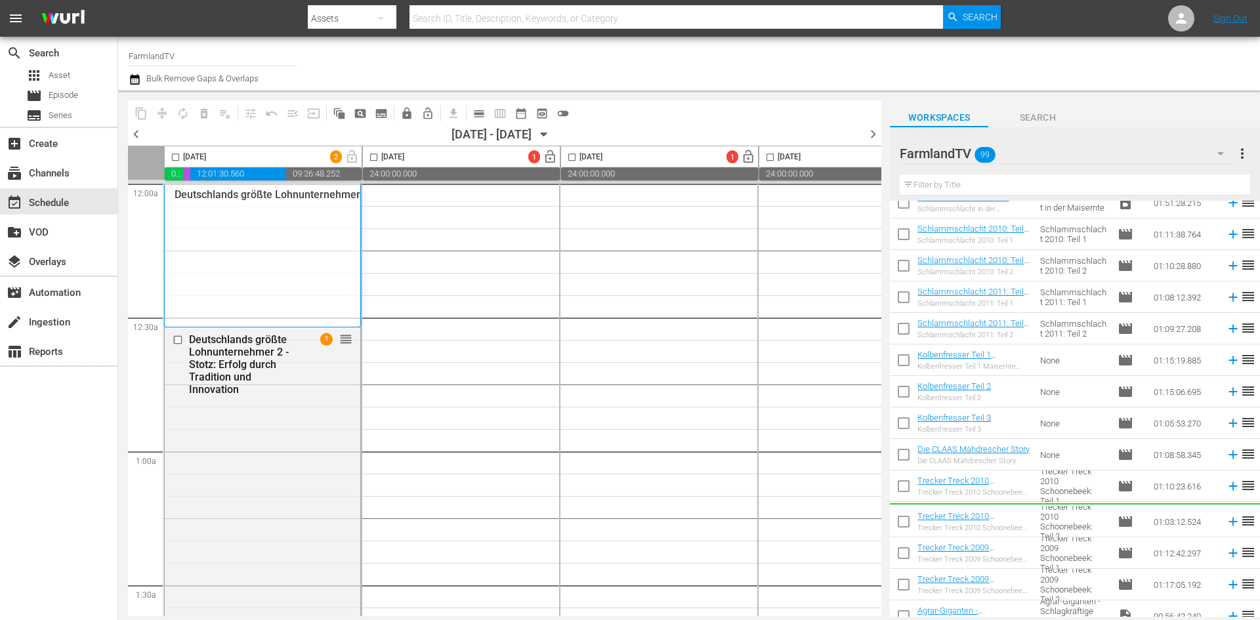
click at [1035, 478] on td "Trecker Treck 2010 Schoonebeek: Teil 1" at bounding box center [1073, 485] width 77 height 31
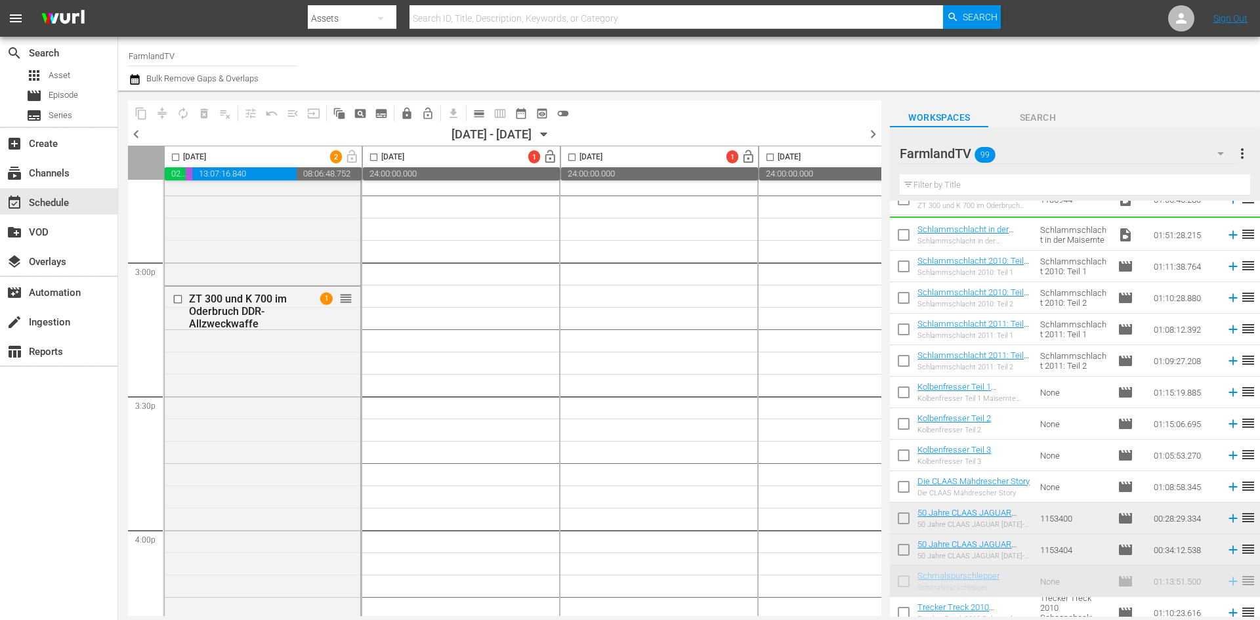
scroll to position [1062, 0]
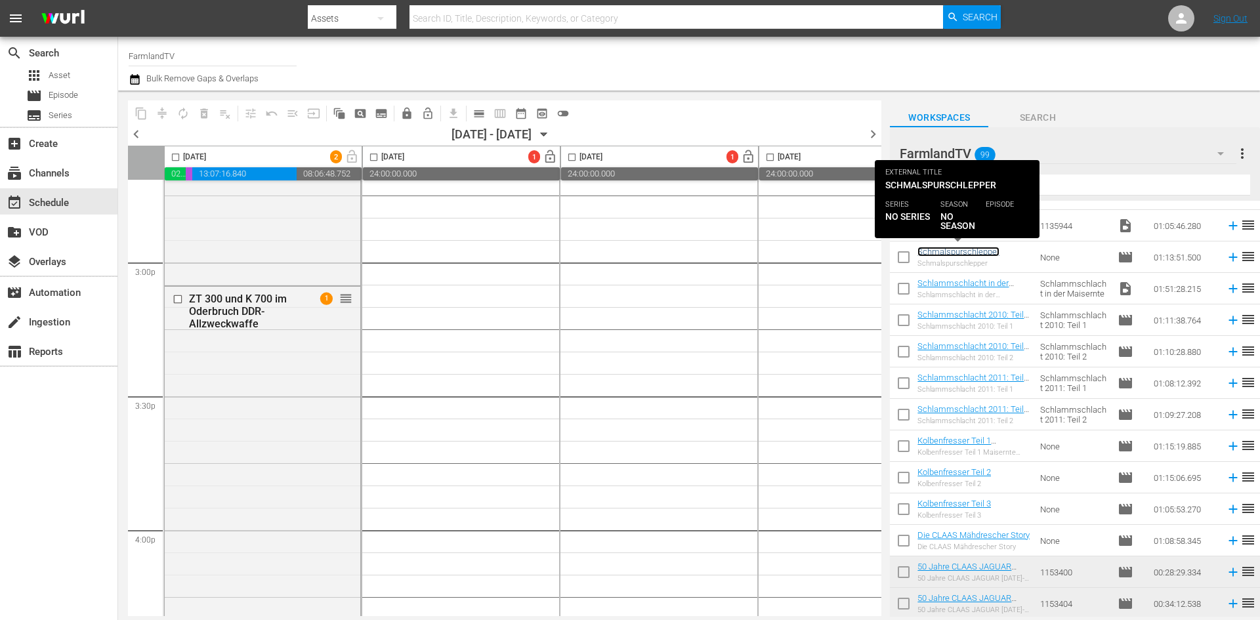
click at [972, 256] on link "Schmalspurschlepper" at bounding box center [958, 252] width 82 height 10
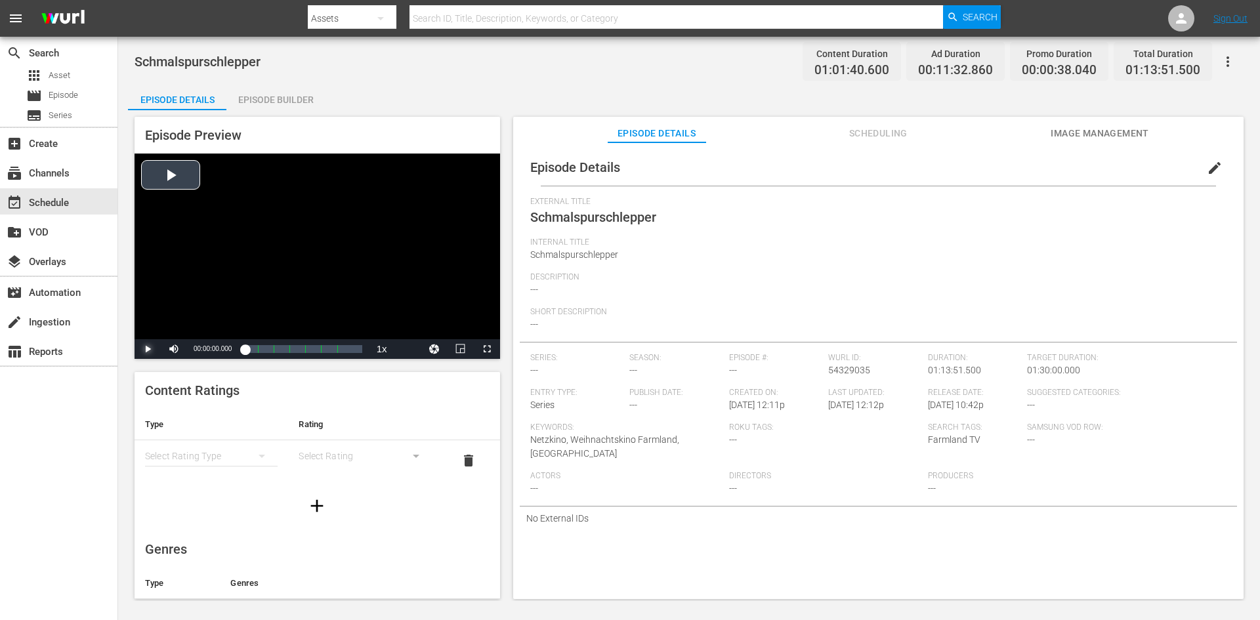
click at [148, 349] on span "Video Player" at bounding box center [148, 349] width 0 height 0
click at [267, 347] on div "00:14:06.466 Schmalspurschlepper (2/7)" at bounding box center [267, 348] width 1 height 13
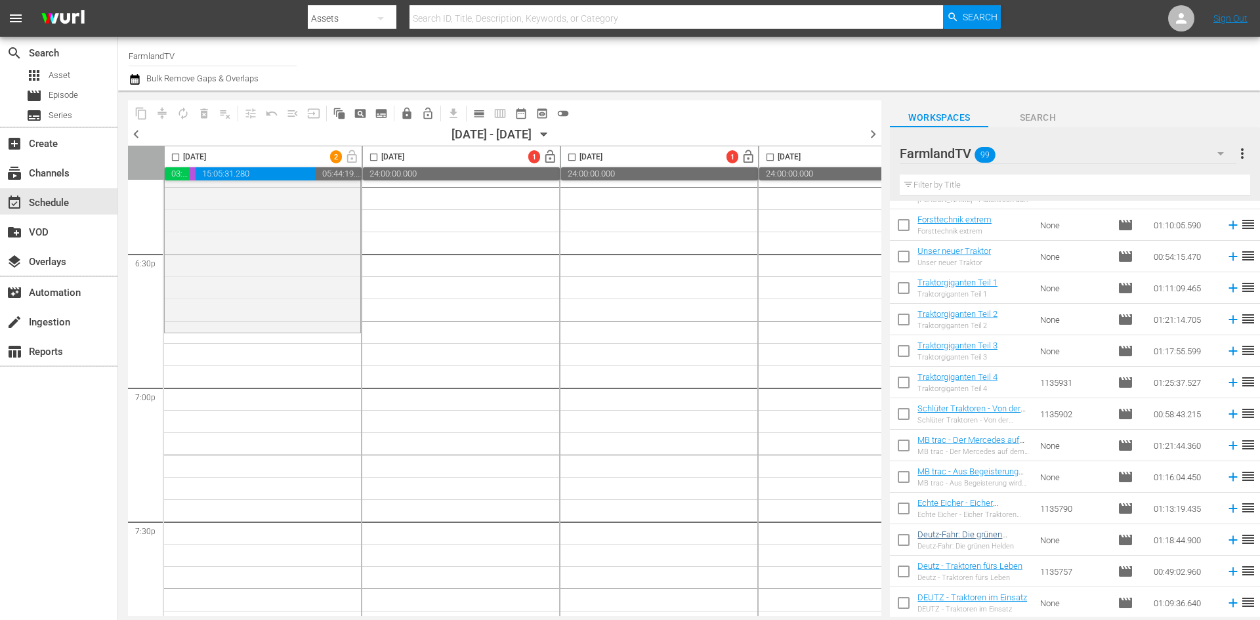
scroll to position [4947, 0]
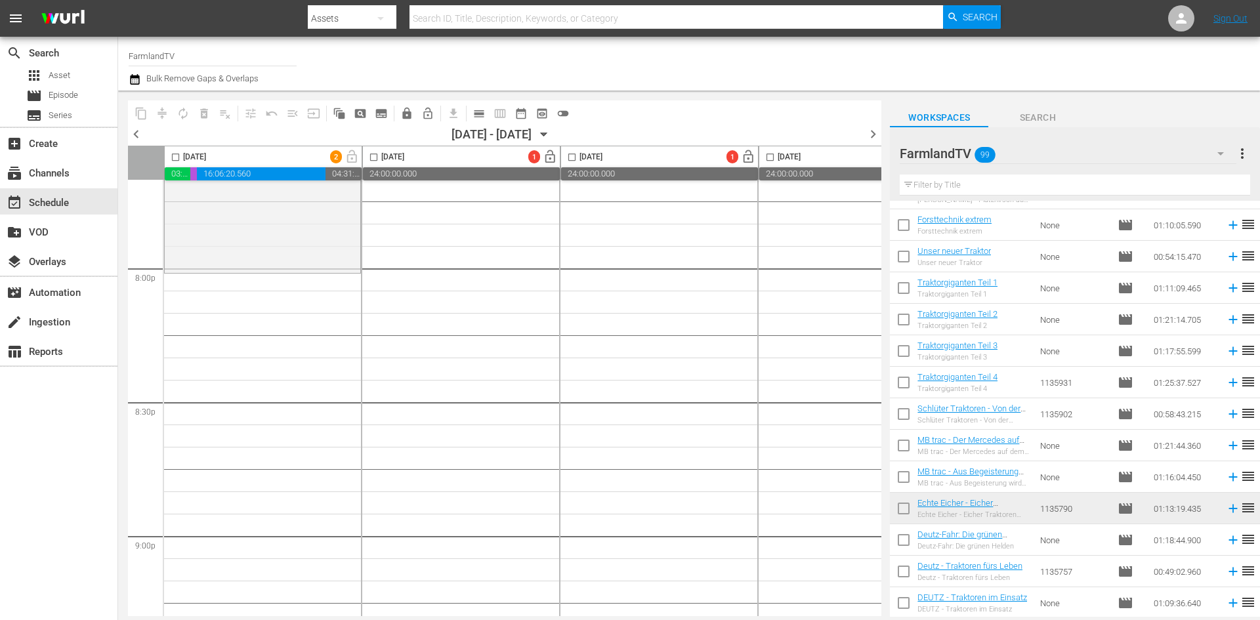
scroll to position [5275, 0]
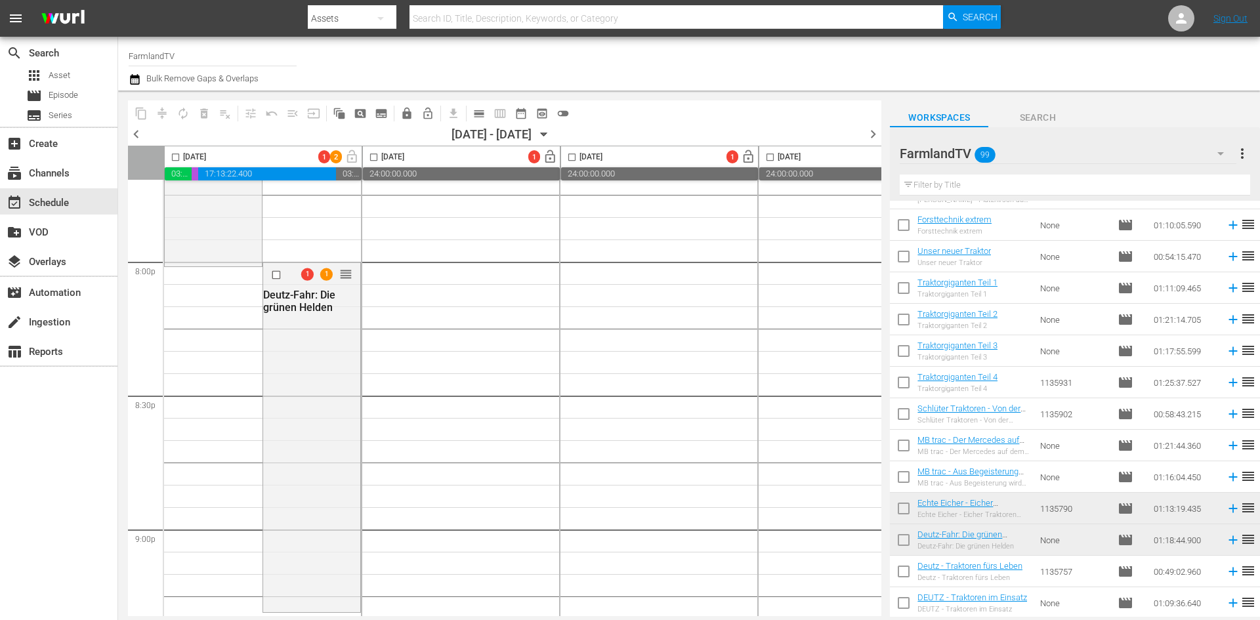
click at [310, 350] on div "1 1 reorder Deutz-Fahr: Die grünen Helden" at bounding box center [311, 435] width 97 height 347
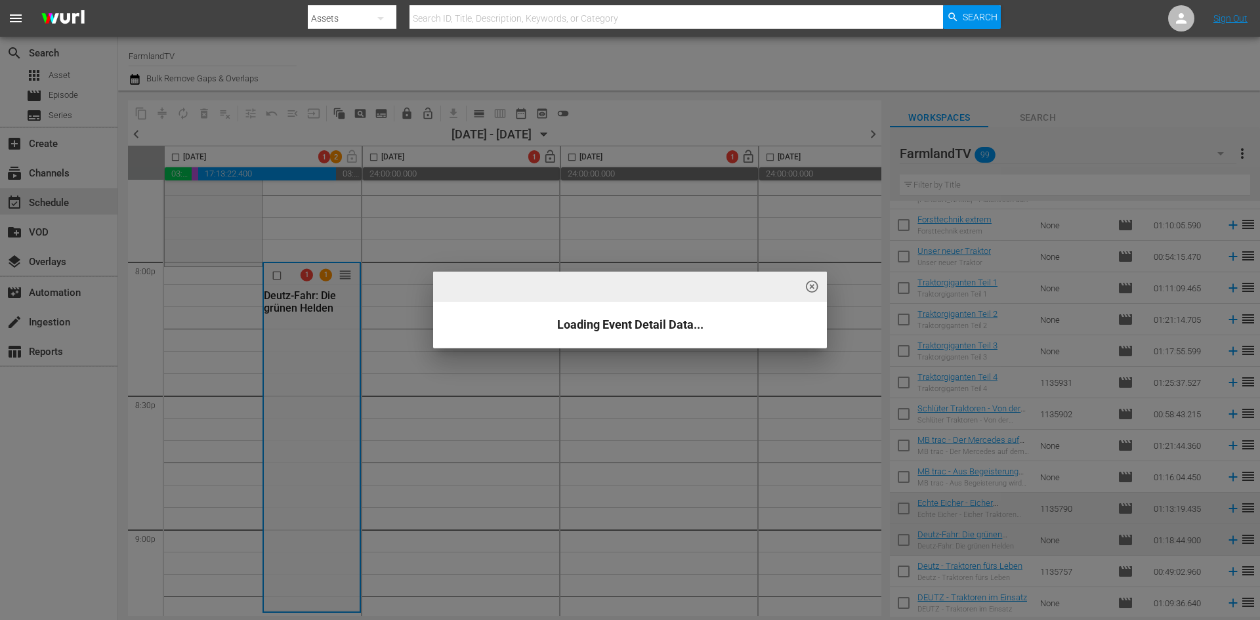
click at [272, 269] on div "highlight_off_icon Loading Event Detail Data..." at bounding box center [630, 310] width 1260 height 620
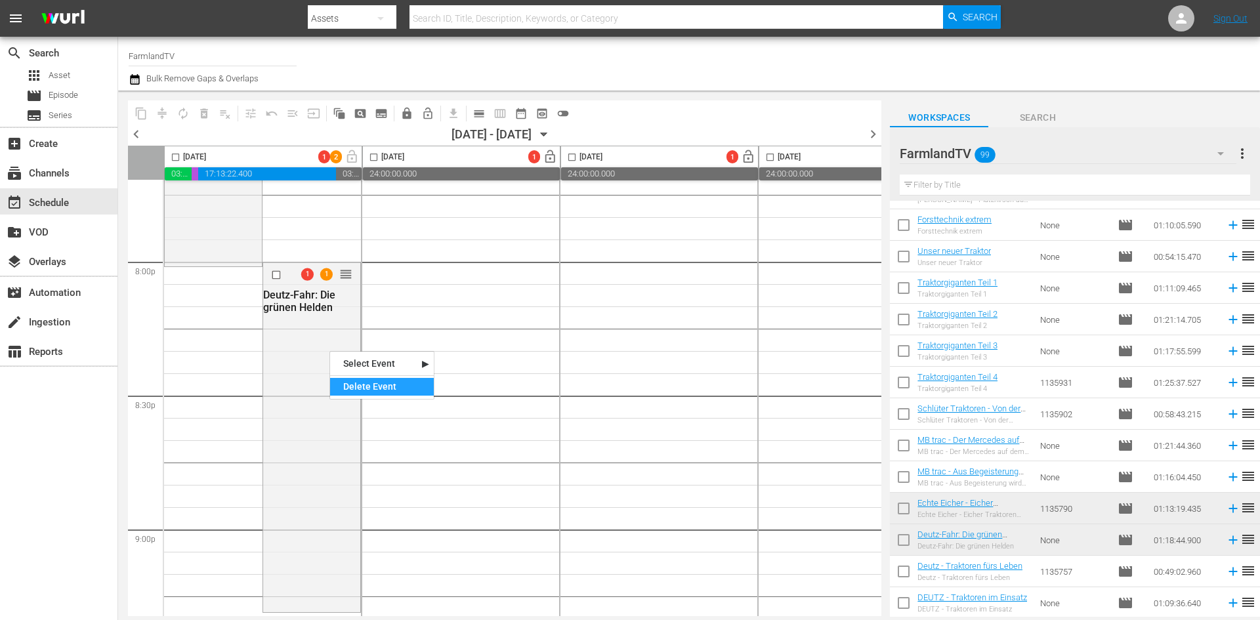
click at [360, 384] on div "Delete Event" at bounding box center [382, 387] width 104 height 18
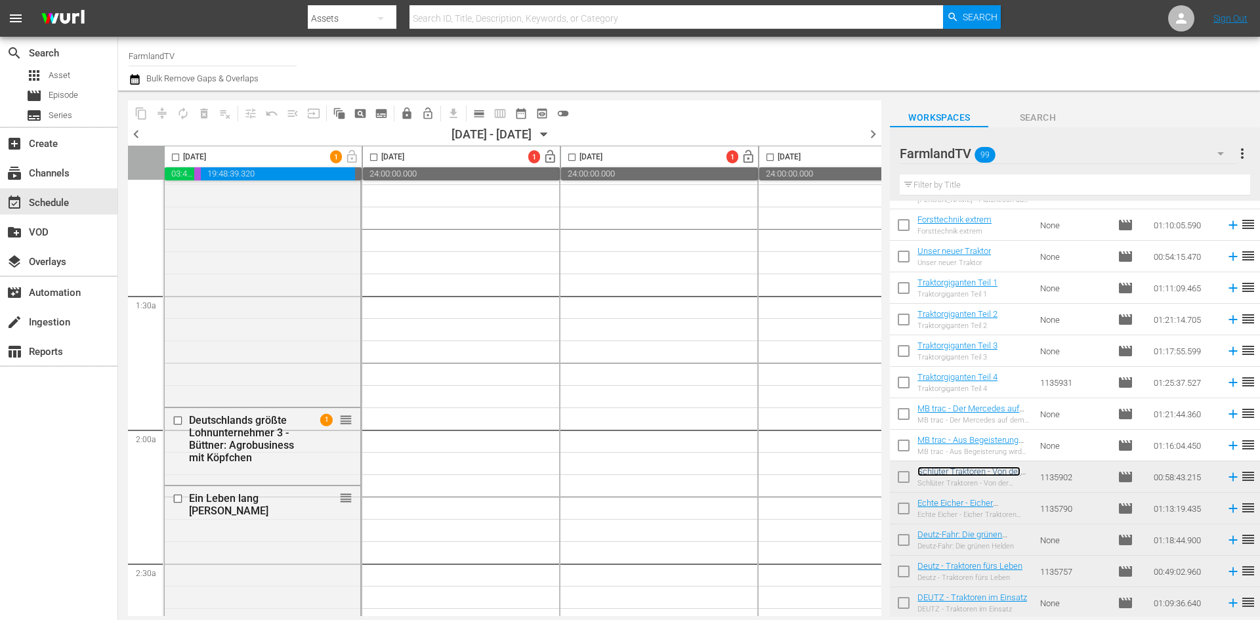
scroll to position [0, 0]
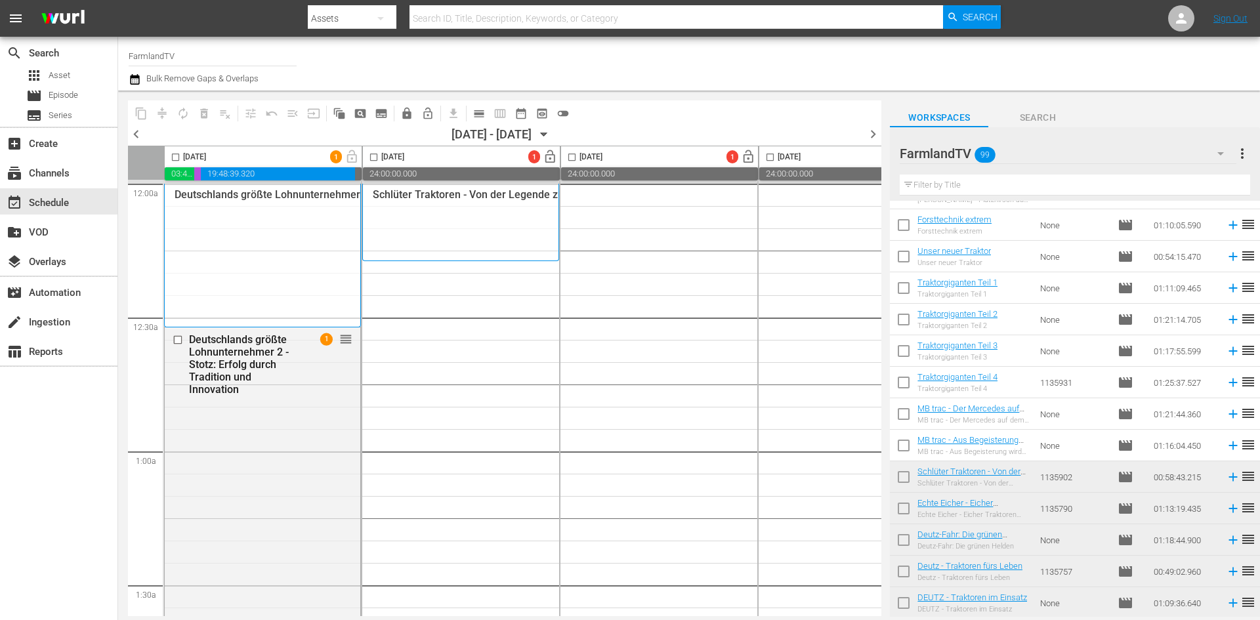
click at [906, 411] on input "checkbox" at bounding box center [904, 417] width 28 height 28
checkbox input "true"
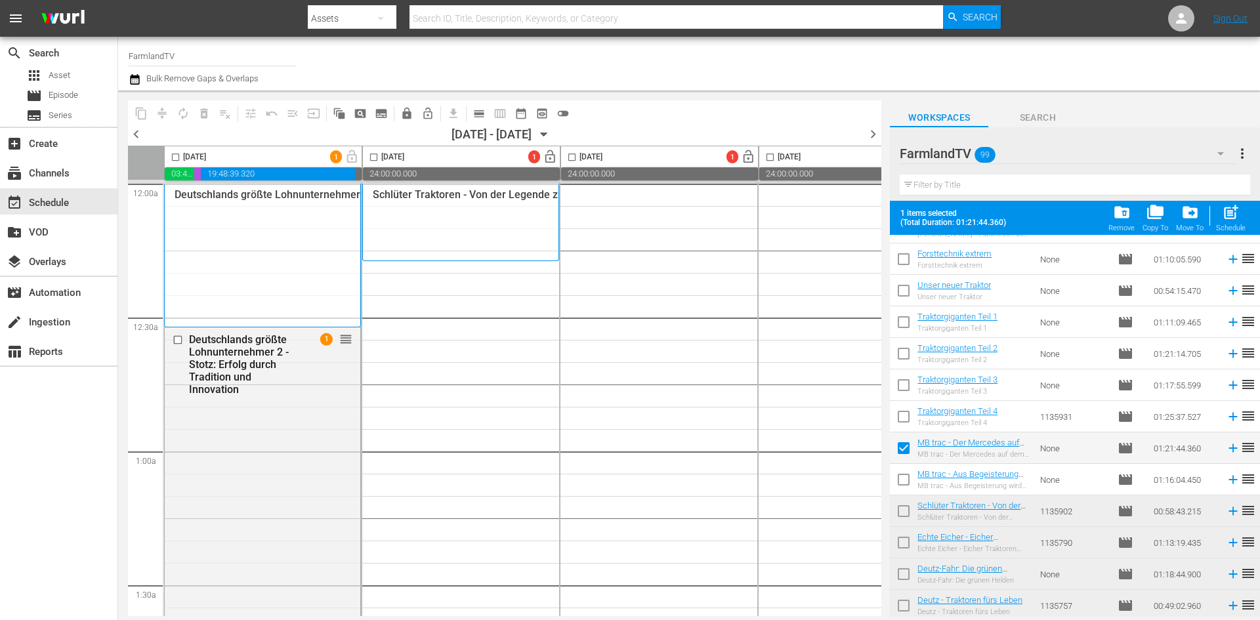
drag, startPoint x: 903, startPoint y: 478, endPoint x: 873, endPoint y: 466, distance: 33.0
click at [903, 478] on input "checkbox" at bounding box center [904, 482] width 28 height 28
checkbox input "true"
click at [373, 157] on input "checkbox" at bounding box center [373, 159] width 15 height 15
checkbox input "true"
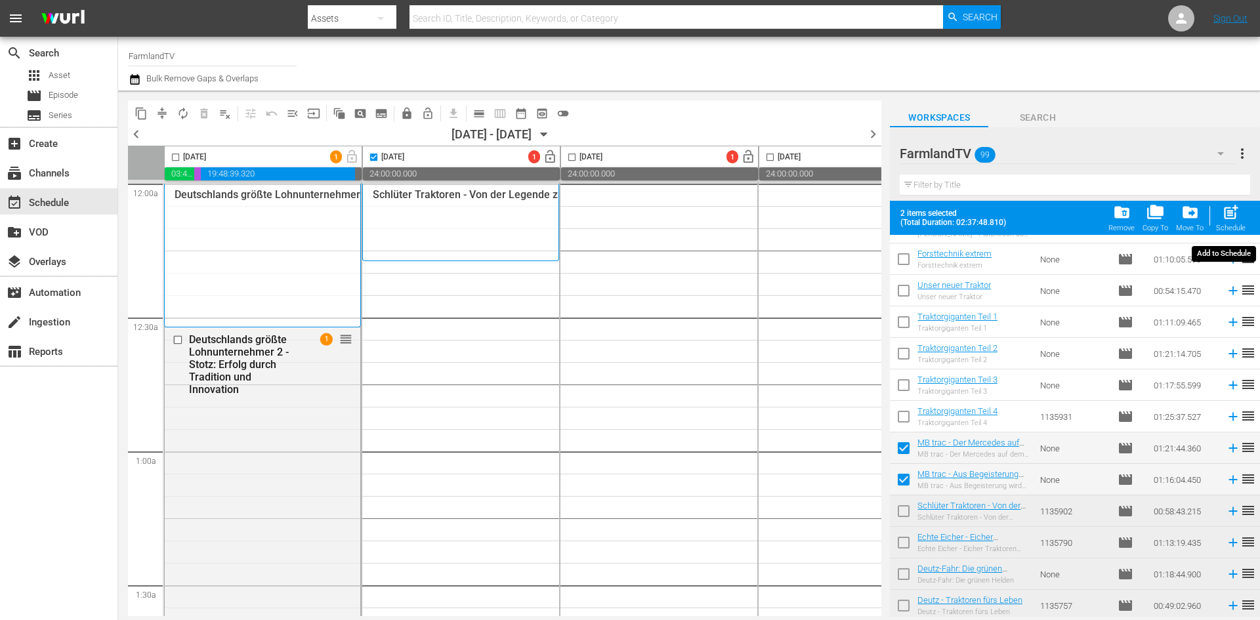
click at [1220, 221] on div "post_add Schedule" at bounding box center [1231, 217] width 30 height 29
checkbox input "false"
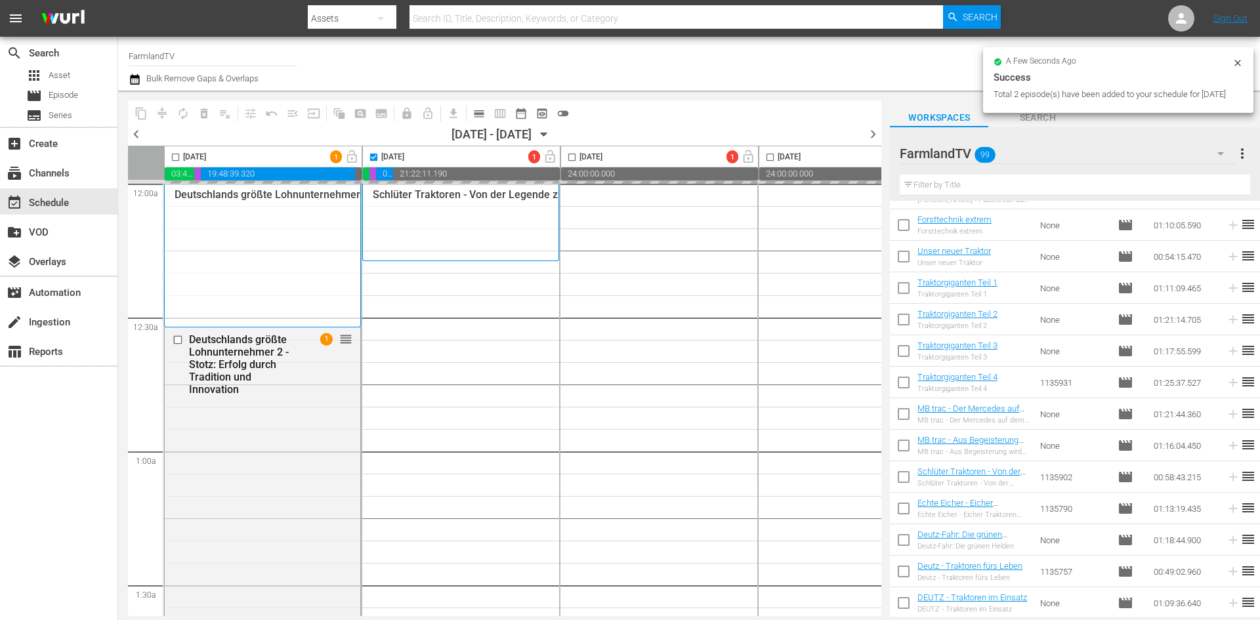
checkbox input "false"
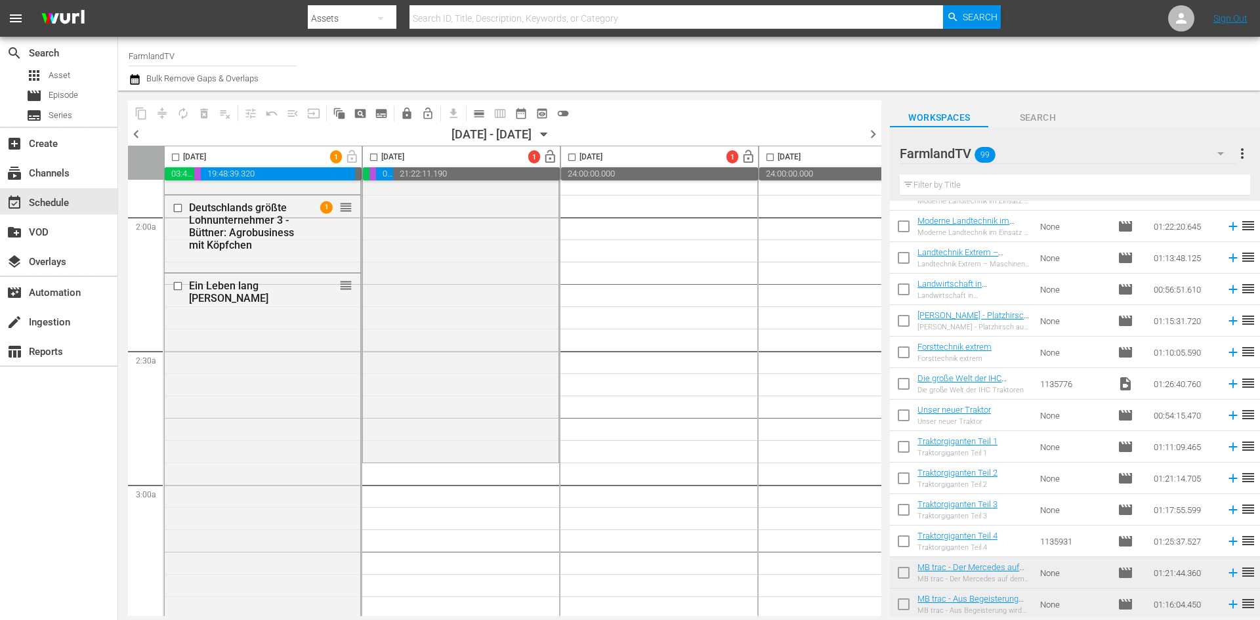
scroll to position [525, 0]
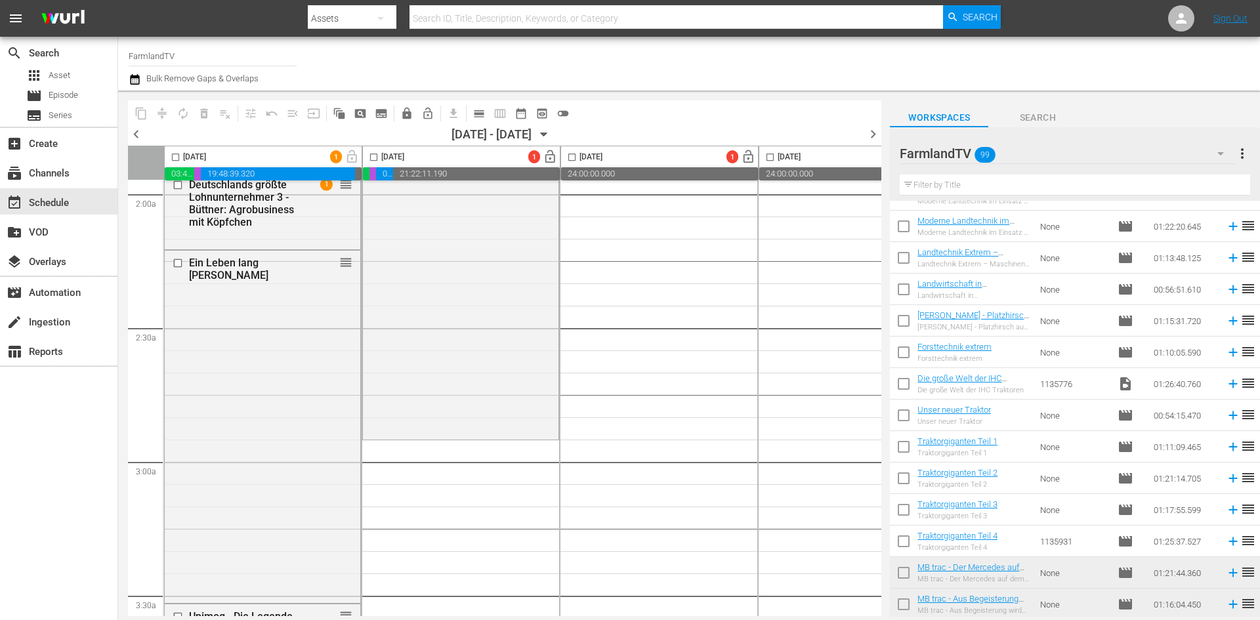
drag, startPoint x: 903, startPoint y: 417, endPoint x: 901, endPoint y: 444, distance: 27.0
click at [903, 417] on input "checkbox" at bounding box center [904, 418] width 28 height 28
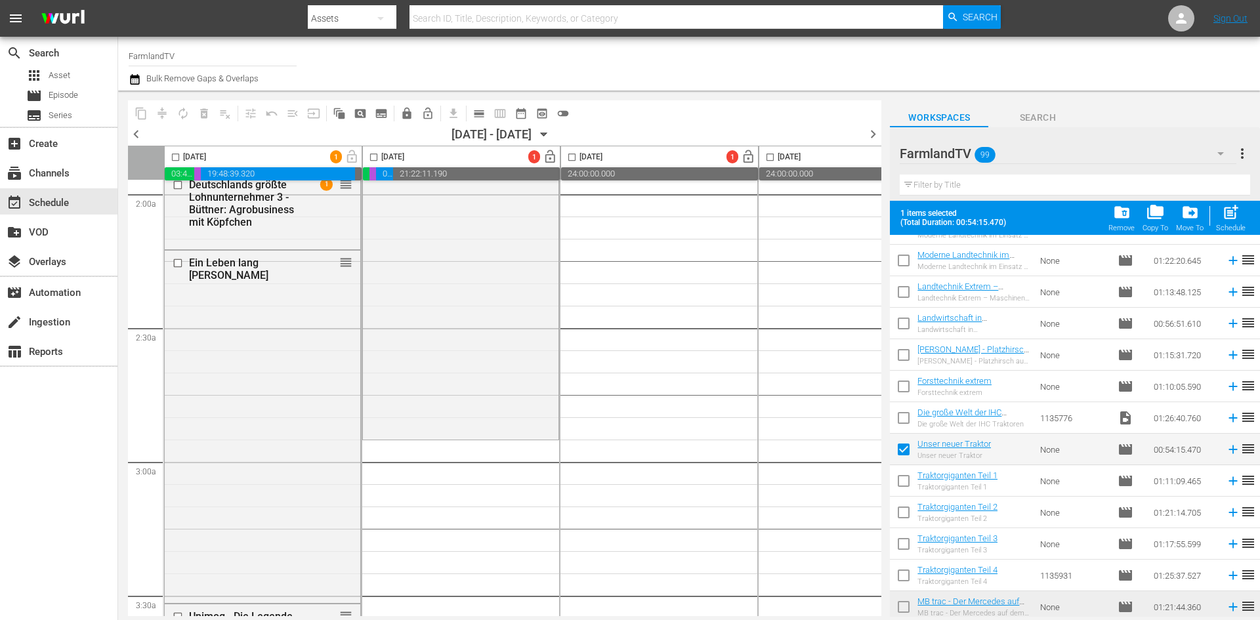
click at [901, 444] on input "checkbox" at bounding box center [904, 452] width 28 height 28
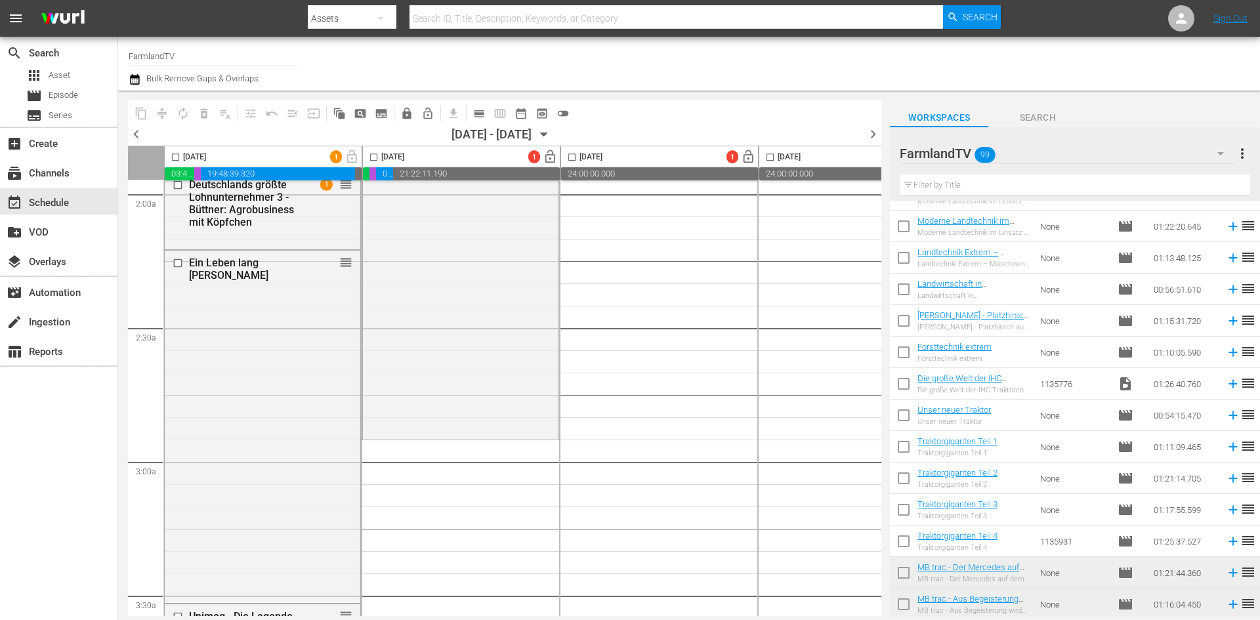
click at [901, 413] on input "checkbox" at bounding box center [904, 418] width 28 height 28
checkbox input "true"
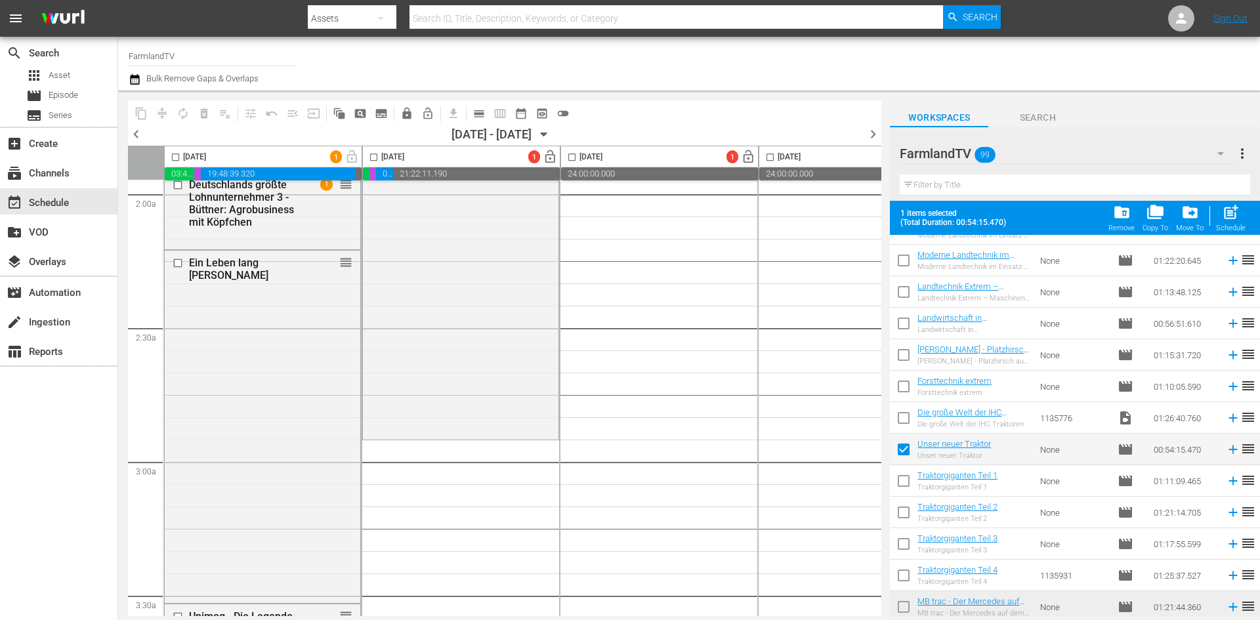
click at [902, 477] on input "checkbox" at bounding box center [904, 484] width 28 height 28
checkbox input "true"
click at [907, 516] on input "checkbox" at bounding box center [904, 515] width 28 height 28
checkbox input "true"
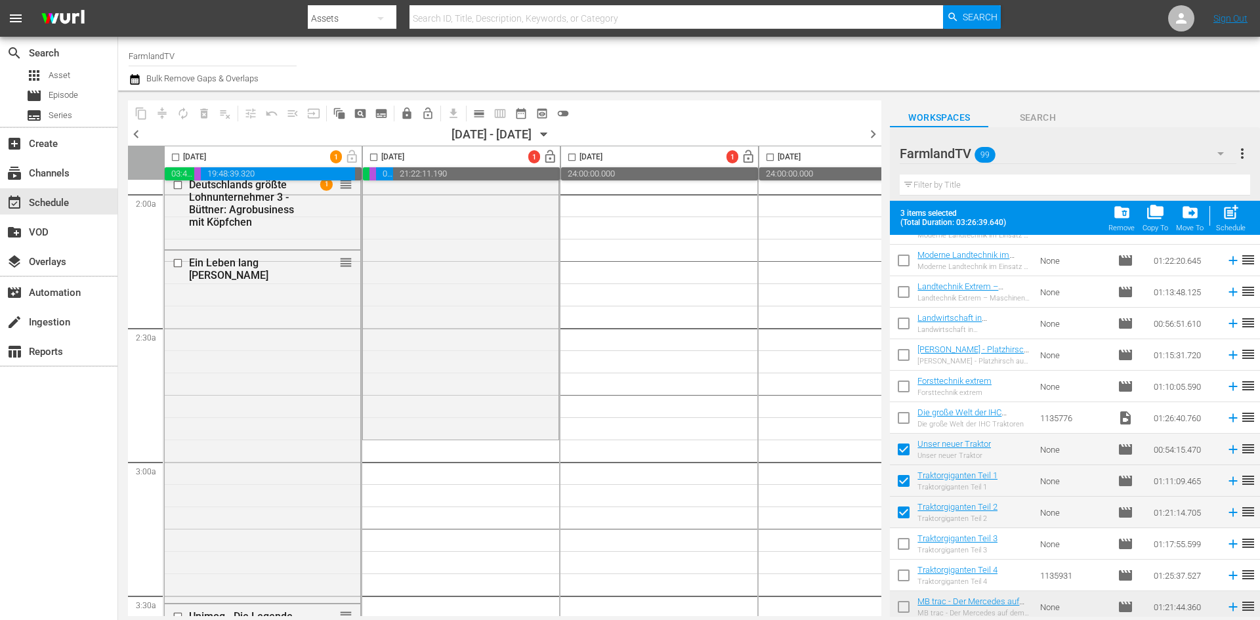
click at [907, 543] on input "checkbox" at bounding box center [904, 547] width 28 height 28
checkbox input "true"
click at [901, 579] on input "checkbox" at bounding box center [904, 578] width 28 height 28
checkbox input "true"
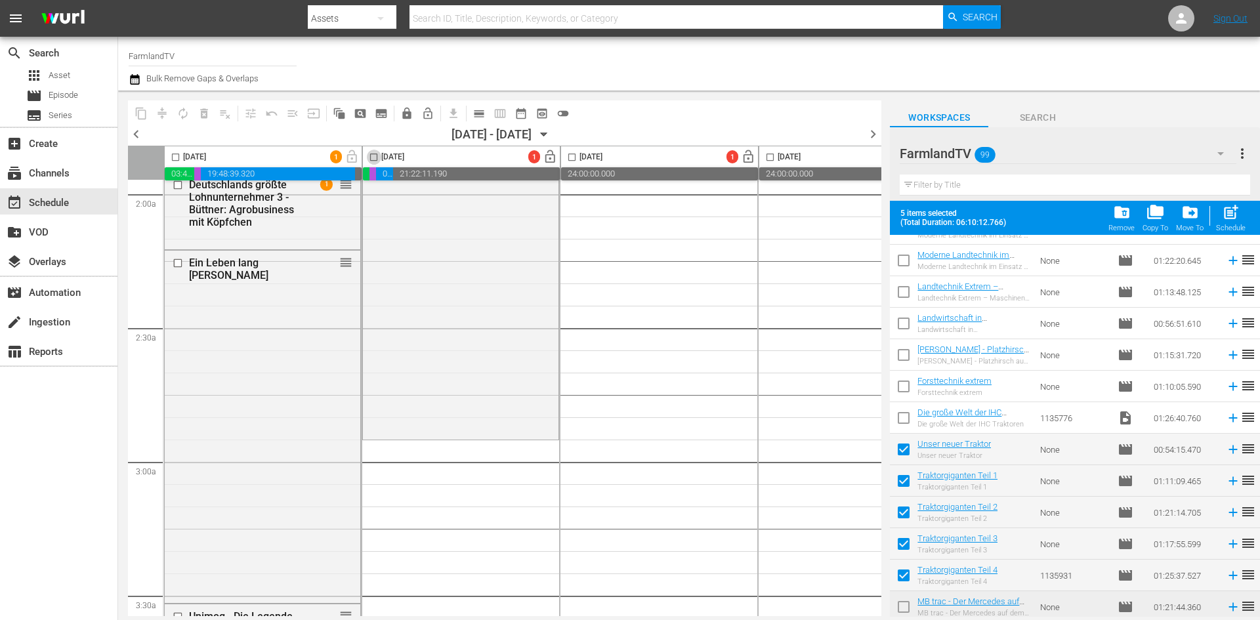
click at [372, 159] on input "checkbox" at bounding box center [373, 159] width 15 height 15
checkbox input "true"
click at [1233, 209] on span "post_add" at bounding box center [1231, 212] width 18 height 18
checkbox input "false"
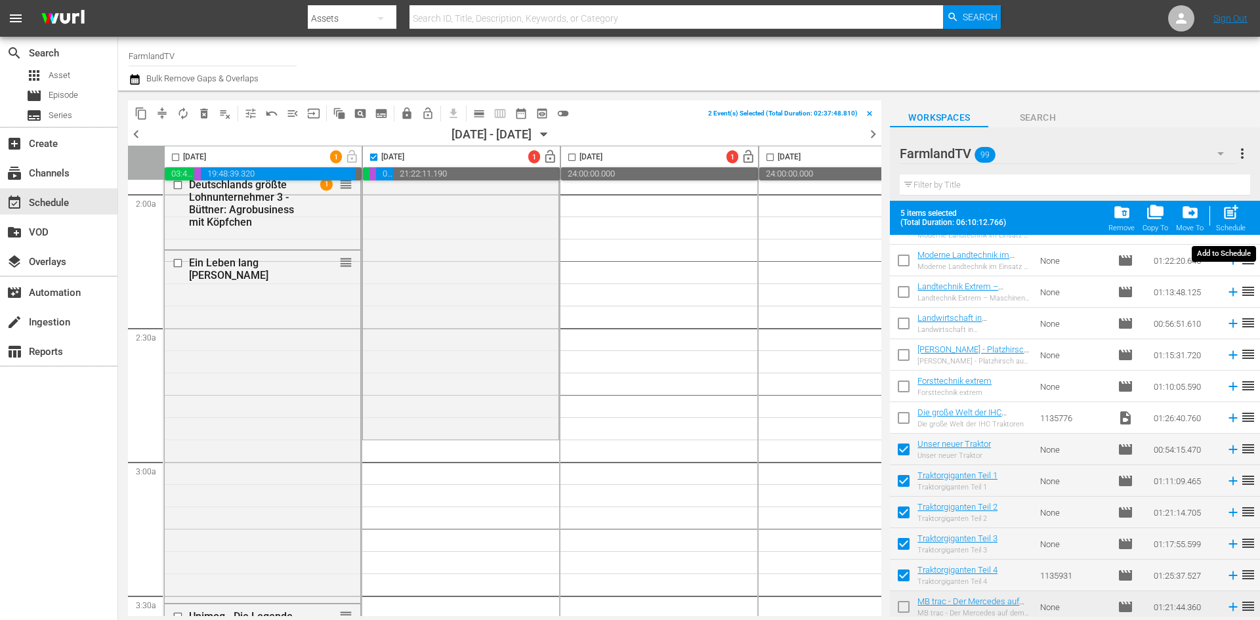
checkbox input "false"
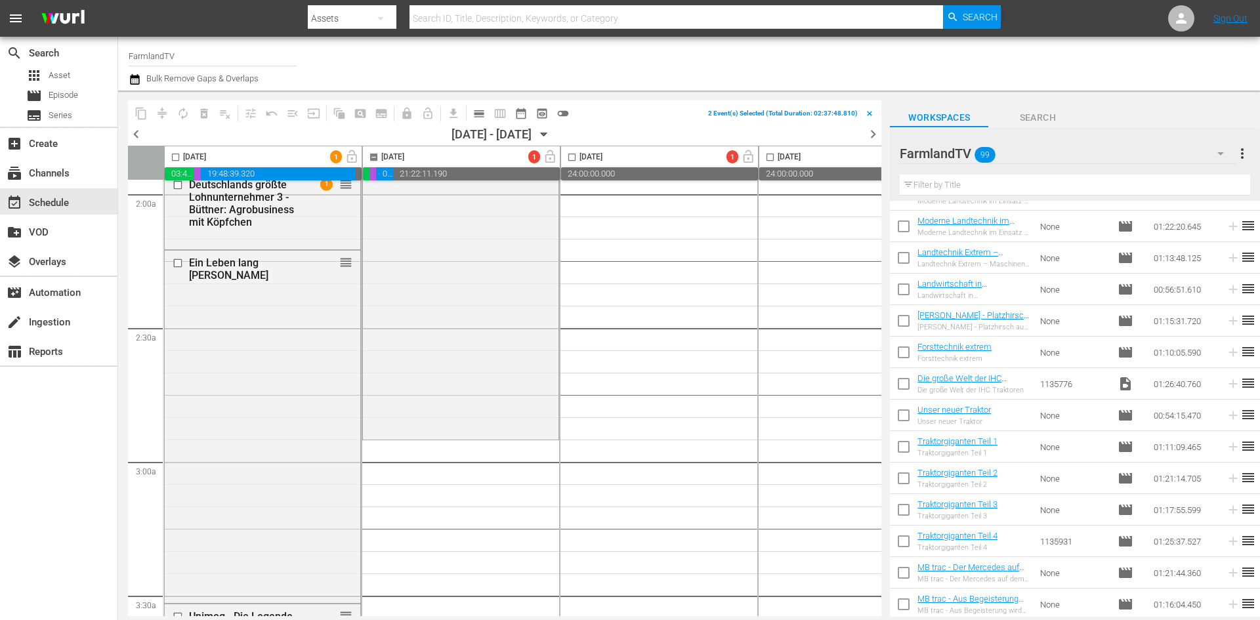
checkbox input "false"
